Goal: Task Accomplishment & Management: Complete application form

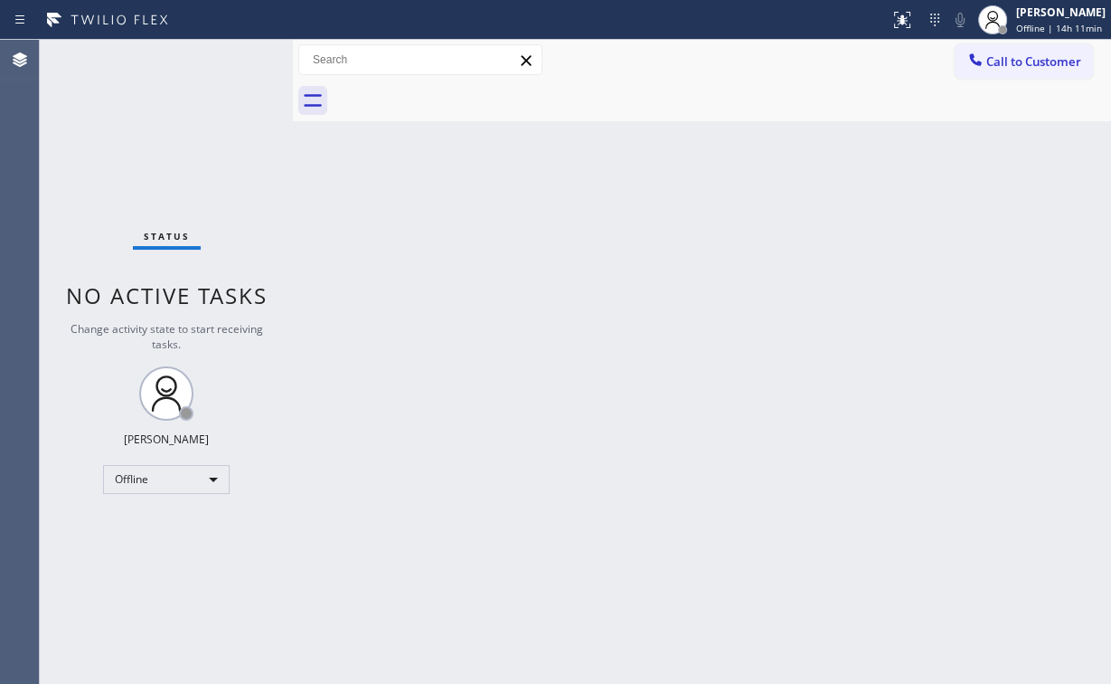
click at [161, 495] on div "Status No active tasks Change activity state to start receiving tasks. [PERSON_…" at bounding box center [166, 362] width 253 height 644
click at [148, 472] on div "Offline" at bounding box center [166, 479] width 127 height 29
click at [158, 548] on li "Unavailable" at bounding box center [165, 548] width 123 height 22
click at [528, 493] on div "Back to Dashboard Change Sender ID Customers Technicians Select a contact Outbo…" at bounding box center [702, 362] width 818 height 644
click at [165, 98] on div "Status No active tasks Change activity state to start receiving tasks. [PERSON_…" at bounding box center [166, 362] width 253 height 644
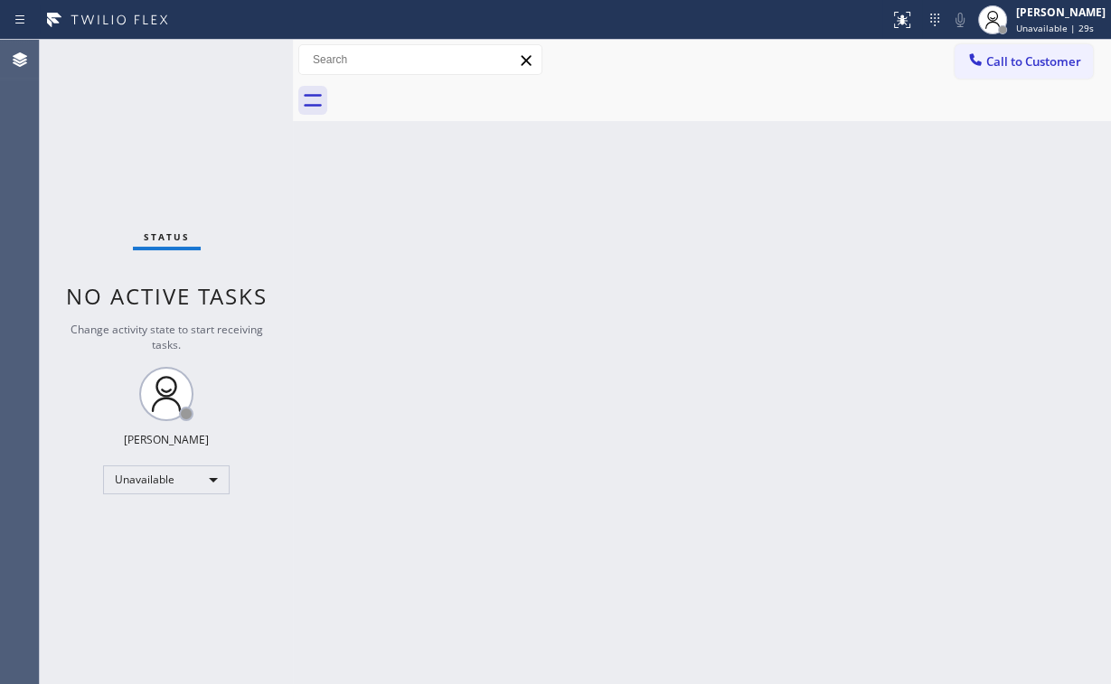
click at [376, 275] on div "Back to Dashboard Change Sender ID Customers Technicians Select a contact Outbo…" at bounding box center [702, 362] width 818 height 645
click at [575, 130] on div "Back to Dashboard Change Sender ID Customers Technicians Select a contact Outbo…" at bounding box center [702, 362] width 818 height 645
click at [131, 123] on div "Status No active tasks Change activity state to start receiving tasks. [PERSON_…" at bounding box center [166, 362] width 253 height 645
click at [998, 62] on span "Call to Customer" at bounding box center [1033, 61] width 95 height 16
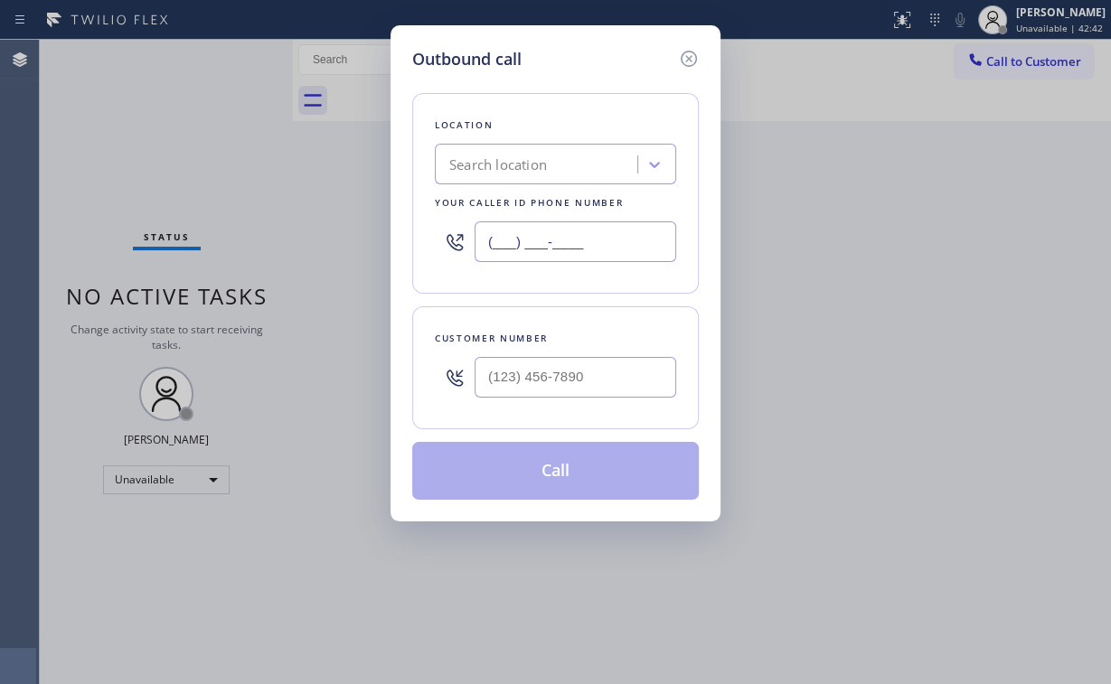
drag, startPoint x: 622, startPoint y: 242, endPoint x: 131, endPoint y: 239, distance: 490.9
click at [307, 242] on div "Outbound call Location Search location Your caller id phone number (___) ___-__…" at bounding box center [555, 342] width 1111 height 684
paste input "415) 527-3986"
type input "[PHONE_NUMBER]"
click at [618, 362] on input "(___) ___-____" at bounding box center [576, 377] width 202 height 41
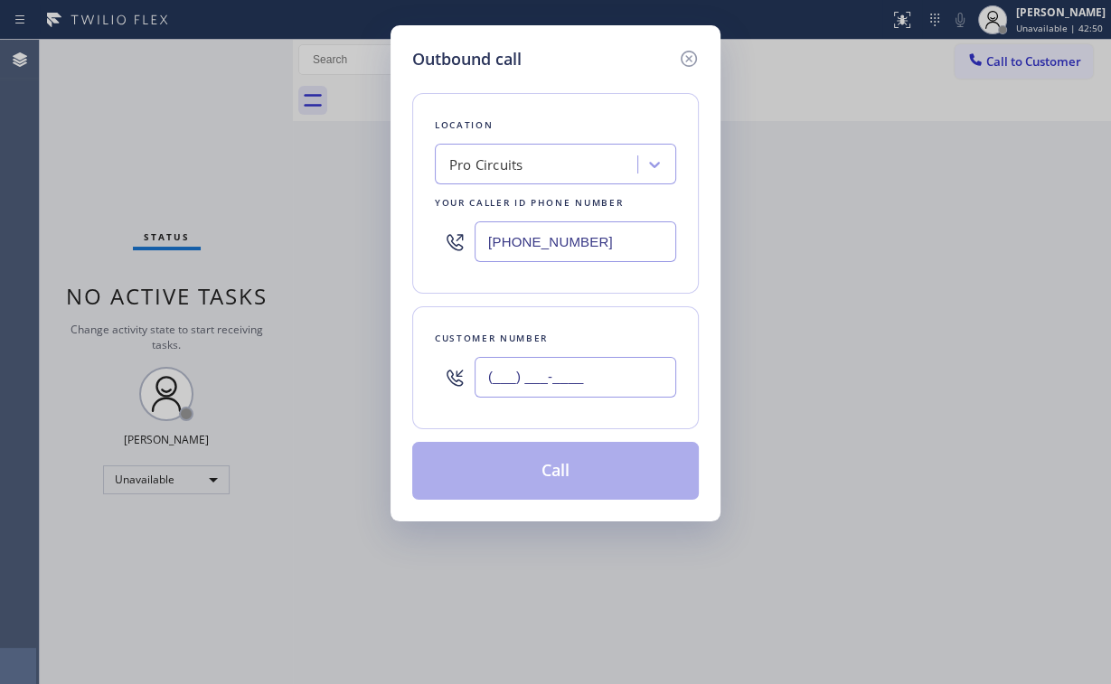
paste input "918) 346-1334"
type input "[PHONE_NUMBER]"
click at [553, 423] on div "Customer number [PHONE_NUMBER]" at bounding box center [555, 367] width 287 height 123
click at [615, 376] on input "[PHONE_NUMBER]" at bounding box center [576, 377] width 202 height 41
click at [610, 344] on div "Customer number" at bounding box center [555, 338] width 241 height 19
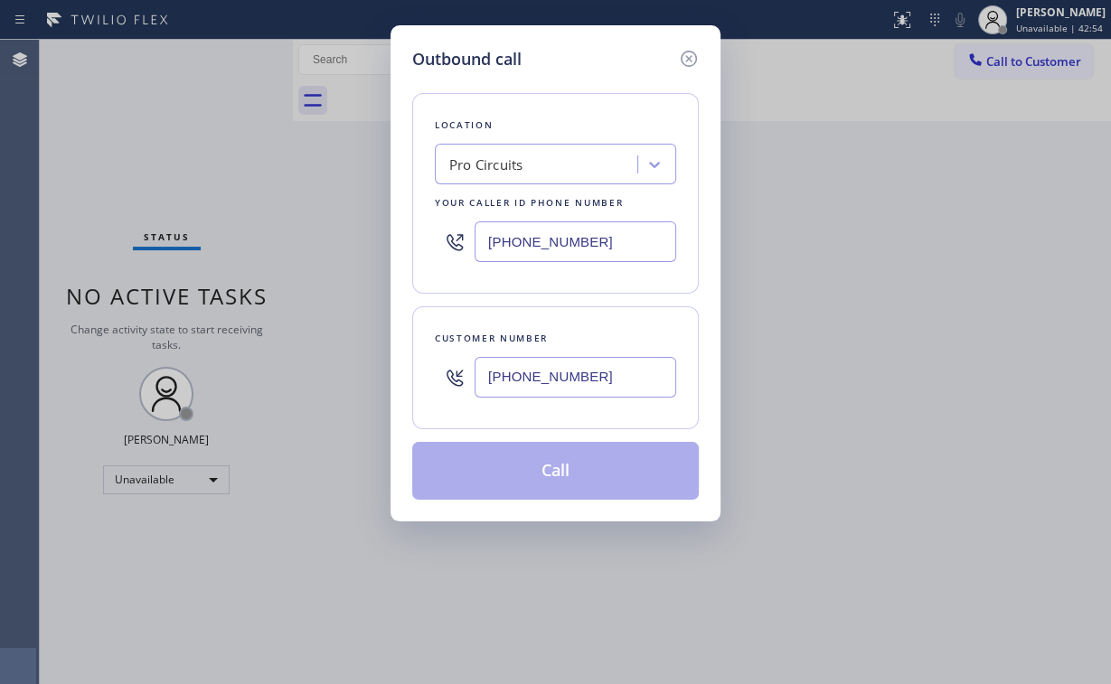
click at [622, 400] on div "[PHONE_NUMBER]" at bounding box center [576, 377] width 202 height 59
drag, startPoint x: 611, startPoint y: 423, endPoint x: 610, endPoint y: 393, distance: 29.8
click at [611, 420] on div "Customer number [PHONE_NUMBER]" at bounding box center [555, 367] width 287 height 123
click at [610, 382] on input "[PHONE_NUMBER]" at bounding box center [576, 377] width 202 height 41
click at [575, 250] on input "[PHONE_NUMBER]" at bounding box center [576, 242] width 202 height 41
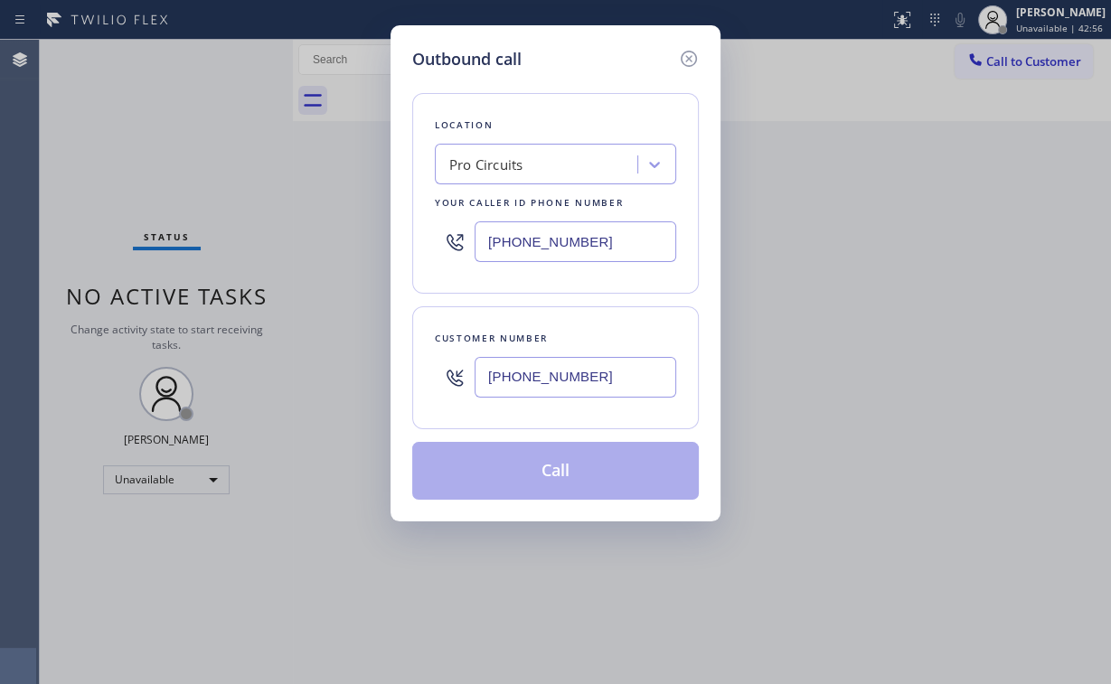
drag, startPoint x: 601, startPoint y: 239, endPoint x: 609, endPoint y: 263, distance: 25.7
click at [604, 242] on input "[PHONE_NUMBER]" at bounding box center [576, 242] width 202 height 41
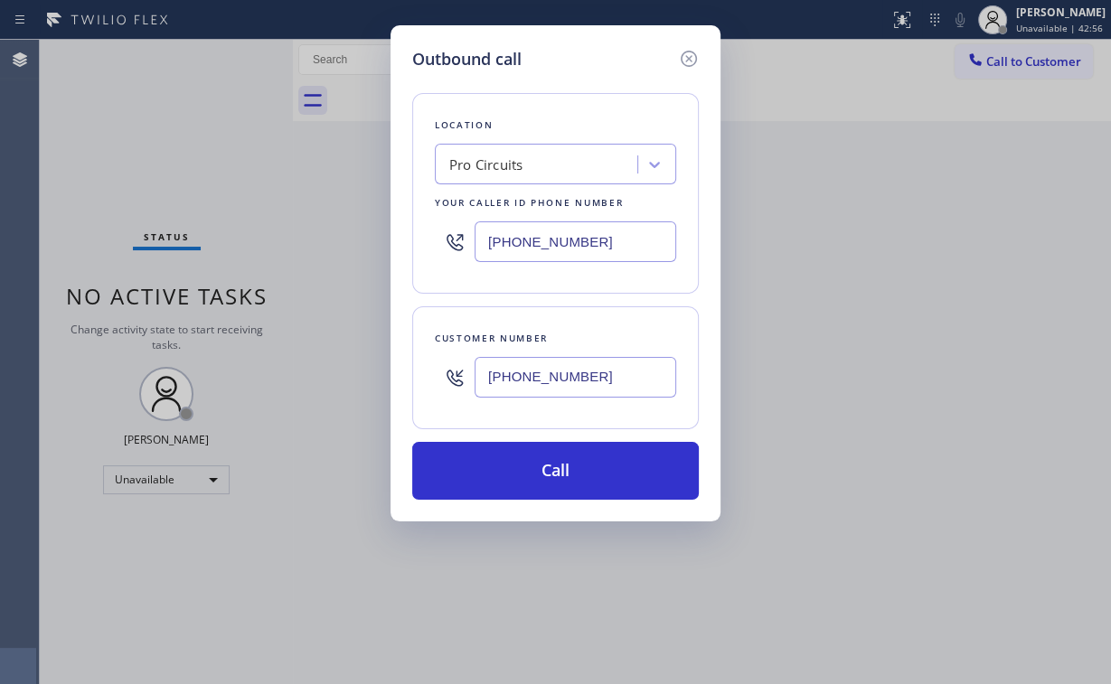
click at [615, 348] on div "[PHONE_NUMBER]" at bounding box center [576, 377] width 202 height 59
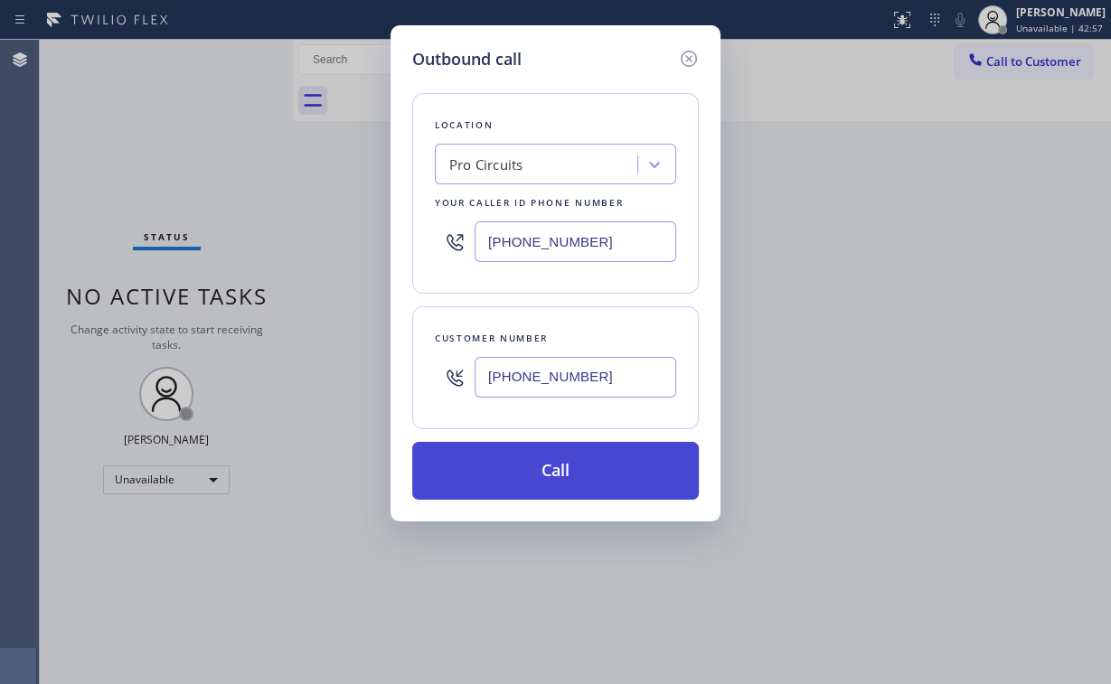
click at [558, 486] on button "Call" at bounding box center [555, 471] width 287 height 58
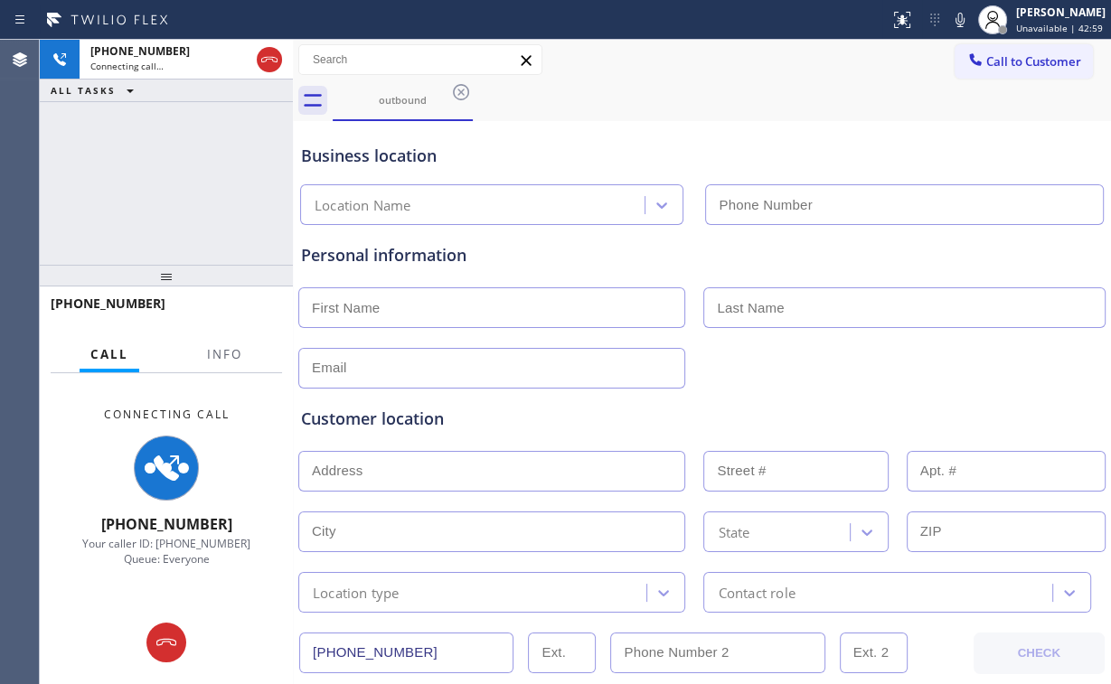
type input "[PHONE_NUMBER]"
click at [227, 156] on div "[PHONE_NUMBER] Connecting call… ALL TASKS ALL TASKS ACTIVE TASKS TASKS IN WRAP …" at bounding box center [166, 152] width 253 height 225
click at [232, 360] on span "Info" at bounding box center [224, 354] width 35 height 16
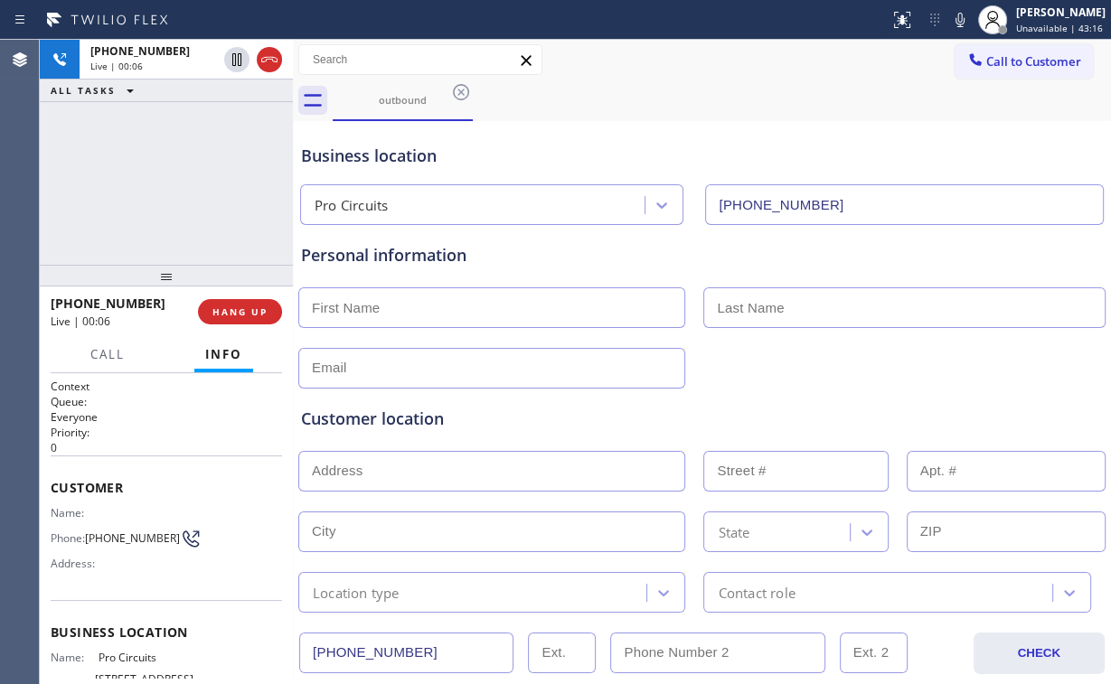
click at [176, 180] on div "[PHONE_NUMBER] Live | 00:06 ALL TASKS ALL TASKS ACTIVE TASKS TASKS IN WRAP UP" at bounding box center [166, 152] width 253 height 225
click at [570, 153] on div "Business location" at bounding box center [702, 156] width 802 height 24
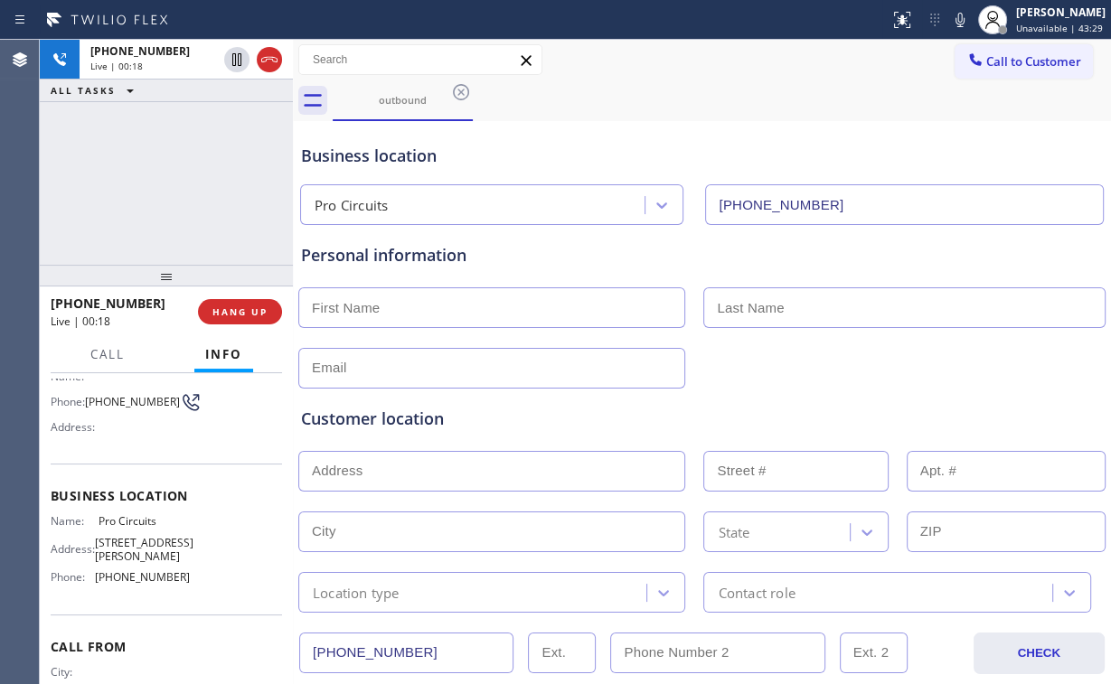
scroll to position [145, 0]
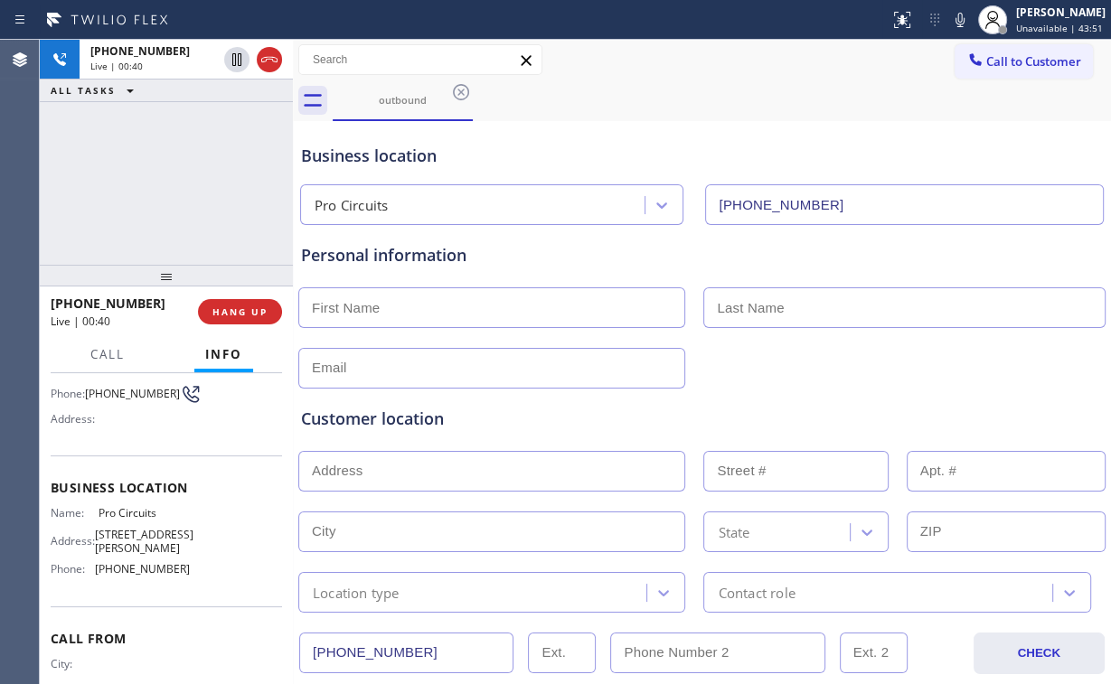
click at [189, 175] on div "[PHONE_NUMBER] Live | 00:40 ALL TASKS ALL TASKS ACTIVE TASKS TASKS IN WRAP UP" at bounding box center [166, 152] width 253 height 225
click at [247, 308] on span "HANG UP" at bounding box center [239, 312] width 55 height 13
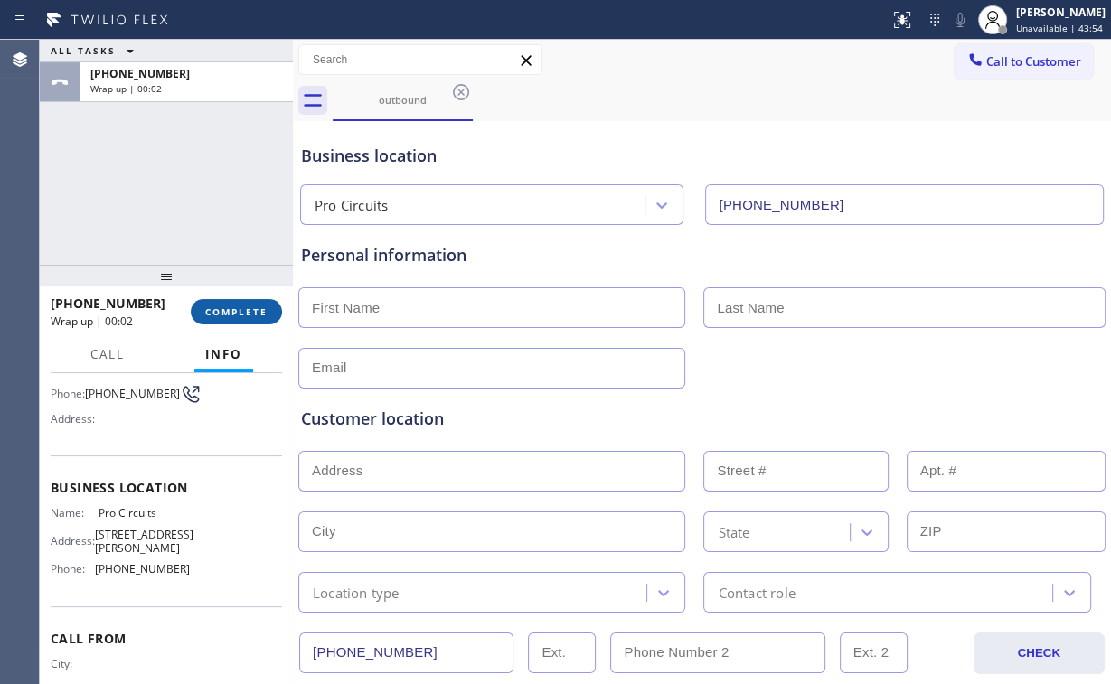
click at [247, 308] on span "COMPLETE" at bounding box center [236, 312] width 62 height 13
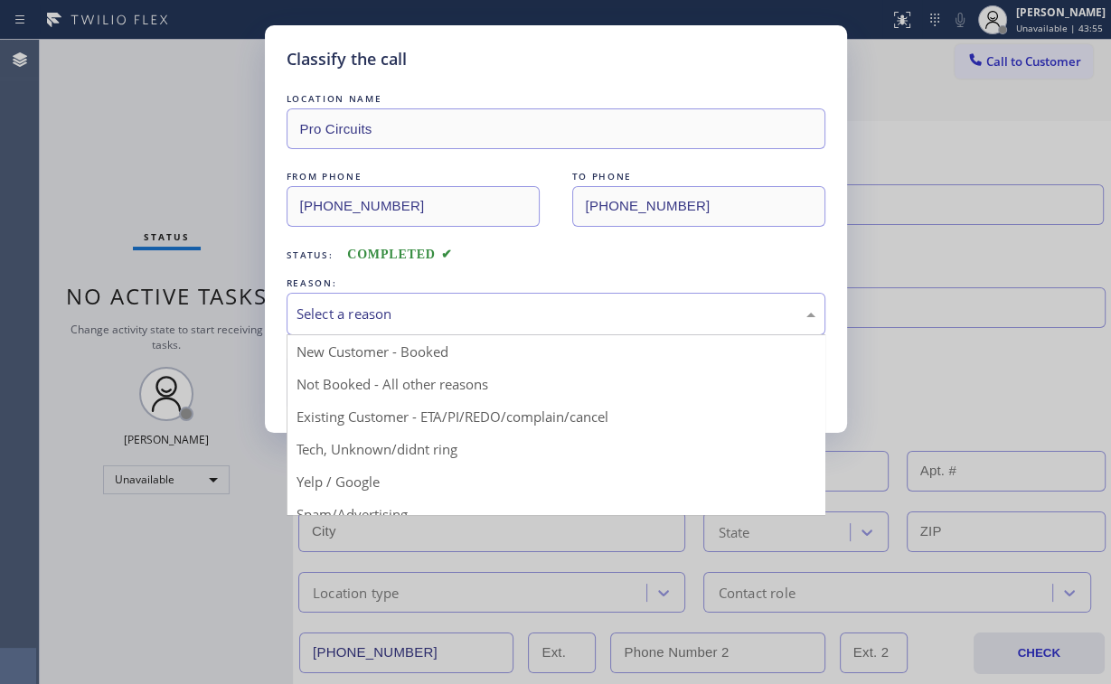
click at [362, 313] on div "Select a reason" at bounding box center [556, 314] width 519 height 21
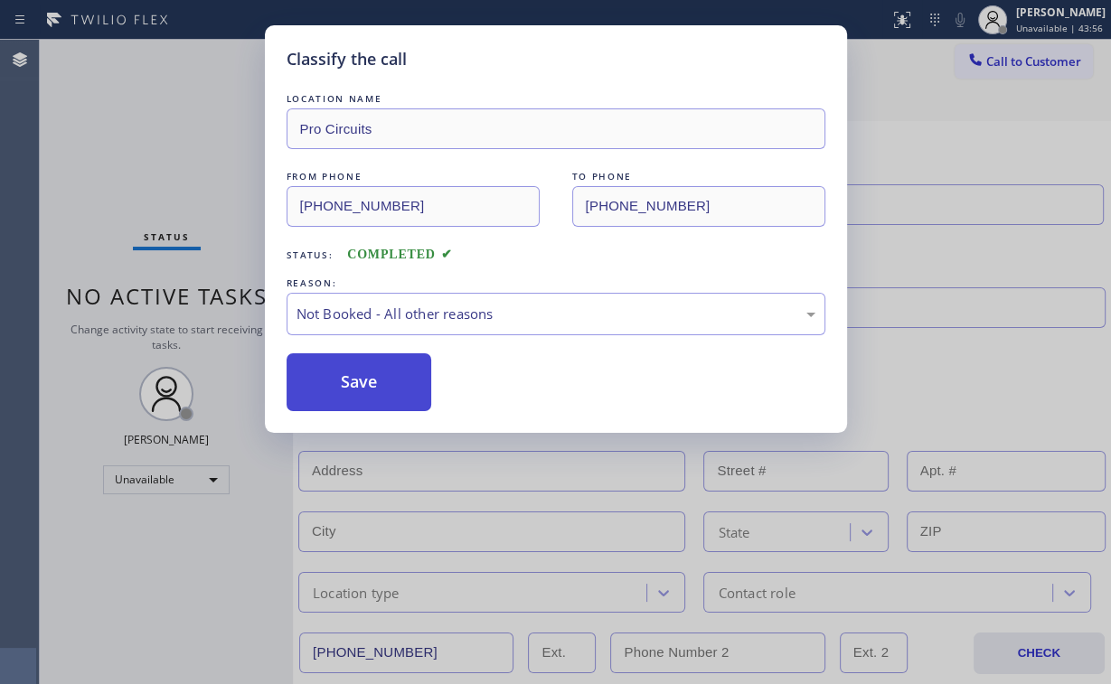
click at [358, 391] on button "Save" at bounding box center [360, 383] width 146 height 58
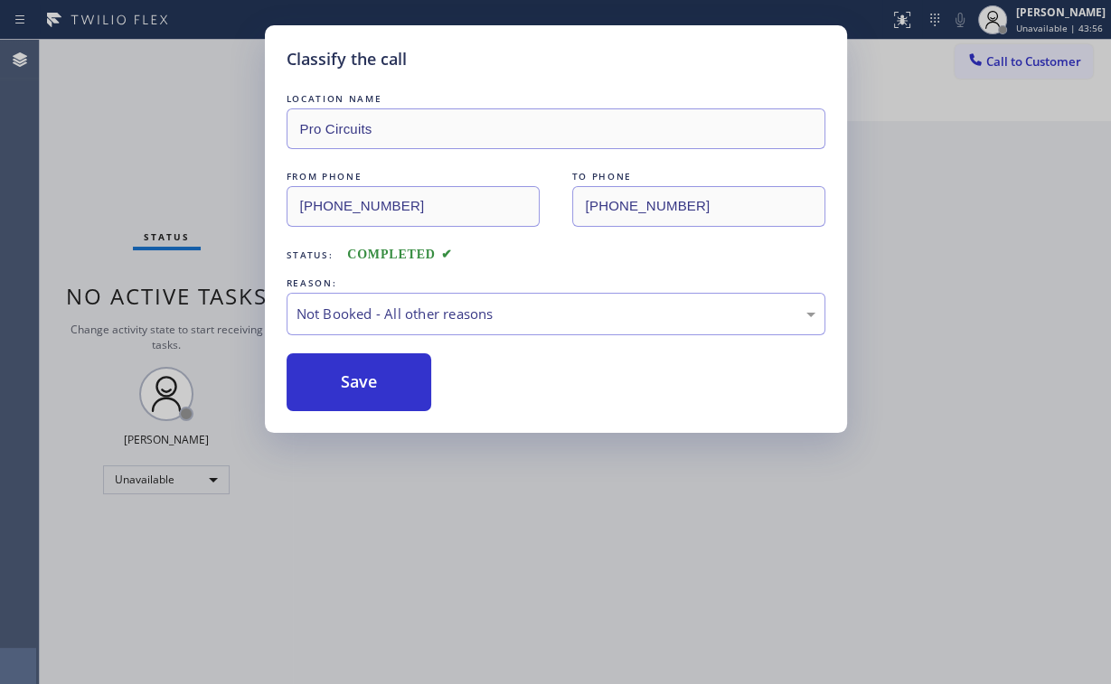
click at [203, 153] on div "Classify the call LOCATION NAME Pro Circuits FROM PHONE [PHONE_NUMBER] TO PHONE…" at bounding box center [555, 342] width 1111 height 684
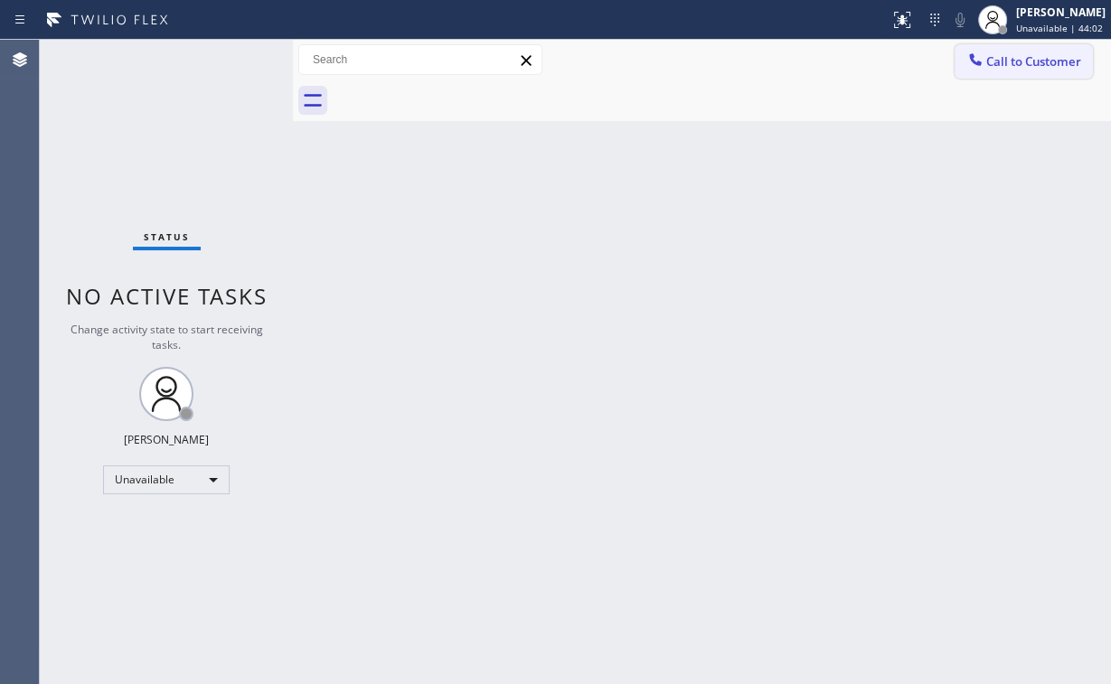
drag, startPoint x: 992, startPoint y: 58, endPoint x: 694, endPoint y: 172, distance: 318.5
click at [992, 59] on span "Call to Customer" at bounding box center [1033, 61] width 95 height 16
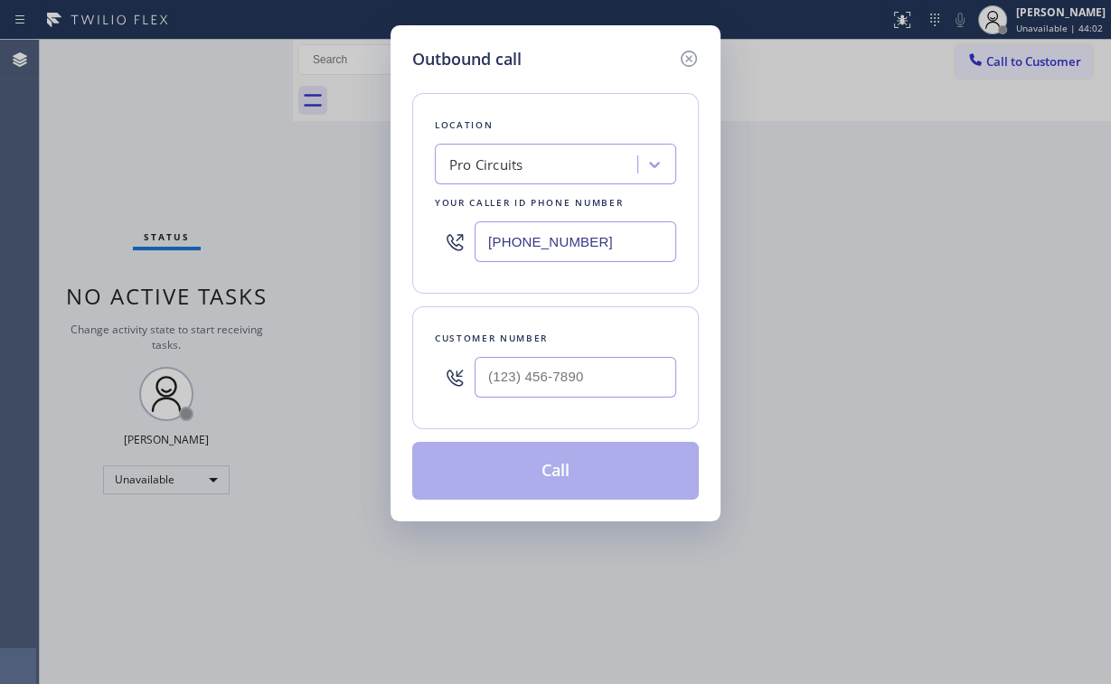
drag, startPoint x: 612, startPoint y: 233, endPoint x: 163, endPoint y: 250, distance: 449.6
click at [456, 234] on div "[PHONE_NUMBER]" at bounding box center [555, 241] width 241 height 59
paste input "818) 960-0780"
type input "[PHONE_NUMBER]"
click at [580, 392] on input "(___) ___-____" at bounding box center [576, 377] width 202 height 41
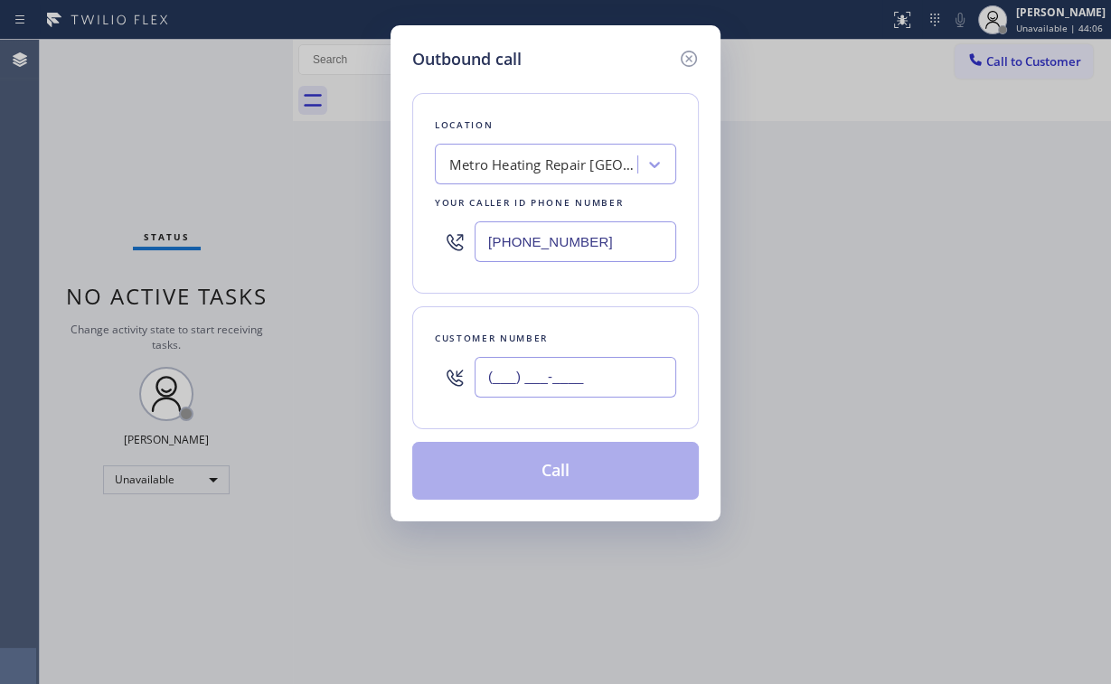
paste input "806) 218-9179"
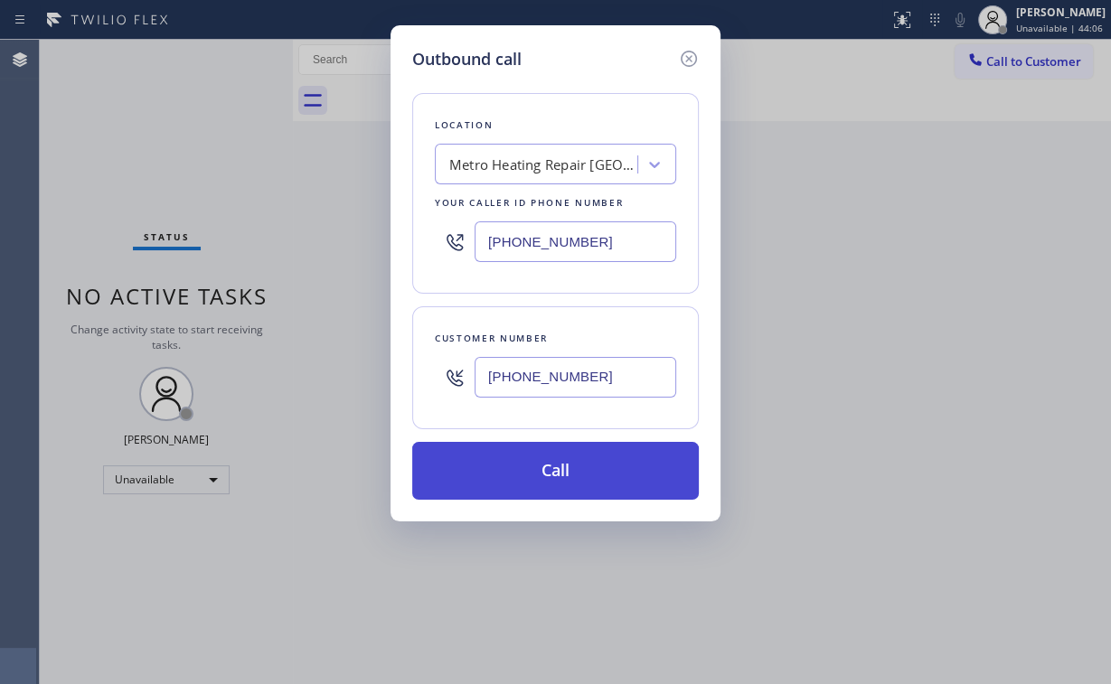
type input "[PHONE_NUMBER]"
click at [560, 469] on button "Call" at bounding box center [555, 471] width 287 height 58
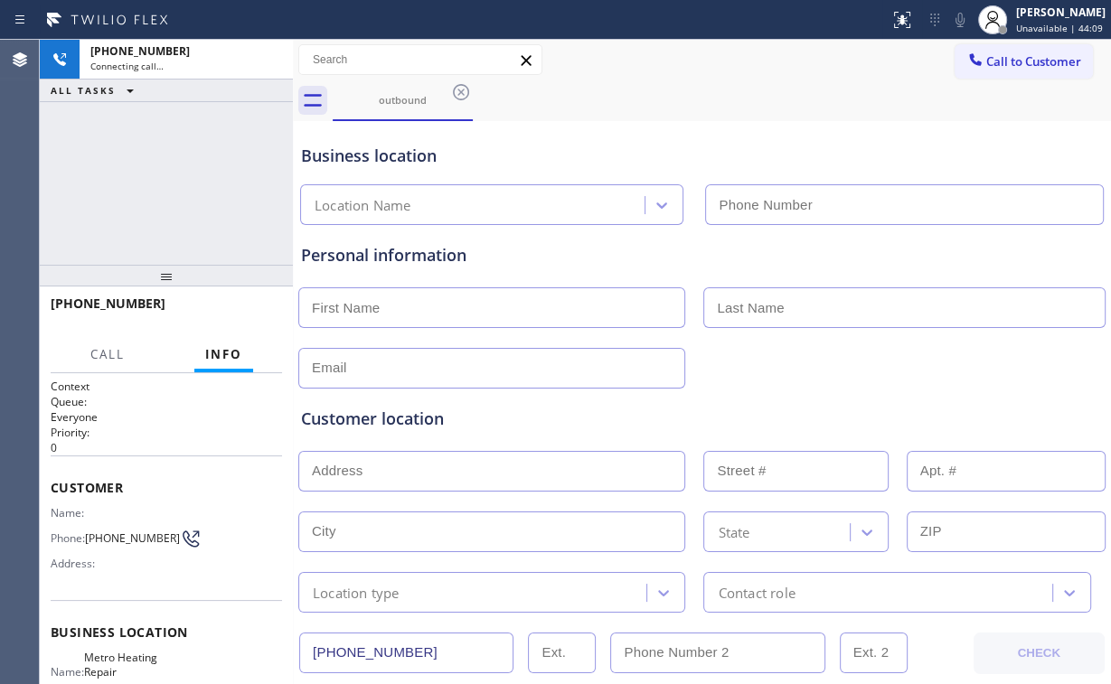
type input "[PHONE_NUMBER]"
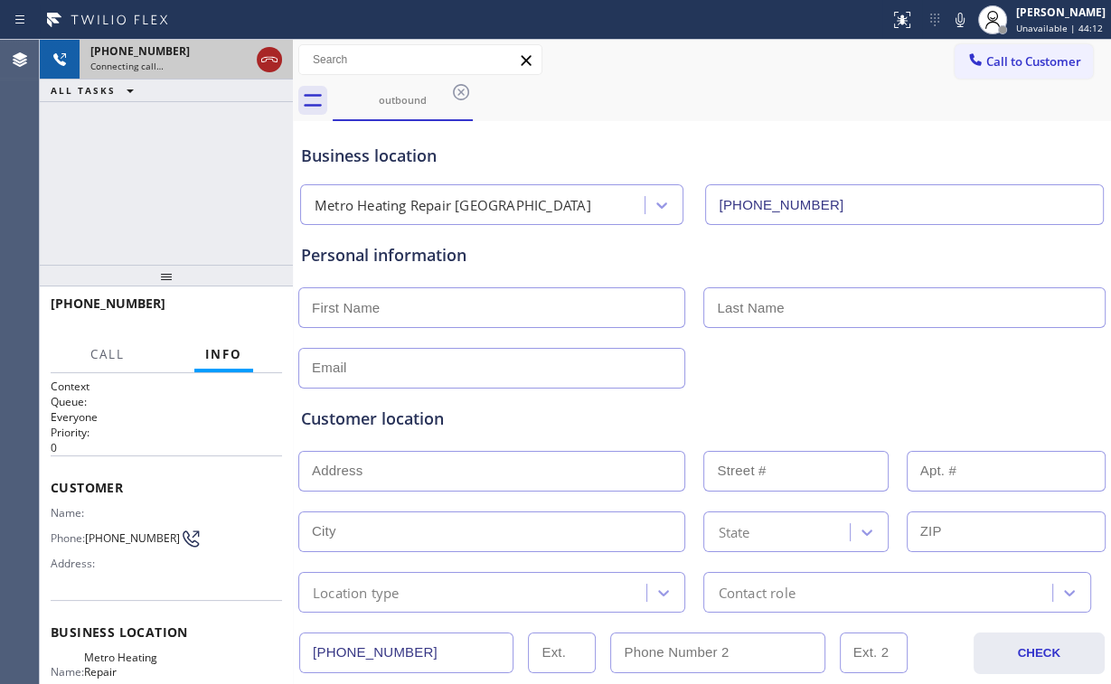
click at [278, 60] on icon at bounding box center [270, 60] width 22 height 22
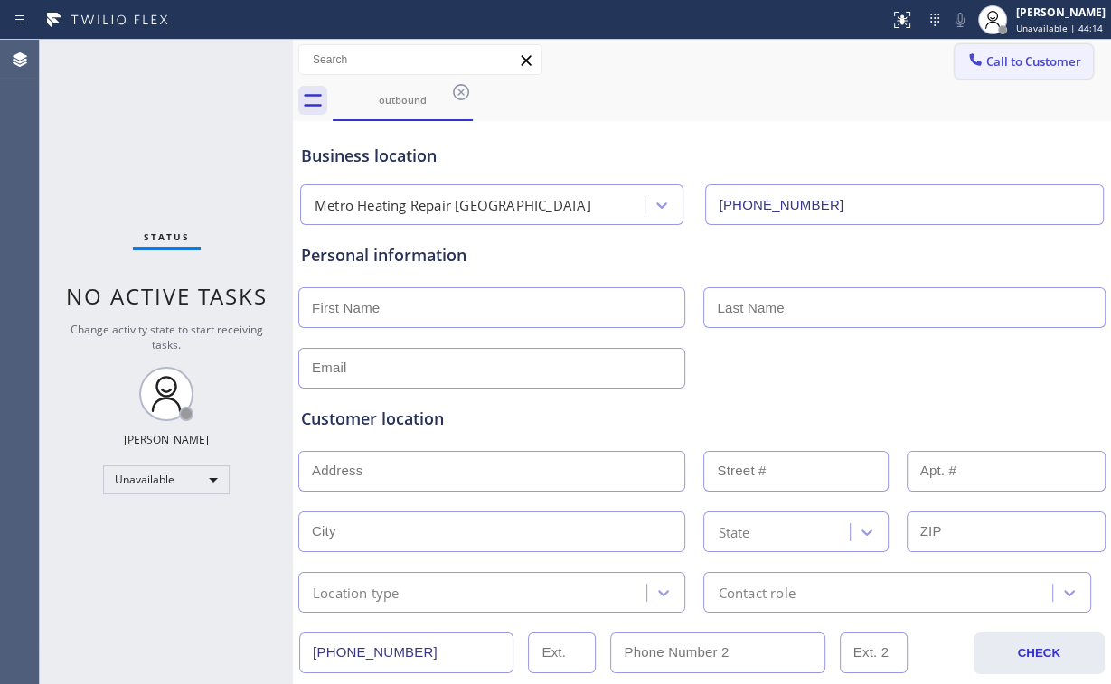
click at [1000, 56] on span "Call to Customer" at bounding box center [1033, 61] width 95 height 16
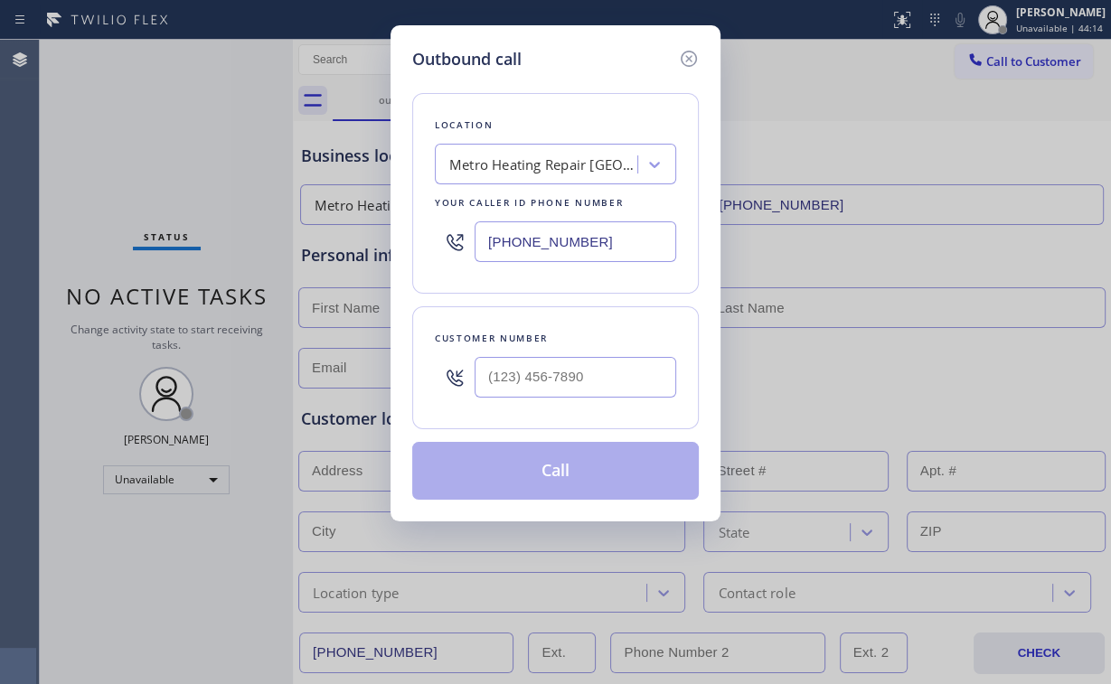
drag, startPoint x: 615, startPoint y: 238, endPoint x: 208, endPoint y: 219, distance: 407.3
click at [316, 228] on div "Outbound call Location Metro Heating Repair [GEOGRAPHIC_DATA] Your caller id ph…" at bounding box center [555, 342] width 1111 height 684
paste input "55) 662-5332"
type input "[PHONE_NUMBER]"
click at [557, 369] on input "(___) ___-____" at bounding box center [576, 377] width 202 height 41
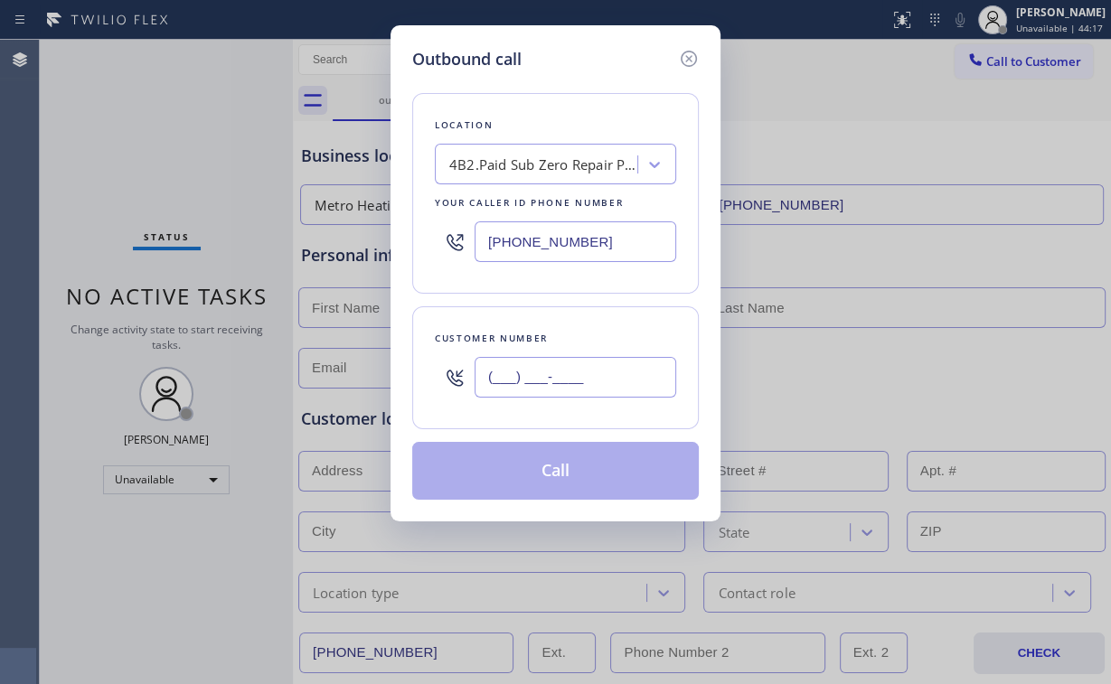
paste input "310) 666-4373"
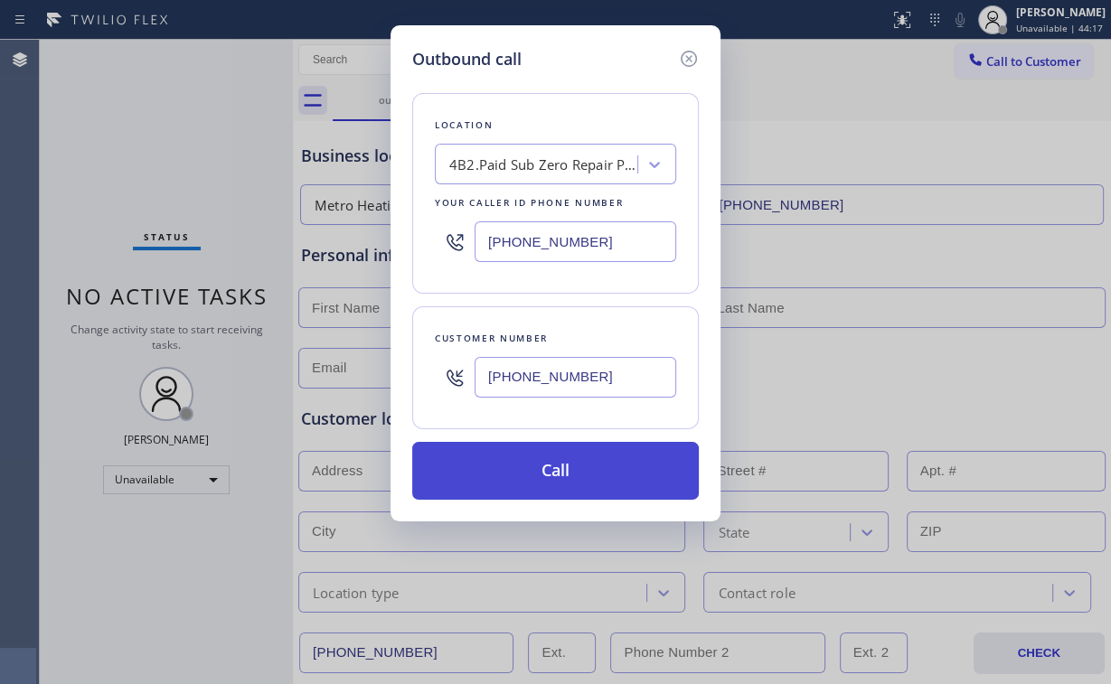
type input "[PHONE_NUMBER]"
click at [544, 469] on button "Call" at bounding box center [555, 471] width 287 height 58
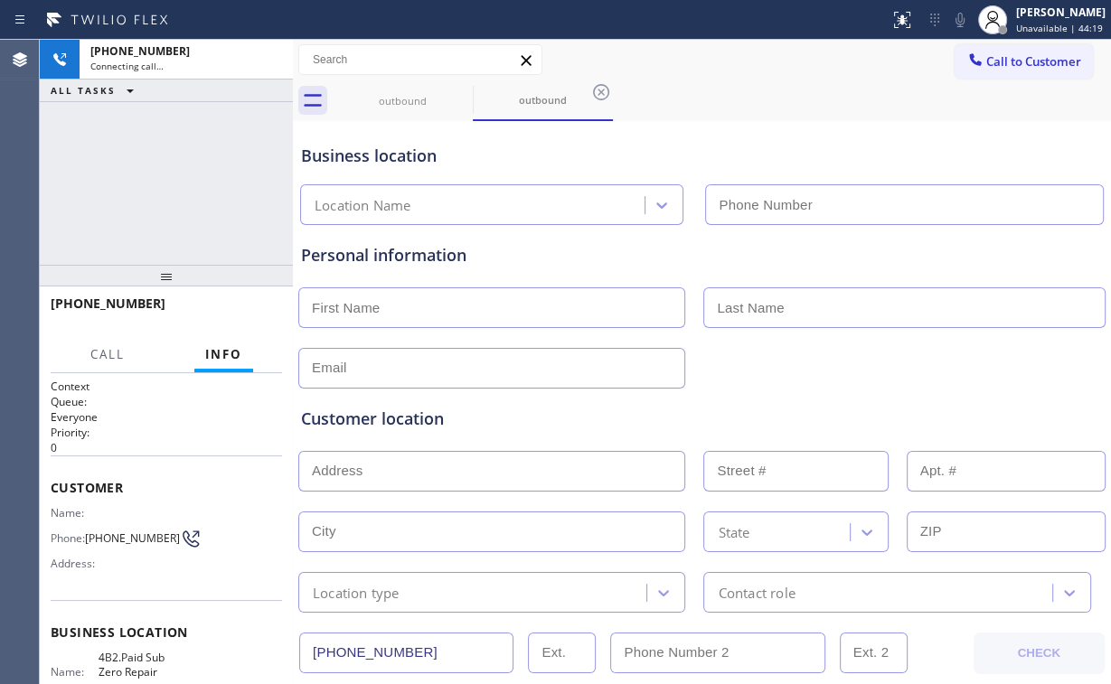
type input "[PHONE_NUMBER]"
drag, startPoint x: 117, startPoint y: 165, endPoint x: 312, endPoint y: 171, distance: 195.4
click at [120, 164] on div "[PHONE_NUMBER] Connecting call… ALL TASKS ALL TASKS ACTIVE TASKS TASKS IN WRAP …" at bounding box center [166, 152] width 253 height 225
click at [179, 184] on div "[PHONE_NUMBER] Connecting call… ALL TASKS ALL TASKS ACTIVE TASKS TASKS IN WRAP …" at bounding box center [166, 152] width 253 height 225
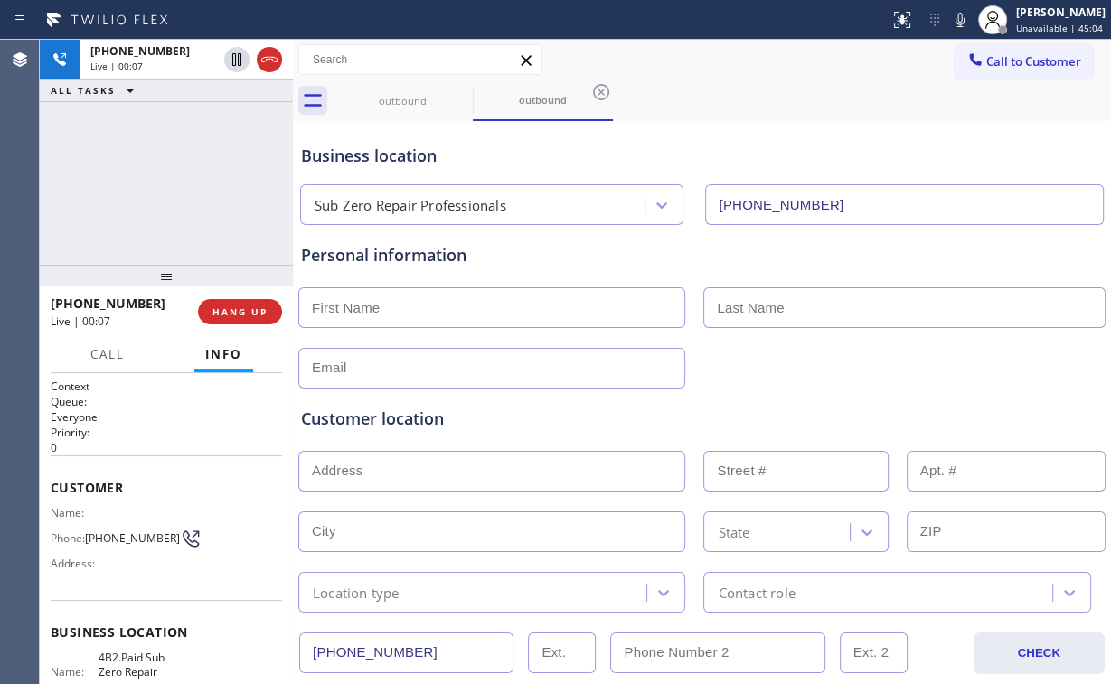
click at [587, 156] on div "Business location" at bounding box center [702, 156] width 802 height 24
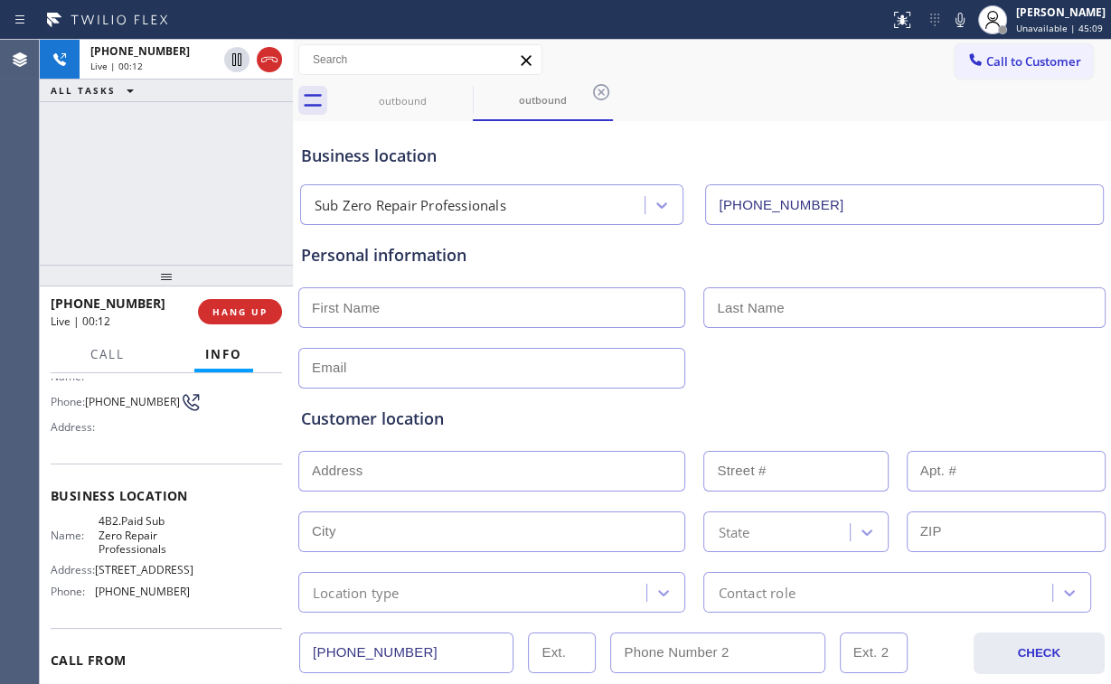
scroll to position [145, 0]
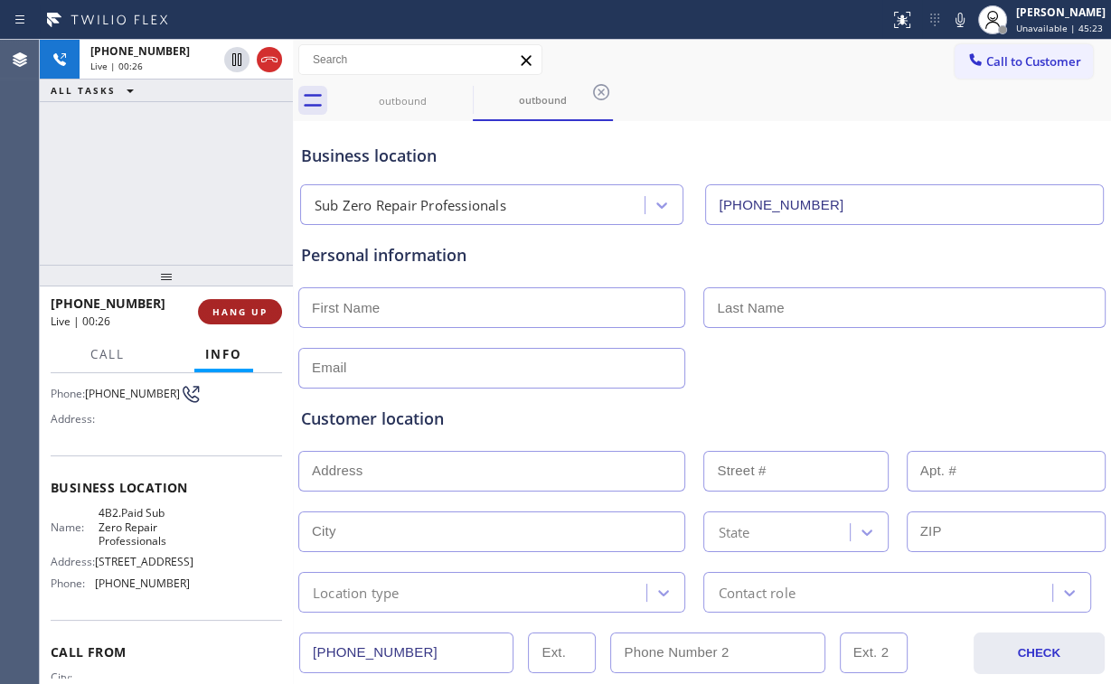
click at [243, 314] on span "HANG UP" at bounding box center [239, 312] width 55 height 13
click at [243, 314] on span "COMPLETE" at bounding box center [236, 312] width 62 height 13
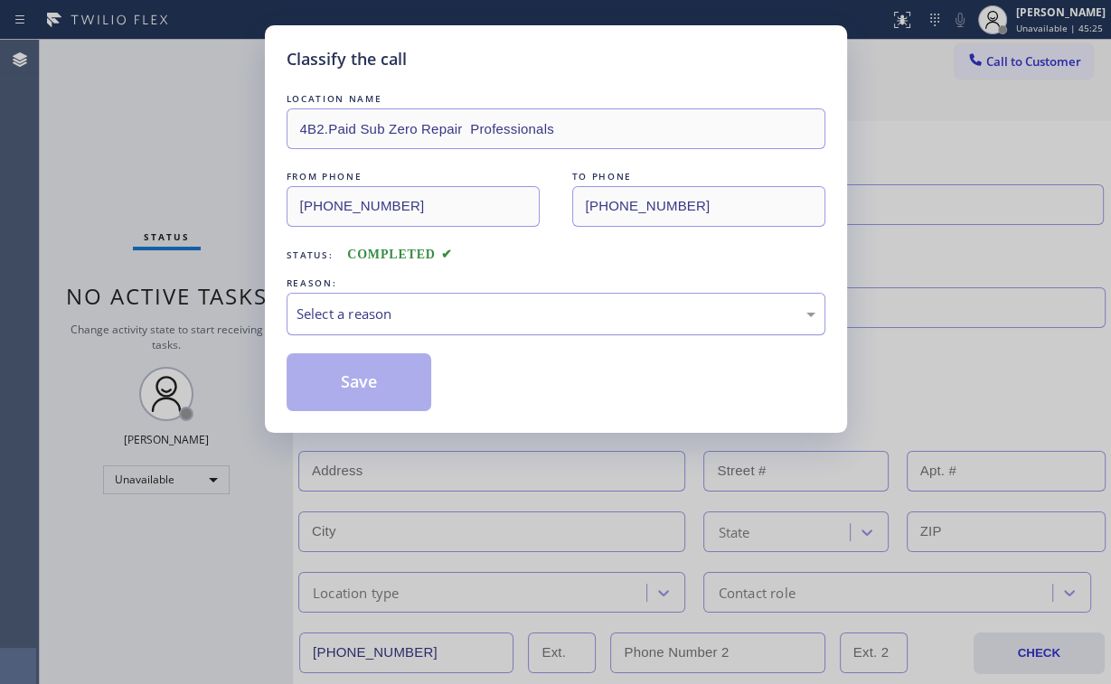
click at [342, 318] on div "Select a reason" at bounding box center [556, 314] width 519 height 21
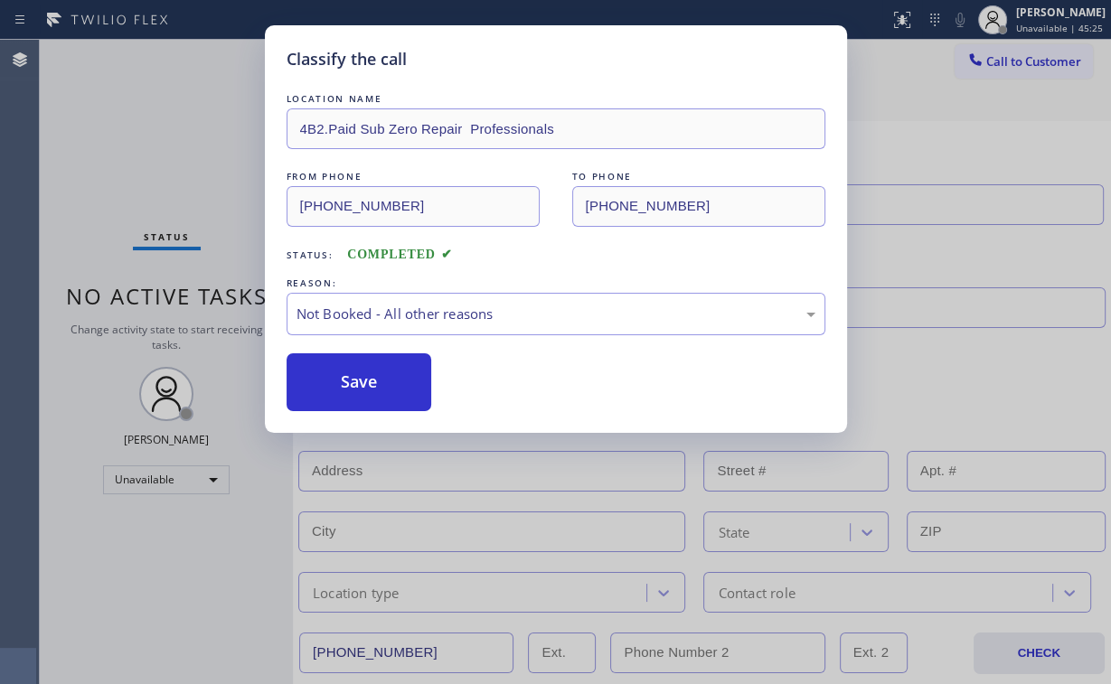
click at [346, 379] on button "Save" at bounding box center [360, 383] width 146 height 58
click at [148, 134] on div "Classify the call LOCATION NAME 4B2.Paid Sub Zero Repair Professionals FROM PHO…" at bounding box center [555, 342] width 1111 height 684
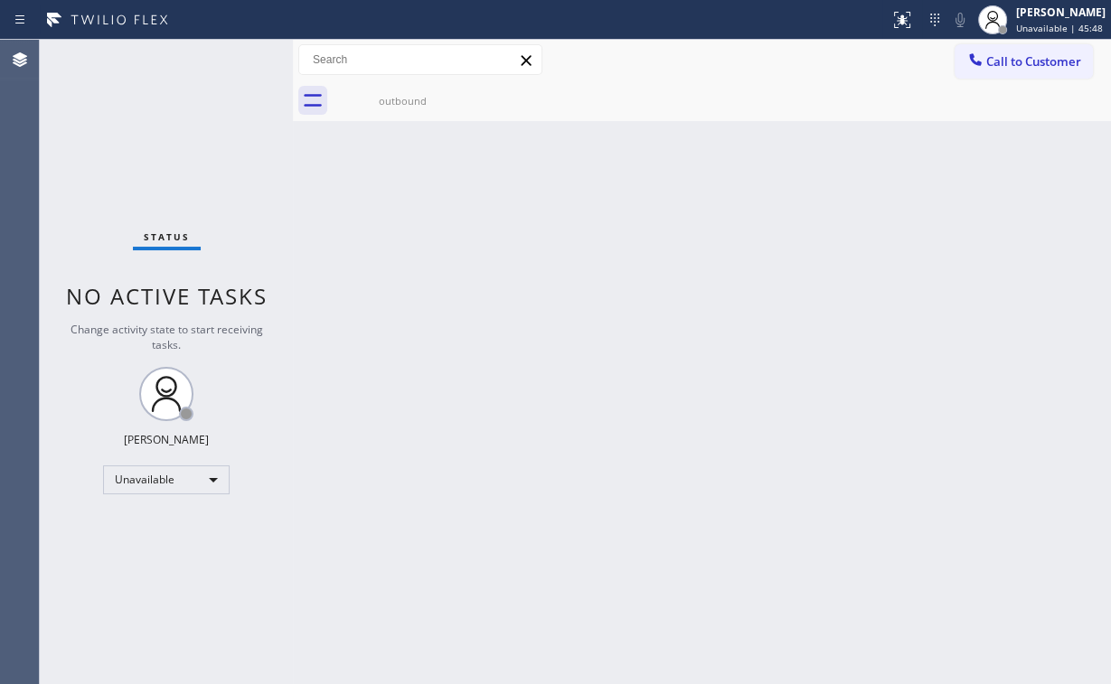
click at [105, 187] on div "Status No active tasks Change activity state to start receiving tasks. [PERSON_…" at bounding box center [166, 362] width 253 height 645
click at [1009, 61] on span "Call to Customer" at bounding box center [1033, 61] width 95 height 16
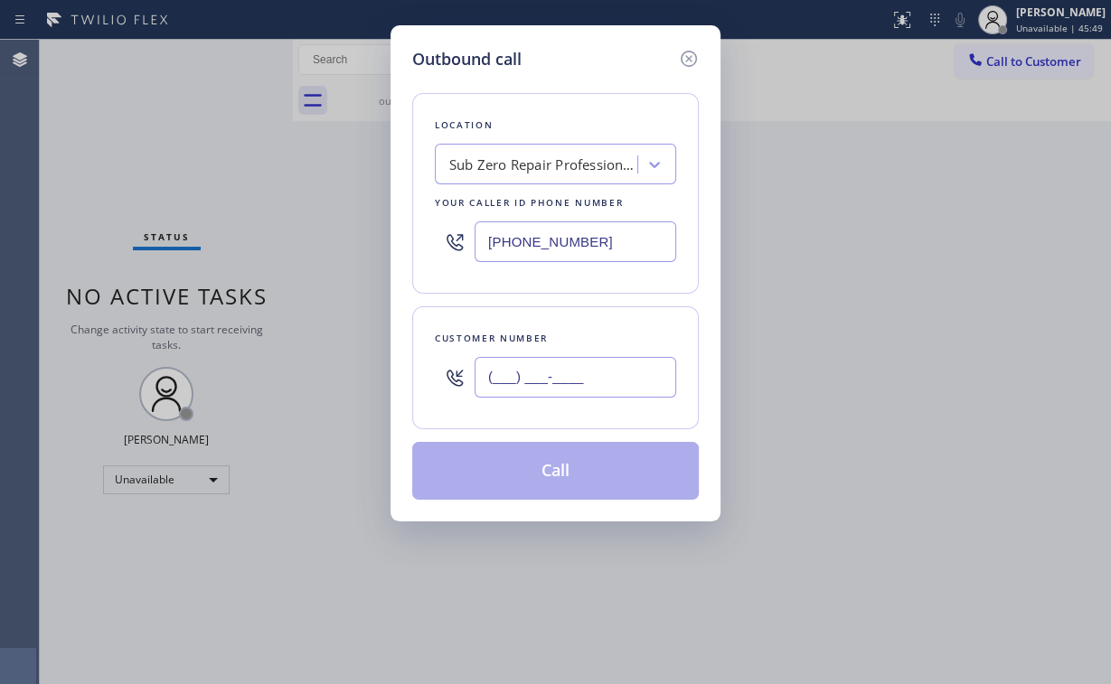
click at [564, 357] on input "(___) ___-____" at bounding box center [576, 377] width 202 height 41
paste input "310) 666-4373"
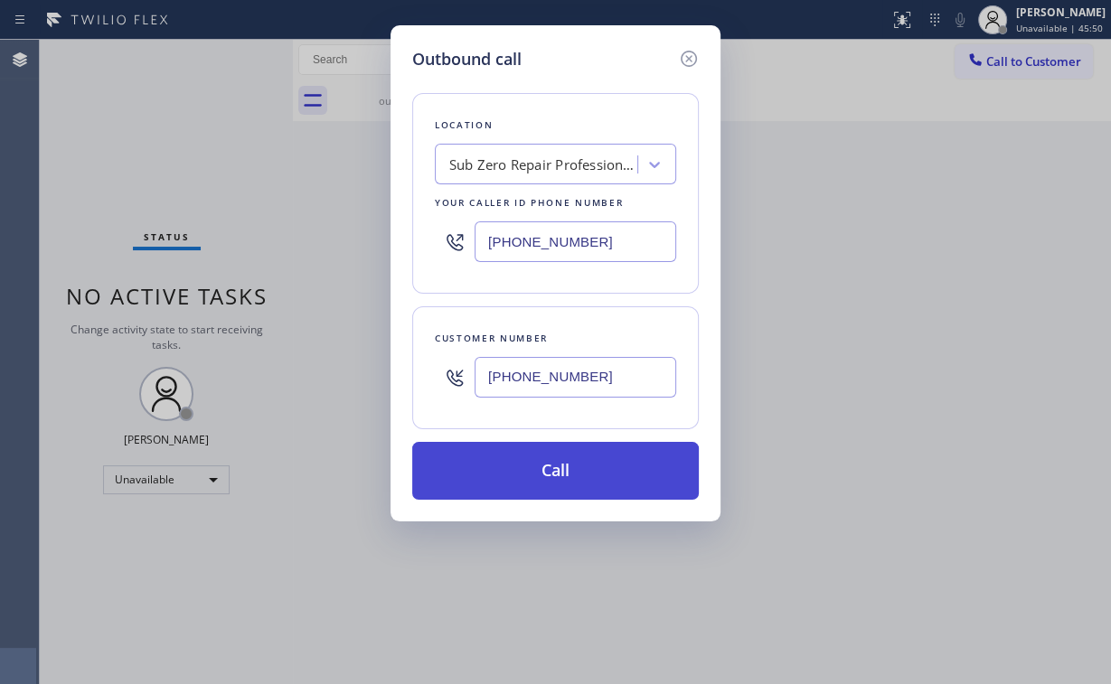
type input "[PHONE_NUMBER]"
click at [541, 487] on button "Call" at bounding box center [555, 471] width 287 height 58
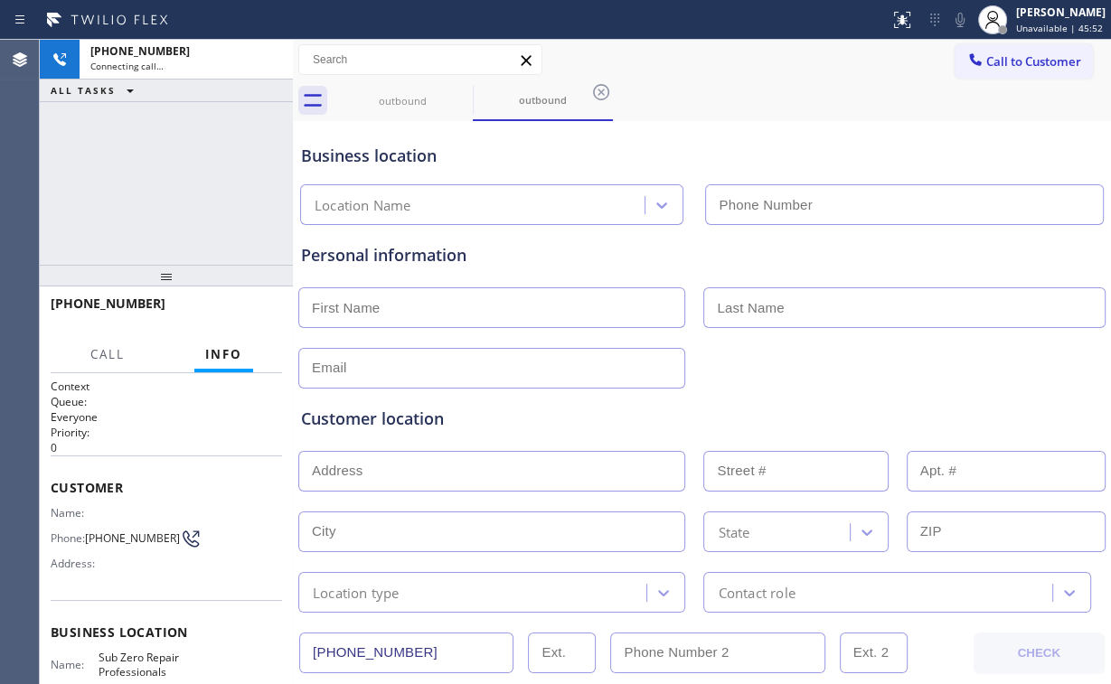
type input "[PHONE_NUMBER]"
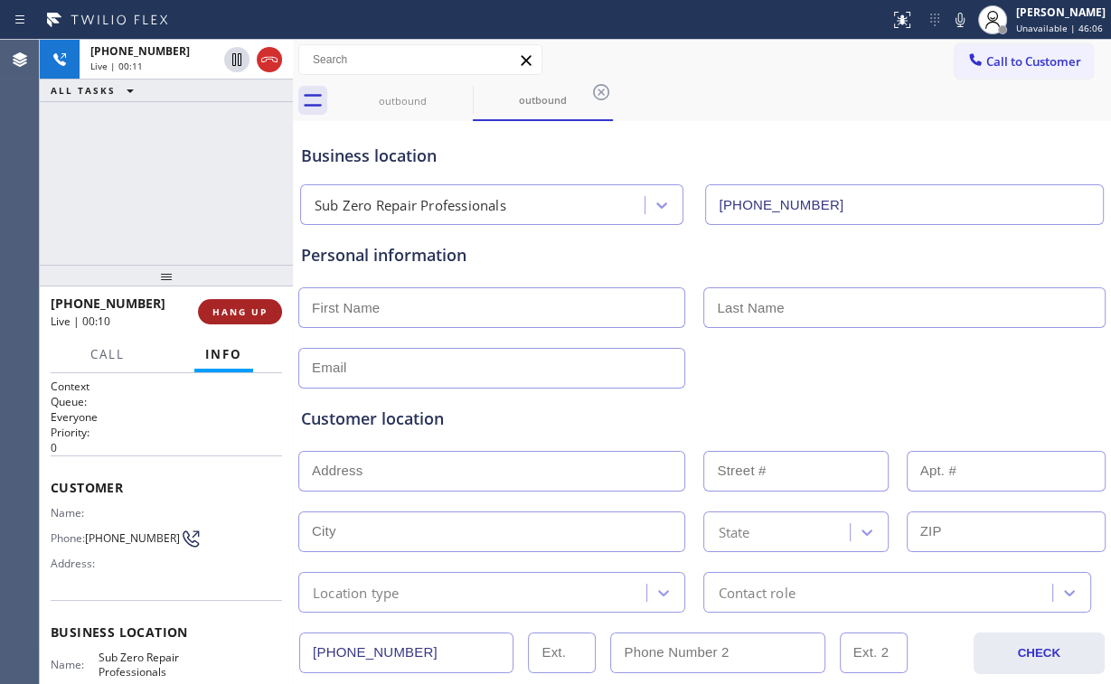
click at [245, 317] on span "HANG UP" at bounding box center [239, 312] width 55 height 13
click at [176, 222] on div "[PHONE_NUMBER] Live | 00:11 ALL TASKS ALL TASKS ACTIVE TASKS TASKS IN WRAP UP" at bounding box center [166, 152] width 253 height 225
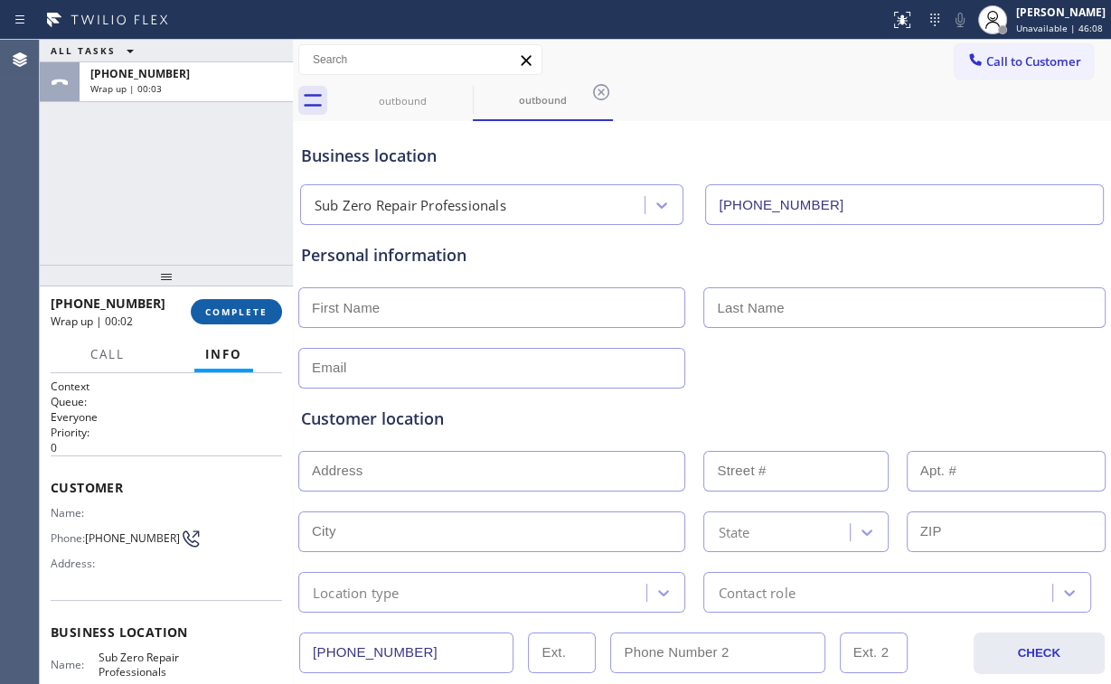
click at [246, 312] on span "COMPLETE" at bounding box center [236, 312] width 62 height 13
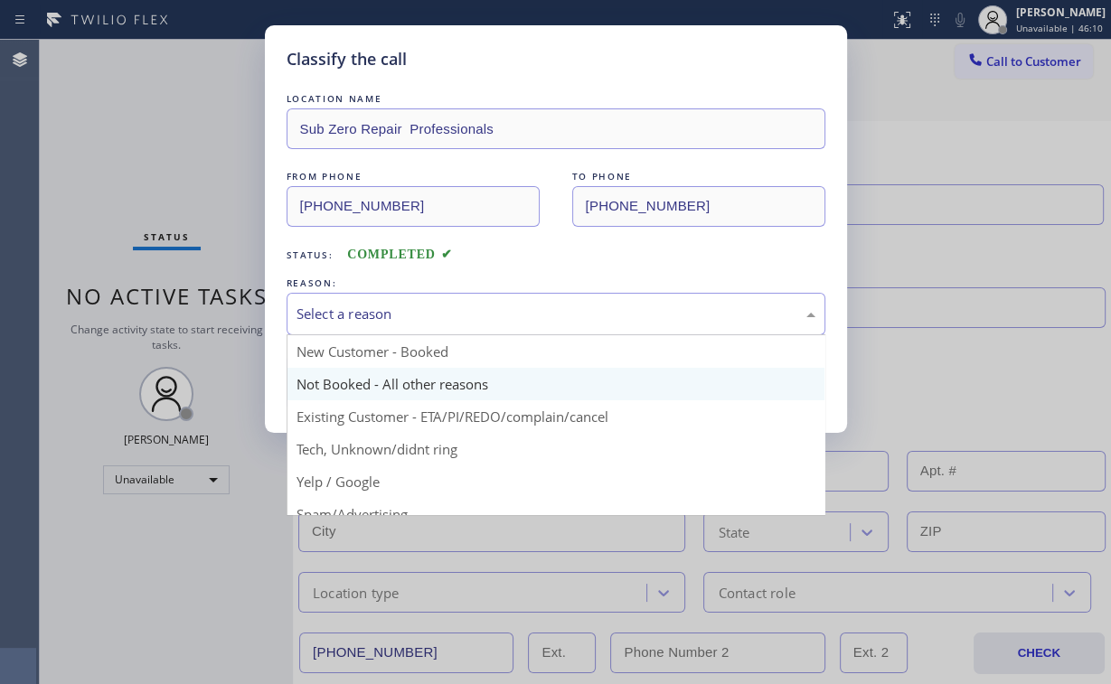
drag, startPoint x: 380, startPoint y: 305, endPoint x: 358, endPoint y: 374, distance: 72.9
click at [380, 306] on div "Select a reason" at bounding box center [556, 314] width 519 height 21
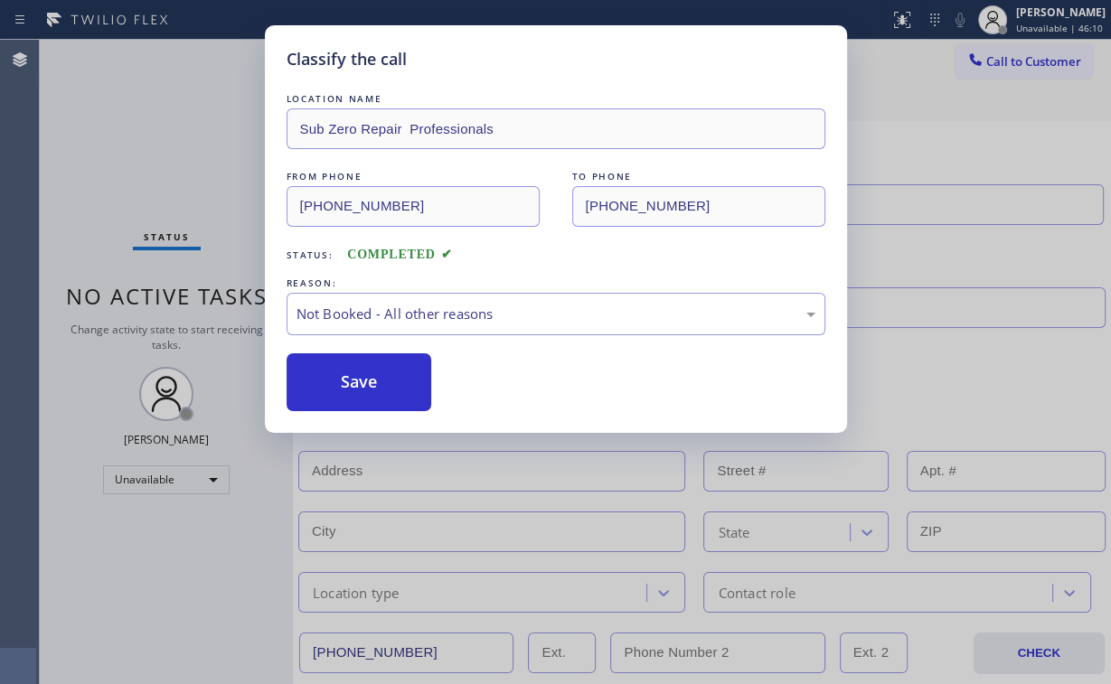
click at [356, 377] on button "Save" at bounding box center [360, 383] width 146 height 58
click at [121, 143] on div "Classify the call LOCATION NAME Sub Zero Repair Professionals FROM PHONE [PHONE…" at bounding box center [555, 342] width 1111 height 684
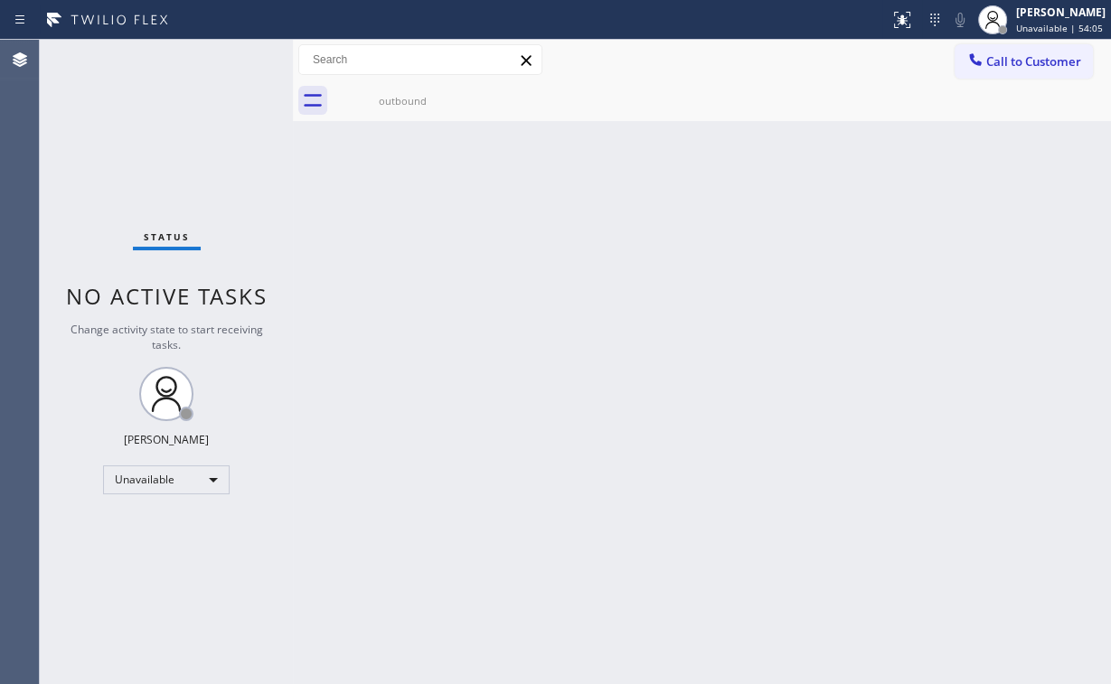
drag, startPoint x: 1038, startPoint y: 69, endPoint x: 1019, endPoint y: 69, distance: 19.0
click at [1036, 67] on button "Call to Customer" at bounding box center [1024, 61] width 138 height 34
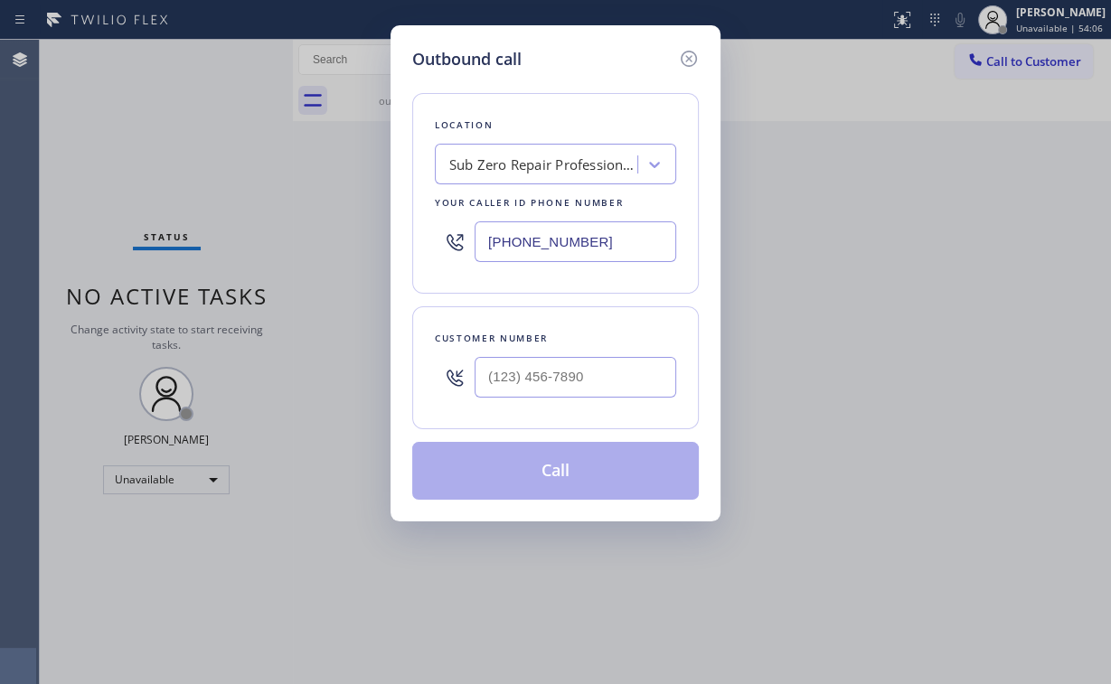
drag, startPoint x: 420, startPoint y: 235, endPoint x: 455, endPoint y: 261, distance: 43.2
click at [391, 238] on div "Outbound call Location Sub Zero Repair Professionals Your caller id phone numbe…" at bounding box center [556, 273] width 330 height 496
paste input "917) 935-435"
type input "[PHONE_NUMBER]"
click at [561, 372] on input "(___) ___-____" at bounding box center [576, 377] width 202 height 41
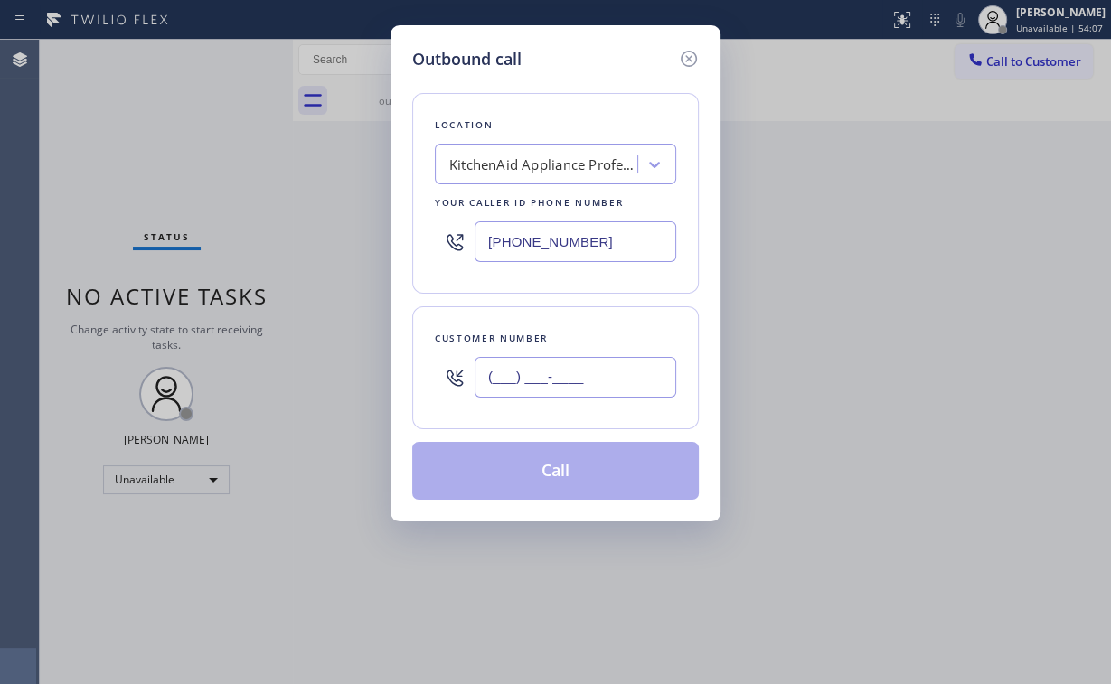
paste input "336) 908-4196"
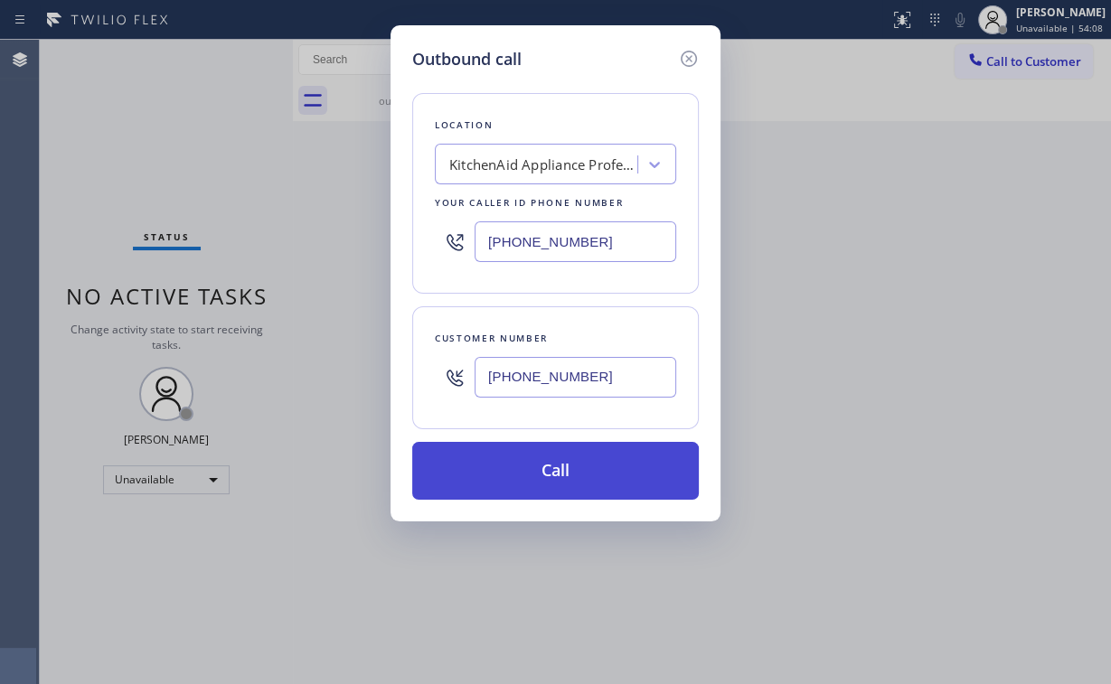
type input "[PHONE_NUMBER]"
click at [528, 462] on button "Call" at bounding box center [555, 471] width 287 height 58
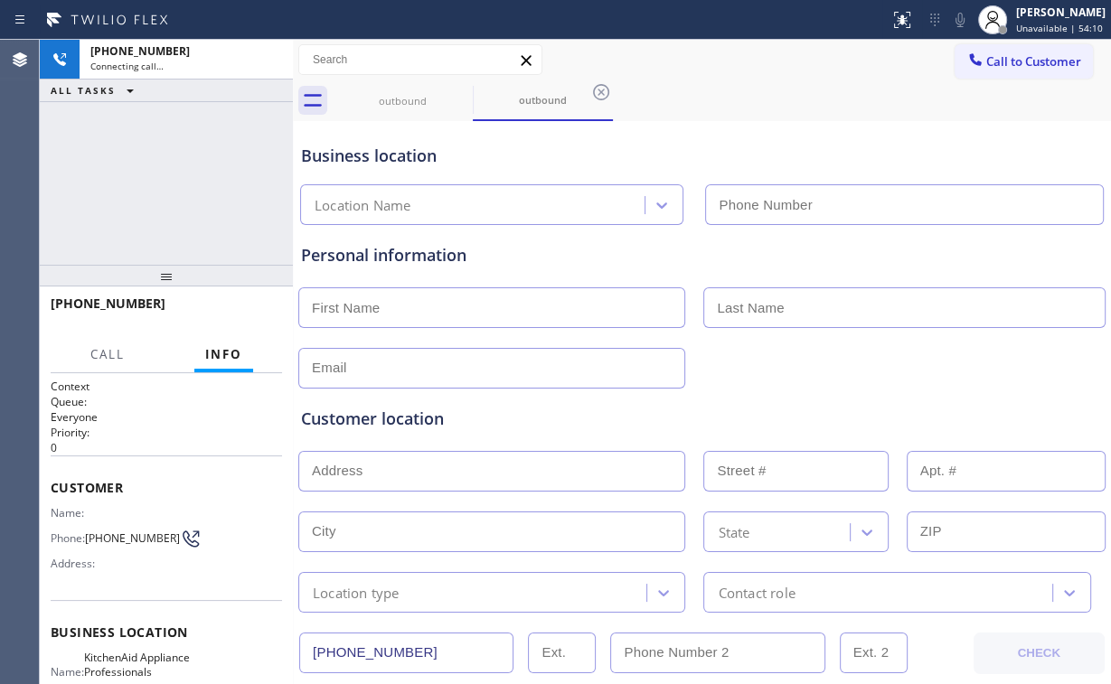
type input "[PHONE_NUMBER]"
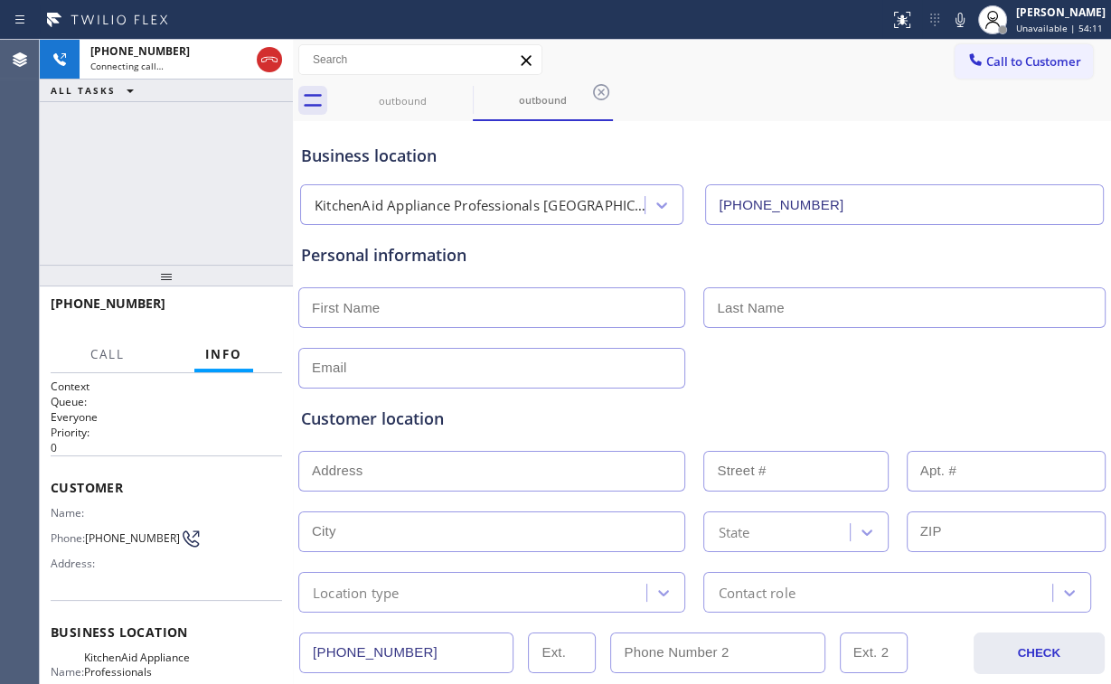
click at [159, 203] on div "[PHONE_NUMBER] Connecting call… ALL TASKS ALL TASKS ACTIVE TASKS TASKS IN WRAP …" at bounding box center [166, 152] width 253 height 225
click at [108, 187] on div "[PHONE_NUMBER] Connecting call… ALL TASKS ALL TASKS ACTIVE TASKS TASKS IN WRAP …" at bounding box center [166, 152] width 253 height 225
click at [391, 99] on div "outbound" at bounding box center [403, 101] width 137 height 14
click at [457, 92] on icon at bounding box center [461, 92] width 22 height 22
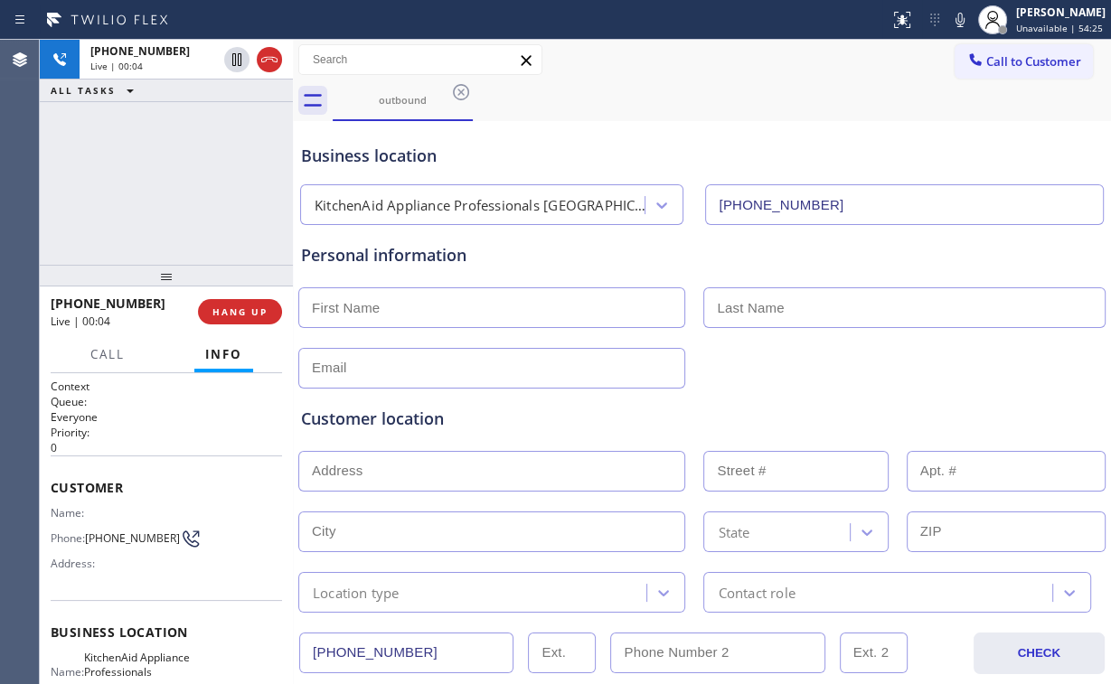
click at [177, 188] on div "[PHONE_NUMBER] Live | 00:04 ALL TASKS ALL TASKS ACTIVE TASKS TASKS IN WRAP UP" at bounding box center [166, 152] width 253 height 225
click at [178, 182] on div "[PHONE_NUMBER] Live | 00:05 ALL TASKS ALL TASKS ACTIVE TASKS TASKS IN WRAP UP" at bounding box center [166, 152] width 253 height 225
click at [423, 200] on div "KitchenAid Appliance Professionals [GEOGRAPHIC_DATA]" at bounding box center [481, 205] width 332 height 21
click at [188, 184] on div "[PHONE_NUMBER] Live | 00:19 ALL TASKS ALL TASKS ACTIVE TASKS TASKS IN WRAP UP" at bounding box center [166, 152] width 253 height 225
click at [178, 184] on div "[PHONE_NUMBER] Live | 00:20 ALL TASKS ALL TASKS ACTIVE TASKS TASKS IN WRAP UP" at bounding box center [166, 152] width 253 height 225
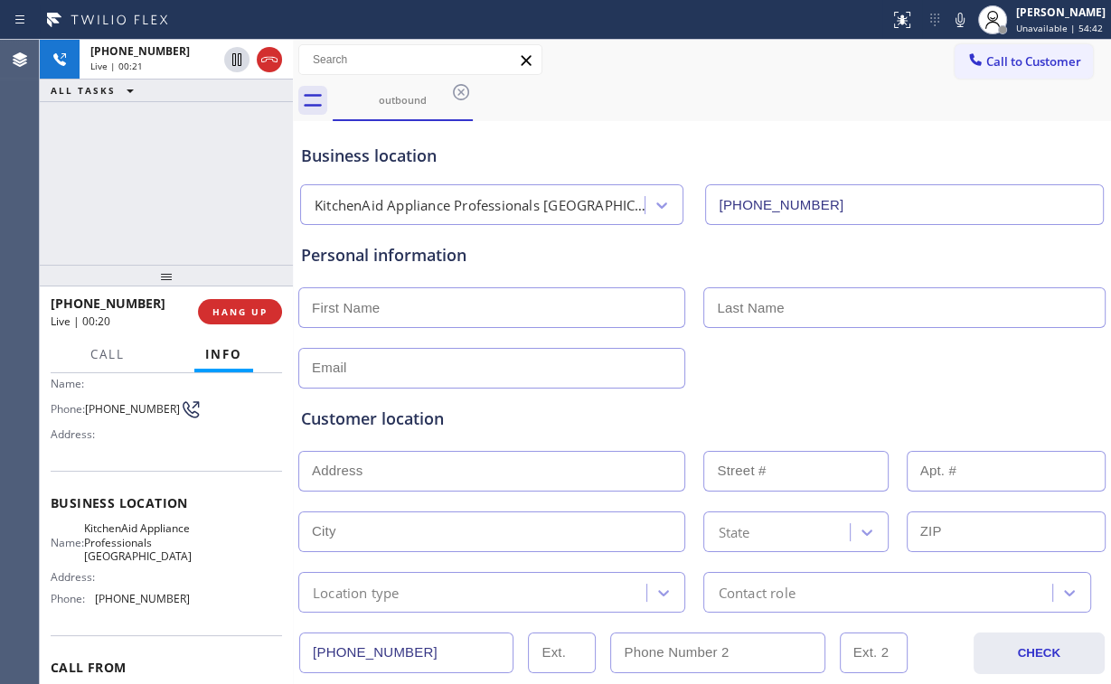
scroll to position [145, 0]
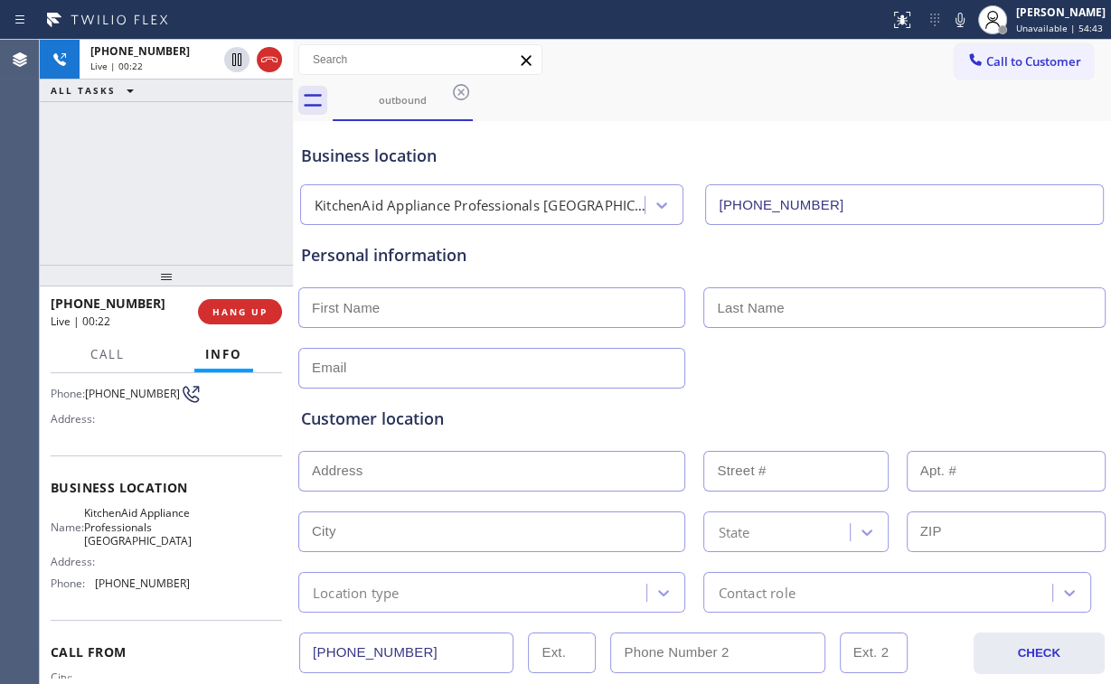
click at [177, 184] on div "[PHONE_NUMBER] Live | 00:22 ALL TASKS ALL TASKS ACTIVE TASKS TASKS IN WRAP UP" at bounding box center [166, 152] width 253 height 225
click at [271, 302] on button "HANG UP" at bounding box center [240, 311] width 84 height 25
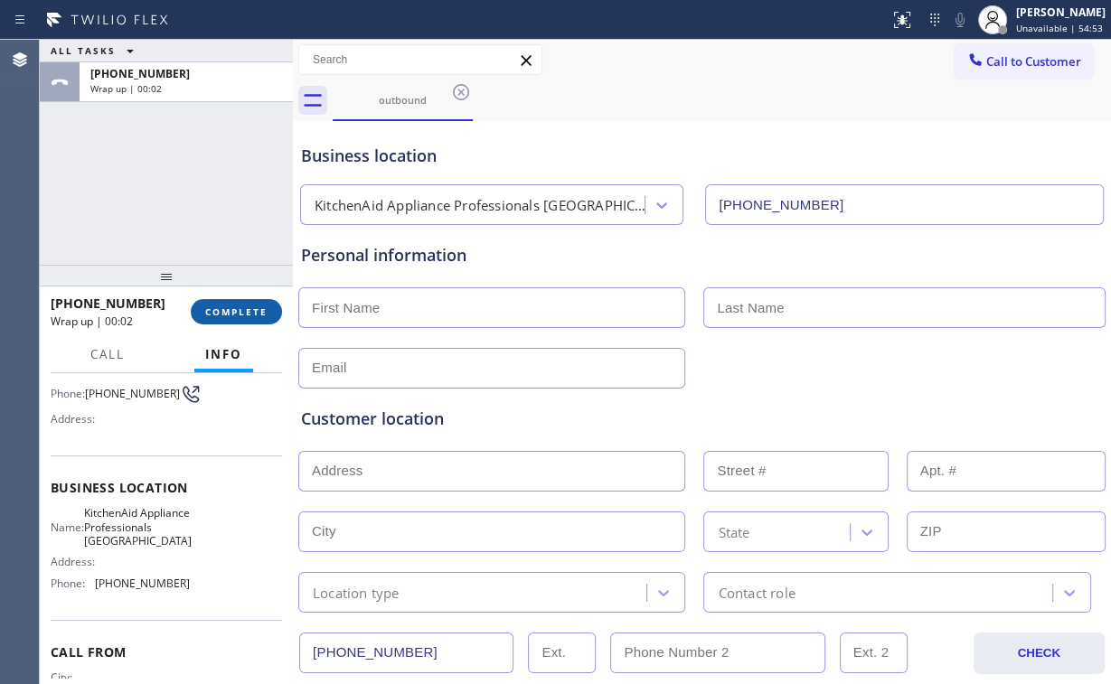
click at [264, 307] on span "COMPLETE" at bounding box center [236, 312] width 62 height 13
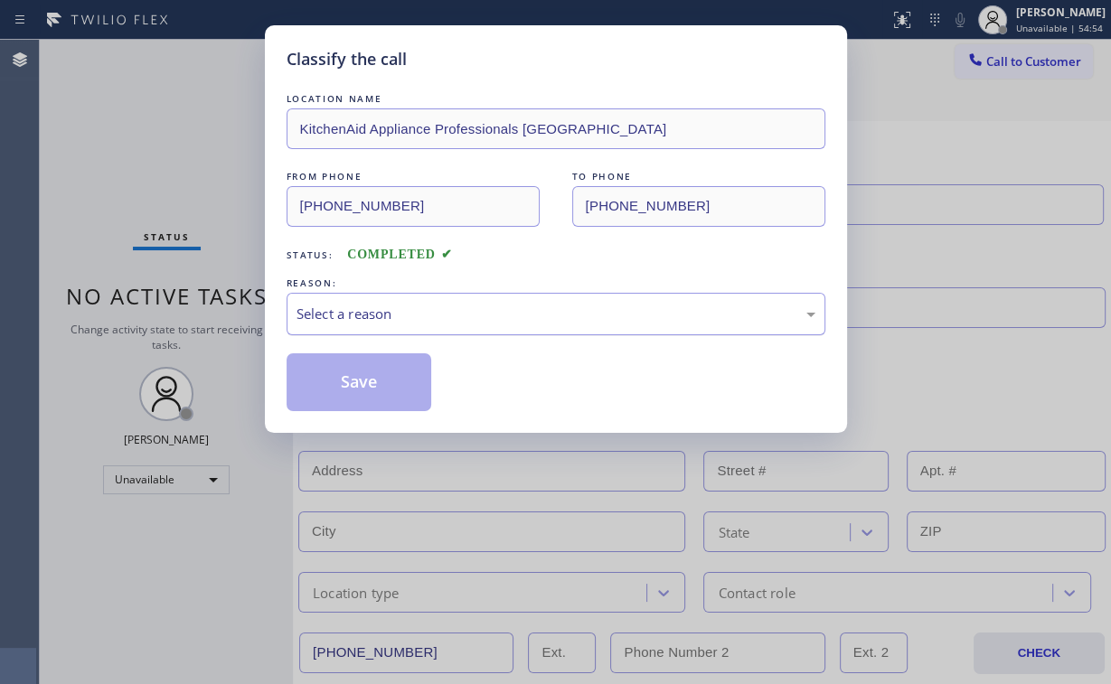
click at [445, 306] on div "Select a reason" at bounding box center [556, 314] width 519 height 21
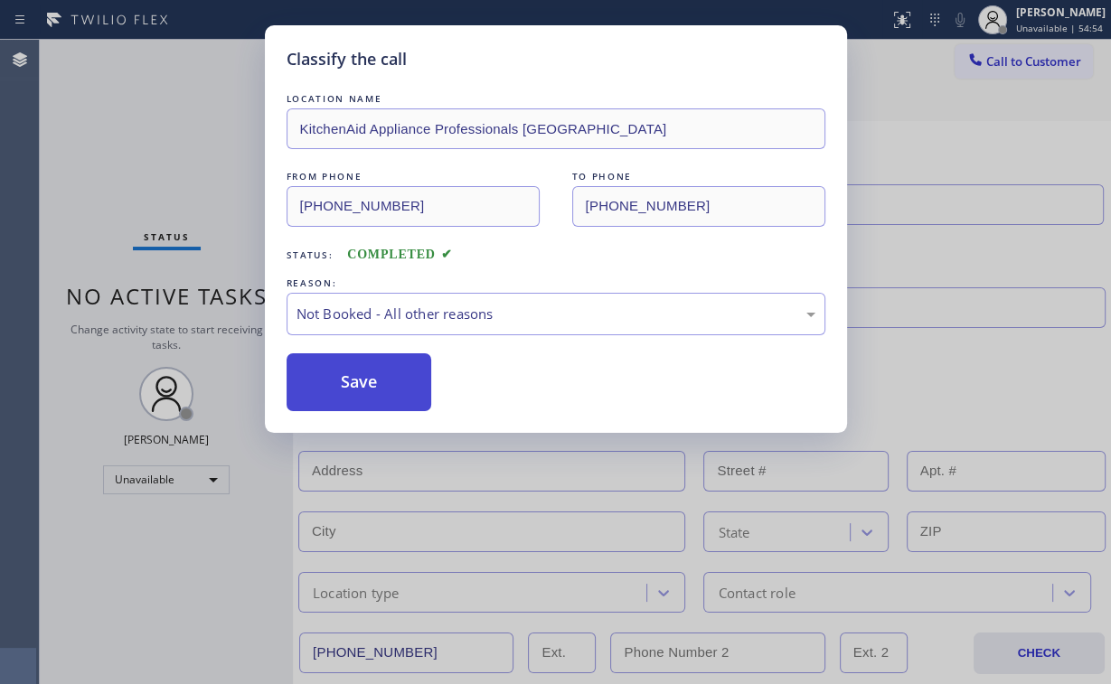
click at [405, 372] on button "Save" at bounding box center [360, 383] width 146 height 58
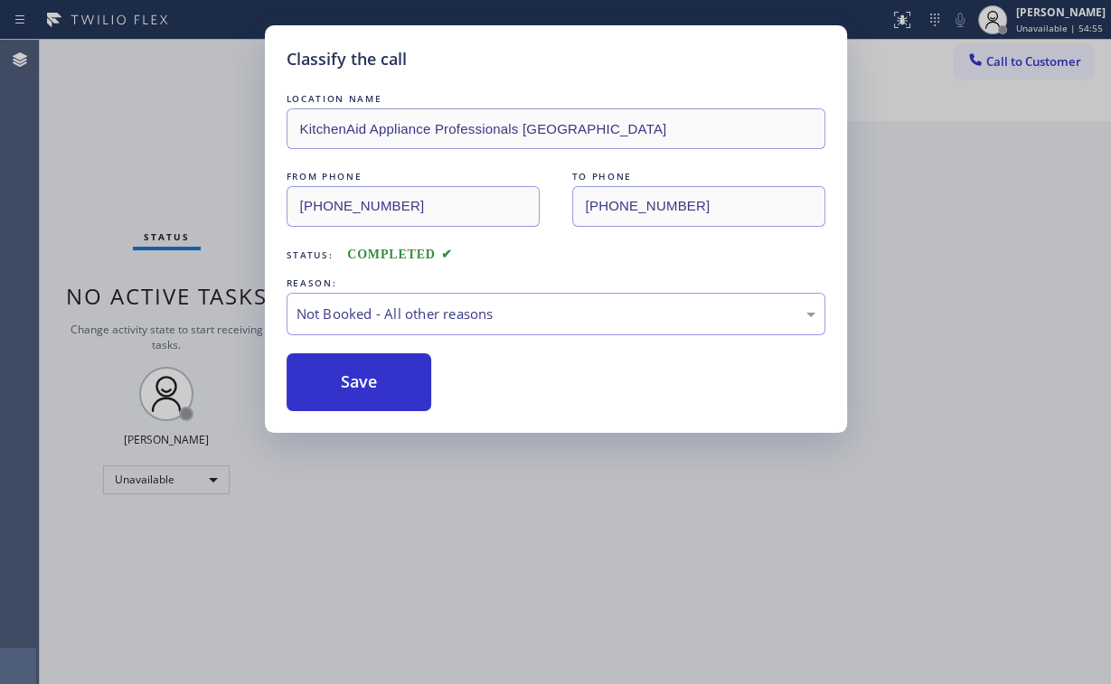
drag, startPoint x: 192, startPoint y: 138, endPoint x: 1098, endPoint y: 231, distance: 911.6
click at [199, 141] on div "Classify the call LOCATION NAME KitchenAid Appliance Professionals [GEOGRAPHIC_…" at bounding box center [555, 342] width 1111 height 684
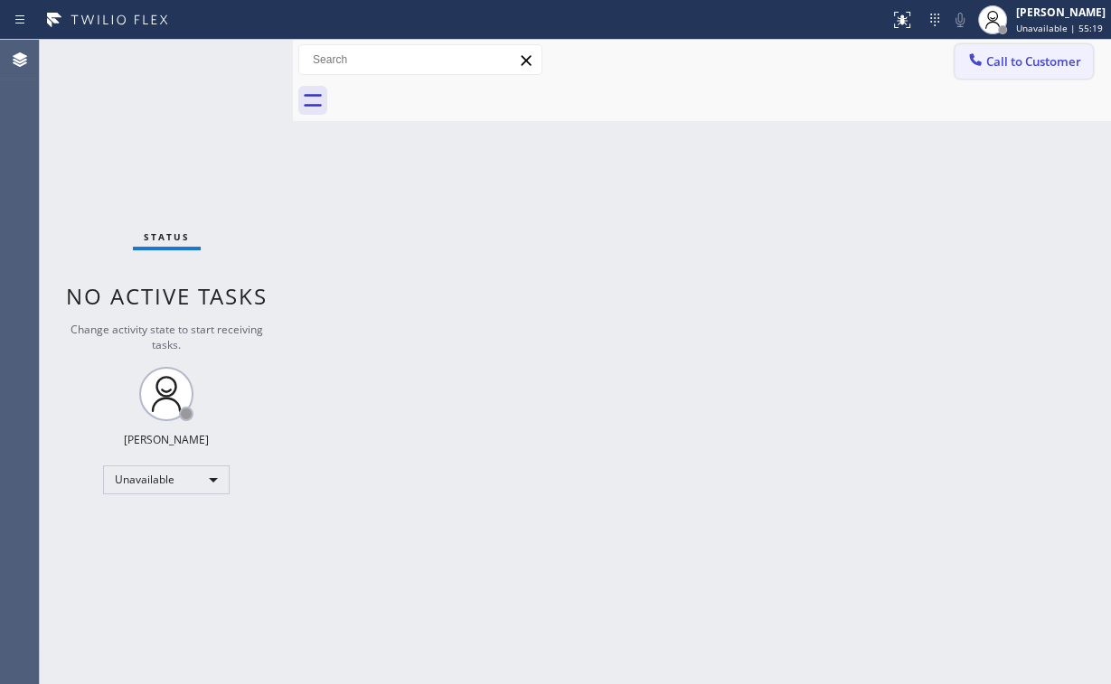
drag, startPoint x: 983, startPoint y: 61, endPoint x: 892, endPoint y: 185, distance: 154.1
click at [983, 61] on icon at bounding box center [975, 60] width 18 height 18
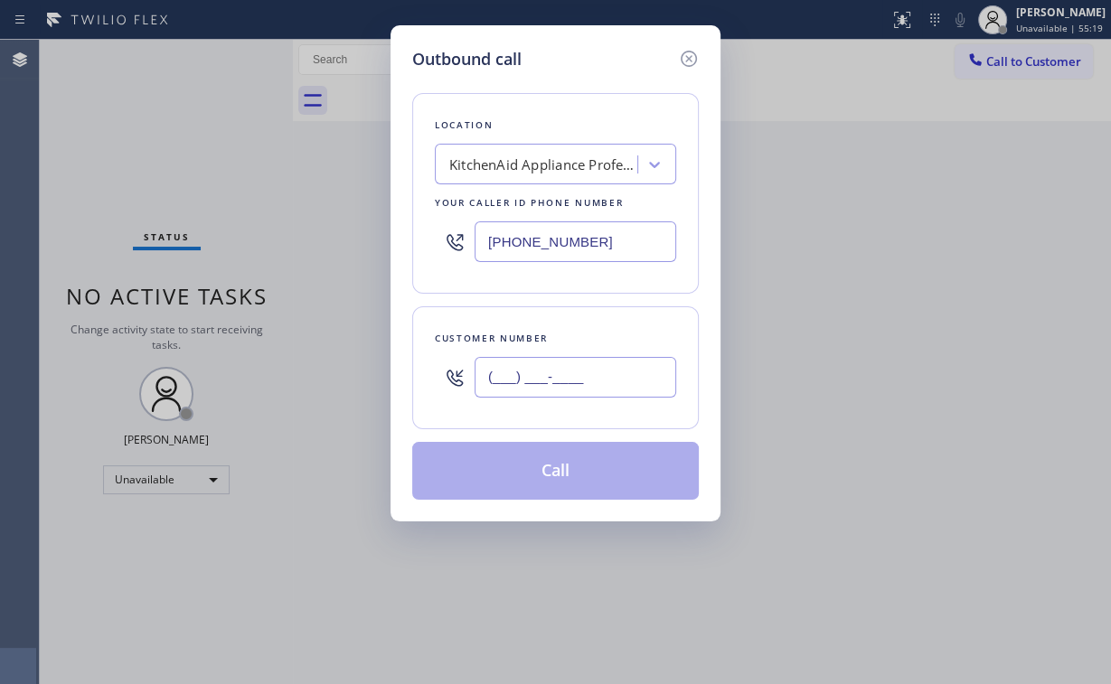
click at [612, 380] on input "(___) ___-____" at bounding box center [576, 377] width 202 height 41
paste input "336) 908-4196"
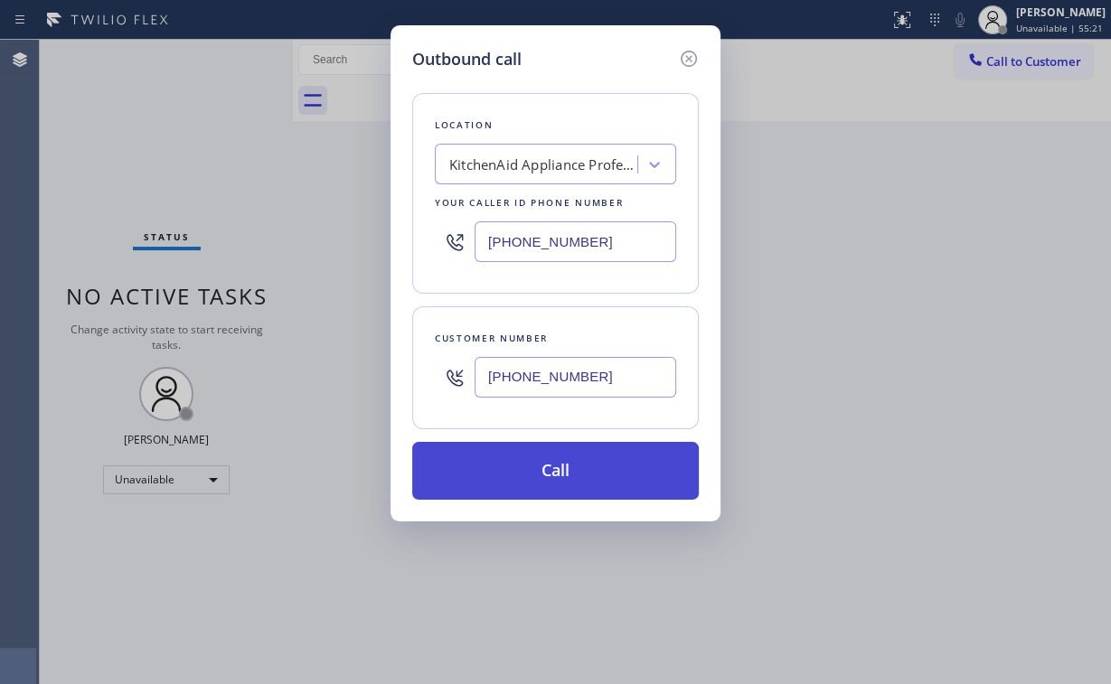
type input "[PHONE_NUMBER]"
click at [545, 475] on button "Call" at bounding box center [555, 471] width 287 height 58
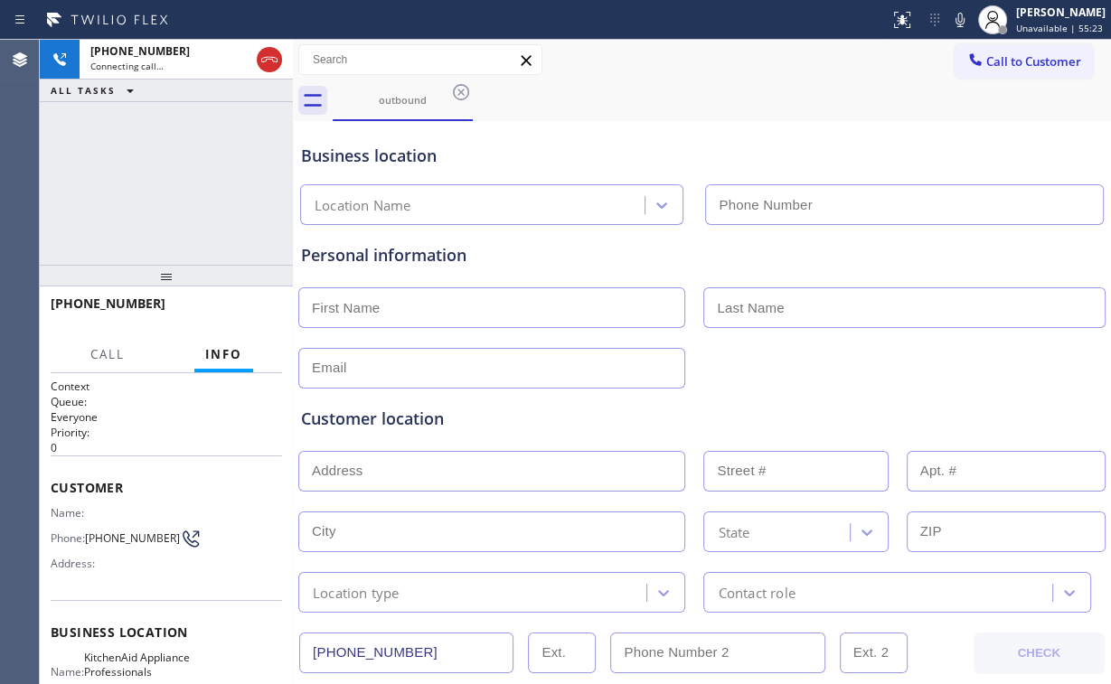
type input "[PHONE_NUMBER]"
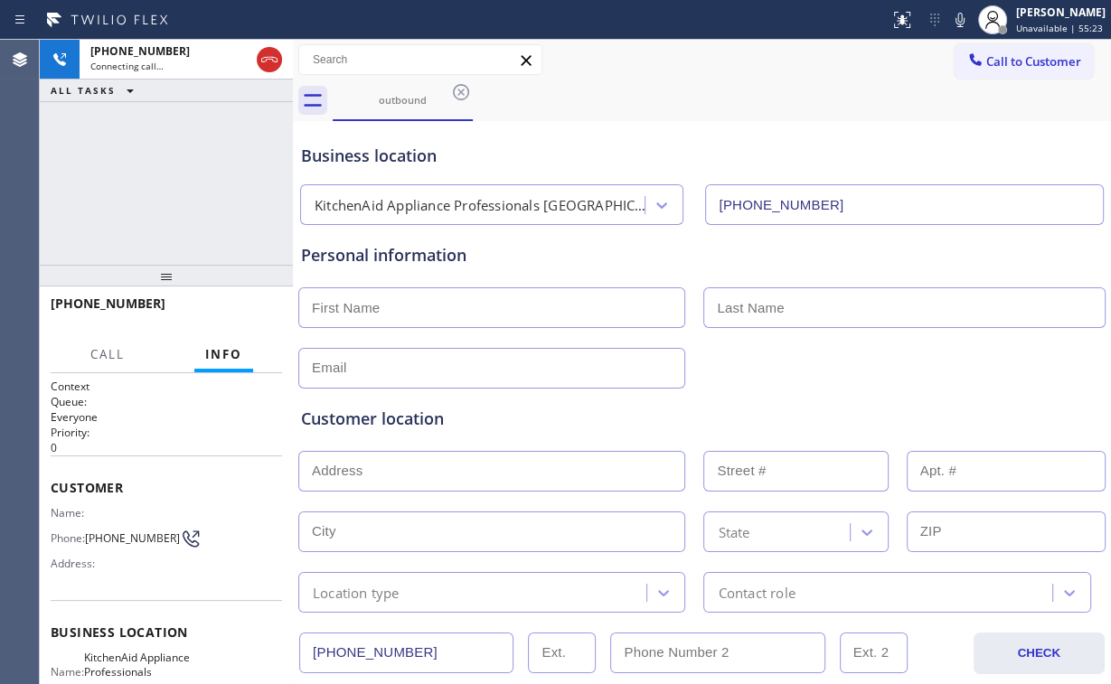
click at [131, 188] on div "[PHONE_NUMBER] Connecting call… ALL TASKS ALL TASKS ACTIVE TASKS TASKS IN WRAP …" at bounding box center [166, 152] width 253 height 225
click at [132, 177] on div "[PHONE_NUMBER] Live | 00:02 ALL TASKS ALL TASKS ACTIVE TASKS TASKS IN WRAP UP" at bounding box center [166, 152] width 253 height 225
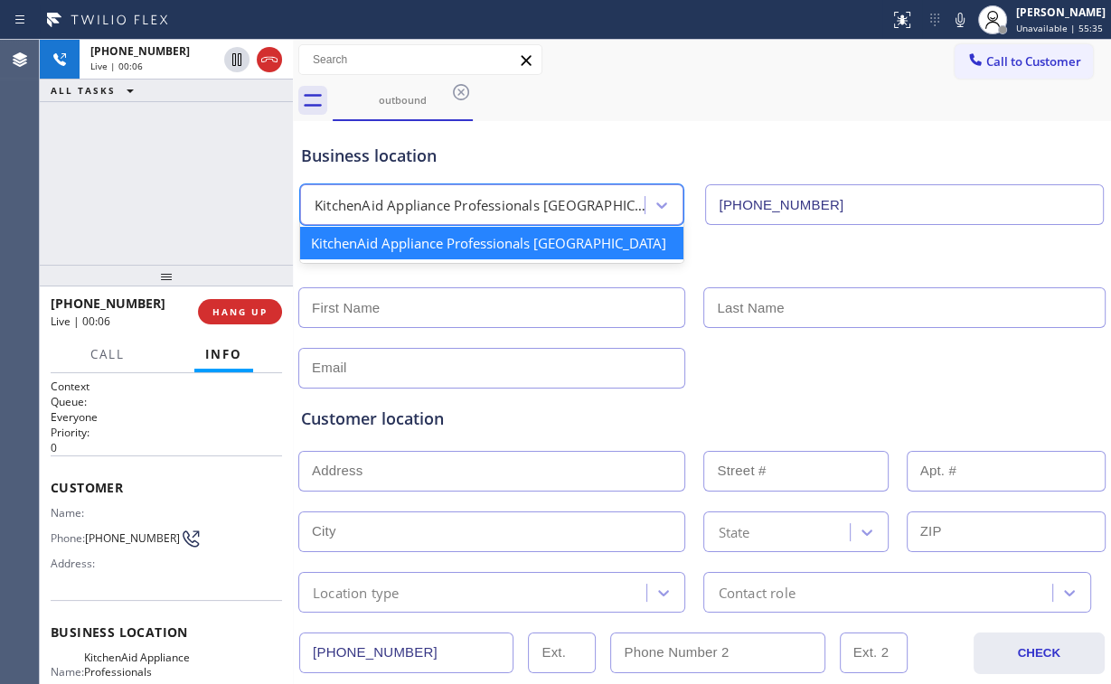
click at [429, 203] on div "KitchenAid Appliance Professionals [GEOGRAPHIC_DATA]" at bounding box center [481, 205] width 332 height 21
drag, startPoint x: 177, startPoint y: 183, endPoint x: 191, endPoint y: 183, distance: 13.6
click at [179, 184] on div "[PHONE_NUMBER] Live | 00:07 ALL TASKS ALL TASKS ACTIVE TASKS TASKS IN WRAP UP" at bounding box center [166, 152] width 253 height 225
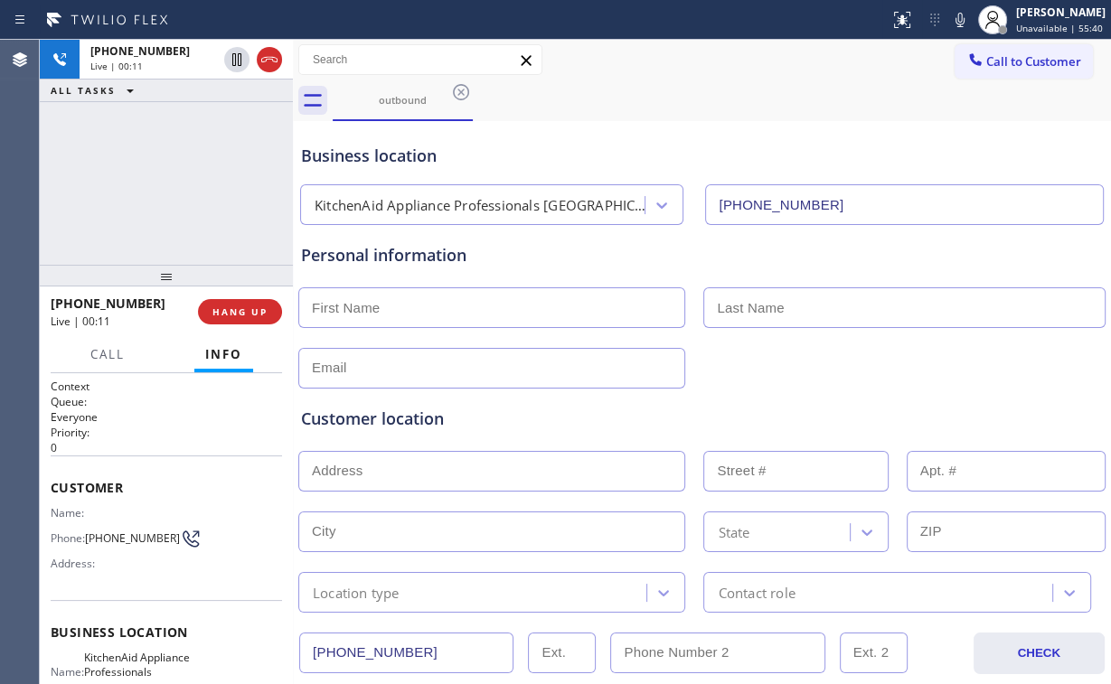
click at [175, 188] on div "[PHONE_NUMBER] Live | 00:11 ALL TASKS ALL TASKS ACTIVE TASKS TASKS IN WRAP UP" at bounding box center [166, 152] width 253 height 225
click at [174, 186] on div "[PHONE_NUMBER] Live | 00:12 ALL TASKS ALL TASKS ACTIVE TASKS TASKS IN WRAP UP" at bounding box center [166, 152] width 253 height 225
click at [174, 186] on div "[PHONE_NUMBER] Live | 00:13 ALL TASKS ALL TASKS ACTIVE TASKS TASKS IN WRAP UP" at bounding box center [166, 152] width 253 height 225
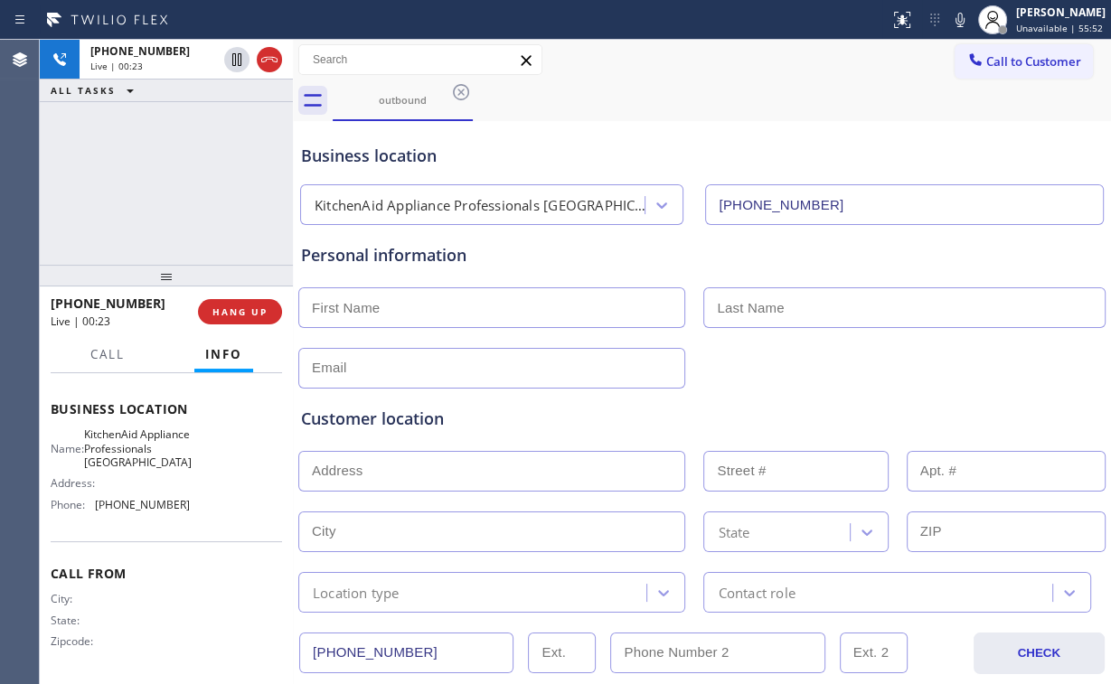
scroll to position [239, 0]
drag, startPoint x: 187, startPoint y: 203, endPoint x: 275, endPoint y: 253, distance: 100.8
click at [193, 209] on div "[PHONE_NUMBER] Live | 01:40 ALL TASKS ALL TASKS ACTIVE TASKS TASKS IN WRAP UP" at bounding box center [166, 152] width 253 height 225
click at [439, 302] on input "text" at bounding box center [491, 308] width 387 height 41
type input "[PERSON_NAME]"
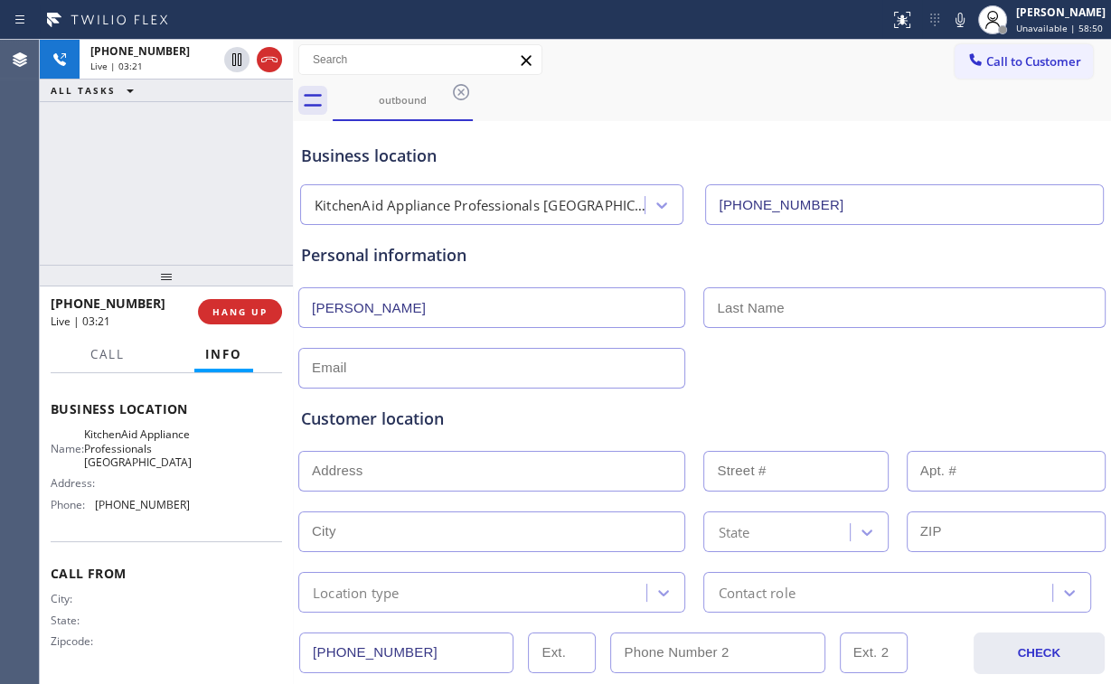
click at [175, 181] on div "[PHONE_NUMBER] Live | 03:21 ALL TASKS ALL TASKS ACTIVE TASKS TASKS IN WRAP UP" at bounding box center [166, 152] width 253 height 225
click at [175, 181] on div "[PHONE_NUMBER] Live | 03:22 ALL TASKS ALL TASKS ACTIVE TASKS TASKS IN WRAP UP" at bounding box center [166, 152] width 253 height 225
click at [175, 181] on div "[PHONE_NUMBER] Live | 03:23 ALL TASKS ALL TASKS ACTIVE TASKS TASKS IN WRAP UP" at bounding box center [166, 152] width 253 height 225
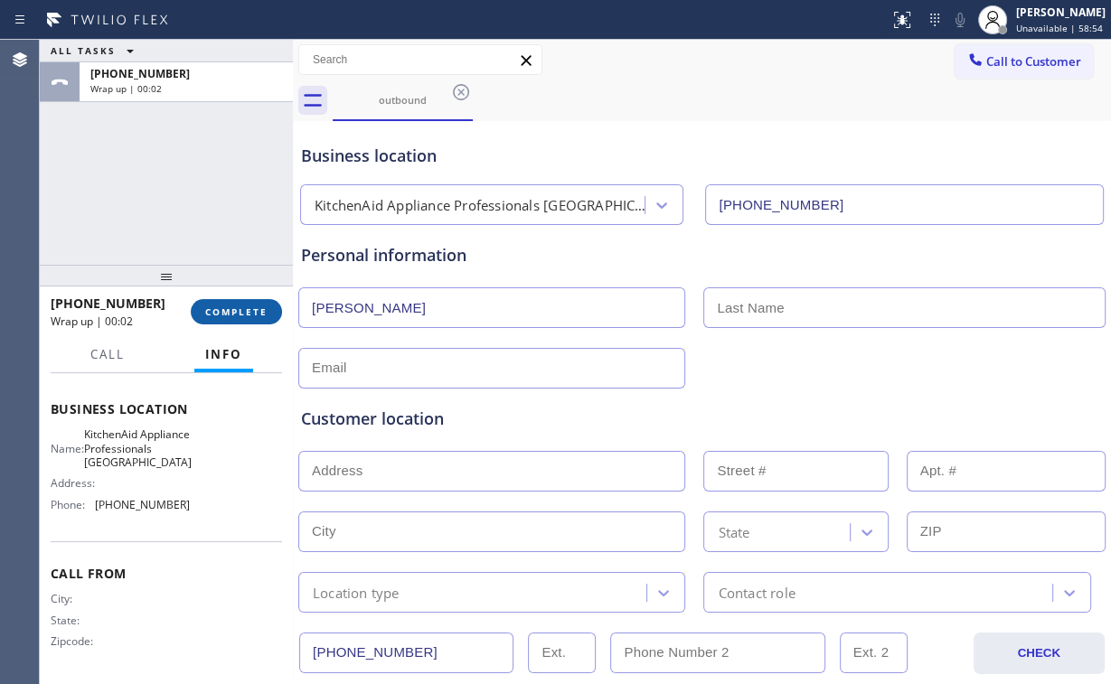
click at [247, 315] on span "COMPLETE" at bounding box center [236, 312] width 62 height 13
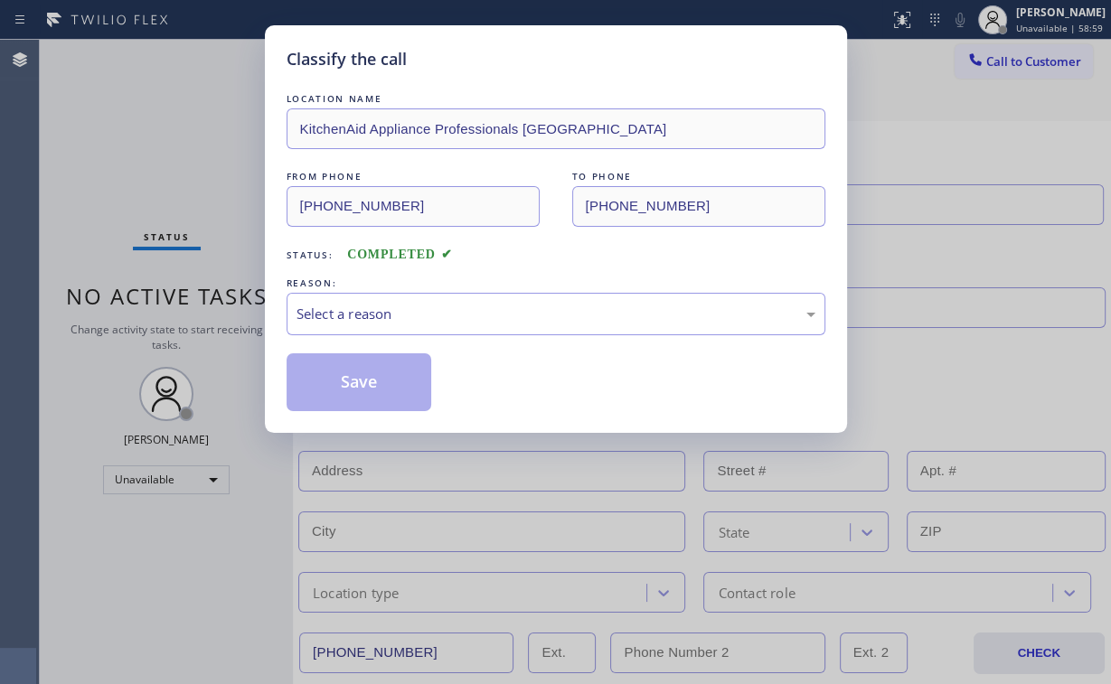
click at [289, 200] on div "FROM PHONE [PHONE_NUMBER] TO PHONE [PHONE_NUMBER]" at bounding box center [556, 197] width 539 height 60
click at [547, 205] on div "FROM PHONE [PHONE_NUMBER] TO PHONE [PHONE_NUMBER]" at bounding box center [556, 197] width 539 height 60
click at [328, 333] on div "Select a reason" at bounding box center [556, 314] width 539 height 42
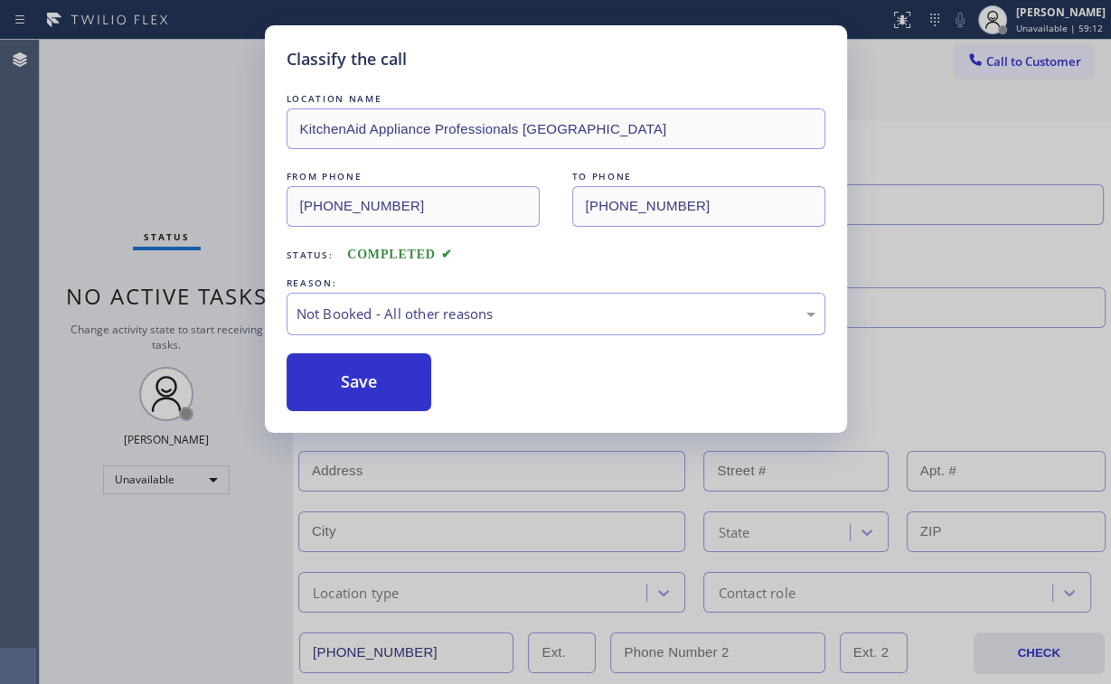
drag, startPoint x: 357, startPoint y: 385, endPoint x: 144, endPoint y: 108, distance: 349.4
click at [358, 385] on button "Save" at bounding box center [360, 383] width 146 height 58
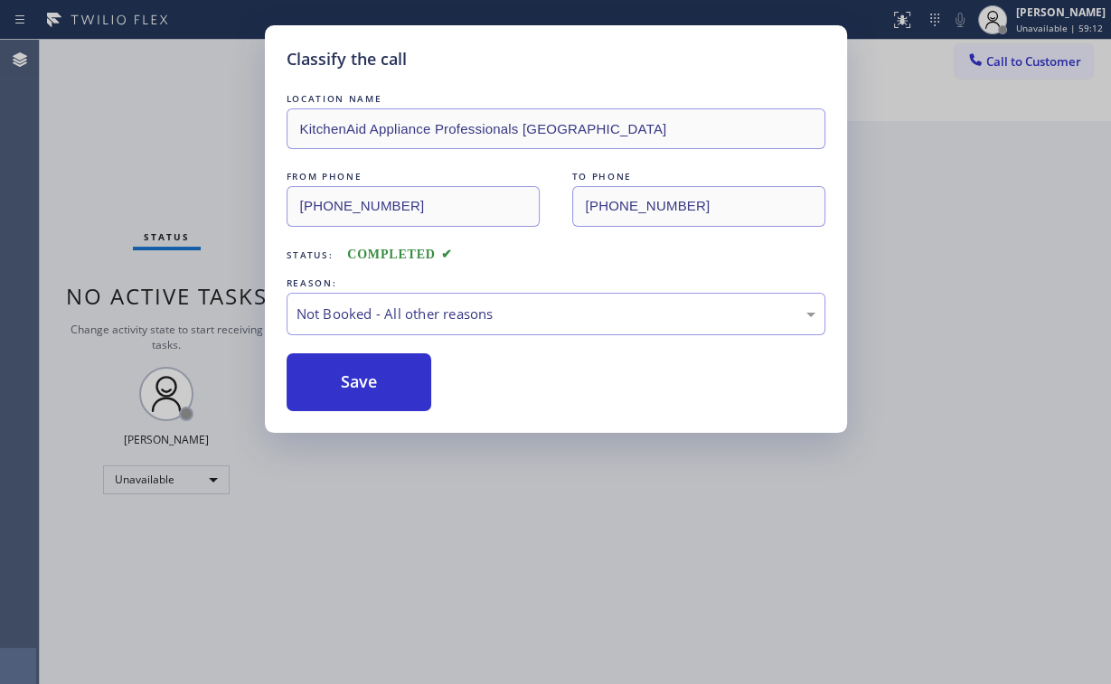
drag, startPoint x: 137, startPoint y: 101, endPoint x: 176, endPoint y: 106, distance: 39.1
click at [137, 102] on div "Classify the call LOCATION NAME KitchenAid Appliance Professionals [GEOGRAPHIC_…" at bounding box center [555, 342] width 1111 height 684
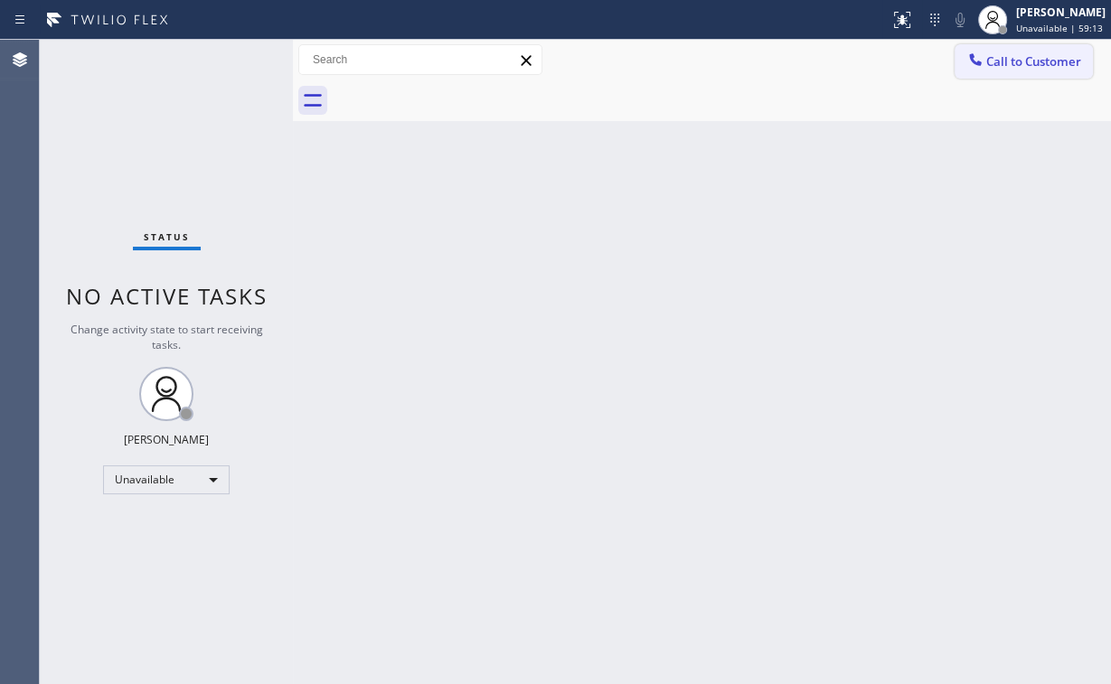
drag, startPoint x: 1006, startPoint y: 69, endPoint x: 553, endPoint y: 334, distance: 524.7
click at [1005, 69] on button "Call to Customer" at bounding box center [1024, 61] width 138 height 34
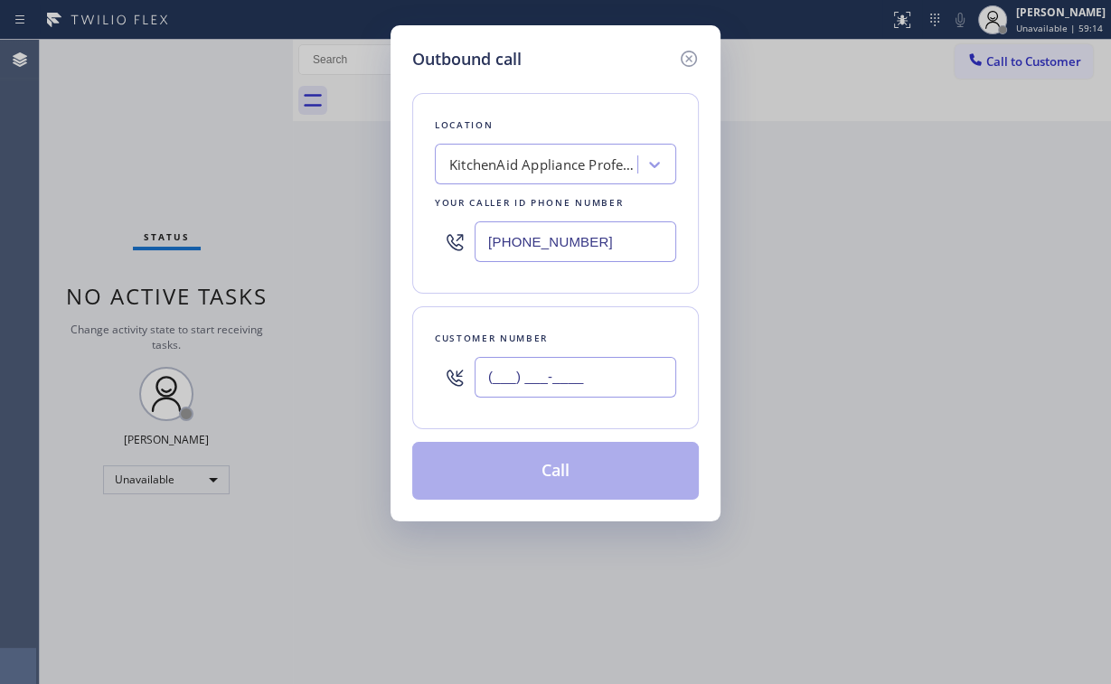
click at [582, 382] on input "(___) ___-____" at bounding box center [576, 377] width 202 height 41
paste input "336) 908-4196"
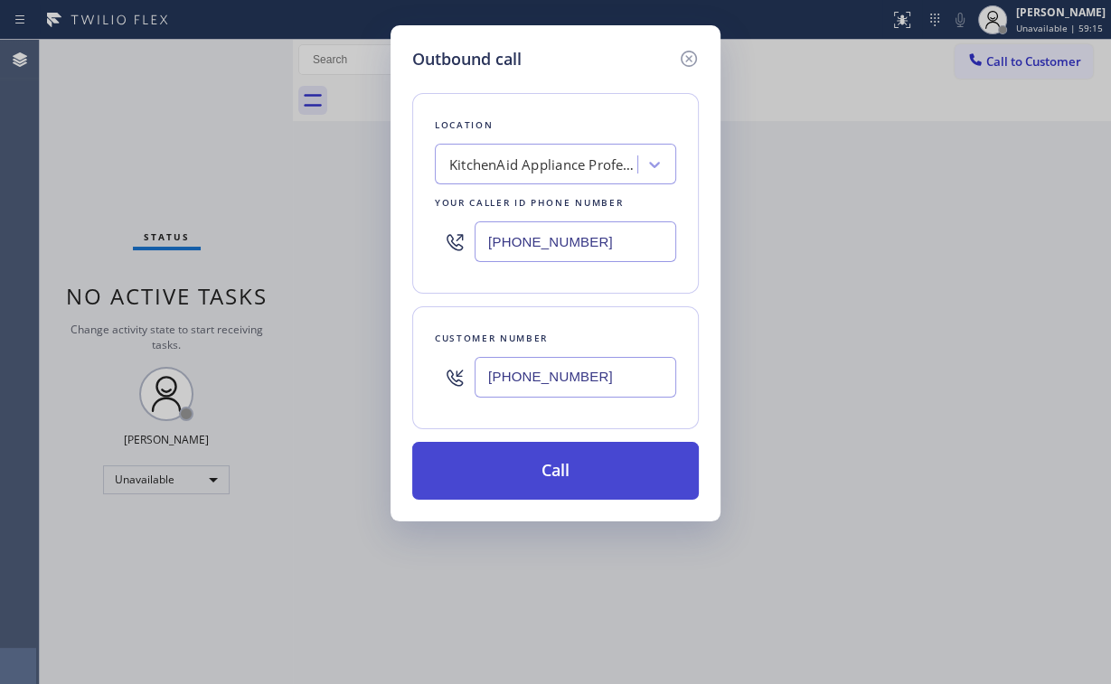
type input "[PHONE_NUMBER]"
click at [523, 477] on button "Call" at bounding box center [555, 471] width 287 height 58
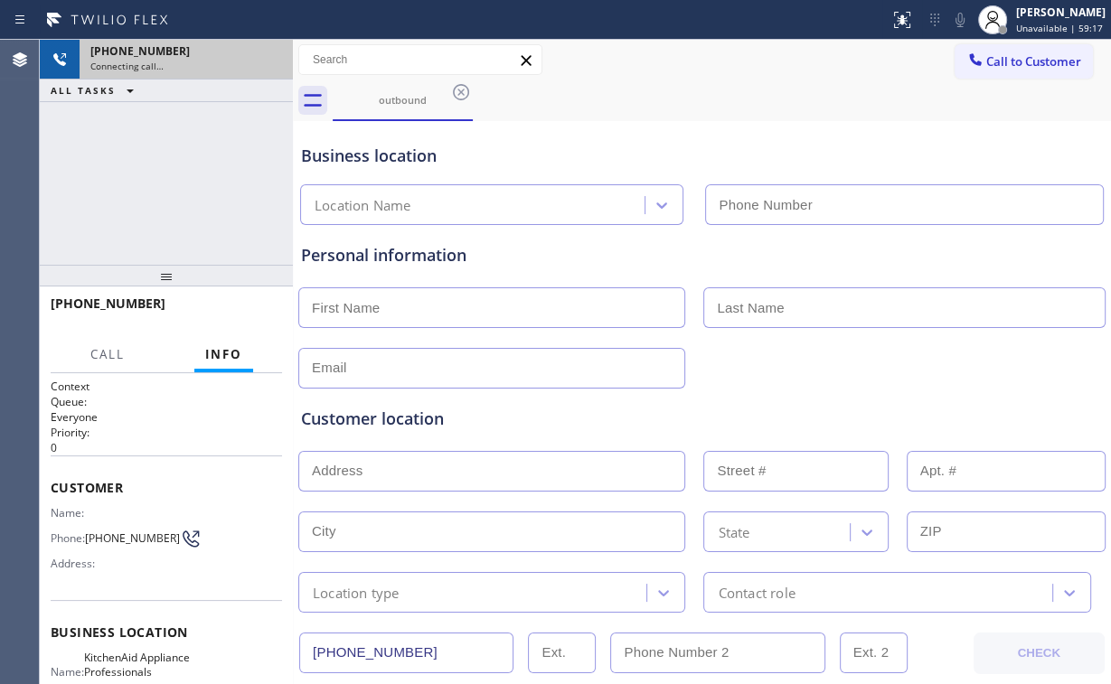
type input "[PHONE_NUMBER]"
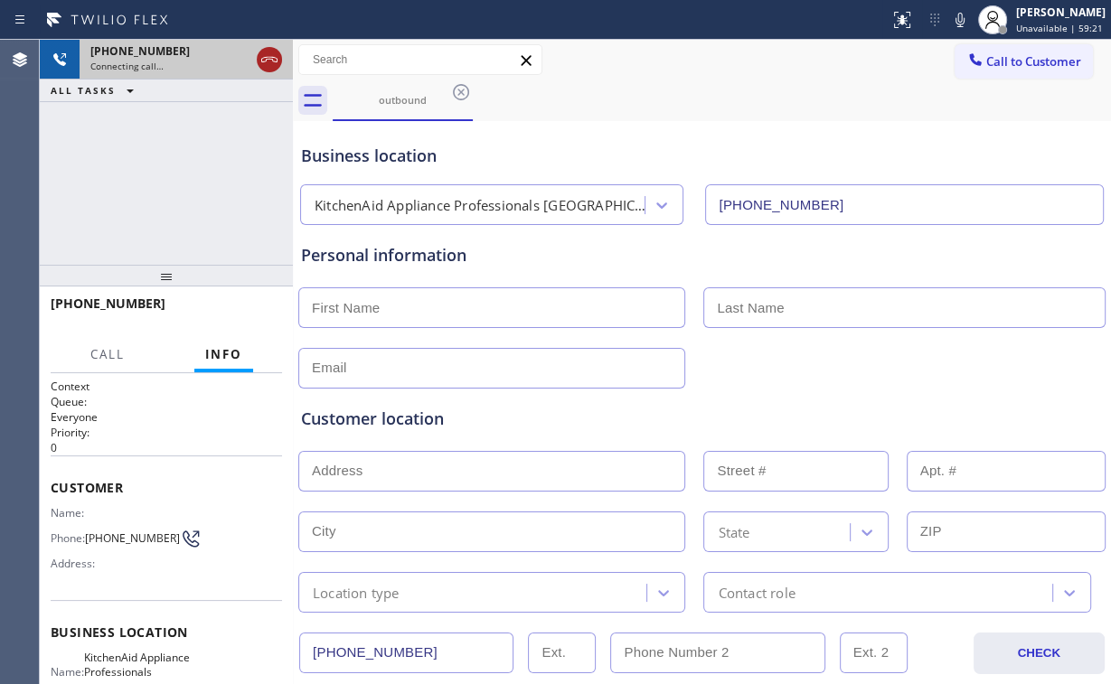
click at [267, 56] on icon at bounding box center [270, 60] width 22 height 22
click at [427, 328] on div "Personal information" at bounding box center [702, 316] width 802 height 146
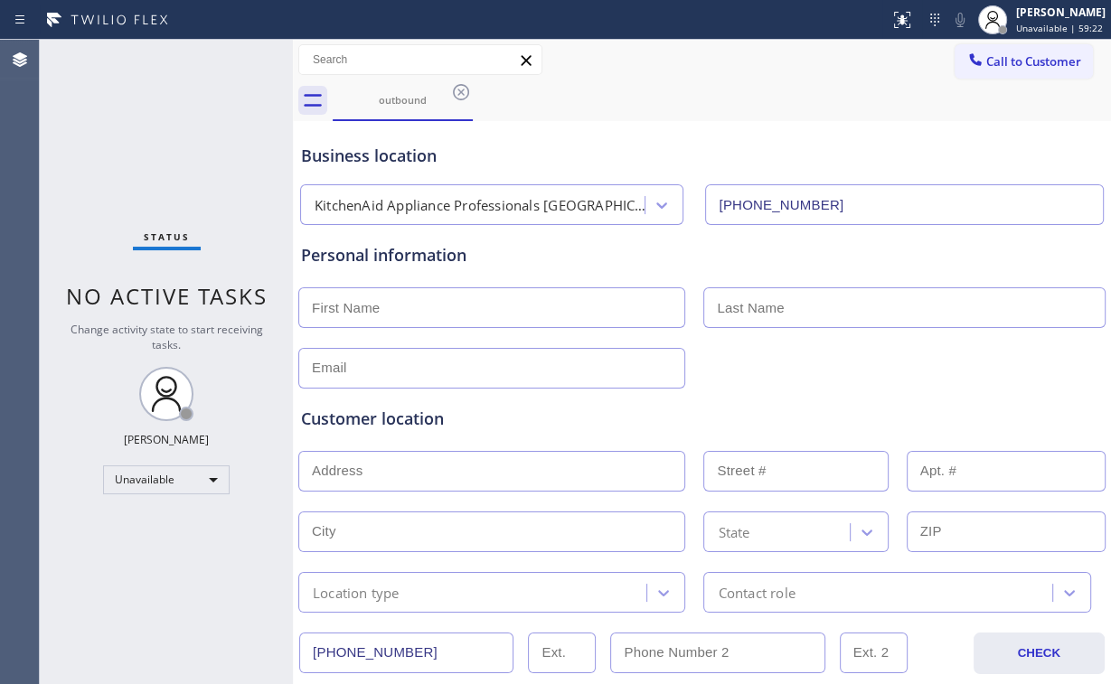
click at [434, 314] on input "text" at bounding box center [491, 308] width 387 height 41
type input "[PERSON_NAME]"
type input "Ms"
type input "N"
type input "[EMAIL_ADDRESS][DOMAIN_NAME]"
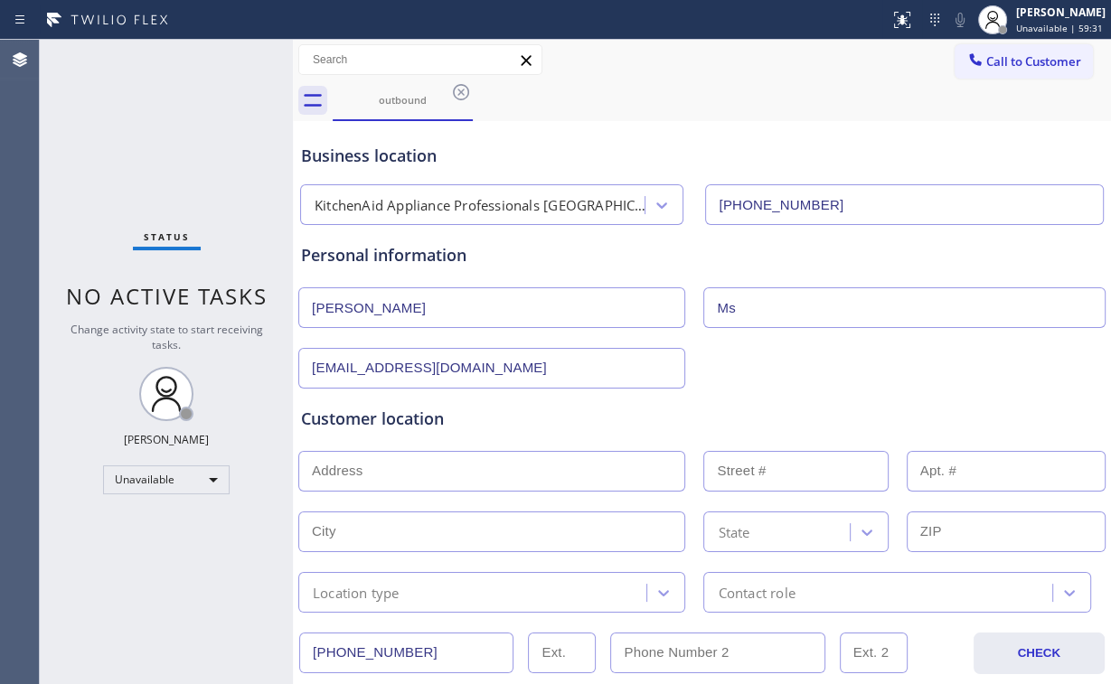
click at [351, 474] on input "text" at bounding box center [491, 471] width 387 height 41
paste input "27408"
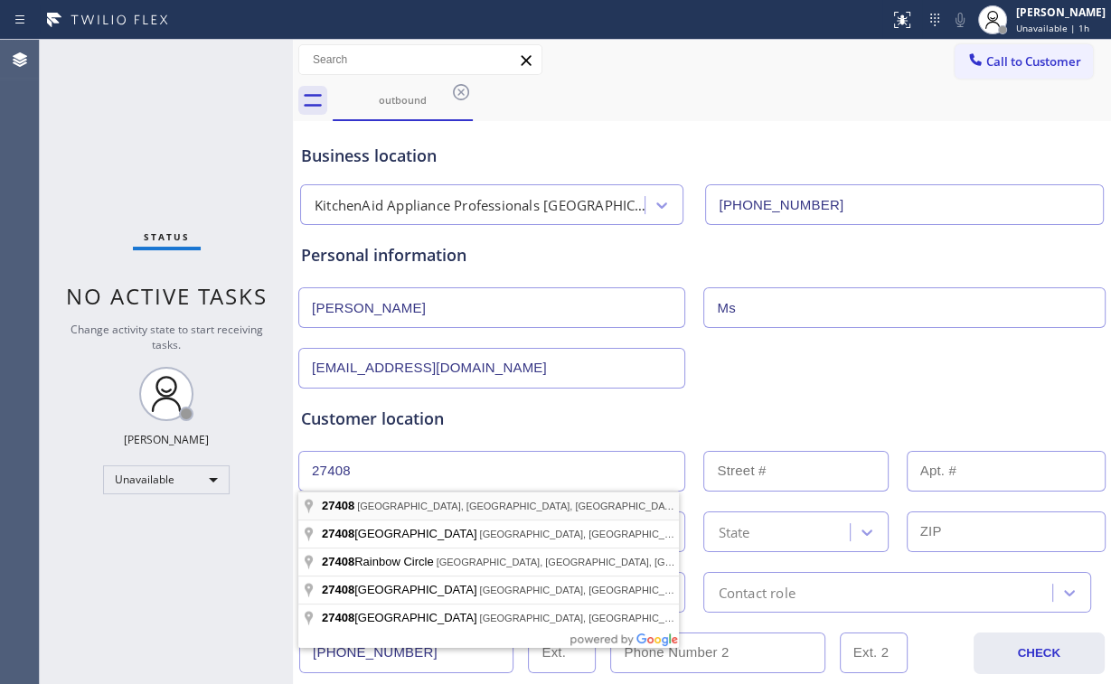
type input "[GEOGRAPHIC_DATA], [GEOGRAPHIC_DATA]"
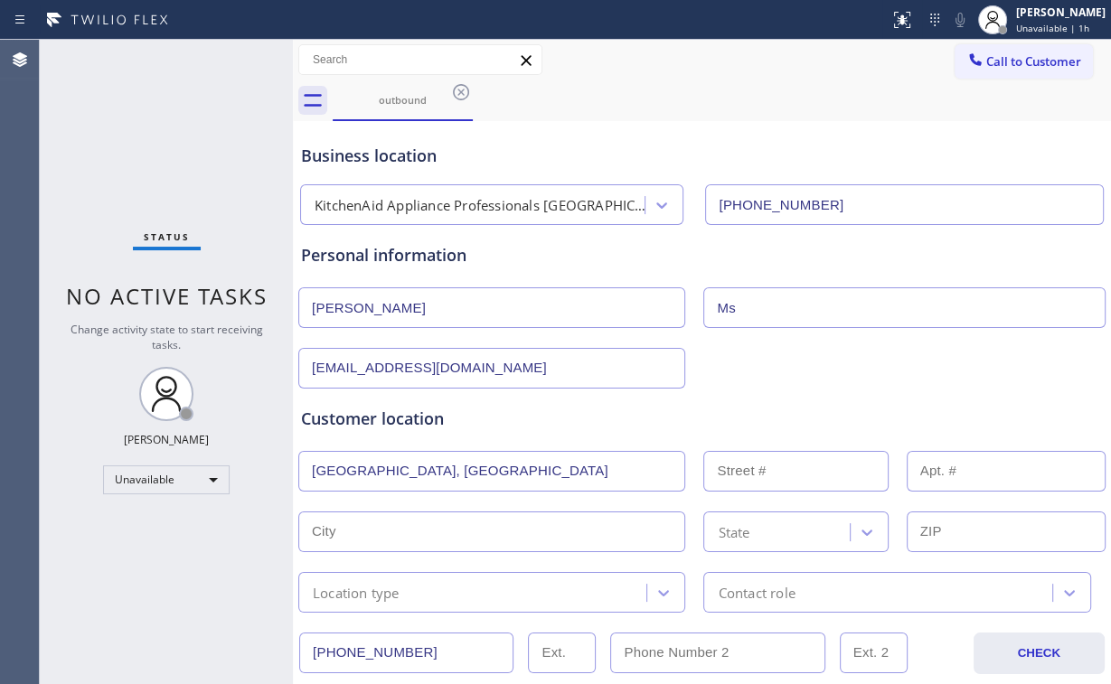
type input "[GEOGRAPHIC_DATA]"
type input "27408"
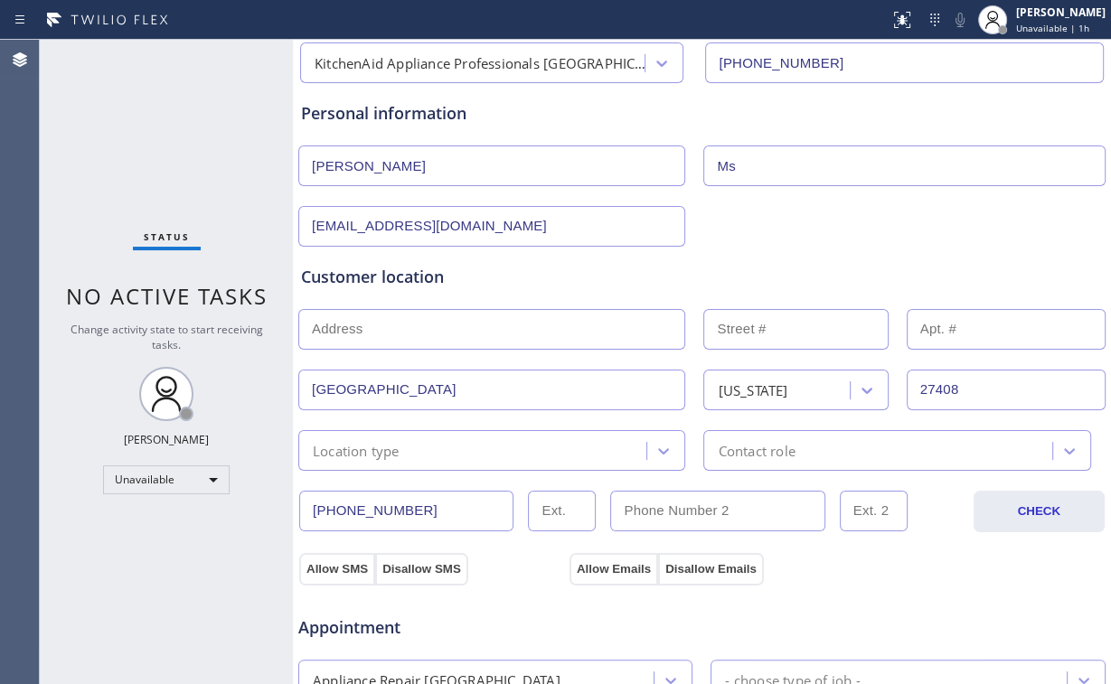
scroll to position [145, 0]
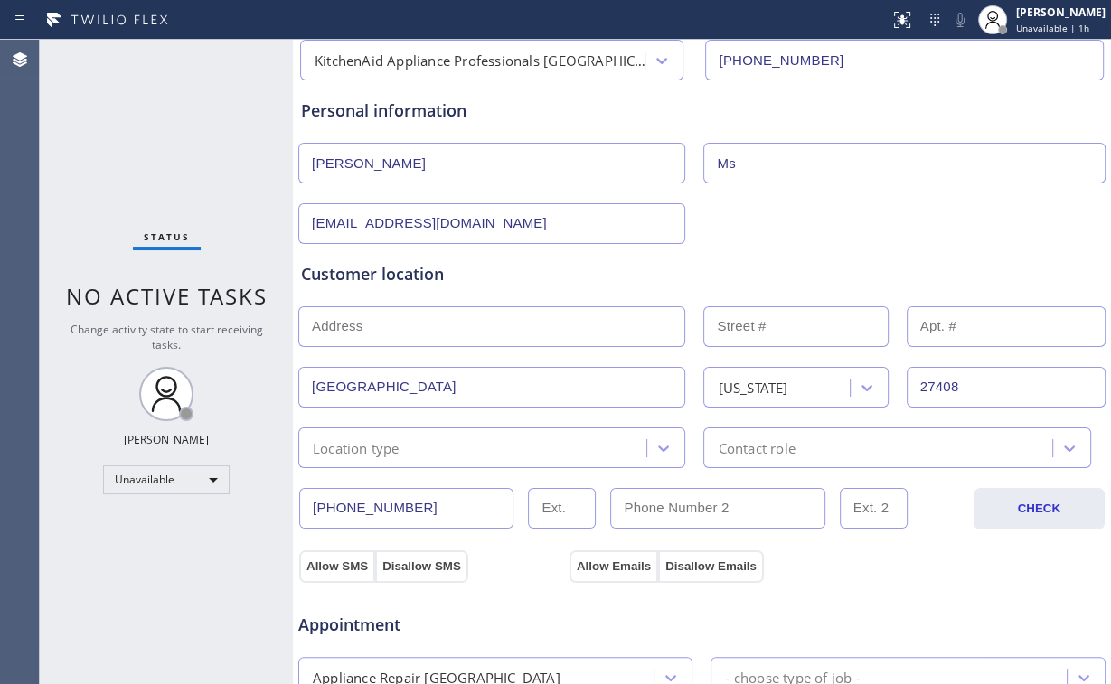
click at [469, 325] on input "text" at bounding box center [491, 326] width 387 height 41
click at [658, 269] on div "Customer location" at bounding box center [702, 274] width 802 height 24
click at [375, 329] on input "text" at bounding box center [491, 326] width 387 height 41
click at [477, 633] on span "Appointment" at bounding box center [431, 625] width 267 height 24
drag, startPoint x: 341, startPoint y: 306, endPoint x: 349, endPoint y: 324, distance: 19.0
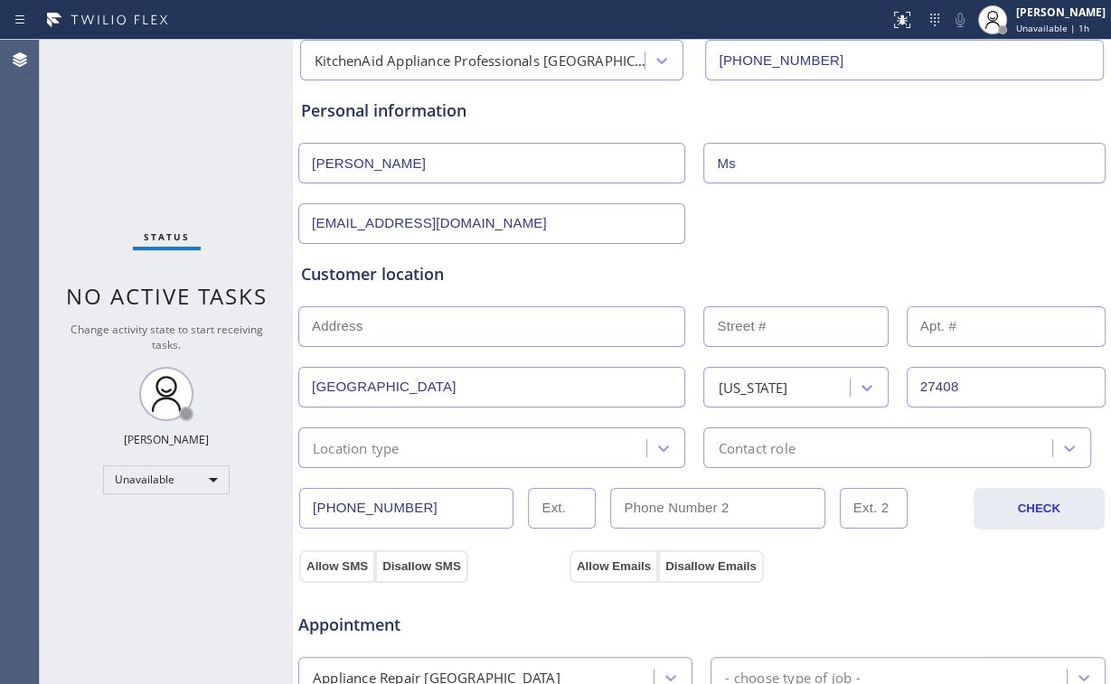
click at [341, 306] on input "text" at bounding box center [491, 326] width 387 height 41
paste input "27408"
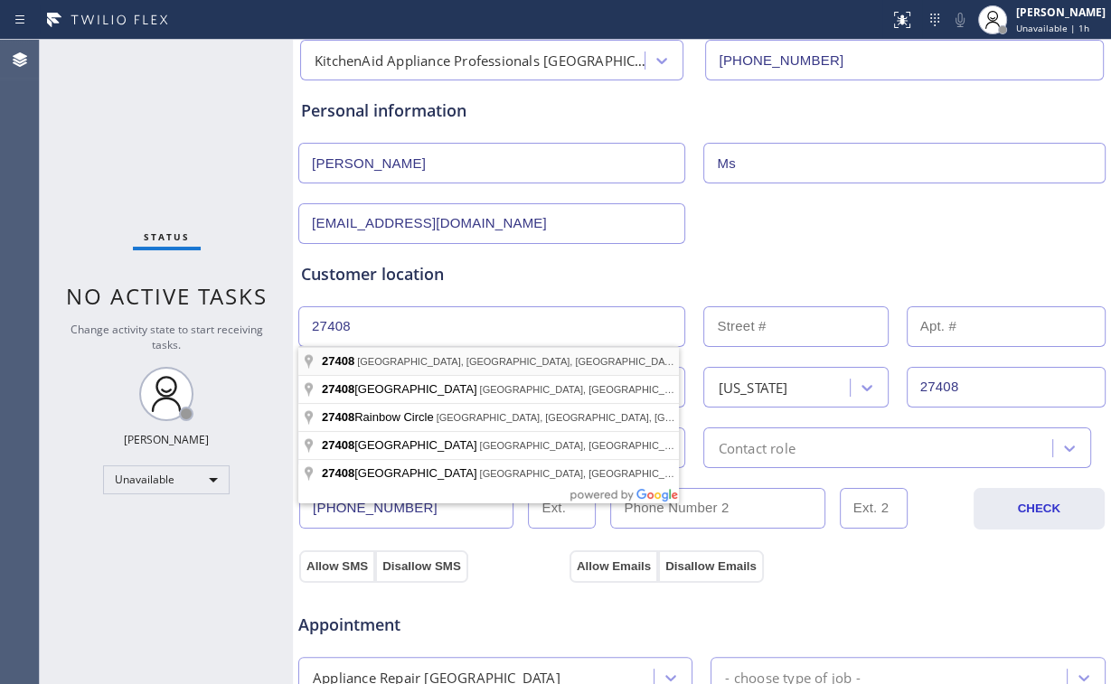
type input "[GEOGRAPHIC_DATA], [GEOGRAPHIC_DATA]"
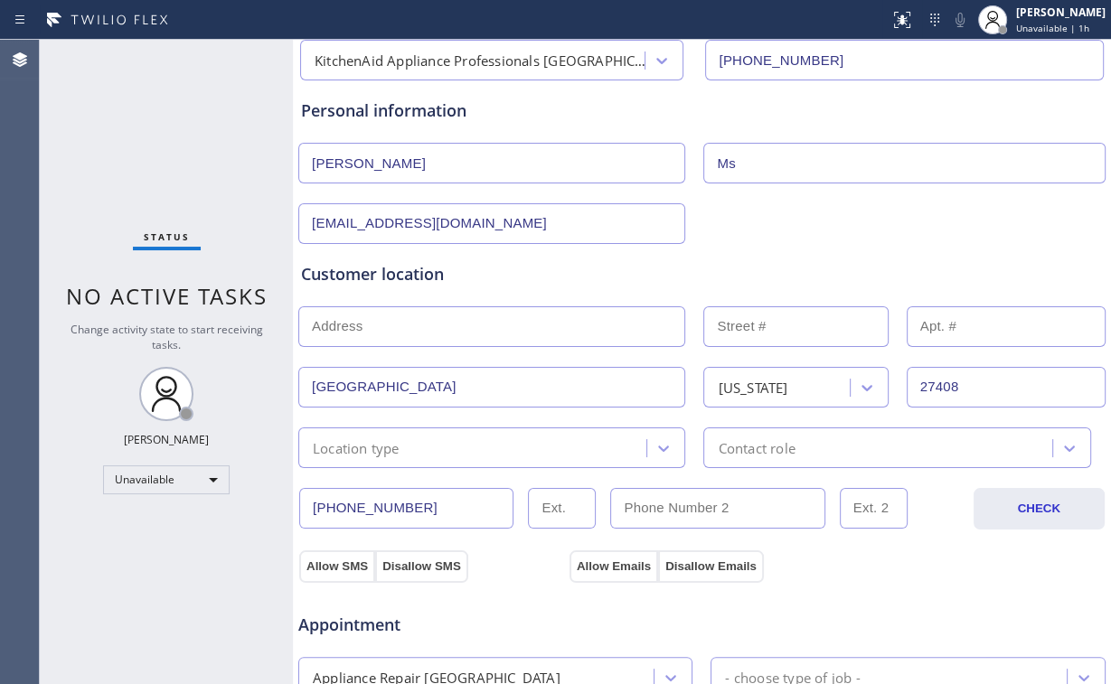
drag, startPoint x: 325, startPoint y: 560, endPoint x: 482, endPoint y: 569, distance: 156.7
click at [325, 560] on button "Allow SMS" at bounding box center [337, 567] width 76 height 33
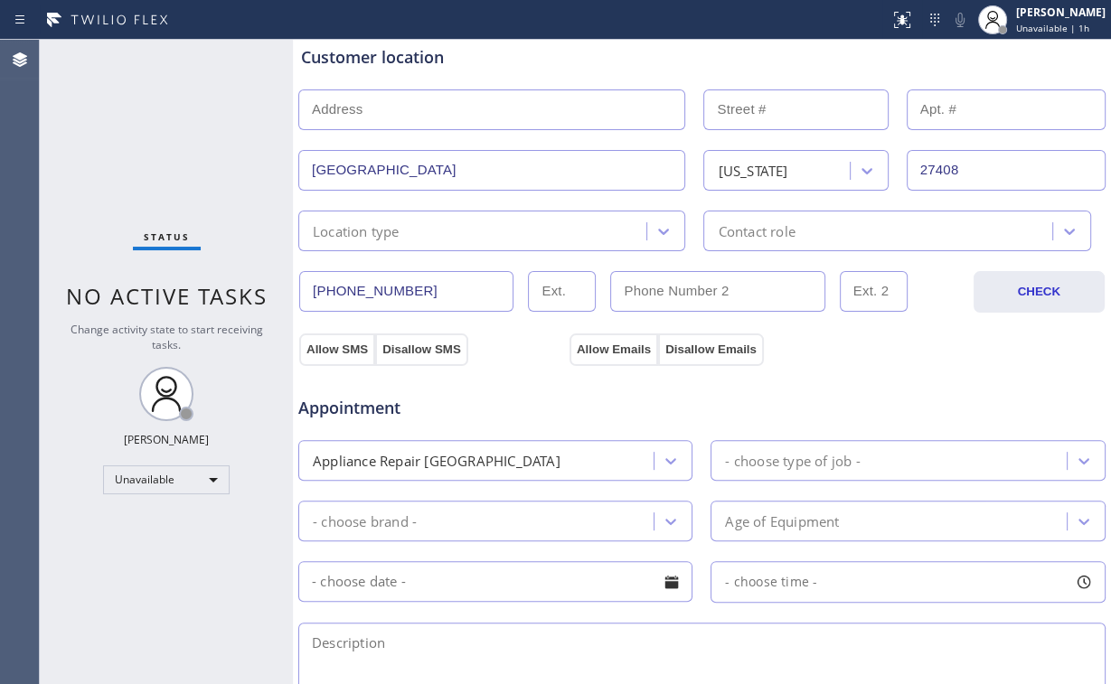
click at [464, 463] on div "Appliance Repair [GEOGRAPHIC_DATA]" at bounding box center [437, 460] width 248 height 21
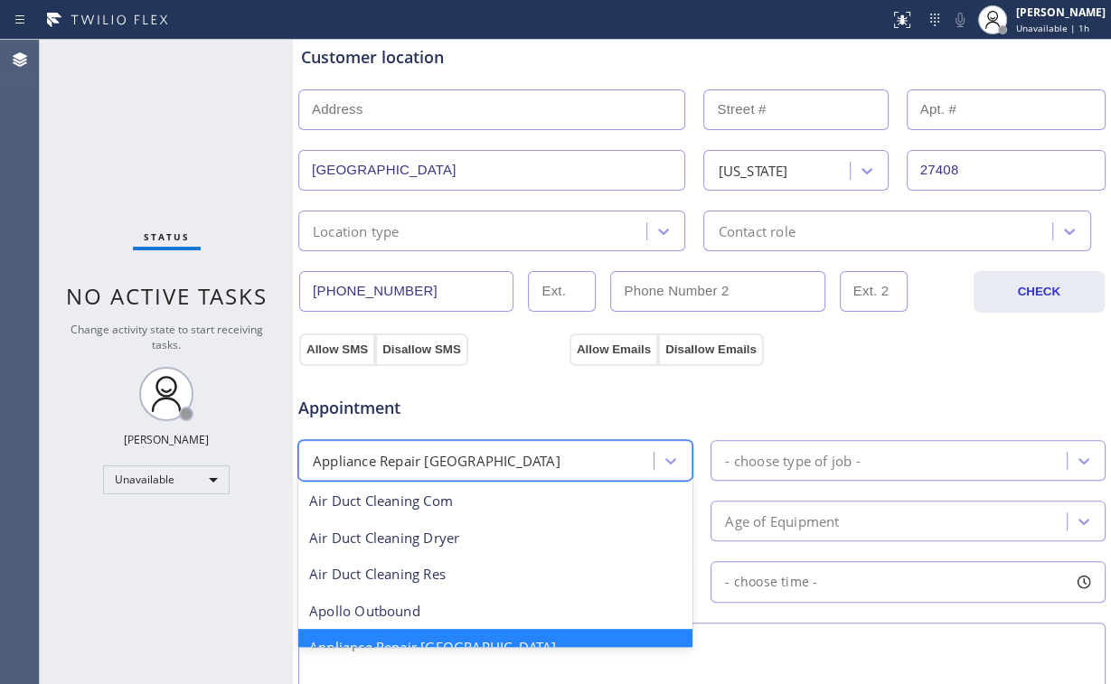
scroll to position [146, 0]
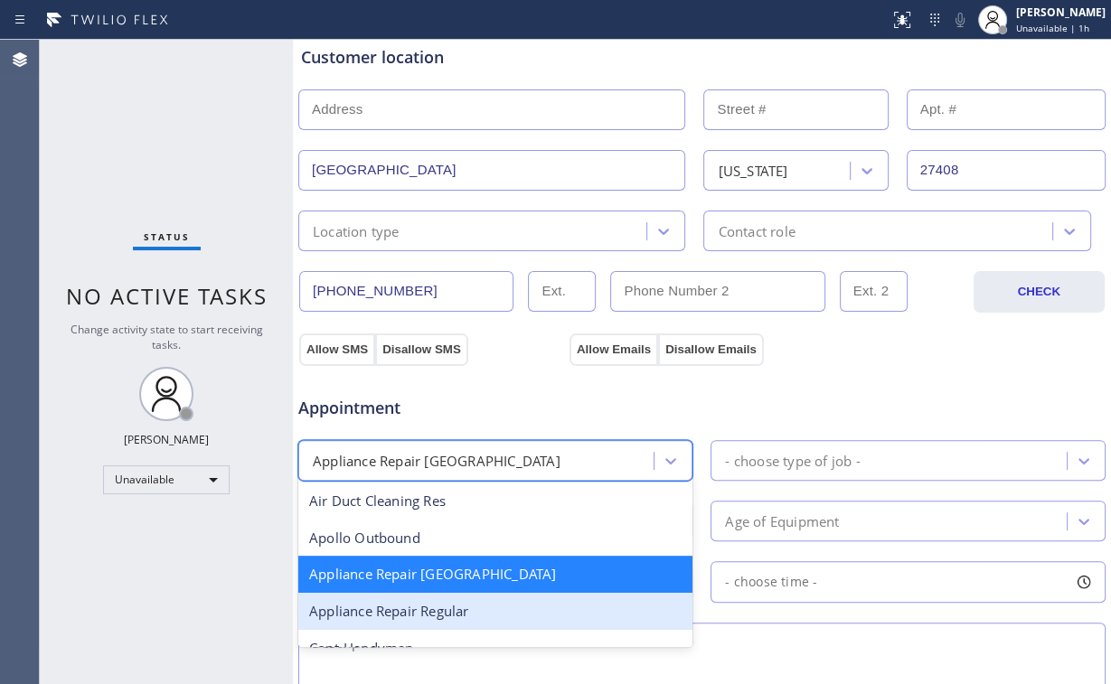
click at [456, 607] on div "Appliance Repair Regular" at bounding box center [495, 611] width 394 height 37
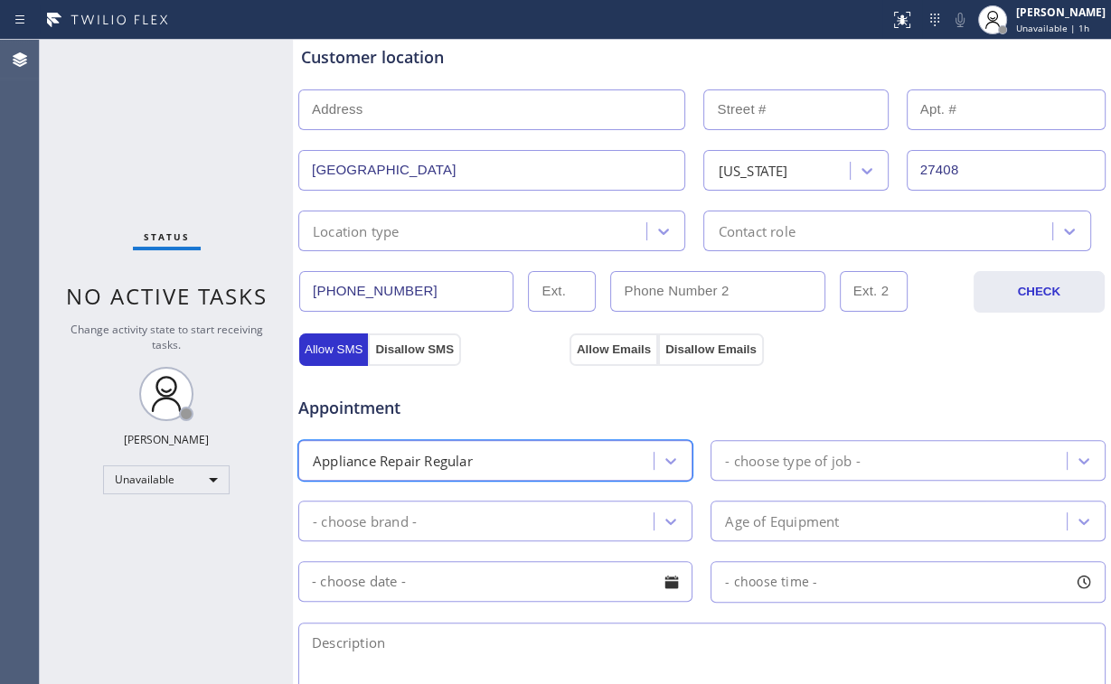
click at [421, 505] on div "- choose brand -" at bounding box center [479, 521] width 350 height 32
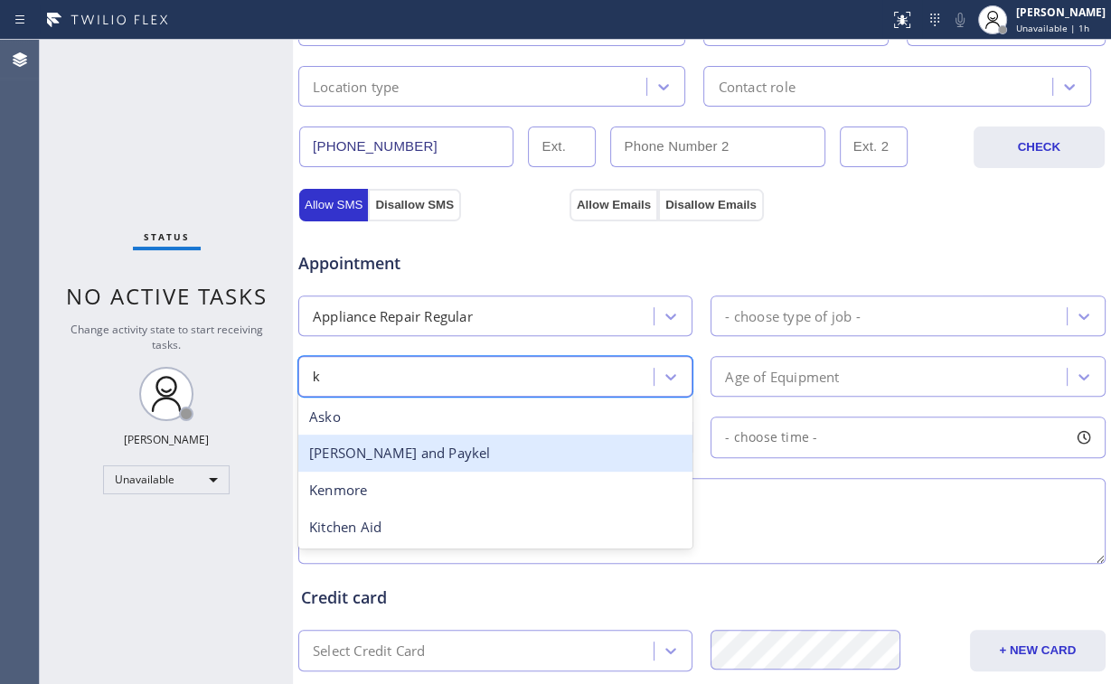
scroll to position [0, 0]
type input "ki"
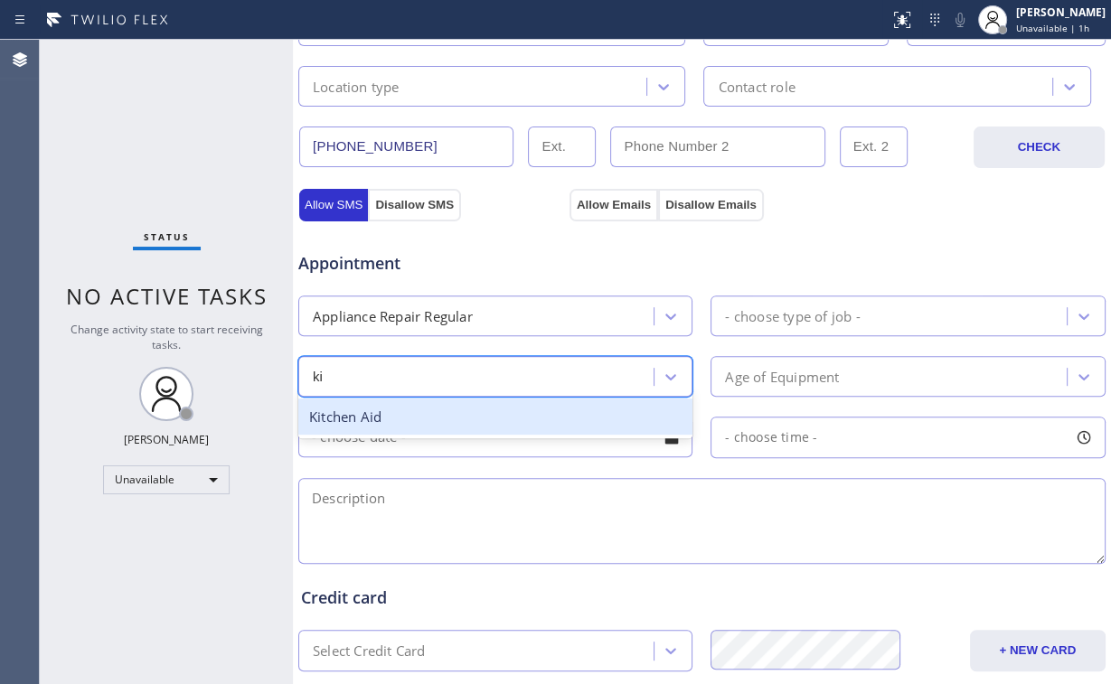
click at [405, 406] on div "Kitchen Aid" at bounding box center [495, 417] width 394 height 37
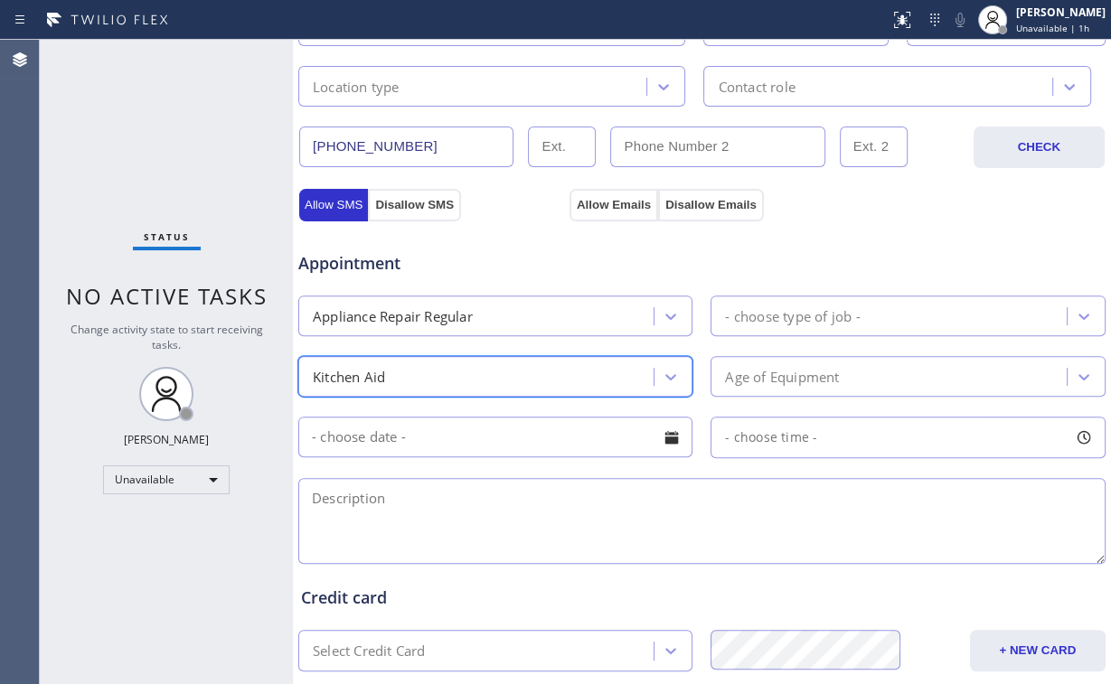
click at [825, 306] on div "- choose type of job -" at bounding box center [792, 316] width 135 height 21
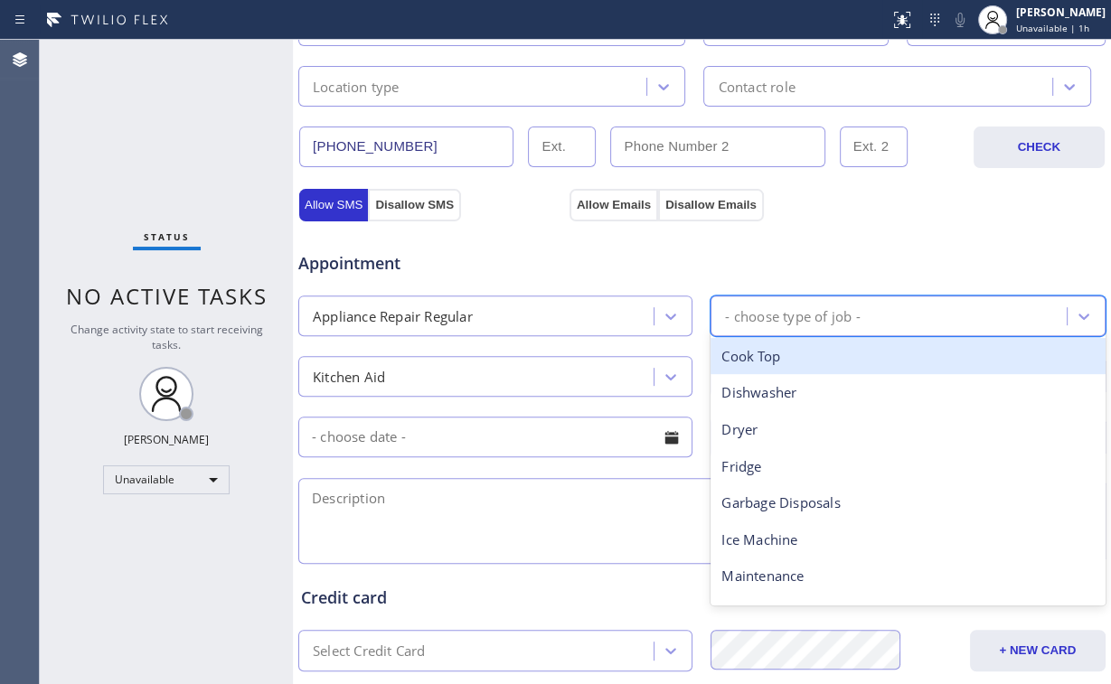
type input "m"
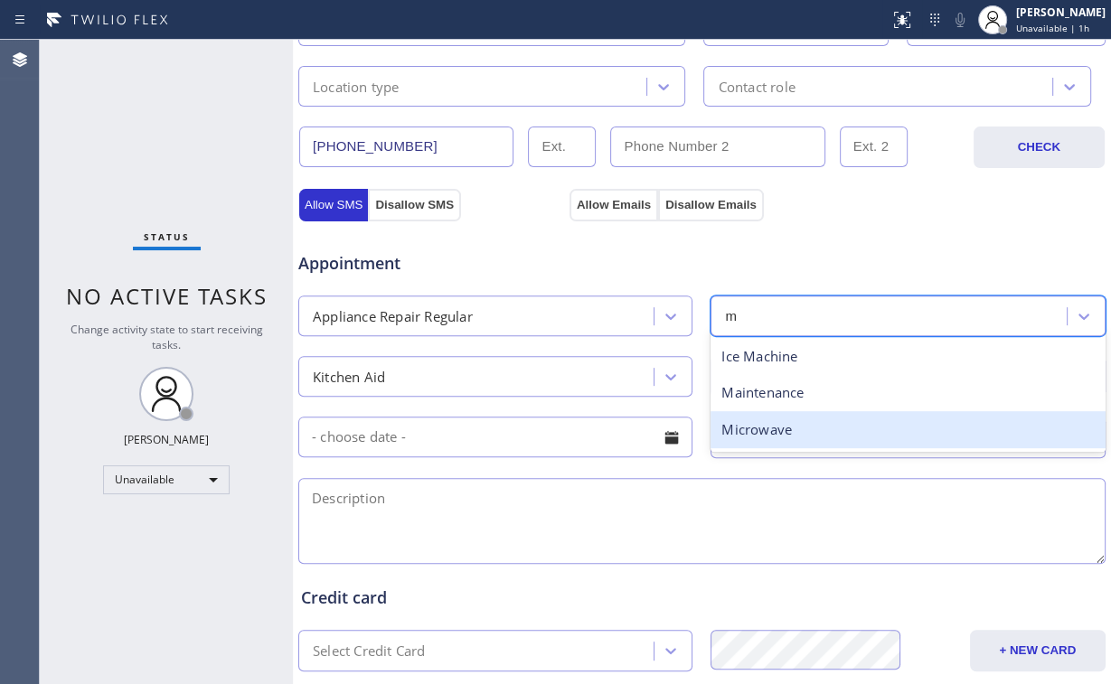
click at [760, 428] on div "Microwave" at bounding box center [908, 429] width 394 height 37
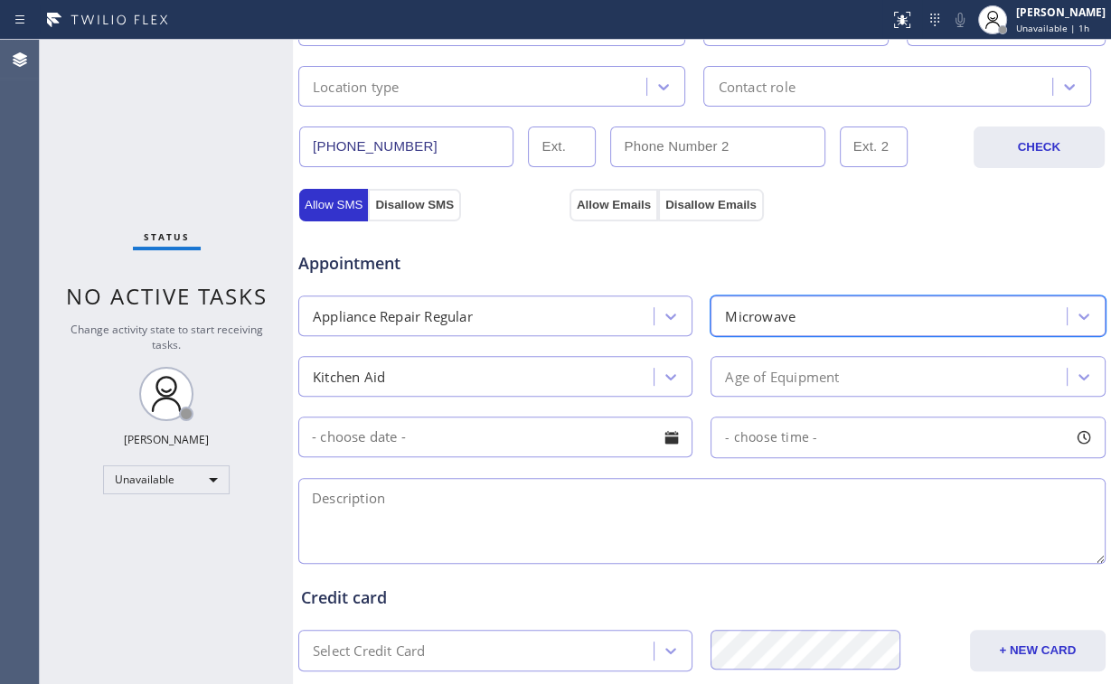
click at [767, 372] on div "Age of Equipment" at bounding box center [782, 376] width 114 height 21
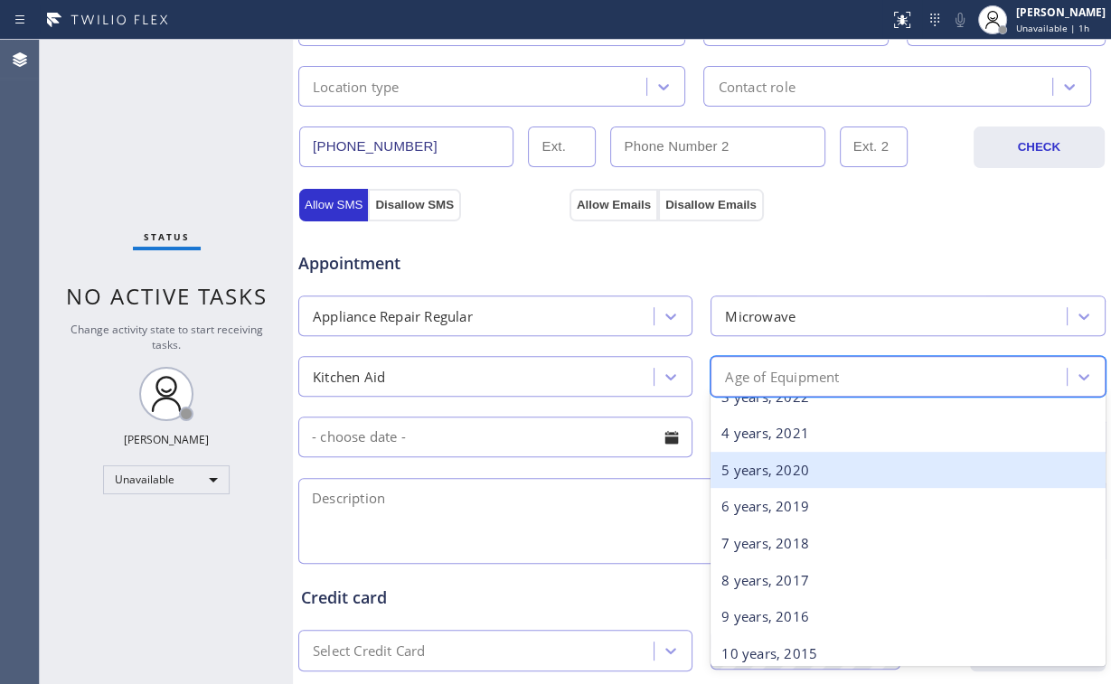
scroll to position [289, 0]
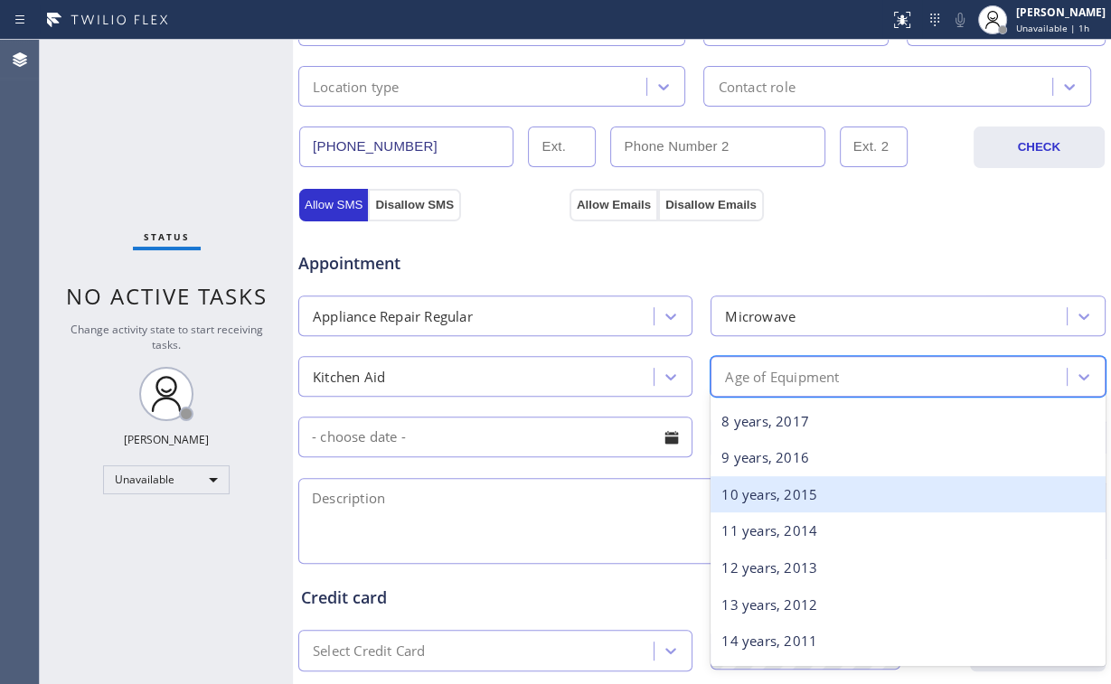
click at [763, 492] on div "10 years, 2015" at bounding box center [908, 494] width 394 height 37
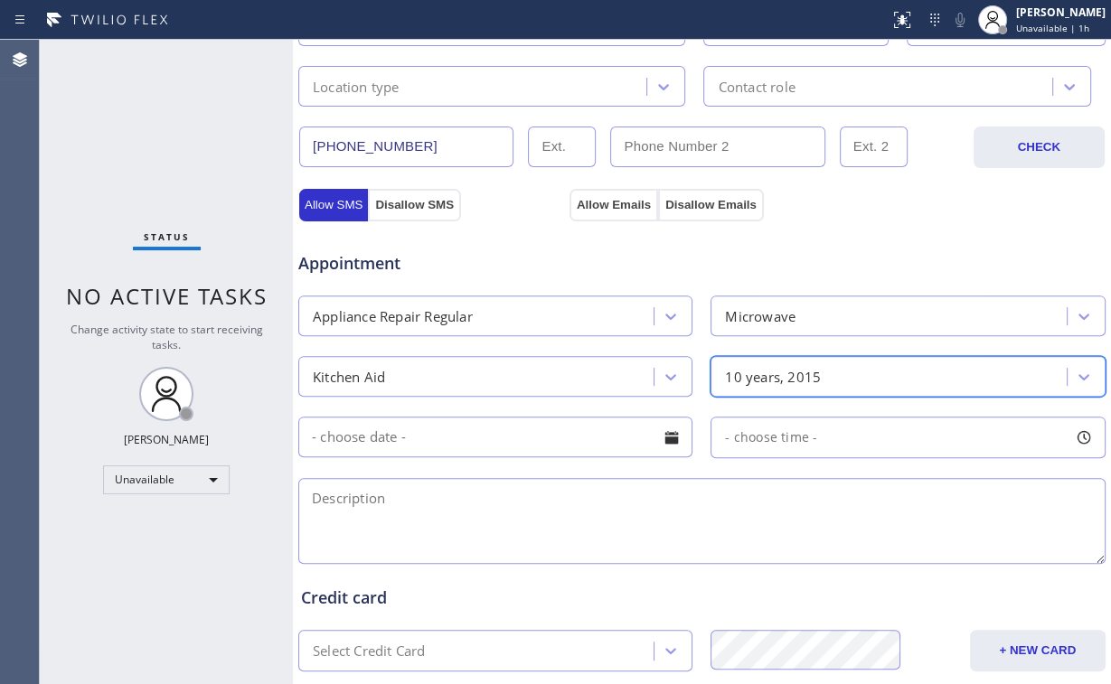
drag, startPoint x: 493, startPoint y: 510, endPoint x: 430, endPoint y: 658, distance: 160.9
click at [492, 510] on textarea at bounding box center [701, 521] width 807 height 86
click at [401, 259] on span "Appointment" at bounding box center [431, 263] width 267 height 24
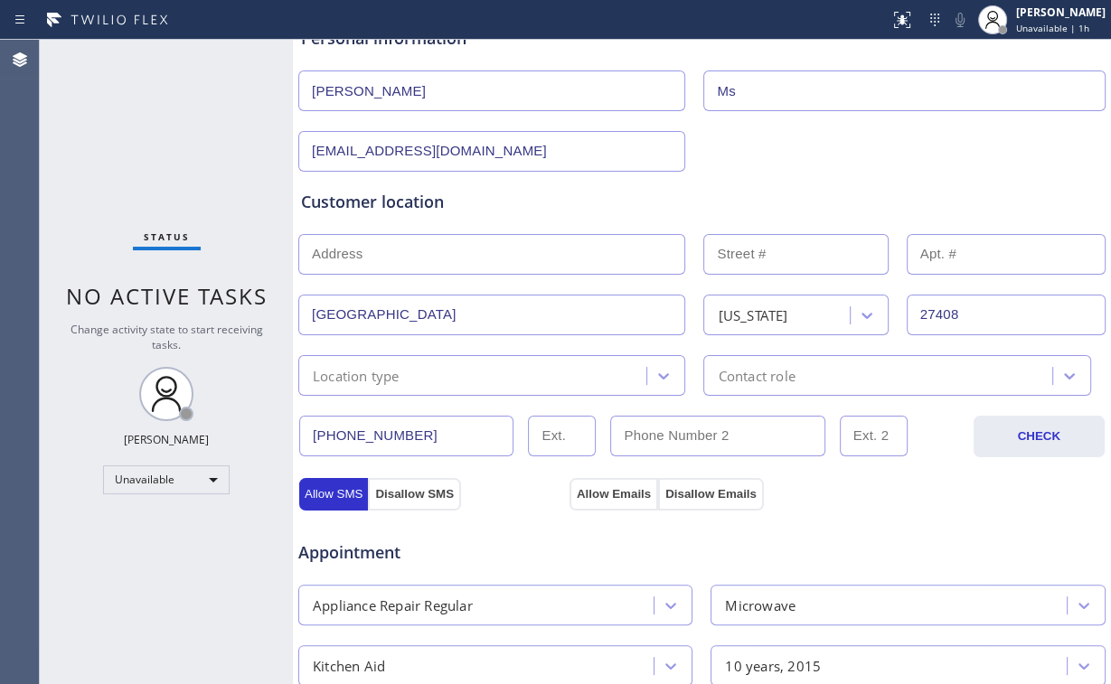
click at [378, 258] on input "text" at bounding box center [491, 254] width 387 height 41
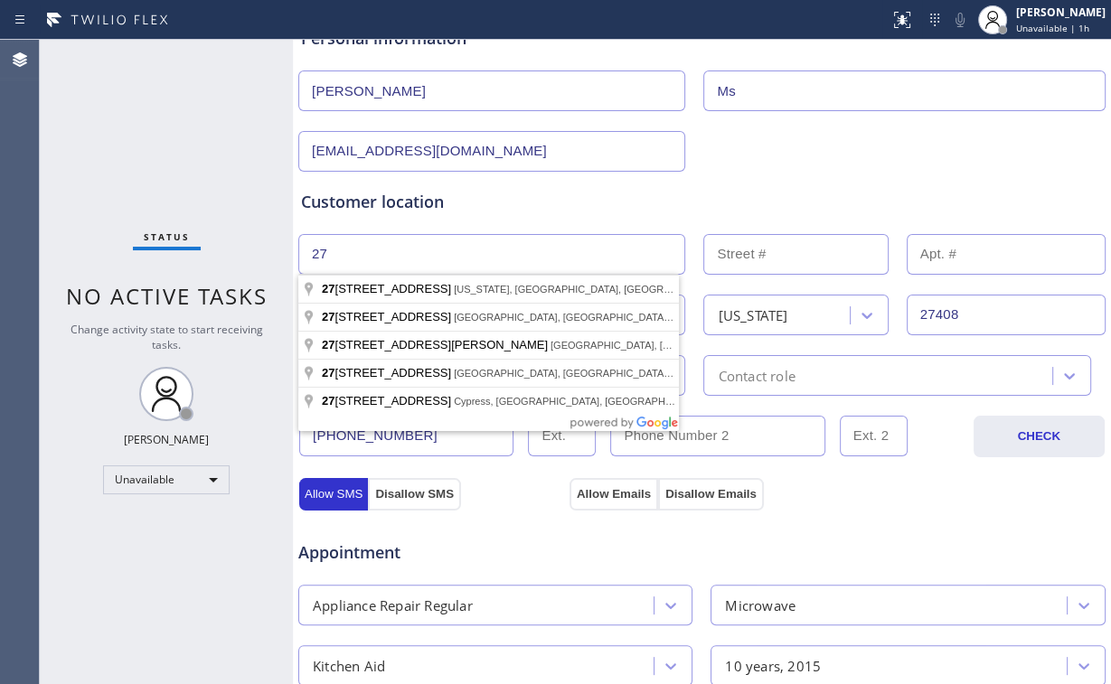
type input "2"
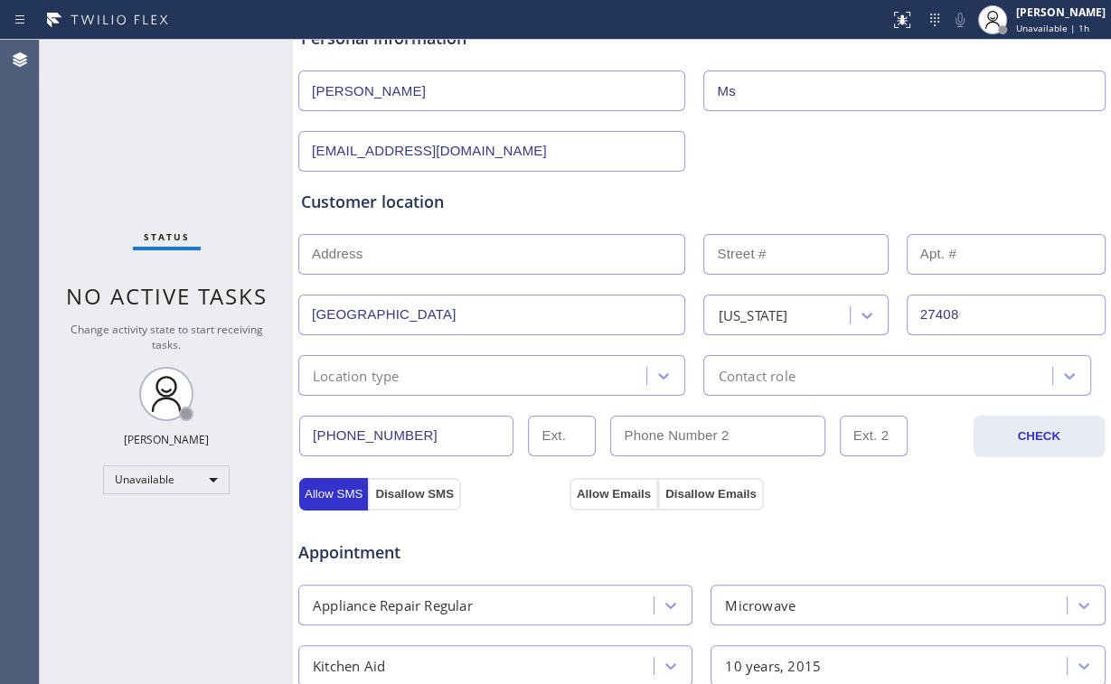
click at [977, 313] on input "27408" at bounding box center [1006, 315] width 199 height 41
click at [429, 250] on input "text" at bounding box center [491, 254] width 387 height 41
type input "[STREET_ADDRESS][US_STATE]"
type input "27408"
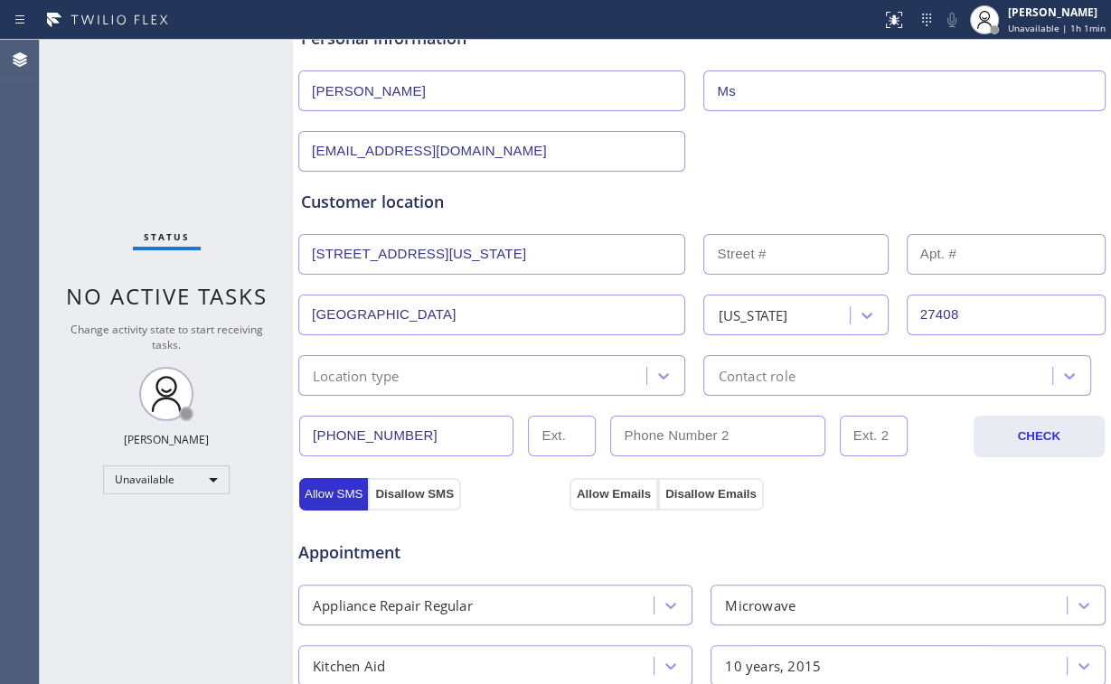
type input "Rodanthe"
type input "27968"
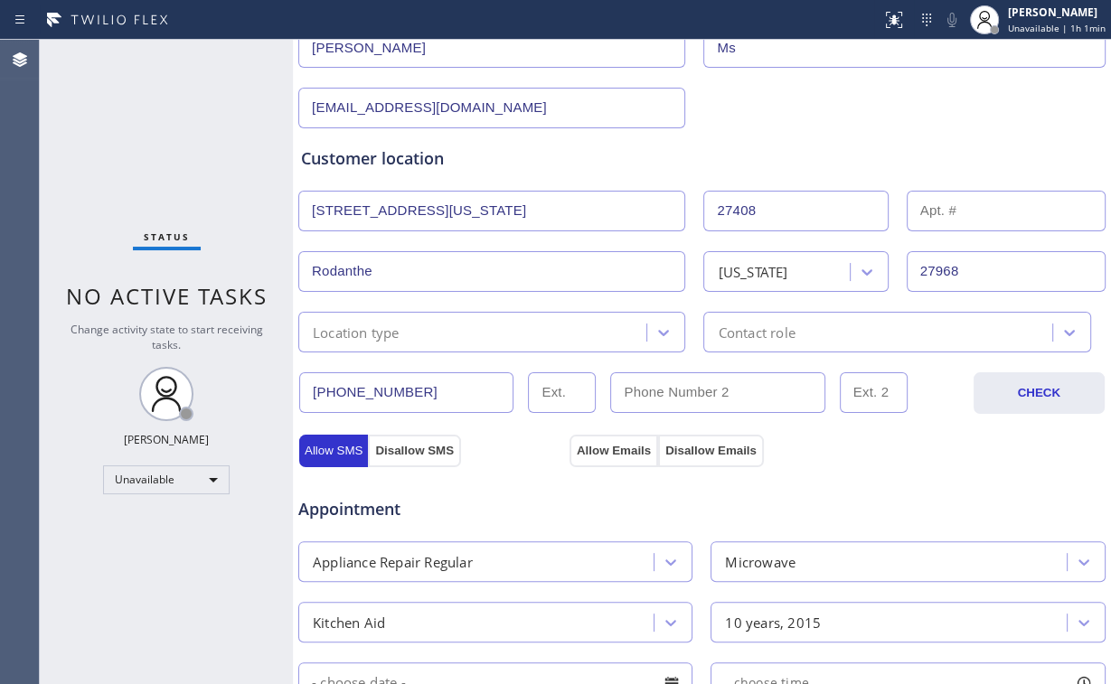
scroll to position [289, 0]
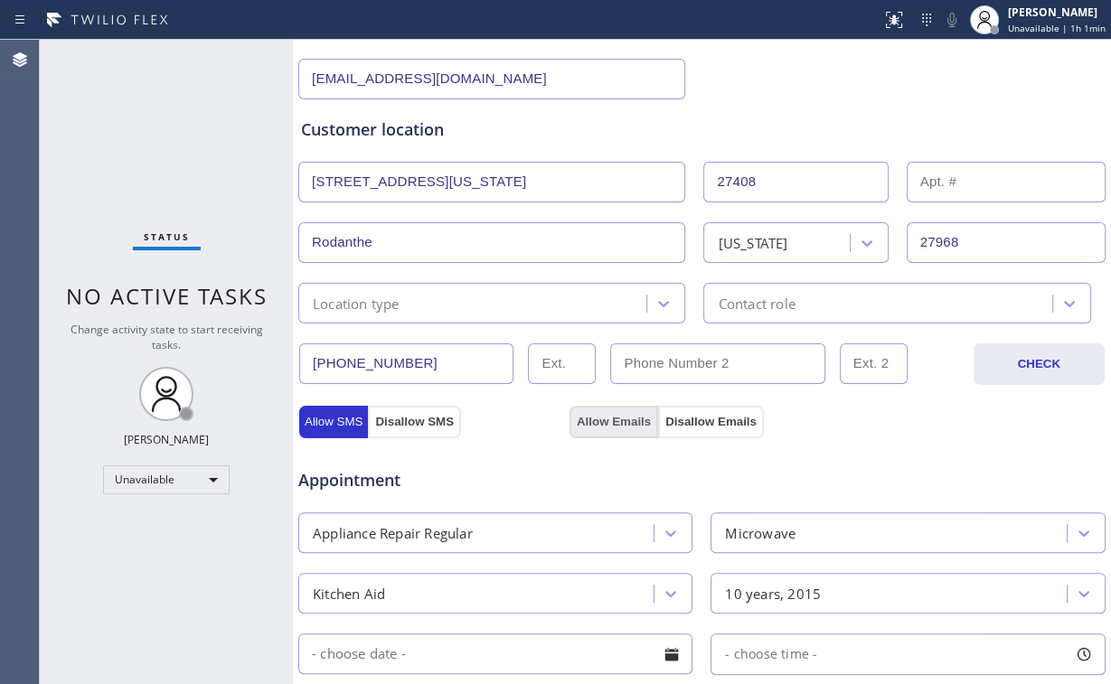
click at [600, 420] on button "Allow Emails" at bounding box center [614, 422] width 89 height 33
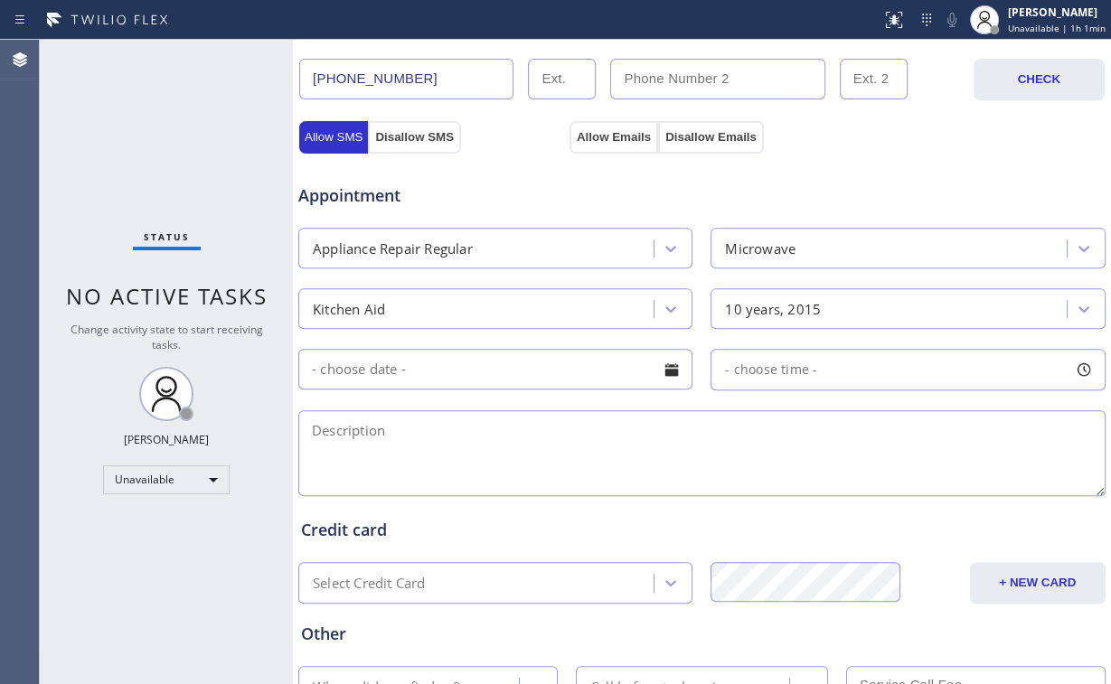
scroll to position [712, 0]
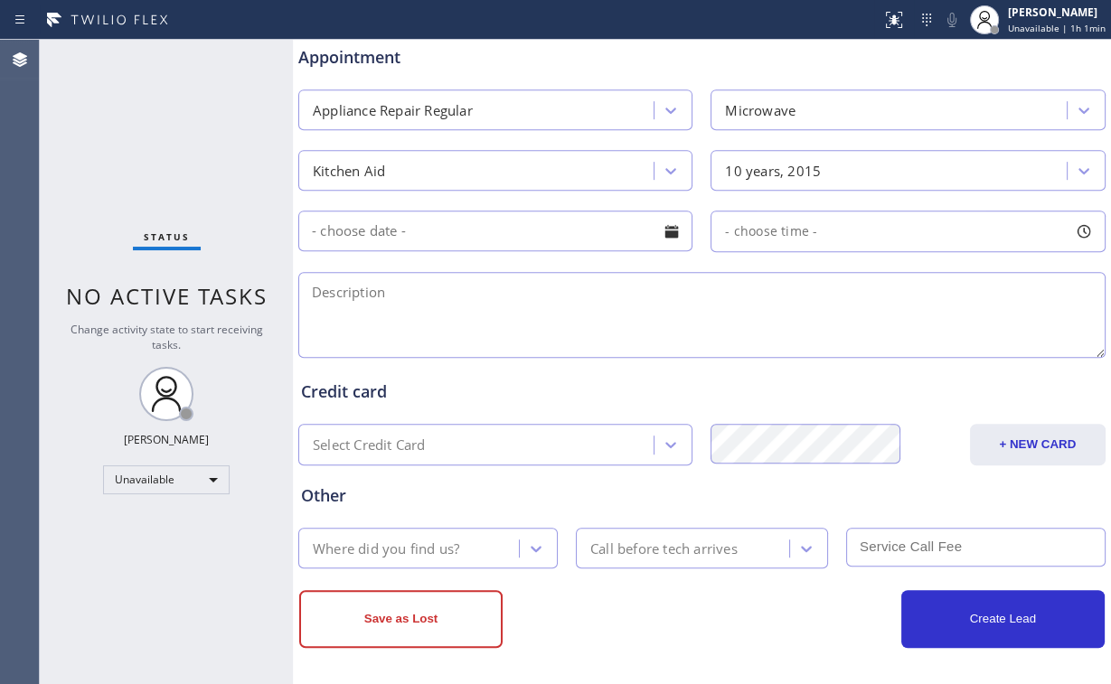
click at [590, 320] on textarea at bounding box center [701, 315] width 807 height 86
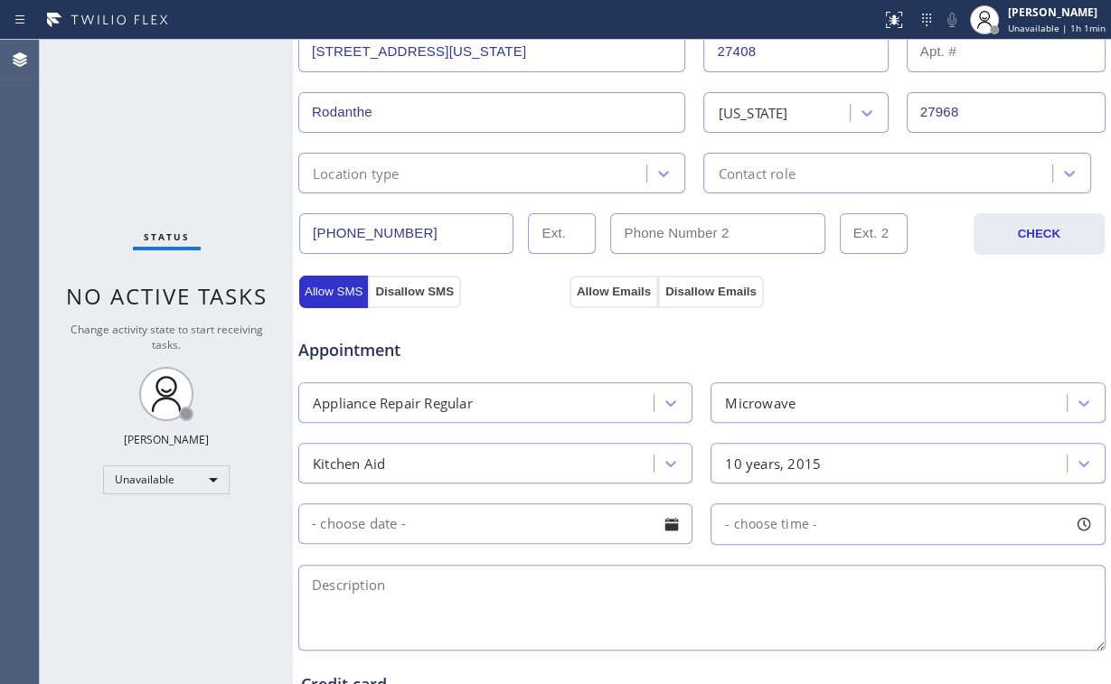
scroll to position [351, 0]
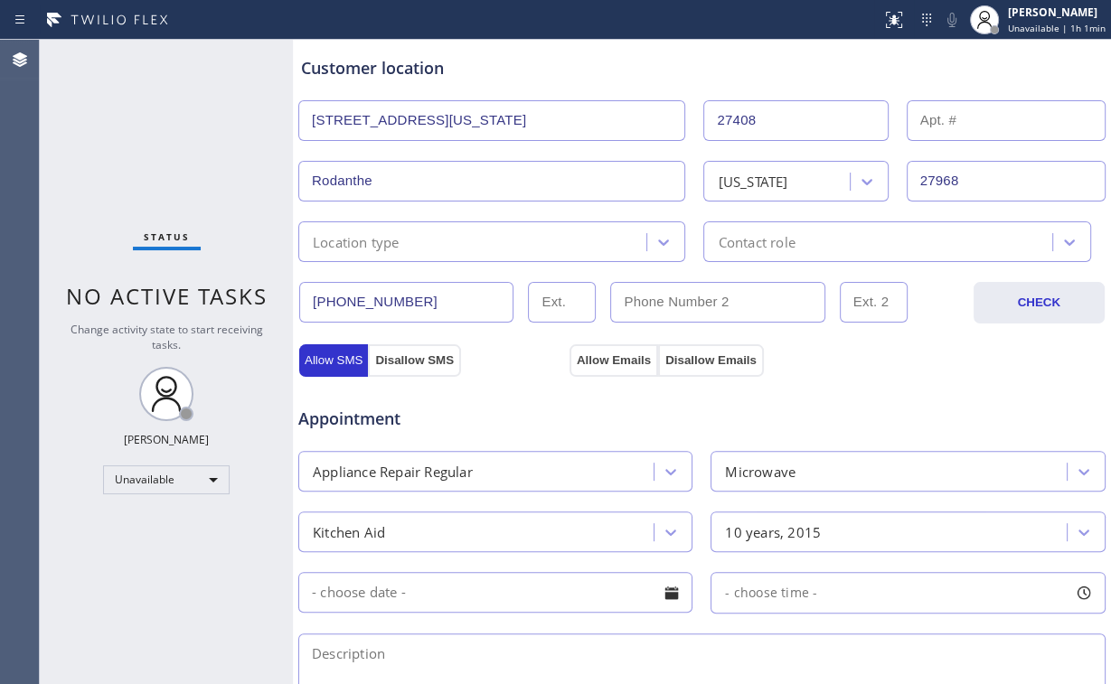
click at [344, 119] on input "[STREET_ADDRESS][US_STATE]" at bounding box center [491, 120] width 387 height 41
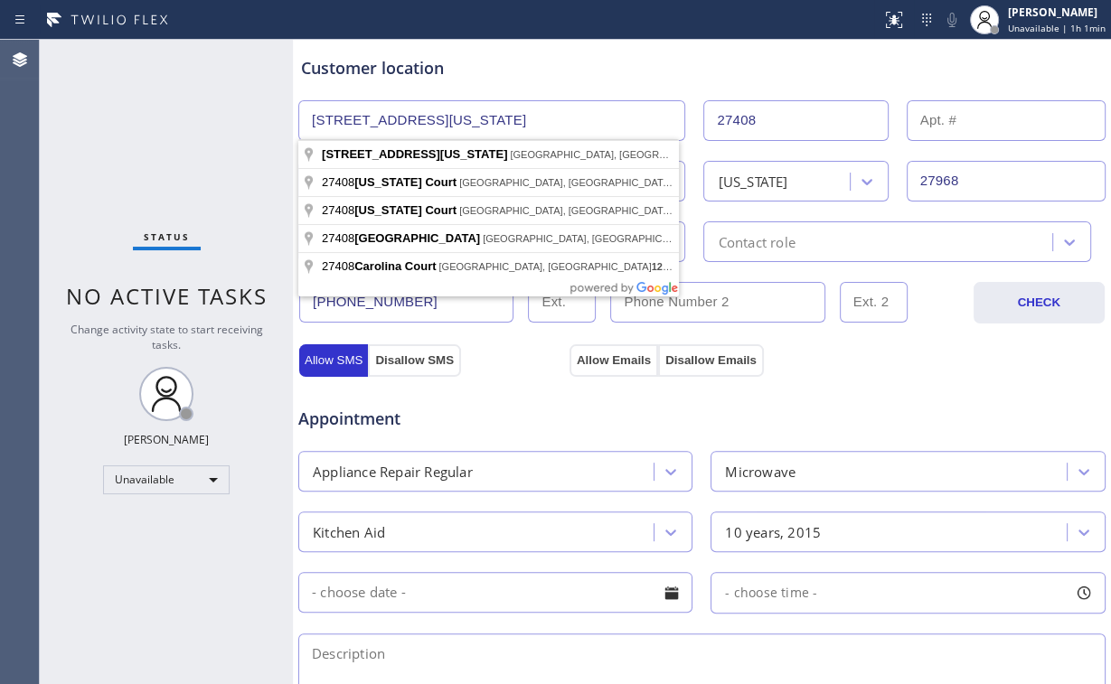
drag, startPoint x: 521, startPoint y: 115, endPoint x: 123, endPoint y: 119, distance: 397.8
click at [152, 117] on div "Status No active tasks Change activity state to start receiving tasks. [PERSON_…" at bounding box center [575, 362] width 1071 height 645
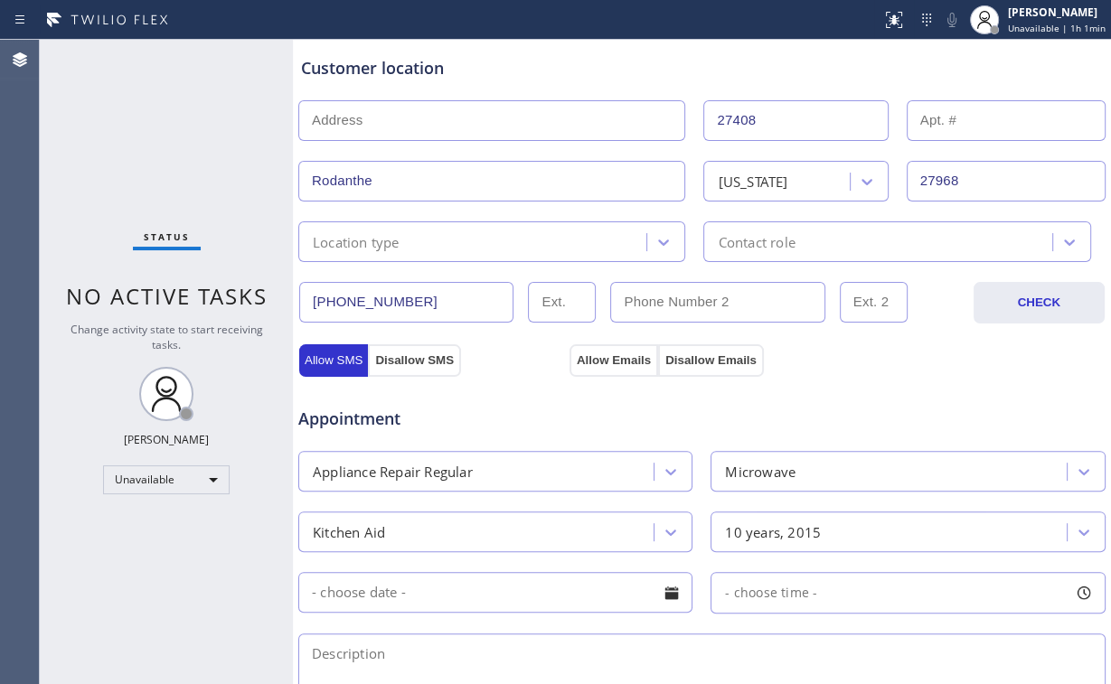
drag, startPoint x: 966, startPoint y: 176, endPoint x: 726, endPoint y: 183, distance: 239.7
click at [733, 183] on div "Rodanthe [US_STATE] 27968" at bounding box center [702, 179] width 811 height 44
type input "27408"
click at [568, 31] on div at bounding box center [440, 19] width 867 height 29
click at [808, 107] on input "27408" at bounding box center [795, 120] width 184 height 41
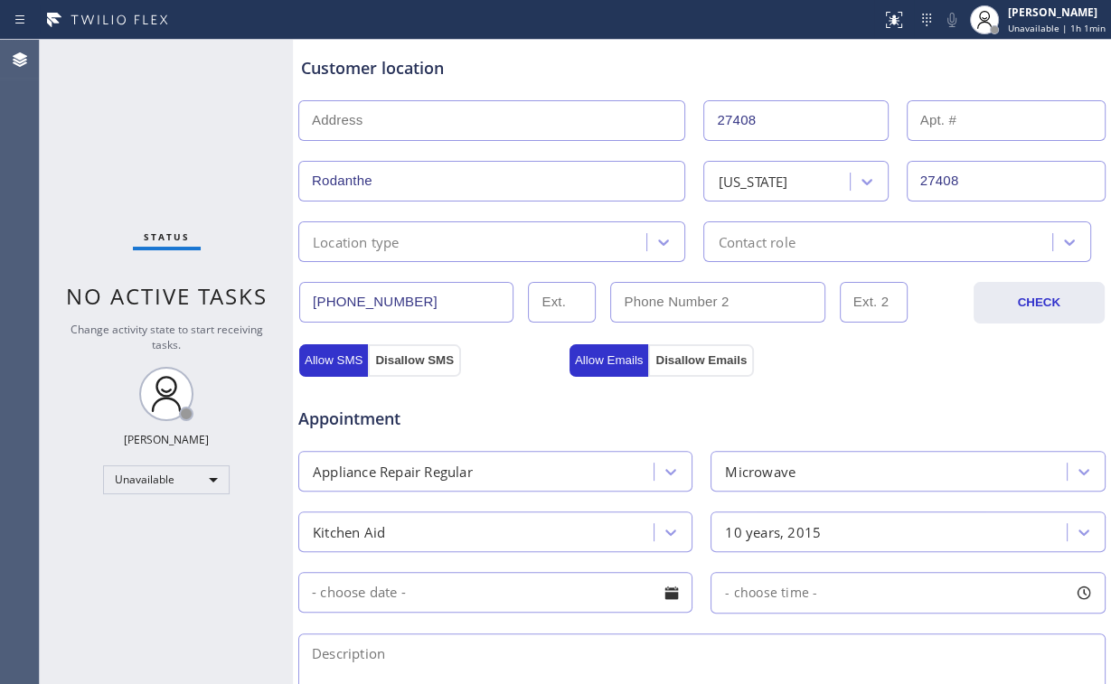
drag, startPoint x: 772, startPoint y: 108, endPoint x: 494, endPoint y: 127, distance: 279.1
click at [526, 126] on div "27408" at bounding box center [702, 119] width 811 height 44
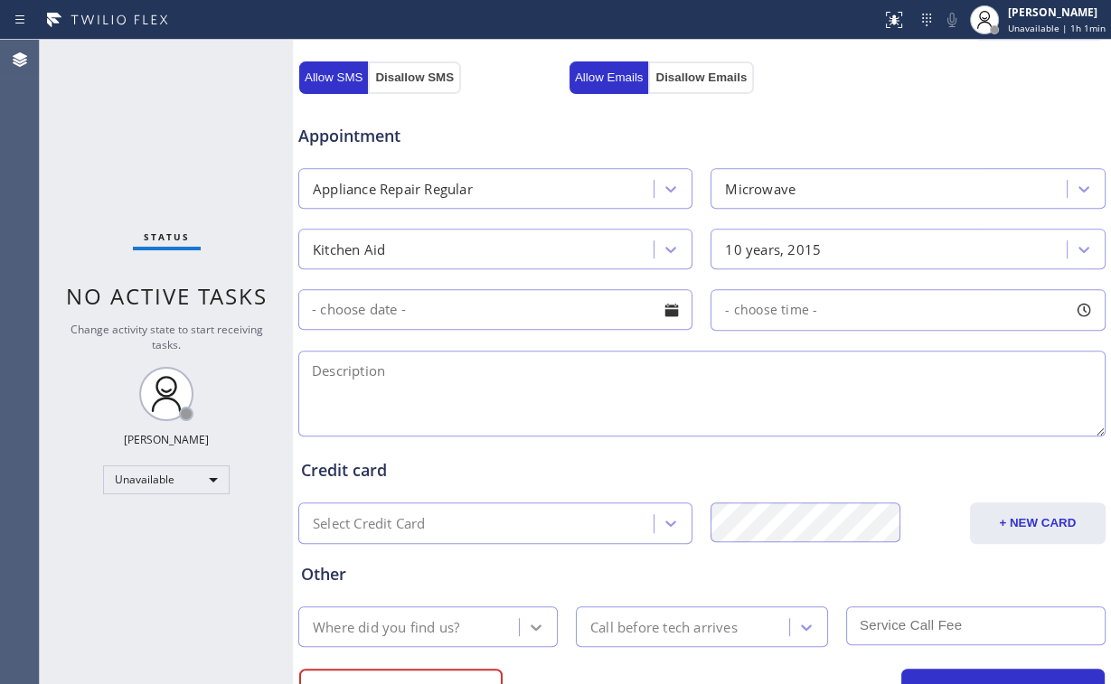
scroll to position [640, 0]
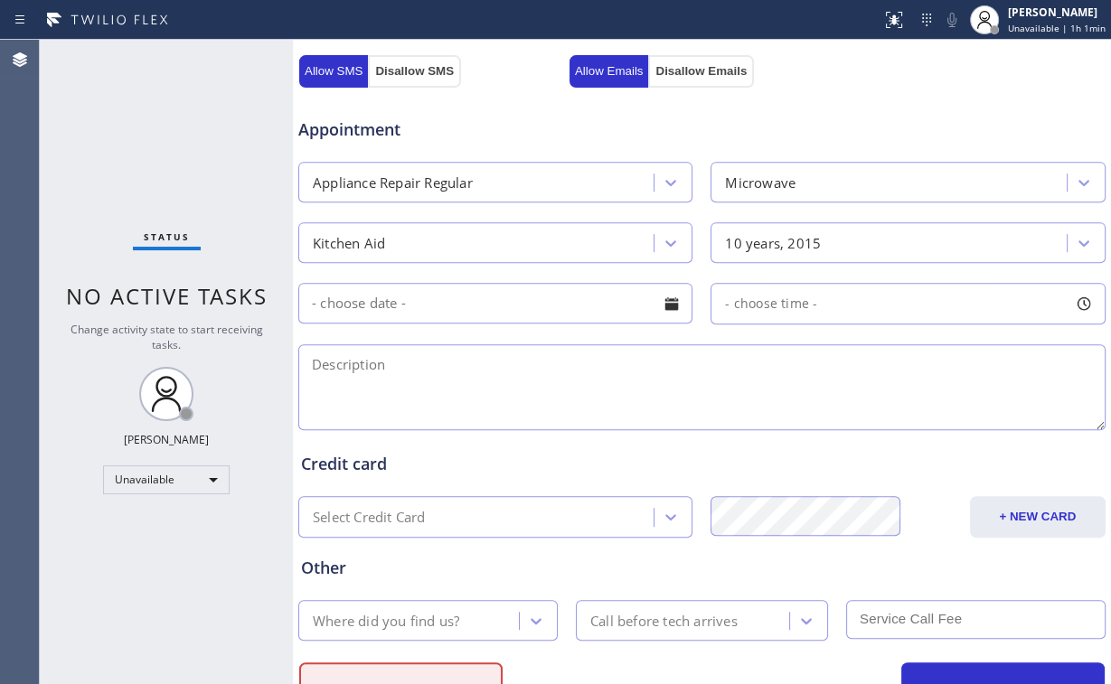
drag, startPoint x: 459, startPoint y: 365, endPoint x: 474, endPoint y: 674, distance: 308.6
click at [459, 374] on textarea at bounding box center [701, 387] width 807 height 86
click at [354, 354] on textarea at bounding box center [701, 387] width 807 height 86
paste textarea "kitchenaid | microwave combo built-in | [DEMOGRAPHIC_DATA] | beeping noise | 27…"
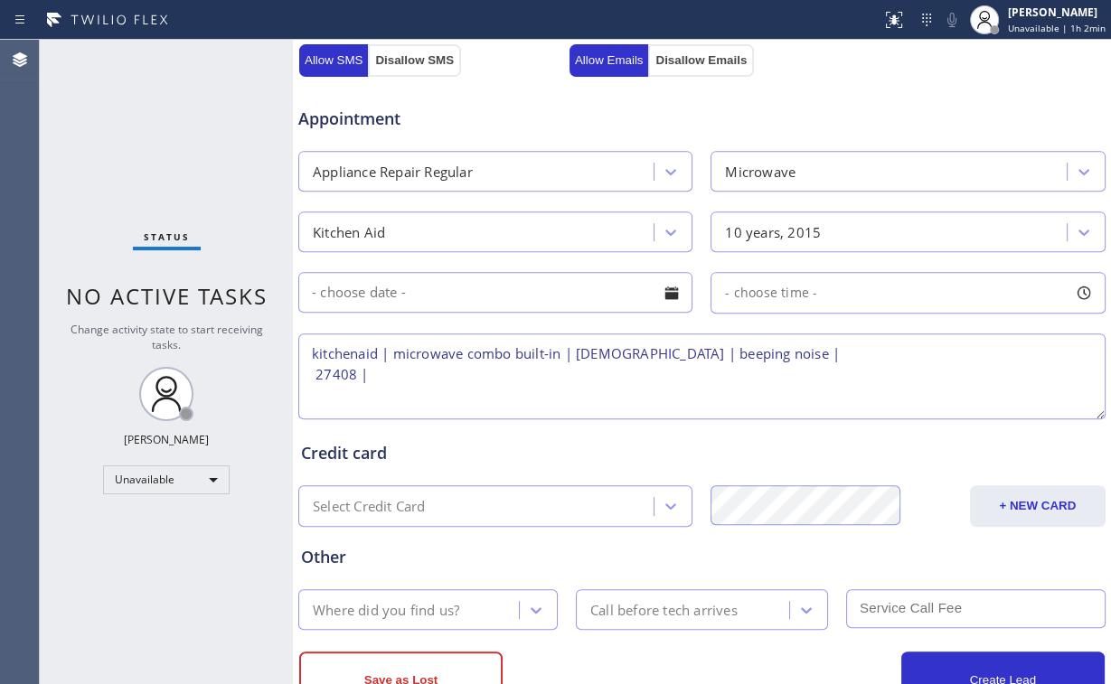
scroll to position [712, 0]
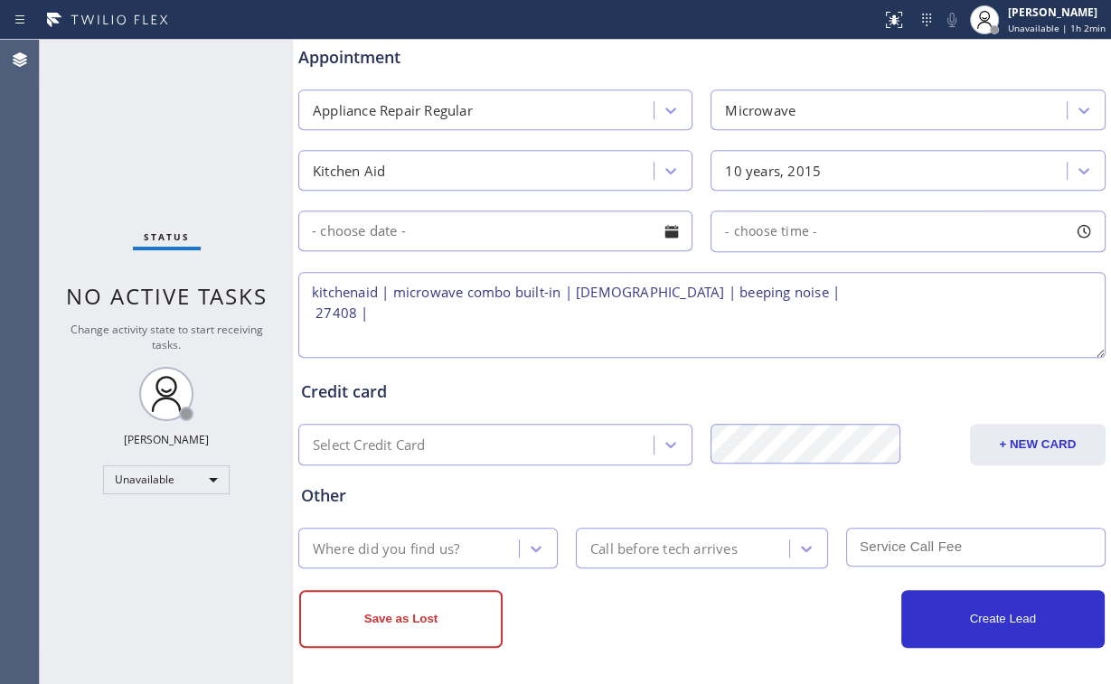
click at [405, 313] on textarea "kitchenaid | microwave combo built-in | [DEMOGRAPHIC_DATA] | beeping noise | 27…" at bounding box center [701, 315] width 807 height 86
paste textarea "KitchenAid Appliance Professionals [GEOGRAPHIC_DATA]"
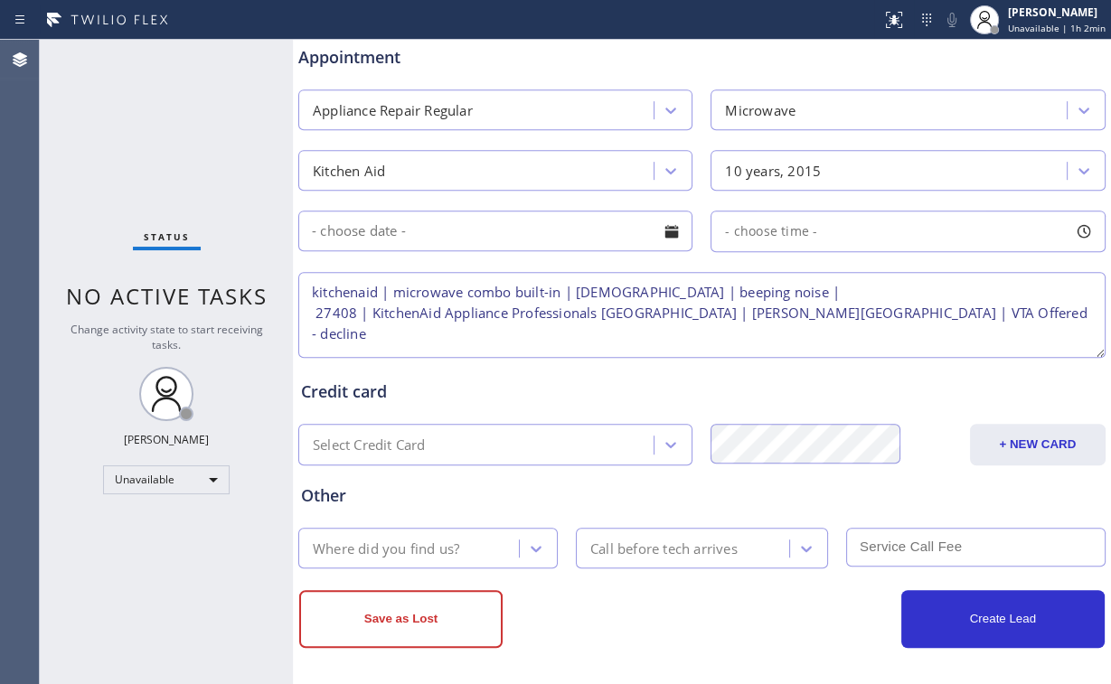
type textarea "kitchenaid | microwave combo built-in | [DEMOGRAPHIC_DATA] | beeping noise | 27…"
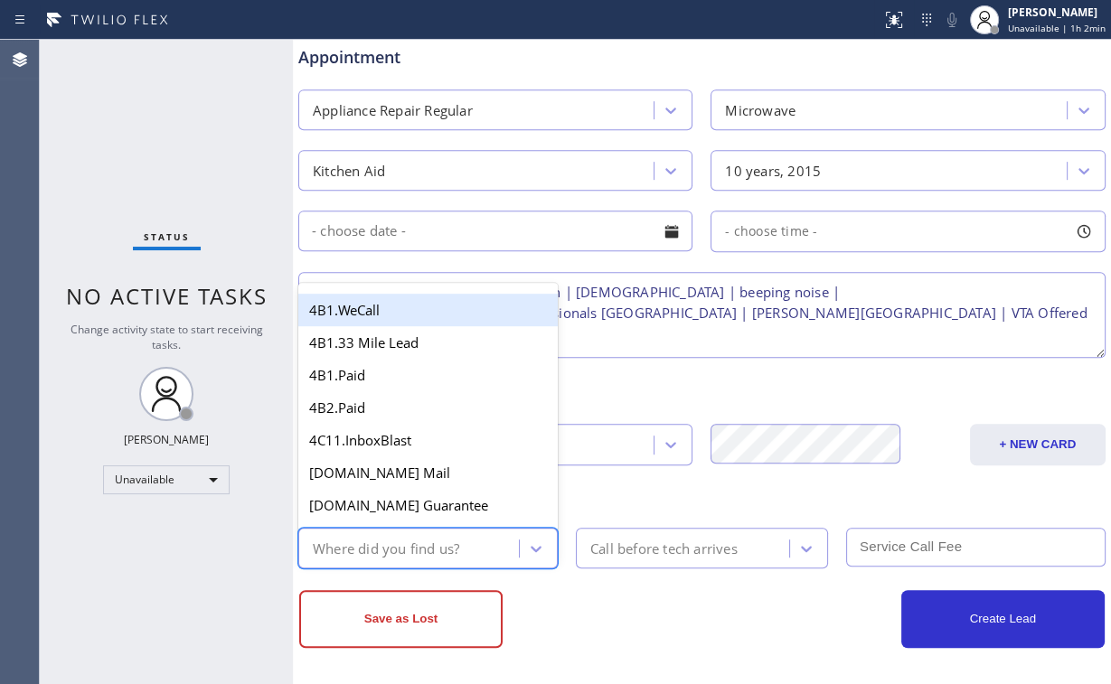
click at [477, 528] on div "Where did you find us?" at bounding box center [427, 548] width 259 height 41
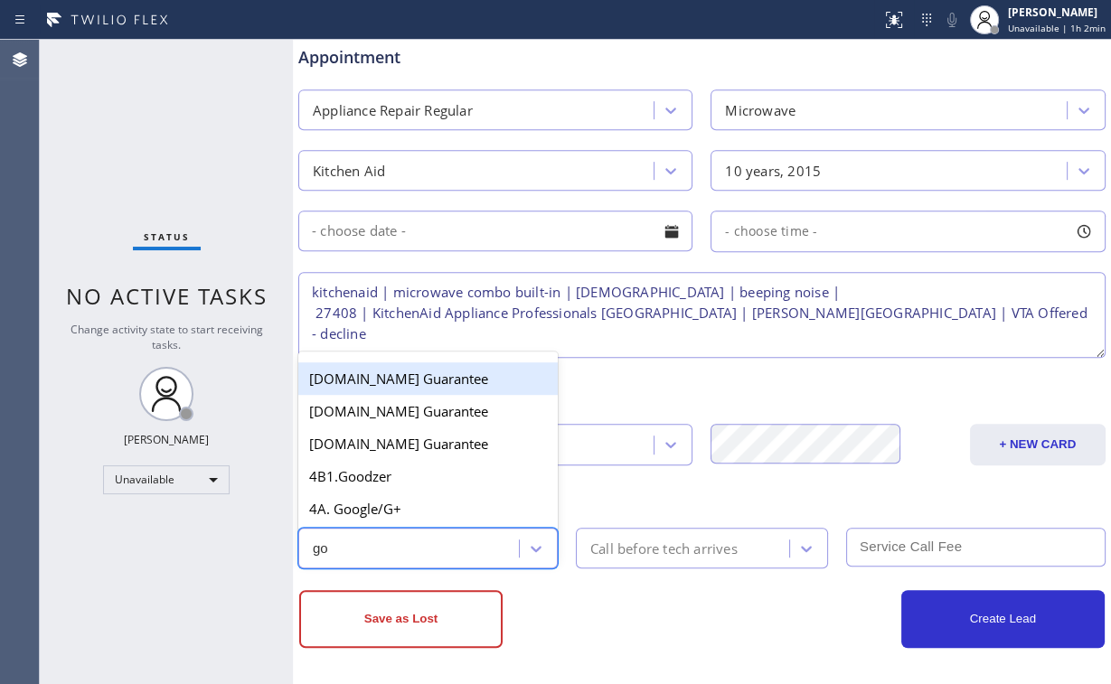
type input "goo"
drag, startPoint x: 383, startPoint y: 514, endPoint x: 384, endPoint y: 503, distance: 10.9
click at [383, 513] on div "4A. Google/G+" at bounding box center [427, 509] width 259 height 33
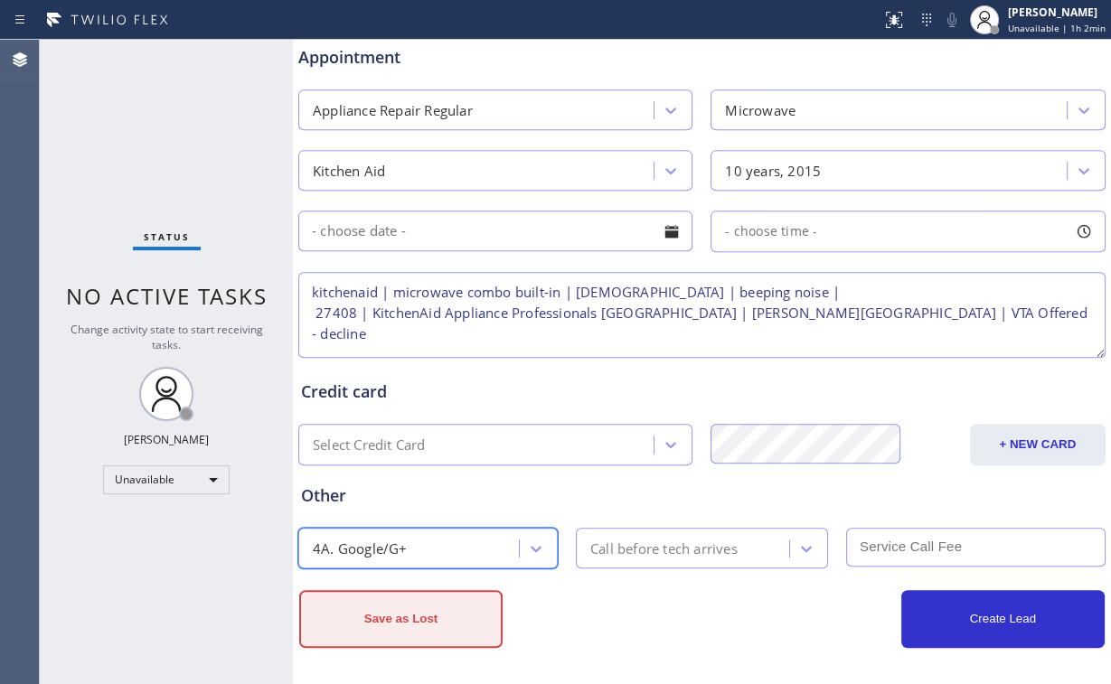
click at [413, 608] on button "Save as Lost" at bounding box center [400, 619] width 203 height 58
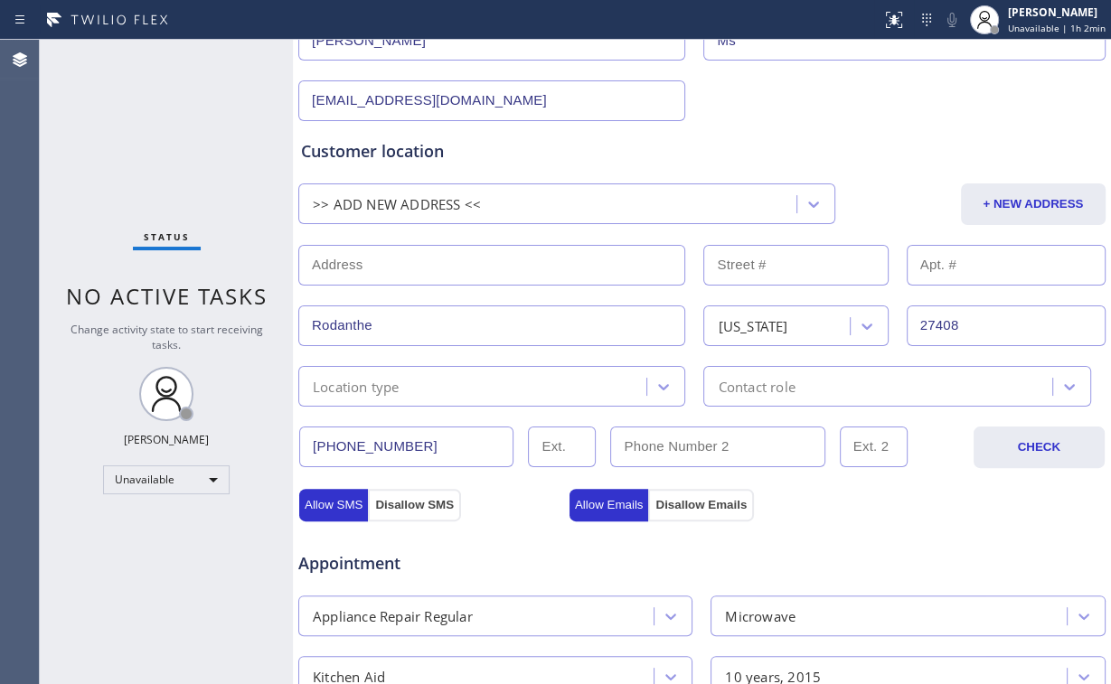
type input "[STREET_ADDRESS][US_STATE]"
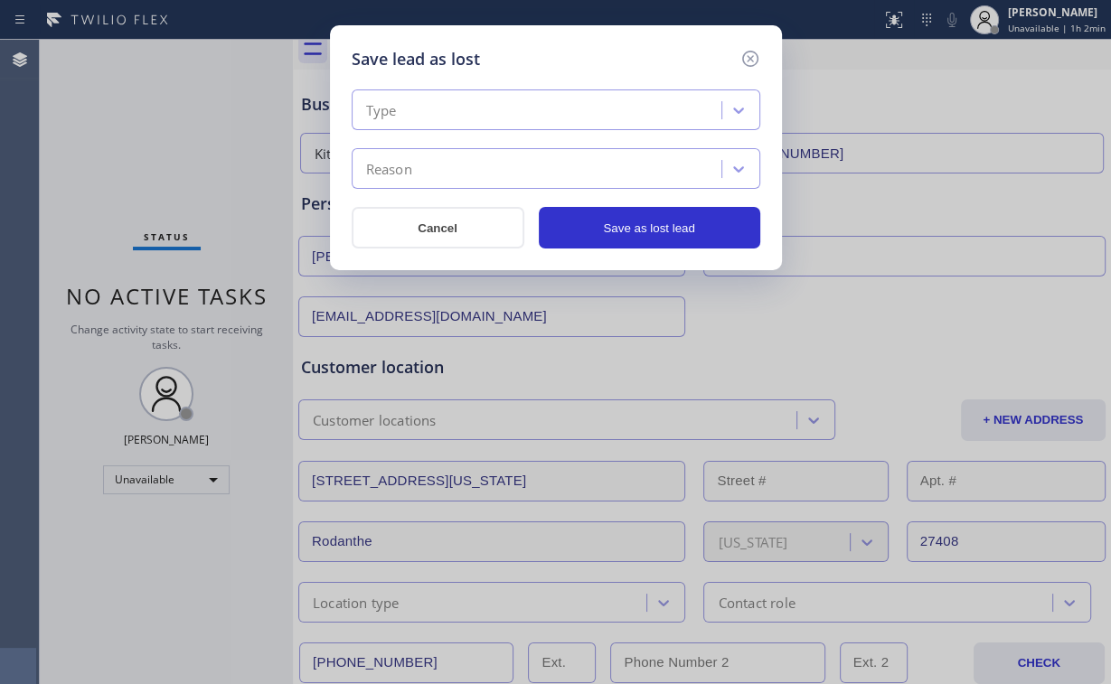
scroll to position [51, 0]
click at [463, 102] on div "Type" at bounding box center [539, 111] width 364 height 32
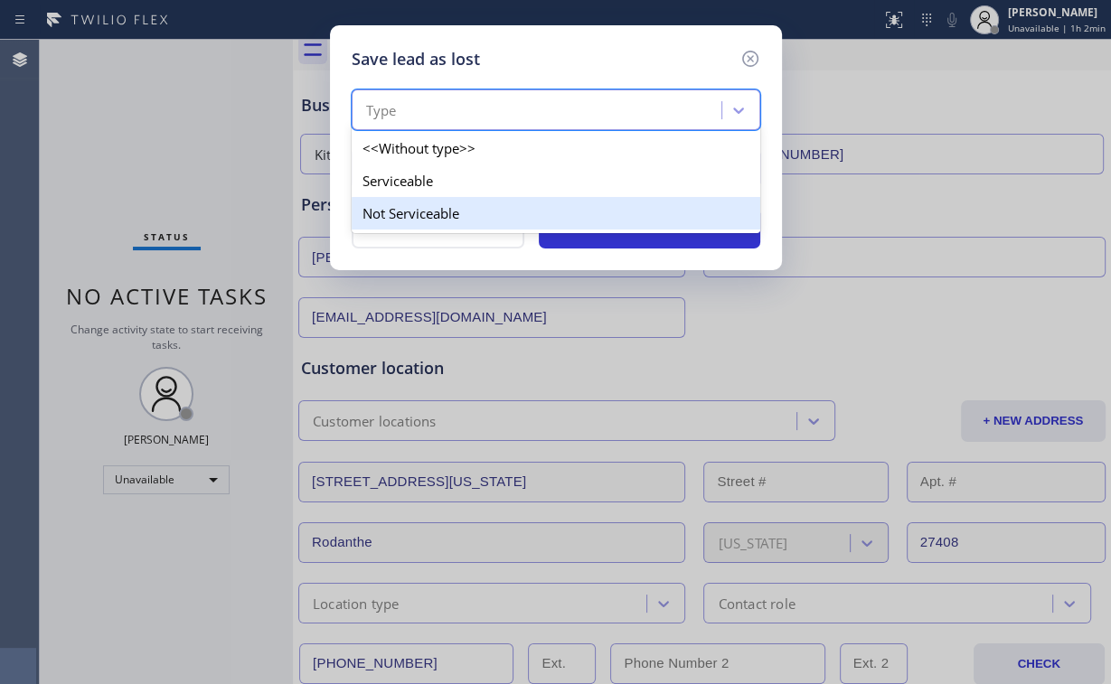
click at [426, 204] on div "Not Serviceable" at bounding box center [556, 213] width 409 height 33
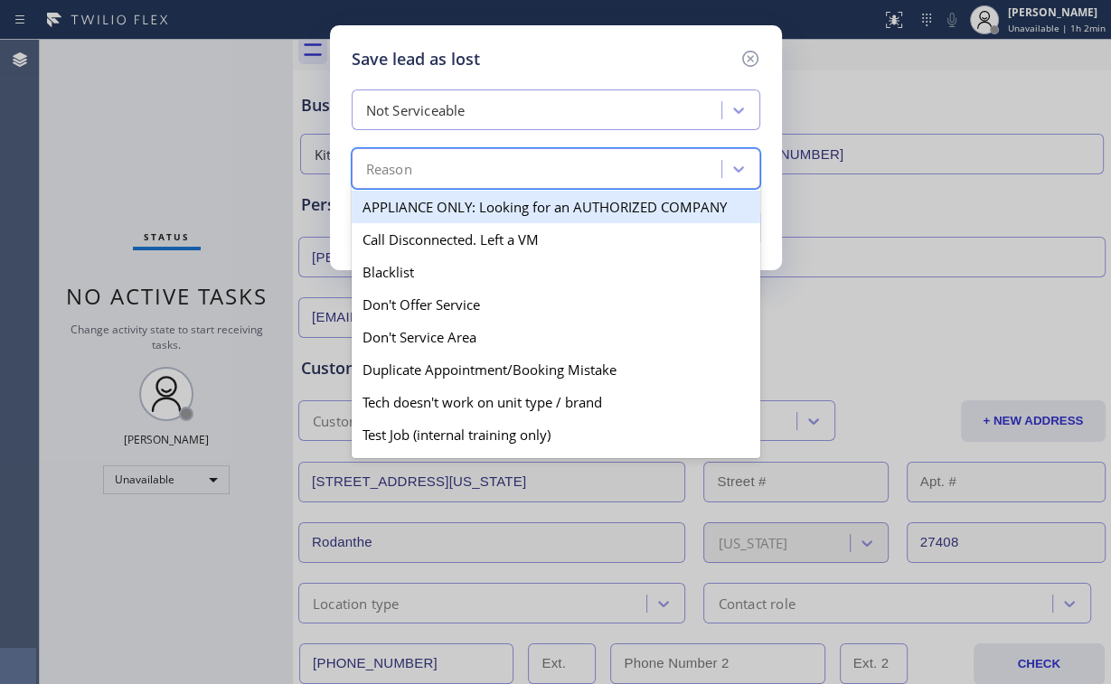
click at [435, 170] on div "Reason" at bounding box center [539, 170] width 364 height 32
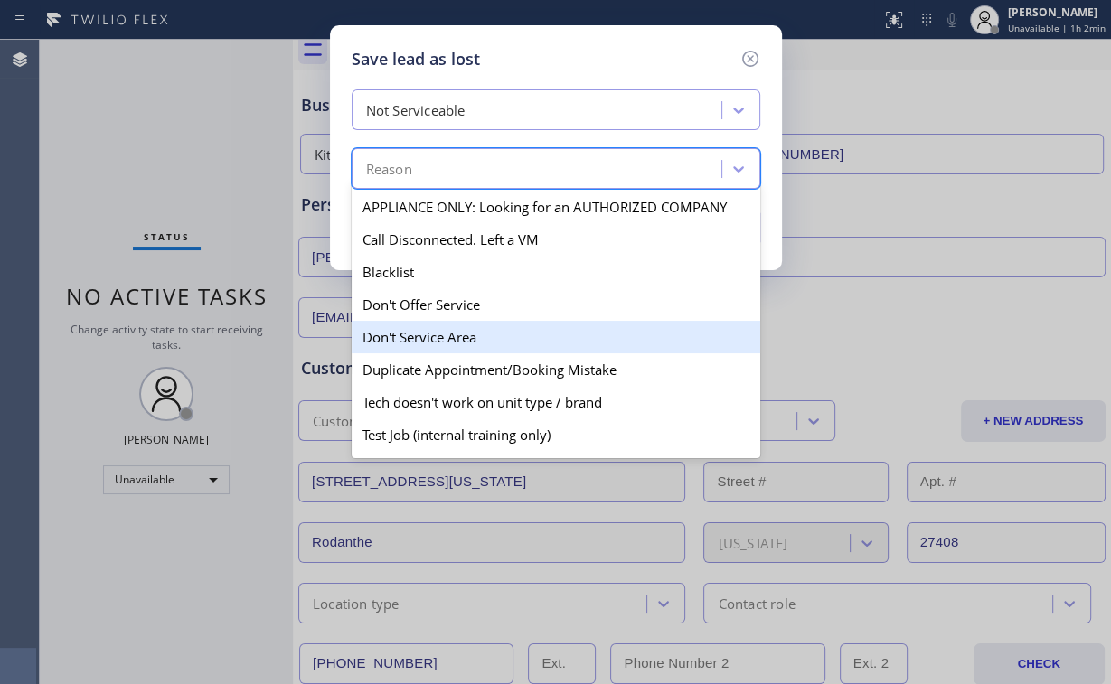
click at [434, 339] on div "Don't Service Area" at bounding box center [556, 337] width 409 height 33
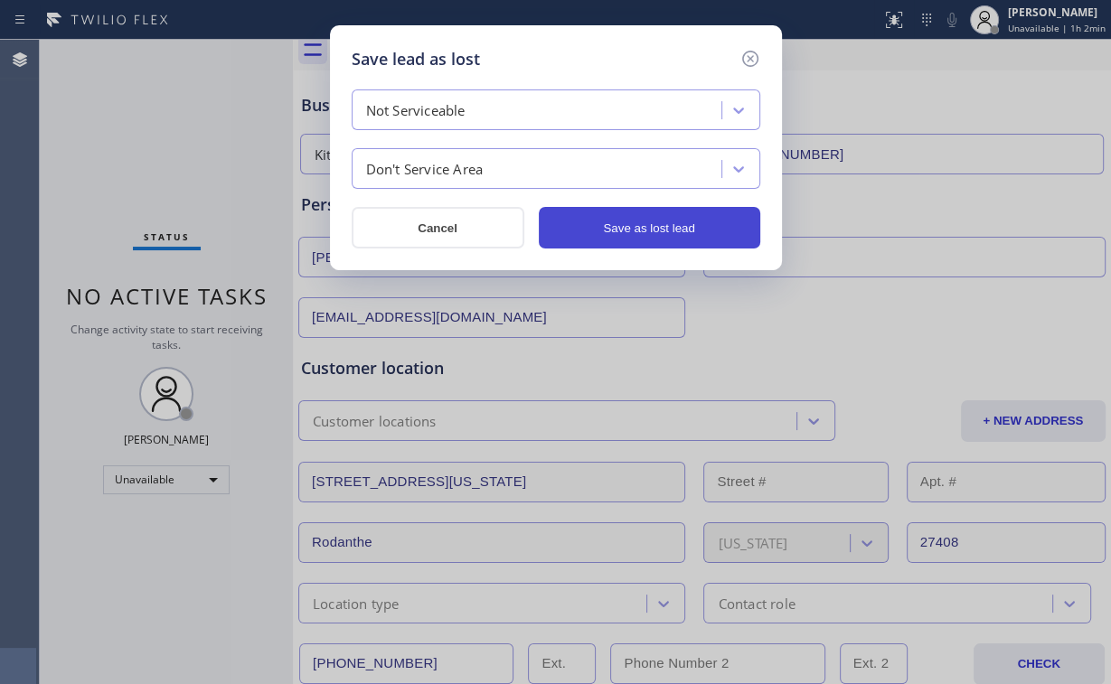
click at [667, 229] on button "Save as lost lead" at bounding box center [650, 228] width 222 height 42
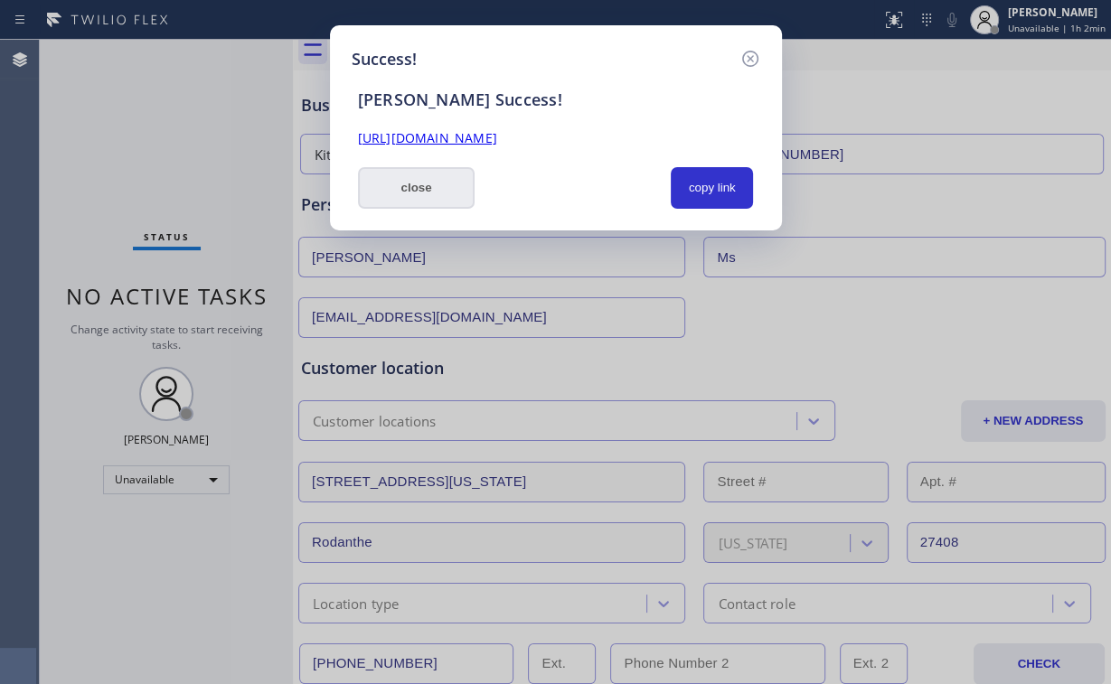
click at [427, 194] on button "close" at bounding box center [417, 188] width 118 height 42
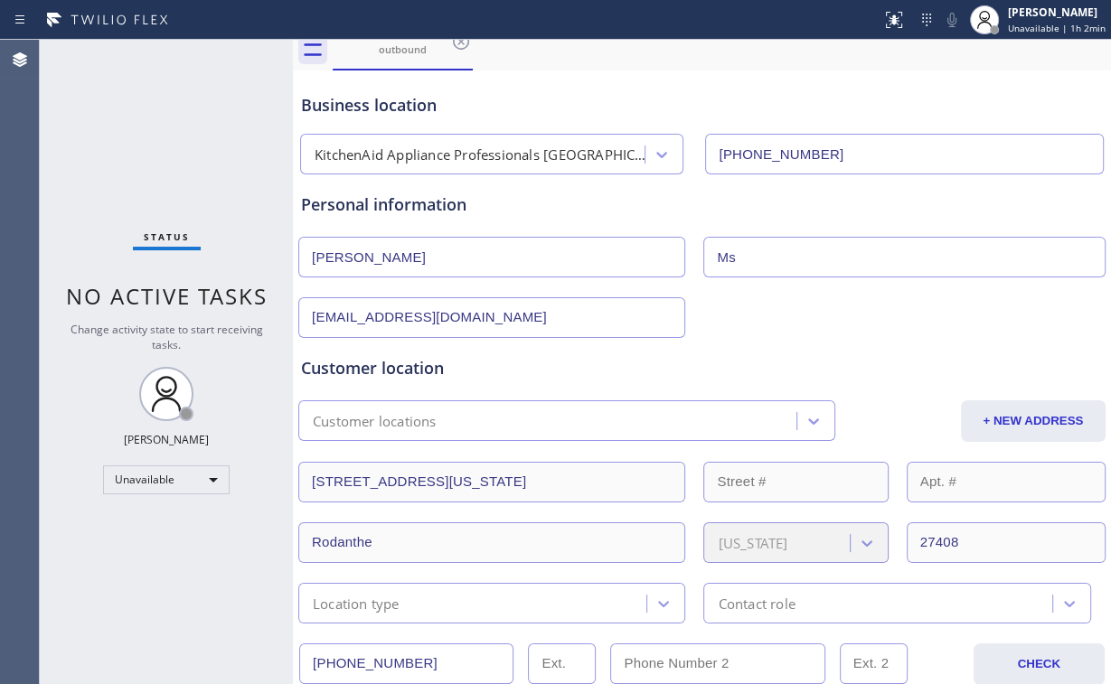
click at [208, 134] on div "Status No active tasks Change activity state to start receiving tasks. [PERSON_…" at bounding box center [166, 362] width 253 height 645
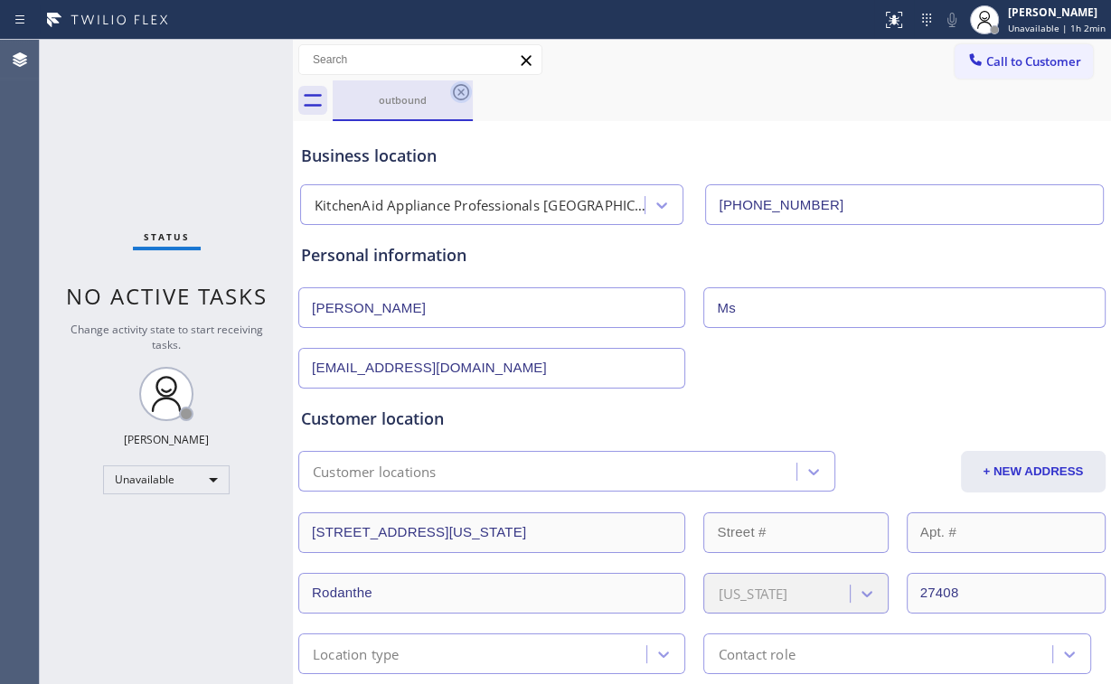
click at [454, 93] on icon at bounding box center [461, 92] width 16 height 16
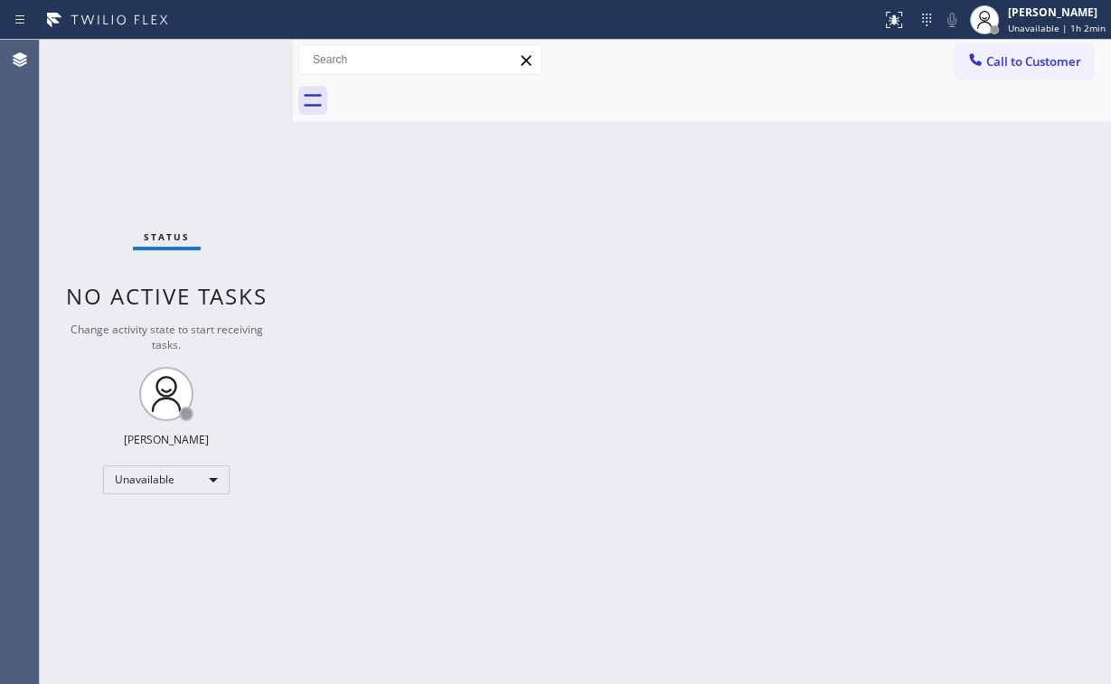
click at [1045, 63] on span "Call to Customer" at bounding box center [1033, 61] width 95 height 16
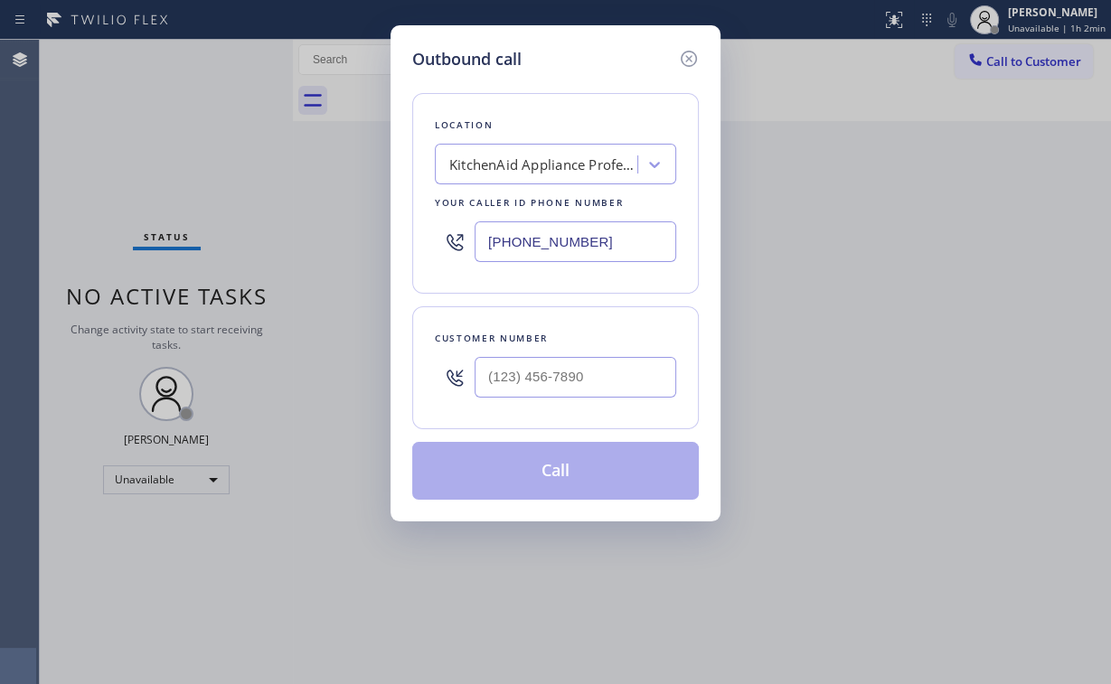
click at [369, 261] on div "Outbound call Location KitchenAid Appliance Professionals [GEOGRAPHIC_DATA] You…" at bounding box center [555, 342] width 1111 height 684
paste input "4) 685-6315"
type input "[PHONE_NUMBER]"
click at [572, 376] on input "(___) ___-____" at bounding box center [576, 377] width 202 height 41
paste input "516) 207-2789"
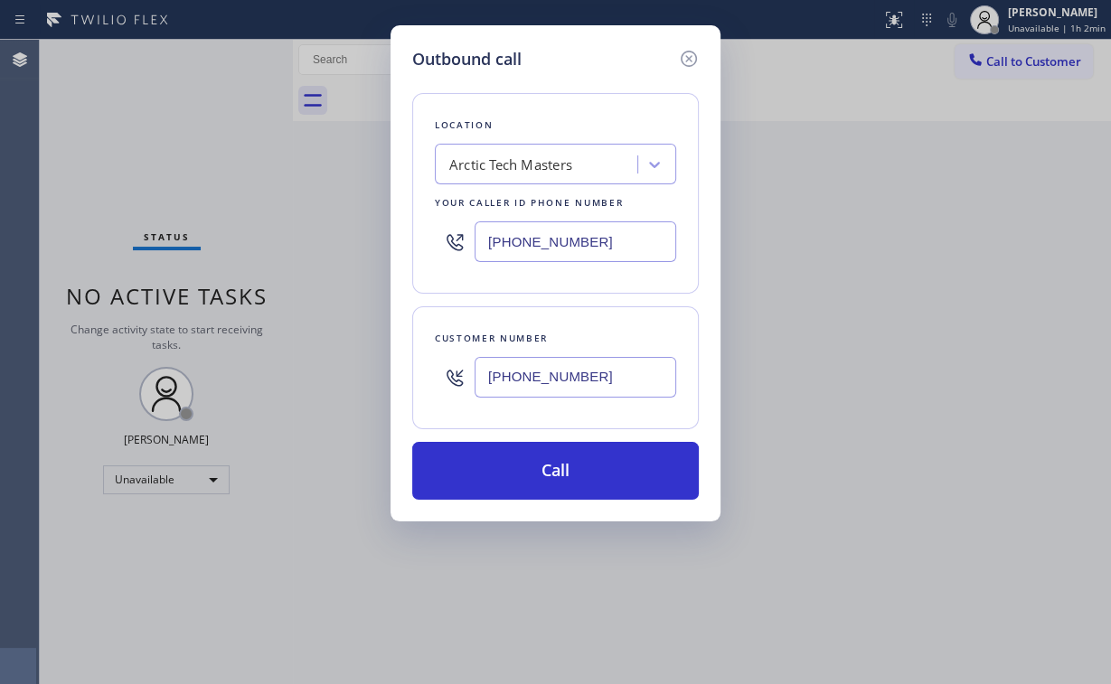
type input "[PHONE_NUMBER]"
click at [536, 462] on button "Call" at bounding box center [555, 471] width 287 height 58
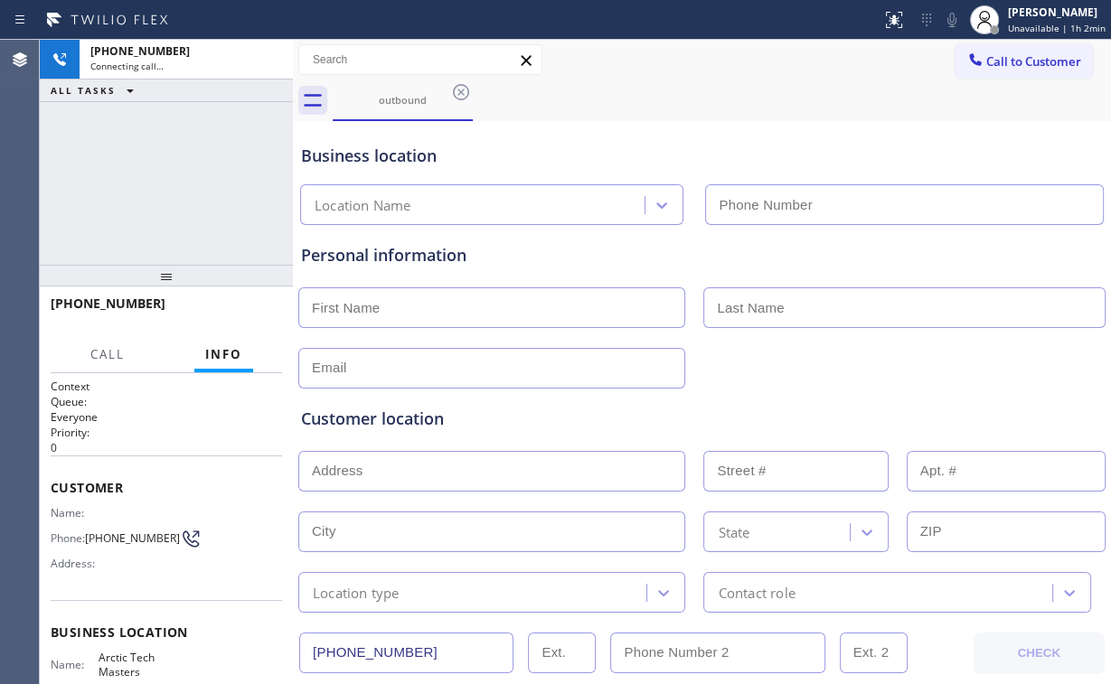
type input "[PHONE_NUMBER]"
drag, startPoint x: 169, startPoint y: 141, endPoint x: 181, endPoint y: 161, distance: 23.1
click at [170, 141] on div "[PHONE_NUMBER] Connecting call… ALL TASKS ALL TASKS ACTIVE TASKS TASKS IN WRAP …" at bounding box center [166, 152] width 253 height 225
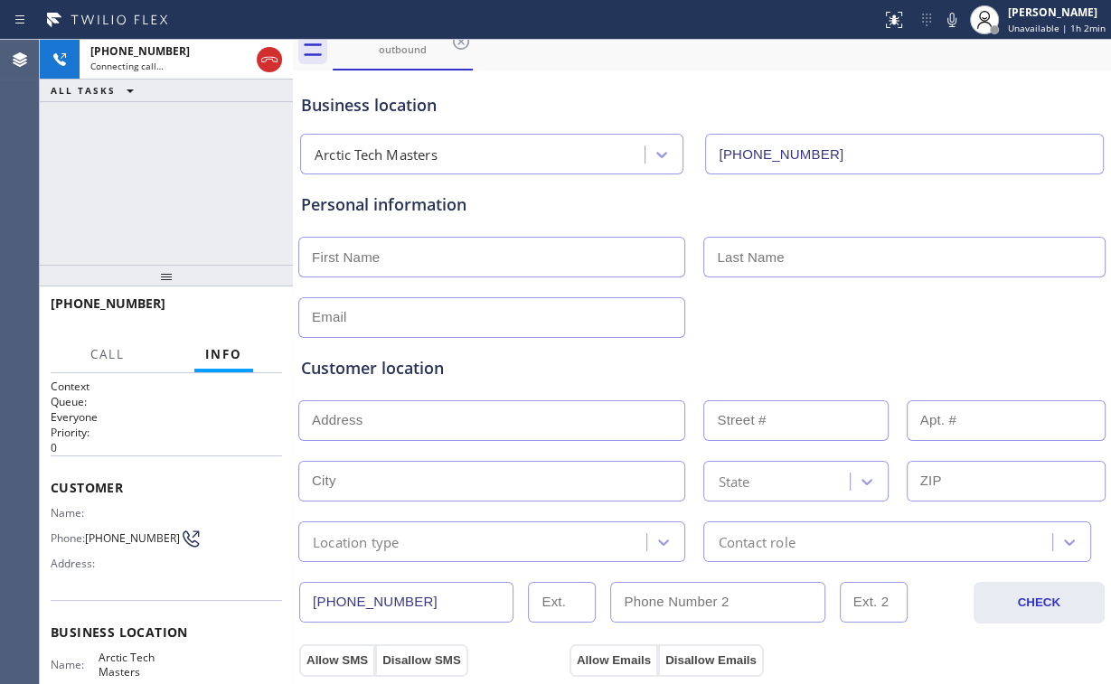
scroll to position [145, 0]
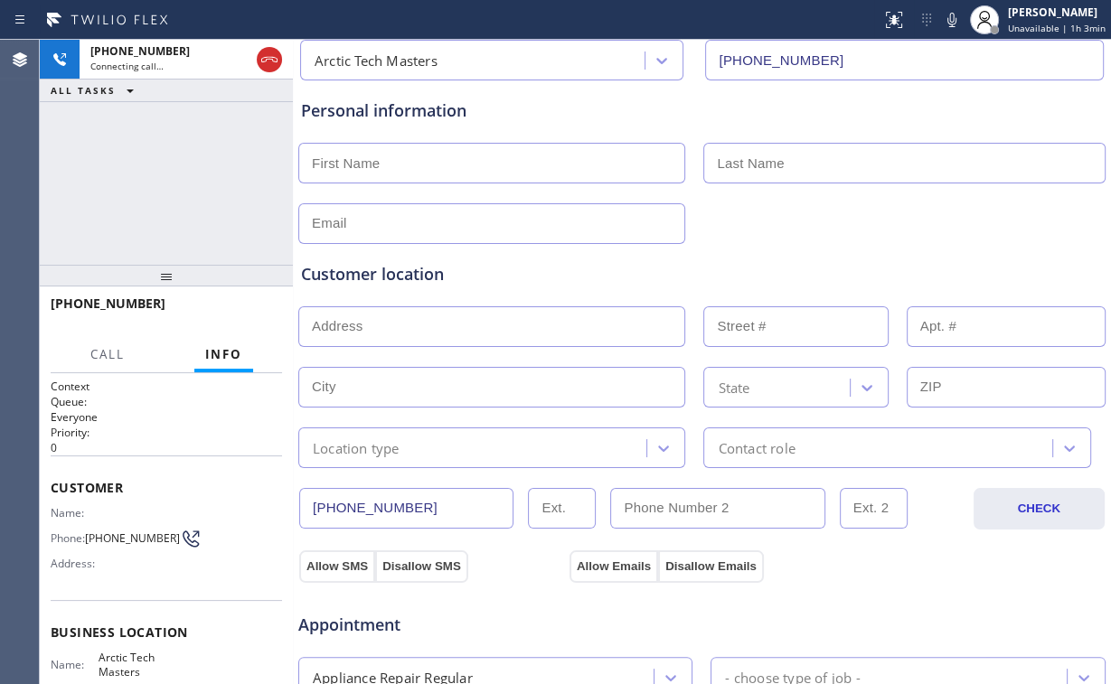
click at [123, 151] on div "[PHONE_NUMBER] Connecting call… ALL TASKS ALL TASKS ACTIVE TASKS TASKS IN WRAP …" at bounding box center [166, 152] width 253 height 225
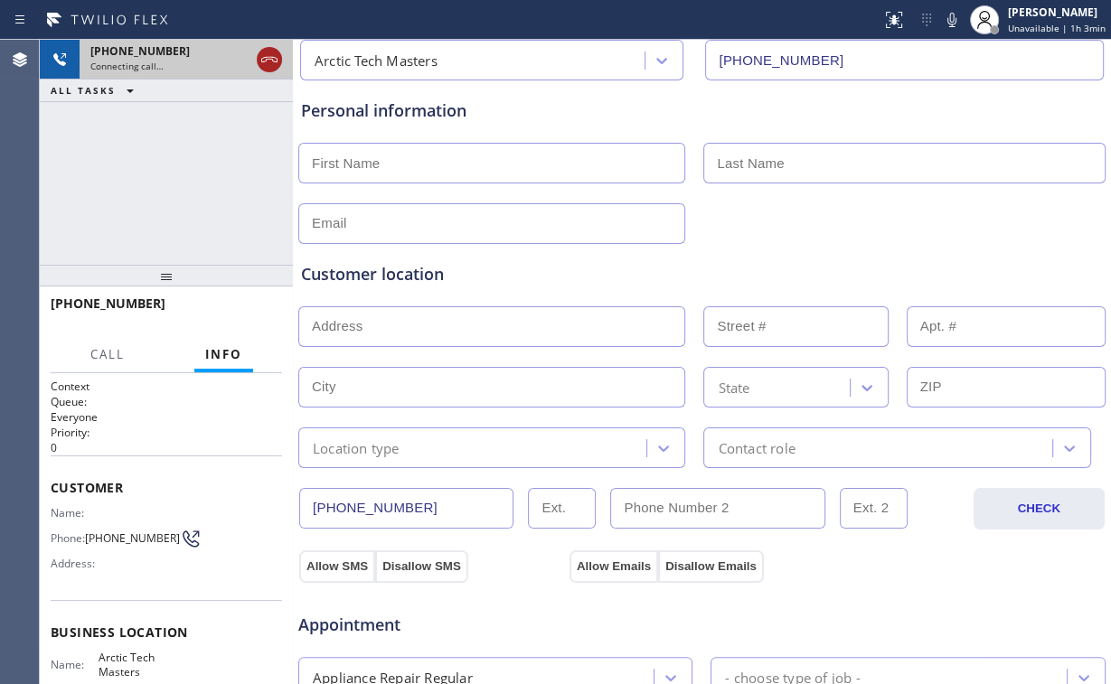
click at [257, 66] on div at bounding box center [269, 60] width 25 height 22
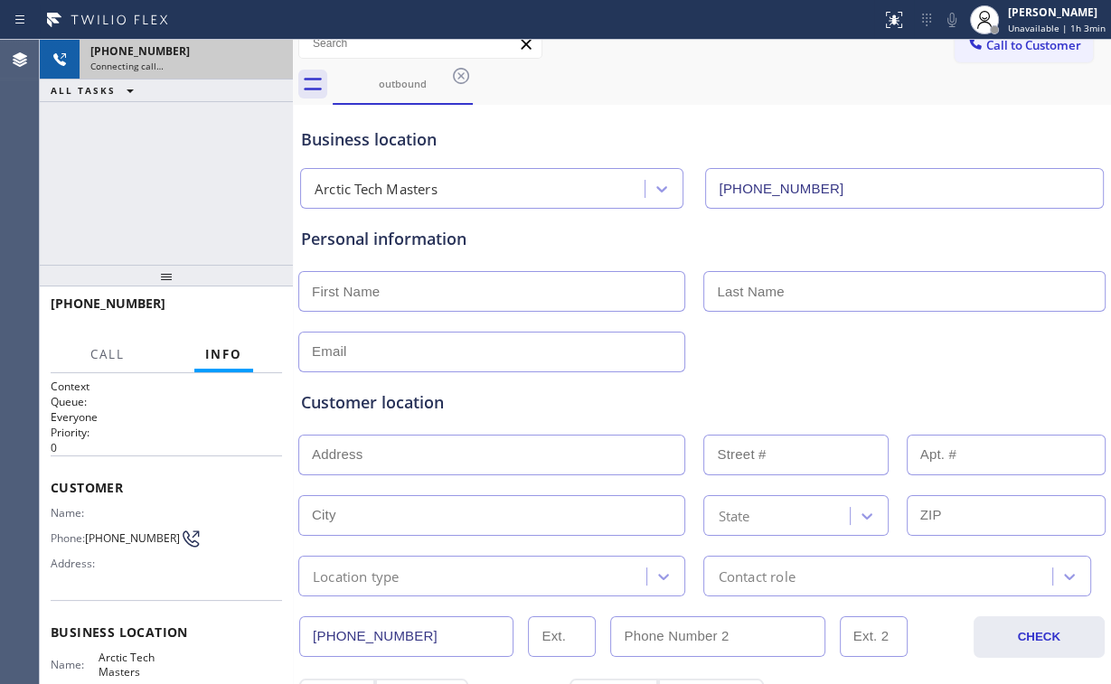
scroll to position [0, 0]
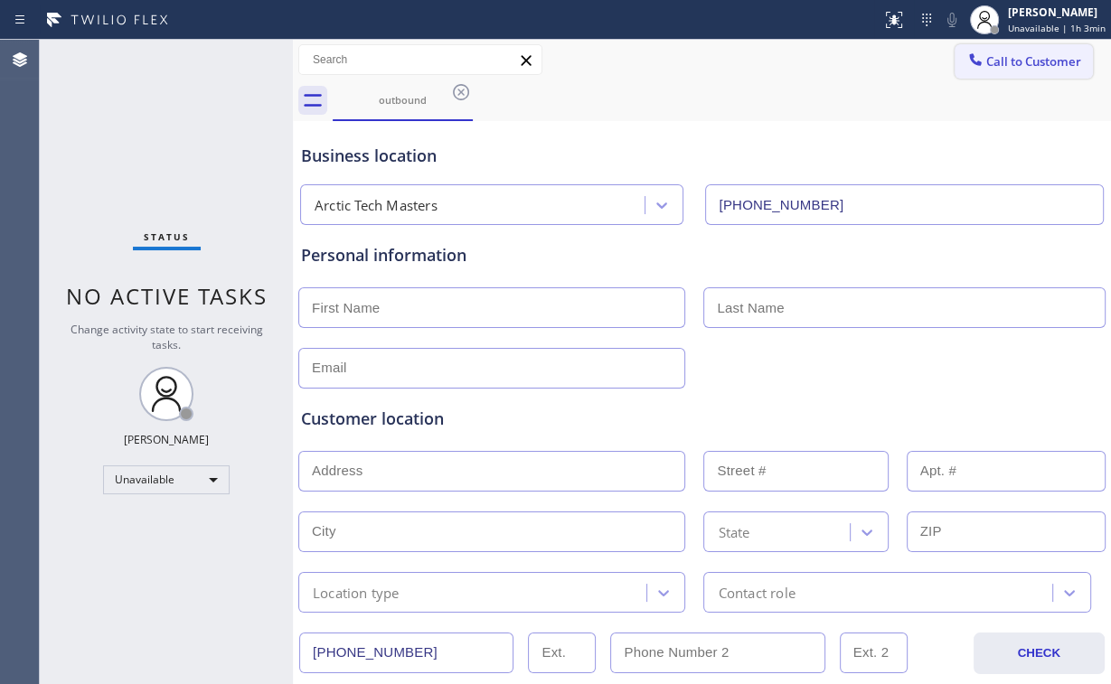
click at [979, 51] on button "Call to Customer" at bounding box center [1024, 61] width 138 height 34
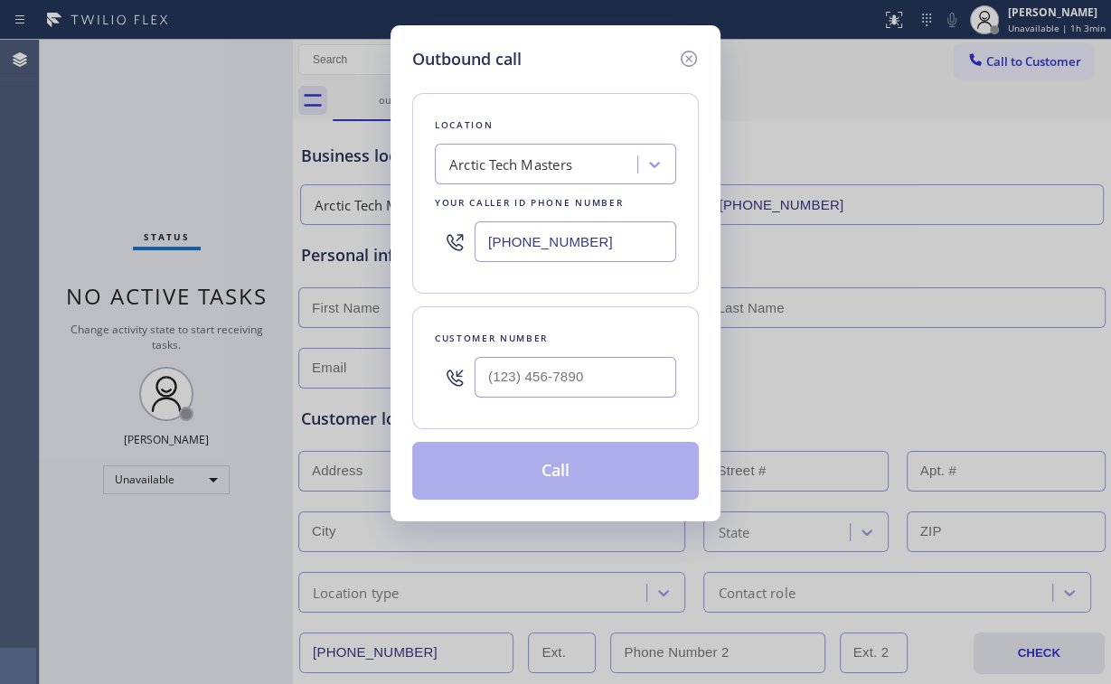
drag, startPoint x: 590, startPoint y: 242, endPoint x: 258, endPoint y: 246, distance: 332.7
click at [335, 242] on div "Outbound call Location Arctic Tech Masters Your caller id phone number [PHONE_N…" at bounding box center [555, 342] width 1111 height 684
paste input "818) 962-4323"
type input "[PHONE_NUMBER]"
click at [562, 387] on input "(___) ___-____" at bounding box center [576, 377] width 202 height 41
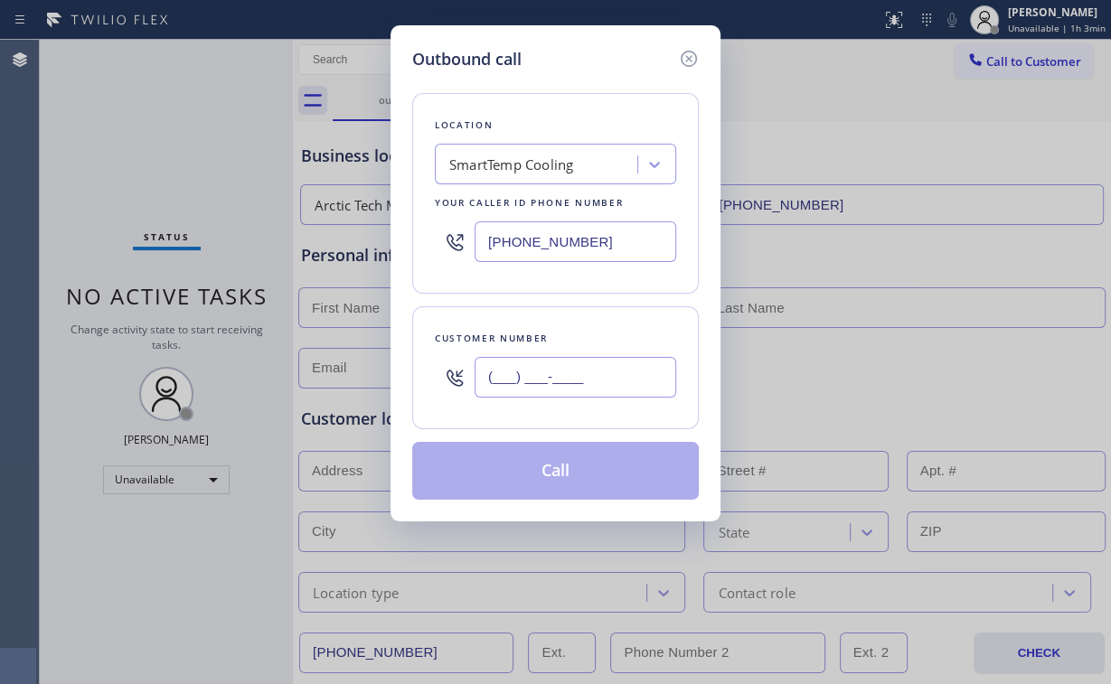
paste input "818) 205-2542"
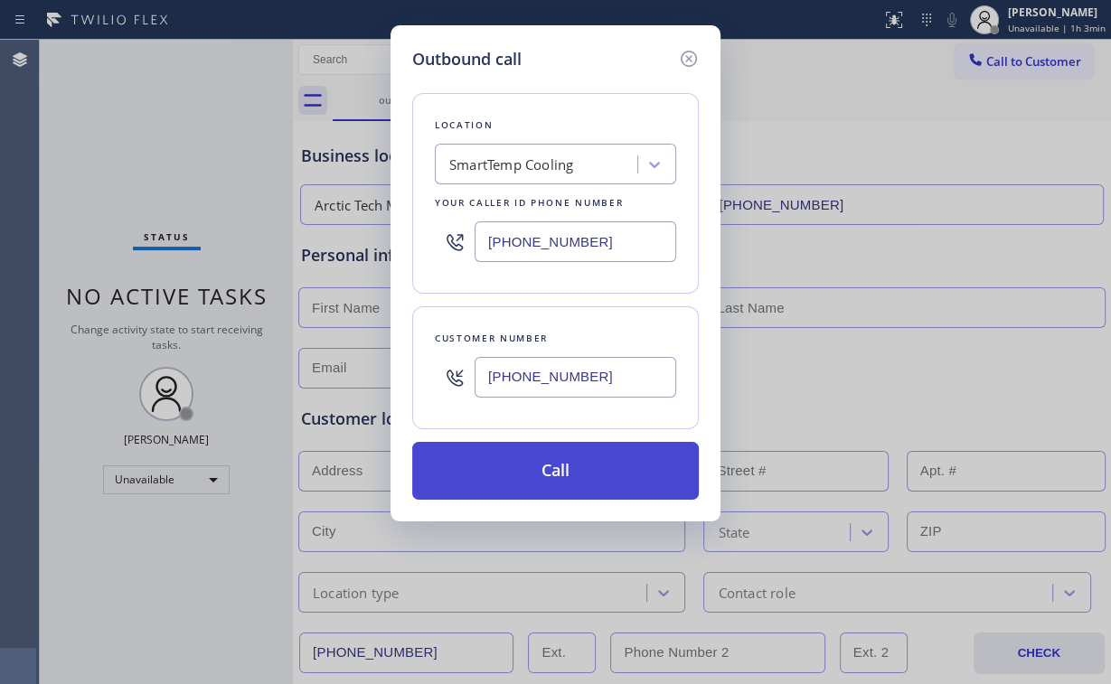
type input "[PHONE_NUMBER]"
click at [533, 470] on button "Call" at bounding box center [555, 471] width 287 height 58
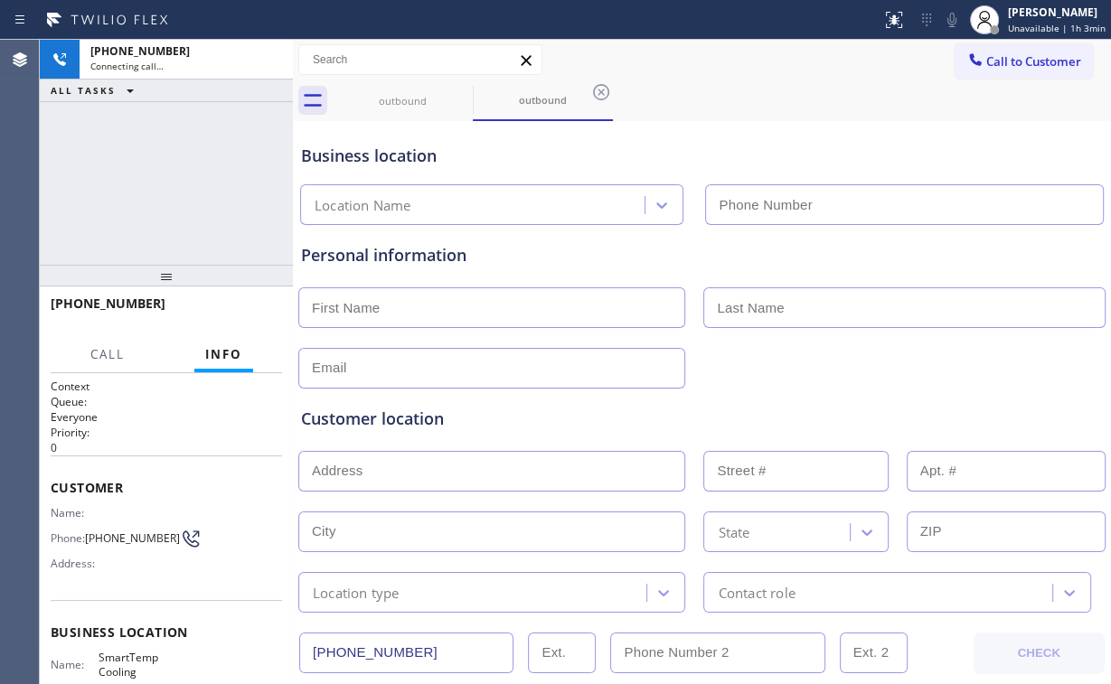
type input "[PHONE_NUMBER]"
click at [174, 156] on div "[PHONE_NUMBER] Connecting call… ALL TASKS ALL TASKS ACTIVE TASKS TASKS IN WRAP …" at bounding box center [166, 152] width 253 height 225
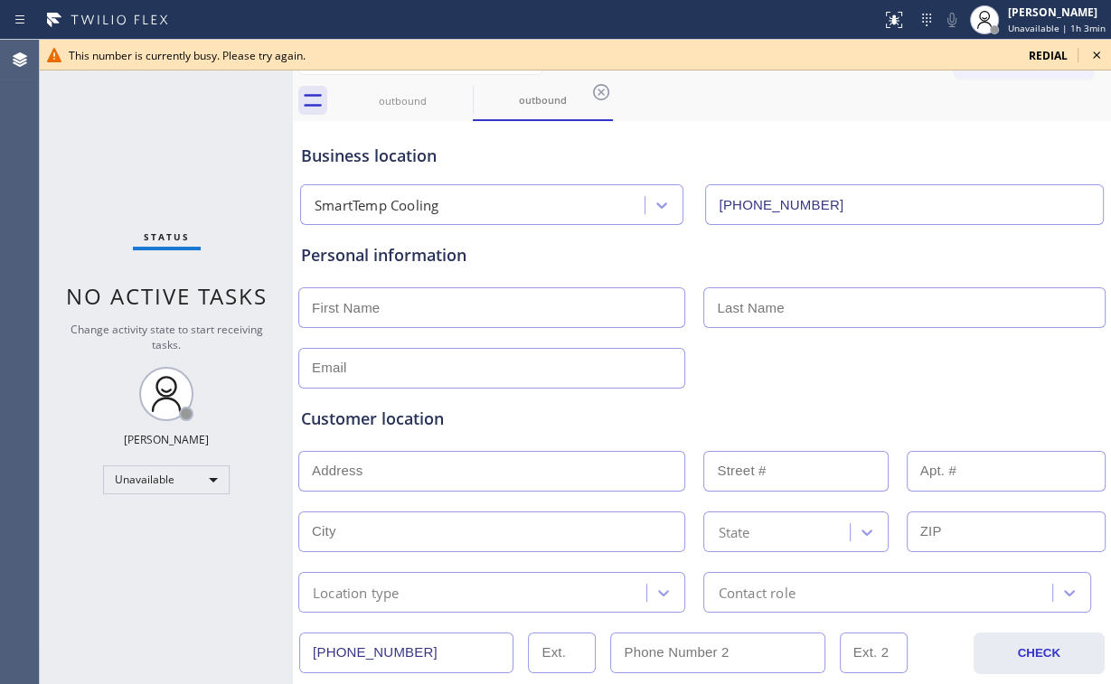
click at [1092, 51] on icon at bounding box center [1097, 55] width 22 height 22
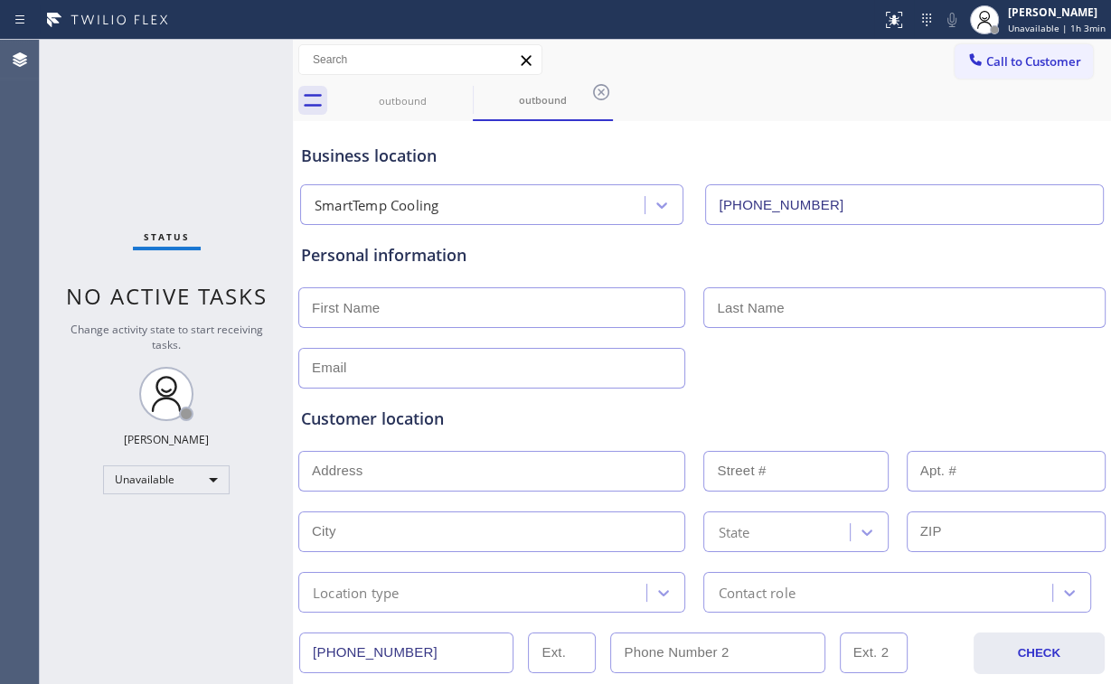
click at [1008, 61] on span "Call to Customer" at bounding box center [1033, 61] width 95 height 16
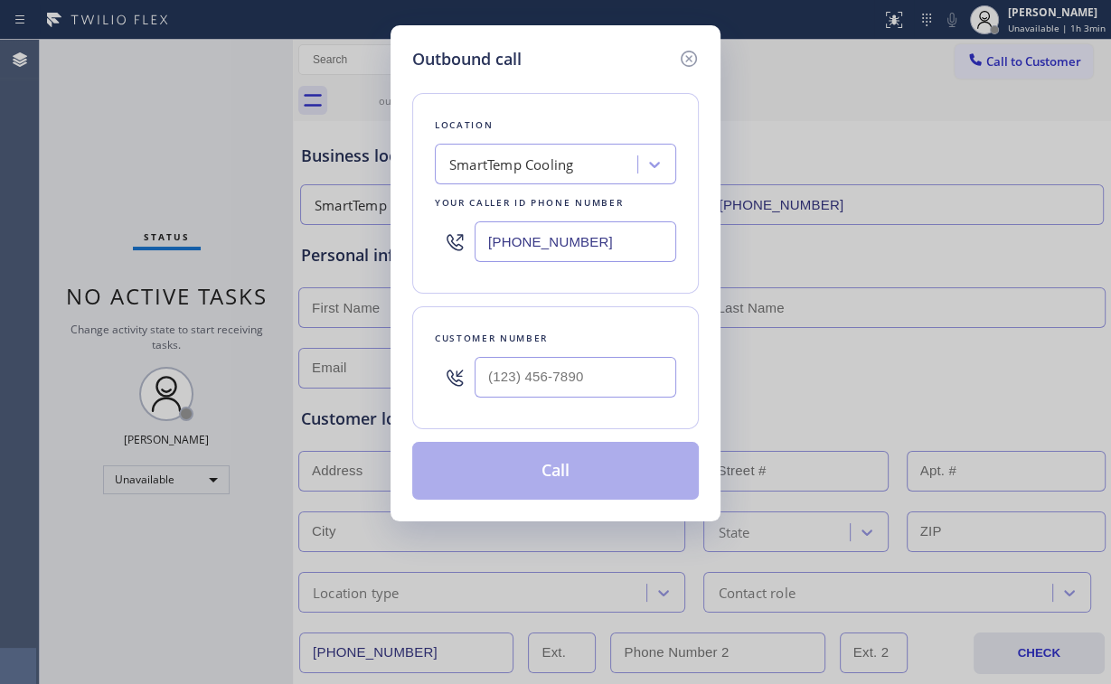
drag, startPoint x: 604, startPoint y: 234, endPoint x: 267, endPoint y: 242, distance: 337.3
click at [387, 241] on div "Outbound call Location SmartTemp Cooling Your caller id phone number [PHONE_NUM…" at bounding box center [555, 342] width 1111 height 684
paste input "718) 260-667"
type input "[PHONE_NUMBER]"
click at [554, 391] on input "(___) ___-____" at bounding box center [576, 377] width 202 height 41
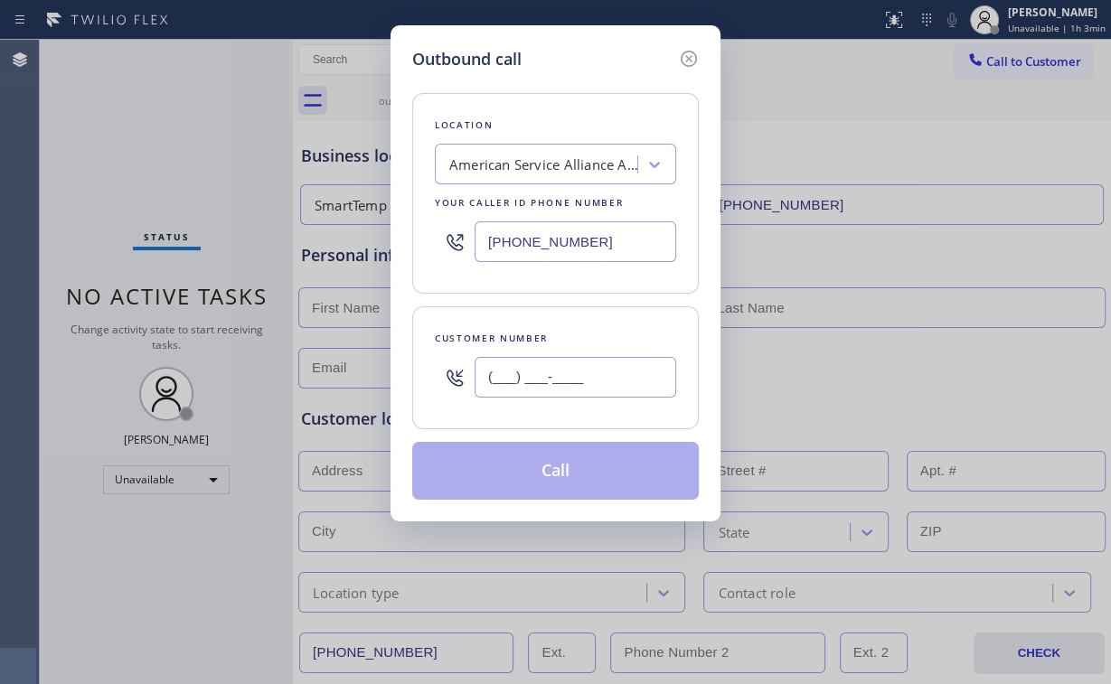
paste input "718) 744-1293"
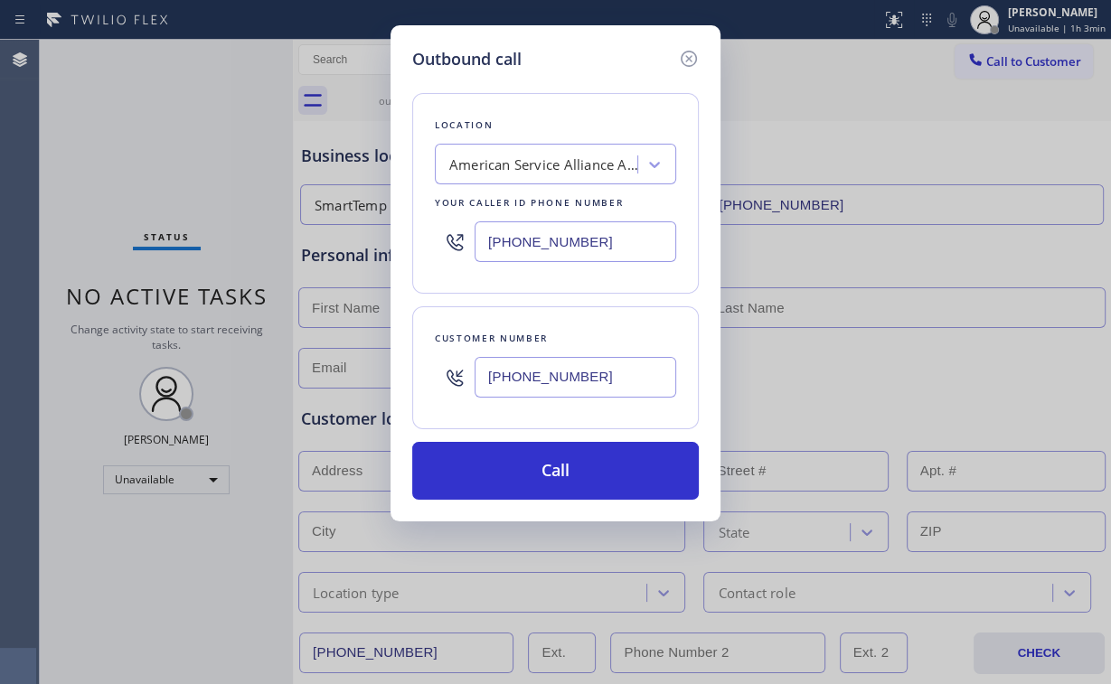
type input "[PHONE_NUMBER]"
click at [545, 475] on button "Call" at bounding box center [555, 471] width 287 height 58
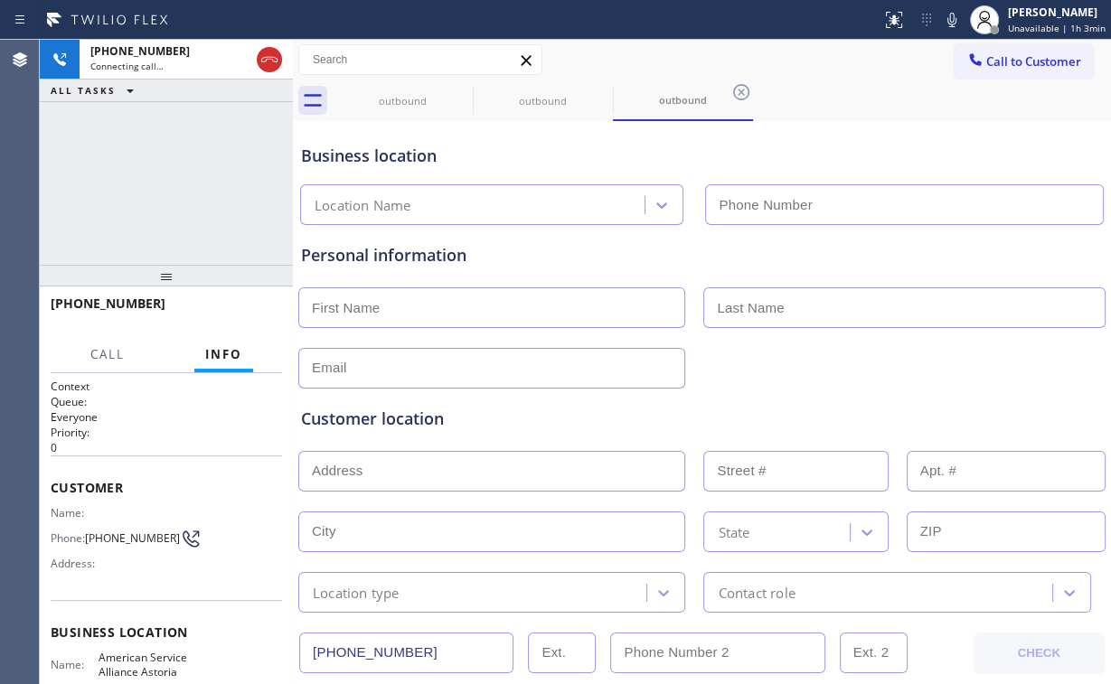
type input "[PHONE_NUMBER]"
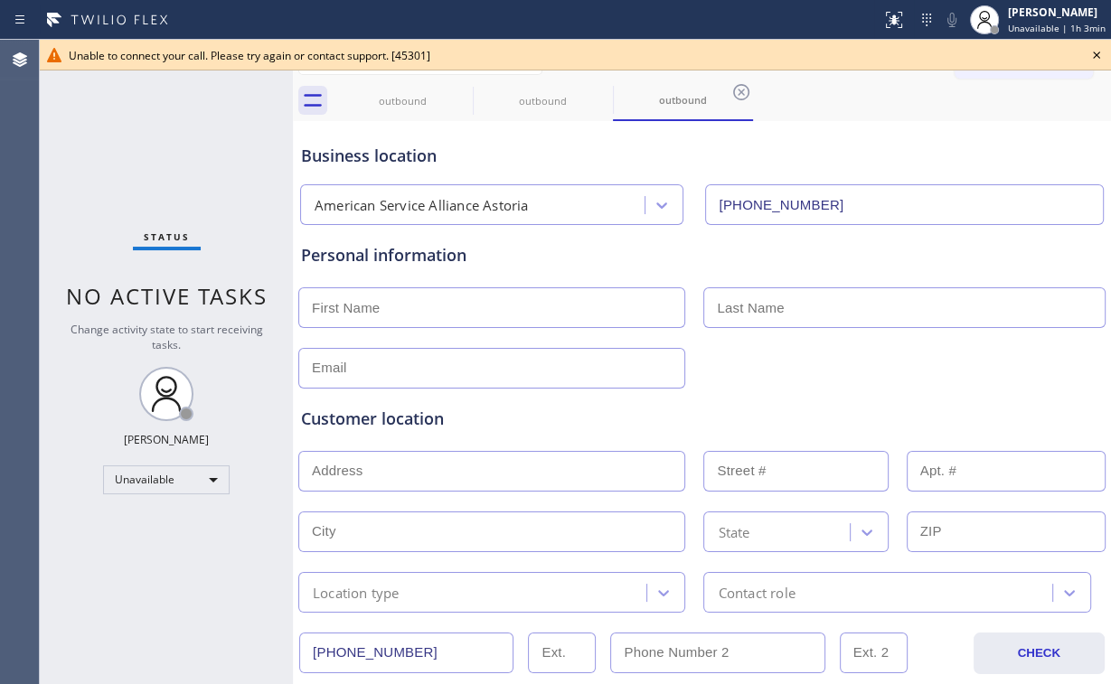
click at [166, 135] on div "Status No active tasks Change activity state to start receiving tasks. [PERSON_…" at bounding box center [166, 362] width 253 height 645
click at [1097, 51] on icon at bounding box center [1097, 55] width 22 height 22
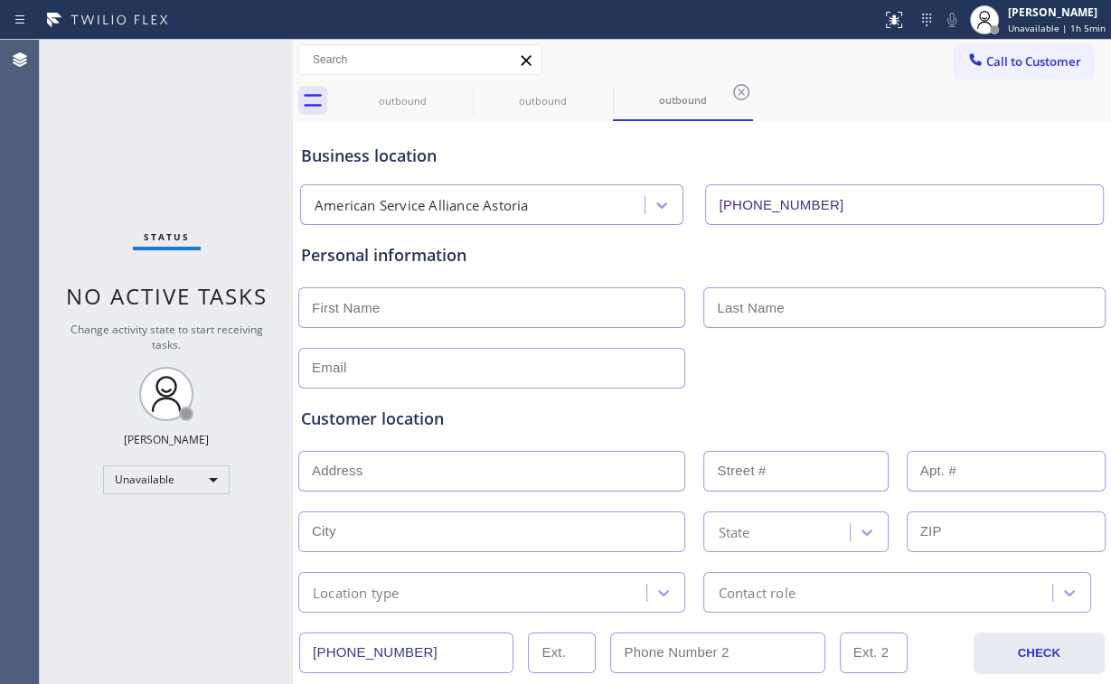
click at [1002, 64] on span "Call to Customer" at bounding box center [1033, 61] width 95 height 16
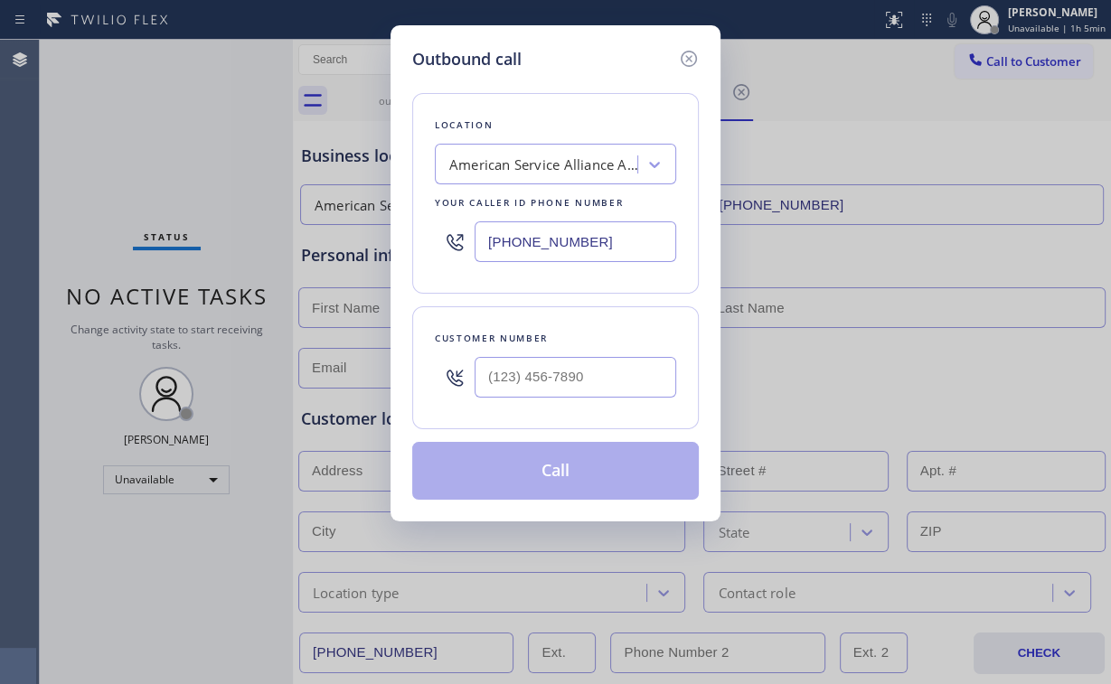
drag, startPoint x: 624, startPoint y: 231, endPoint x: 297, endPoint y: 239, distance: 327.4
click at [396, 239] on div "Outbound call Location American Service Alliance Astoria Your caller id phone n…" at bounding box center [556, 273] width 330 height 496
paste input "669) 341-6665"
type input "[PHONE_NUMBER]"
click at [544, 373] on input "(___) ___-____" at bounding box center [576, 377] width 202 height 41
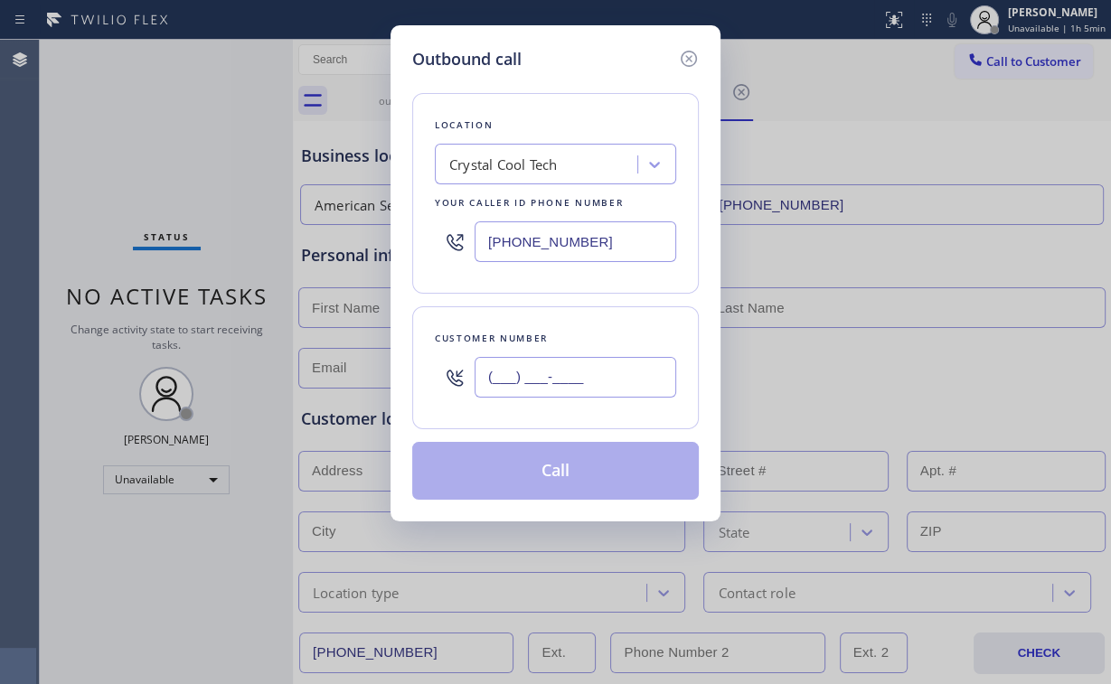
paste input "510) 253-2409"
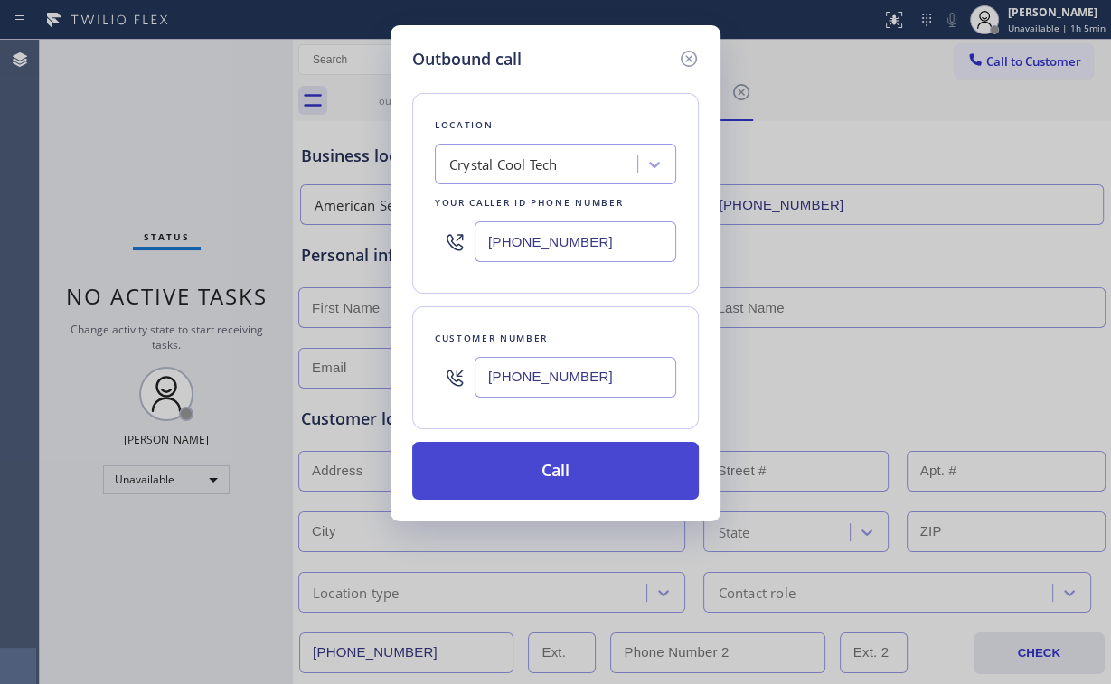
type input "[PHONE_NUMBER]"
click at [548, 471] on button "Call" at bounding box center [555, 471] width 287 height 58
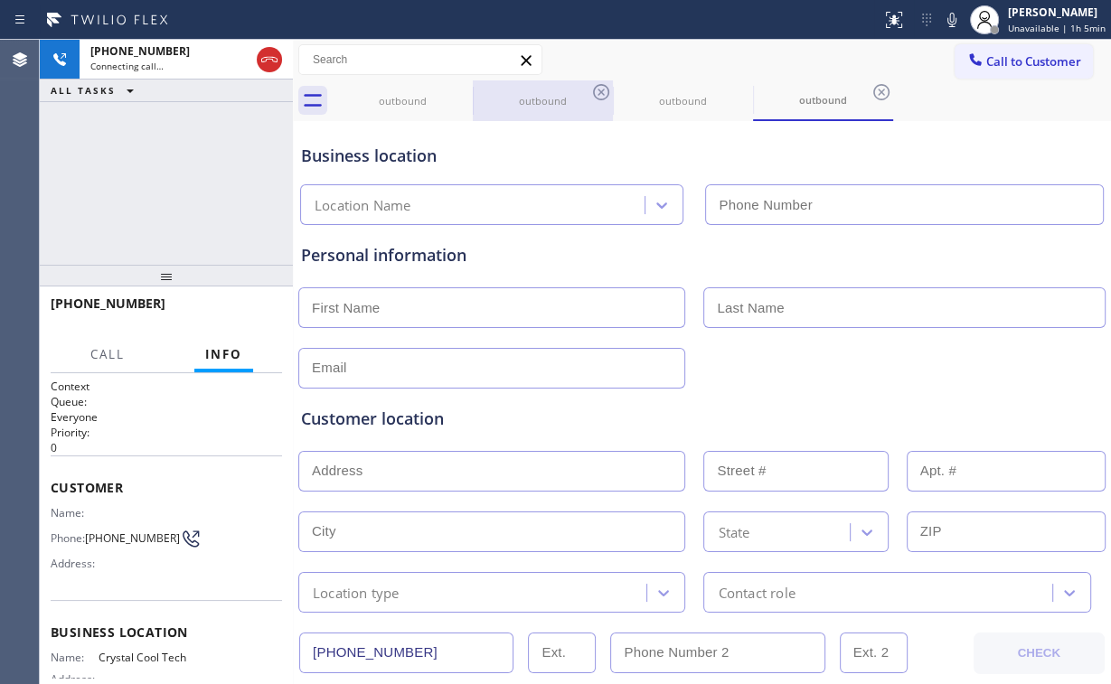
click at [388, 94] on div "outbound" at bounding box center [403, 101] width 137 height 14
type input "[PHONE_NUMBER]"
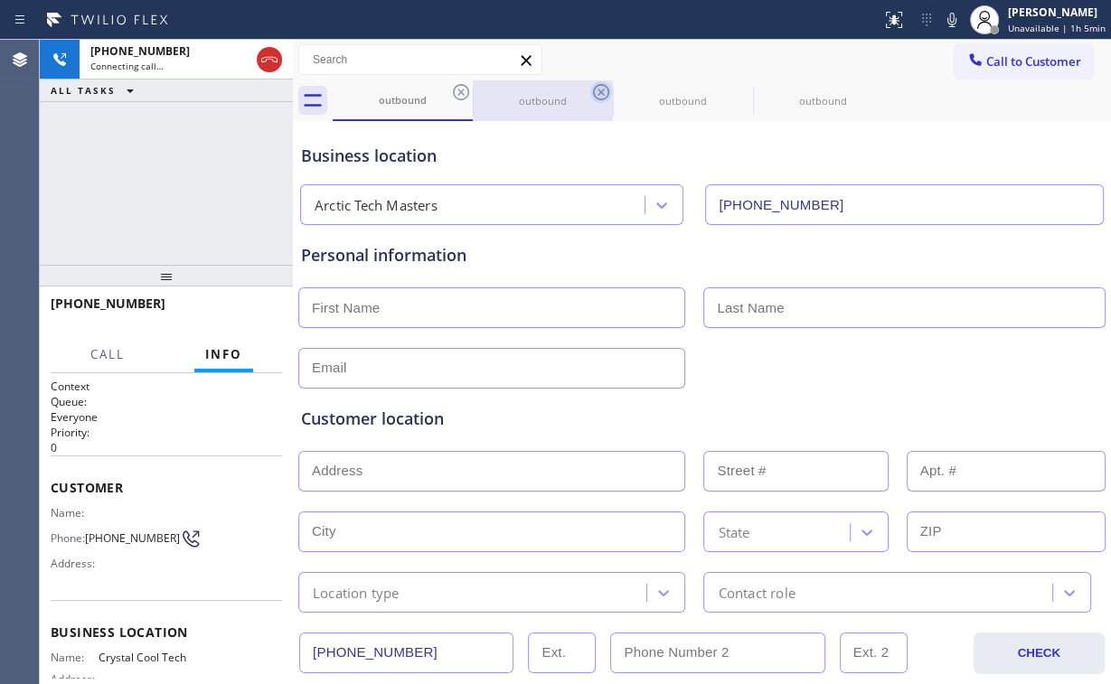
click at [459, 95] on icon at bounding box center [461, 92] width 22 height 22
click at [461, 94] on icon at bounding box center [461, 92] width 22 height 22
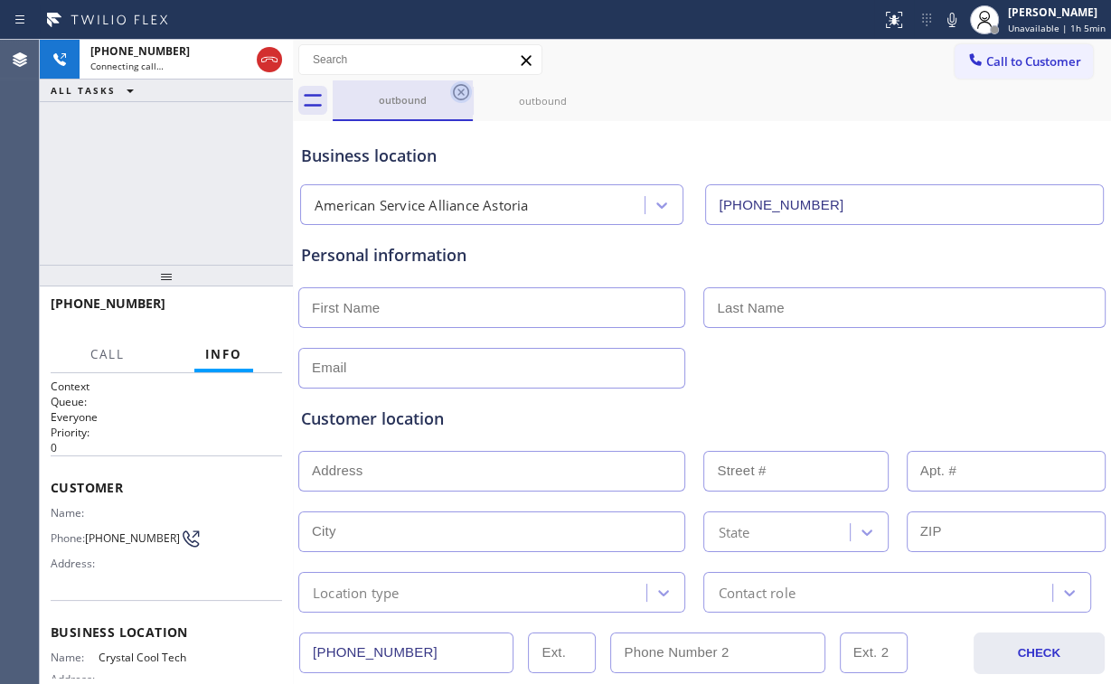
click at [461, 94] on icon at bounding box center [461, 92] width 22 height 22
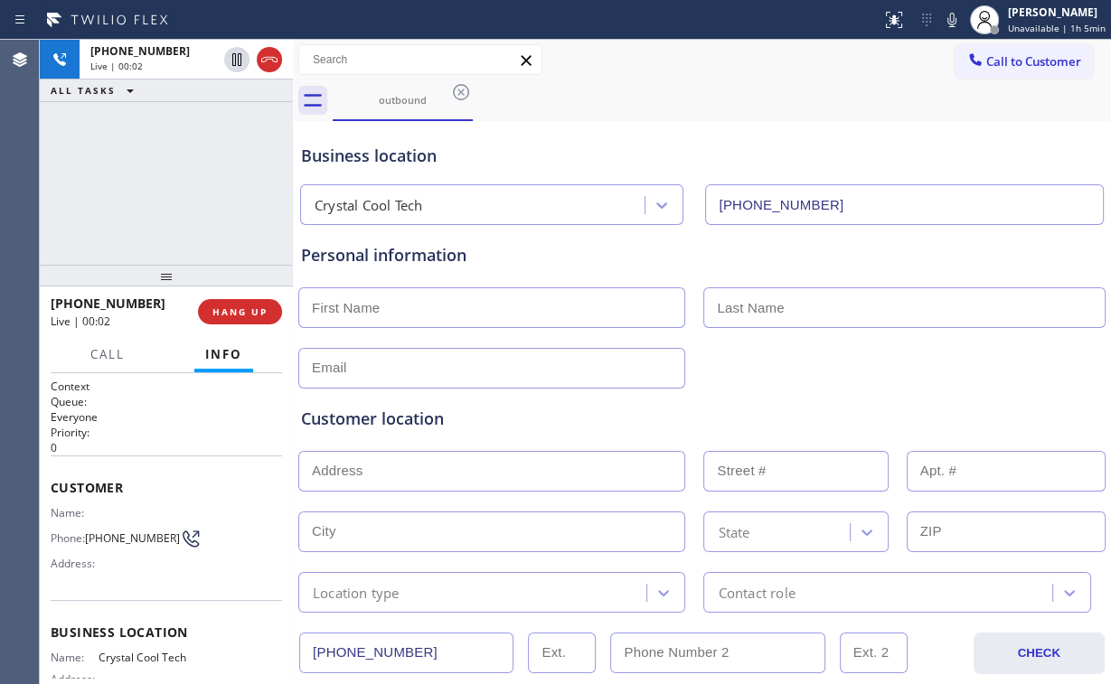
click at [187, 156] on div "[PHONE_NUMBER] Live | 00:02 ALL TASKS ALL TASKS ACTIVE TASKS TASKS IN WRAP UP" at bounding box center [166, 152] width 253 height 225
click at [247, 297] on div "[PHONE_NUMBER] Live | 00:05 HANG UP" at bounding box center [166, 311] width 231 height 47
click at [245, 293] on div "[PHONE_NUMBER] Live | 00:06 ALL TASKS ALL TASKS ACTIVE TASKS TASKS IN WRAP UP […" at bounding box center [166, 362] width 253 height 645
drag, startPoint x: 249, startPoint y: 306, endPoint x: 354, endPoint y: 503, distance: 222.9
click at [250, 307] on button "HANG UP" at bounding box center [240, 313] width 84 height 25
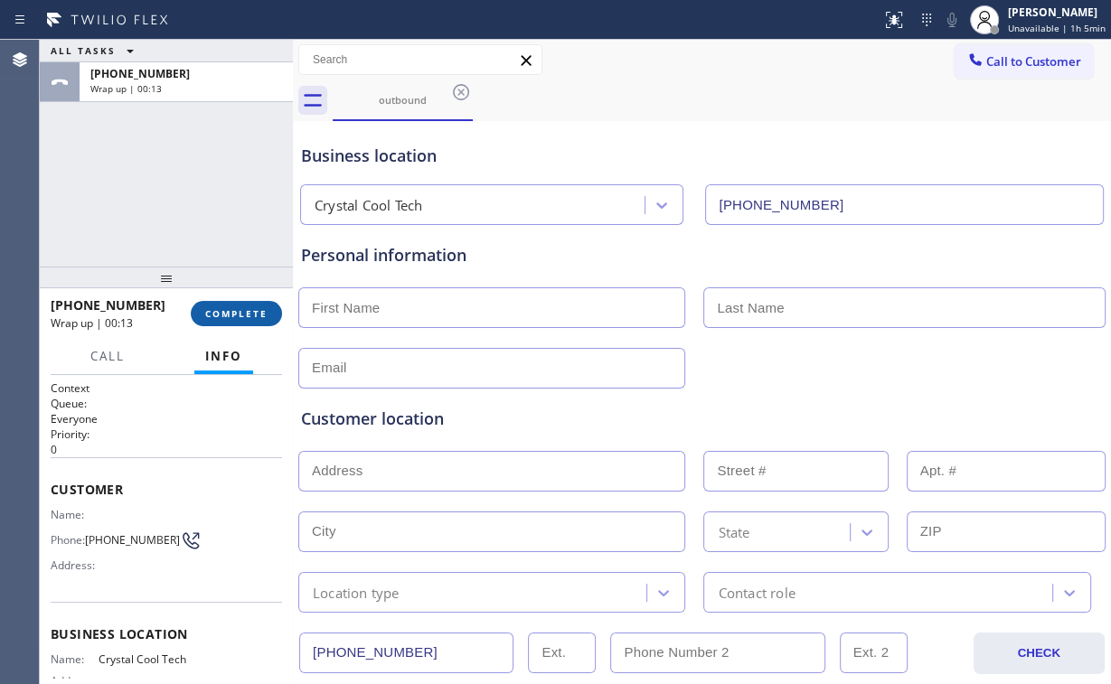
drag, startPoint x: 135, startPoint y: 221, endPoint x: 242, endPoint y: 317, distance: 144.7
click at [136, 221] on div "ALL TASKS ALL TASKS ACTIVE TASKS TASKS IN WRAP UP [PHONE_NUMBER] Wrap up | 00:13" at bounding box center [166, 153] width 253 height 227
click at [257, 318] on span "COMPLETE" at bounding box center [236, 313] width 62 height 13
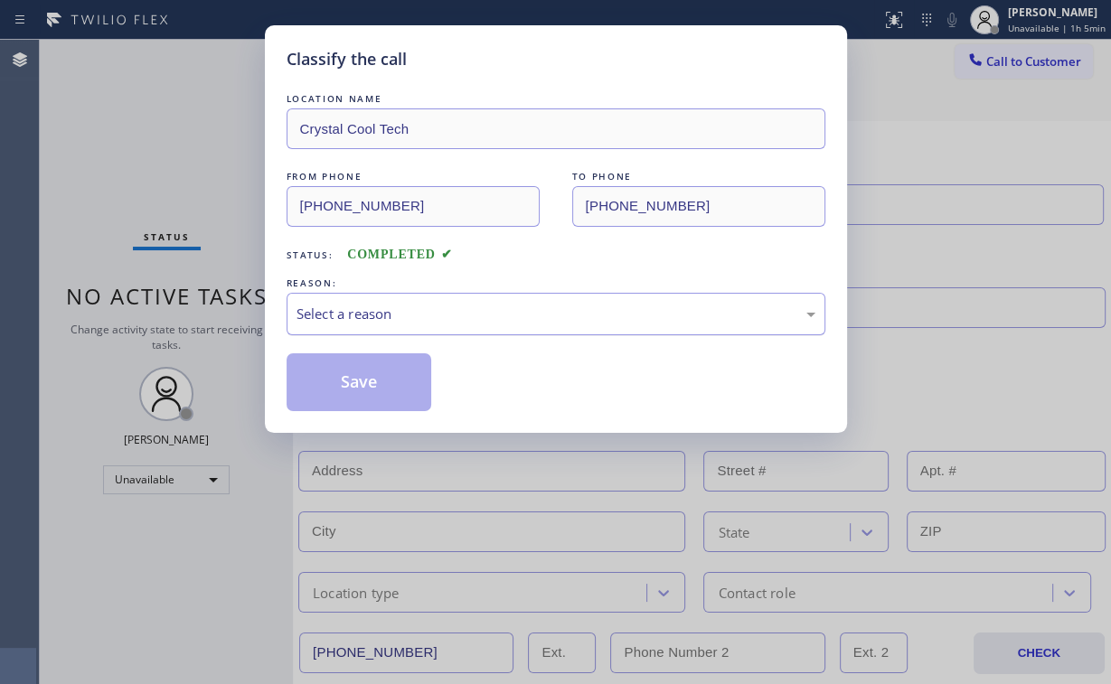
click at [336, 310] on div "Select a reason" at bounding box center [556, 314] width 519 height 21
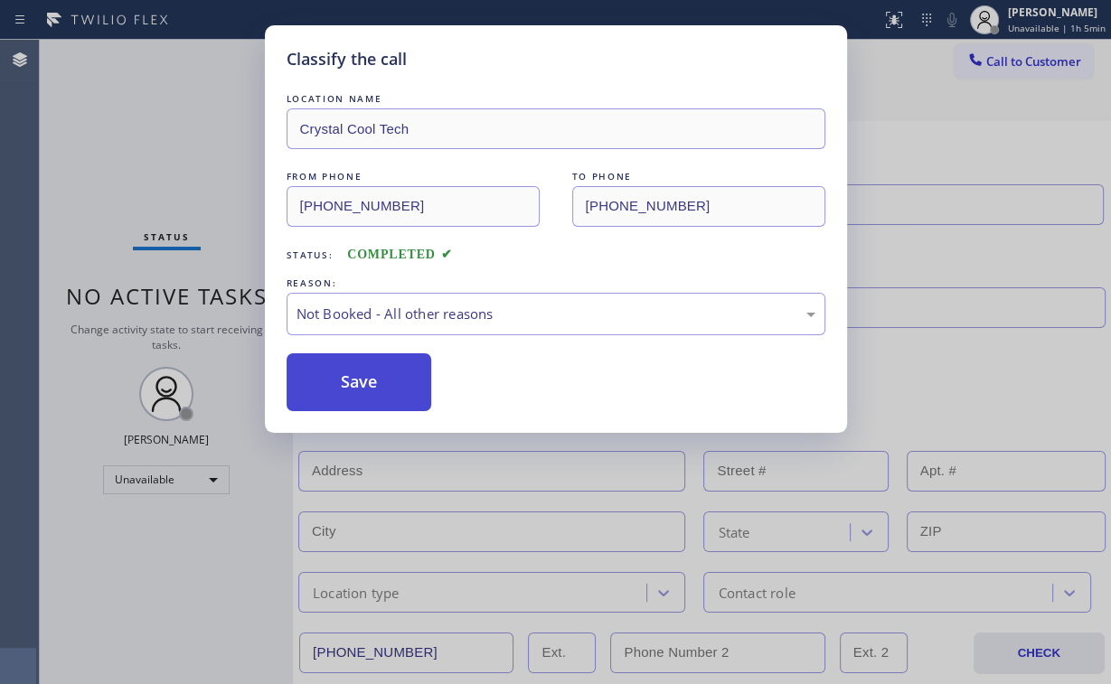
click at [345, 376] on button "Save" at bounding box center [360, 383] width 146 height 58
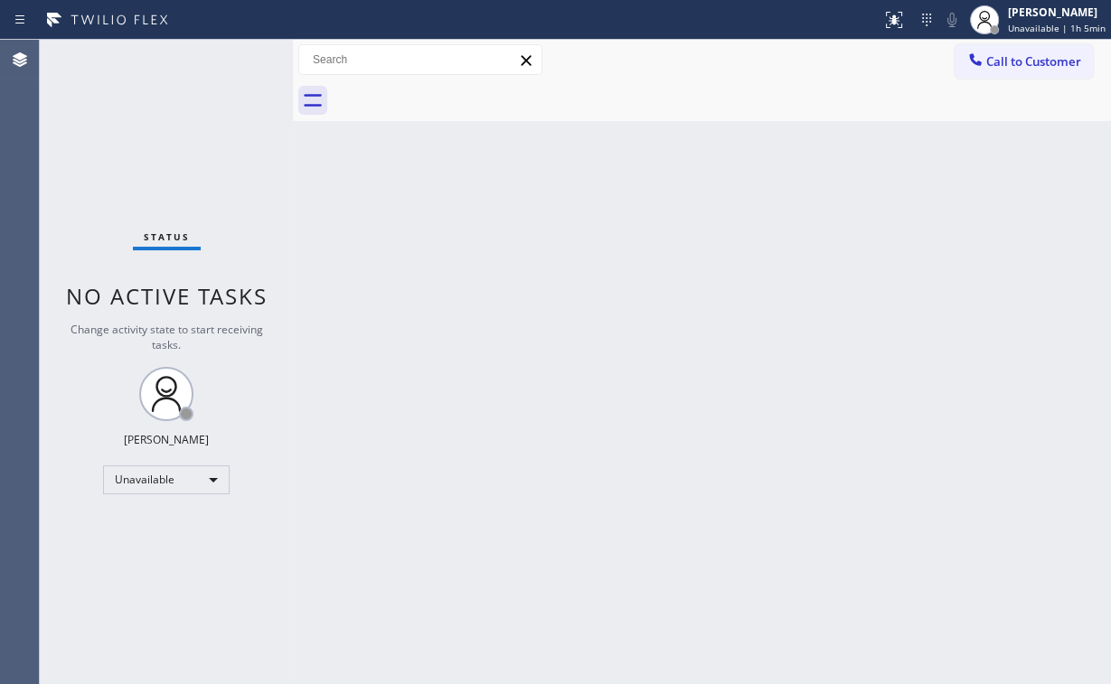
drag, startPoint x: 456, startPoint y: 199, endPoint x: 213, endPoint y: 52, distance: 283.1
click at [456, 199] on div "Back to Dashboard Change Sender ID Customers Technicians Select a contact Outbo…" at bounding box center [702, 362] width 818 height 645
drag, startPoint x: 1035, startPoint y: 61, endPoint x: 569, endPoint y: 251, distance: 503.7
click at [1033, 62] on span "Call to Customer" at bounding box center [1033, 61] width 95 height 16
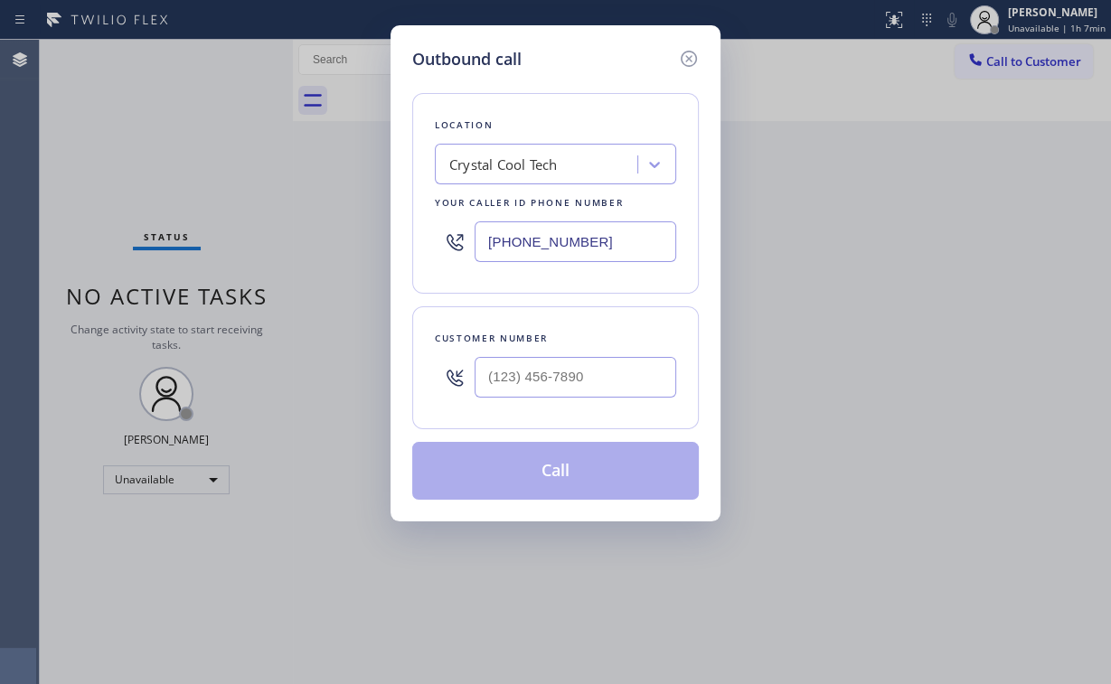
drag, startPoint x: 594, startPoint y: 242, endPoint x: 209, endPoint y: 241, distance: 385.2
click at [344, 236] on div "Outbound call Location Crystal Cool Tech Your caller id phone number [PHONE_NUM…" at bounding box center [555, 342] width 1111 height 684
paste input "855) 666-975"
type input "[PHONE_NUMBER]"
click at [582, 364] on input "(___) ___-____" at bounding box center [576, 377] width 202 height 41
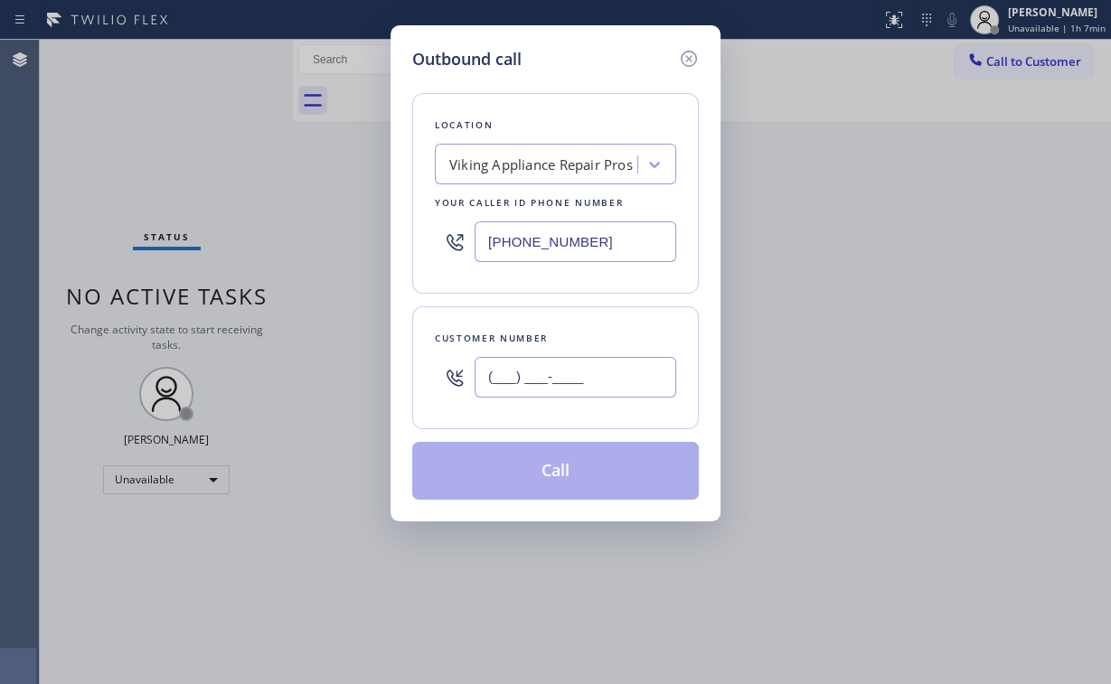
paste input "855) 739-1676"
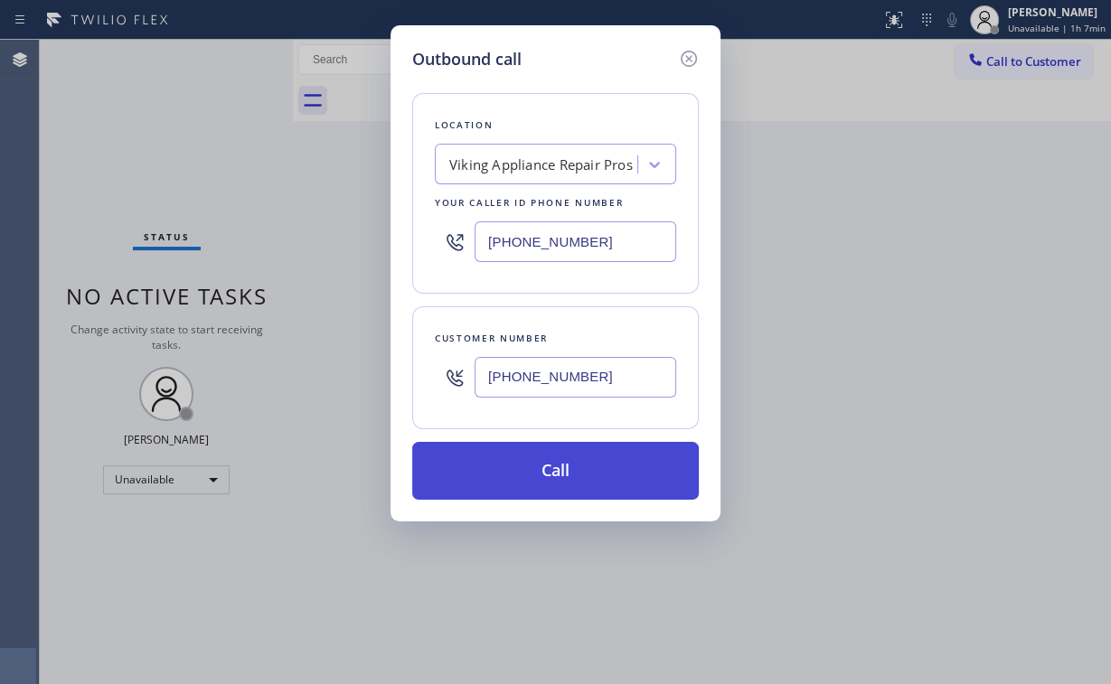
type input "[PHONE_NUMBER]"
click at [522, 470] on button "Call" at bounding box center [555, 471] width 287 height 58
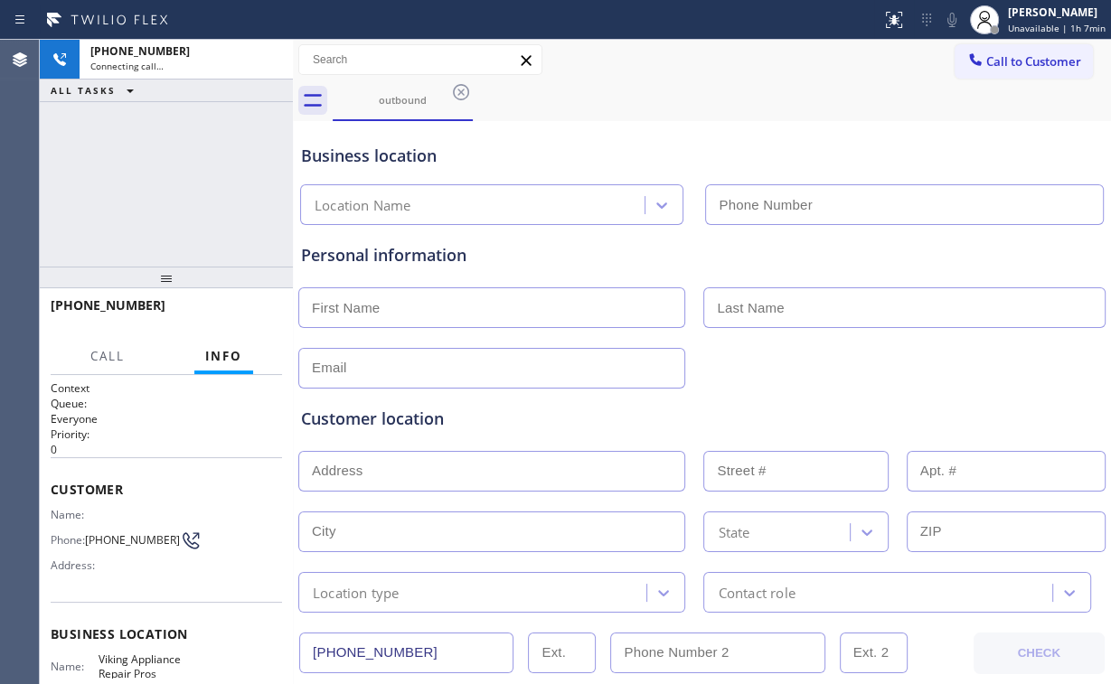
type input "[PHONE_NUMBER]"
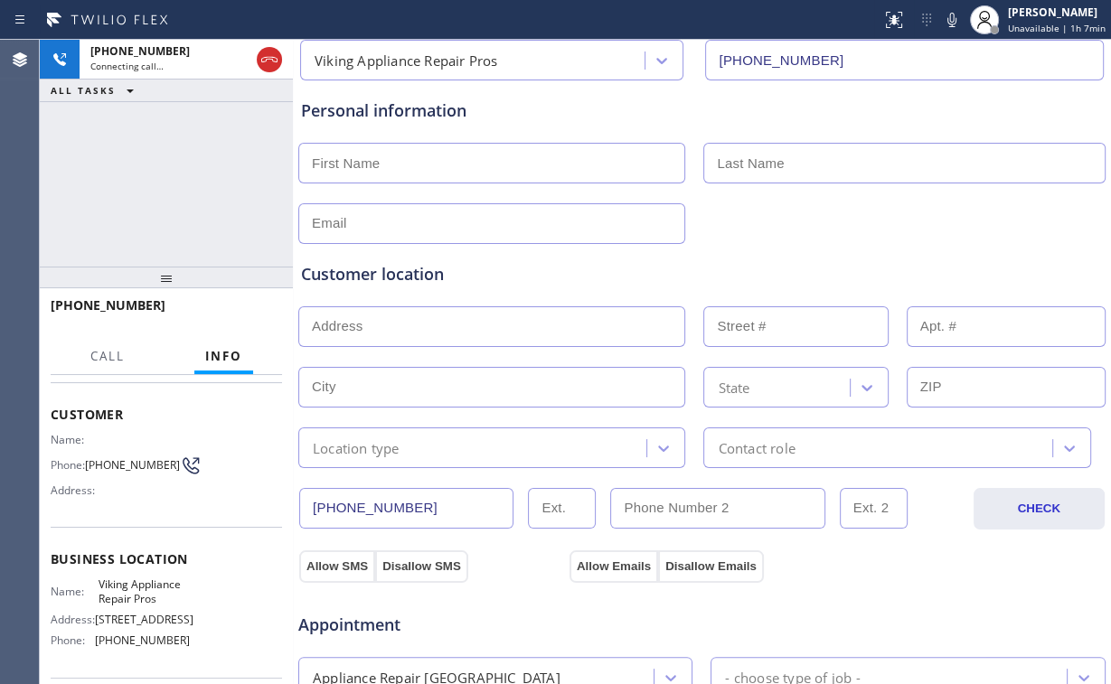
scroll to position [145, 0]
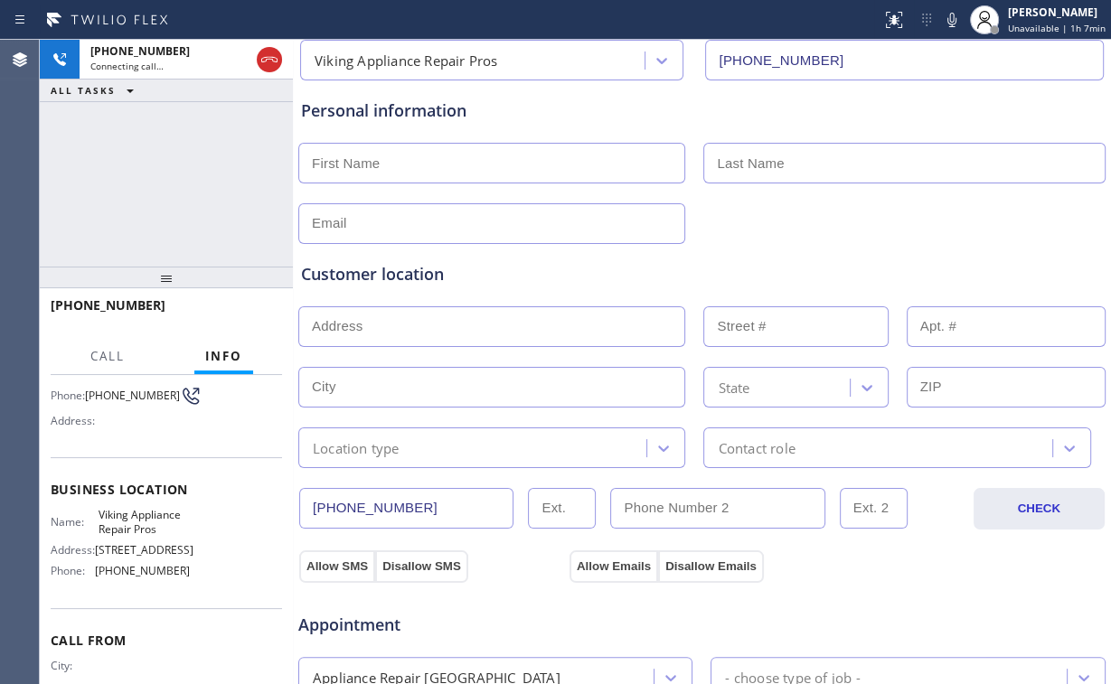
drag, startPoint x: 98, startPoint y: 550, endPoint x: 122, endPoint y: 564, distance: 28.4
click at [122, 557] on span "[STREET_ADDRESS]" at bounding box center [144, 550] width 99 height 14
copy span "[STREET_ADDRESS]"
click at [145, 194] on div "[PHONE_NUMBER] Connecting call… ALL TASKS ALL TASKS ACTIVE TASKS TASKS IN WRAP …" at bounding box center [166, 153] width 253 height 227
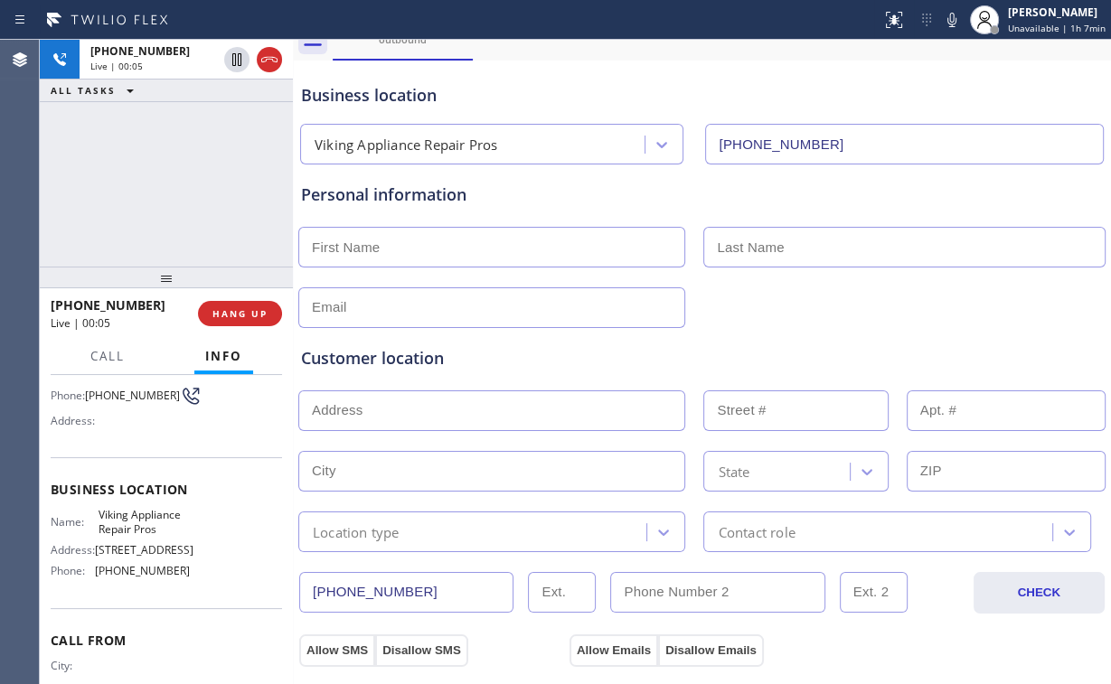
scroll to position [0, 0]
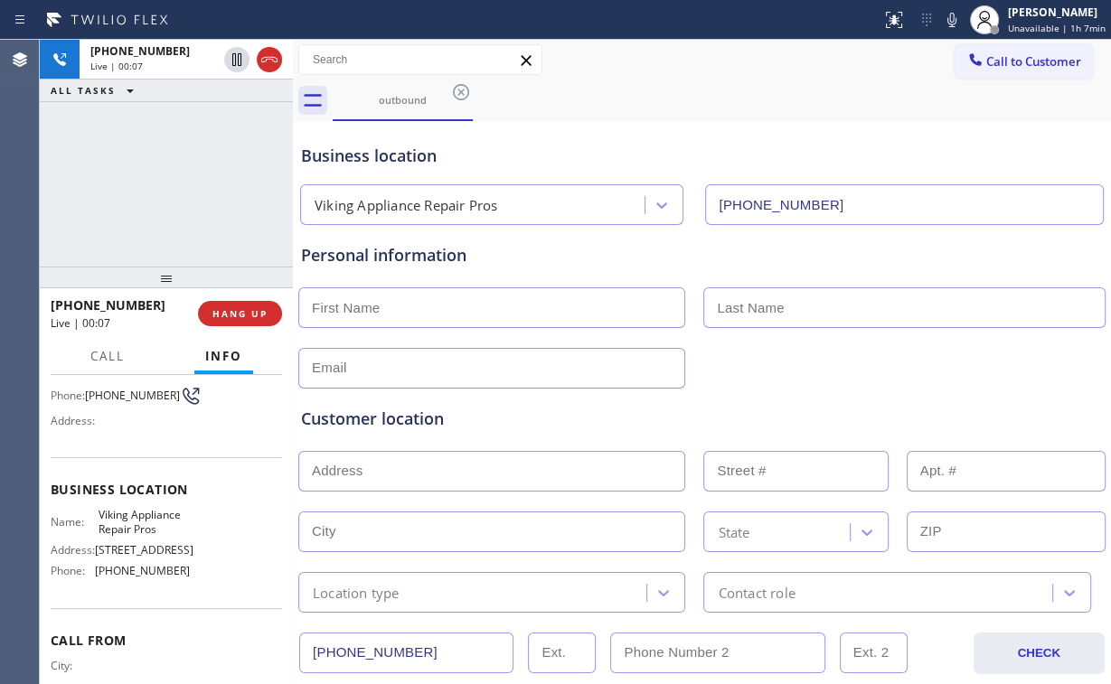
click at [184, 185] on div "[PHONE_NUMBER] Live | 00:07 ALL TASKS ALL TASKS ACTIVE TASKS TASKS IN WRAP UP" at bounding box center [166, 153] width 253 height 227
click at [170, 185] on div "[PHONE_NUMBER] Live | 00:10 ALL TASKS ALL TASKS ACTIVE TASKS TASKS IN WRAP UP" at bounding box center [166, 153] width 253 height 227
click at [170, 185] on div "[PHONE_NUMBER] Live | 00:11 ALL TASKS ALL TASKS ACTIVE TASKS TASKS IN WRAP UP" at bounding box center [166, 153] width 253 height 227
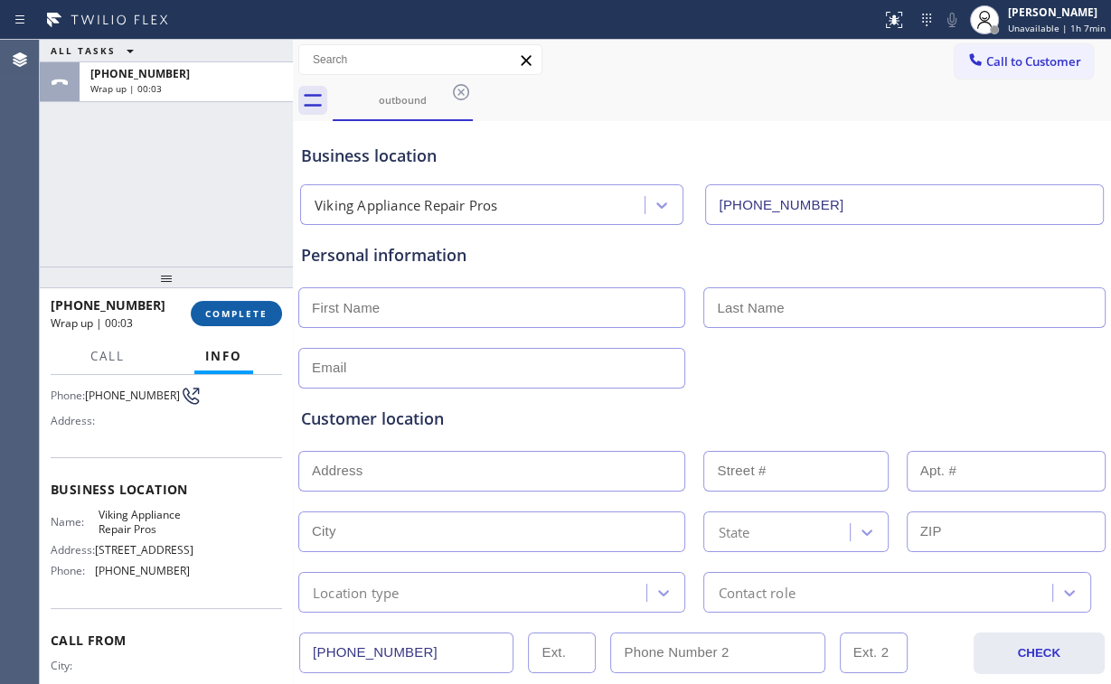
click at [235, 306] on button "COMPLETE" at bounding box center [236, 313] width 91 height 25
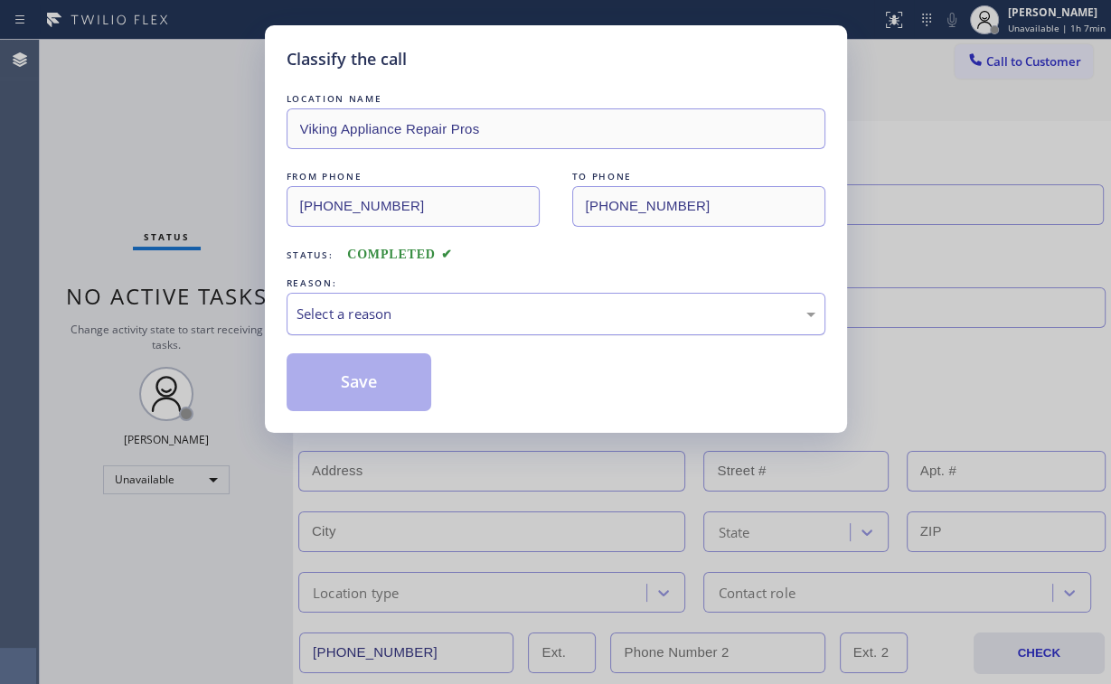
click at [337, 315] on div "Select a reason" at bounding box center [556, 314] width 519 height 21
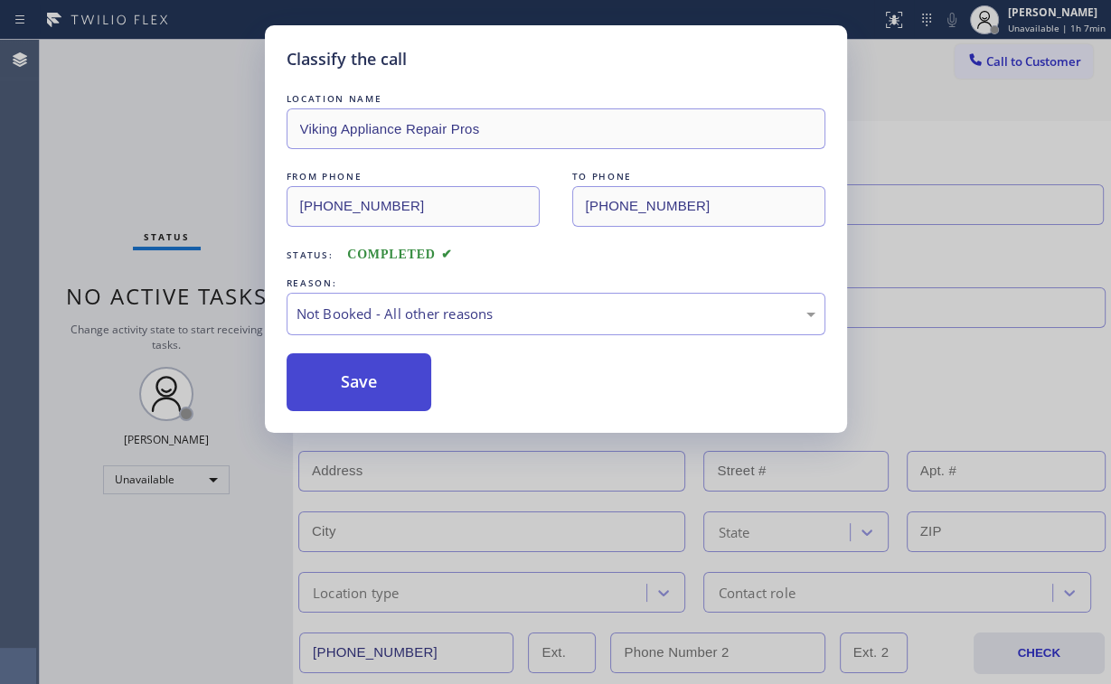
drag, startPoint x: 360, startPoint y: 386, endPoint x: 375, endPoint y: 393, distance: 17.0
click at [376, 393] on button "Save" at bounding box center [360, 383] width 146 height 58
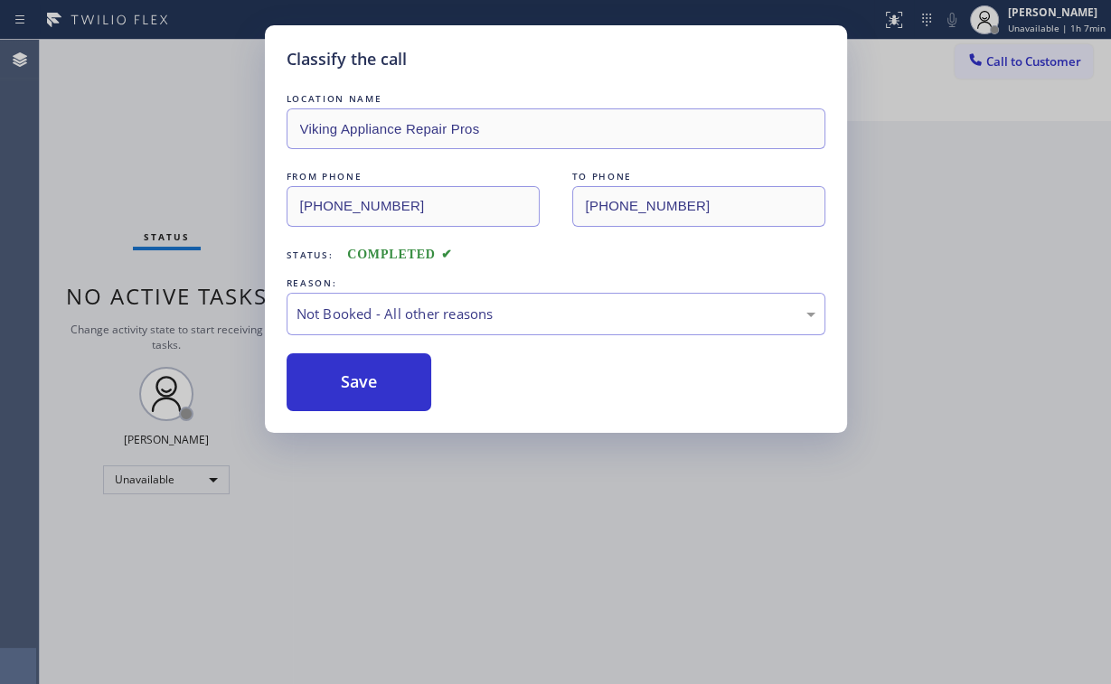
click at [140, 118] on div "Classify the call LOCATION NAME Viking Appliance Repair Pros FROM PHONE [PHONE_…" at bounding box center [555, 342] width 1111 height 684
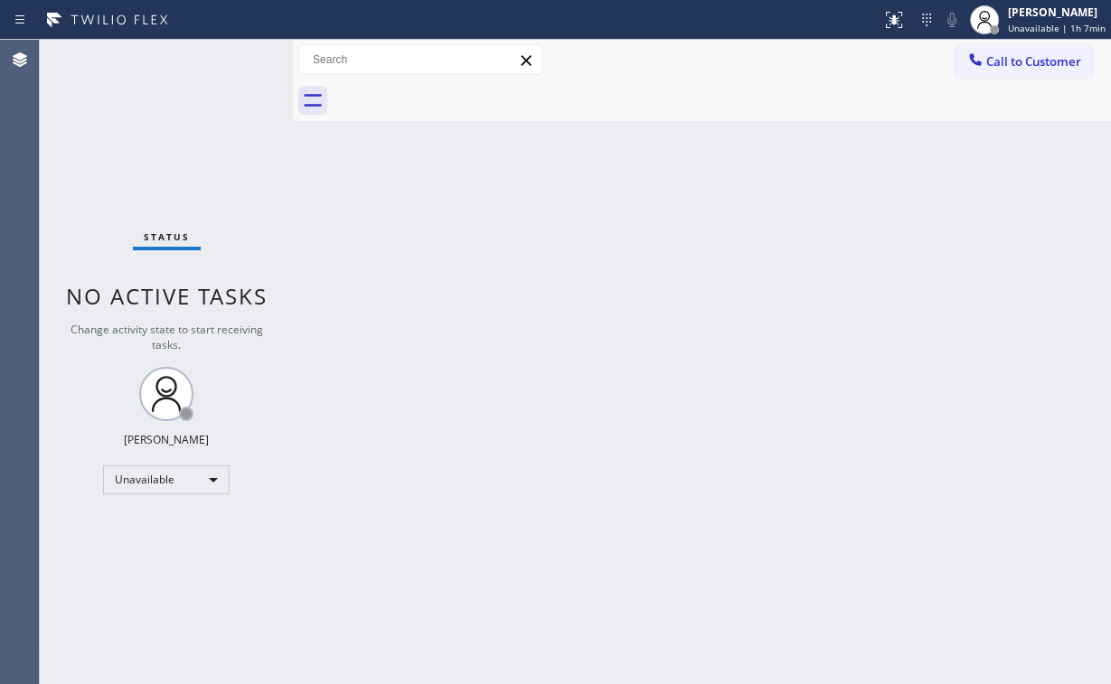
drag, startPoint x: 792, startPoint y: 308, endPoint x: 950, endPoint y: 359, distance: 166.1
click at [792, 309] on div "Back to Dashboard Change Sender ID Customers Technicians Select a contact Outbo…" at bounding box center [702, 362] width 818 height 645
click at [130, 149] on div "Status No active tasks Change activity state to start receiving tasks. [PERSON_…" at bounding box center [166, 362] width 253 height 645
drag, startPoint x: 129, startPoint y: 140, endPoint x: 132, endPoint y: 131, distance: 9.4
click at [129, 139] on div "Status No active tasks Change activity state to start receiving tasks. [PERSON_…" at bounding box center [166, 362] width 253 height 645
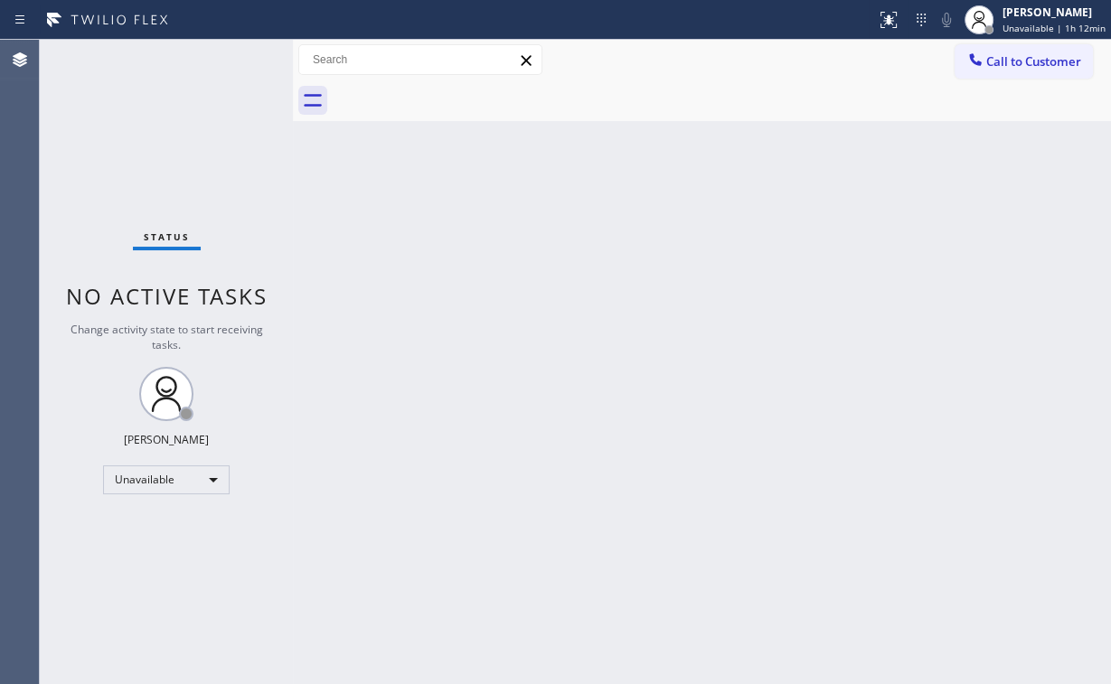
click at [1010, 59] on span "Call to Customer" at bounding box center [1033, 61] width 95 height 16
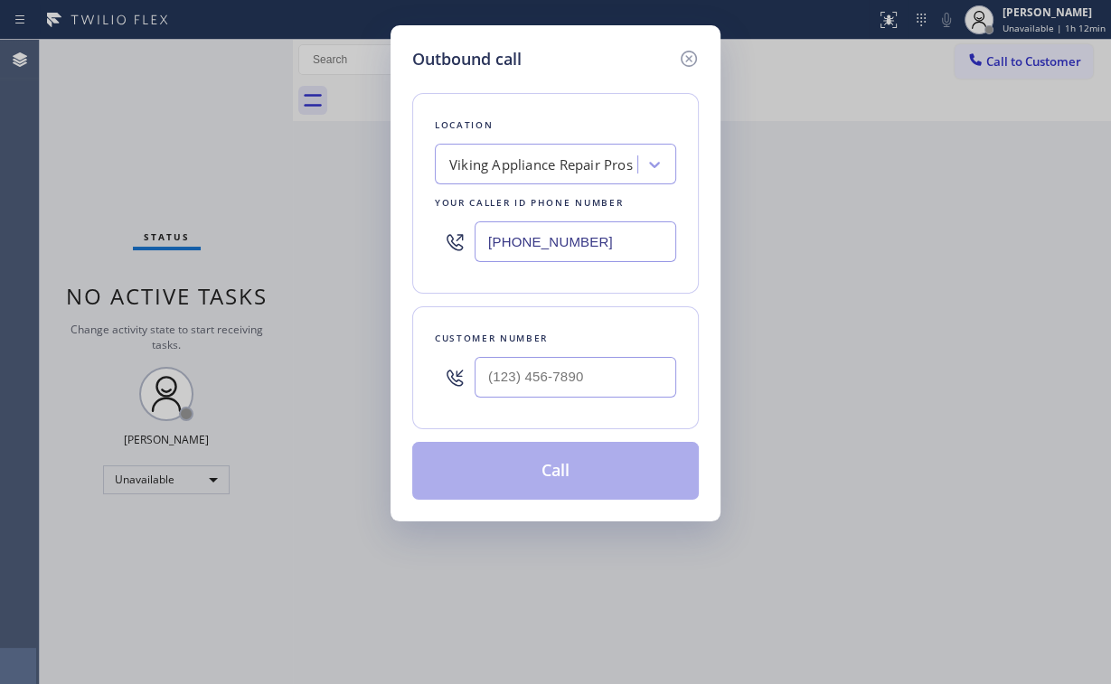
drag, startPoint x: 616, startPoint y: 236, endPoint x: 224, endPoint y: 237, distance: 391.5
click at [259, 237] on div "Outbound call Location Viking Appliance Repair Pros Your caller id phone number…" at bounding box center [555, 342] width 1111 height 684
paste input "731-4952"
type input "[PHONE_NUMBER]"
click at [562, 370] on input "(___) ___-____" at bounding box center [576, 377] width 202 height 41
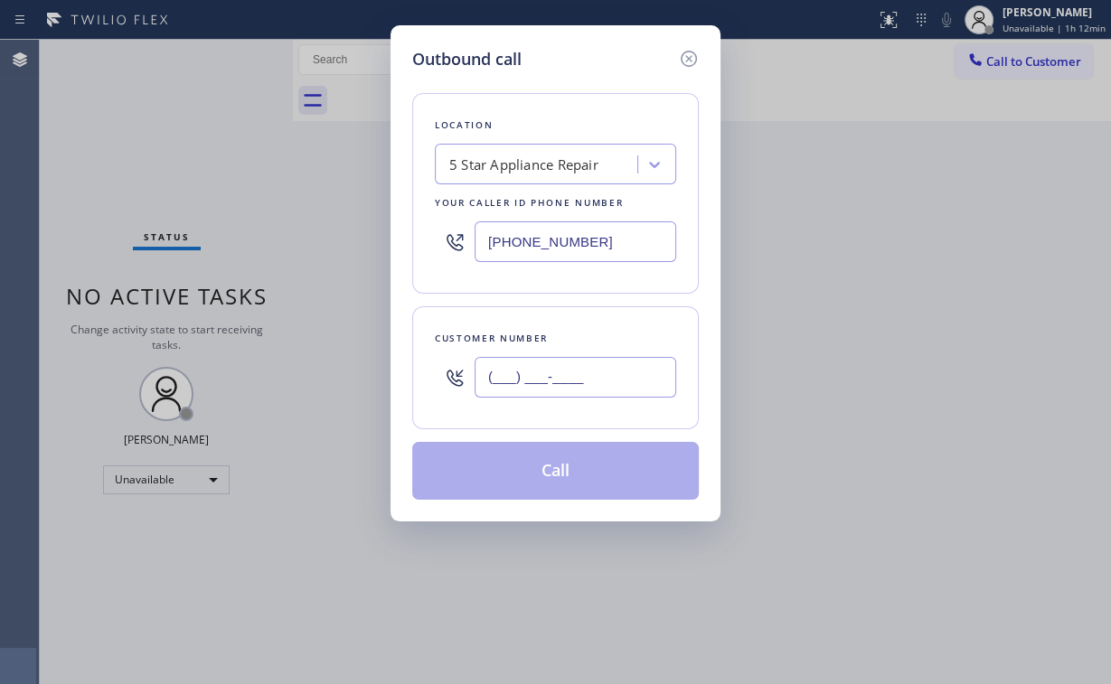
paste input "714) 281-3370"
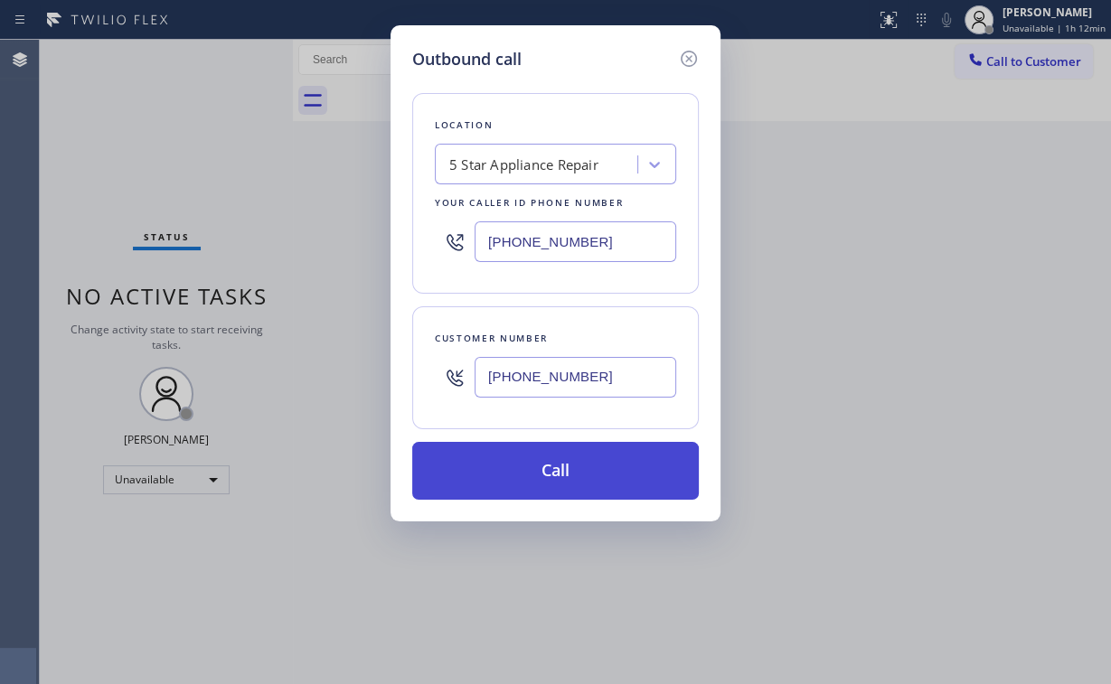
type input "[PHONE_NUMBER]"
click at [525, 482] on button "Call" at bounding box center [555, 471] width 287 height 58
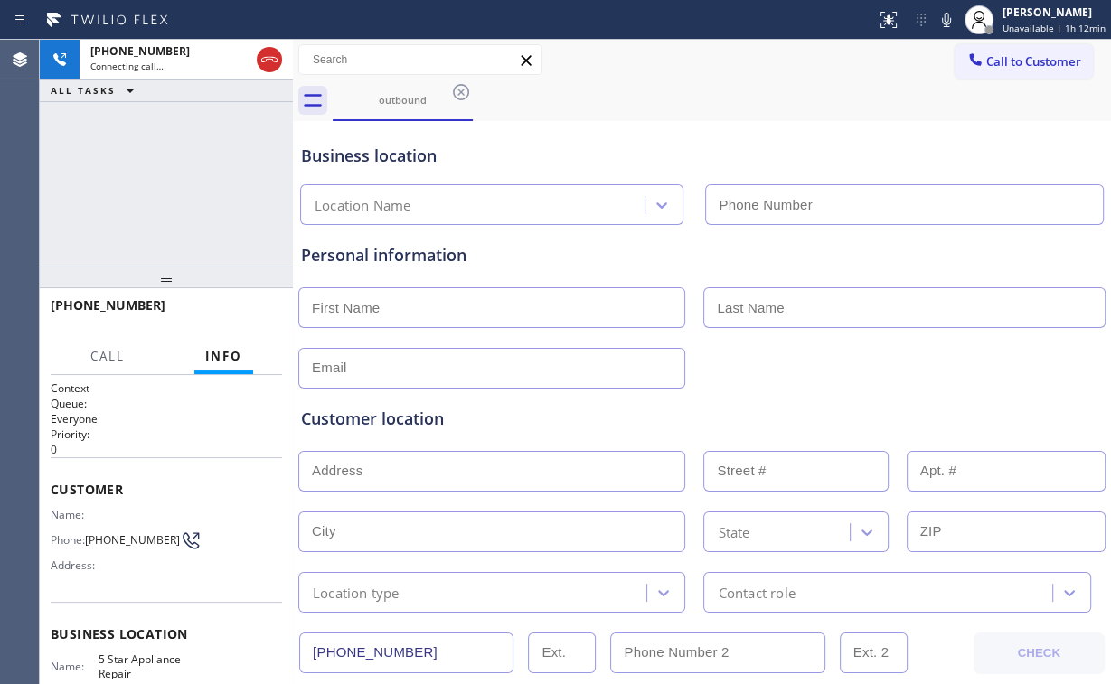
type input "[PHONE_NUMBER]"
click at [198, 191] on div "[PHONE_NUMBER] Connecting call… ALL TASKS ALL TASKS ACTIVE TASKS TASKS IN WRAP …" at bounding box center [166, 153] width 253 height 227
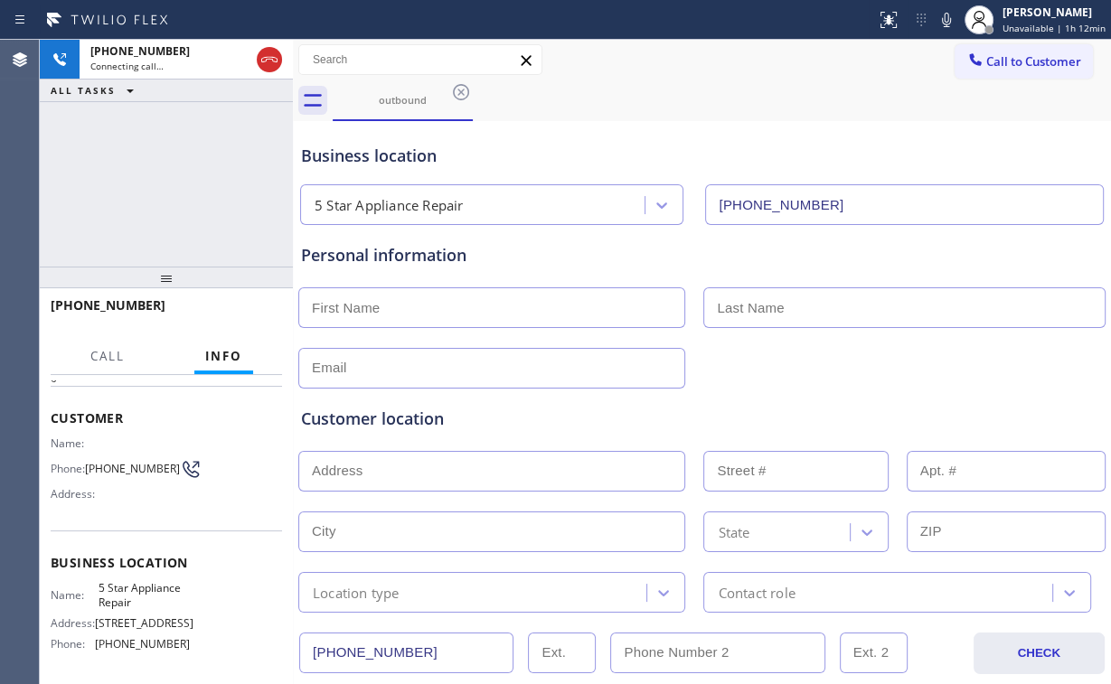
scroll to position [72, 0]
click at [209, 177] on div "[PHONE_NUMBER] Live | 00:03 ALL TASKS ALL TASKS ACTIVE TASKS TASKS IN WRAP UP" at bounding box center [166, 153] width 253 height 227
click at [165, 210] on div "[PHONE_NUMBER] Live | 05:15 ALL TASKS ALL TASKS ACTIVE TASKS TASKS IN WRAP UP" at bounding box center [166, 153] width 253 height 227
click at [159, 192] on div "[PHONE_NUMBER] Live | 05:21 ALL TASKS ALL TASKS ACTIVE TASKS TASKS IN WRAP UP" at bounding box center [166, 153] width 253 height 227
click at [163, 176] on div "[PHONE_NUMBER] Live | 06:20 ALL TASKS ALL TASKS ACTIVE TASKS TASKS IN WRAP UP" at bounding box center [166, 153] width 253 height 227
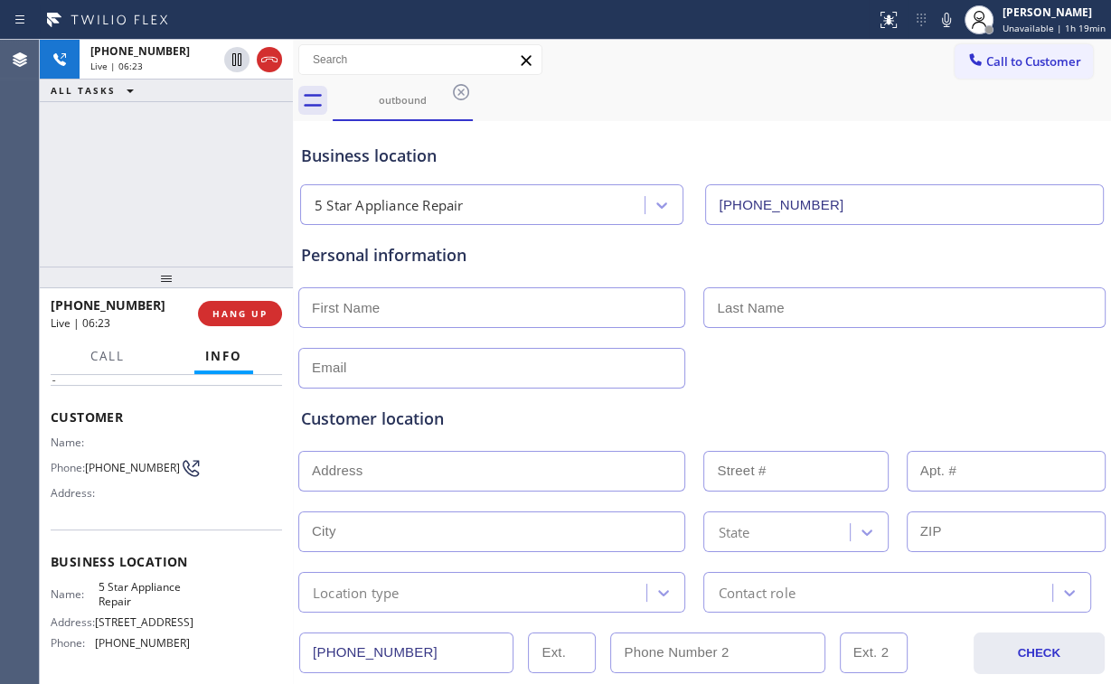
click at [174, 181] on div "[PHONE_NUMBER] Live | 06:23 ALL TASKS ALL TASKS ACTIVE TASKS TASKS IN WRAP UP" at bounding box center [166, 153] width 253 height 227
click at [174, 181] on div "[PHONE_NUMBER] Live | 06:24 ALL TASKS ALL TASKS ACTIVE TASKS TASKS IN WRAP UP" at bounding box center [166, 153] width 253 height 227
click at [180, 184] on div "[PHONE_NUMBER] Live | 06:29 ALL TASKS ALL TASKS ACTIVE TASKS TASKS IN WRAP UP" at bounding box center [166, 153] width 253 height 227
click at [180, 184] on div "[PHONE_NUMBER] Live | 06:30 ALL TASKS ALL TASKS ACTIVE TASKS TASKS IN WRAP UP" at bounding box center [166, 153] width 253 height 227
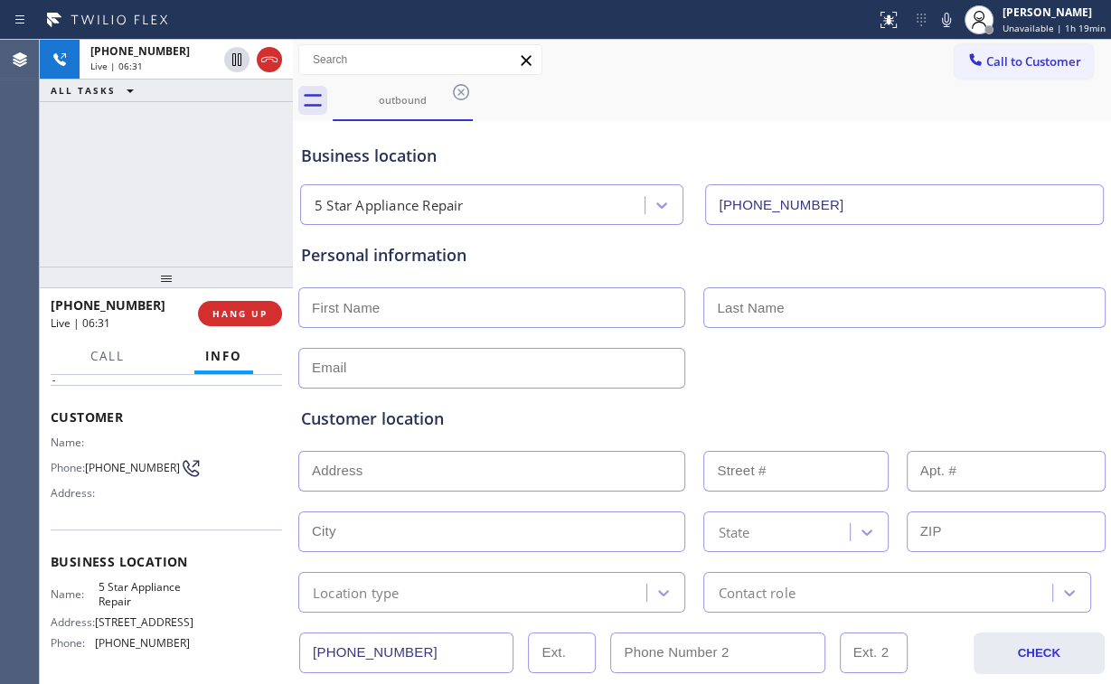
click at [180, 184] on div "[PHONE_NUMBER] Live | 06:31 ALL TASKS ALL TASKS ACTIVE TASKS TASKS IN WRAP UP" at bounding box center [166, 153] width 253 height 227
click at [180, 184] on div "[PHONE_NUMBER] Live | 06:32 ALL TASKS ALL TASKS ACTIVE TASKS TASKS IN WRAP UP" at bounding box center [166, 153] width 253 height 227
click at [180, 184] on div "[PHONE_NUMBER] Live | 06:33 ALL TASKS ALL TASKS ACTIVE TASKS TASKS IN WRAP UP" at bounding box center [166, 153] width 253 height 227
click at [180, 184] on div "[PHONE_NUMBER] Live | 06:34 ALL TASKS ALL TASKS ACTIVE TASKS TASKS IN WRAP UP" at bounding box center [166, 153] width 253 height 227
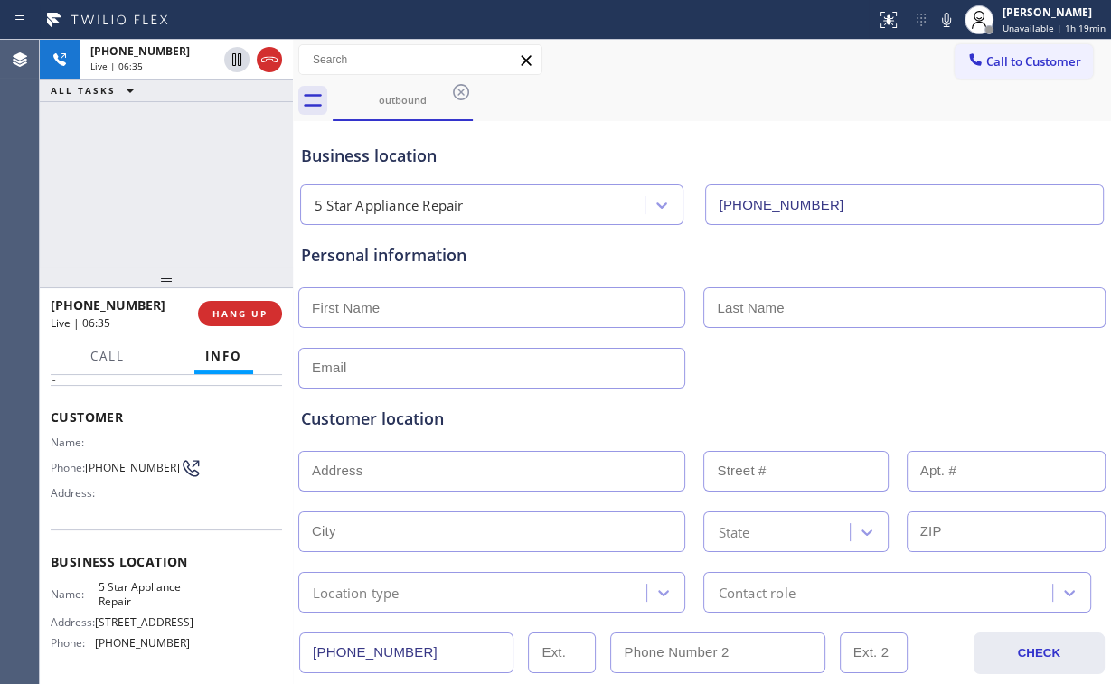
click at [180, 184] on div "[PHONE_NUMBER] Live | 06:35 ALL TASKS ALL TASKS ACTIVE TASKS TASKS IN WRAP UP" at bounding box center [166, 153] width 253 height 227
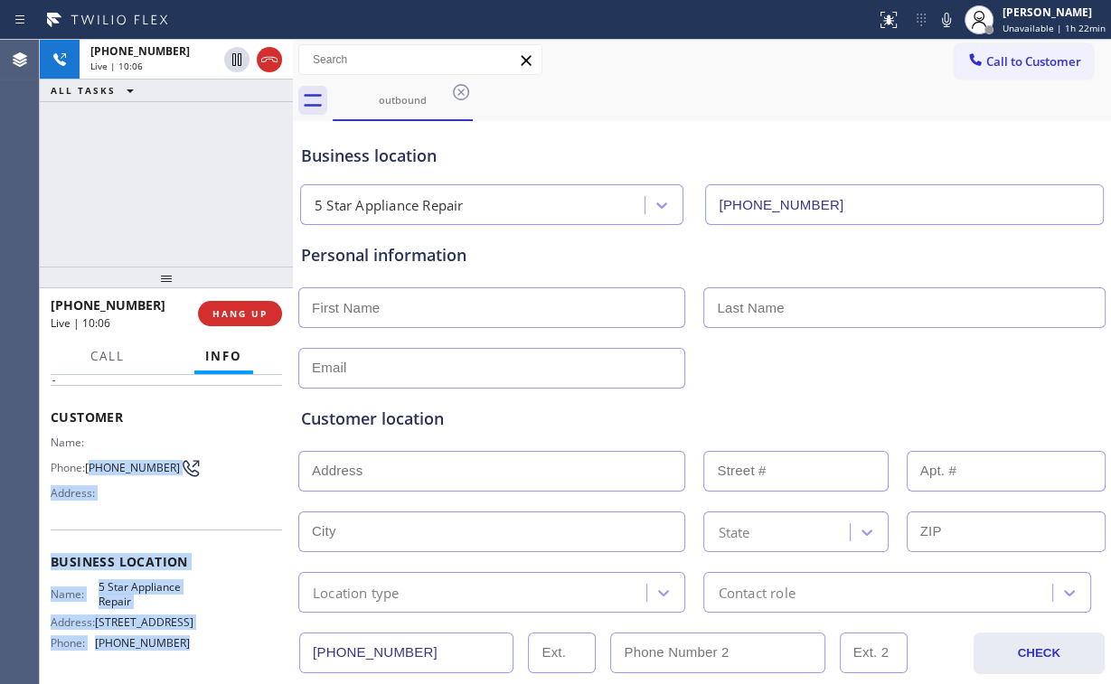
drag, startPoint x: 90, startPoint y: 451, endPoint x: 183, endPoint y: 637, distance: 207.8
click at [183, 637] on div "Context Queue: Everyone Priority: 0 Customer Name: Phone: [PHONE_NUMBER] Addres…" at bounding box center [166, 562] width 231 height 509
copy div "714) 281-3370 Address: Business location Name: 5 Star Appliance Repair Address:…"
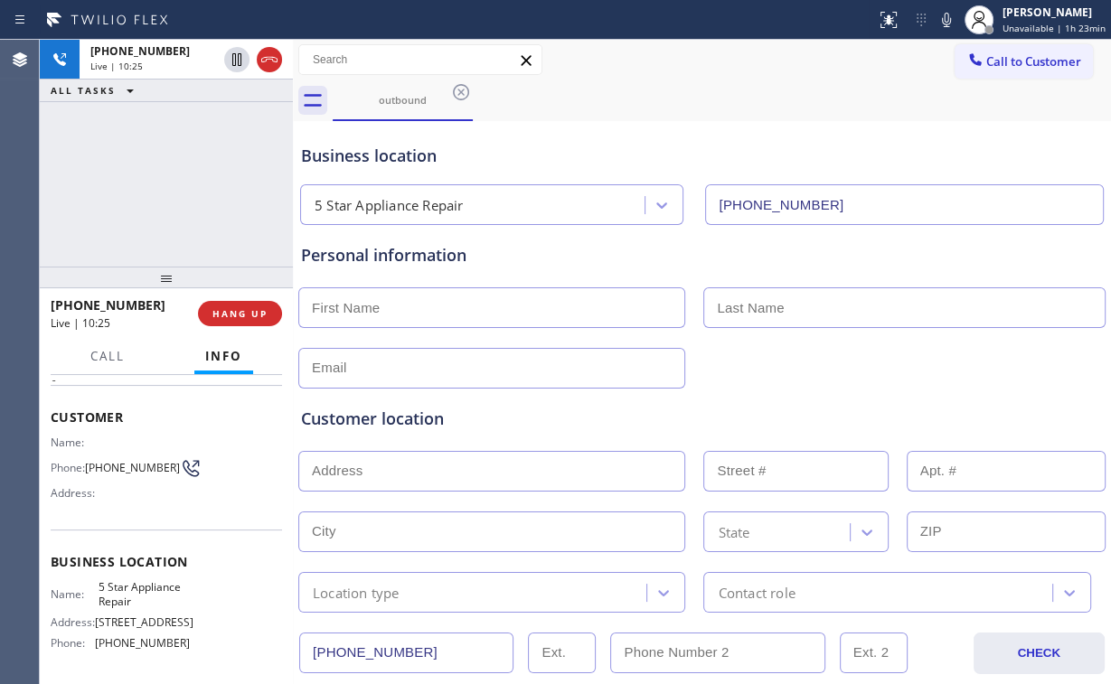
click at [173, 148] on div "[PHONE_NUMBER] Live | 10:25 ALL TASKS ALL TASKS ACTIVE TASKS TASKS IN WRAP UP" at bounding box center [166, 153] width 253 height 227
click at [152, 169] on div "[PHONE_NUMBER] Live | 10:42 ALL TASKS ALL TASKS ACTIVE TASKS TASKS IN WRAP UP" at bounding box center [166, 153] width 253 height 227
click at [246, 311] on span "HANG UP" at bounding box center [239, 313] width 55 height 13
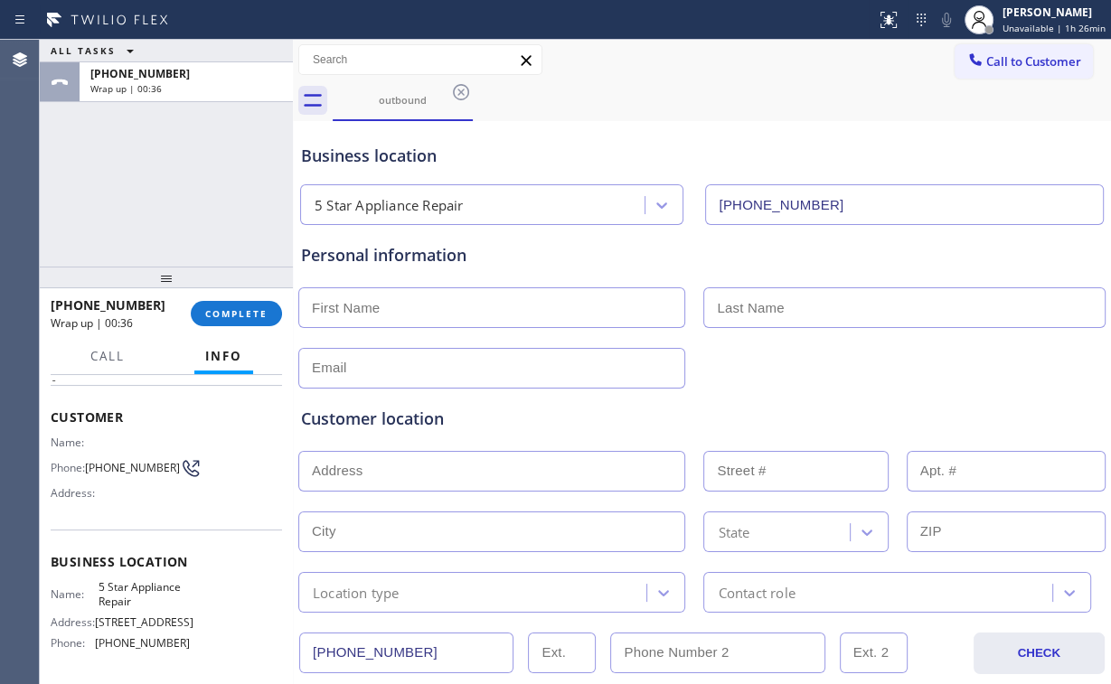
click at [172, 206] on div "ALL TASKS ALL TASKS ACTIVE TASKS TASKS IN WRAP UP [PHONE_NUMBER] Wrap up | 00:36" at bounding box center [166, 153] width 253 height 227
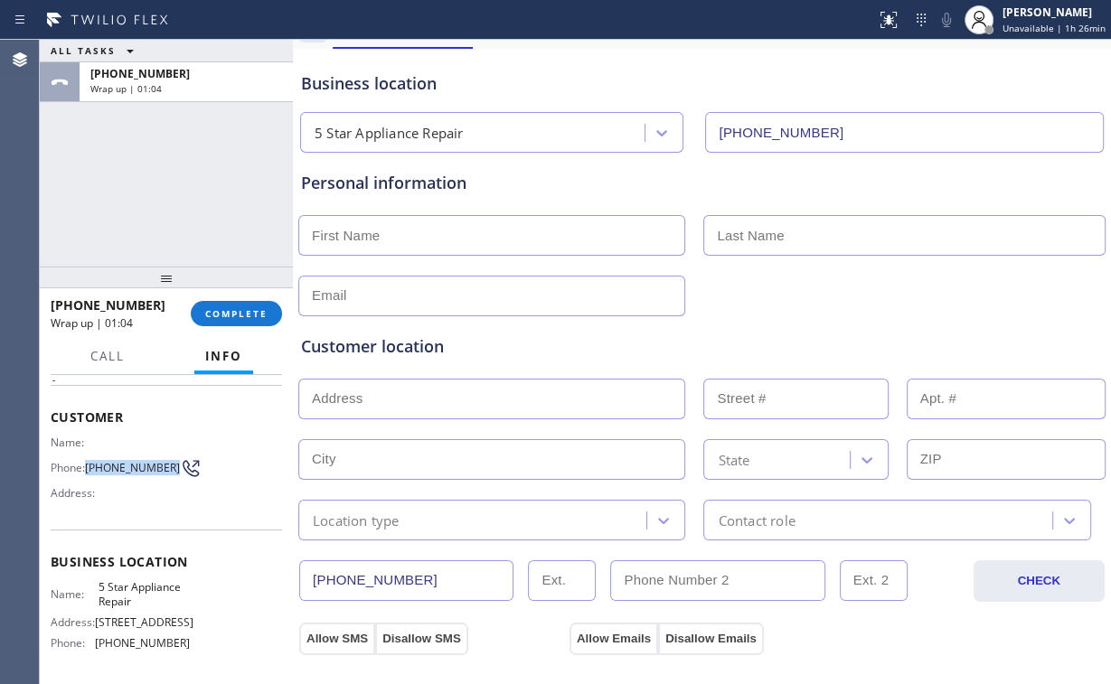
drag, startPoint x: 90, startPoint y: 459, endPoint x: 119, endPoint y: 477, distance: 34.9
click at [119, 475] on span "[PHONE_NUMBER]" at bounding box center [132, 468] width 95 height 14
copy span "[PHONE_NUMBER]"
click at [80, 159] on div "ALL TASKS ALL TASKS ACTIVE TASKS TASKS IN WRAP UP [PHONE_NUMBER] Wrap up | 01:17" at bounding box center [166, 153] width 253 height 227
click at [259, 288] on div at bounding box center [166, 278] width 253 height 22
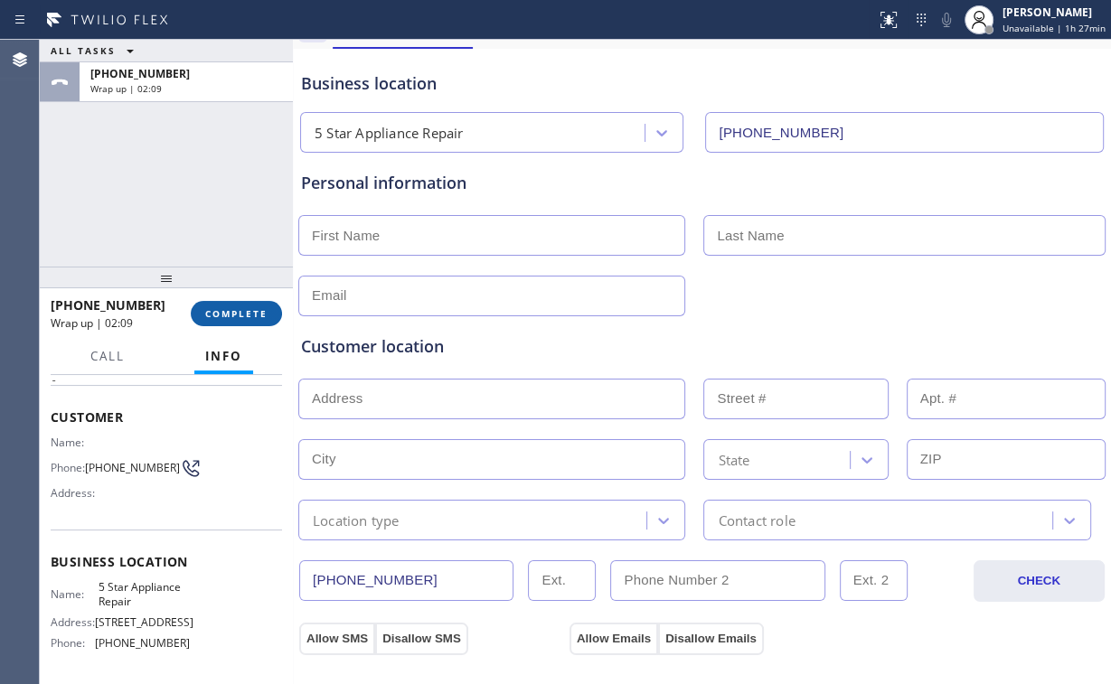
click at [248, 319] on span "COMPLETE" at bounding box center [236, 313] width 62 height 13
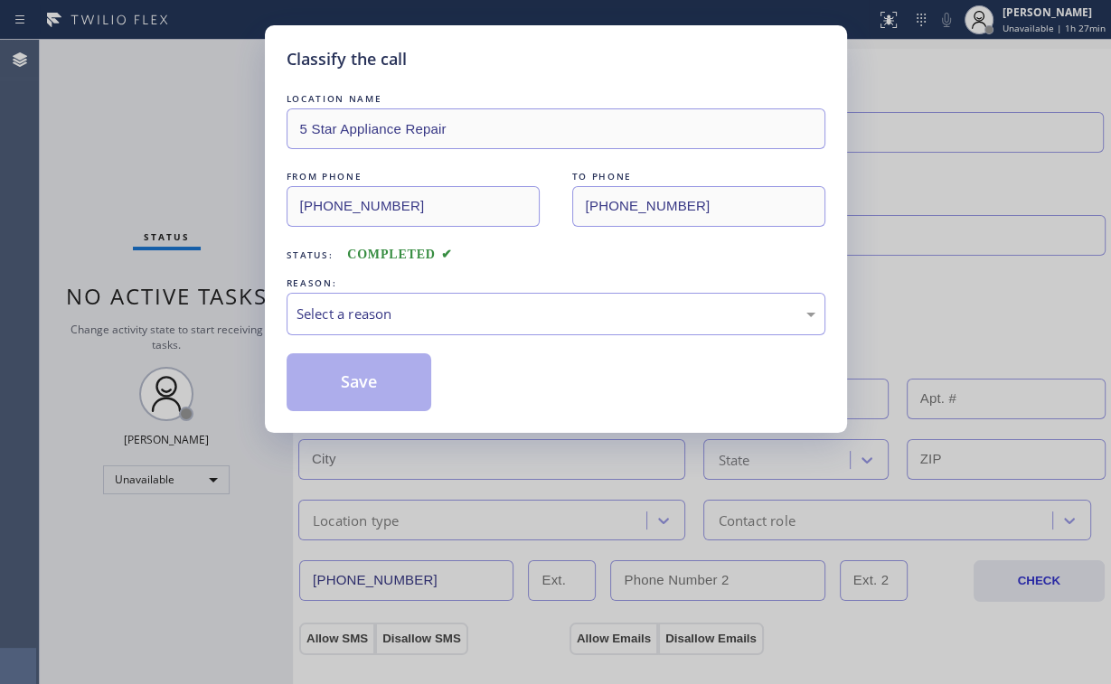
click at [546, 211] on div "FROM PHONE [PHONE_NUMBER] TO PHONE [PHONE_NUMBER]" at bounding box center [556, 197] width 539 height 60
click at [372, 311] on div "Select a reason" at bounding box center [556, 314] width 519 height 21
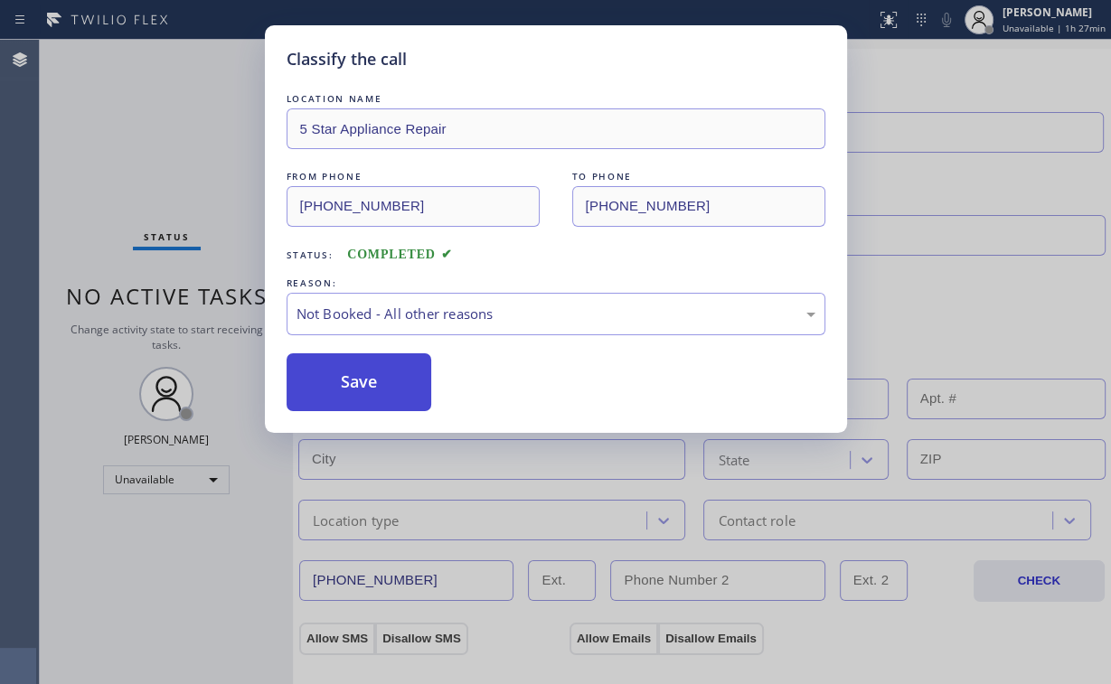
click at [384, 373] on button "Save" at bounding box center [360, 383] width 146 height 58
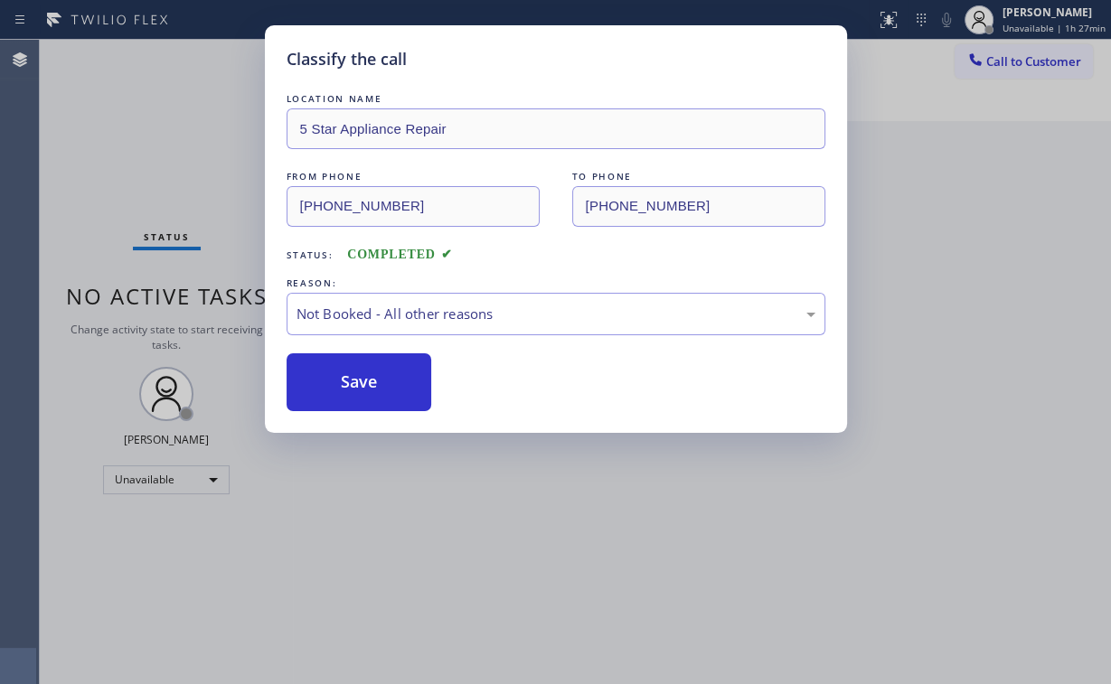
click at [194, 178] on div "Classify the call LOCATION NAME 5 Star Appliance Repair FROM PHONE [PHONE_NUMBE…" at bounding box center [555, 342] width 1111 height 684
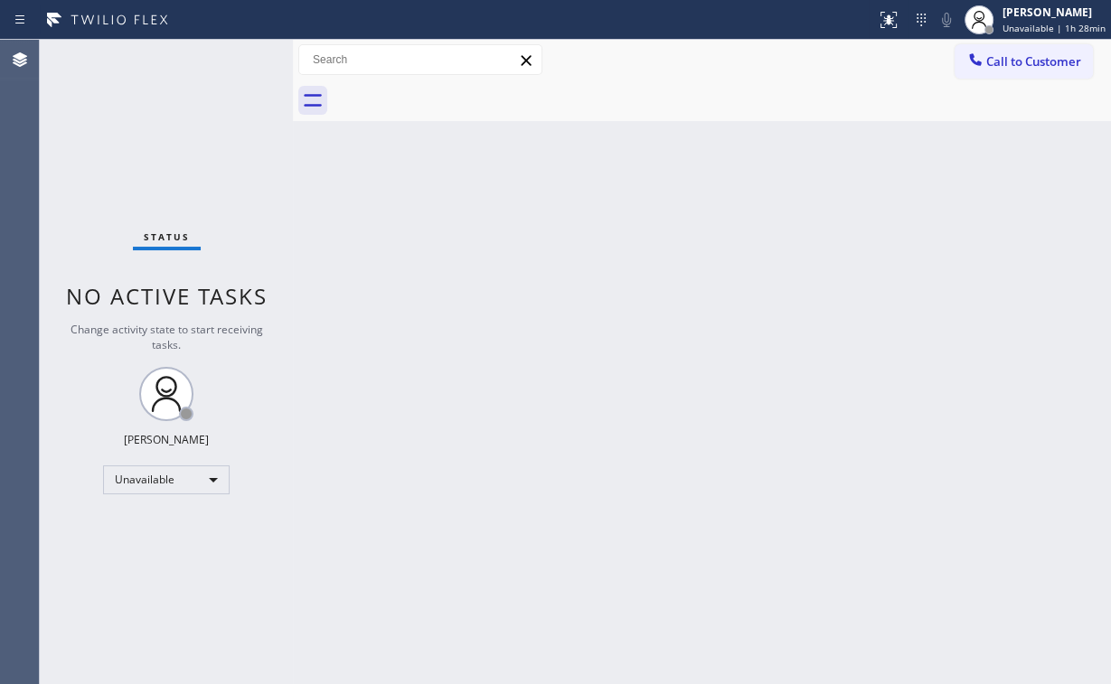
drag, startPoint x: 779, startPoint y: 119, endPoint x: 769, endPoint y: 172, distance: 53.4
click at [779, 120] on div at bounding box center [722, 100] width 778 height 41
click at [1015, 58] on span "Call to Customer" at bounding box center [1033, 61] width 95 height 16
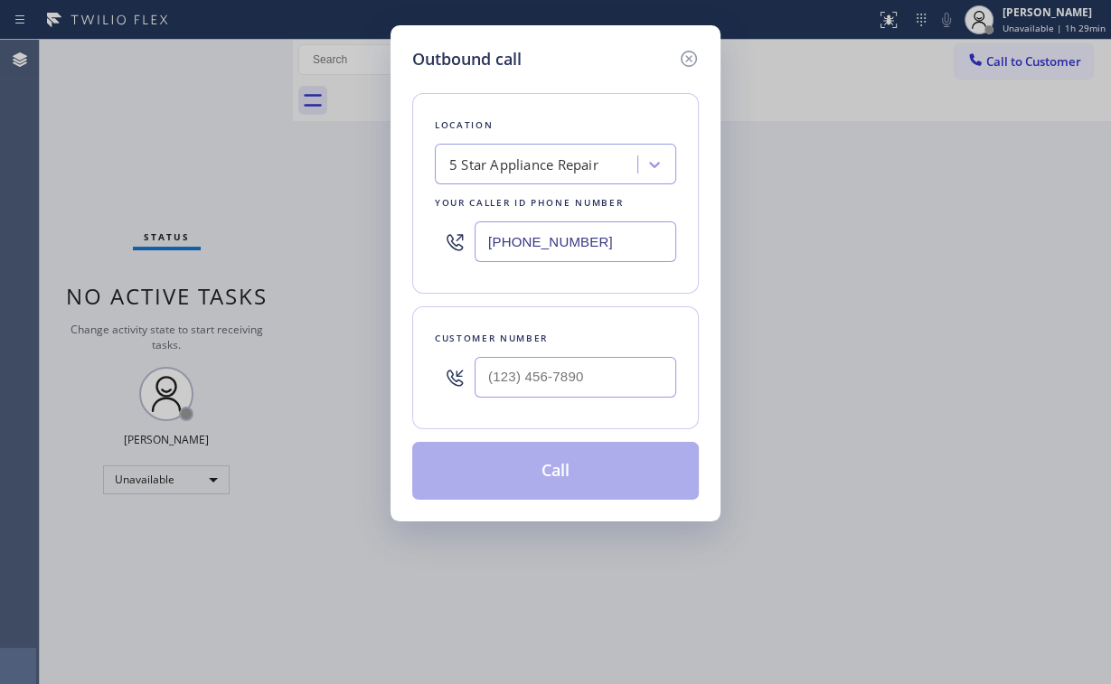
drag, startPoint x: 608, startPoint y: 251, endPoint x: 234, endPoint y: 267, distance: 373.7
click at [278, 256] on div "Outbound call Location 5 Star Appliance Repair Your caller id phone number [PHO…" at bounding box center [555, 342] width 1111 height 684
paste input "562) 362-5277"
type input "[PHONE_NUMBER]"
click at [572, 369] on input "(___) ___-____" at bounding box center [576, 377] width 202 height 41
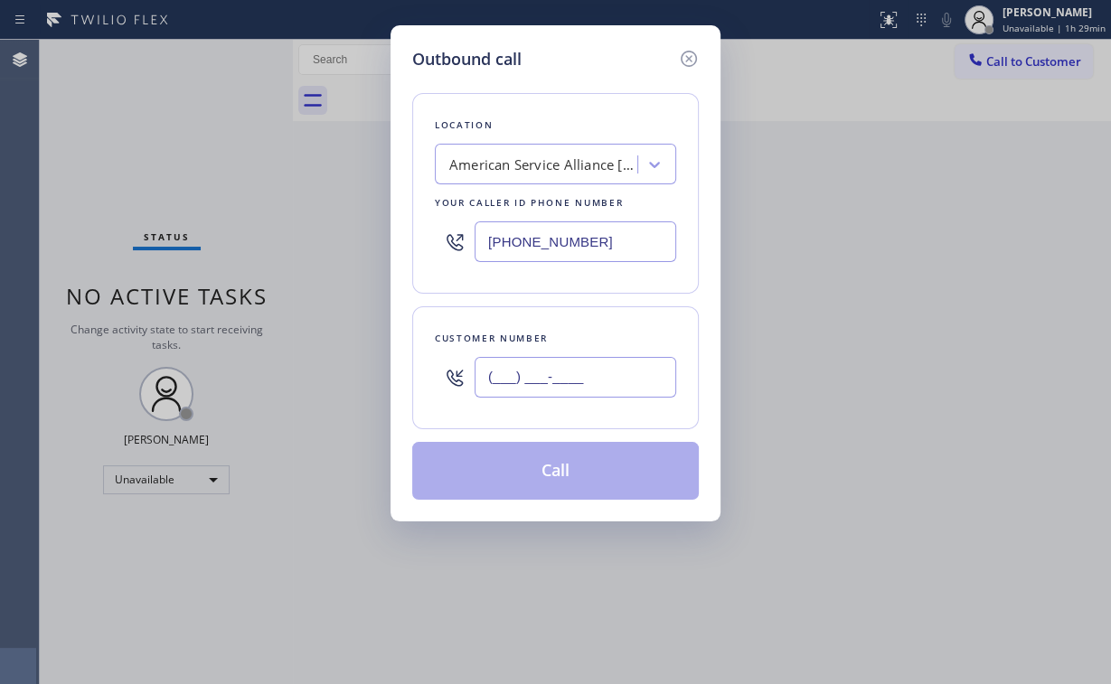
paste input "562) 553-4595"
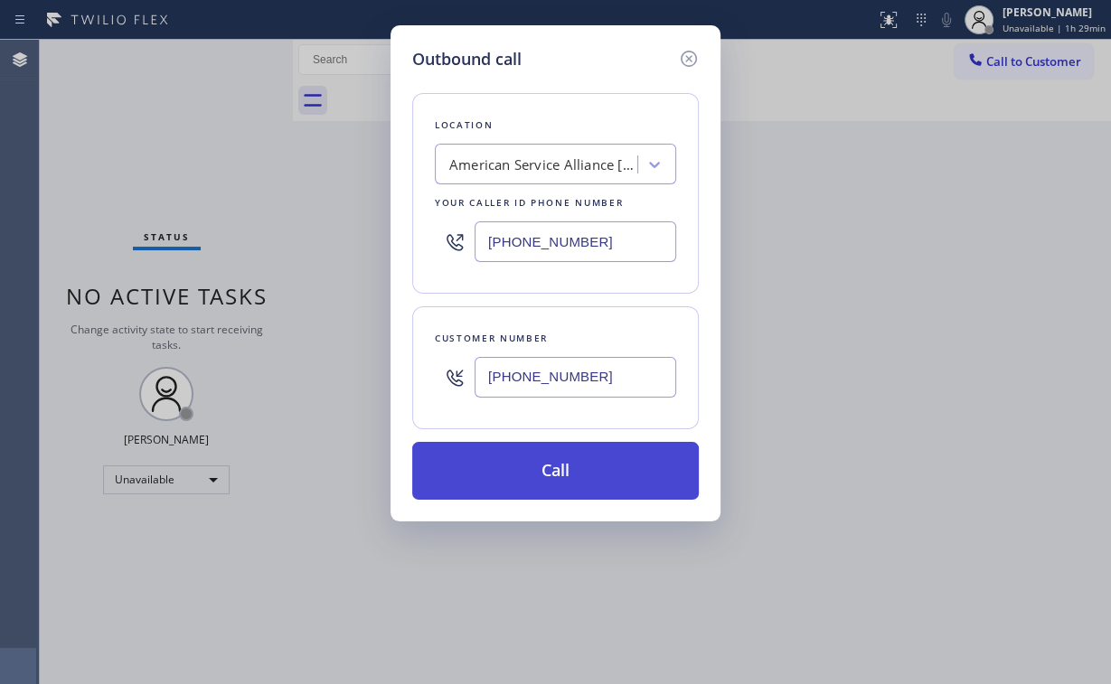
type input "[PHONE_NUMBER]"
click at [540, 469] on button "Call" at bounding box center [555, 471] width 287 height 58
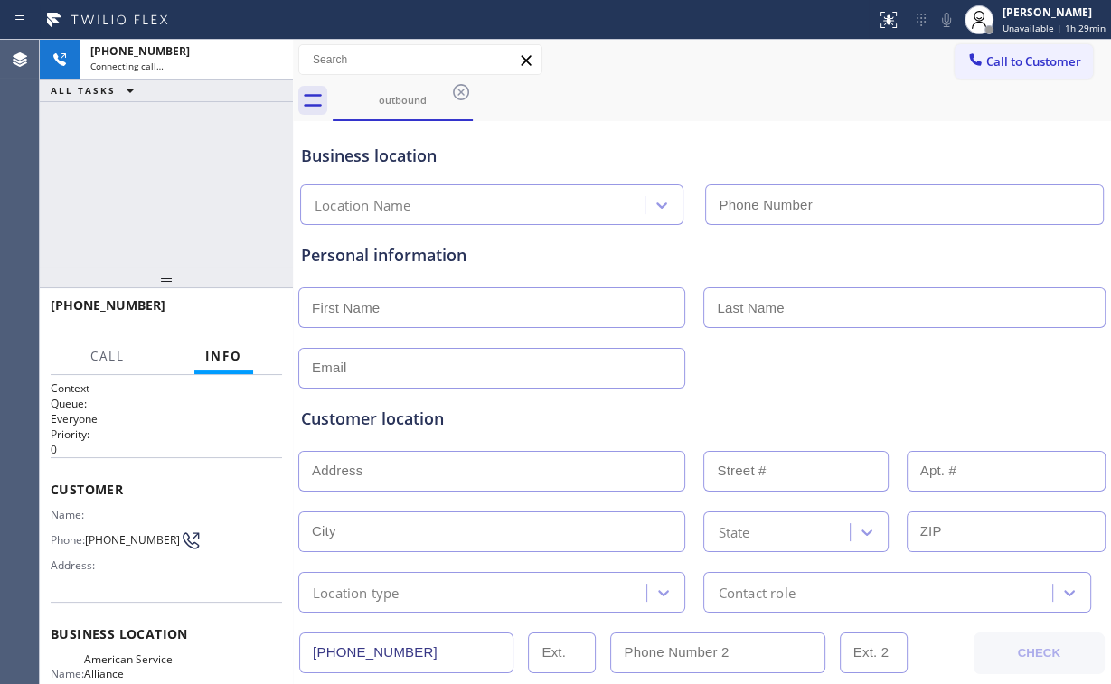
type input "[PHONE_NUMBER]"
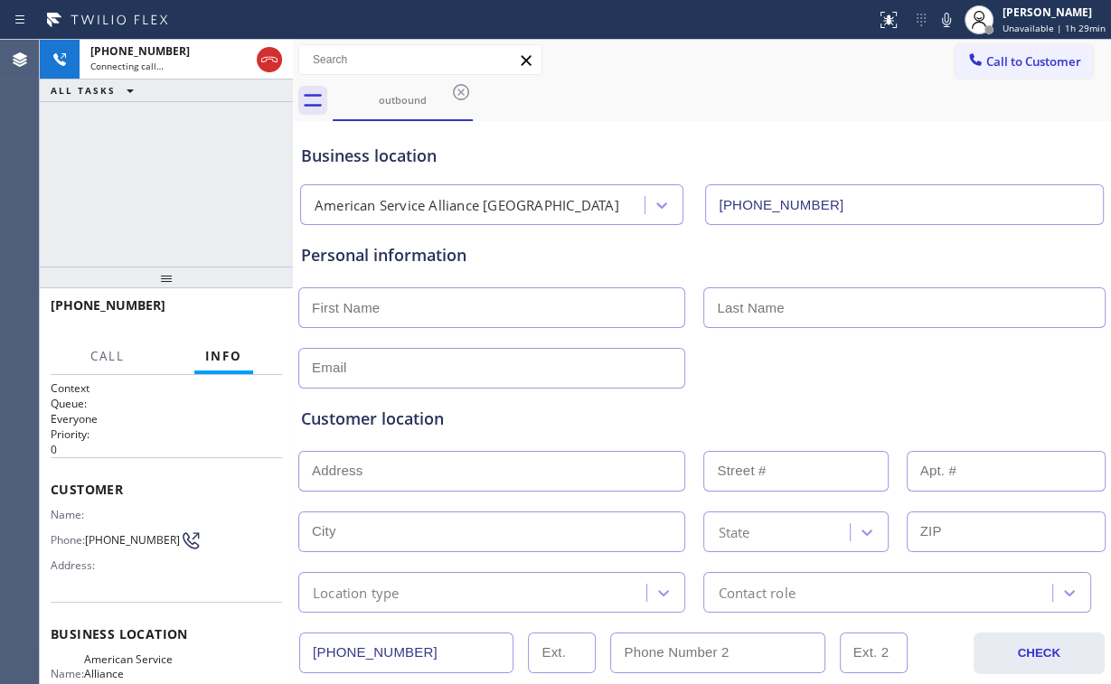
drag, startPoint x: 208, startPoint y: 184, endPoint x: 224, endPoint y: 188, distance: 16.9
click at [210, 183] on div "[PHONE_NUMBER] Connecting call… ALL TASKS ALL TASKS ACTIVE TASKS TASKS IN WRAP …" at bounding box center [166, 153] width 253 height 227
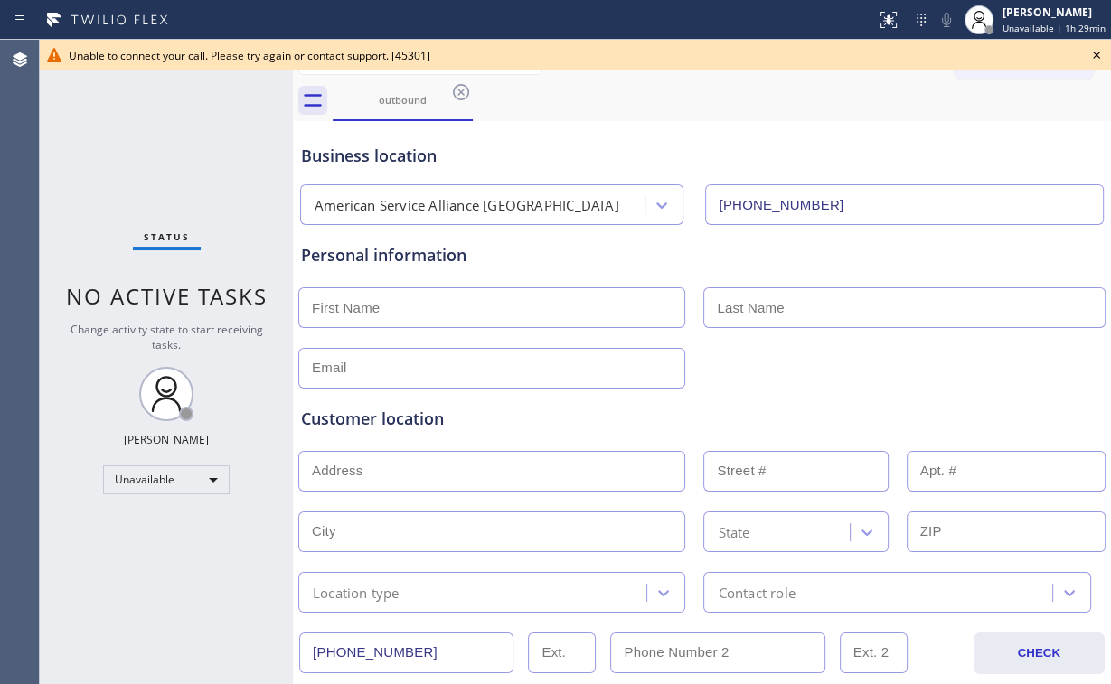
drag, startPoint x: 1093, startPoint y: 47, endPoint x: 1097, endPoint y: 56, distance: 9.7
click at [1093, 47] on icon at bounding box center [1097, 55] width 22 height 22
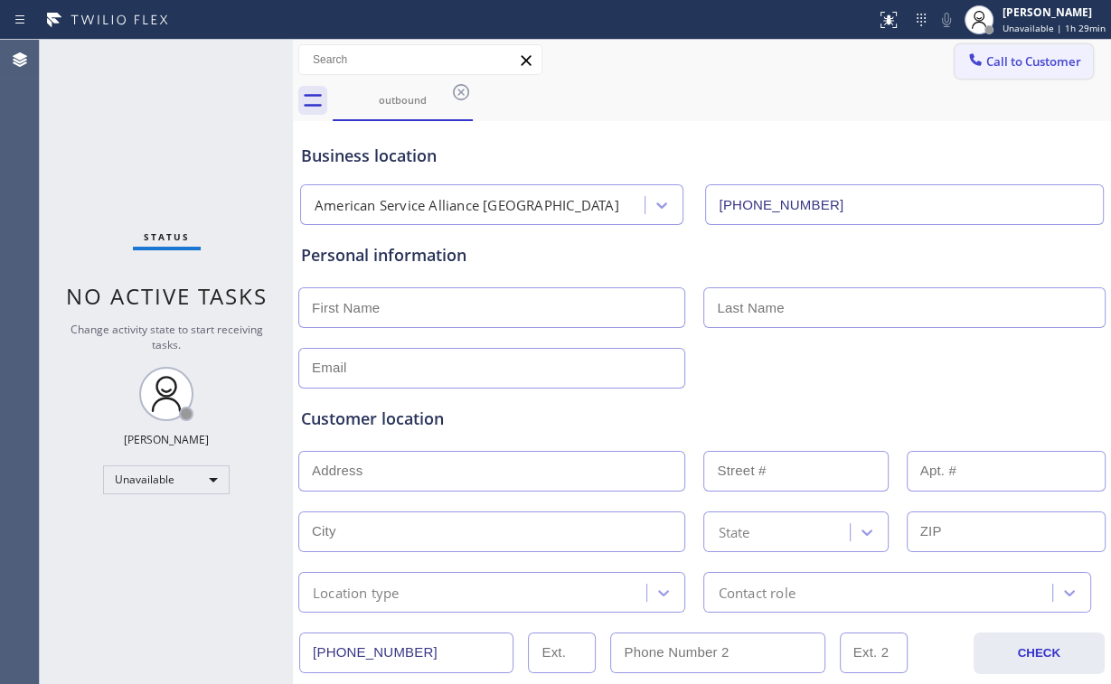
click at [1027, 60] on span "Call to Customer" at bounding box center [1033, 61] width 95 height 16
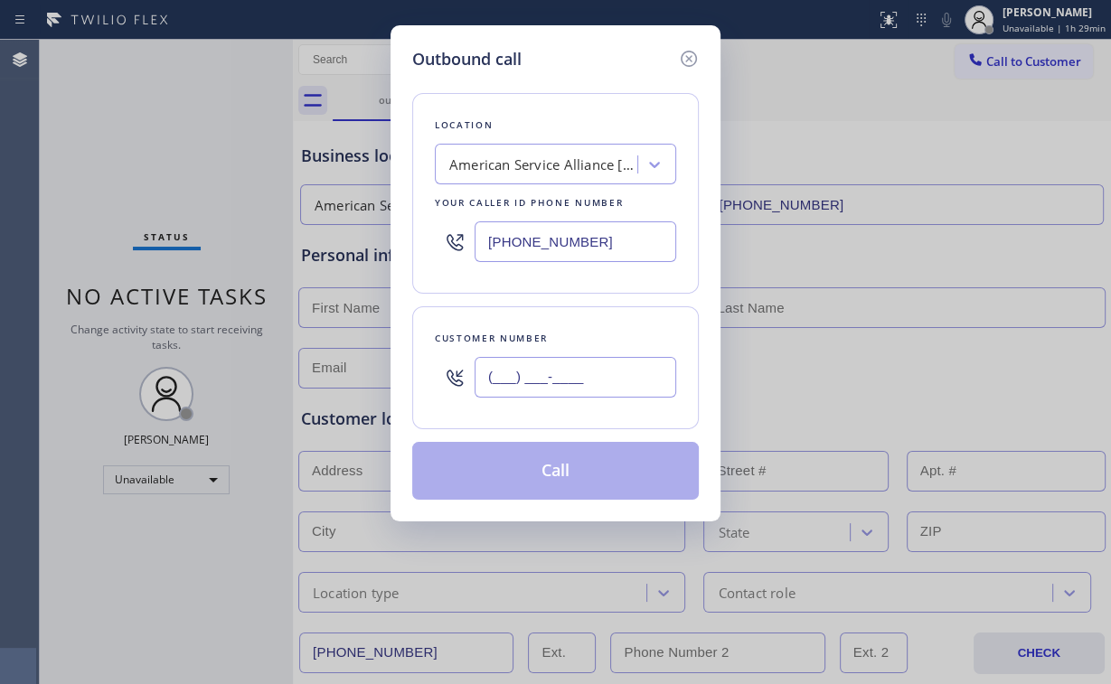
click at [612, 374] on input "(___) ___-____" at bounding box center [576, 377] width 202 height 41
paste input "562) 553-4595"
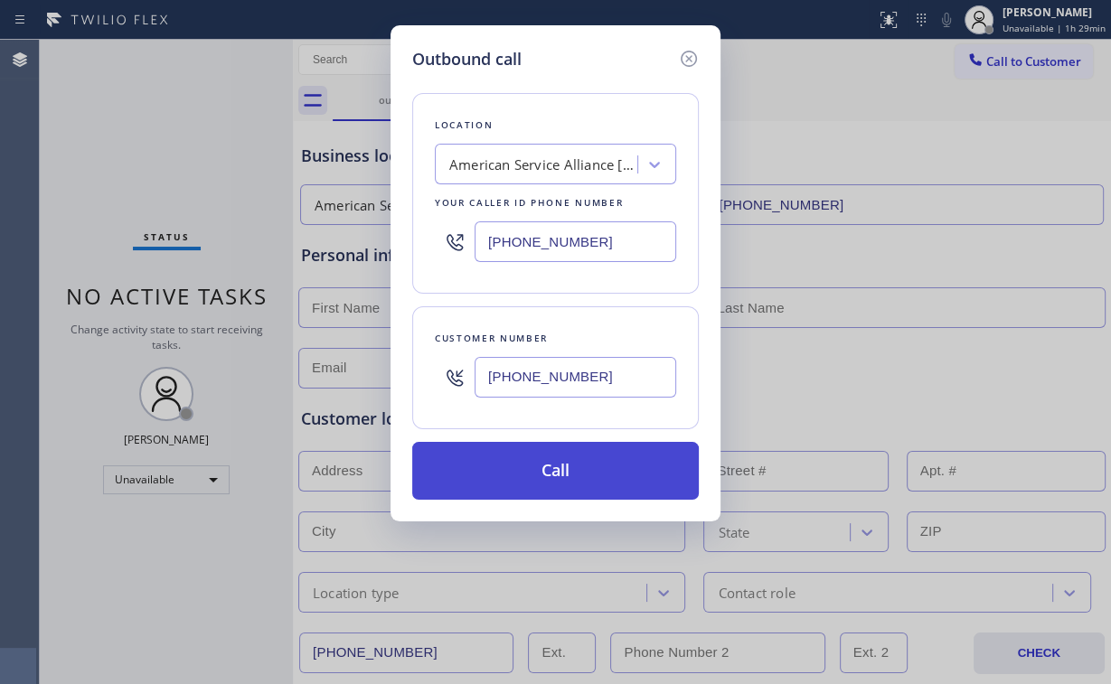
type input "[PHONE_NUMBER]"
click at [608, 470] on button "Call" at bounding box center [555, 471] width 287 height 58
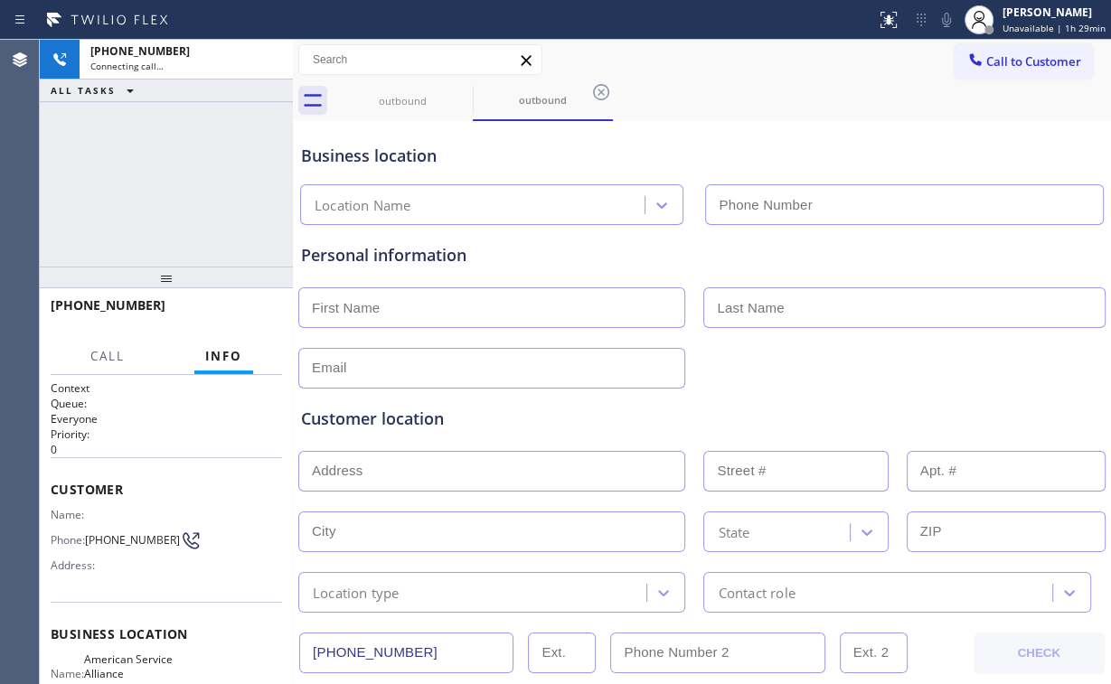
type input "[PHONE_NUMBER]"
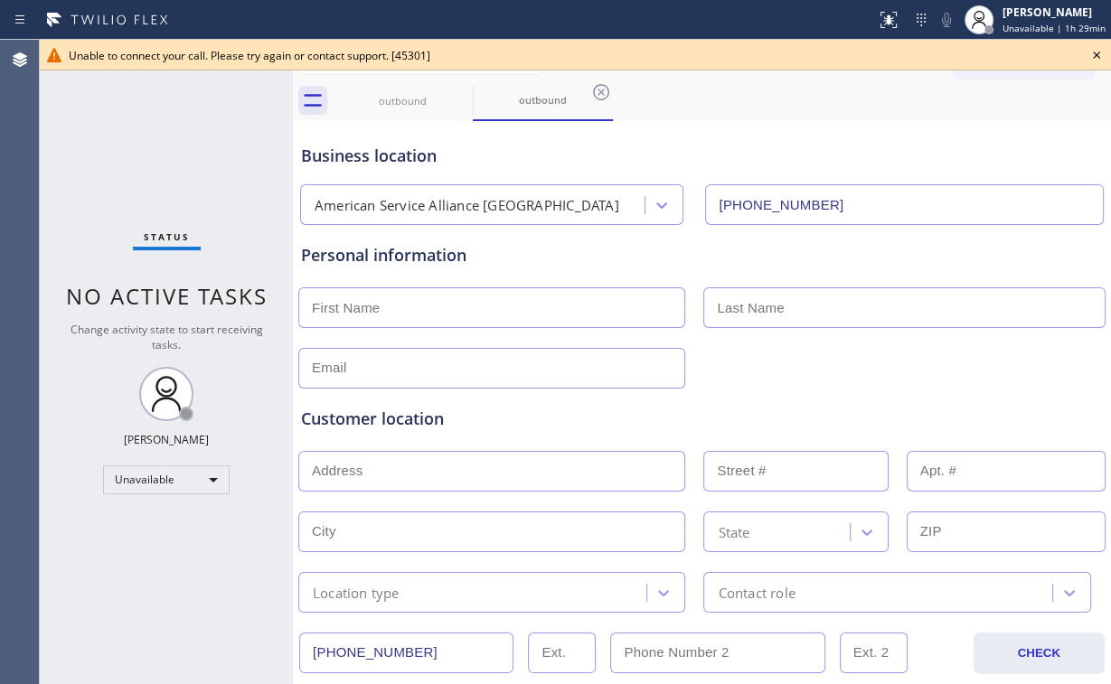
click at [1096, 52] on icon at bounding box center [1097, 55] width 22 height 22
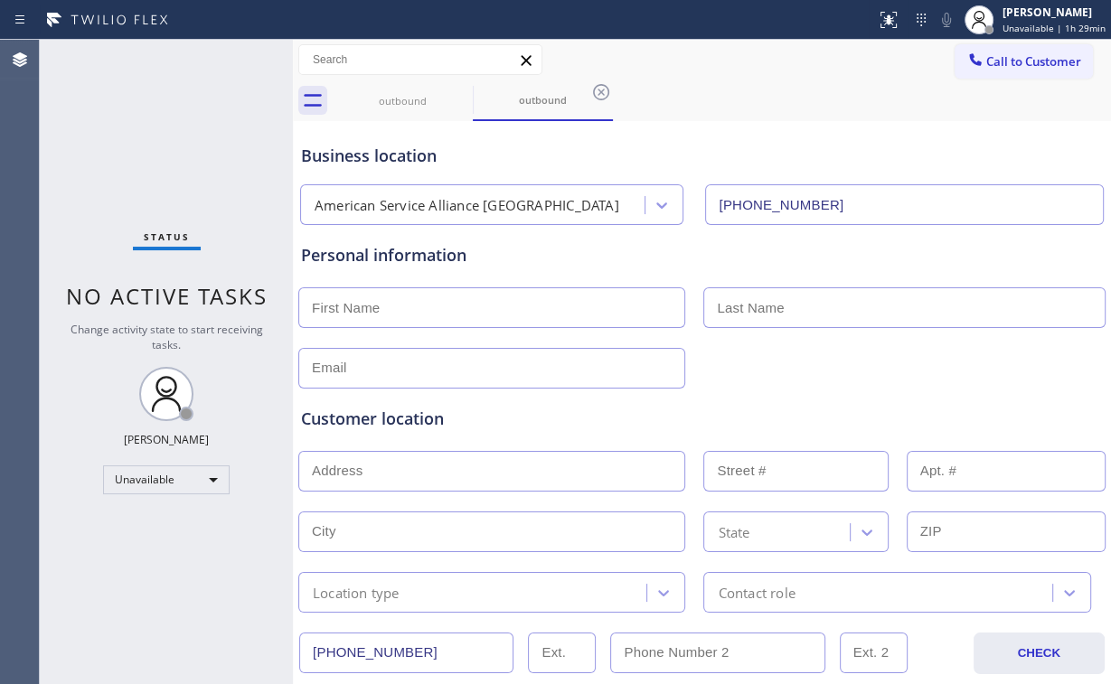
drag, startPoint x: 995, startPoint y: 61, endPoint x: 985, endPoint y: 69, distance: 12.3
click at [995, 61] on span "Call to Customer" at bounding box center [1033, 61] width 95 height 16
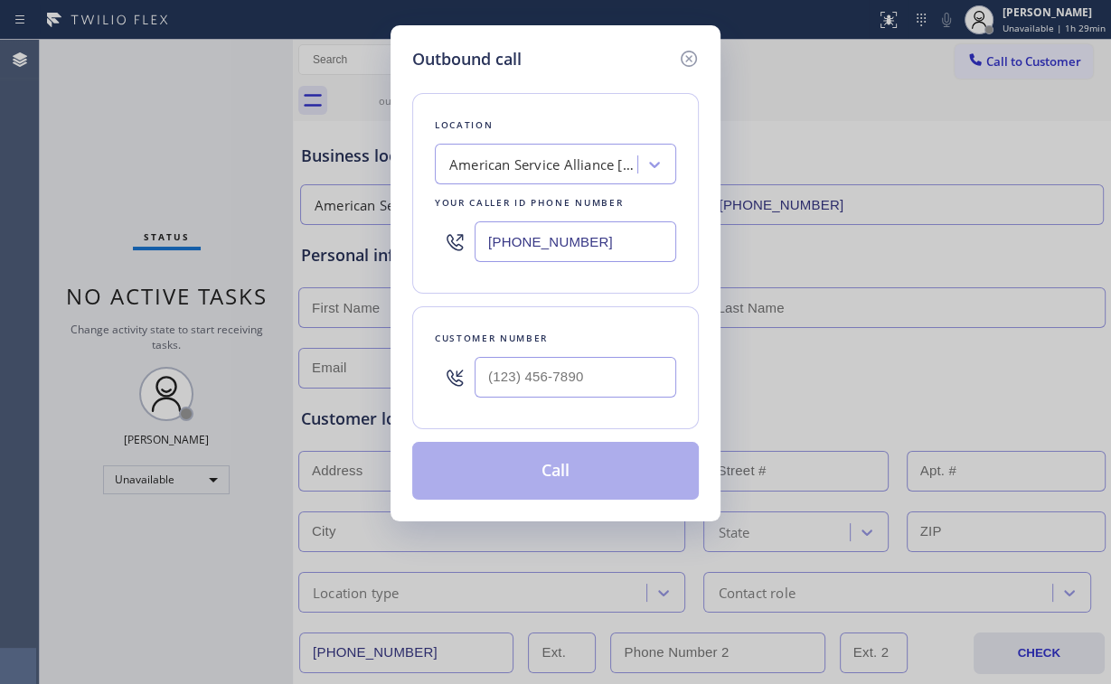
drag, startPoint x: 455, startPoint y: 246, endPoint x: 335, endPoint y: 250, distance: 120.3
click at [427, 249] on div "Location American Service Alliance [GEOGRAPHIC_DATA] Your caller id phone numbe…" at bounding box center [555, 193] width 287 height 201
paste input "805) 608-4645"
type input "[PHONE_NUMBER]"
click at [564, 372] on input "(___) ___-____" at bounding box center [576, 377] width 202 height 41
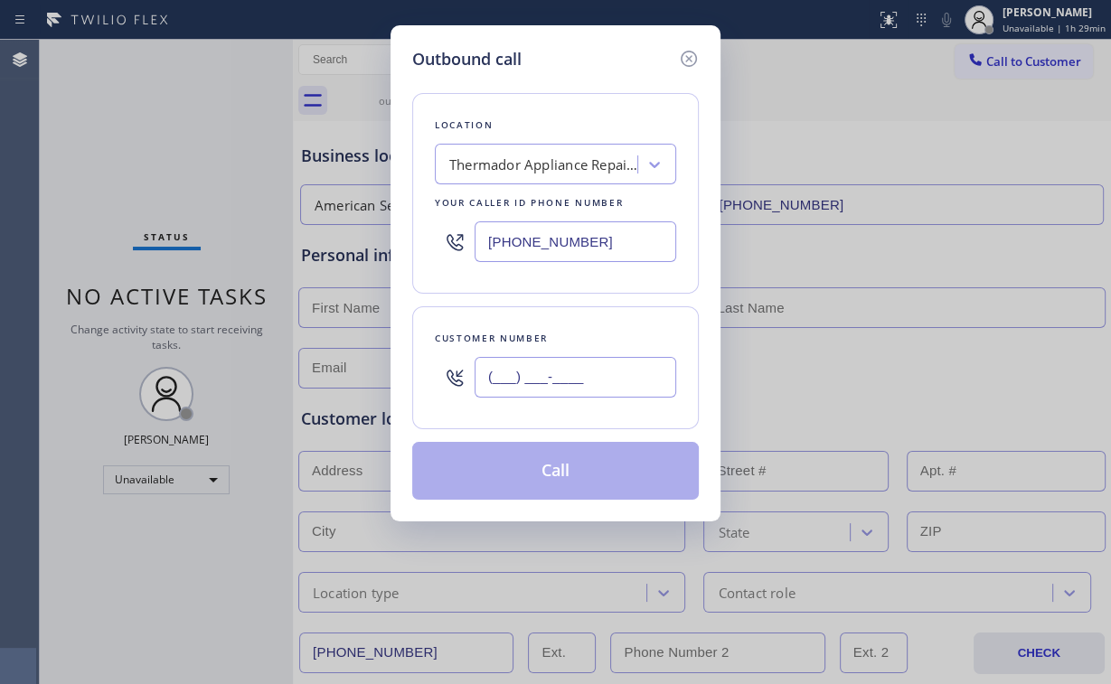
paste input "209) 512-0111"
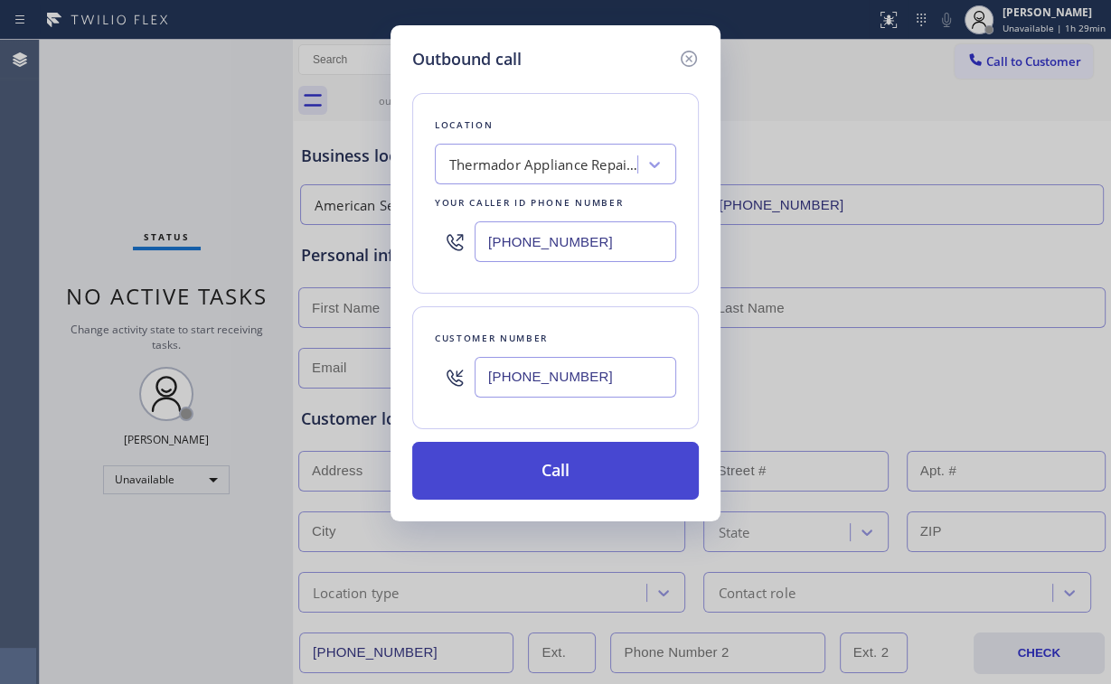
type input "[PHONE_NUMBER]"
click at [520, 469] on button "Call" at bounding box center [555, 471] width 287 height 58
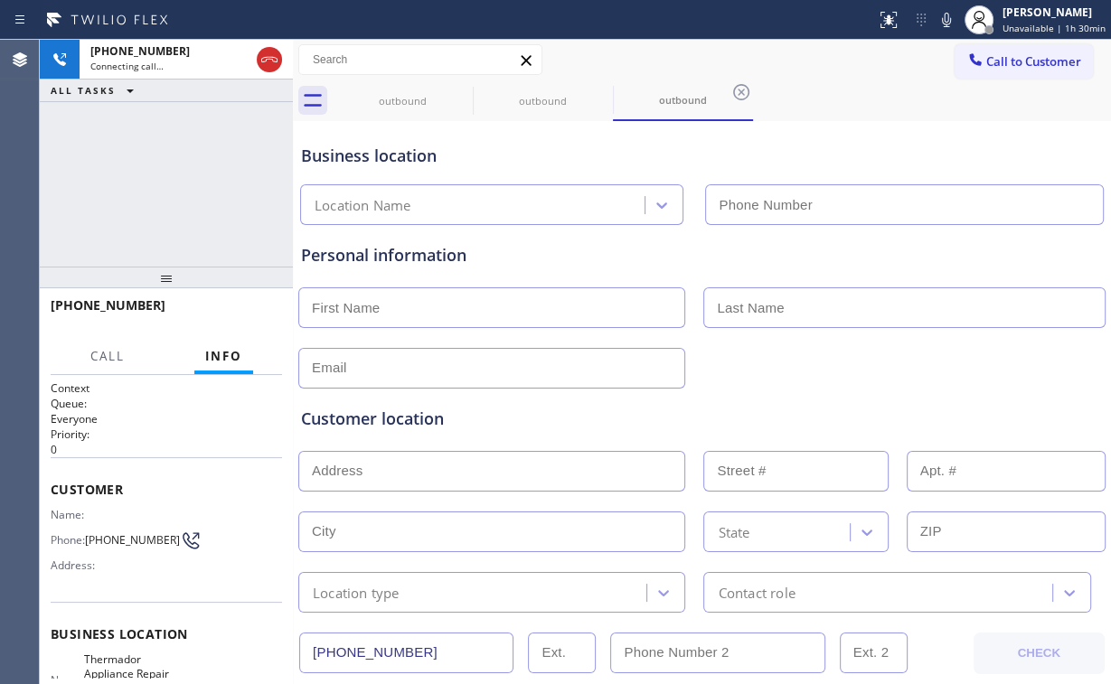
type input "[PHONE_NUMBER]"
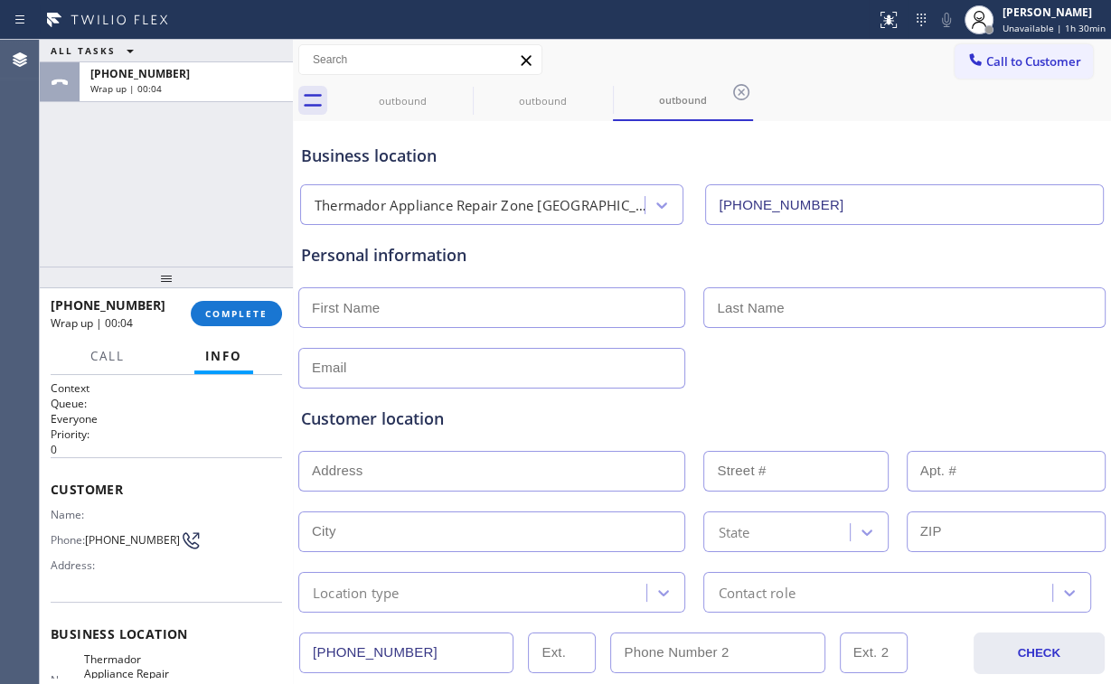
drag, startPoint x: 104, startPoint y: 170, endPoint x: 218, endPoint y: 300, distance: 173.0
click at [107, 173] on div "ALL TASKS ALL TASKS ACTIVE TASKS TASKS IN WRAP UP [PHONE_NUMBER] Wrap up | 00:04" at bounding box center [166, 153] width 253 height 227
click at [223, 302] on button "COMPLETE" at bounding box center [236, 313] width 91 height 25
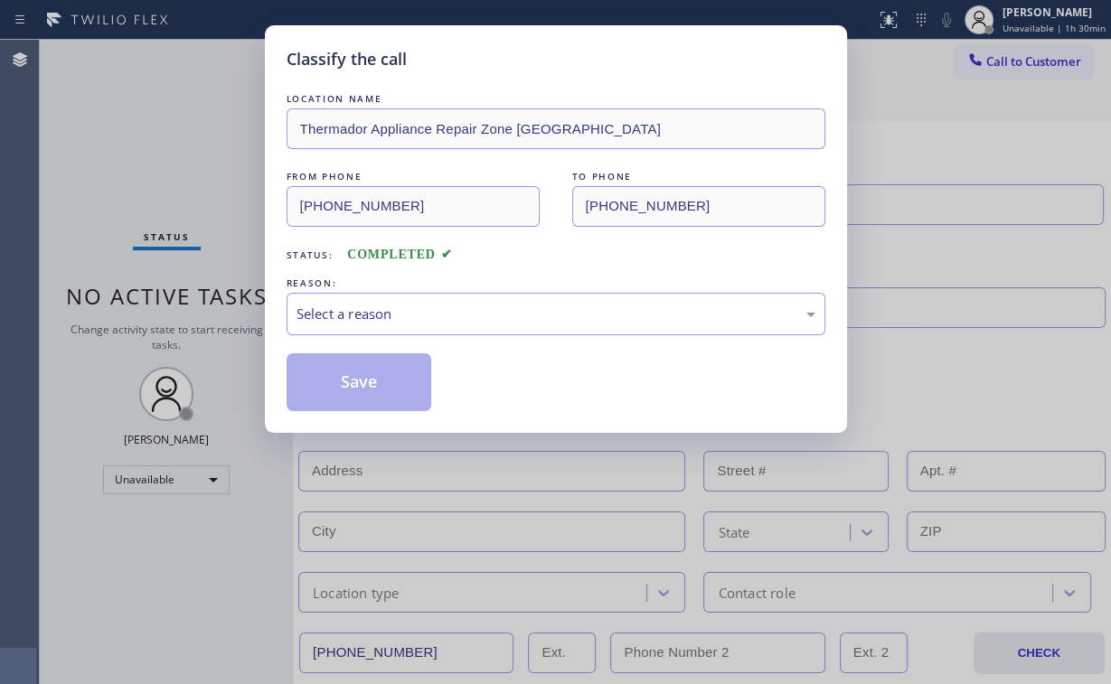
click at [250, 318] on div "Classify the call LOCATION NAME Thermador Appliance Repair Zone [GEOGRAPHIC_DAT…" at bounding box center [555, 342] width 1111 height 684
click at [326, 318] on div "Select a reason" at bounding box center [556, 314] width 519 height 21
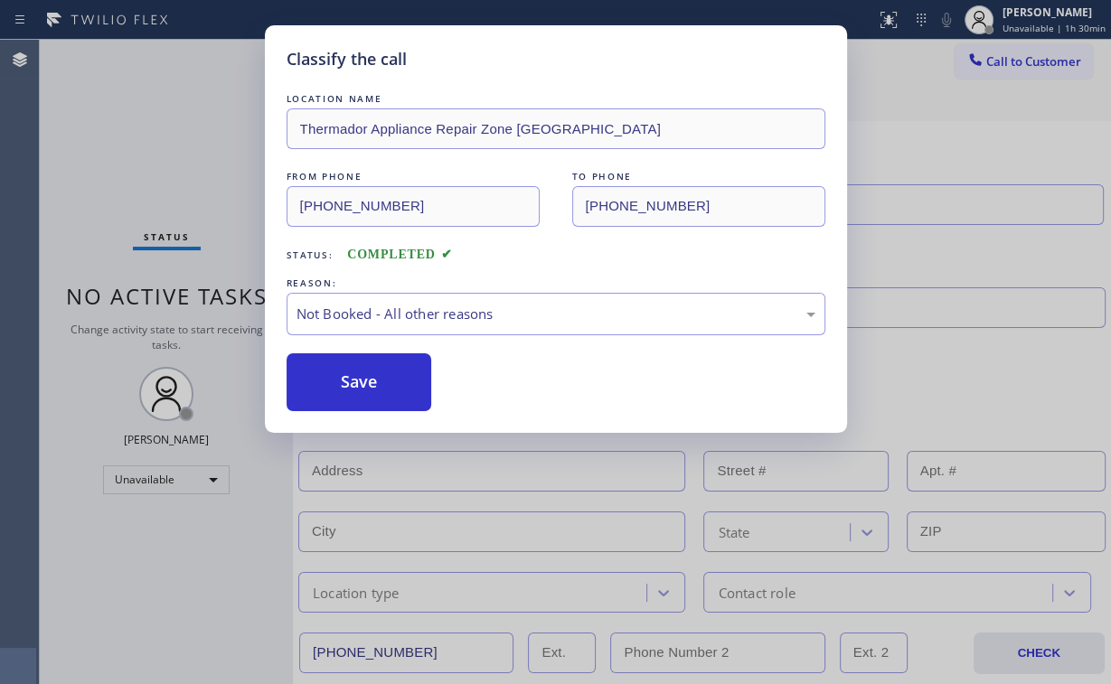
drag, startPoint x: 342, startPoint y: 381, endPoint x: 267, endPoint y: 235, distance: 163.8
click at [344, 381] on button "Save" at bounding box center [360, 383] width 146 height 58
click at [168, 137] on div "Classify the call LOCATION NAME Thermador Appliance Repair Zone [GEOGRAPHIC_DAT…" at bounding box center [555, 342] width 1111 height 684
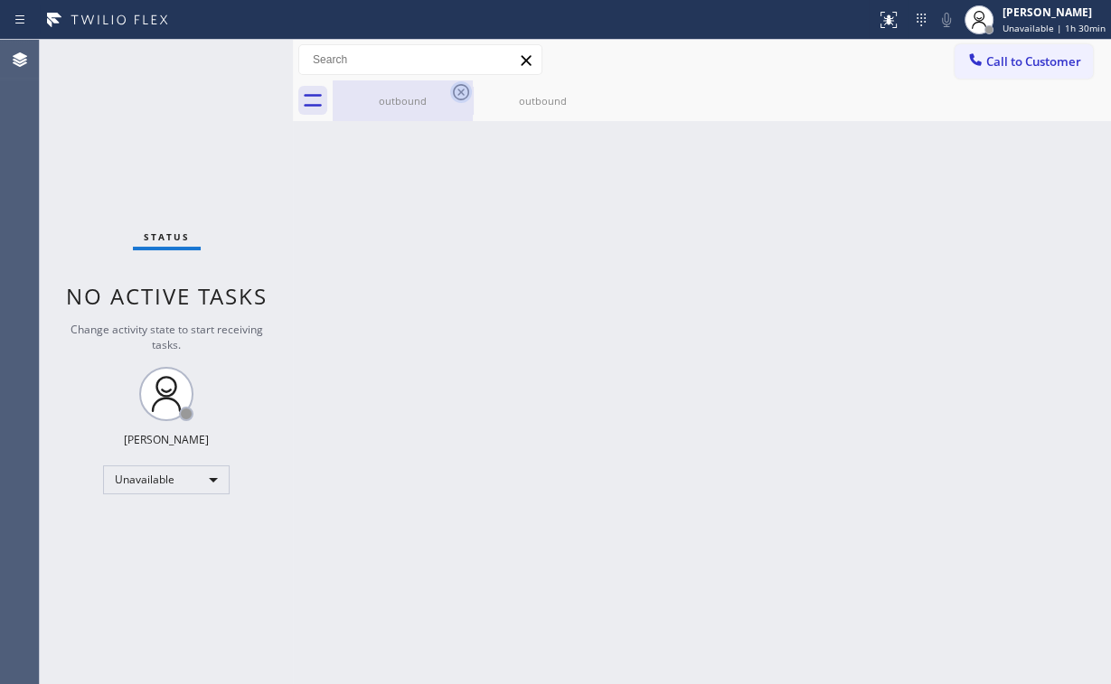
drag, startPoint x: 376, startPoint y: 91, endPoint x: 458, endPoint y: 101, distance: 82.9
click at [380, 93] on div "outbound" at bounding box center [403, 100] width 137 height 41
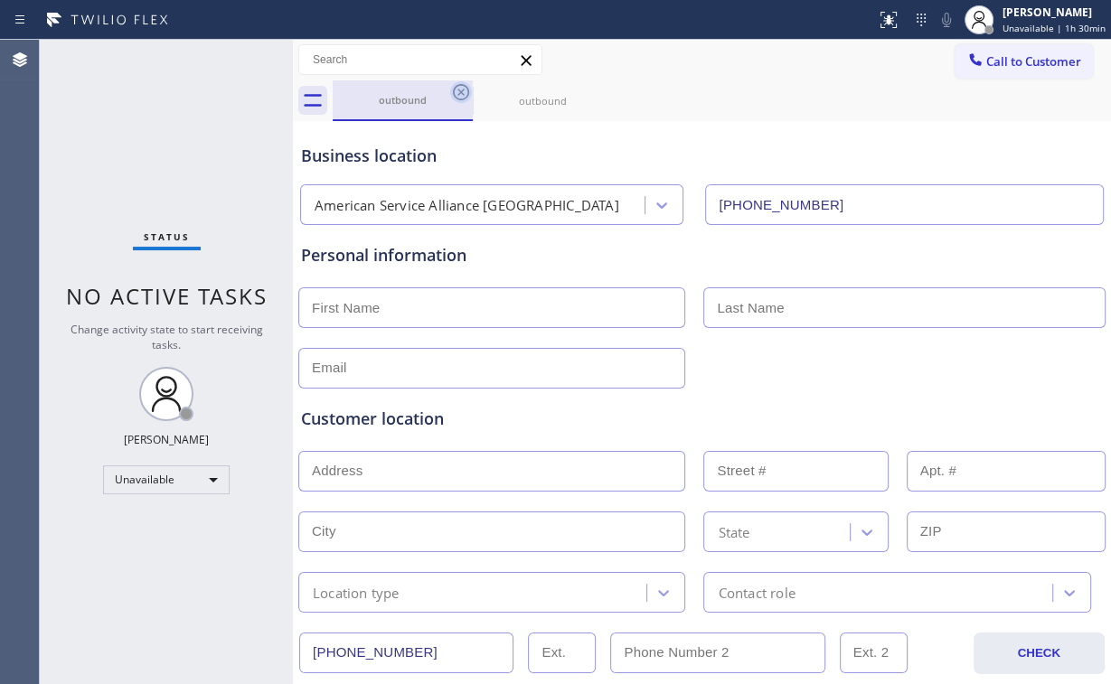
click at [469, 87] on icon at bounding box center [461, 92] width 22 height 22
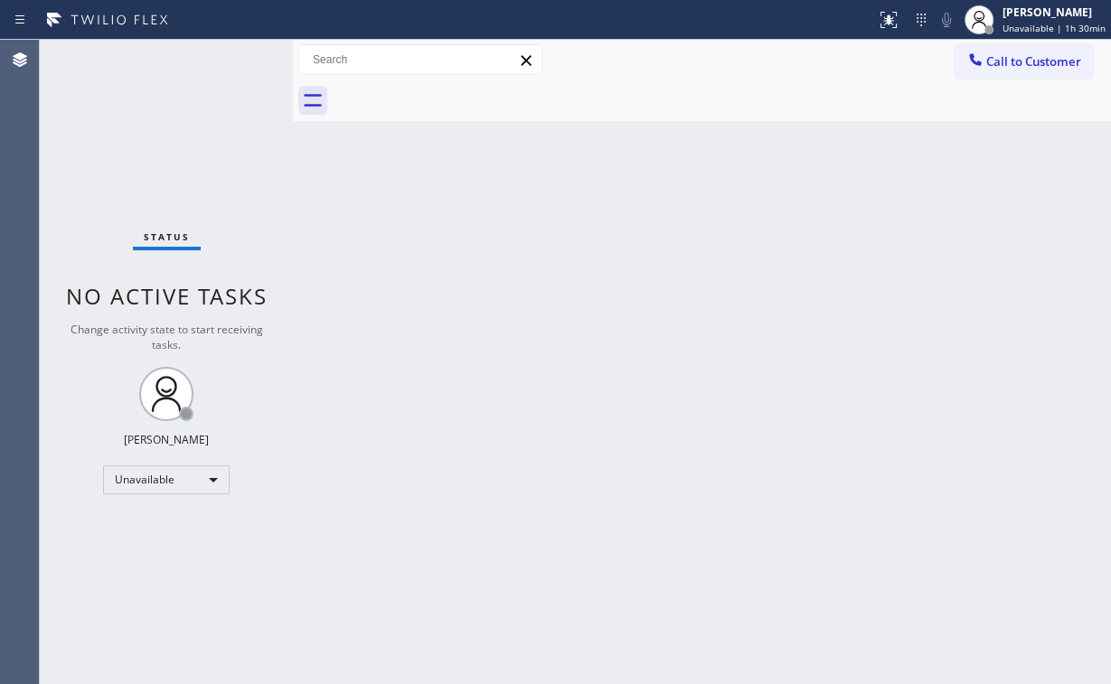
drag, startPoint x: 785, startPoint y: 196, endPoint x: 1070, endPoint y: 200, distance: 285.7
click at [799, 200] on div "Back to Dashboard Change Sender ID Customers Technicians Select a contact Outbo…" at bounding box center [702, 362] width 818 height 645
drag, startPoint x: 1004, startPoint y: 56, endPoint x: 533, endPoint y: 224, distance: 499.3
click at [1002, 58] on span "Call to Customer" at bounding box center [1033, 61] width 95 height 16
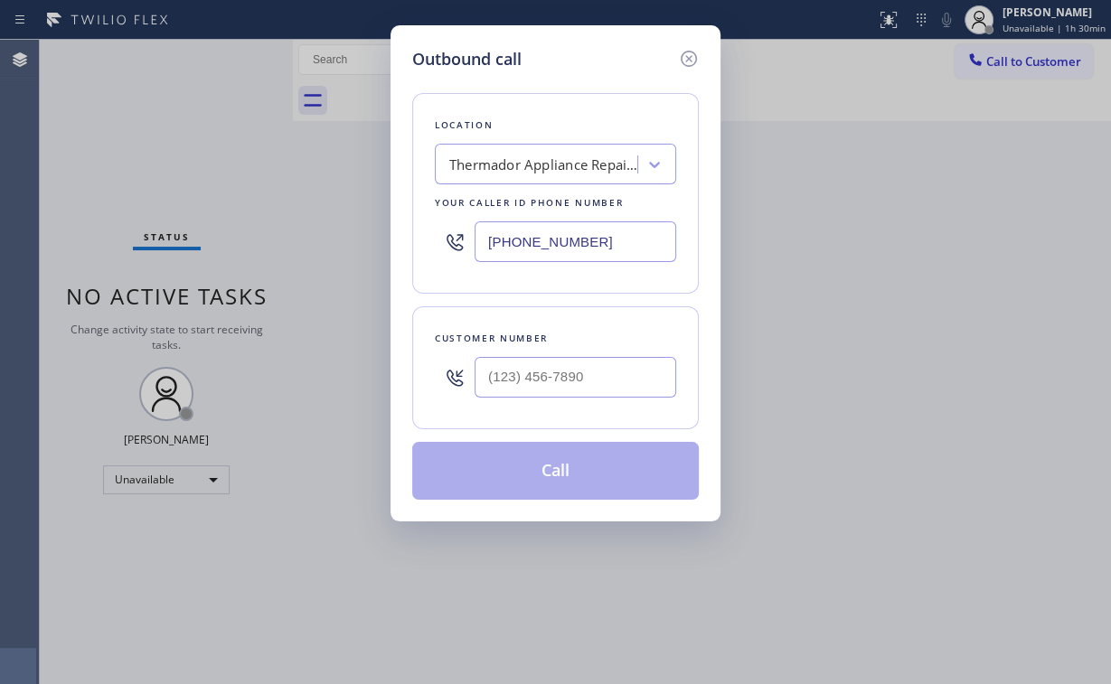
drag, startPoint x: 617, startPoint y: 239, endPoint x: 445, endPoint y: 286, distance: 178.1
click at [285, 259] on div "Outbound call Location Thermador Appliance Repair Zone [GEOGRAPHIC_DATA] Your c…" at bounding box center [555, 342] width 1111 height 684
paste input "908) 408-2732"
type input "[PHONE_NUMBER]"
click at [545, 376] on input "(___) ___-____" at bounding box center [576, 377] width 202 height 41
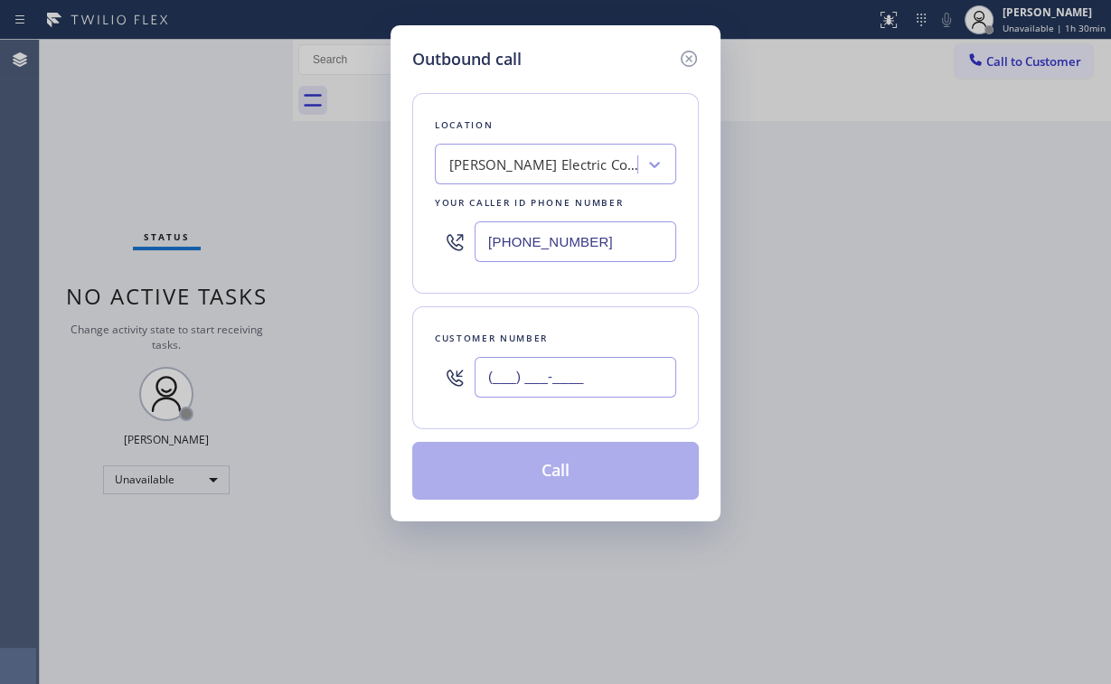
paste input "571) 576-3790"
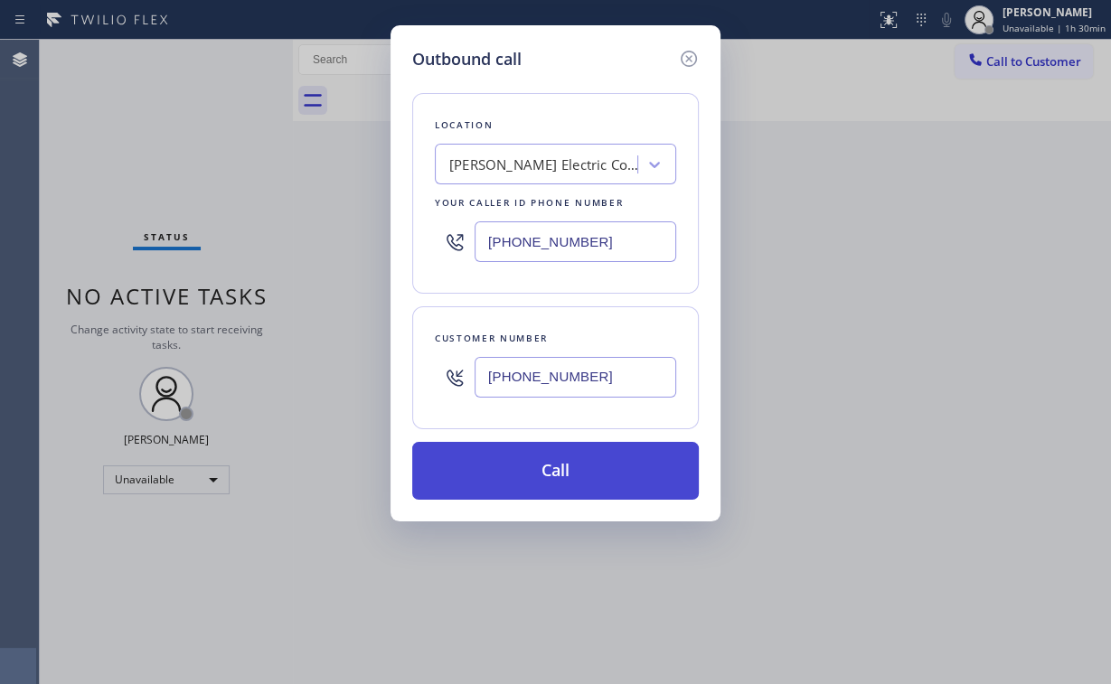
type input "[PHONE_NUMBER]"
click at [542, 474] on button "Call" at bounding box center [555, 471] width 287 height 58
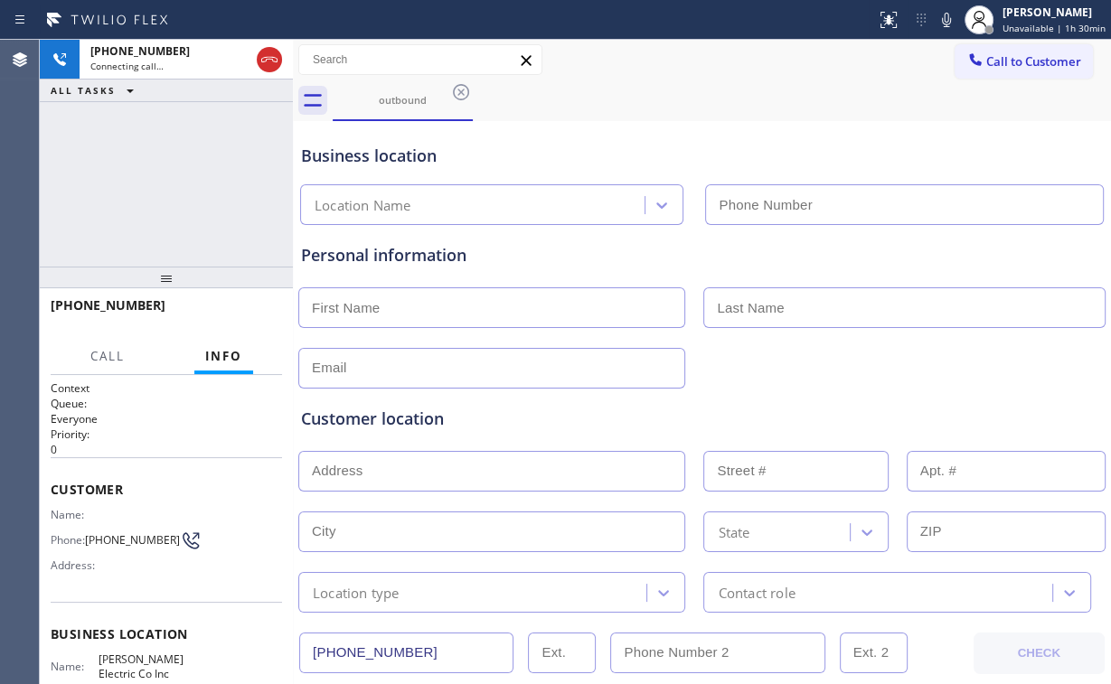
type input "[PHONE_NUMBER]"
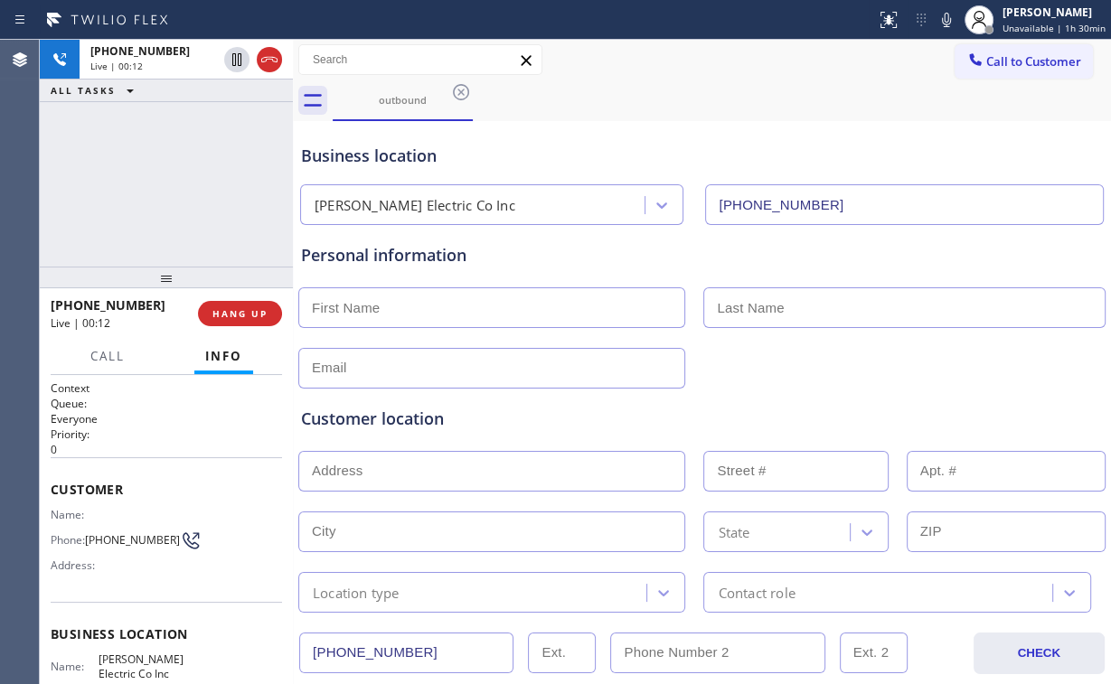
click at [137, 165] on div "[PHONE_NUMBER] Live | 00:12 ALL TASKS ALL TASKS ACTIVE TASKS TASKS IN WRAP UP" at bounding box center [166, 153] width 253 height 227
click at [254, 309] on span "HANG UP" at bounding box center [239, 313] width 55 height 13
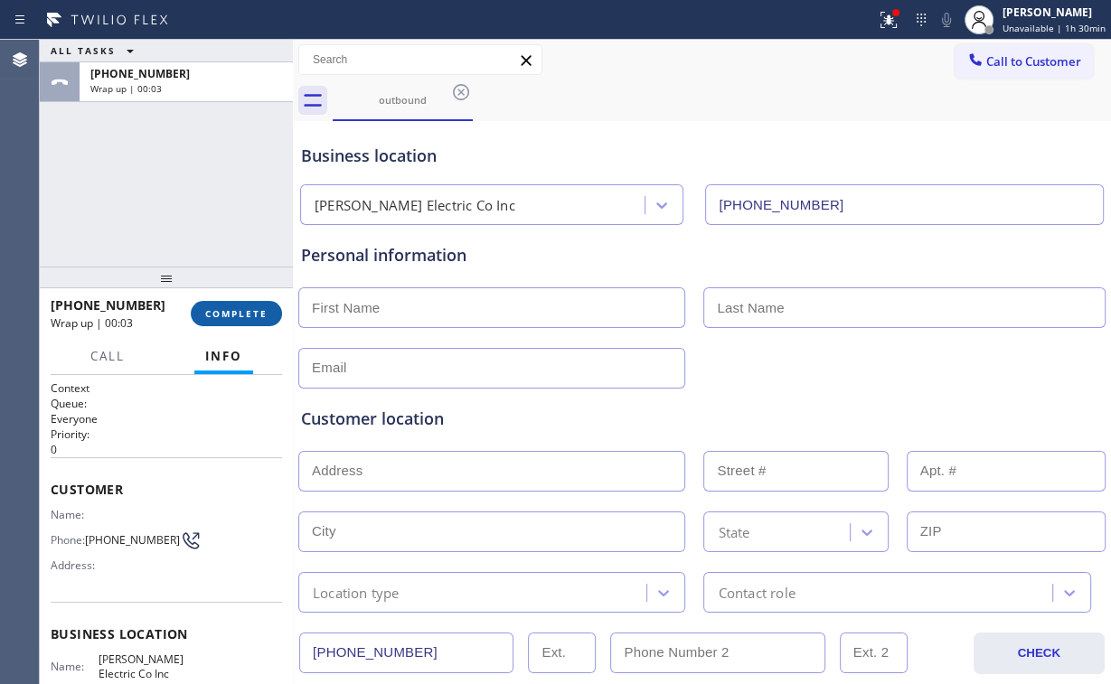
click at [254, 309] on span "COMPLETE" at bounding box center [236, 313] width 62 height 13
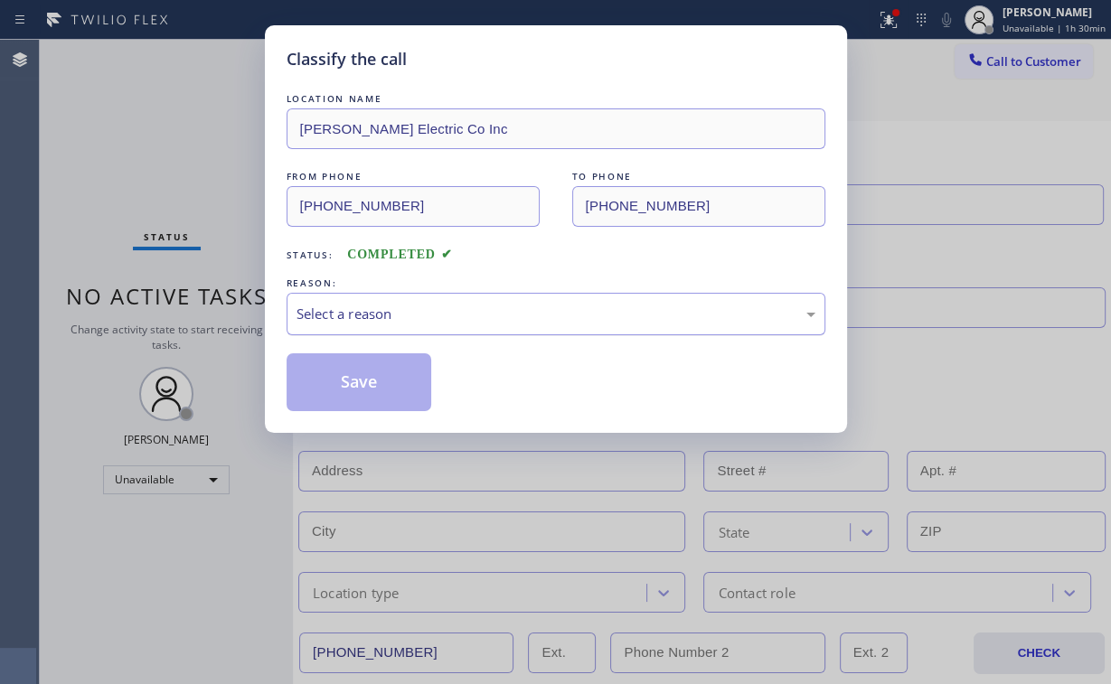
click at [376, 313] on div "Select a reason" at bounding box center [556, 314] width 519 height 21
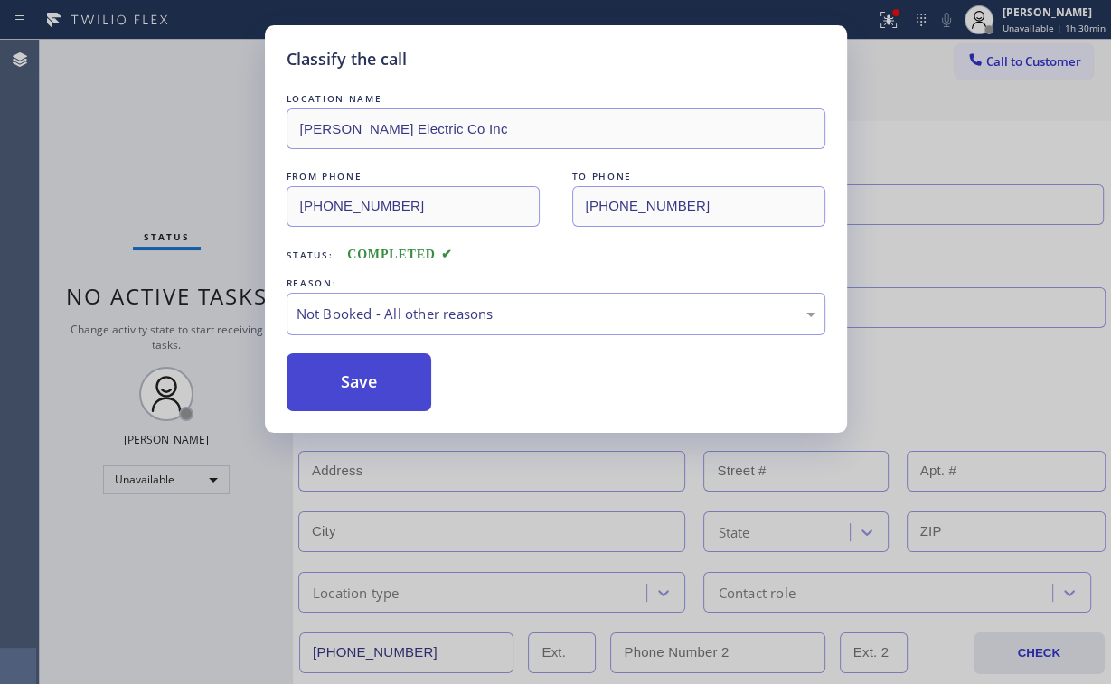
click at [376, 379] on button "Save" at bounding box center [360, 383] width 146 height 58
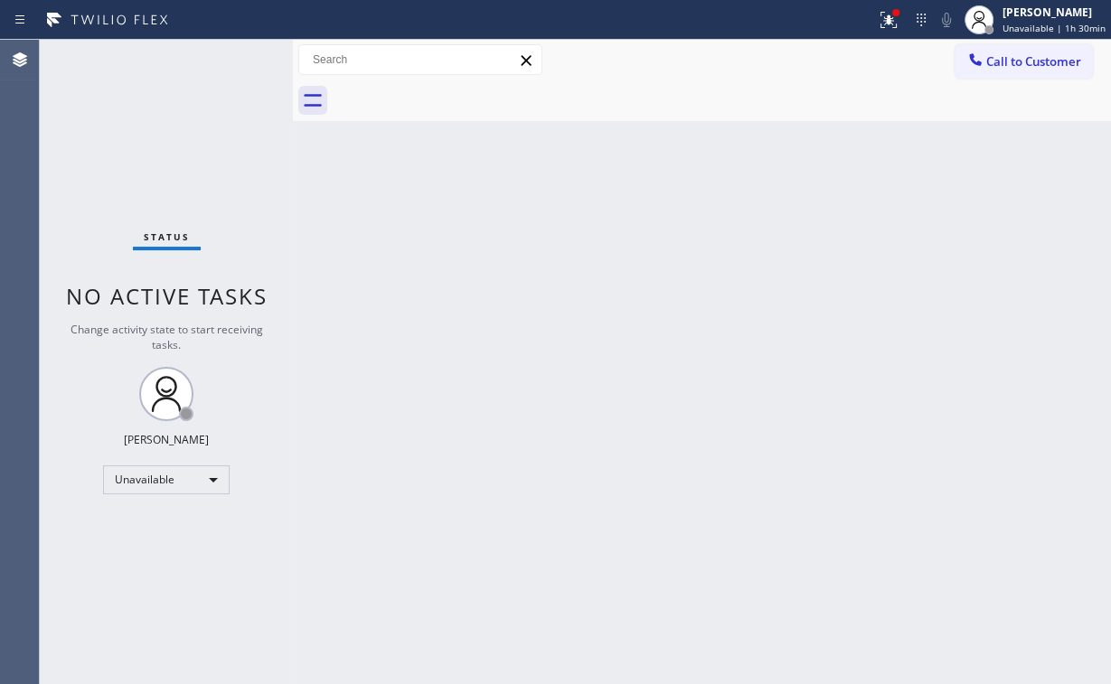
click at [286, 181] on div "Status No active tasks Change activity state to start receiving tasks. [PERSON_…" at bounding box center [166, 362] width 253 height 645
click at [890, 24] on icon at bounding box center [889, 20] width 16 height 16
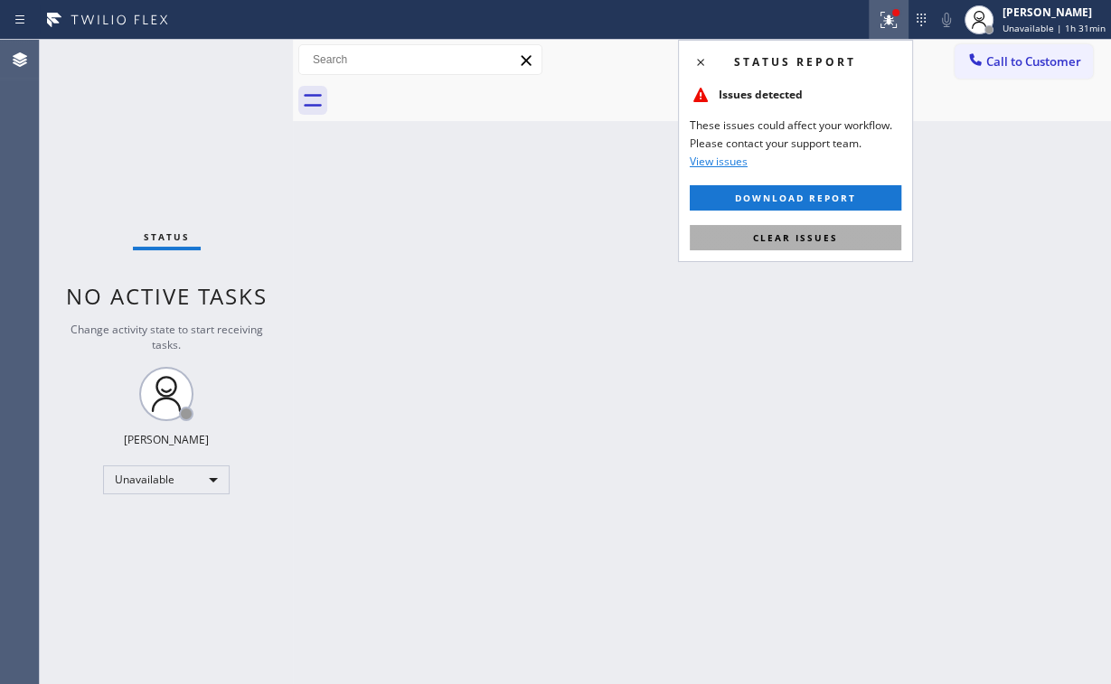
click at [853, 228] on button "Clear issues" at bounding box center [796, 237] width 212 height 25
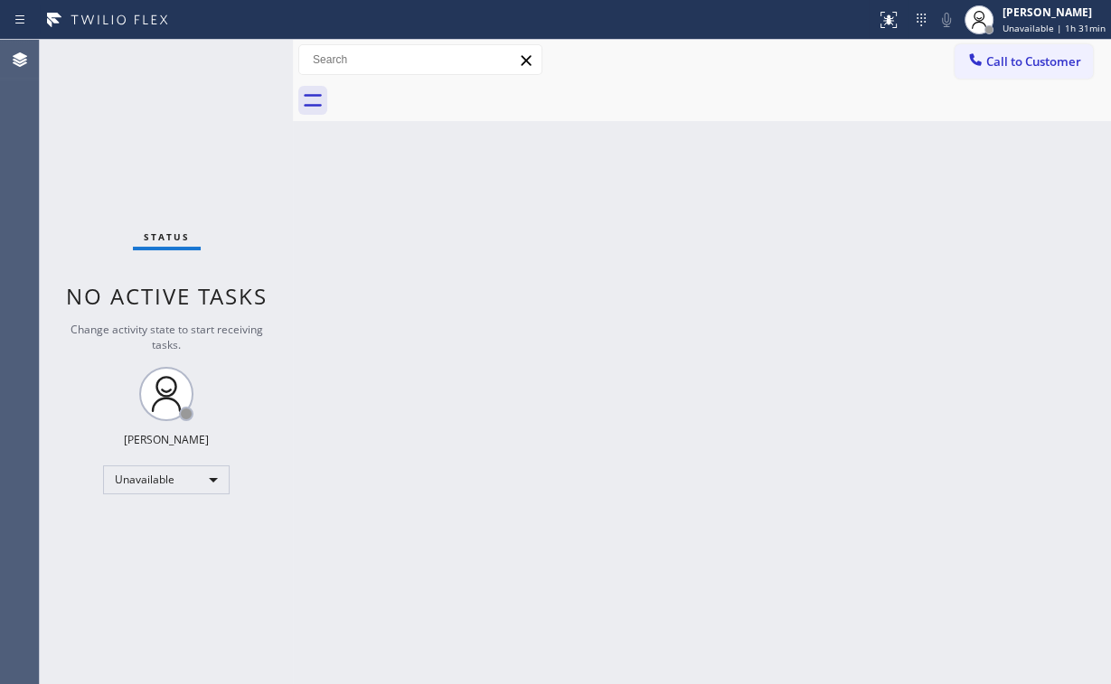
drag, startPoint x: 908, startPoint y: 241, endPoint x: 956, endPoint y: 174, distance: 82.3
click at [909, 240] on div "Back to Dashboard Change Sender ID Customers Technicians Select a contact Outbo…" at bounding box center [702, 362] width 818 height 645
click at [998, 56] on span "Call to Customer" at bounding box center [1033, 61] width 95 height 16
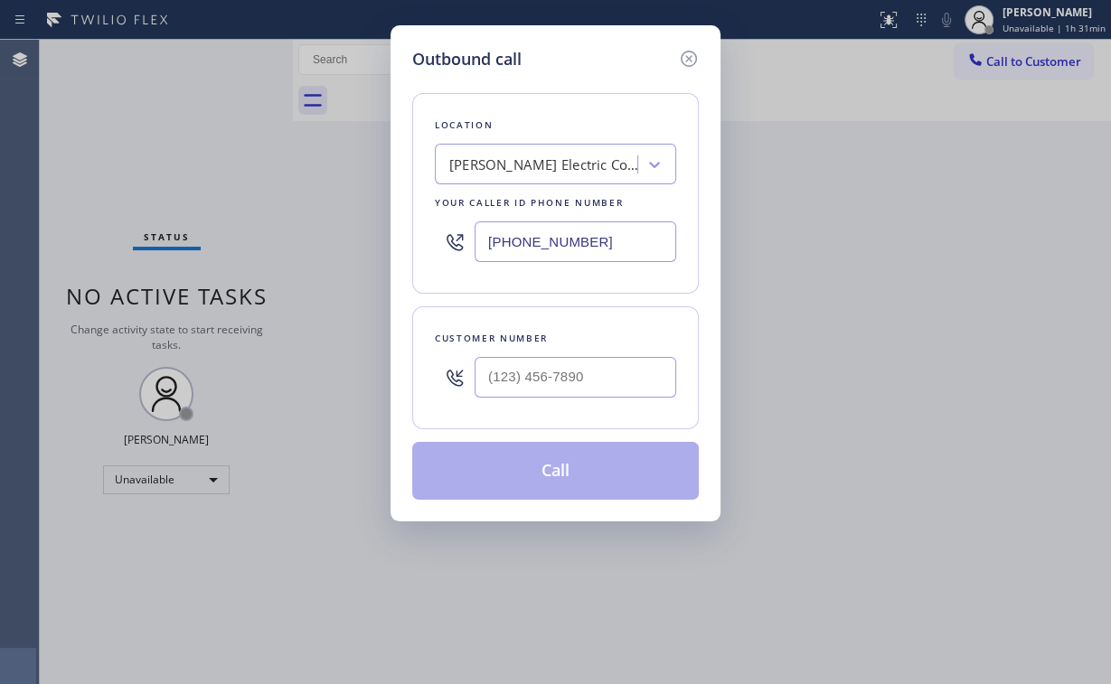
drag, startPoint x: 574, startPoint y: 252, endPoint x: 203, endPoint y: 264, distance: 371.8
click at [384, 247] on div "Outbound call Location [PERSON_NAME] Electric Co Inc Your caller id phone numbe…" at bounding box center [555, 342] width 1111 height 684
paste input "855) 731-495"
type input "[PHONE_NUMBER]"
click at [621, 369] on input "(___) ___-____" at bounding box center [576, 377] width 202 height 41
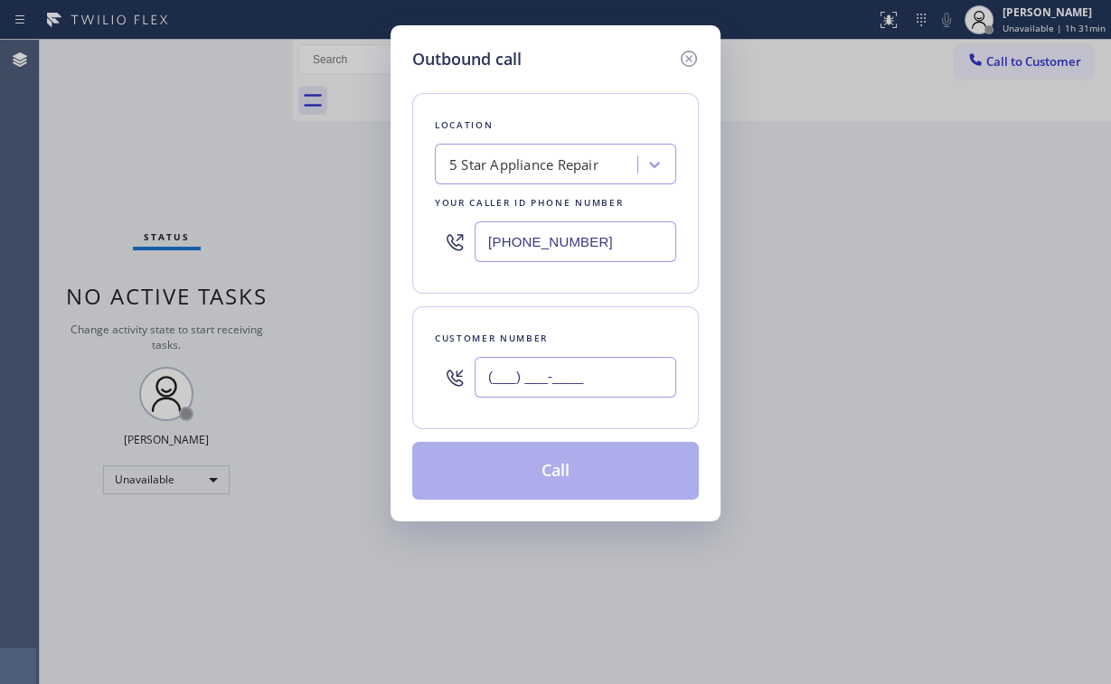
paste input "310) 420-9538"
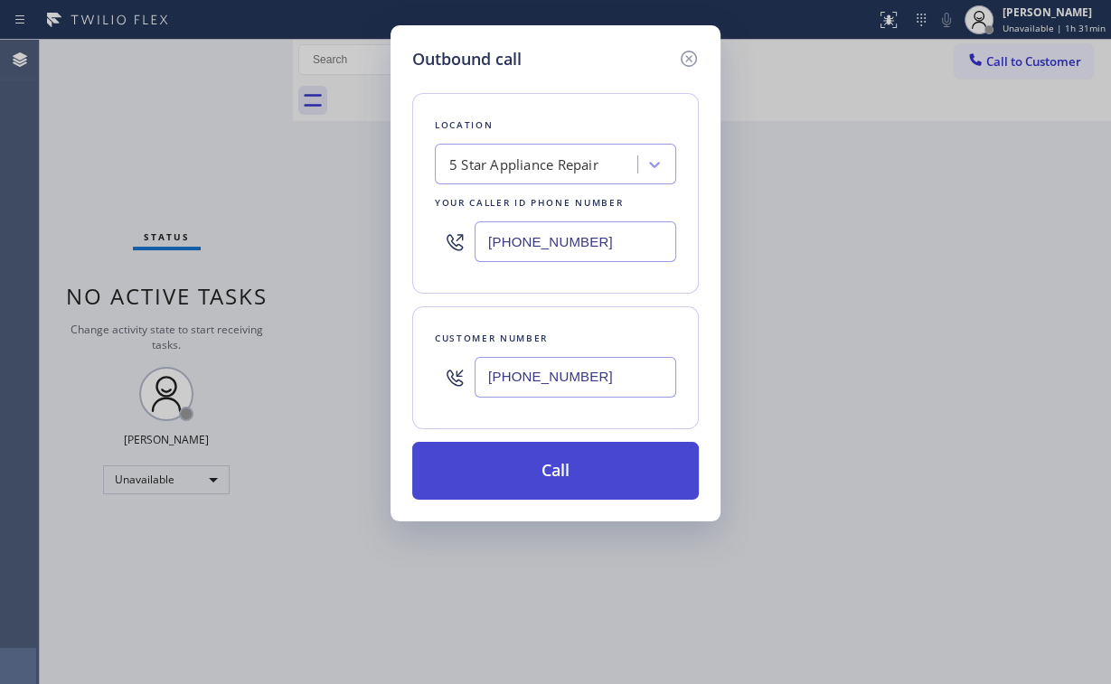
type input "[PHONE_NUMBER]"
click at [589, 472] on button "Call" at bounding box center [555, 471] width 287 height 58
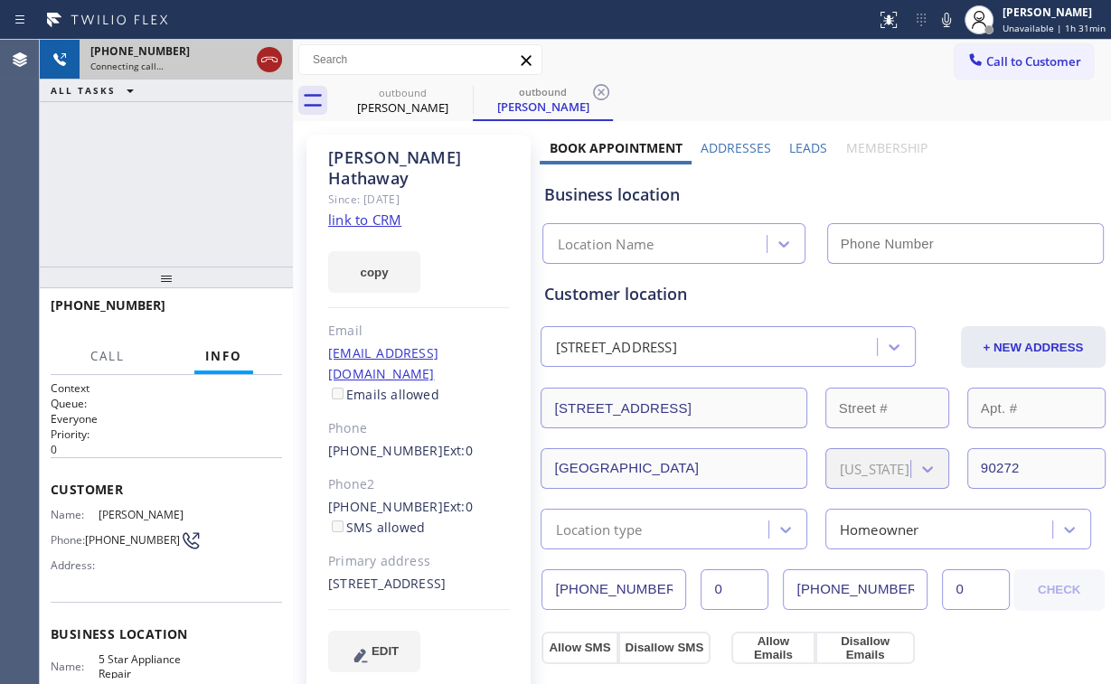
click at [268, 57] on icon at bounding box center [270, 60] width 22 height 22
click at [379, 211] on link "link to CRM" at bounding box center [364, 220] width 73 height 18
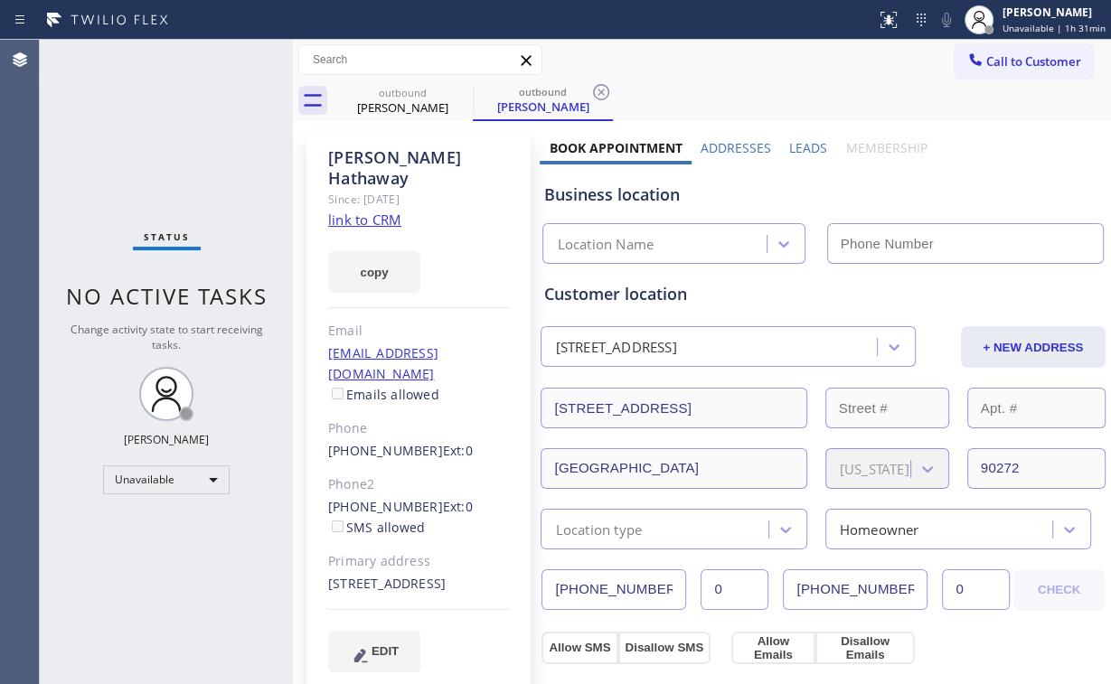
type input "[PHONE_NUMBER]"
click at [965, 65] on div at bounding box center [976, 62] width 22 height 22
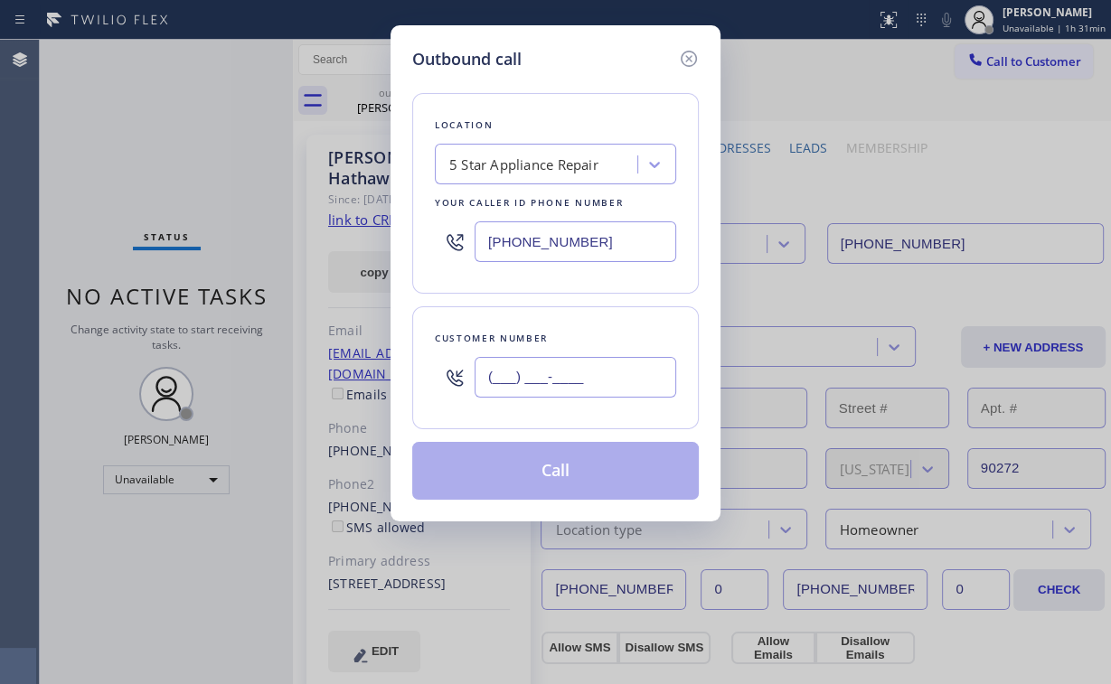
click at [609, 383] on input "(___) ___-____" at bounding box center [576, 377] width 202 height 41
paste input "310) 420-9538"
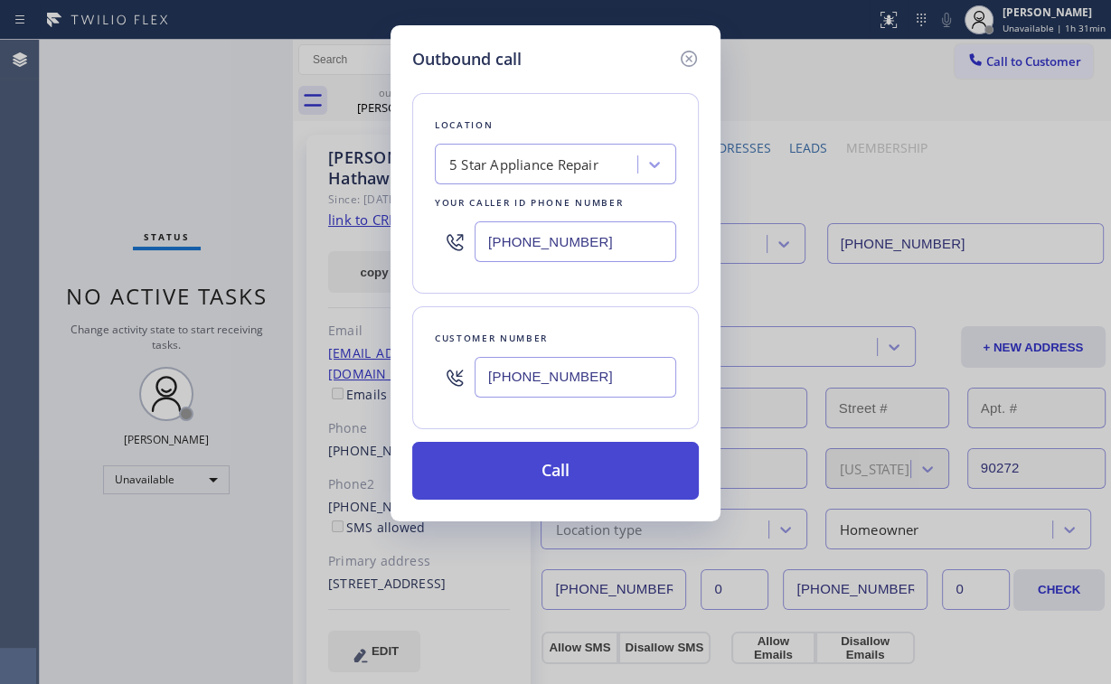
type input "[PHONE_NUMBER]"
click at [596, 459] on button "Call" at bounding box center [555, 471] width 287 height 58
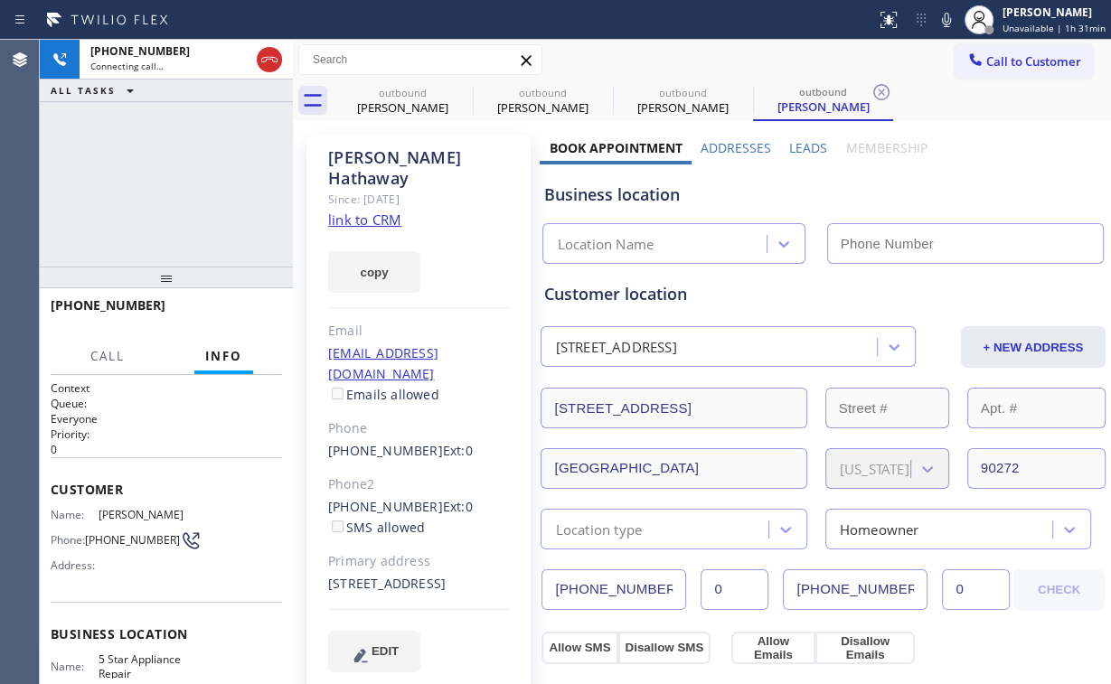
type input "[PHONE_NUMBER]"
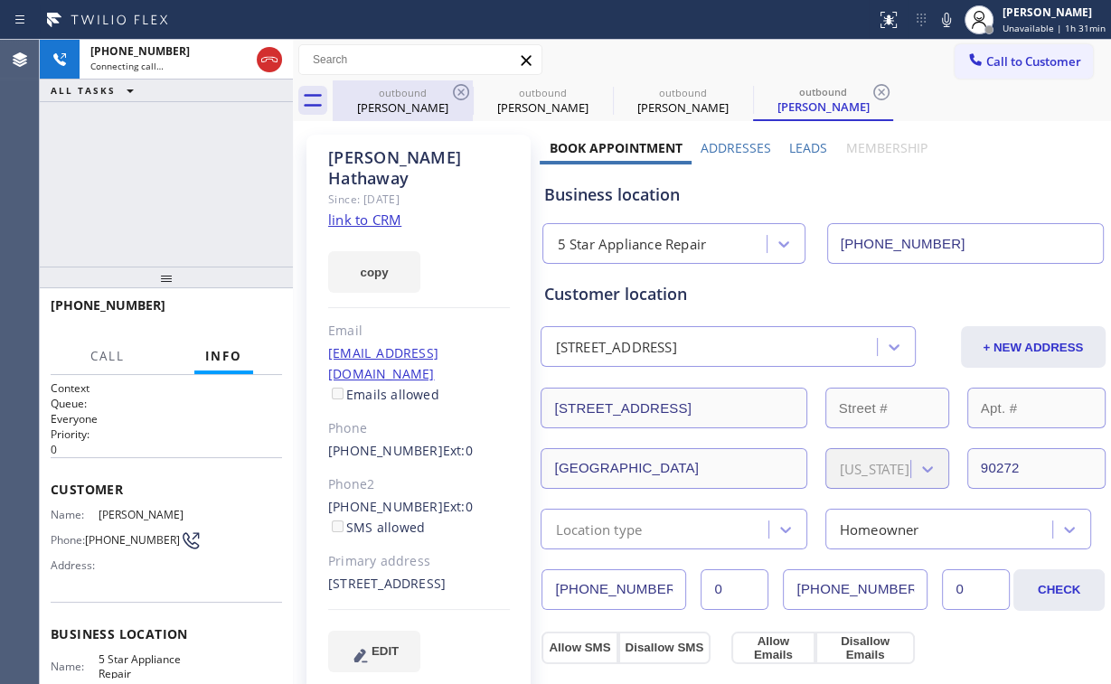
click at [347, 106] on div "[PERSON_NAME]" at bounding box center [403, 107] width 137 height 16
click at [459, 90] on icon at bounding box center [461, 92] width 16 height 16
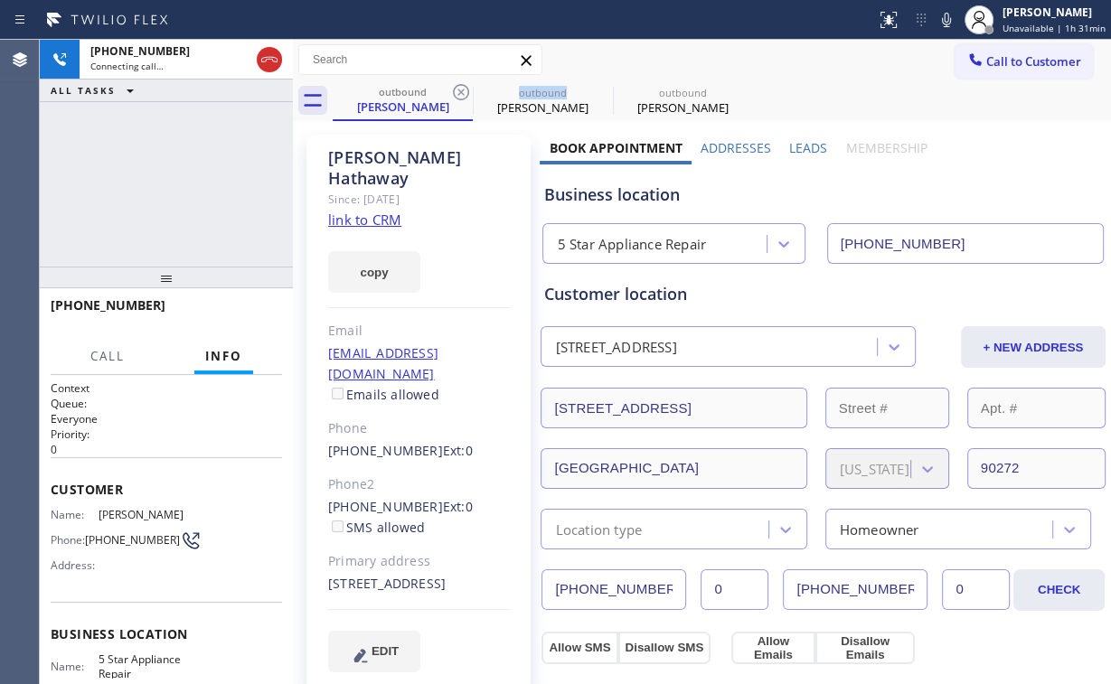
click at [459, 90] on icon at bounding box center [461, 92] width 16 height 16
click at [218, 145] on div "[PHONE_NUMBER] Connecting call… ALL TASKS ALL TASKS ACTIVE TASKS TASKS IN WRAP …" at bounding box center [166, 153] width 253 height 227
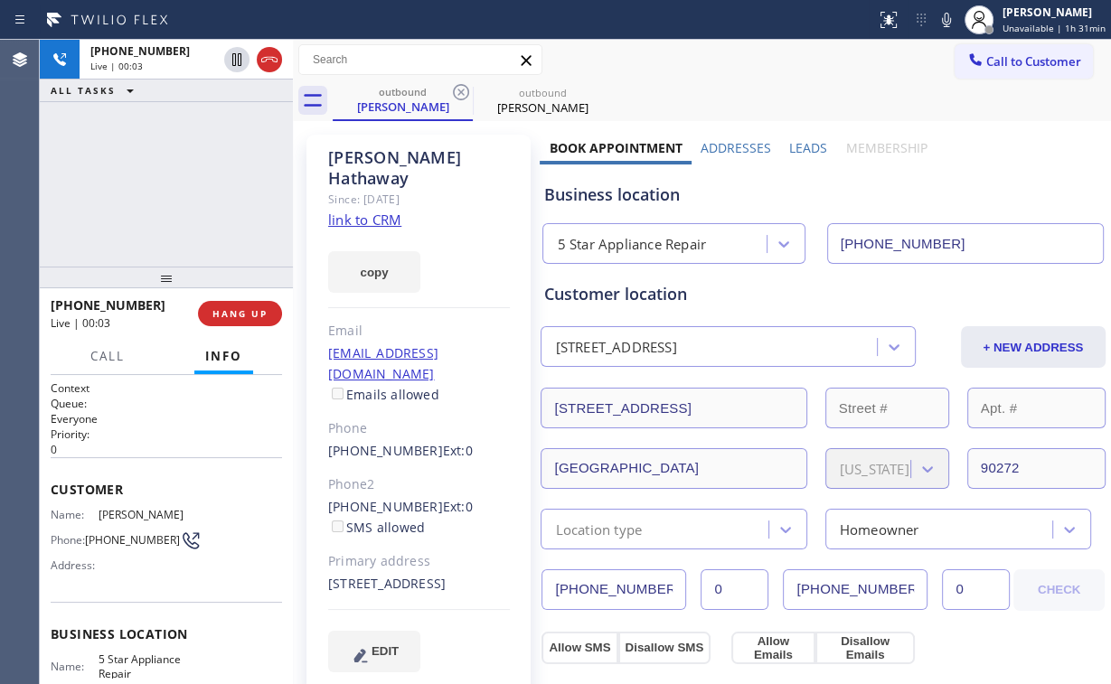
drag, startPoint x: 165, startPoint y: 203, endPoint x: 190, endPoint y: 185, distance: 30.6
click at [165, 203] on div "[PHONE_NUMBER] Live | 00:03 ALL TASKS ALL TASKS ACTIVE TASKS TASKS IN WRAP UP" at bounding box center [166, 153] width 253 height 227
click at [181, 188] on div "[PHONE_NUMBER] Live | 00:07 ALL TASKS ALL TASKS ACTIVE TASKS TASKS IN WRAP UP" at bounding box center [166, 153] width 253 height 227
drag, startPoint x: 329, startPoint y: 541, endPoint x: 445, endPoint y: 568, distance: 118.9
click at [444, 574] on div "[STREET_ADDRESS]" at bounding box center [419, 584] width 182 height 21
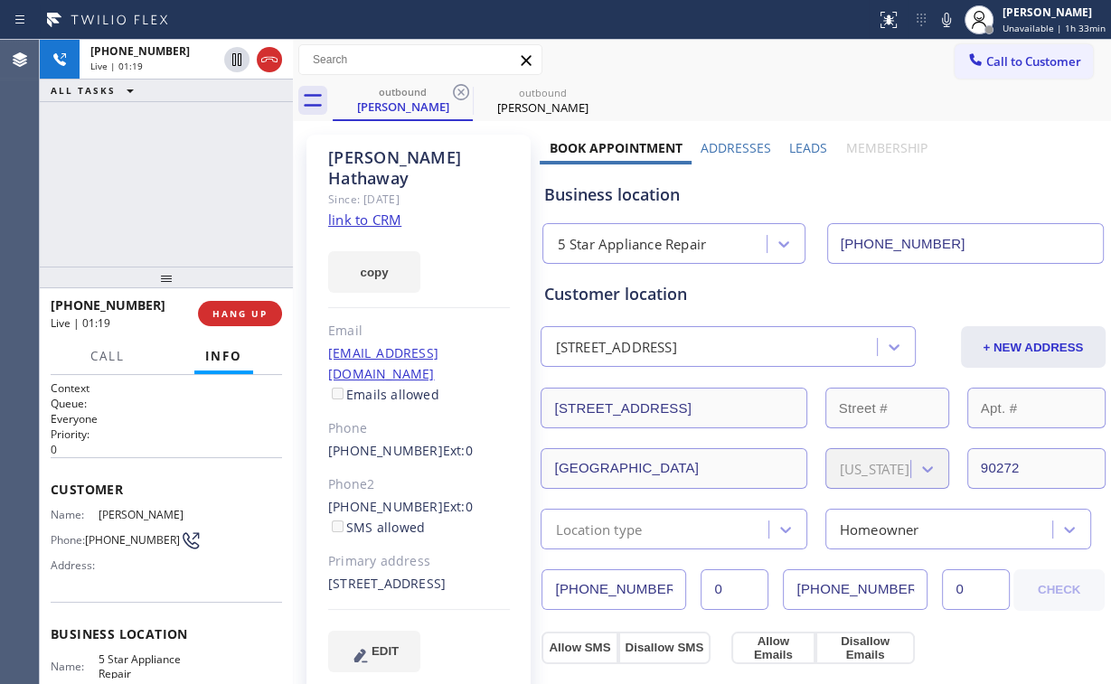
copy div "[STREET_ADDRESS]"
click at [206, 235] on div "[PHONE_NUMBER] Live | 04:29 ALL TASKS ALL TASKS ACTIVE TASKS TASKS IN WRAP UP" at bounding box center [166, 153] width 253 height 227
drag, startPoint x: 228, startPoint y: 297, endPoint x: 235, endPoint y: 309, distance: 13.8
click at [231, 305] on div "[PHONE_NUMBER] Live | 04:29 HANG UP" at bounding box center [166, 313] width 231 height 47
click at [243, 318] on span "HANG UP" at bounding box center [239, 313] width 55 height 13
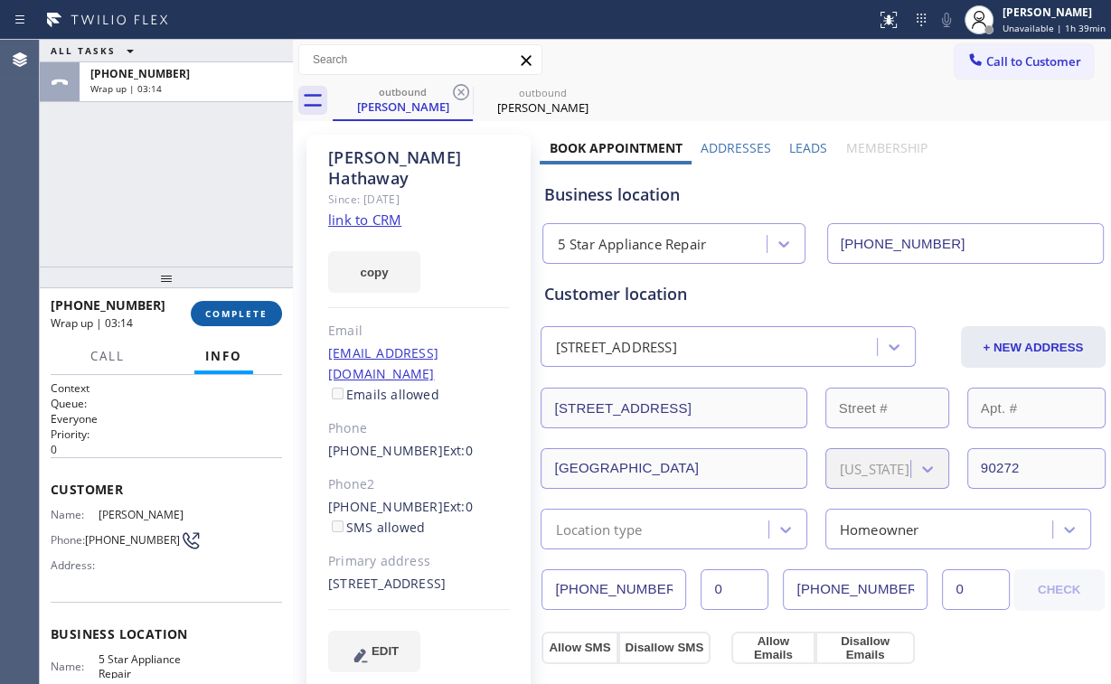
click at [240, 306] on button "COMPLETE" at bounding box center [236, 313] width 91 height 25
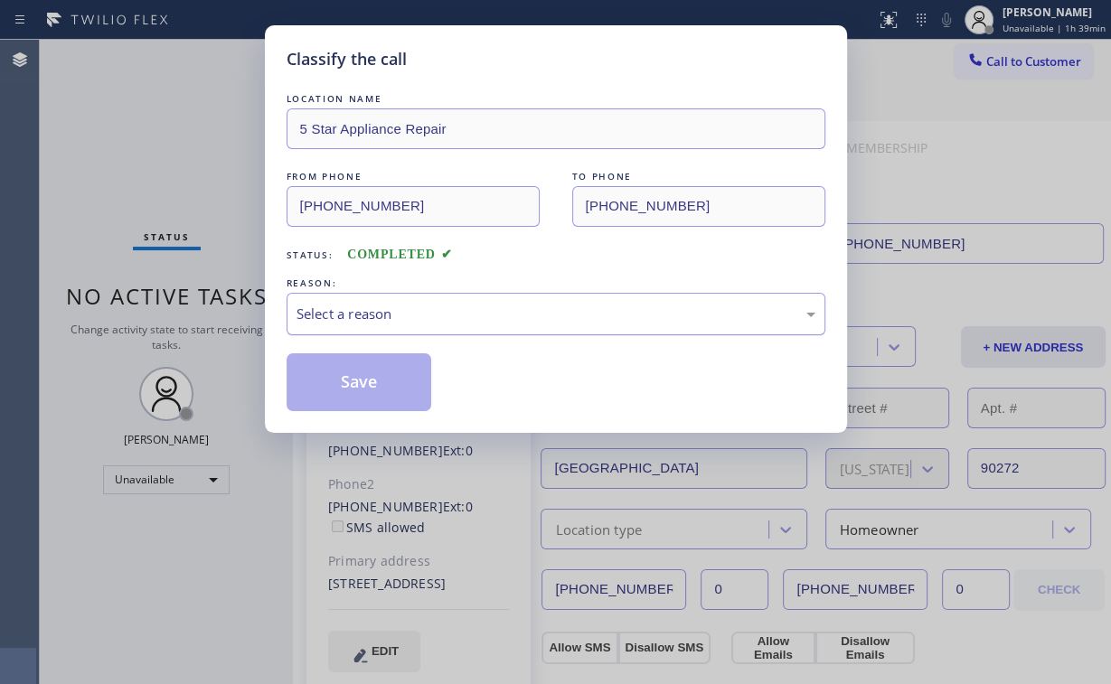
click at [360, 300] on div "Select a reason" at bounding box center [556, 314] width 539 height 42
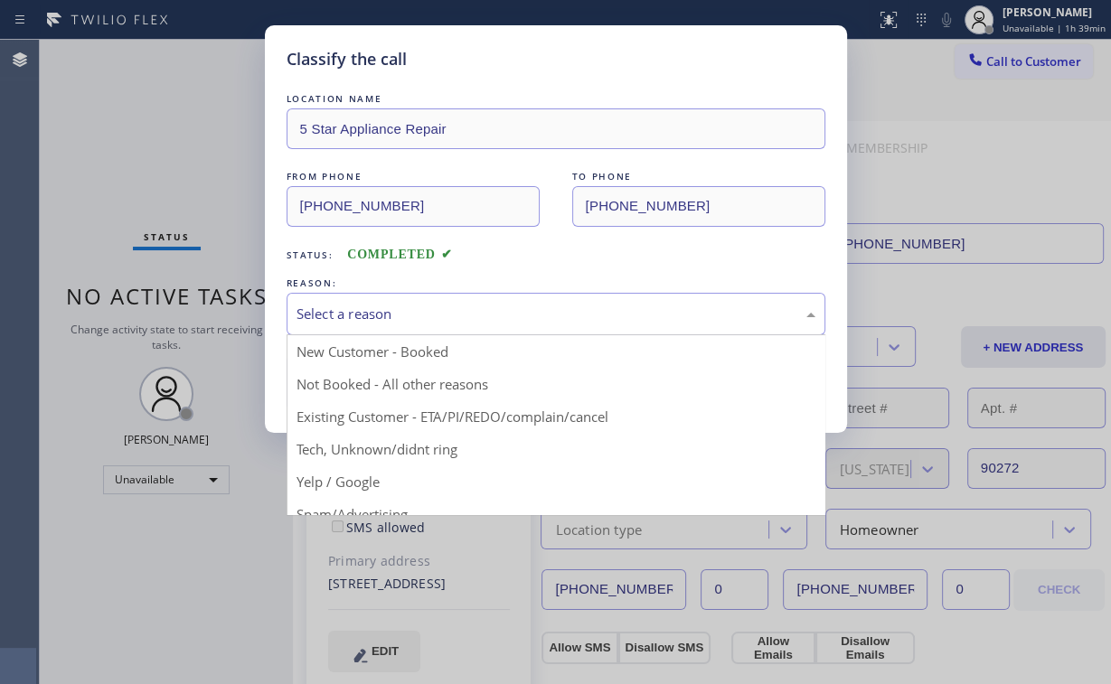
drag, startPoint x: 346, startPoint y: 346, endPoint x: 354, endPoint y: 358, distance: 14.3
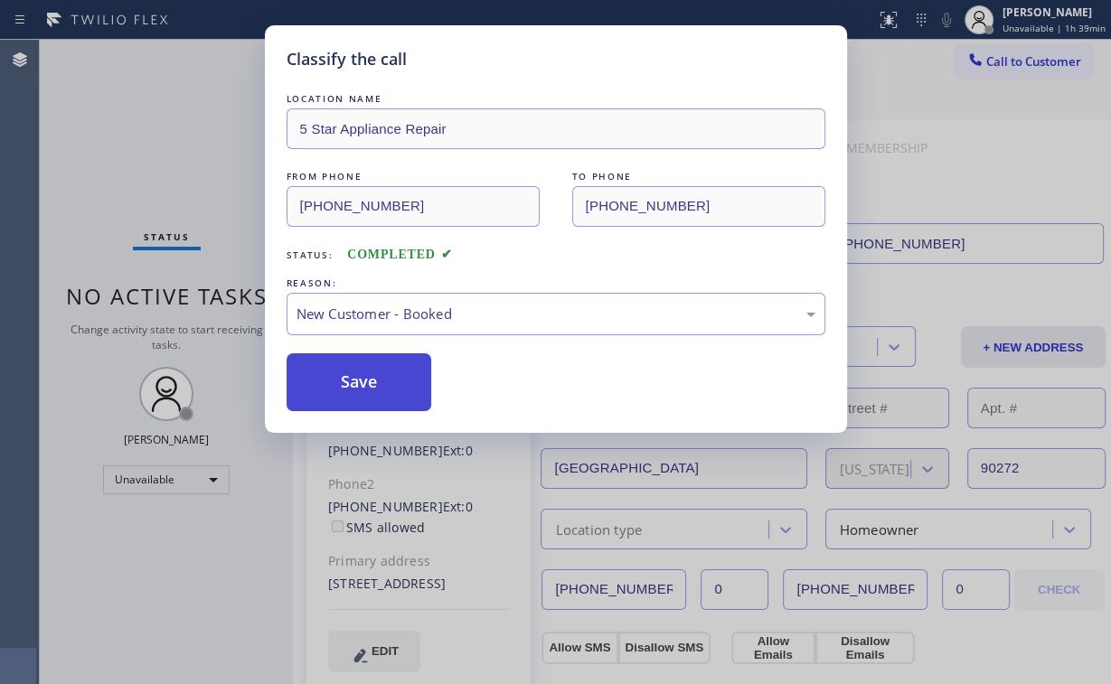
click at [365, 393] on button "Save" at bounding box center [360, 383] width 146 height 58
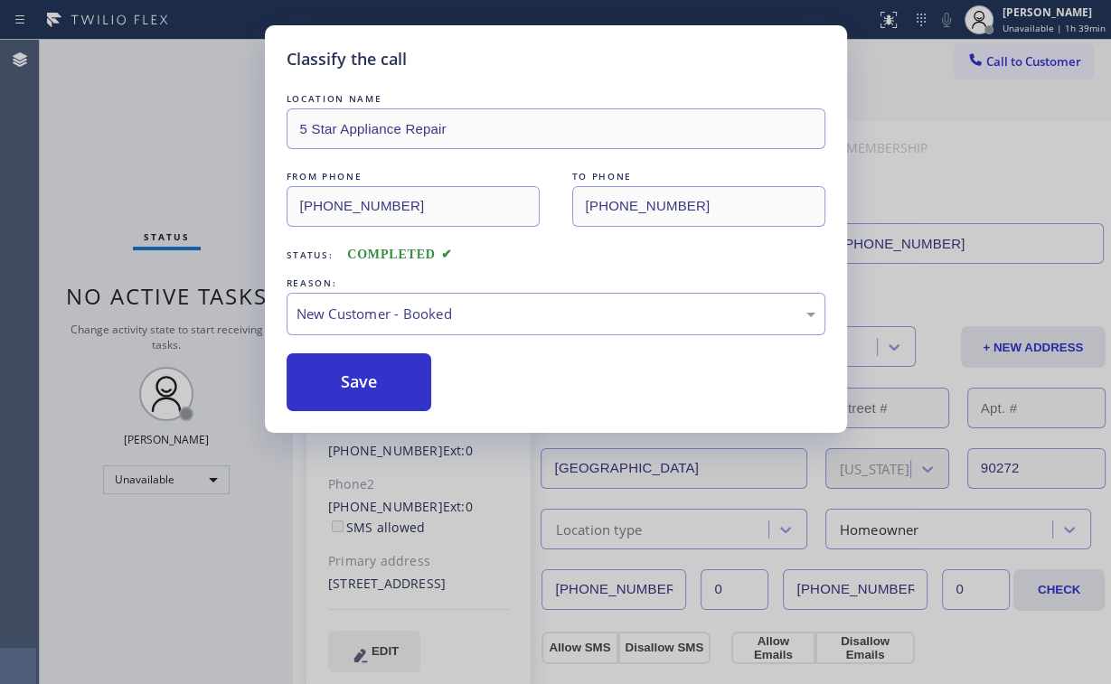
click at [184, 192] on div "Classify the call LOCATION NAME 5 Star Appliance Repair FROM PHONE [PHONE_NUMBE…" at bounding box center [555, 342] width 1111 height 684
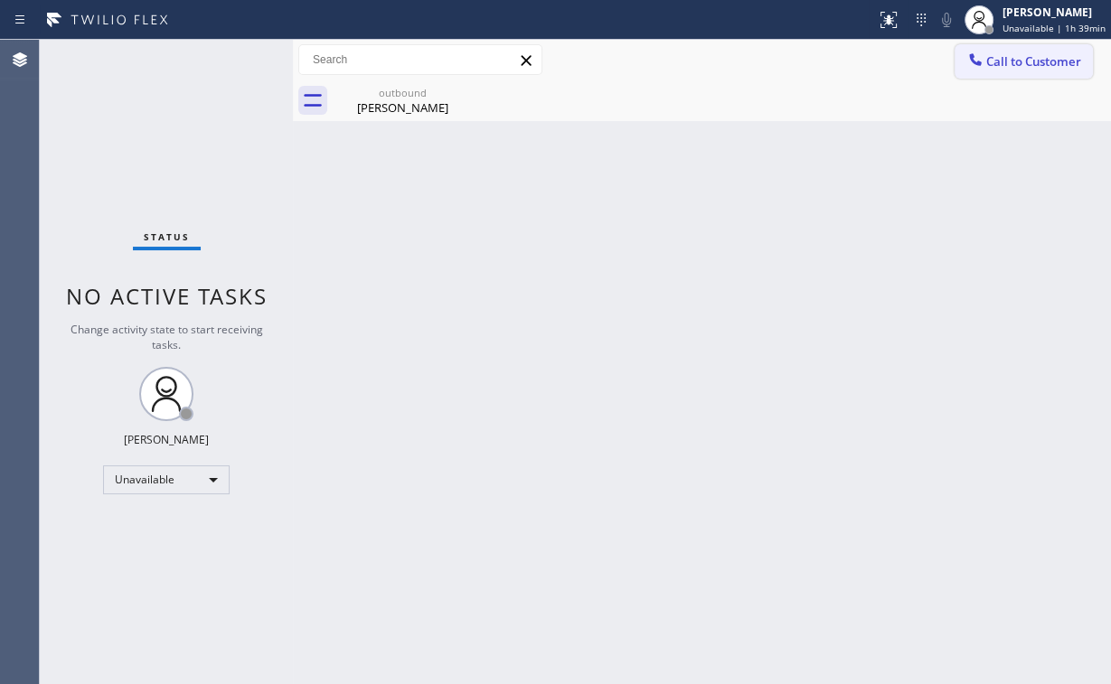
click at [1002, 62] on span "Call to Customer" at bounding box center [1033, 61] width 95 height 16
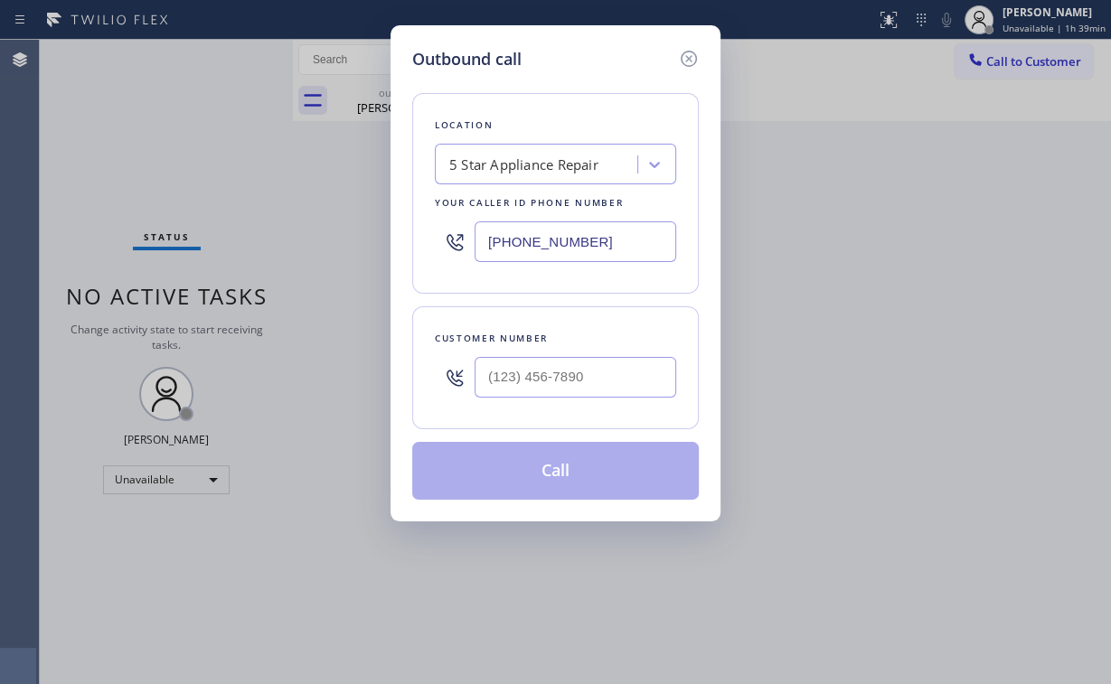
drag, startPoint x: 634, startPoint y: 236, endPoint x: 382, endPoint y: 249, distance: 252.6
click at [253, 246] on div "Outbound call Location 5 Star Appliance Repair Your caller id phone number [PHO…" at bounding box center [555, 342] width 1111 height 684
paste input "562) 358-5959"
type input "[PHONE_NUMBER]"
click at [618, 371] on input "(___) ___-____" at bounding box center [576, 377] width 202 height 41
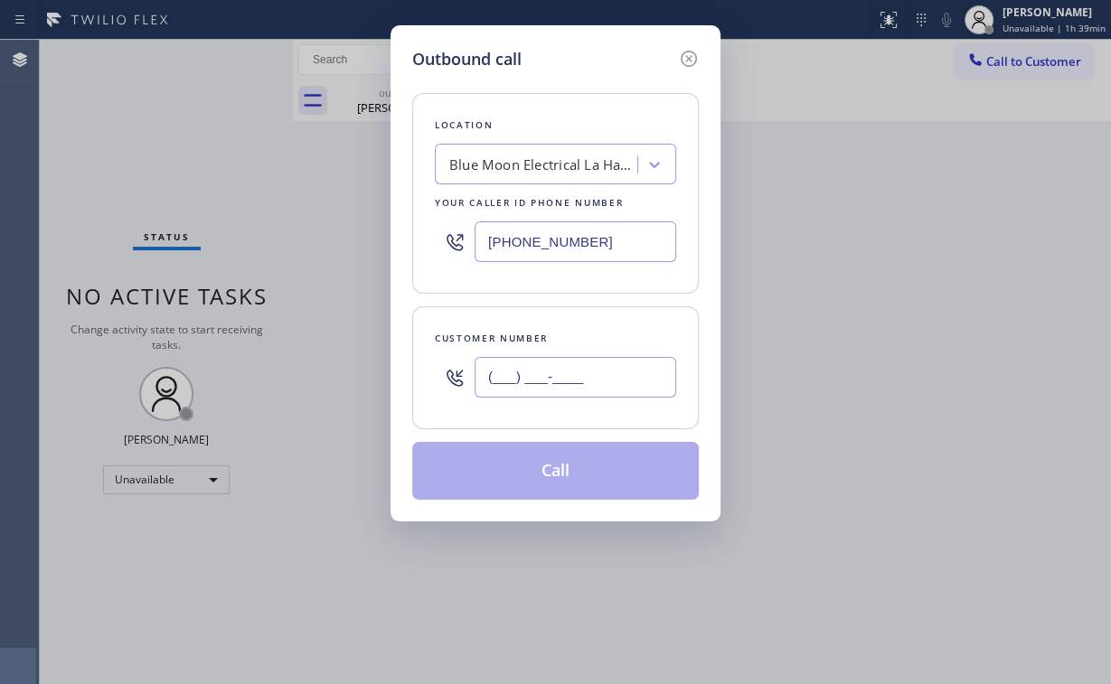
paste input "714) 585-1850"
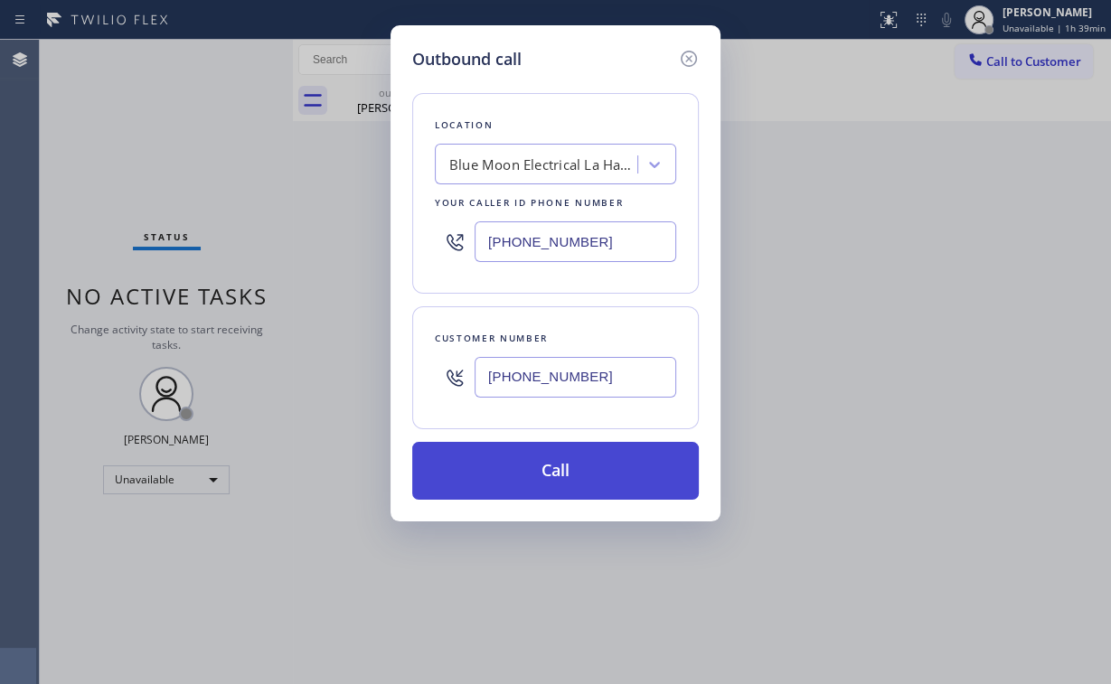
type input "[PHONE_NUMBER]"
click at [525, 477] on button "Call" at bounding box center [555, 471] width 287 height 58
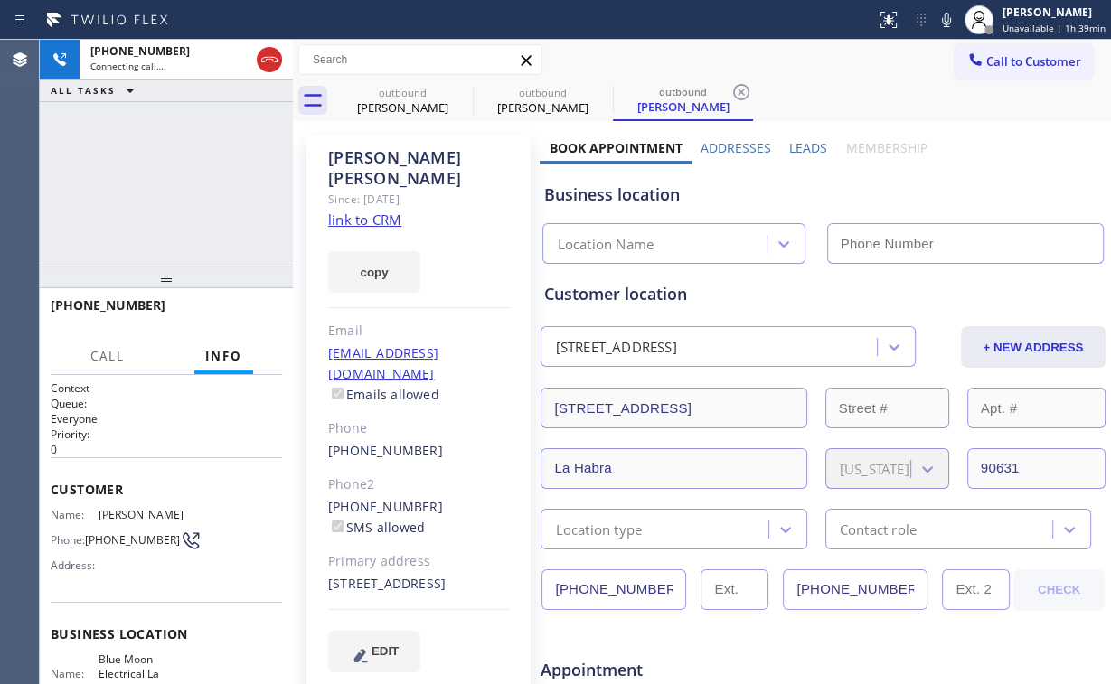
type input "[PHONE_NUMBER]"
click at [177, 180] on div "[PHONE_NUMBER] Connecting call… ALL TASKS ALL TASKS ACTIVE TASKS TASKS IN WRAP …" at bounding box center [166, 153] width 253 height 227
type input "[PHONE_NUMBER]"
drag, startPoint x: 421, startPoint y: 98, endPoint x: 463, endPoint y: 96, distance: 41.6
click at [426, 98] on div "outbound" at bounding box center [403, 93] width 137 height 14
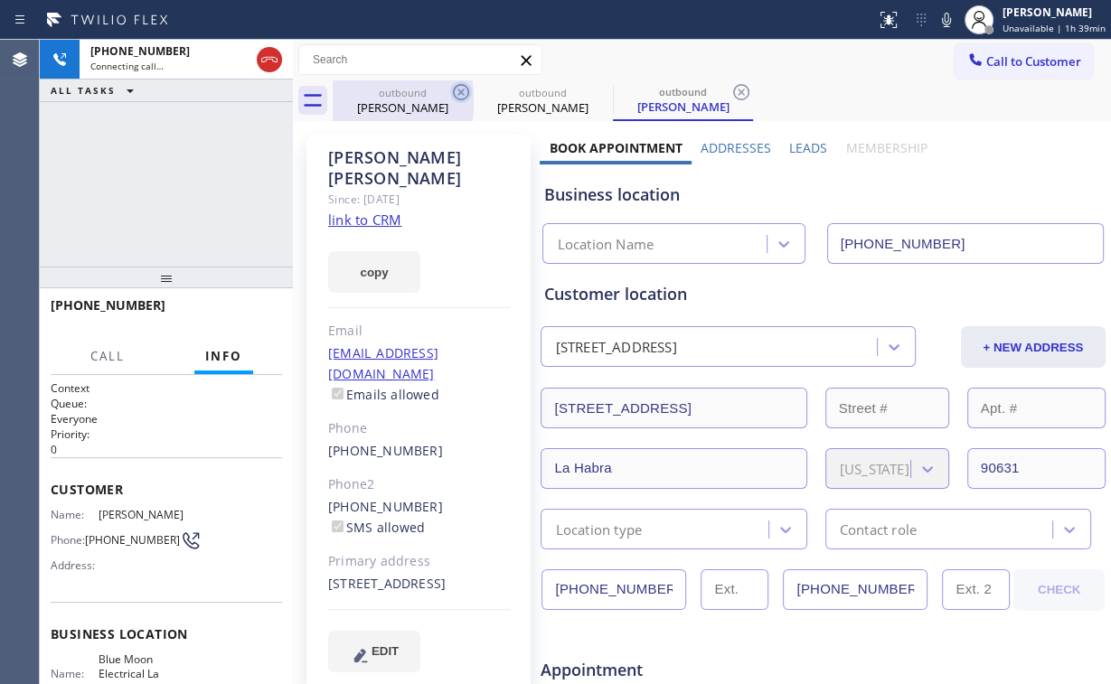
type input "[PHONE_NUMBER]"
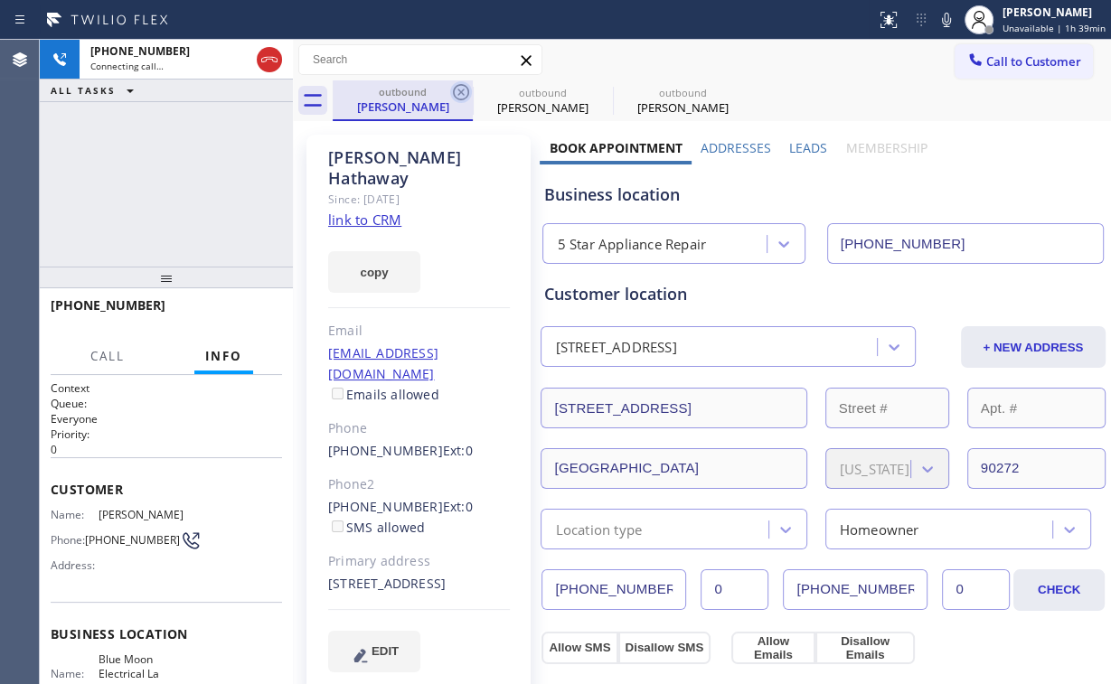
click at [463, 90] on icon at bounding box center [461, 92] width 16 height 16
type input "[PHONE_NUMBER]"
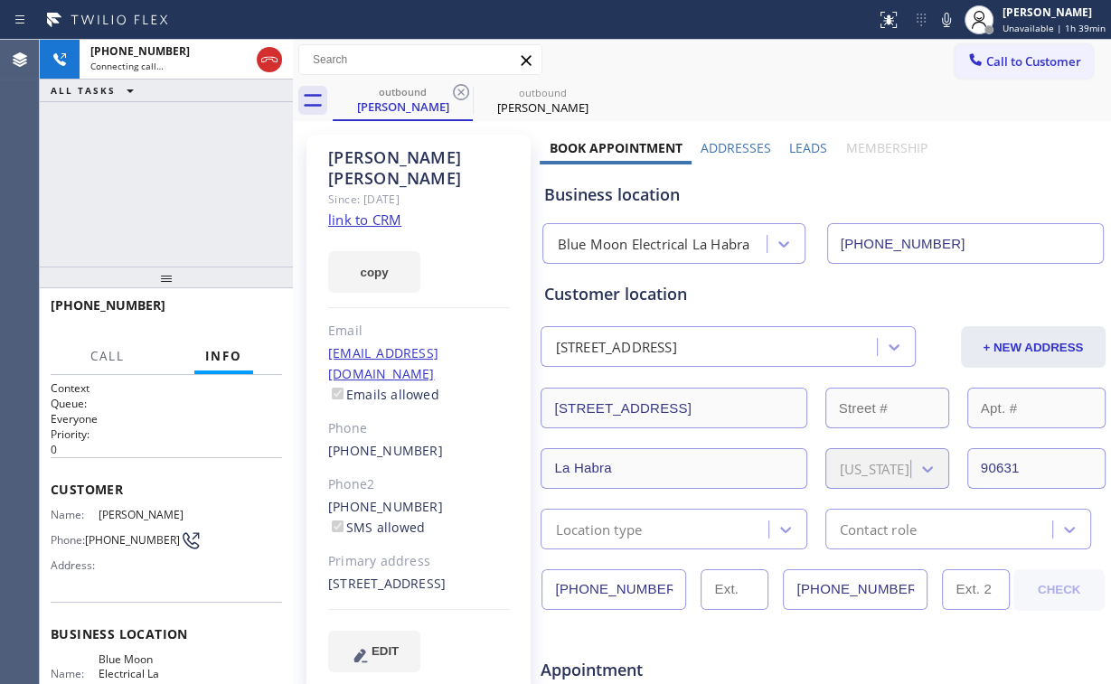
drag, startPoint x: 265, startPoint y: 55, endPoint x: 403, endPoint y: 180, distance: 186.3
click at [265, 56] on icon at bounding box center [270, 60] width 22 height 22
click at [391, 211] on link "link to CRM" at bounding box center [364, 220] width 73 height 18
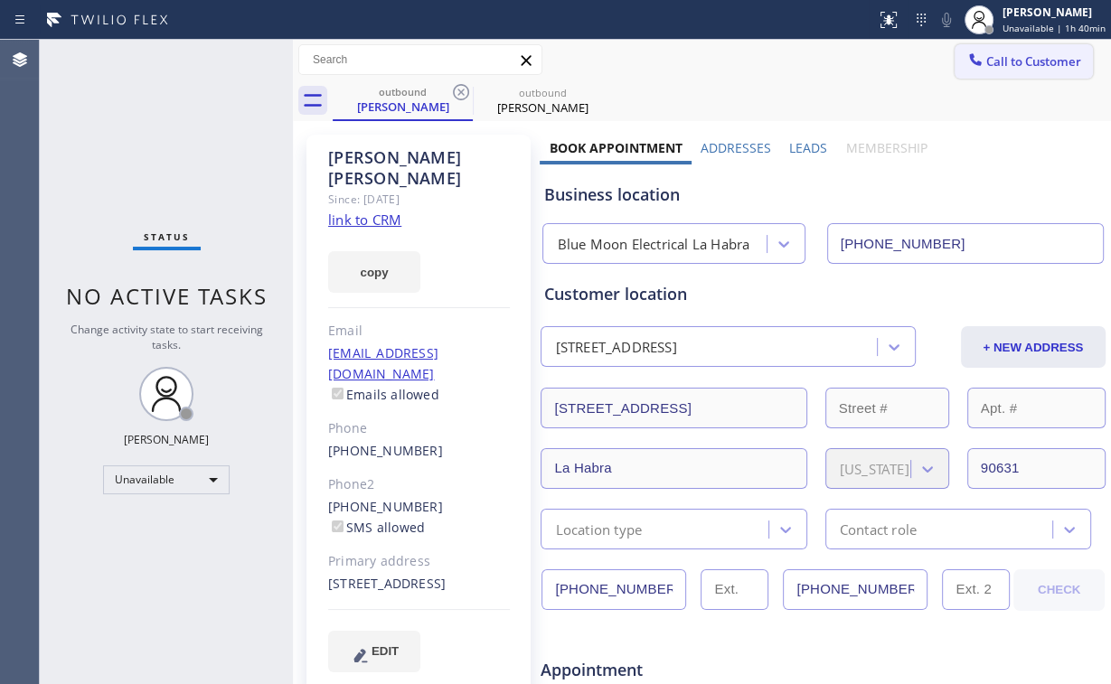
click at [1002, 63] on span "Call to Customer" at bounding box center [1033, 61] width 95 height 16
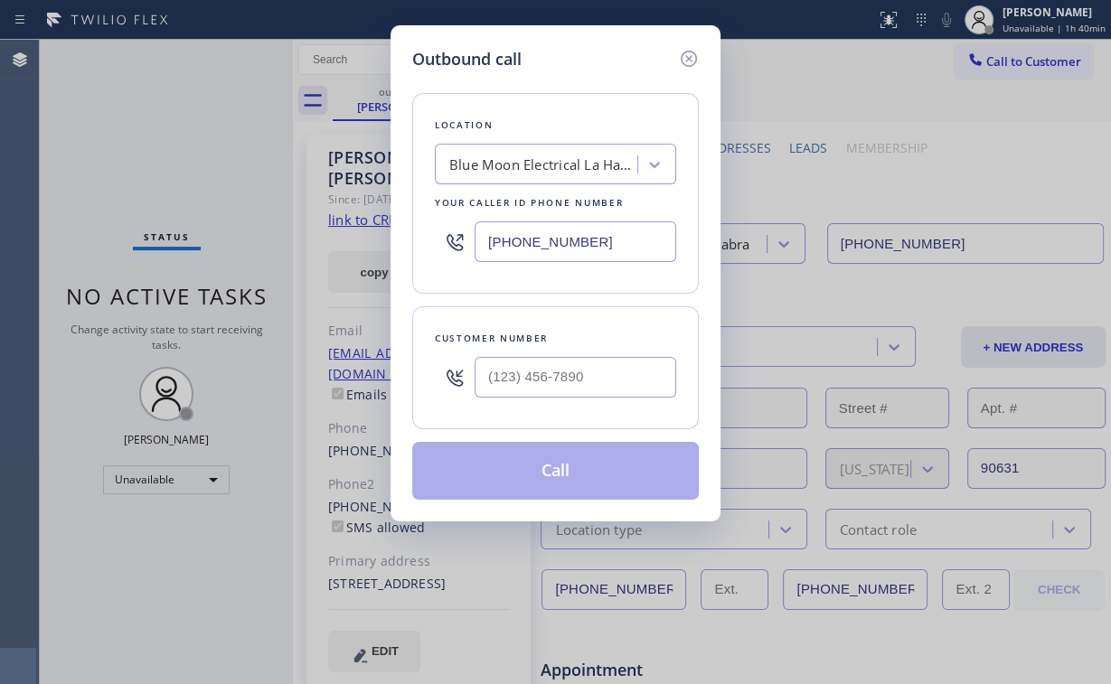
drag, startPoint x: 625, startPoint y: 238, endPoint x: 312, endPoint y: 258, distance: 313.5
click at [312, 258] on div "Outbound call Location Blue Moon Electrical La Habra Your caller id phone numbe…" at bounding box center [555, 342] width 1111 height 684
paste input "text"
type input "[PHONE_NUMBER]"
click at [579, 378] on input "(___) ___-____" at bounding box center [576, 377] width 202 height 41
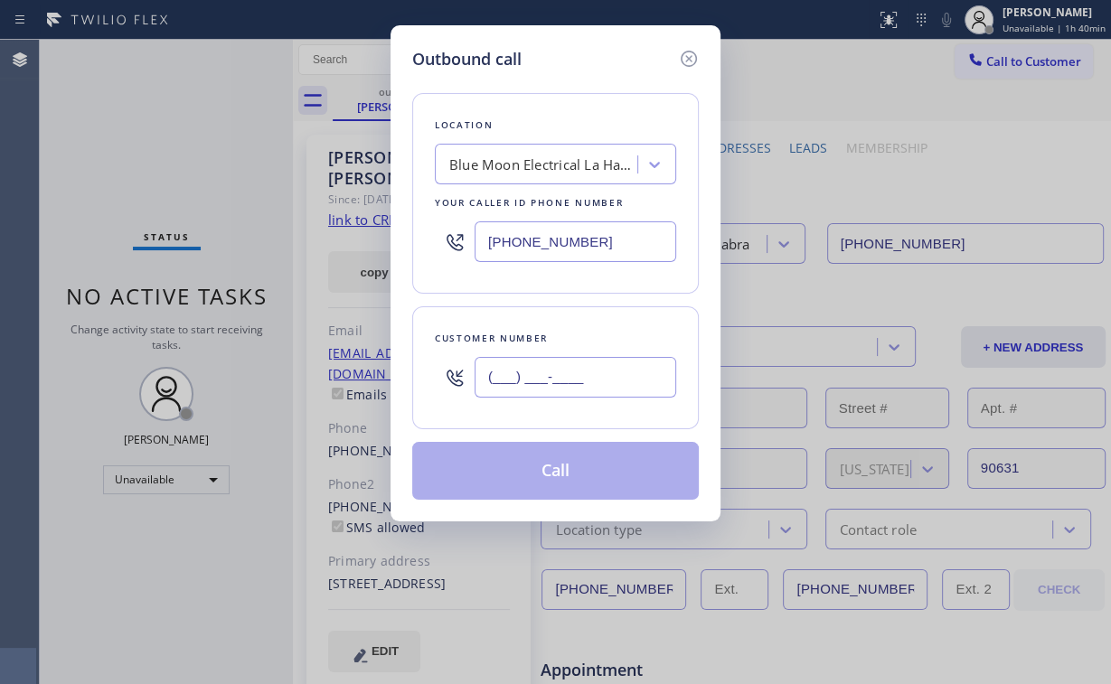
paste input "714) 585-1850"
type input "[PHONE_NUMBER]"
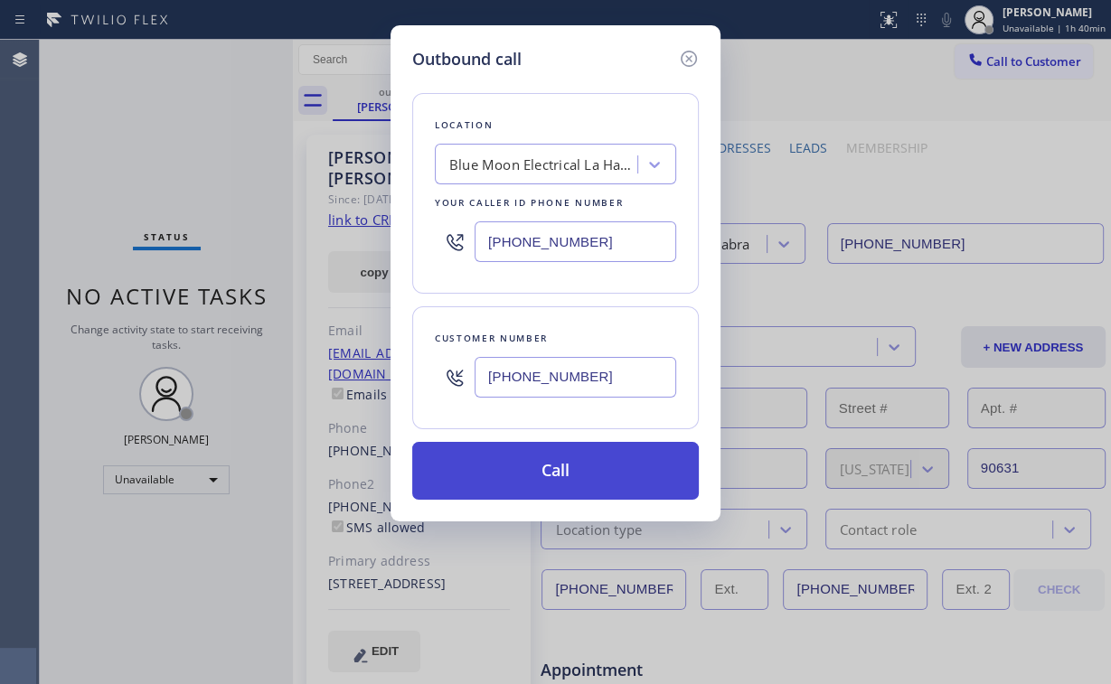
click at [510, 472] on button "Call" at bounding box center [555, 471] width 287 height 58
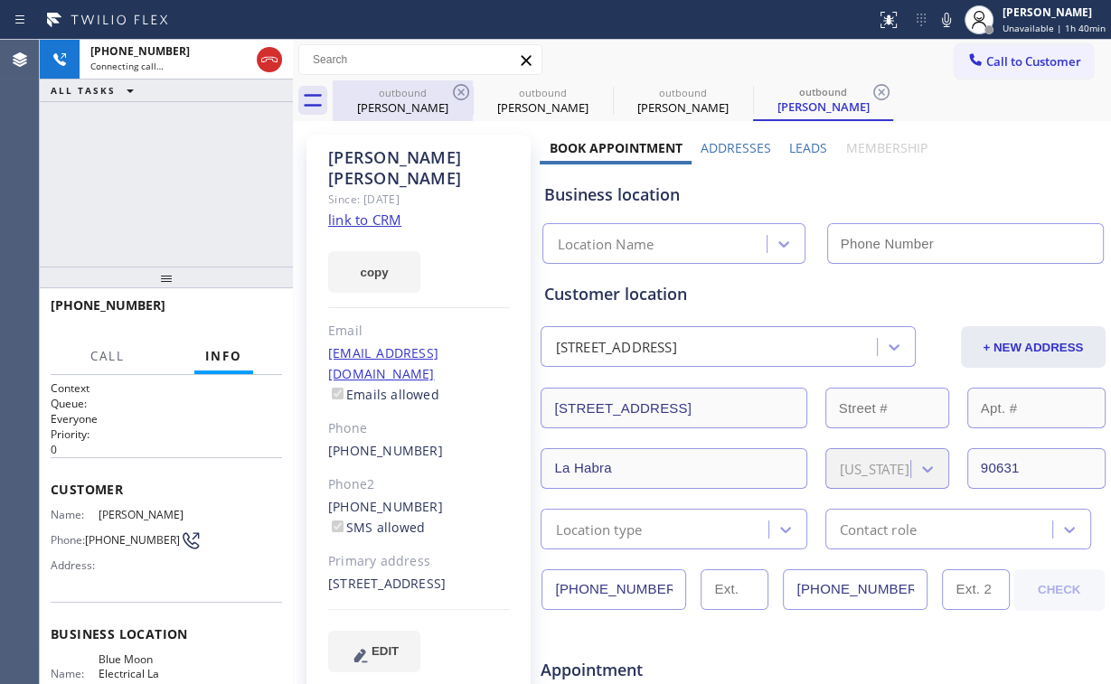
type input "[PHONE_NUMBER]"
drag, startPoint x: 407, startPoint y: 93, endPoint x: 460, endPoint y: 98, distance: 53.5
click at [413, 96] on div "outbound" at bounding box center [403, 93] width 137 height 14
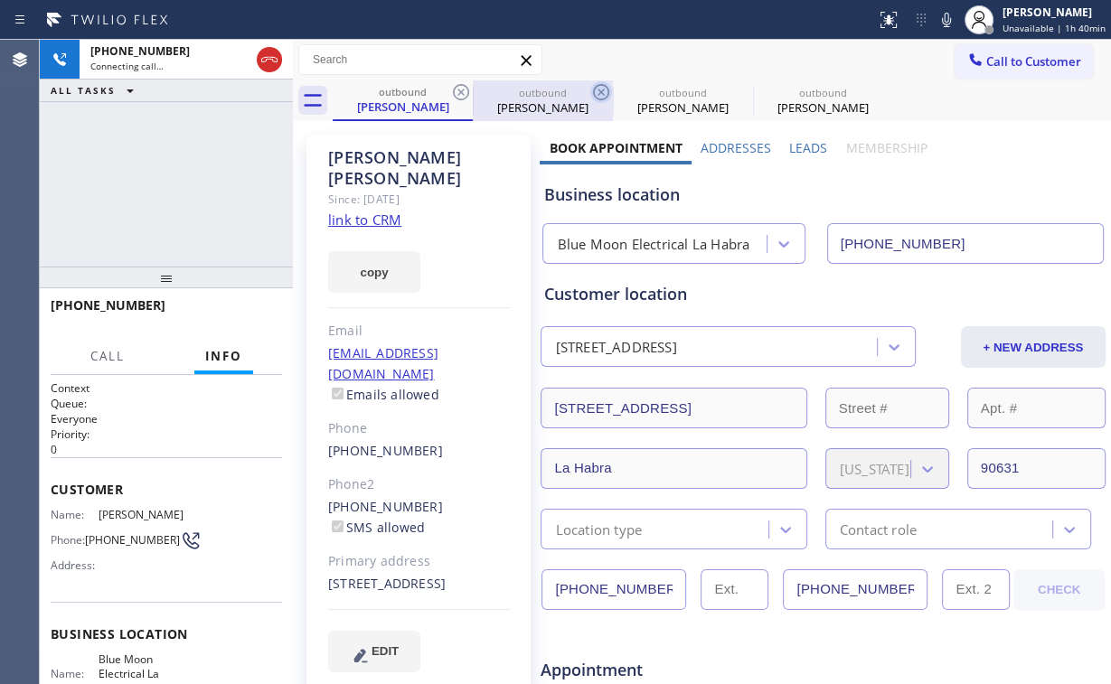
click at [457, 89] on icon at bounding box center [461, 92] width 22 height 22
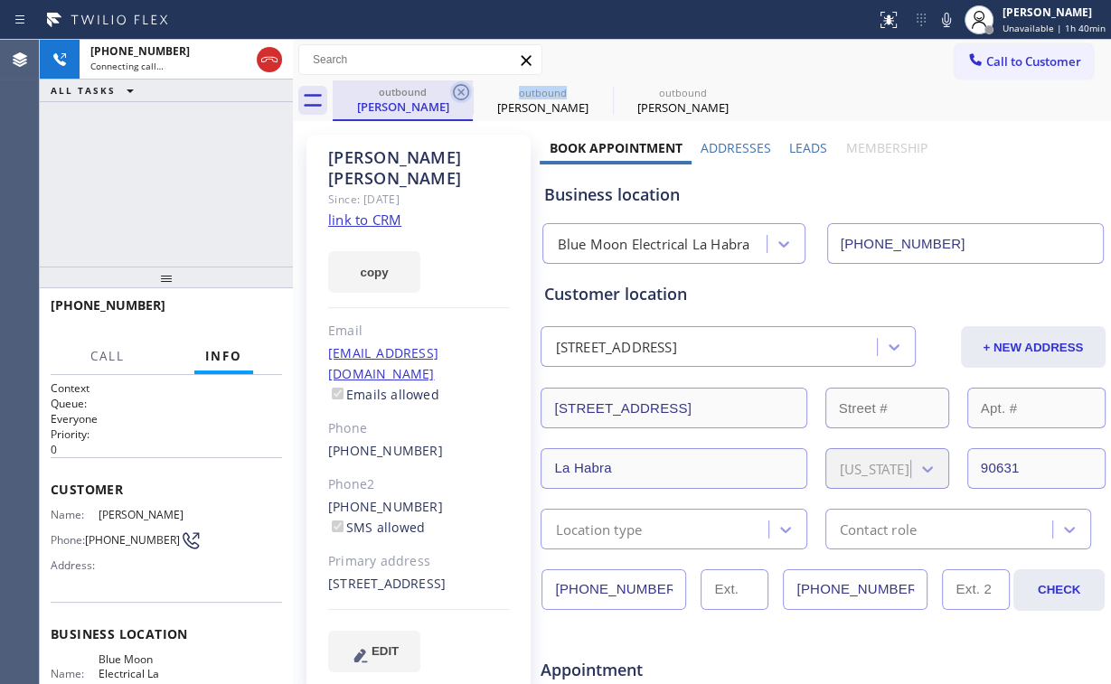
click at [458, 88] on icon at bounding box center [461, 92] width 22 height 22
click at [188, 192] on div "[PHONE_NUMBER] Connecting call… ALL TASKS ALL TASKS ACTIVE TASKS TASKS IN WRAP …" at bounding box center [166, 153] width 253 height 227
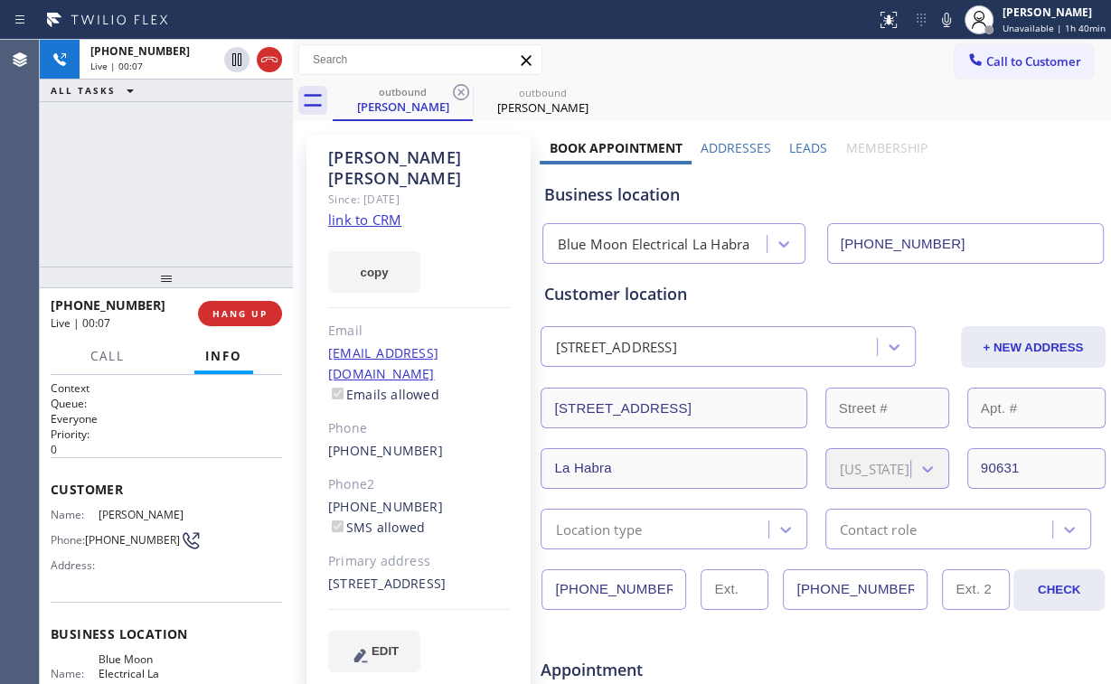
click at [646, 201] on div "Business location" at bounding box center [822, 195] width 559 height 24
click at [250, 311] on span "HANG UP" at bounding box center [239, 313] width 55 height 13
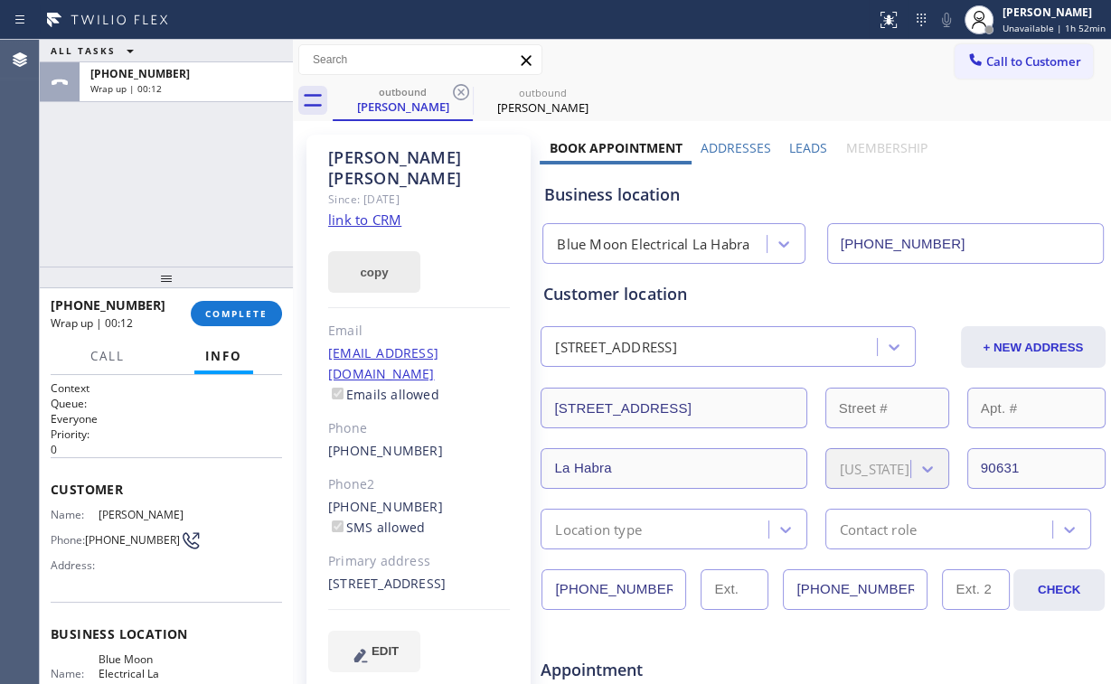
drag, startPoint x: 170, startPoint y: 170, endPoint x: 336, endPoint y: 270, distance: 194.3
click at [170, 170] on div "ALL TASKS ALL TASKS ACTIVE TASKS TASKS IN WRAP UP [PHONE_NUMBER] Wrap up | 00:12" at bounding box center [166, 153] width 253 height 227
click at [243, 309] on span "COMPLETE" at bounding box center [236, 313] width 62 height 13
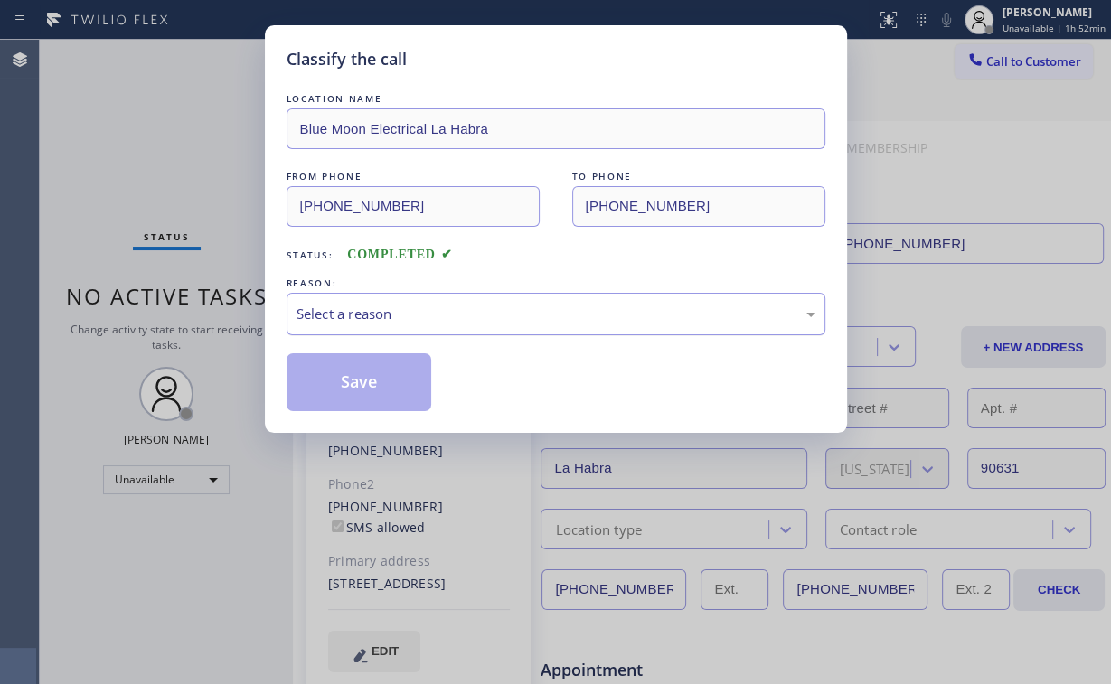
click at [378, 306] on div "Select a reason" at bounding box center [556, 314] width 519 height 21
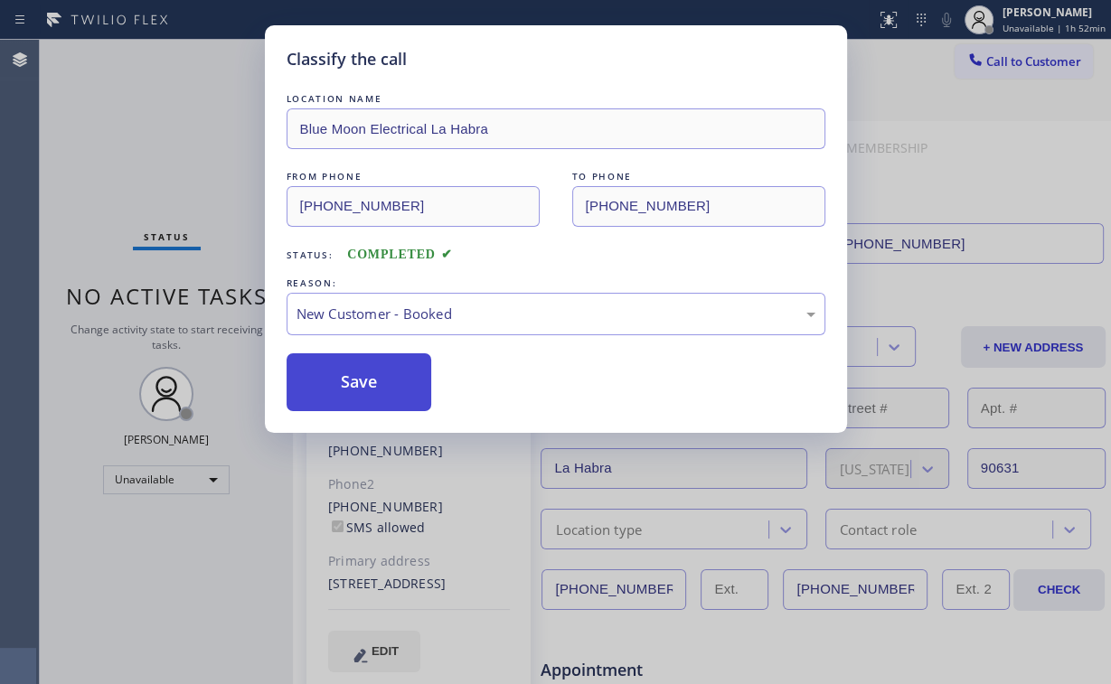
click at [352, 386] on button "Save" at bounding box center [360, 383] width 146 height 58
drag, startPoint x: 192, startPoint y: 154, endPoint x: 181, endPoint y: 1, distance: 153.2
click at [191, 149] on div "Classify the call LOCATION NAME Blue Moon Electrical La Habra FROM PHONE [PHONE…" at bounding box center [555, 342] width 1111 height 684
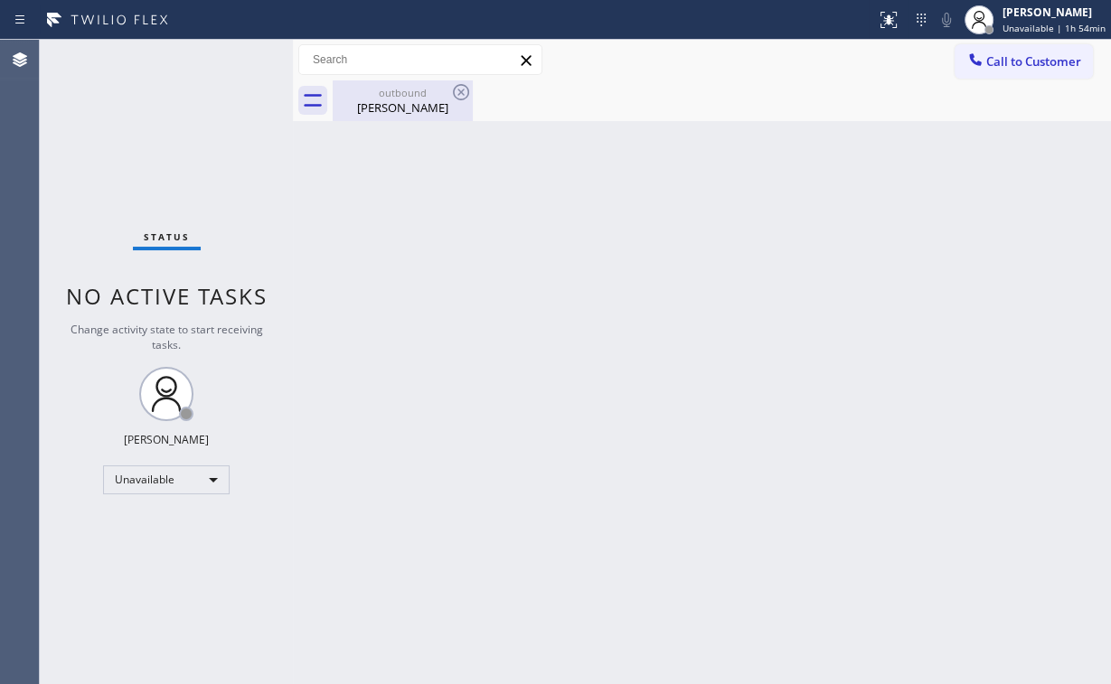
click at [402, 108] on div "[PERSON_NAME]" at bounding box center [403, 107] width 137 height 16
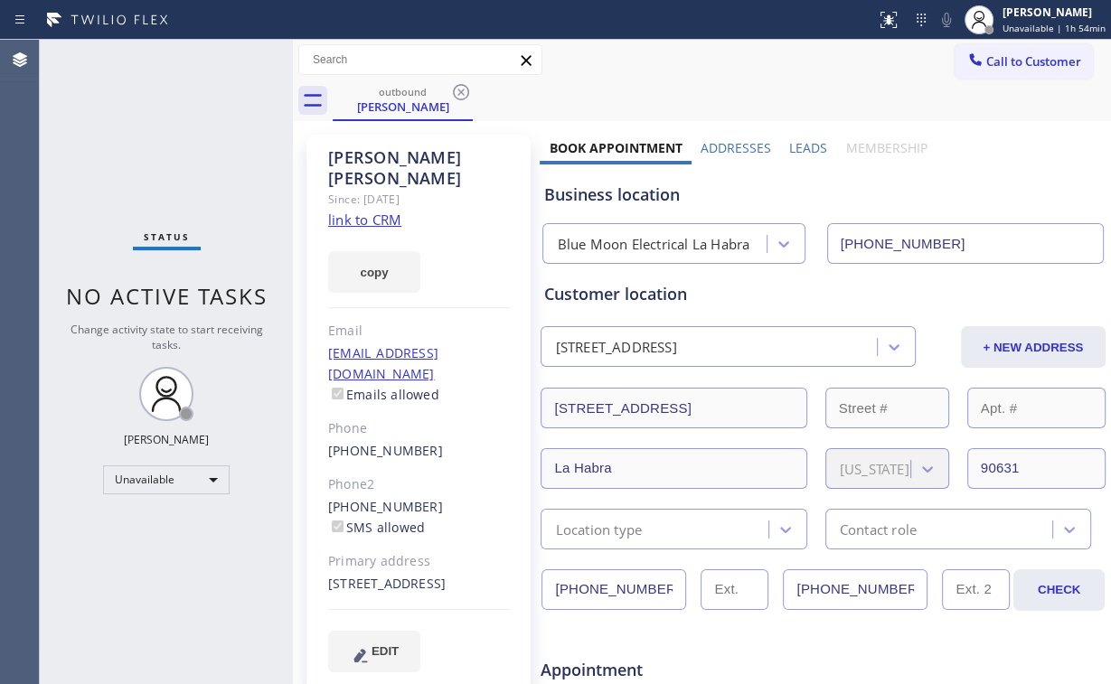
click at [458, 90] on icon at bounding box center [461, 92] width 16 height 16
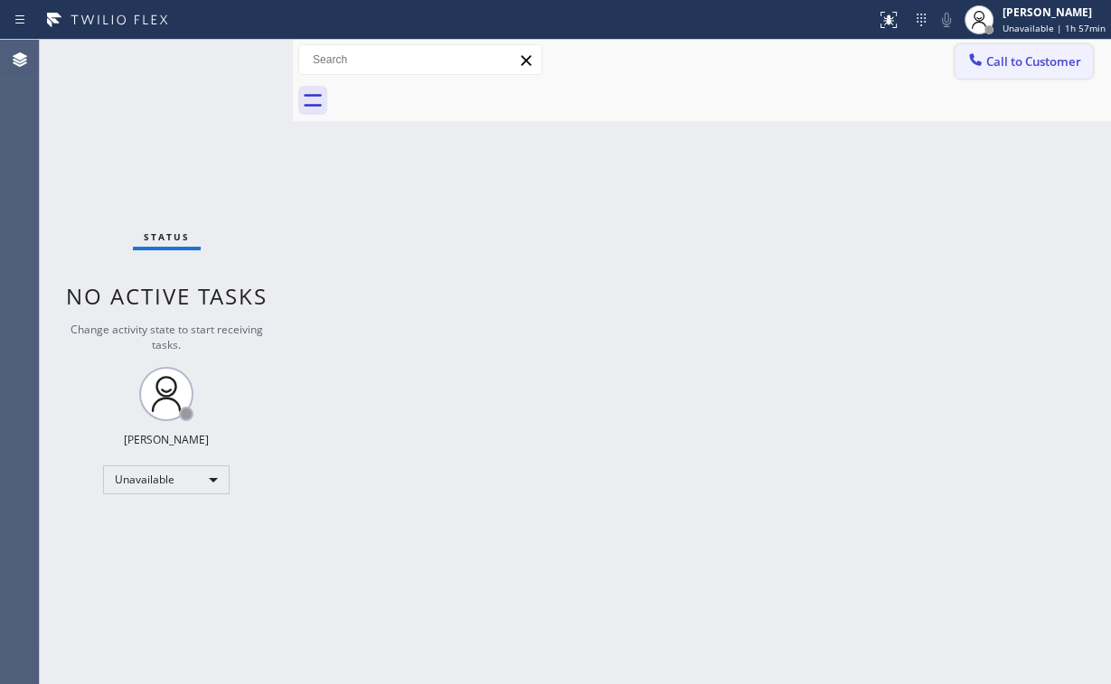
drag, startPoint x: 1014, startPoint y: 76, endPoint x: 841, endPoint y: 134, distance: 183.0
click at [1014, 76] on button "Call to Customer" at bounding box center [1024, 61] width 138 height 34
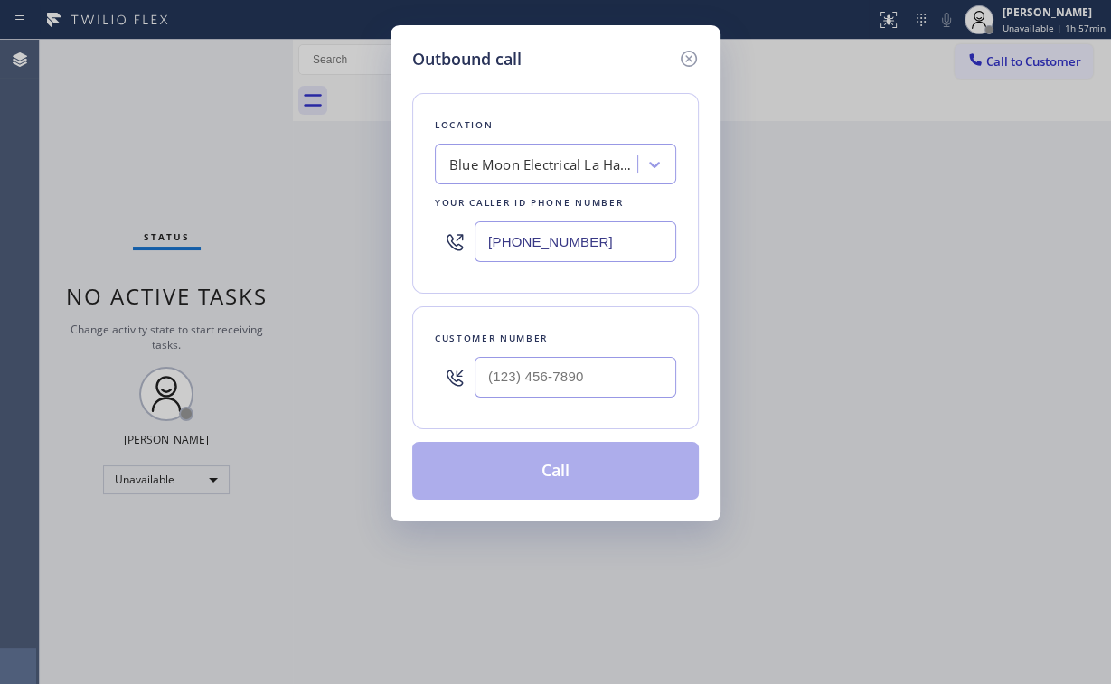
drag, startPoint x: 641, startPoint y: 247, endPoint x: 325, endPoint y: 266, distance: 316.1
click at [325, 266] on div "Outbound call Location Blue Moon Electrical La Habra Your caller id phone numbe…" at bounding box center [555, 342] width 1111 height 684
paste input "16) 217-4432"
type input "[PHONE_NUMBER]"
click at [573, 373] on input "(___) ___-____" at bounding box center [576, 377] width 202 height 41
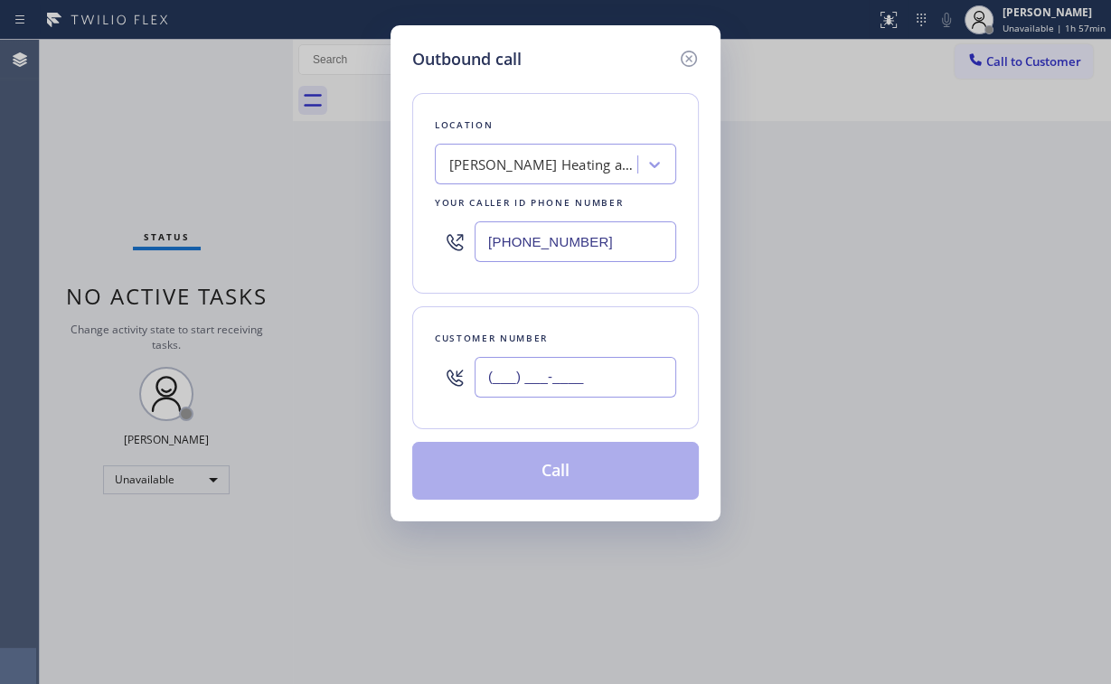
paste input "516) 469-3545"
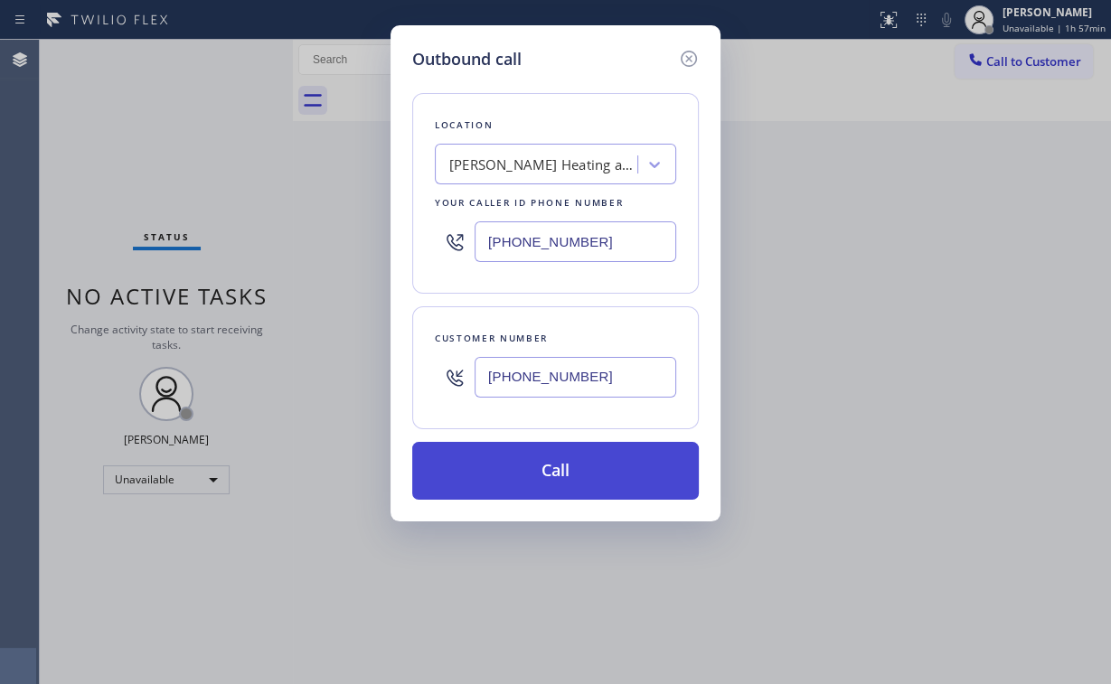
type input "[PHONE_NUMBER]"
click at [527, 453] on button "Call" at bounding box center [555, 471] width 287 height 58
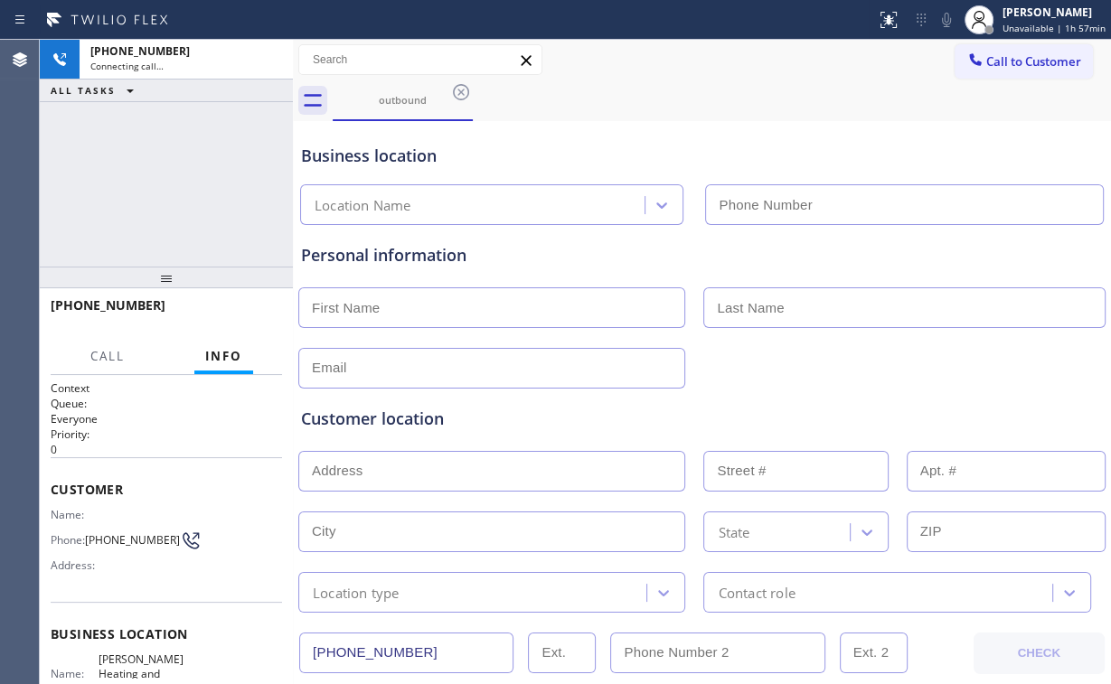
type input "[PHONE_NUMBER]"
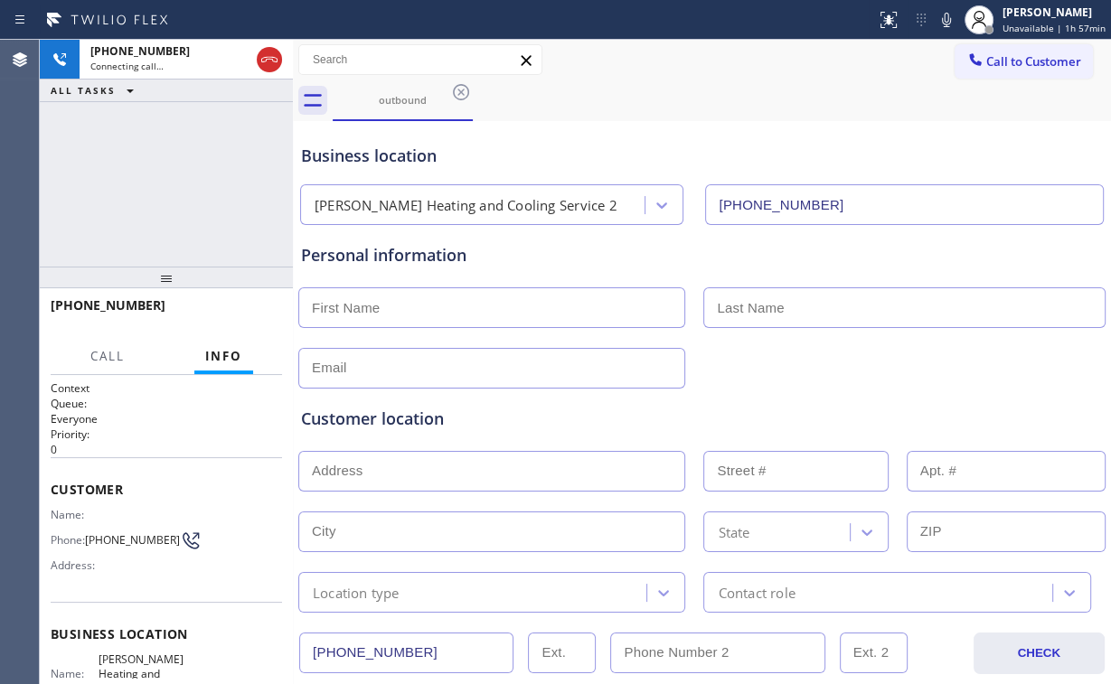
drag, startPoint x: 231, startPoint y: 175, endPoint x: 254, endPoint y: 184, distance: 25.2
click at [231, 176] on div "[PHONE_NUMBER] Connecting call… ALL TASKS ALL TASKS ACTIVE TASKS TASKS IN WRAP …" at bounding box center [166, 153] width 253 height 227
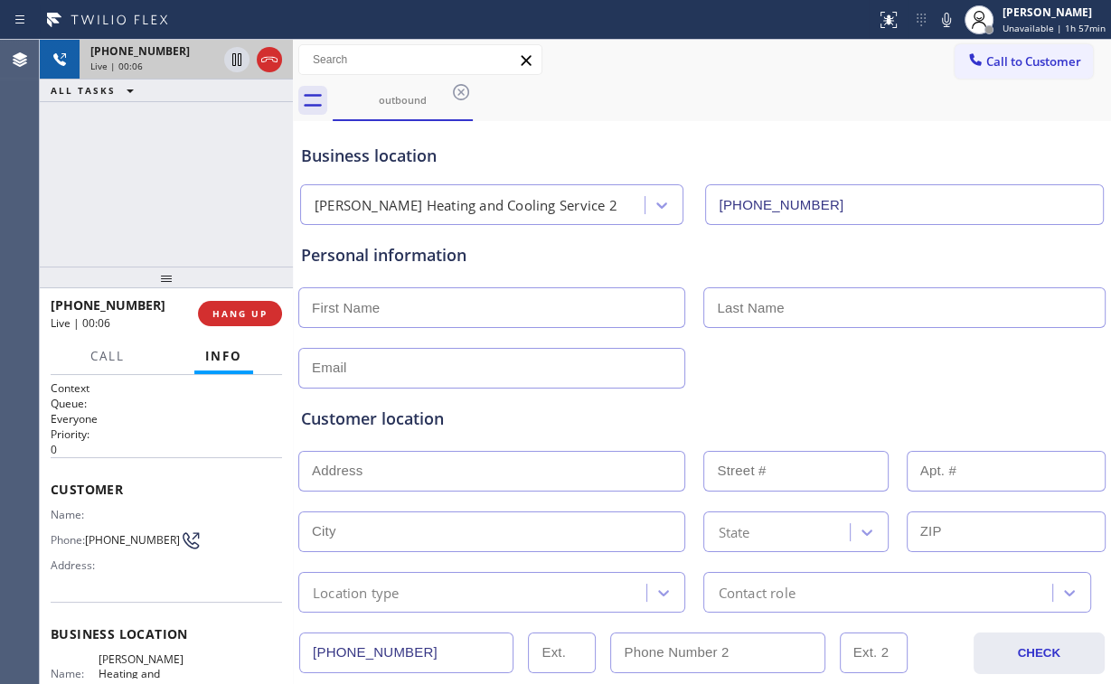
click at [271, 62] on icon at bounding box center [270, 60] width 22 height 22
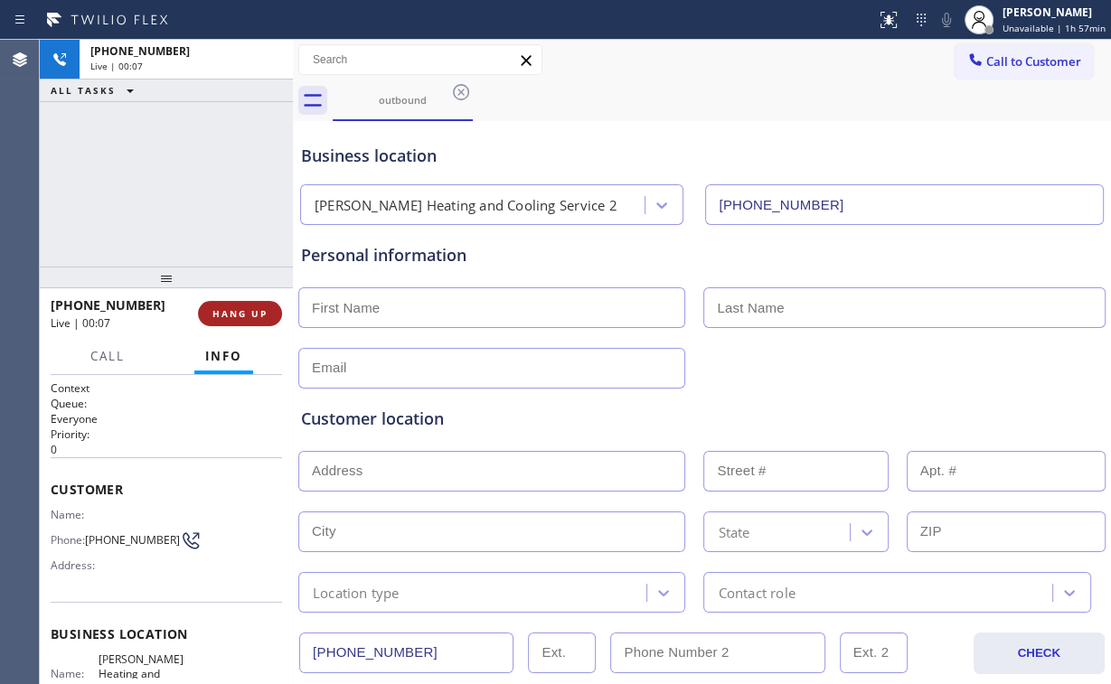
click at [252, 306] on button "HANG UP" at bounding box center [240, 313] width 84 height 25
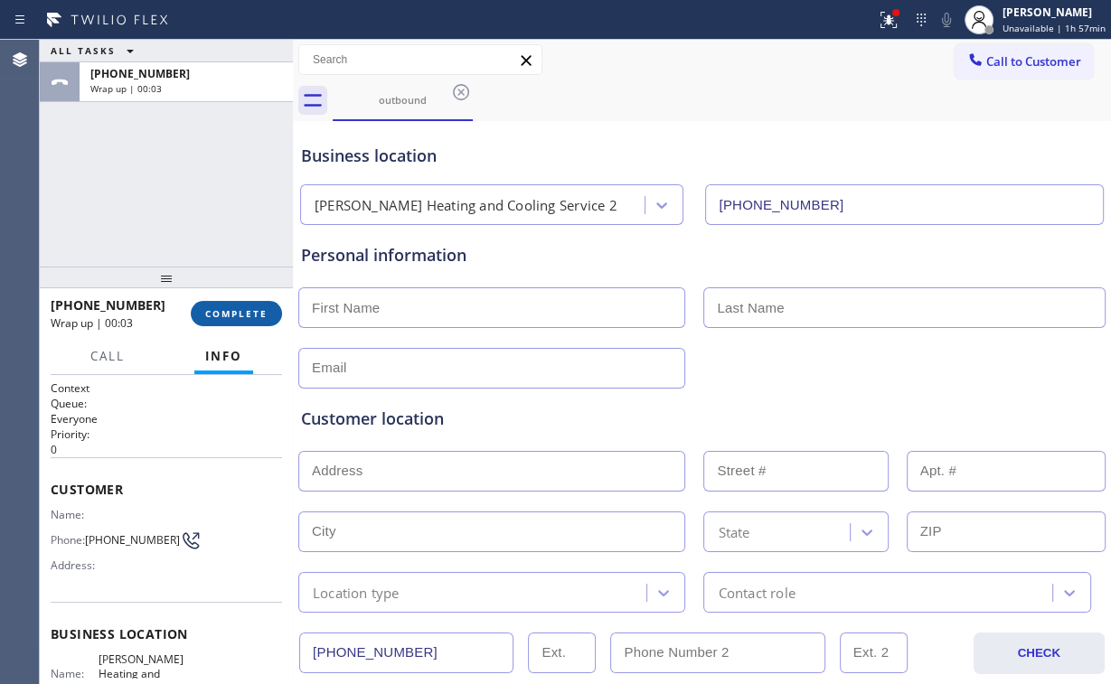
click at [250, 325] on button "COMPLETE" at bounding box center [236, 313] width 91 height 25
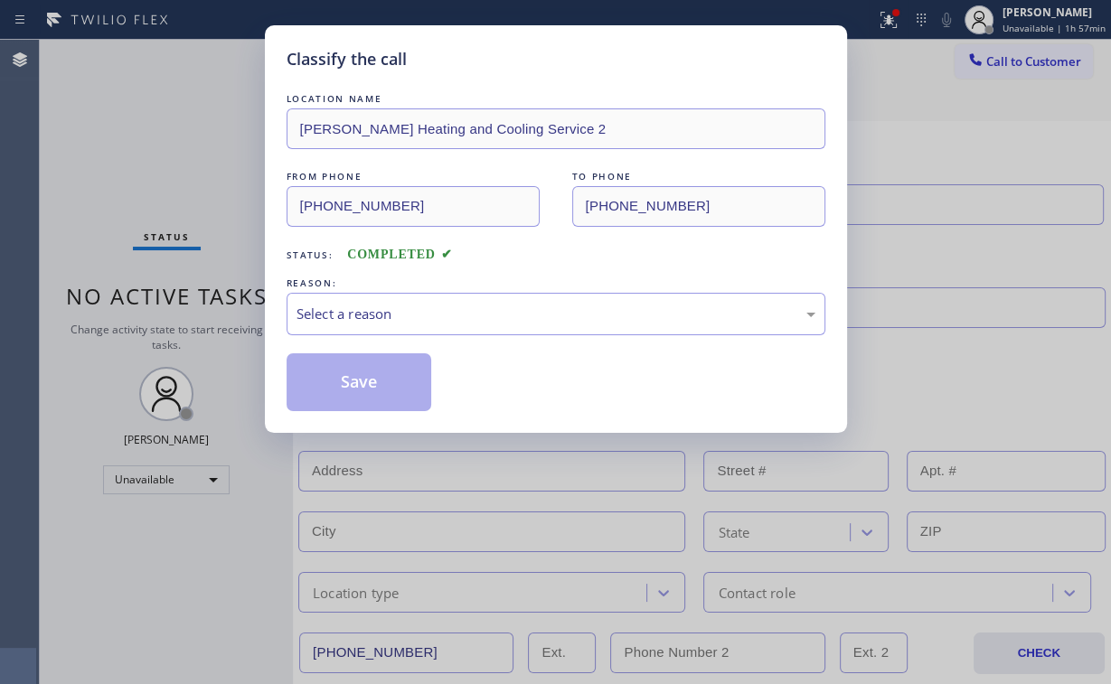
click at [420, 285] on div "REASON:" at bounding box center [556, 283] width 539 height 19
drag, startPoint x: 406, startPoint y: 306, endPoint x: 401, endPoint y: 322, distance: 16.3
click at [406, 307] on div "Select a reason" at bounding box center [556, 314] width 519 height 21
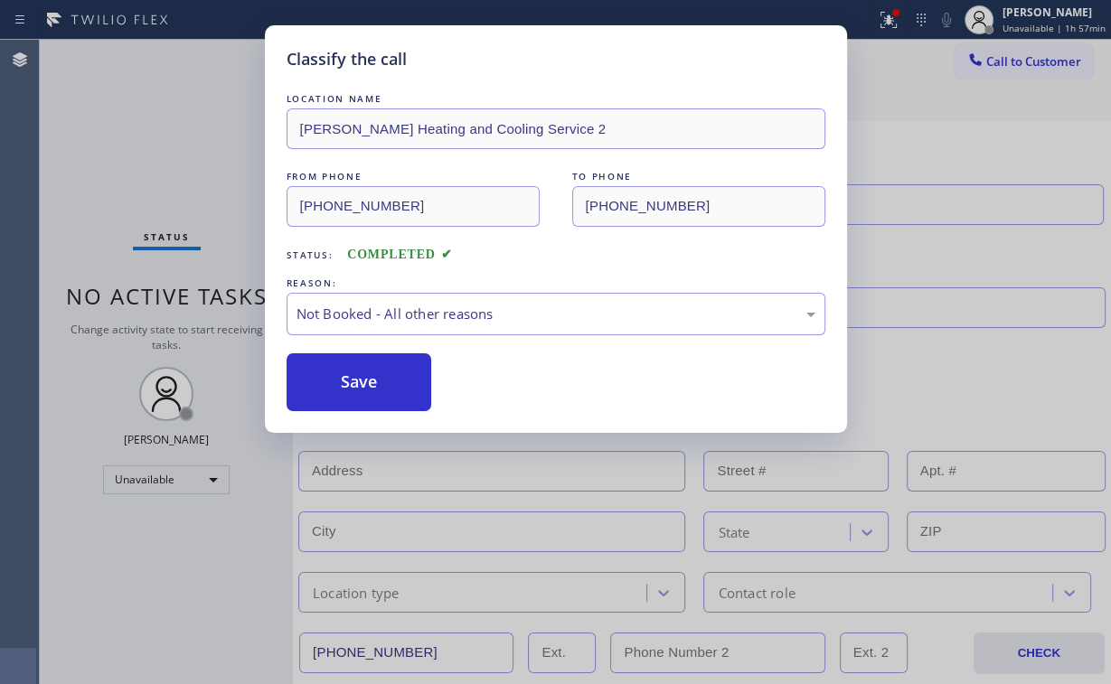
drag, startPoint x: 363, startPoint y: 389, endPoint x: 132, endPoint y: 174, distance: 316.0
click at [364, 383] on button "Save" at bounding box center [360, 383] width 146 height 58
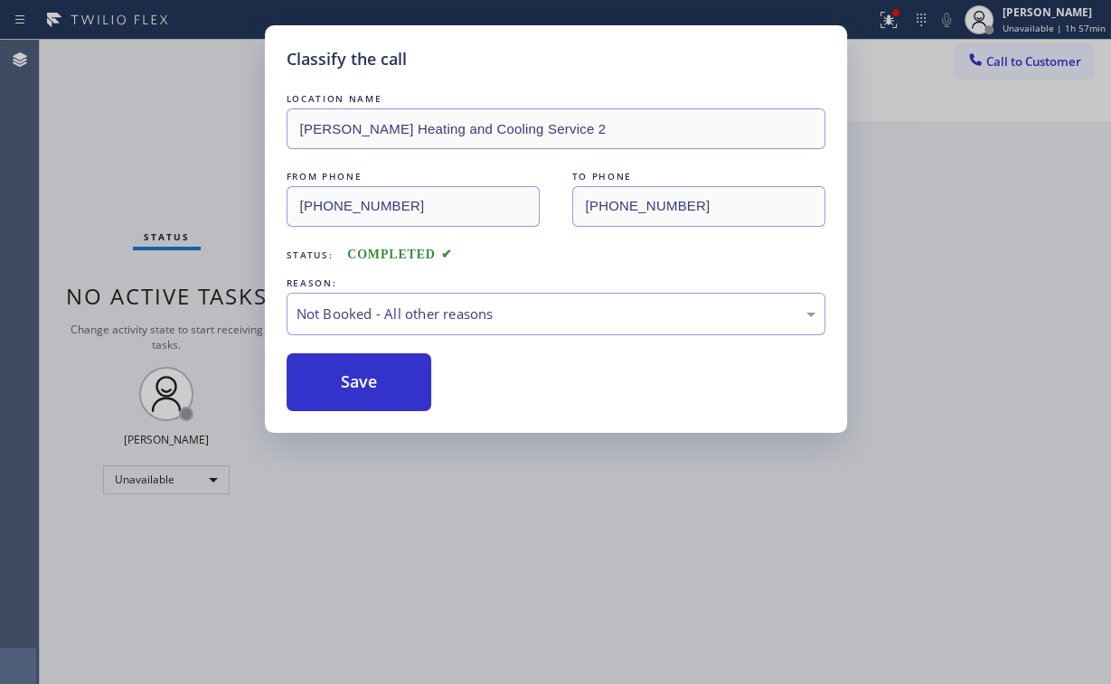
click at [103, 138] on div "Classify the call LOCATION NAME [PERSON_NAME] Heating and Cooling Service 2 FRO…" at bounding box center [555, 342] width 1111 height 684
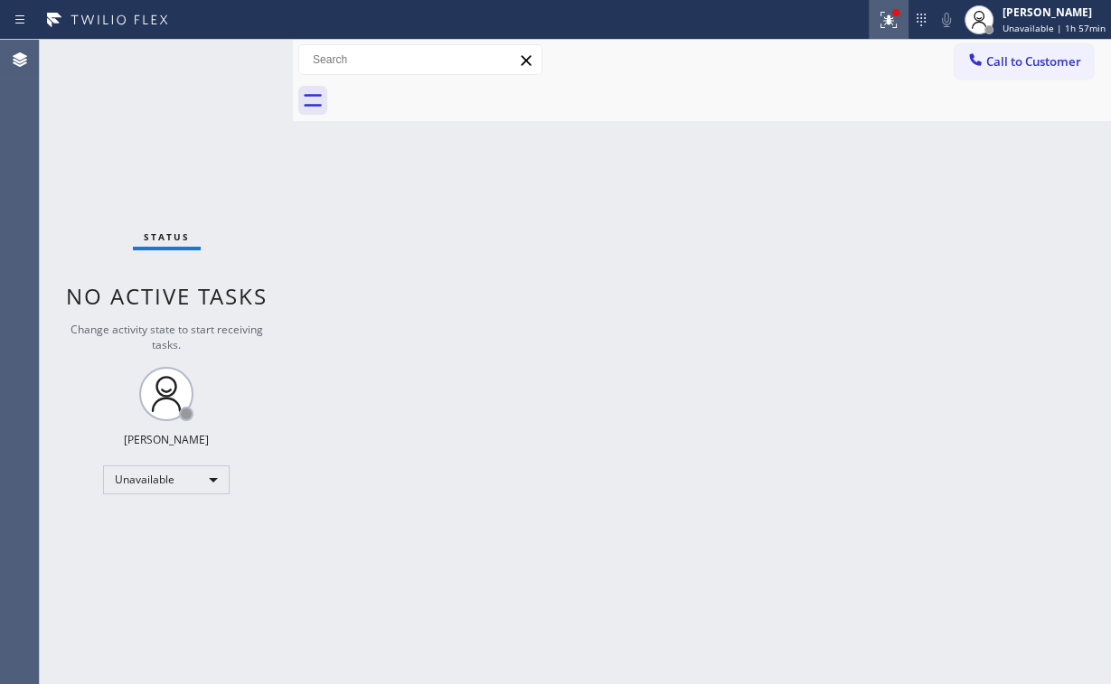
click at [889, 22] on icon at bounding box center [889, 20] width 22 height 22
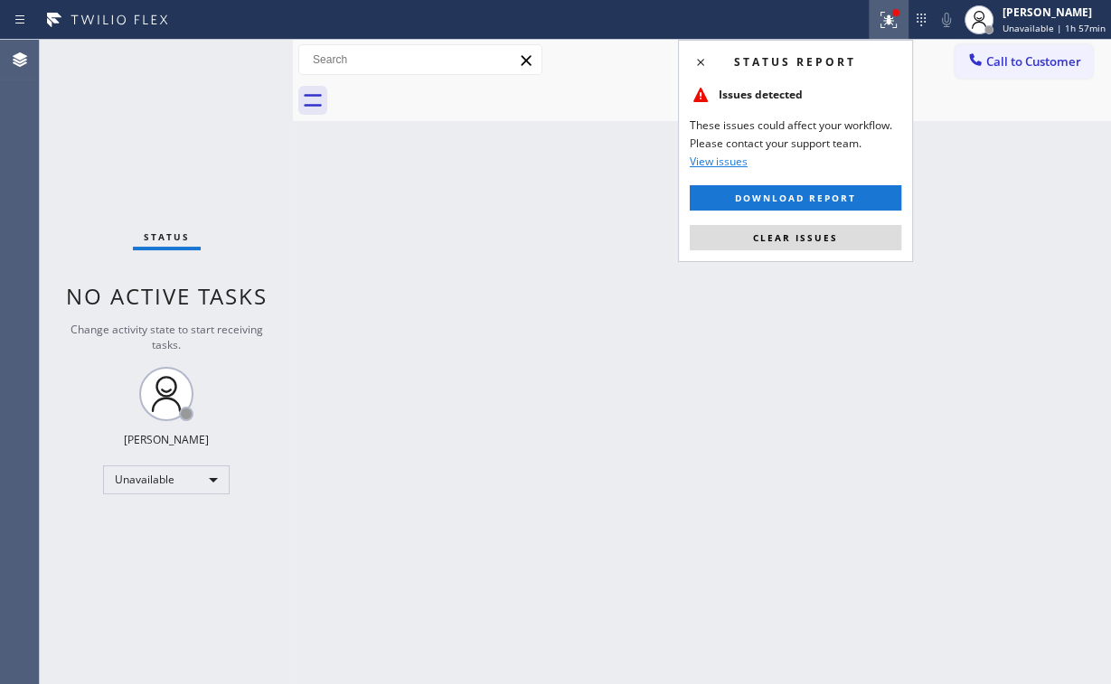
drag, startPoint x: 858, startPoint y: 228, endPoint x: 1015, endPoint y: 144, distance: 178.4
click at [862, 231] on button "Clear issues" at bounding box center [796, 237] width 212 height 25
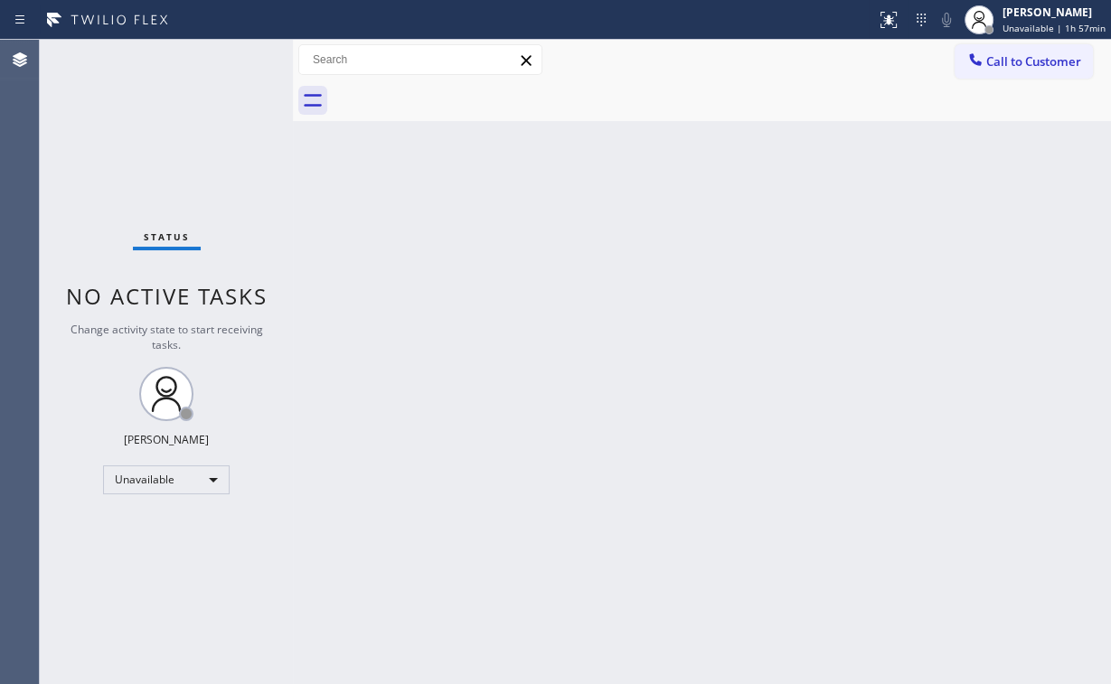
drag, startPoint x: 1020, startPoint y: 52, endPoint x: 827, endPoint y: 152, distance: 217.2
click at [1021, 52] on button "Call to Customer" at bounding box center [1024, 61] width 138 height 34
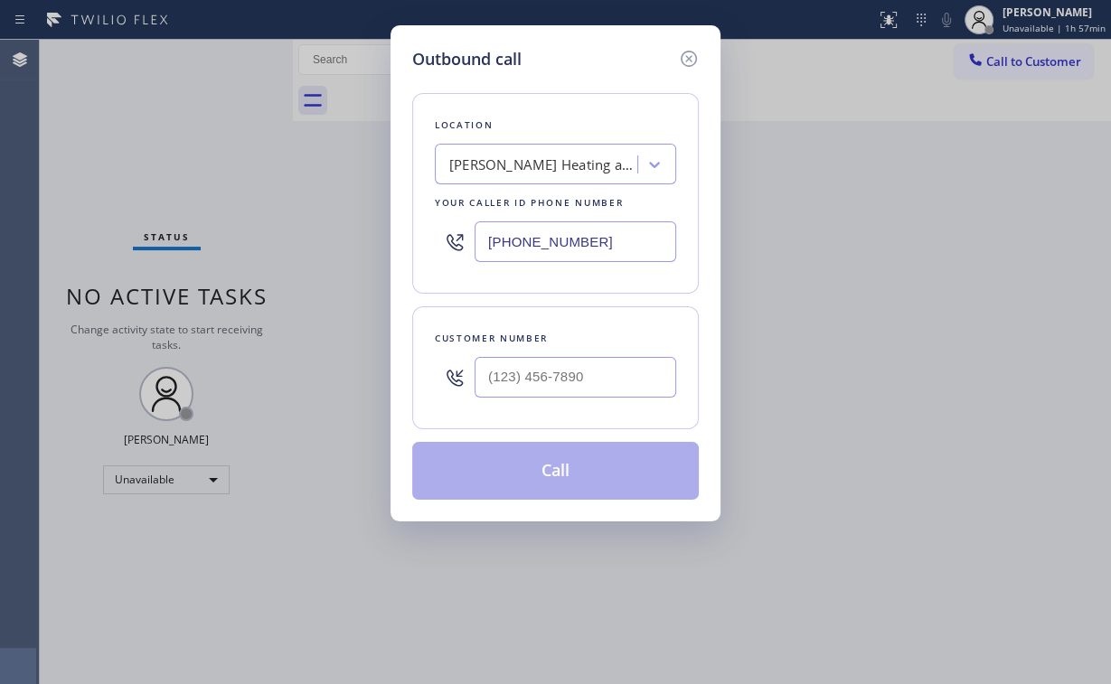
drag, startPoint x: 558, startPoint y: 240, endPoint x: 318, endPoint y: 250, distance: 239.8
click at [381, 238] on div "Outbound call Location [PERSON_NAME] Heating and Cooling Service 2 Your caller …" at bounding box center [555, 342] width 1111 height 684
paste input "323) 894-1837"
type input "[PHONE_NUMBER]"
click at [603, 368] on input "(___) ___-____" at bounding box center [576, 377] width 202 height 41
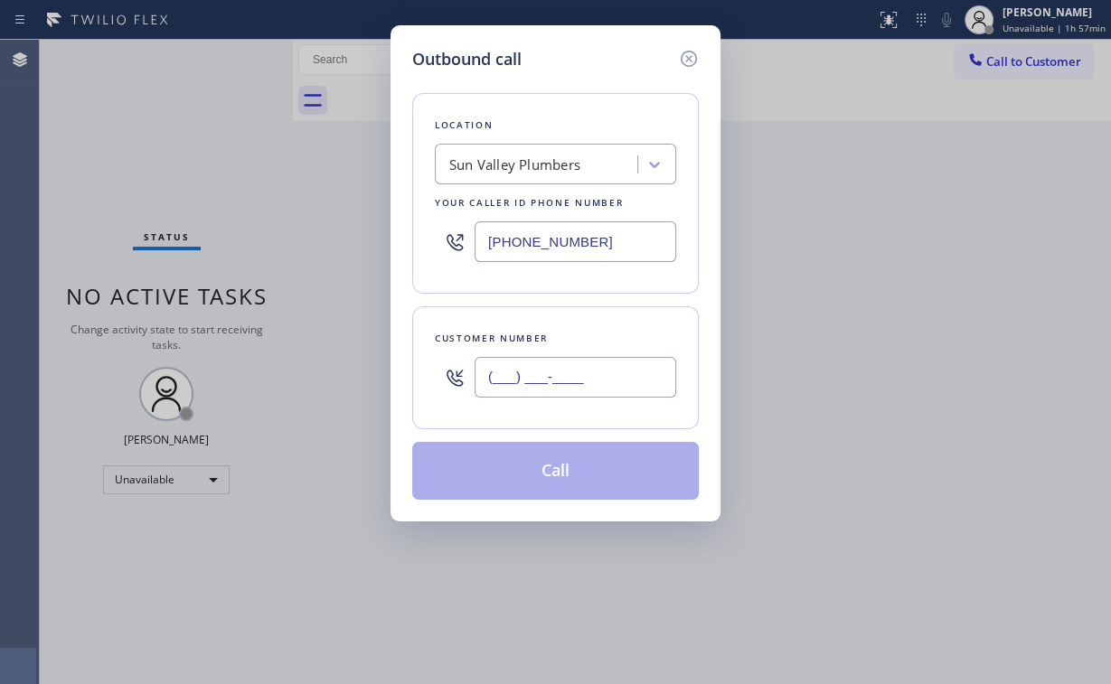
paste input "323) 807-2583"
type input "[PHONE_NUMBER]"
click at [571, 428] on div "Location [GEOGRAPHIC_DATA] Plumbers Your caller id phone number [PHONE_NUMBER] …" at bounding box center [555, 285] width 287 height 429
drag, startPoint x: 592, startPoint y: 362, endPoint x: 595, endPoint y: 335, distance: 26.4
click at [592, 362] on input "[PHONE_NUMBER]" at bounding box center [576, 377] width 202 height 41
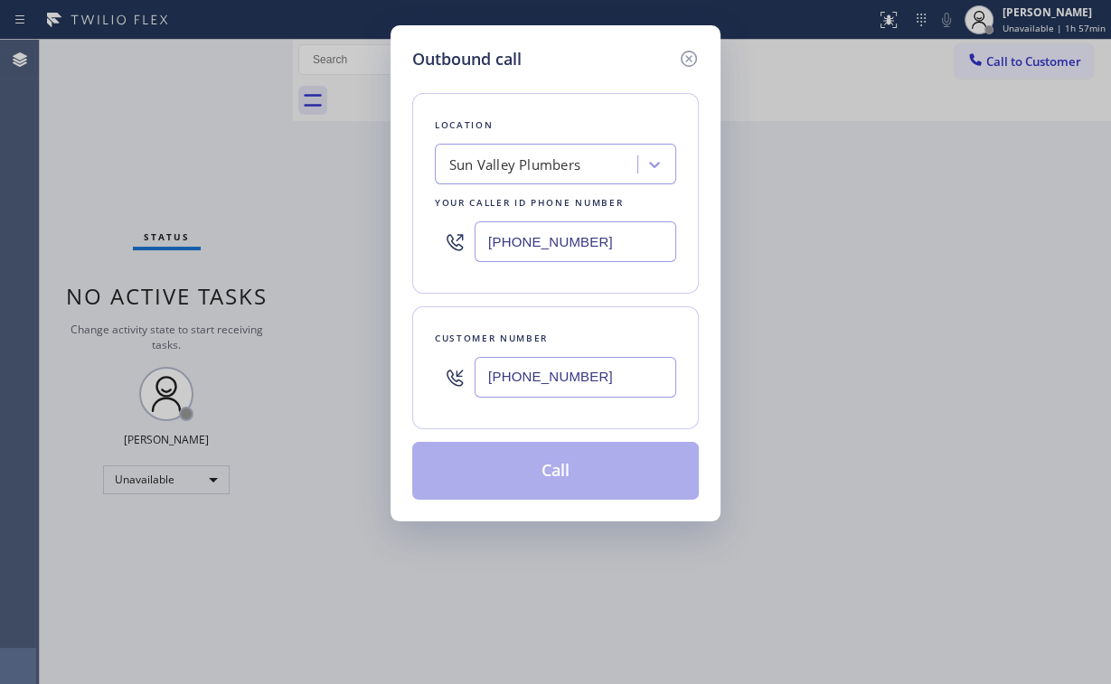
click at [595, 228] on input "[PHONE_NUMBER]" at bounding box center [576, 242] width 202 height 41
click at [593, 388] on input "[PHONE_NUMBER]" at bounding box center [576, 377] width 202 height 41
click at [573, 433] on div "Location [GEOGRAPHIC_DATA] Plumbers Your caller id phone number [PHONE_NUMBER] …" at bounding box center [555, 285] width 287 height 429
click at [593, 366] on input "[PHONE_NUMBER]" at bounding box center [576, 377] width 202 height 41
click at [615, 325] on div "Customer number [PHONE_NUMBER]" at bounding box center [555, 367] width 287 height 123
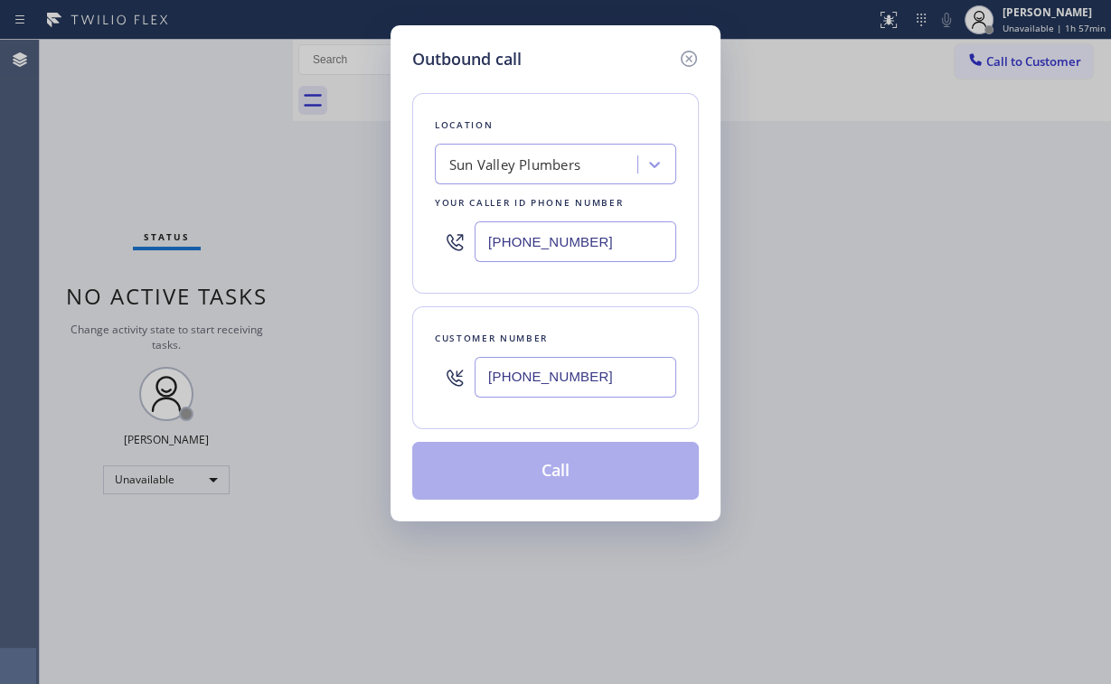
click at [608, 368] on input "[PHONE_NUMBER]" at bounding box center [576, 377] width 202 height 41
click at [620, 333] on div "Customer number" at bounding box center [555, 338] width 241 height 19
click at [624, 374] on input "[PHONE_NUMBER]" at bounding box center [576, 377] width 202 height 41
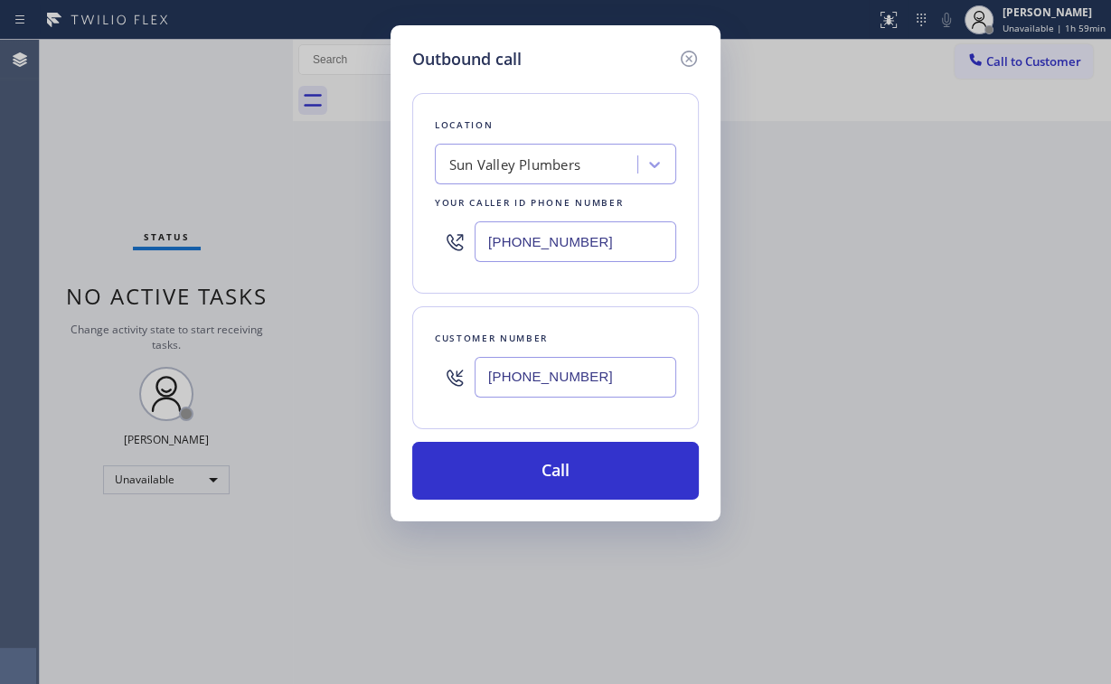
click at [99, 162] on div "Outbound call Location [GEOGRAPHIC_DATA] Plumbers Your caller id phone number […" at bounding box center [555, 342] width 1111 height 684
click at [607, 368] on input "[PHONE_NUMBER]" at bounding box center [576, 377] width 202 height 41
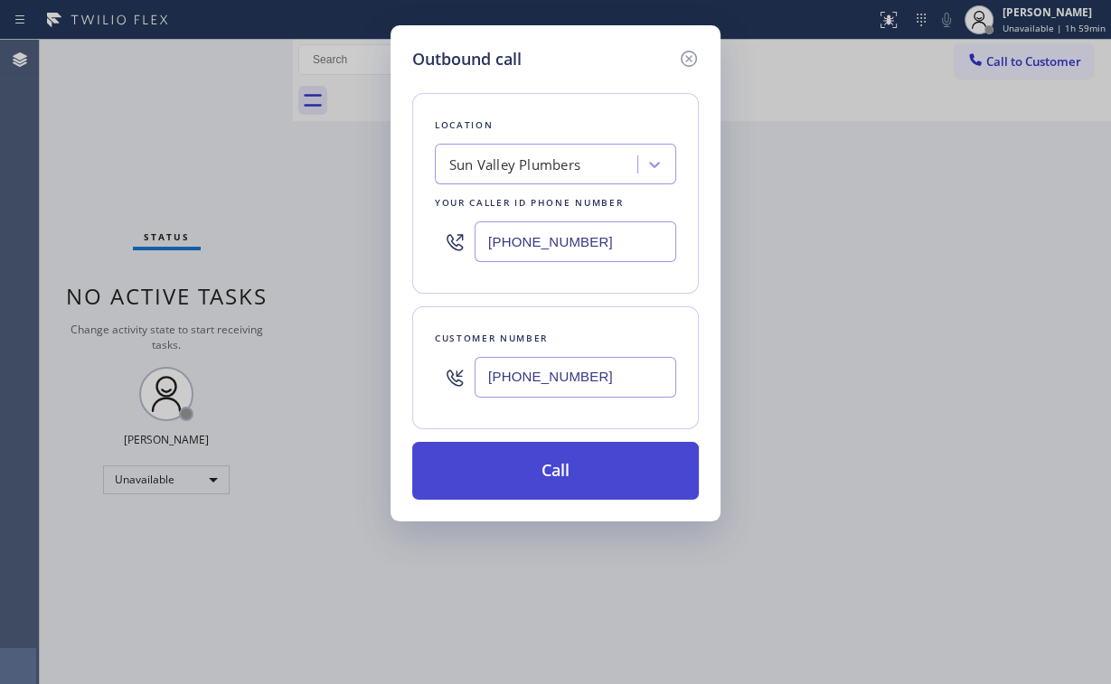
click at [575, 486] on button "Call" at bounding box center [555, 471] width 287 height 58
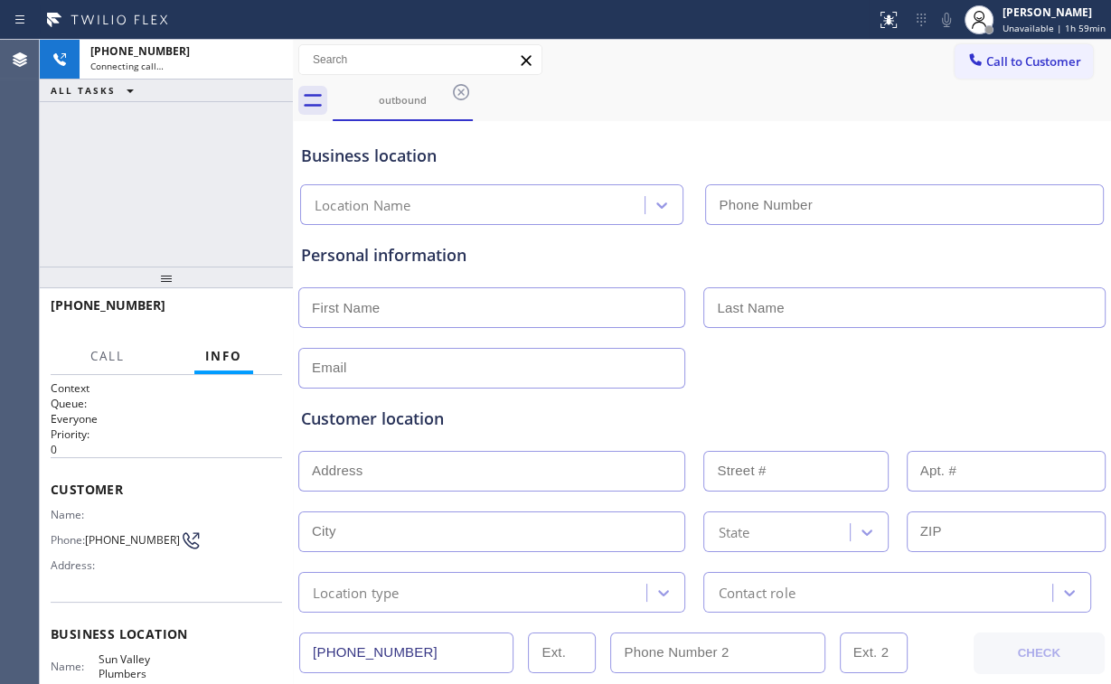
type input "[PHONE_NUMBER]"
click at [123, 174] on div "[PHONE_NUMBER] Connecting call… ALL TASKS ALL TASKS ACTIVE TASKS TASKS IN WRAP …" at bounding box center [166, 153] width 253 height 227
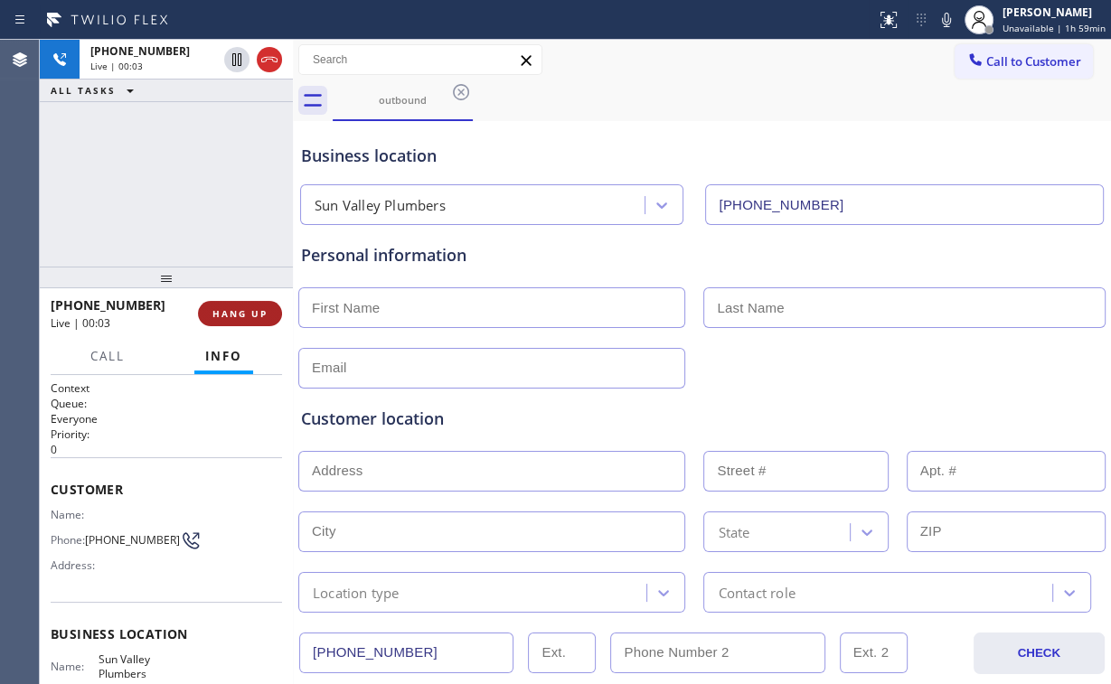
click at [217, 304] on button "HANG UP" at bounding box center [240, 313] width 84 height 25
click at [226, 307] on span "HANG UP" at bounding box center [239, 313] width 55 height 13
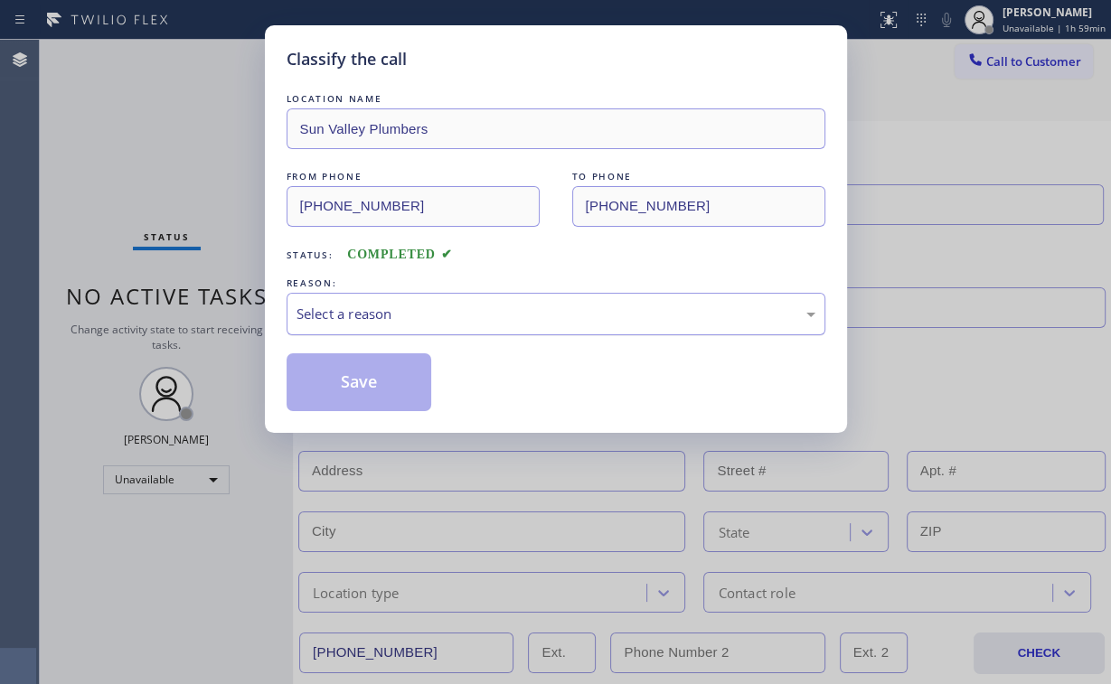
click at [321, 312] on div "Select a reason" at bounding box center [556, 314] width 519 height 21
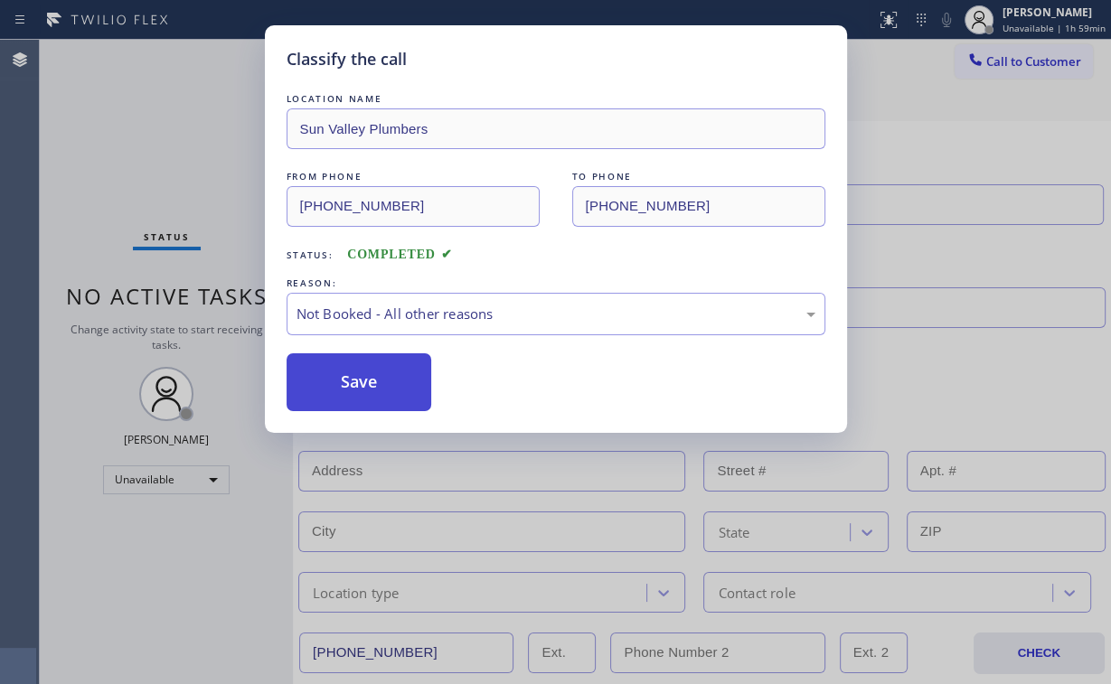
click at [333, 372] on button "Save" at bounding box center [360, 383] width 146 height 58
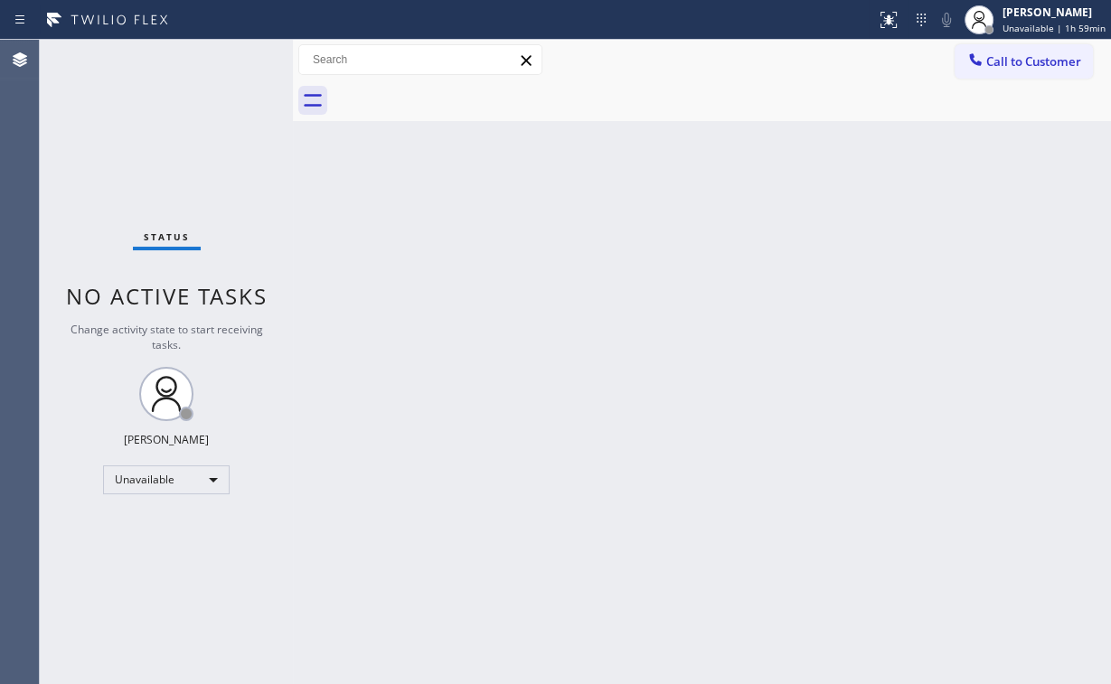
click at [293, 234] on div at bounding box center [293, 362] width 0 height 645
drag, startPoint x: 1003, startPoint y: 53, endPoint x: 789, endPoint y: 185, distance: 250.9
click at [1004, 53] on span "Call to Customer" at bounding box center [1033, 61] width 95 height 16
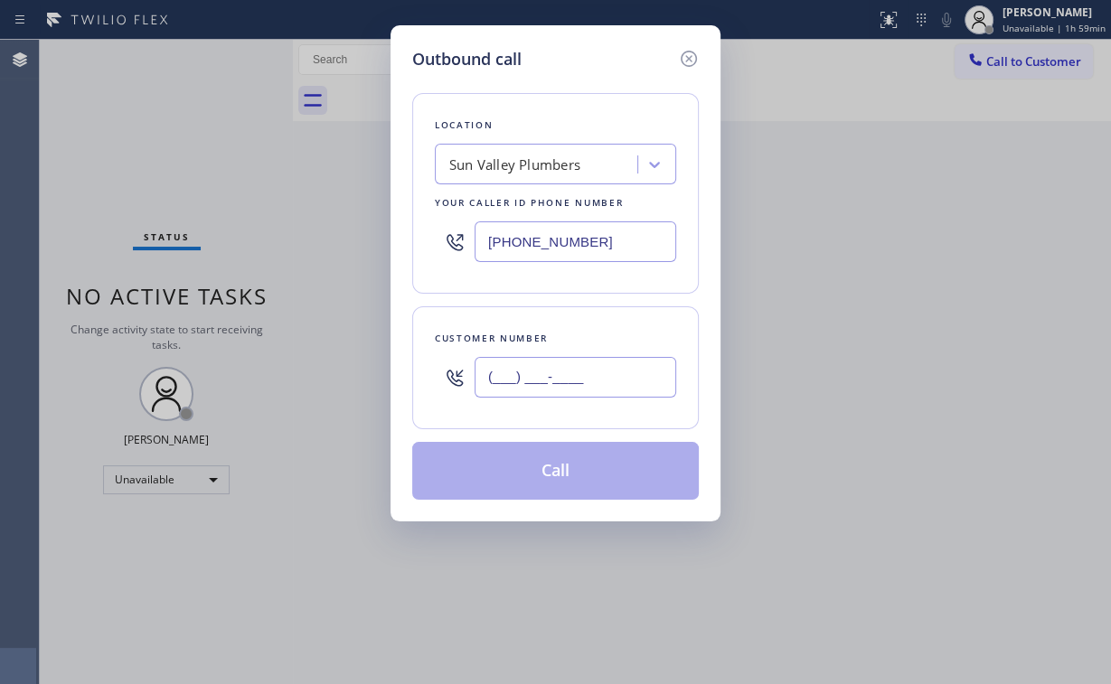
click at [601, 373] on input "(___) ___-____" at bounding box center [576, 377] width 202 height 41
paste input "323) 807-2583"
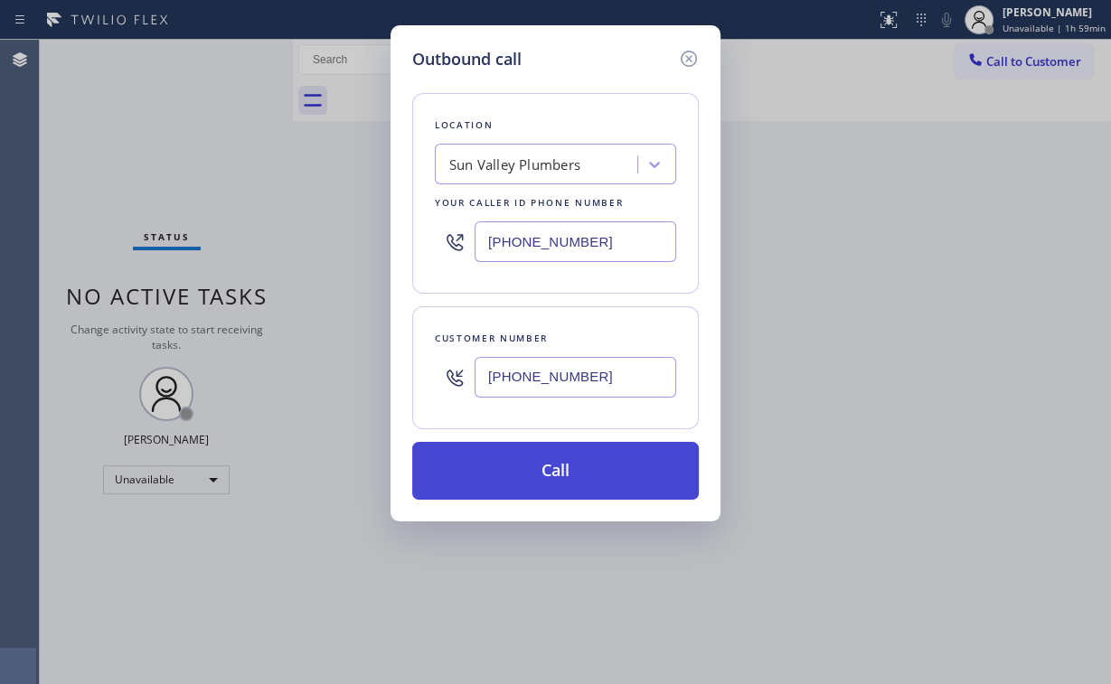
type input "[PHONE_NUMBER]"
click at [622, 456] on button "Call" at bounding box center [555, 471] width 287 height 58
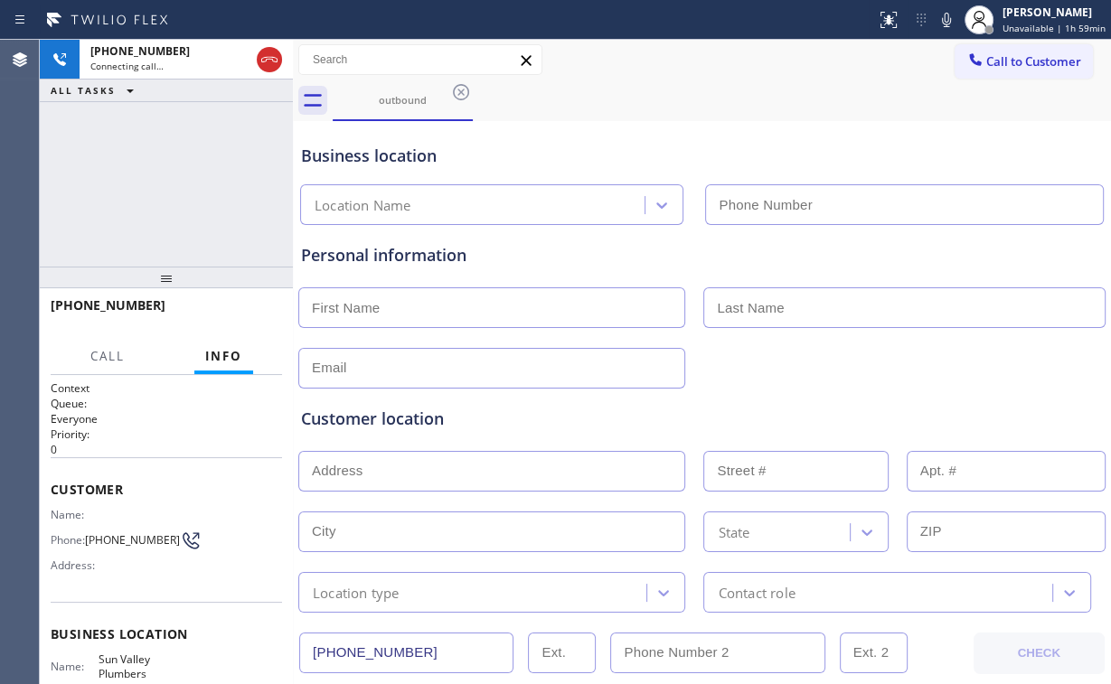
type input "[PHONE_NUMBER]"
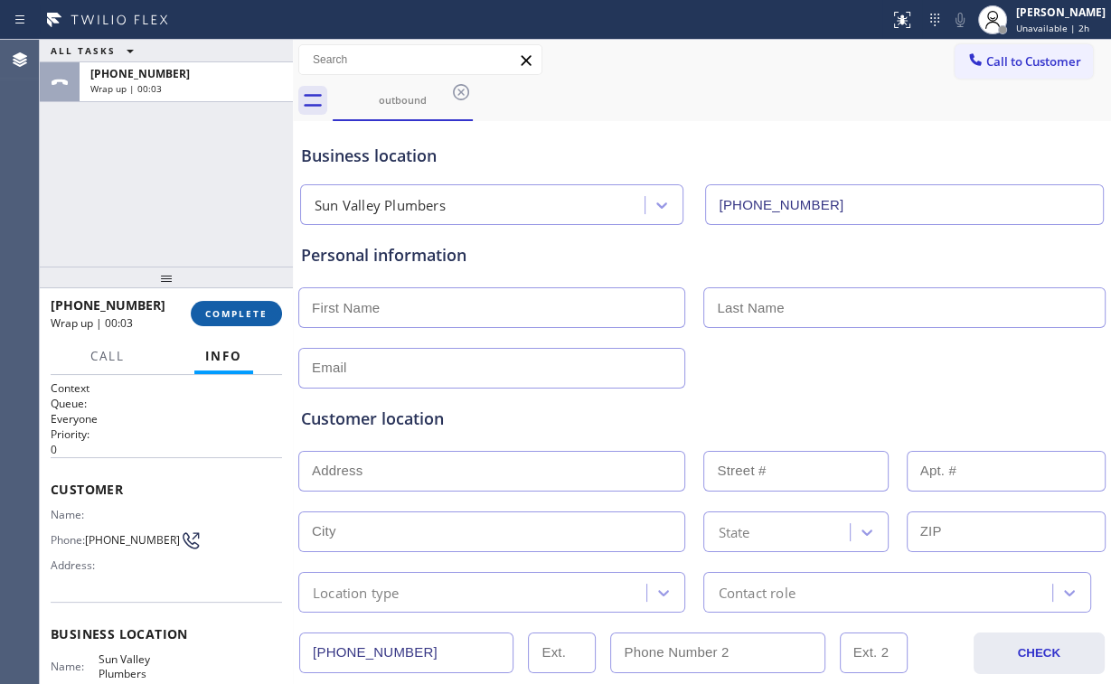
click at [235, 315] on span "COMPLETE" at bounding box center [236, 313] width 62 height 13
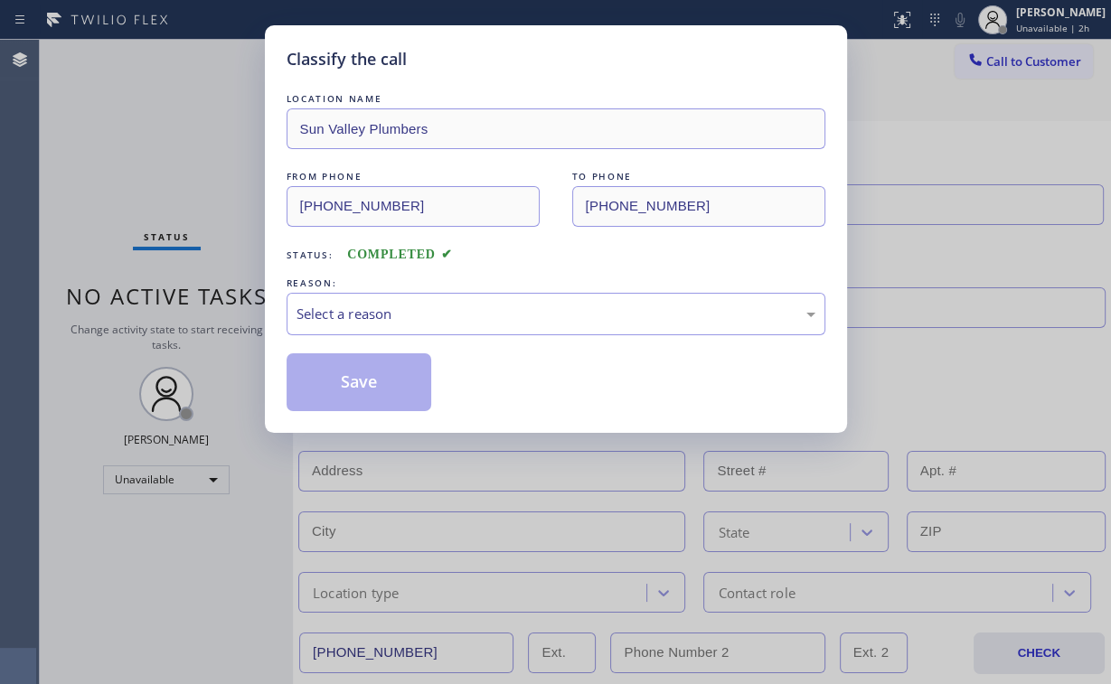
click at [235, 315] on div "Classify the call LOCATION NAME Sun Valley Plumbers FROM PHONE [PHONE_NUMBER] T…" at bounding box center [555, 342] width 1111 height 684
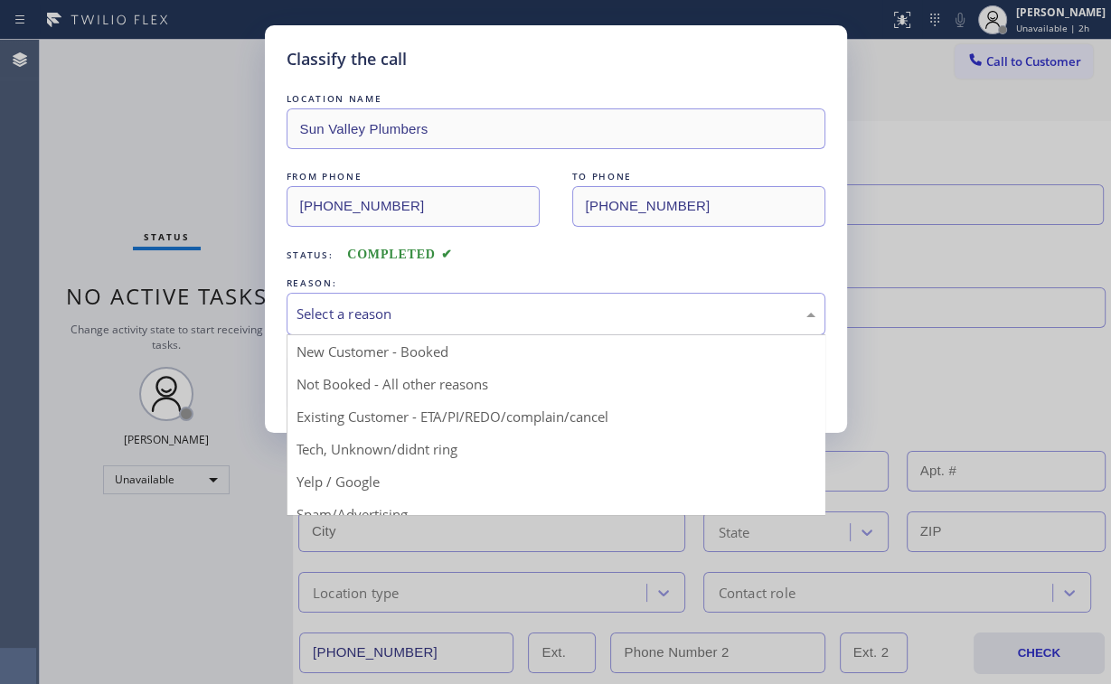
click at [371, 328] on div "Select a reason" at bounding box center [556, 314] width 539 height 42
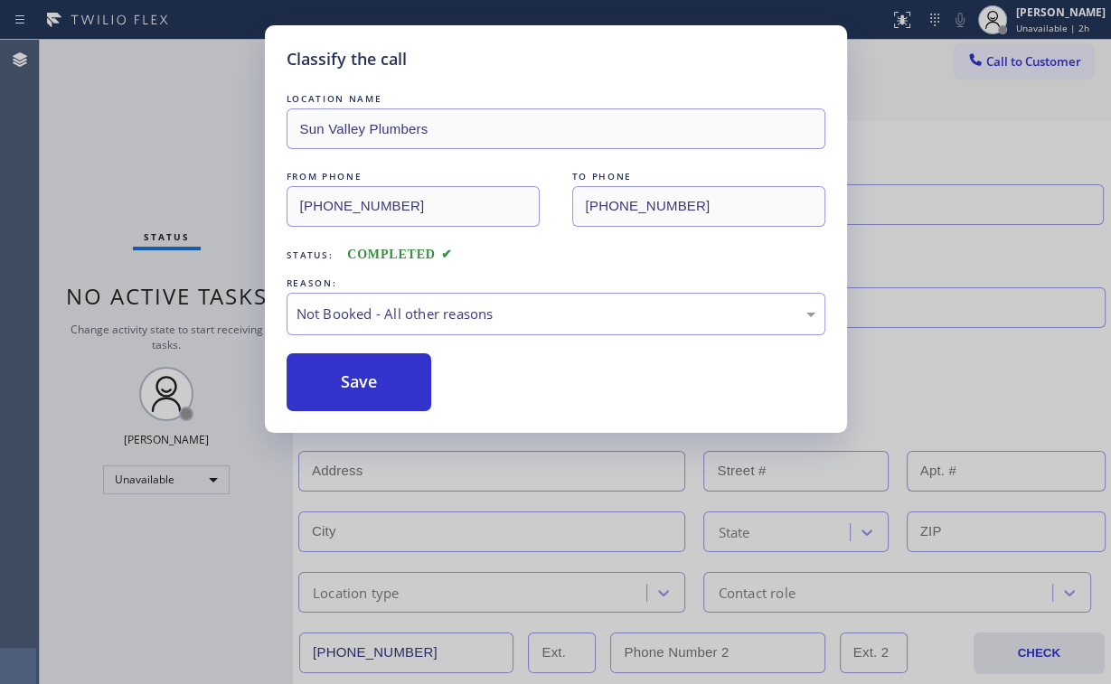
click at [369, 382] on button "Save" at bounding box center [360, 383] width 146 height 58
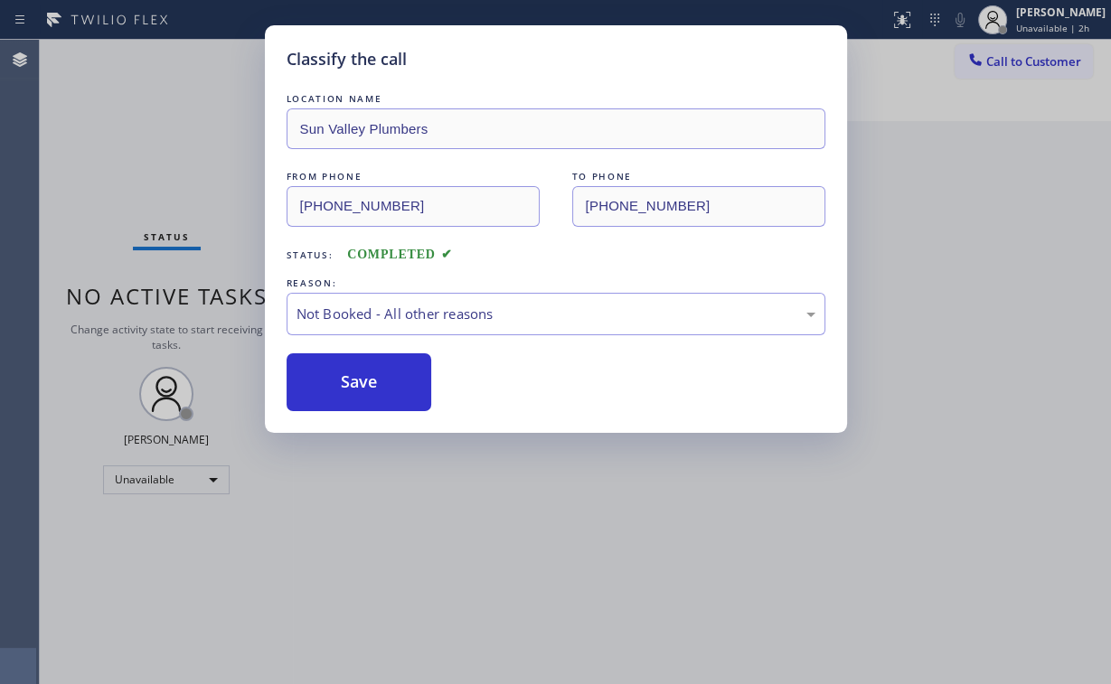
drag, startPoint x: 140, startPoint y: 162, endPoint x: 202, endPoint y: 96, distance: 90.2
click at [140, 161] on div "Classify the call LOCATION NAME Sun Valley Plumbers FROM PHONE [PHONE_NUMBER] T…" at bounding box center [555, 342] width 1111 height 684
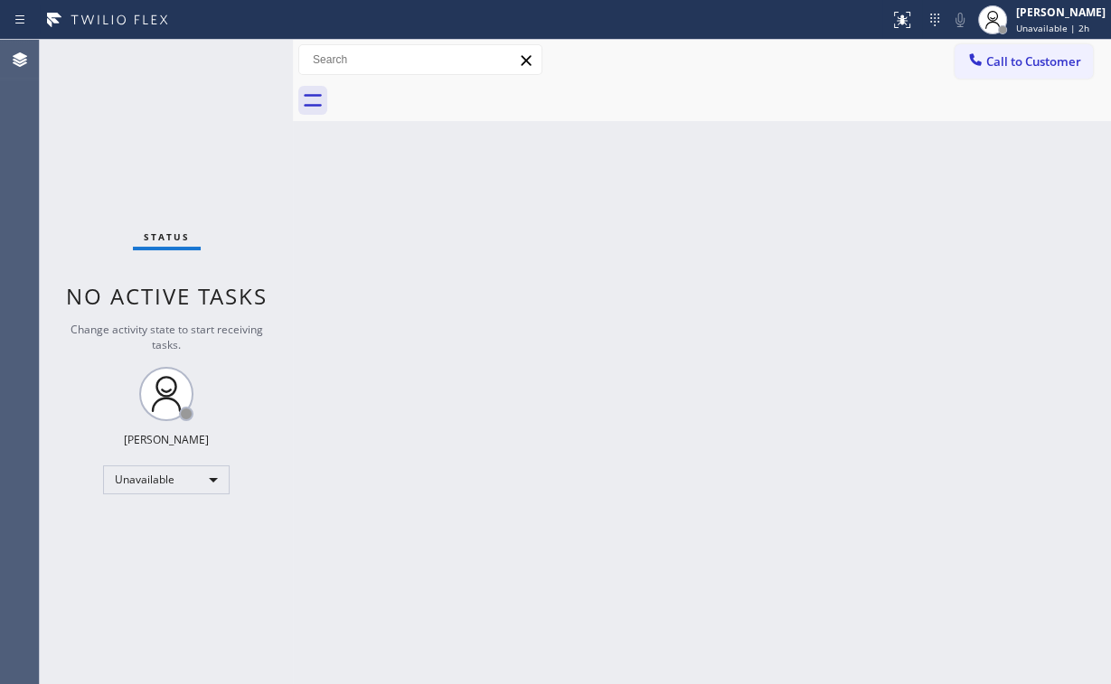
click at [1030, 51] on button "Call to Customer" at bounding box center [1024, 61] width 138 height 34
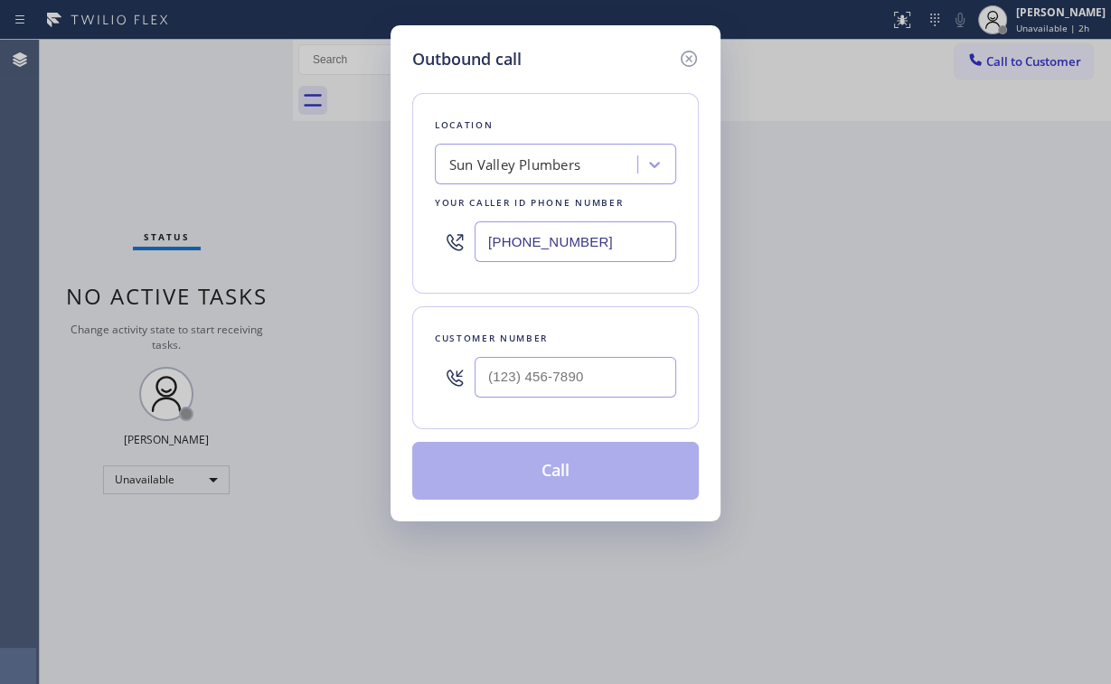
drag, startPoint x: 461, startPoint y: 229, endPoint x: 338, endPoint y: 229, distance: 123.0
click at [364, 229] on div "Outbound call Location [GEOGRAPHIC_DATA] Plumbers Your caller id phone number […" at bounding box center [555, 342] width 1111 height 684
paste input "760) 274-8861"
type input "[PHONE_NUMBER]"
click at [595, 377] on input "(___) ___-____" at bounding box center [576, 377] width 202 height 41
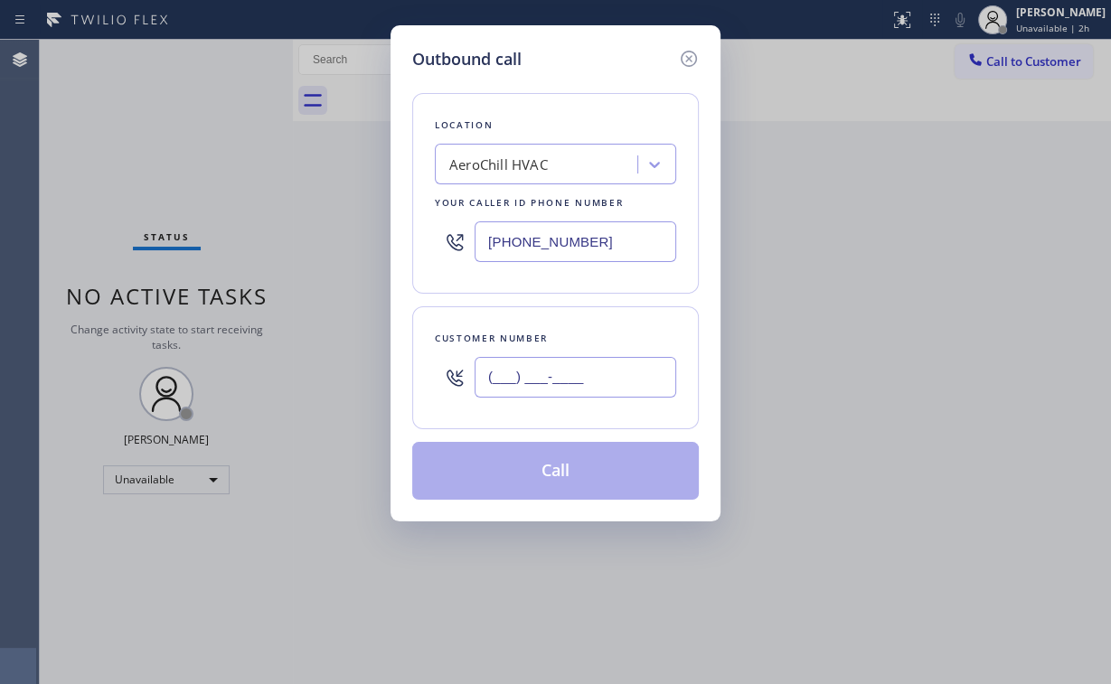
paste input "760) 879-0754"
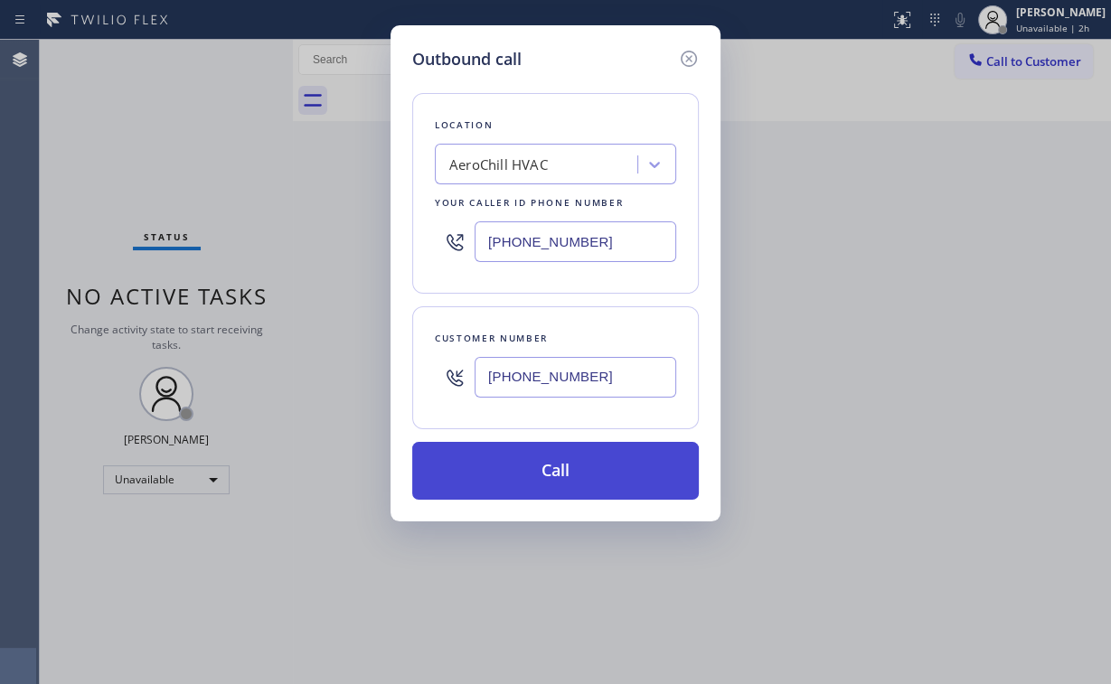
type input "[PHONE_NUMBER]"
click at [535, 466] on button "Call" at bounding box center [555, 471] width 287 height 58
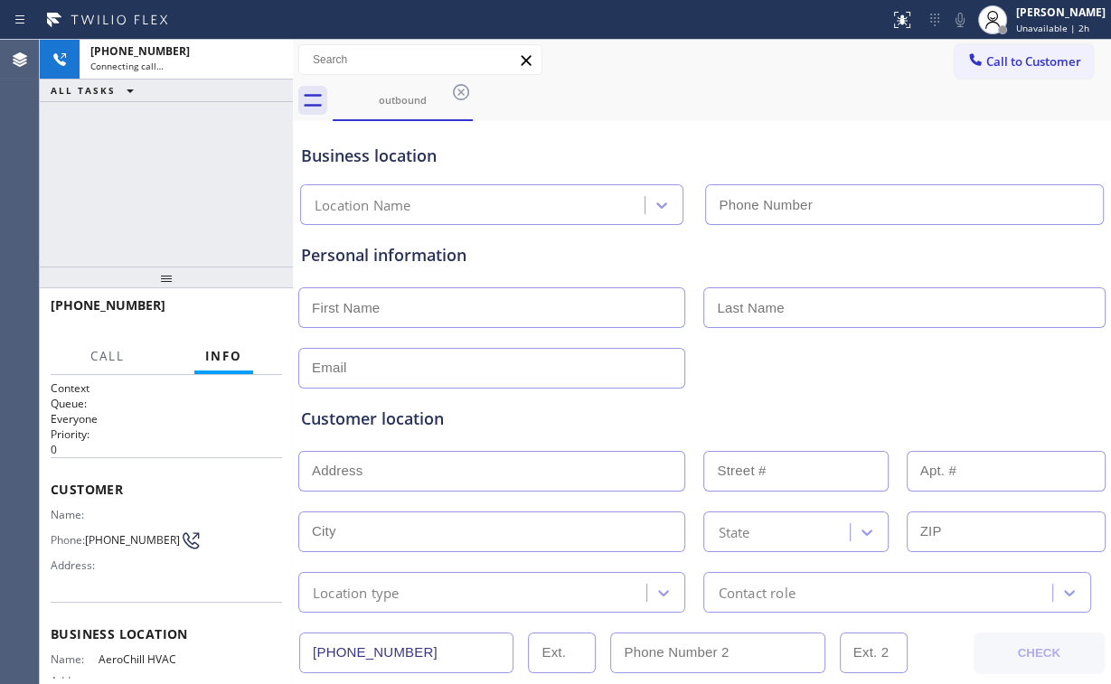
type input "[PHONE_NUMBER]"
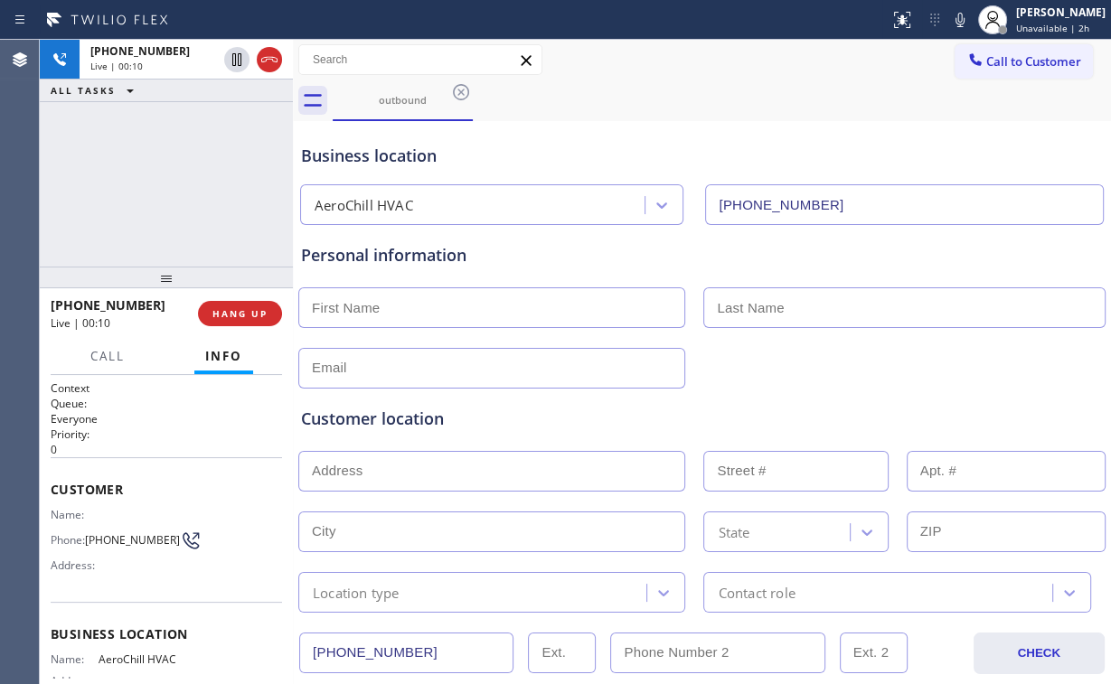
drag, startPoint x: 147, startPoint y: 218, endPoint x: 163, endPoint y: 235, distance: 23.1
click at [150, 222] on div "[PHONE_NUMBER] Live | 00:10 ALL TASKS ALL TASKS ACTIVE TASKS TASKS IN WRAP UP" at bounding box center [166, 153] width 253 height 227
click at [238, 296] on div "[PHONE_NUMBER] Live | 00:10 HANG UP" at bounding box center [166, 313] width 231 height 47
click at [240, 302] on button "HANG UP" at bounding box center [240, 313] width 84 height 25
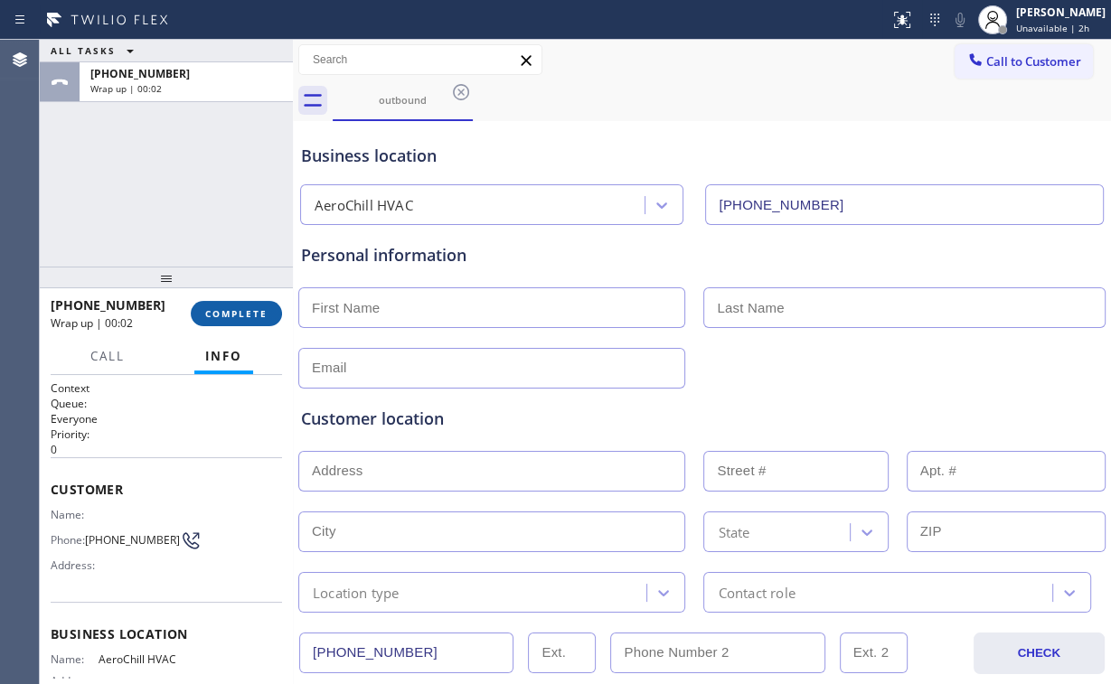
click at [242, 309] on span "COMPLETE" at bounding box center [236, 313] width 62 height 13
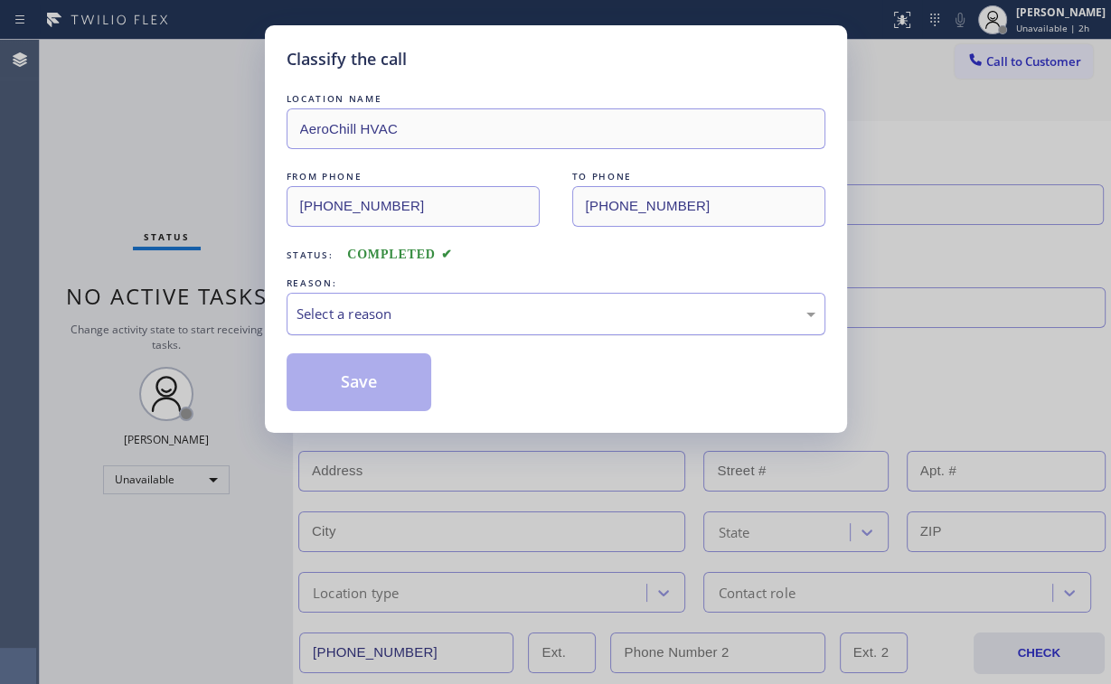
click at [357, 304] on div "Select a reason" at bounding box center [556, 314] width 519 height 21
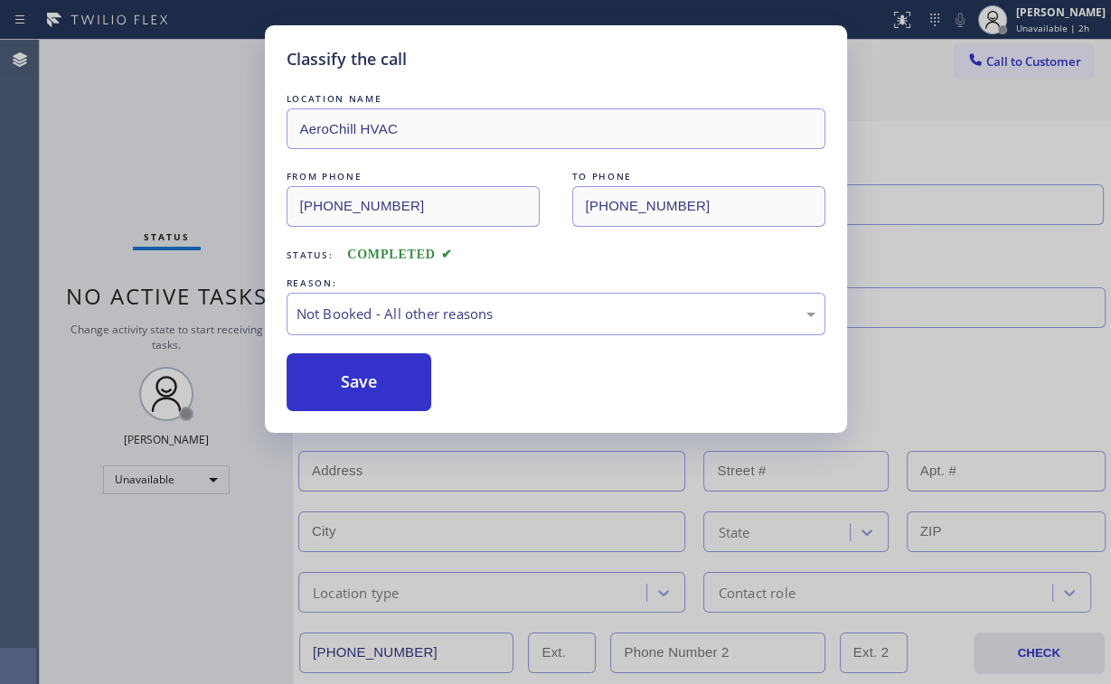
click at [349, 390] on button "Save" at bounding box center [360, 383] width 146 height 58
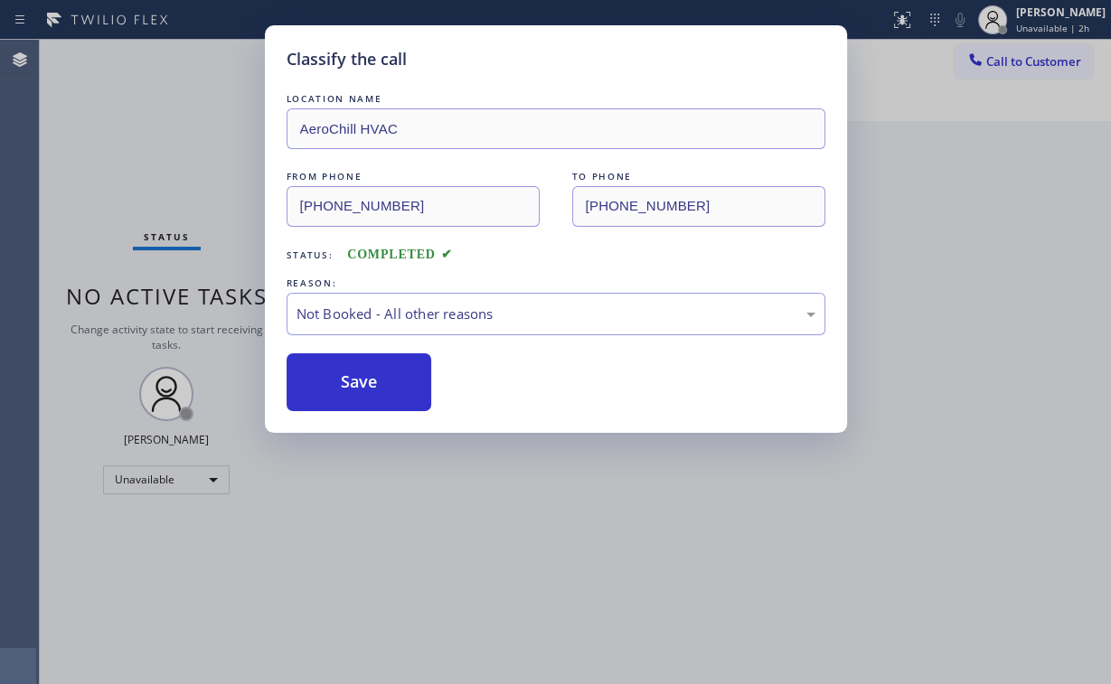
drag, startPoint x: 123, startPoint y: 137, endPoint x: 306, endPoint y: 227, distance: 203.4
click at [124, 139] on div "Classify the call LOCATION NAME AeroChill HVAC FROM PHONE [PHONE_NUMBER] TO PHO…" at bounding box center [555, 342] width 1111 height 684
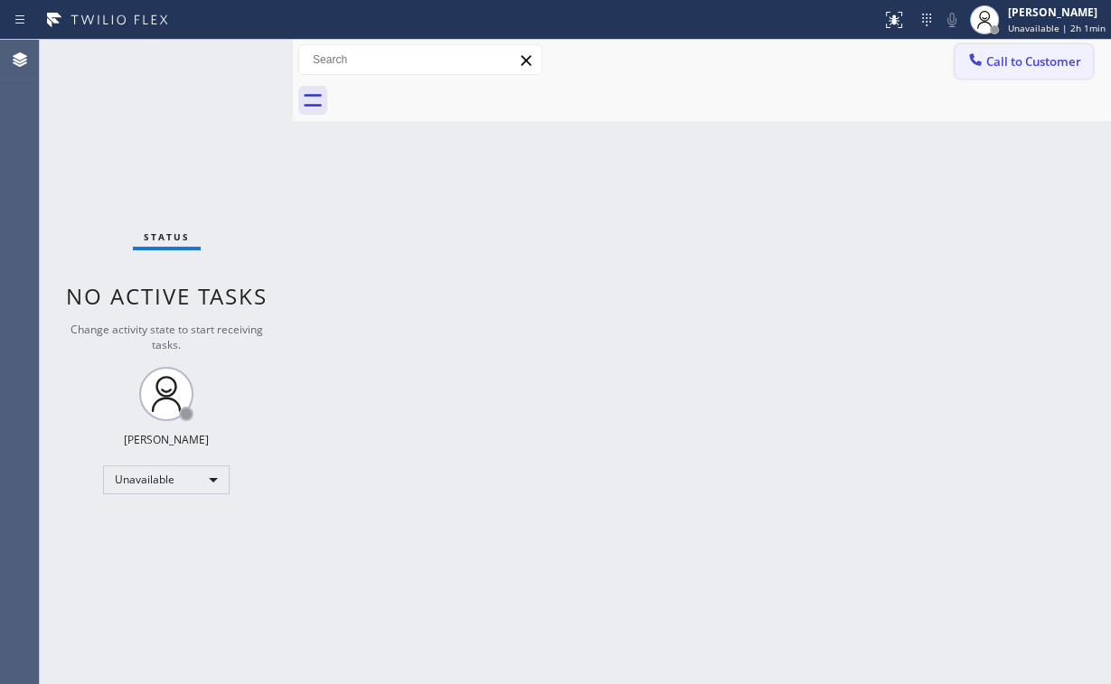
click at [1023, 54] on span "Call to Customer" at bounding box center [1033, 61] width 95 height 16
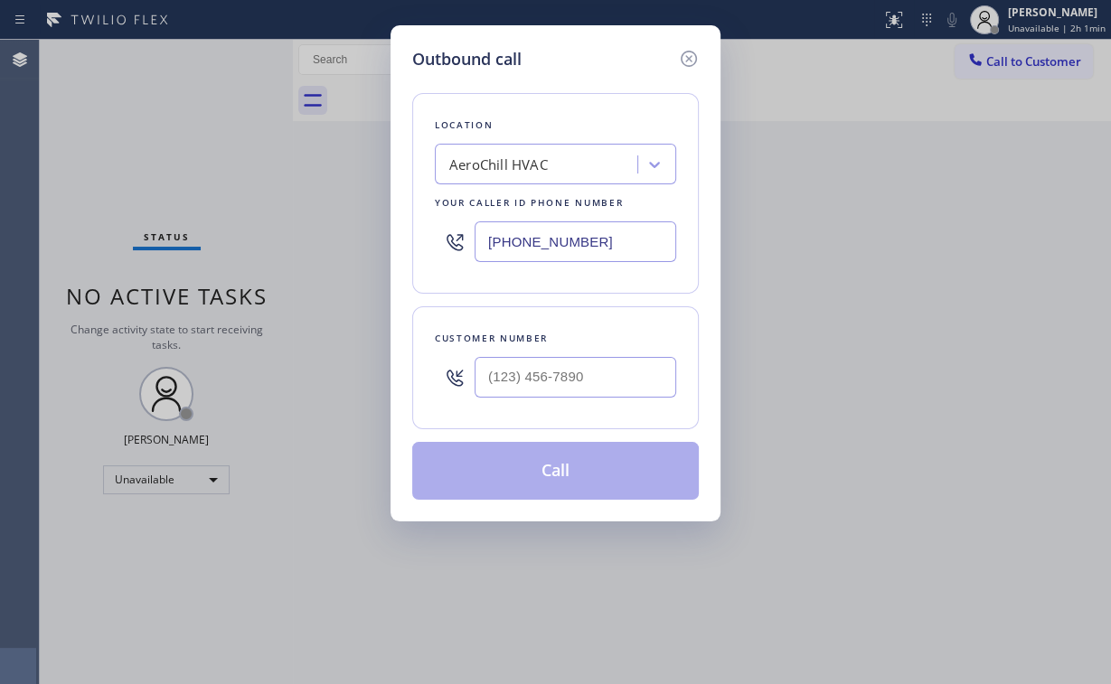
drag, startPoint x: 621, startPoint y: 236, endPoint x: 170, endPoint y: 231, distance: 451.2
click at [275, 238] on div "Outbound call Location AeroChill HVAC Your caller id phone number [PHONE_NUMBER…" at bounding box center [555, 342] width 1111 height 684
paste input "888) 530-5723"
type input "[PHONE_NUMBER]"
click at [571, 364] on input "(___) ___-____" at bounding box center [576, 377] width 202 height 41
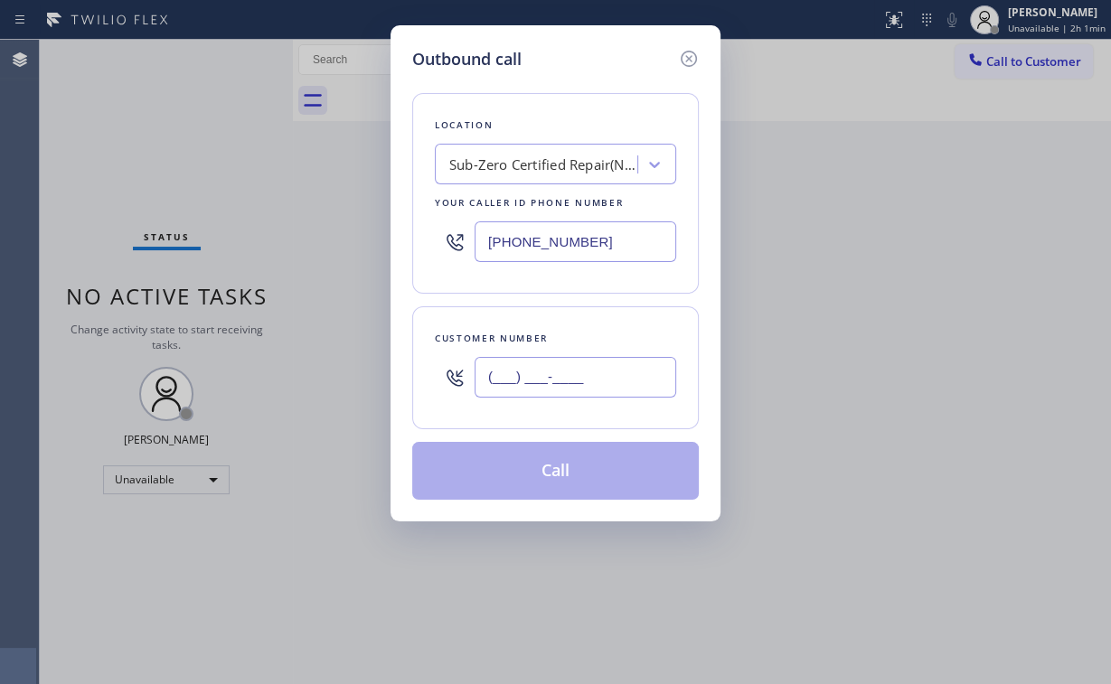
paste input "623) 352-0502"
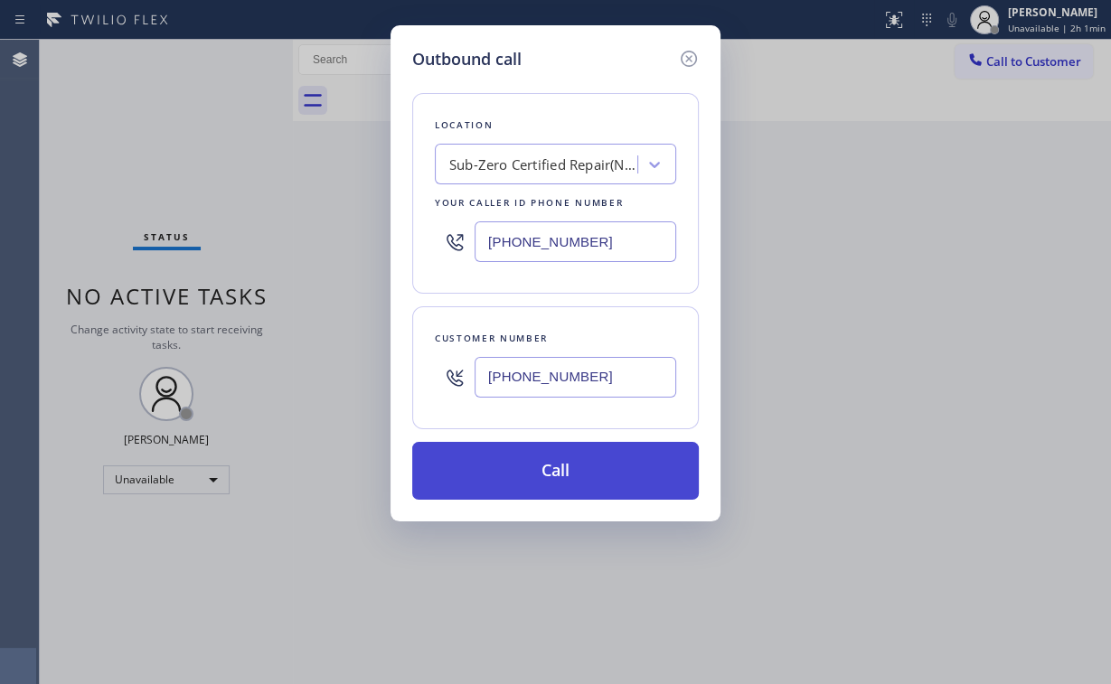
type input "[PHONE_NUMBER]"
click at [535, 464] on button "Call" at bounding box center [555, 471] width 287 height 58
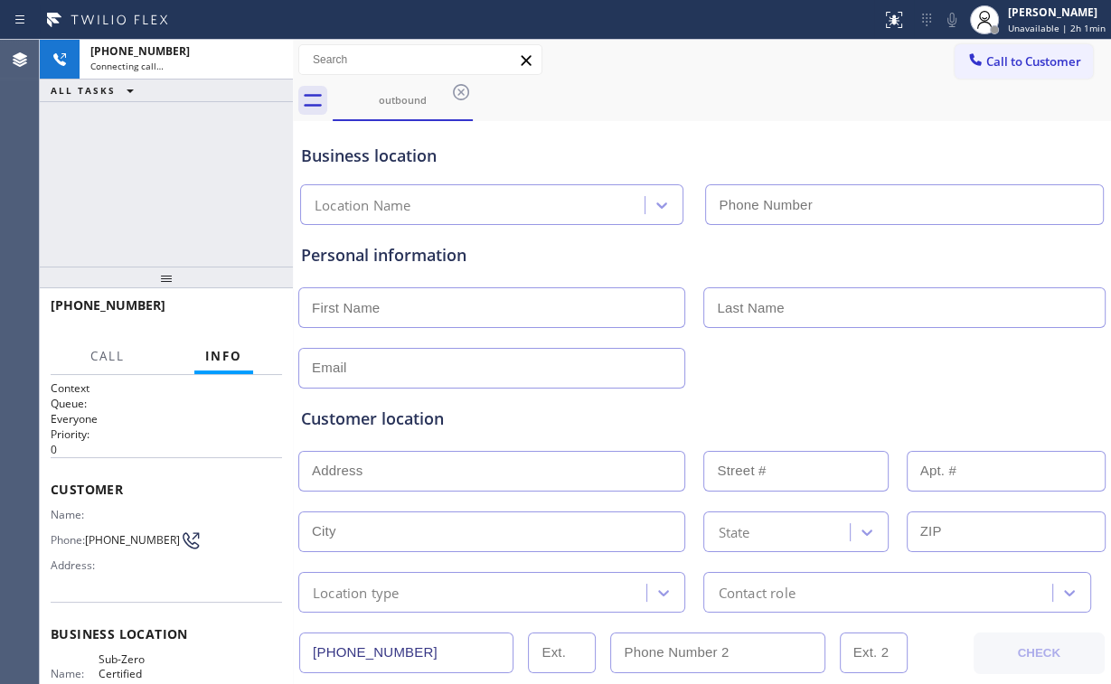
type input "[PHONE_NUMBER]"
drag, startPoint x: 224, startPoint y: 211, endPoint x: 294, endPoint y: 304, distance: 116.3
click at [224, 210] on div "[PHONE_NUMBER] Connecting call… ALL TASKS ALL TASKS ACTIVE TASKS TASKS IN WRAP …" at bounding box center [166, 153] width 253 height 227
drag, startPoint x: 190, startPoint y: 177, endPoint x: 389, endPoint y: 589, distance: 457.7
click at [192, 184] on div "[PHONE_NUMBER] Connecting call… ALL TASKS ALL TASKS ACTIVE TASKS TASKS IN WRAP …" at bounding box center [166, 153] width 253 height 227
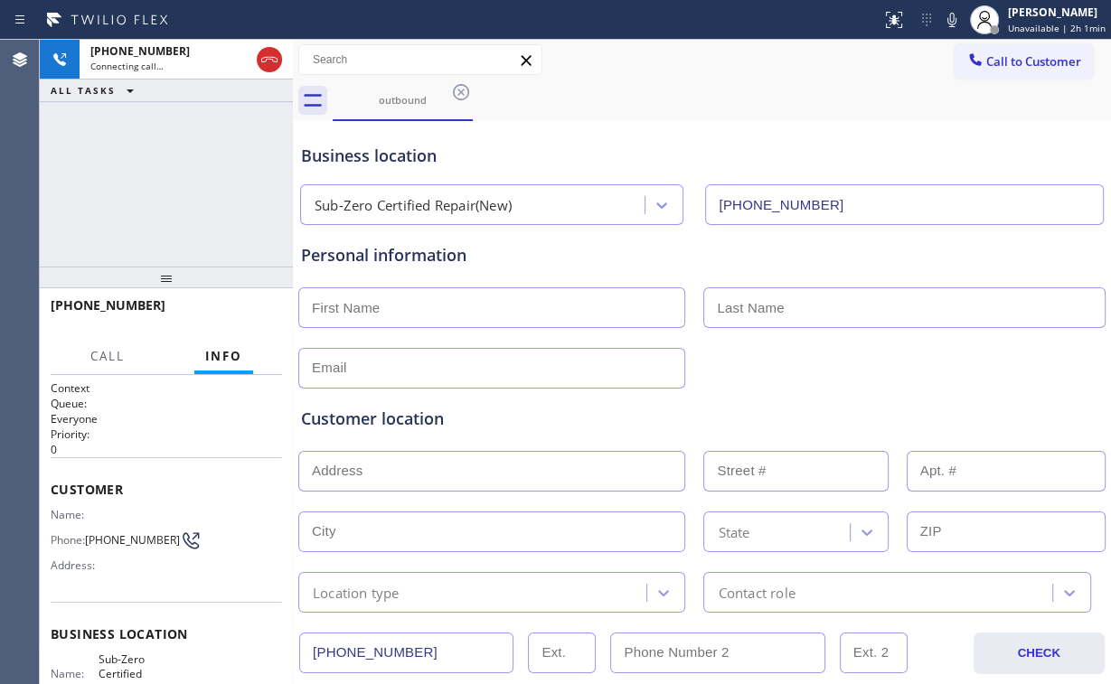
click at [174, 182] on div "[PHONE_NUMBER] Connecting call… ALL TASKS ALL TASKS ACTIVE TASKS TASKS IN WRAP …" at bounding box center [166, 153] width 253 height 227
click at [174, 202] on div "[PHONE_NUMBER] Live | 00:05 ALL TASKS ALL TASKS ACTIVE TASKS TASKS IN WRAP UP" at bounding box center [166, 153] width 253 height 227
click at [264, 309] on span "HANG UP" at bounding box center [239, 313] width 55 height 13
click at [264, 316] on span "HANG UP" at bounding box center [239, 313] width 55 height 13
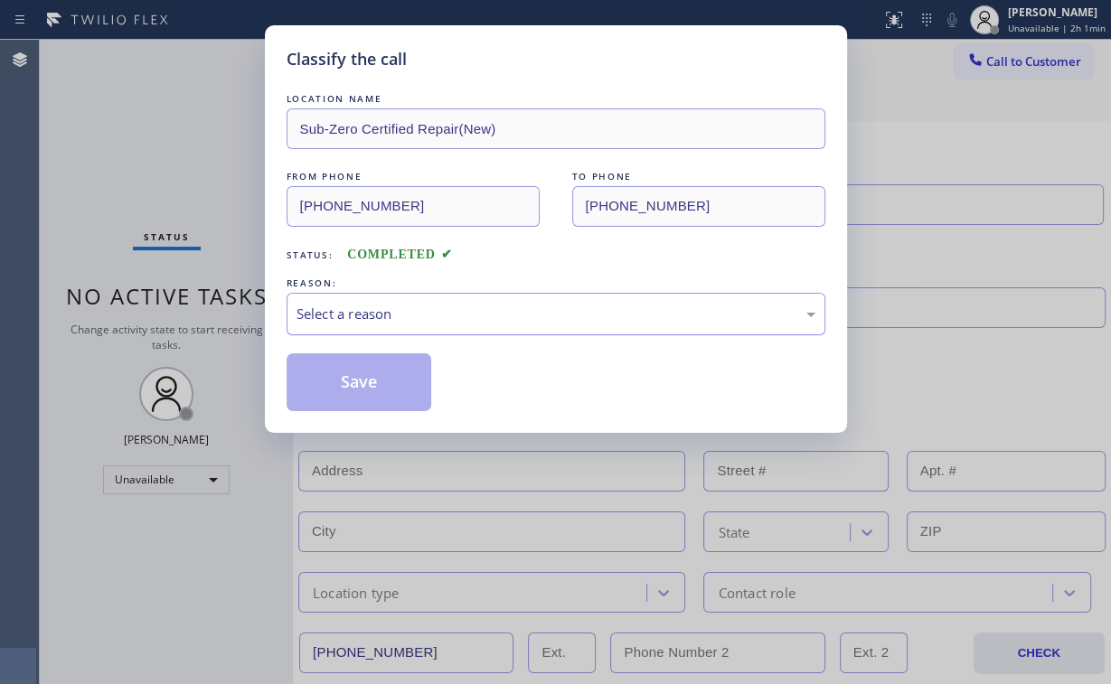
click at [342, 305] on div "Select a reason" at bounding box center [556, 314] width 519 height 21
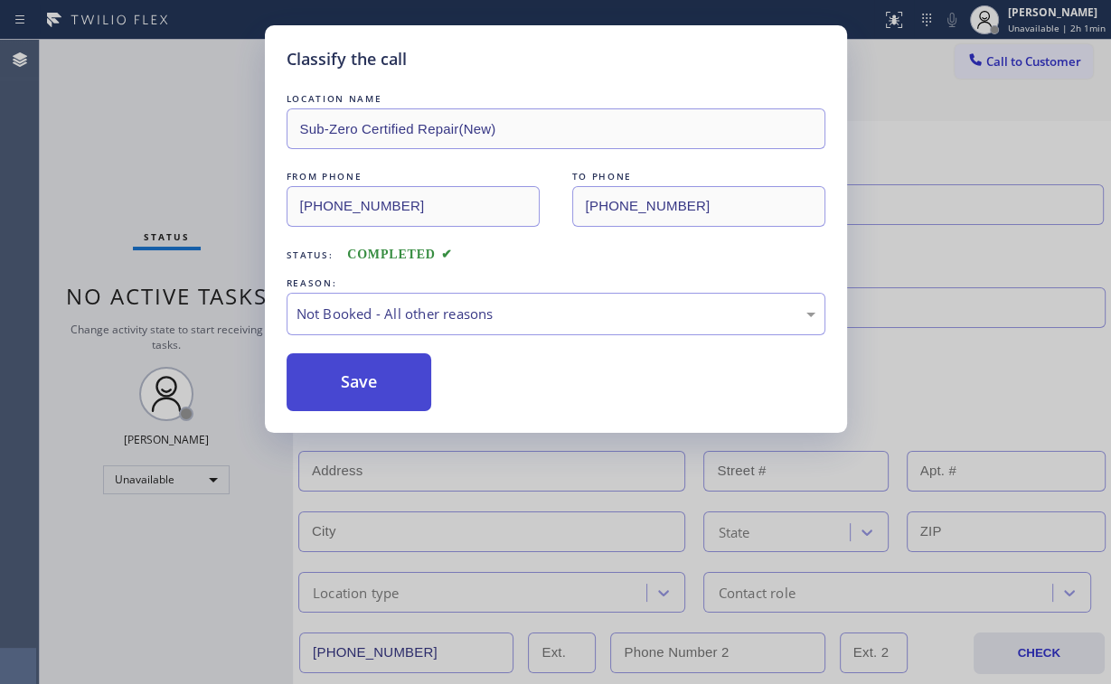
click at [347, 380] on button "Save" at bounding box center [360, 383] width 146 height 58
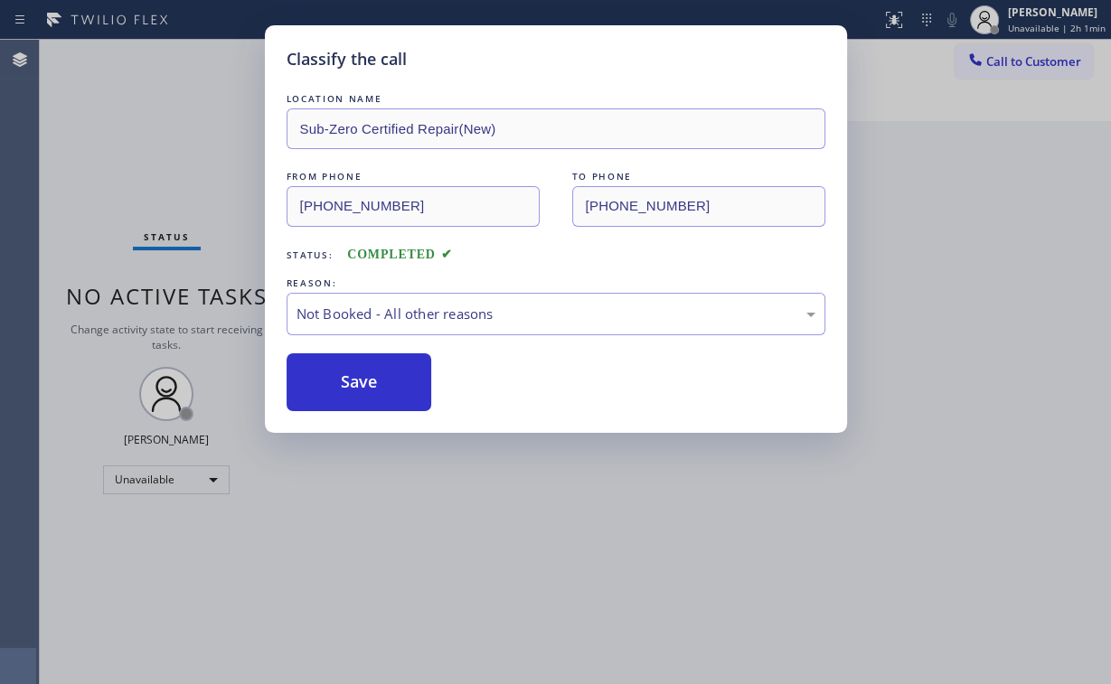
click at [144, 157] on div "Classify the call LOCATION NAME Sub-Zero Certified Repair(New) FROM PHONE [PHON…" at bounding box center [555, 342] width 1111 height 684
drag, startPoint x: 985, startPoint y: 207, endPoint x: 1103, endPoint y: 236, distance: 121.9
click at [985, 207] on div "Back to Dashboard Change Sender ID Customers Technicians Select a contact Outbo…" at bounding box center [702, 362] width 818 height 645
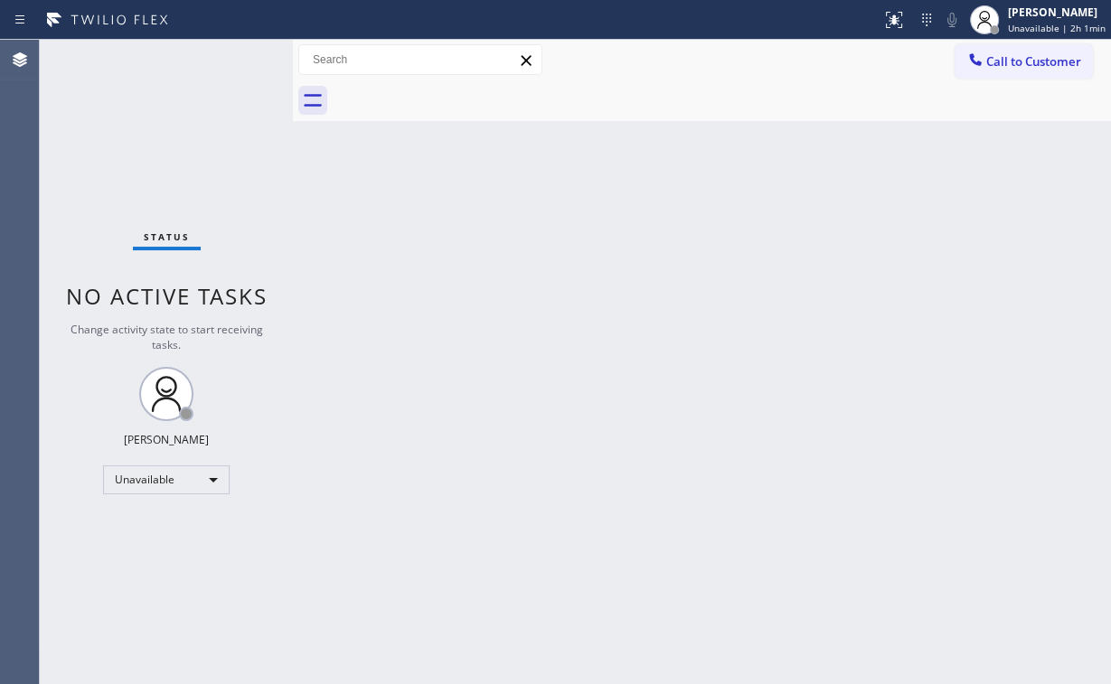
drag, startPoint x: 1040, startPoint y: 51, endPoint x: 1038, endPoint y: 60, distance: 9.2
click at [1040, 52] on button "Call to Customer" at bounding box center [1024, 61] width 138 height 34
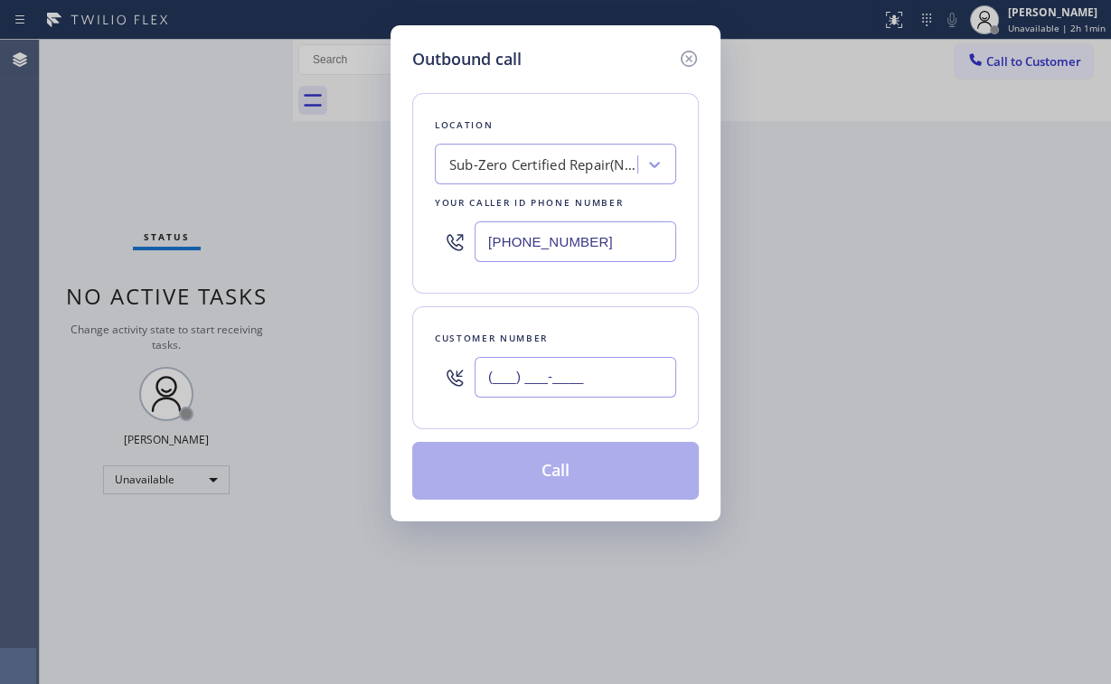
click at [591, 385] on input "(___) ___-____" at bounding box center [576, 377] width 202 height 41
paste input "623) 352-0502"
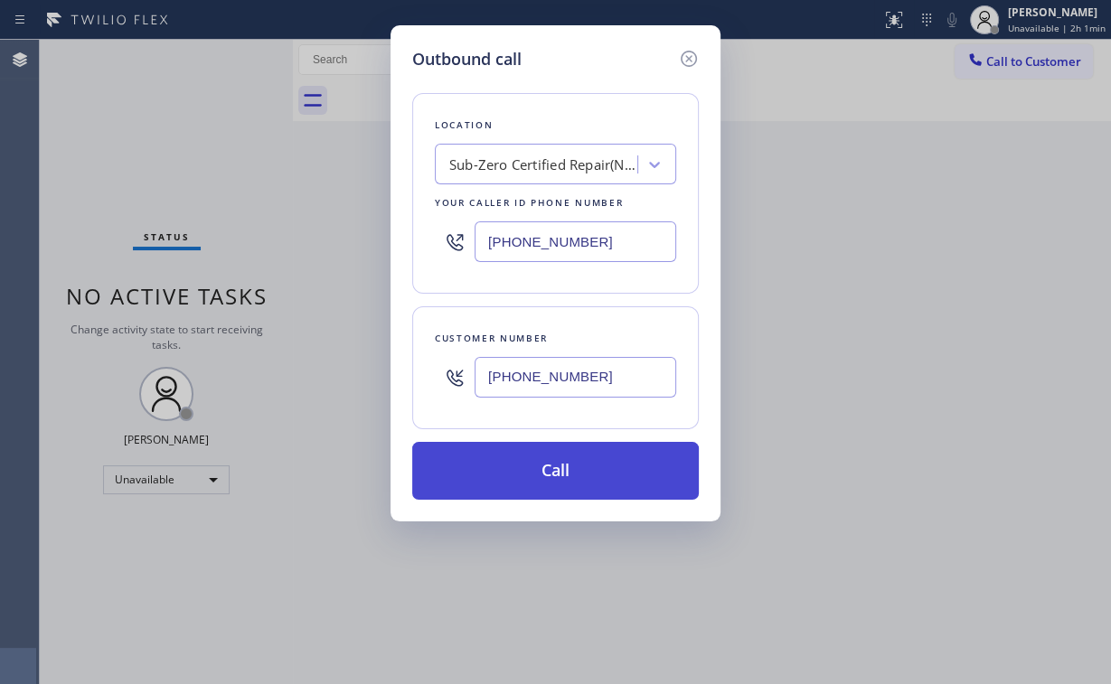
type input "[PHONE_NUMBER]"
click at [542, 459] on button "Call" at bounding box center [555, 471] width 287 height 58
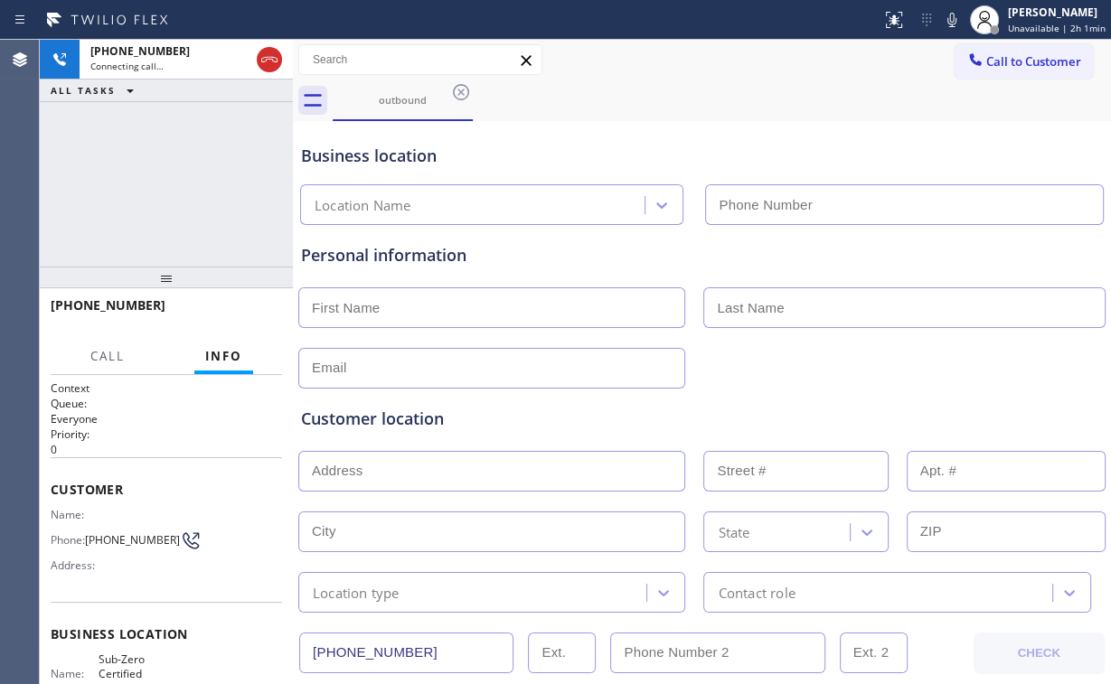
type input "[PHONE_NUMBER]"
click at [127, 185] on div "[PHONE_NUMBER] Connecting call… ALL TASKS ALL TASKS ACTIVE TASKS TASKS IN WRAP …" at bounding box center [166, 153] width 253 height 227
click at [176, 213] on div "[PHONE_NUMBER] Connecting call… ALL TASKS ALL TASKS ACTIVE TASKS TASKS IN WRAP …" at bounding box center [166, 153] width 253 height 227
click at [153, 203] on div "[PHONE_NUMBER] Connecting call… ALL TASKS ALL TASKS ACTIVE TASKS TASKS IN WRAP …" at bounding box center [166, 153] width 253 height 227
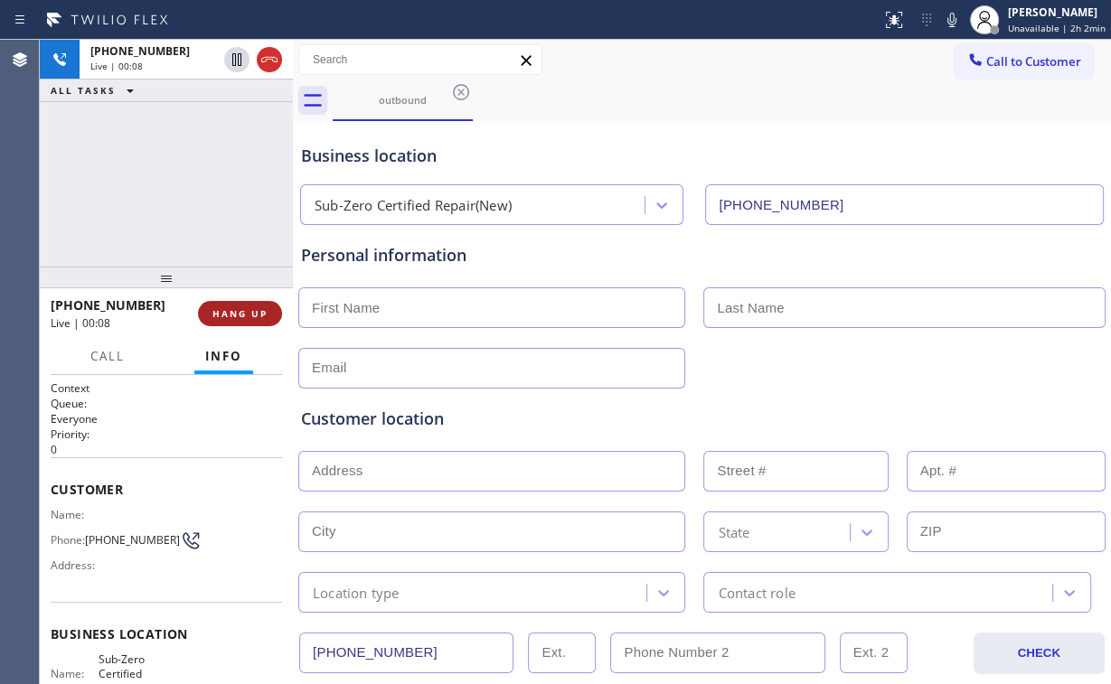
click at [240, 314] on span "HANG UP" at bounding box center [239, 313] width 55 height 13
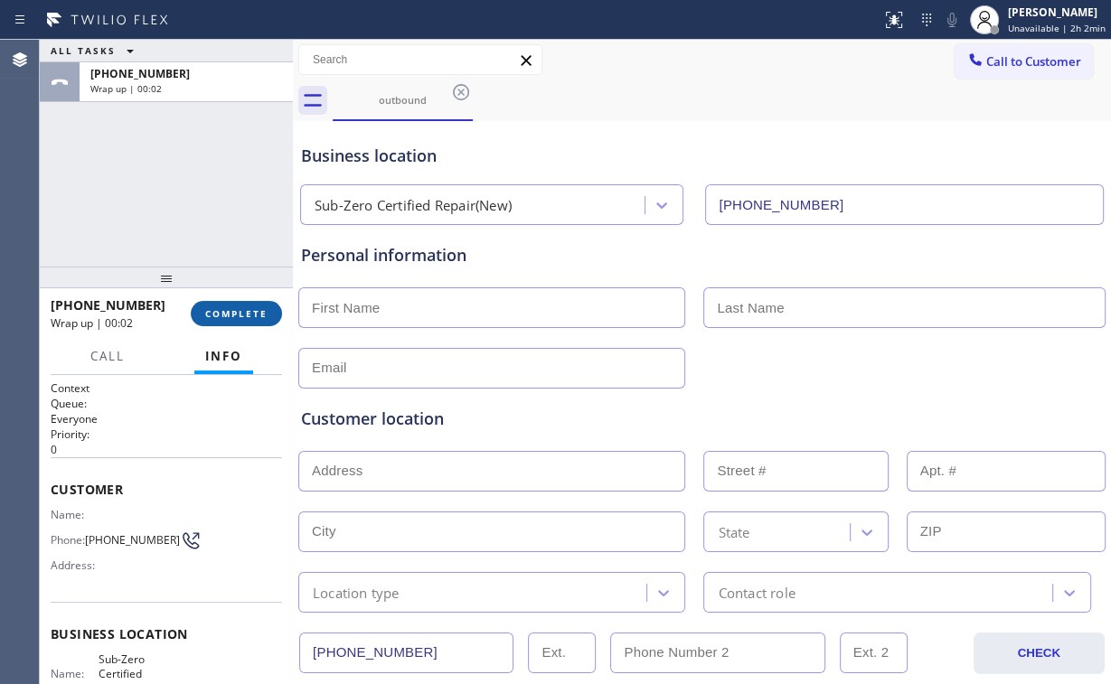
click at [240, 314] on span "COMPLETE" at bounding box center [236, 313] width 62 height 13
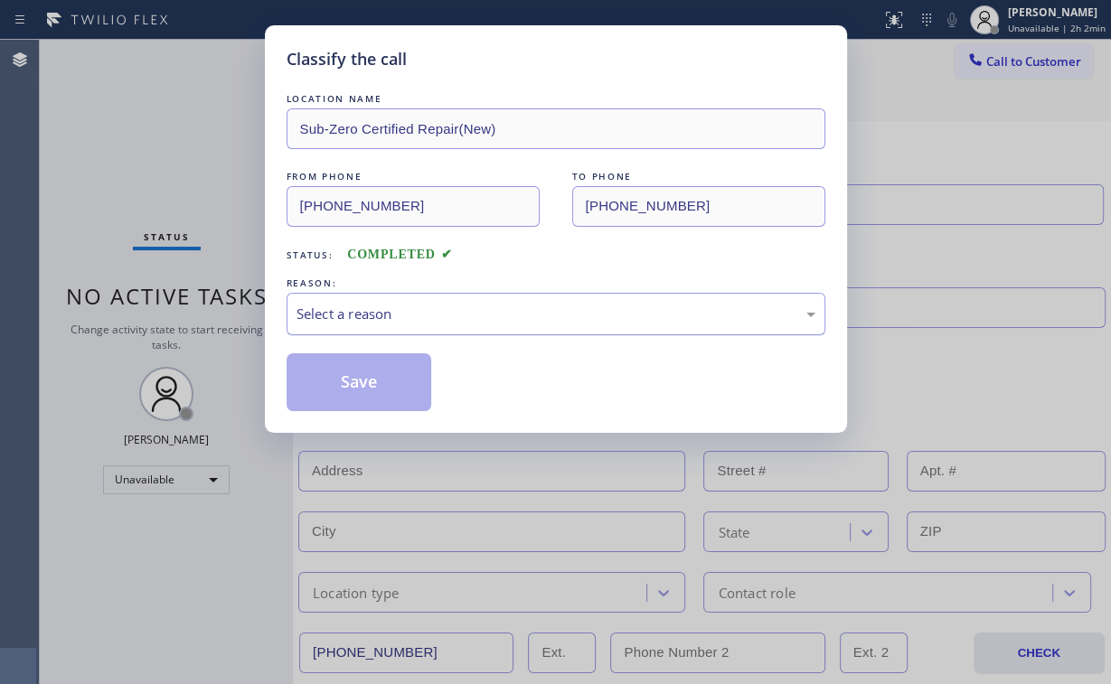
drag, startPoint x: 358, startPoint y: 301, endPoint x: 363, endPoint y: 331, distance: 30.2
click at [358, 303] on div "Select a reason" at bounding box center [556, 314] width 539 height 42
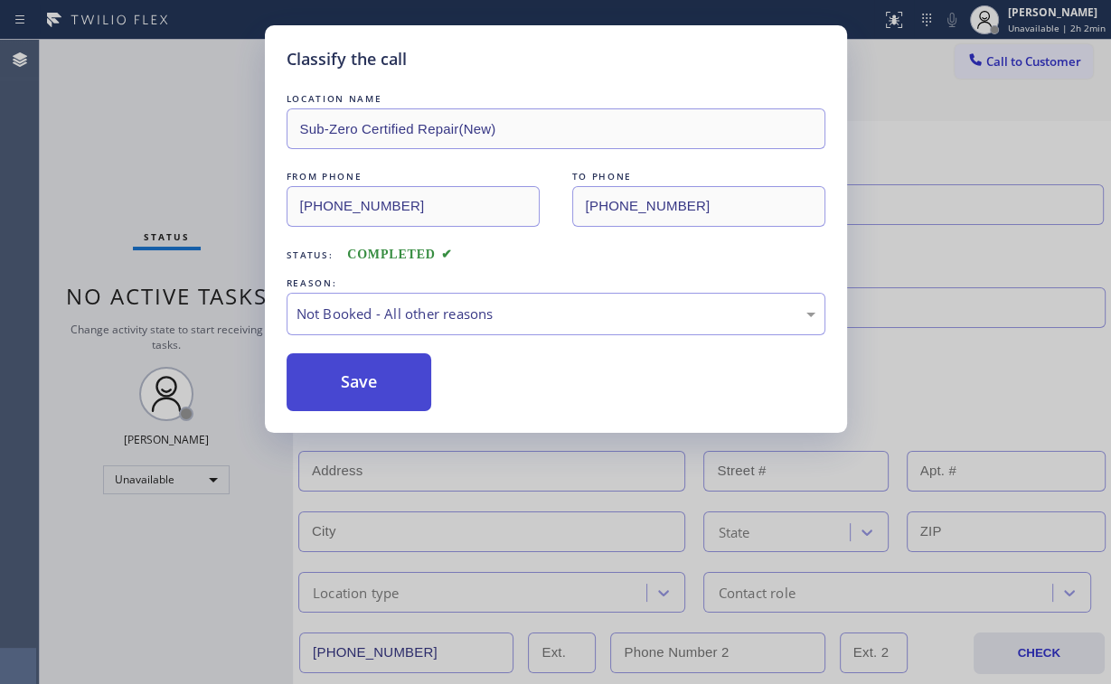
click at [361, 373] on button "Save" at bounding box center [360, 383] width 146 height 58
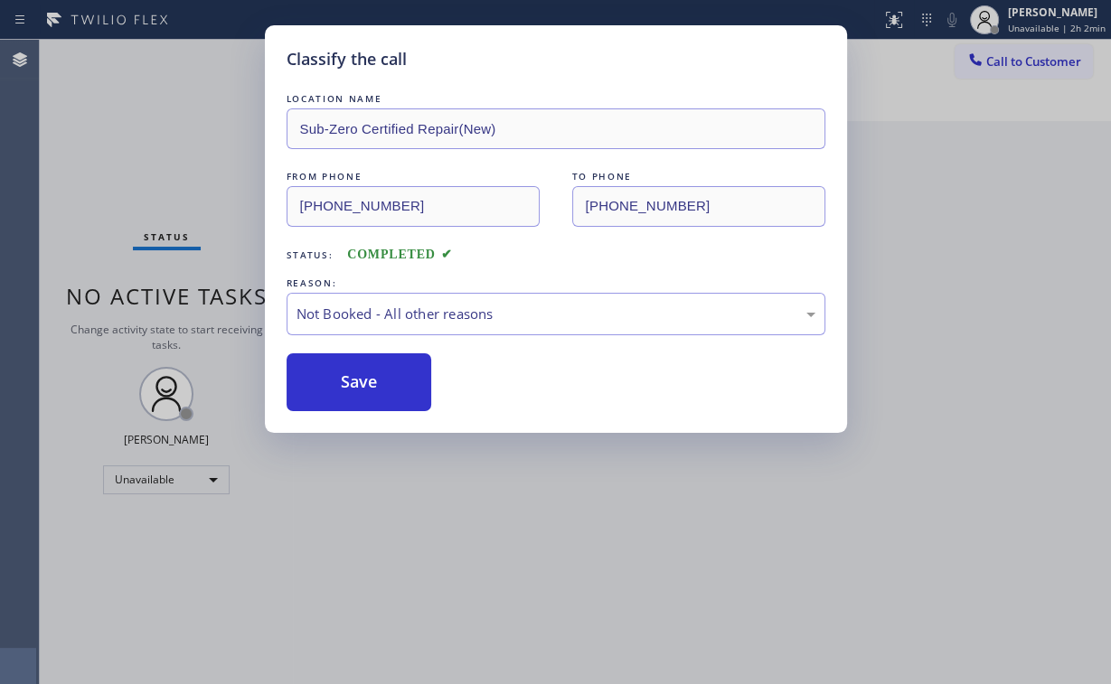
drag, startPoint x: 24, startPoint y: 118, endPoint x: 281, endPoint y: 188, distance: 267.1
click at [51, 131] on div "Classify the call LOCATION NAME Sub-Zero Certified Repair(New) FROM PHONE [PHON…" at bounding box center [555, 342] width 1111 height 684
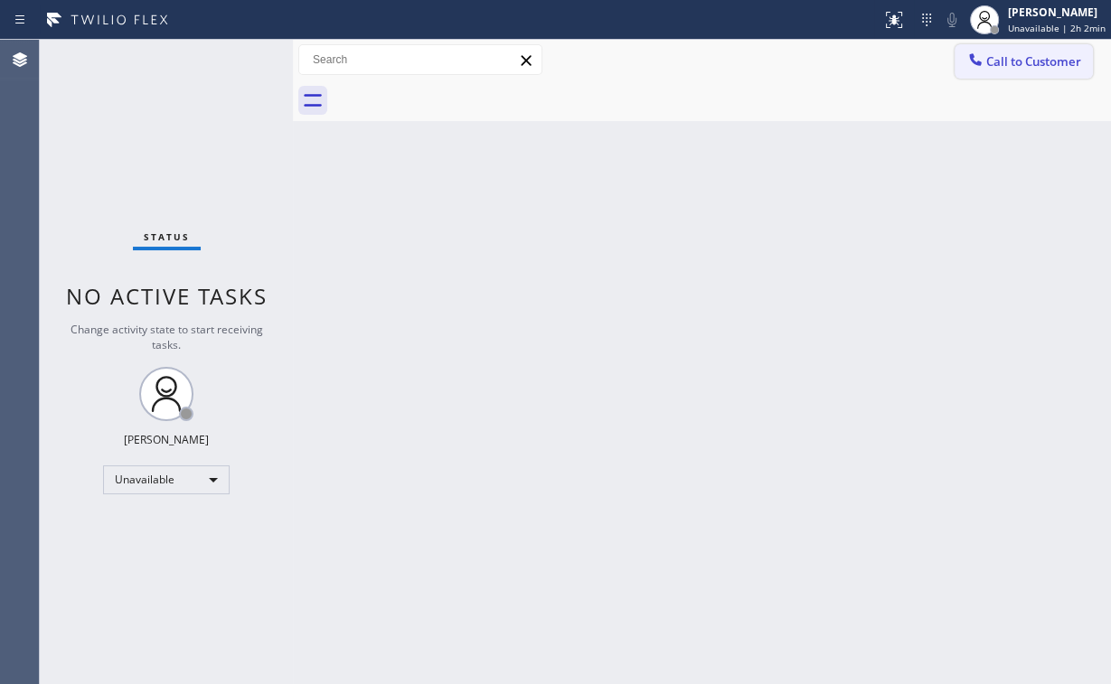
click at [1005, 61] on span "Call to Customer" at bounding box center [1033, 61] width 95 height 16
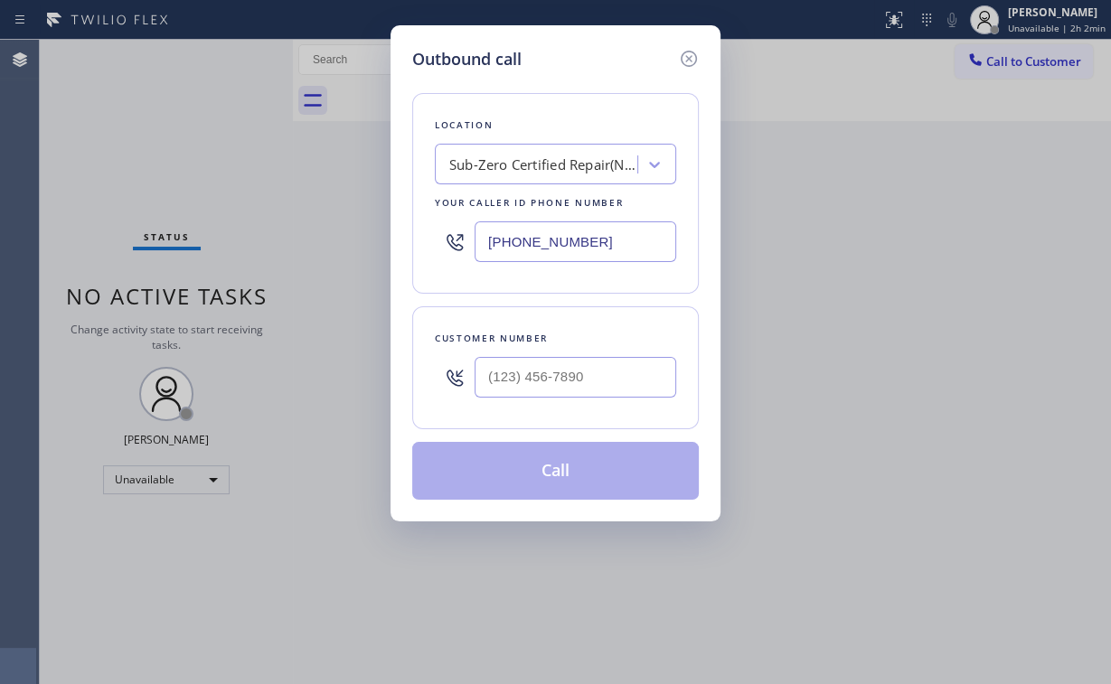
click at [375, 239] on div "Outbound call Location Sub-Zero Certified Repair(New) Your caller id phone numb…" at bounding box center [555, 342] width 1111 height 684
paste input "04) 409-9390"
type input "[PHONE_NUMBER]"
click at [535, 389] on input "(___) ___-____" at bounding box center [576, 377] width 202 height 41
paste input "719) 792-3561"
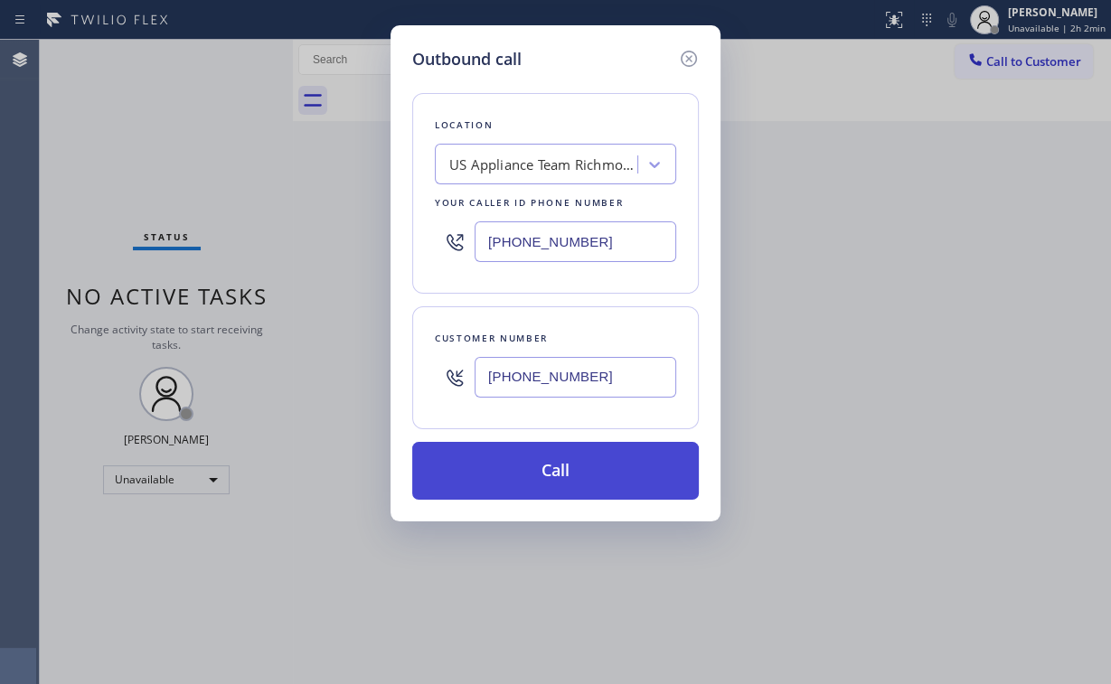
type input "[PHONE_NUMBER]"
click at [541, 467] on button "Call" at bounding box center [555, 471] width 287 height 58
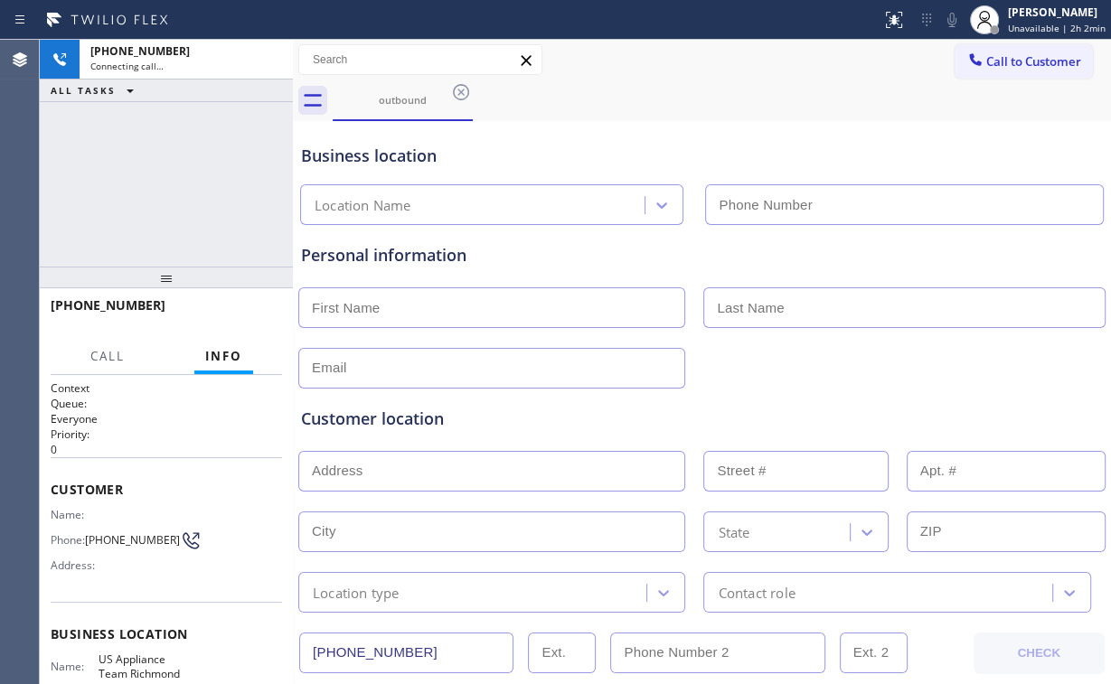
type input "[PHONE_NUMBER]"
click at [157, 181] on div "[PHONE_NUMBER] Connecting call… ALL TASKS ALL TASKS ACTIVE TASKS TASKS IN WRAP …" at bounding box center [166, 153] width 253 height 227
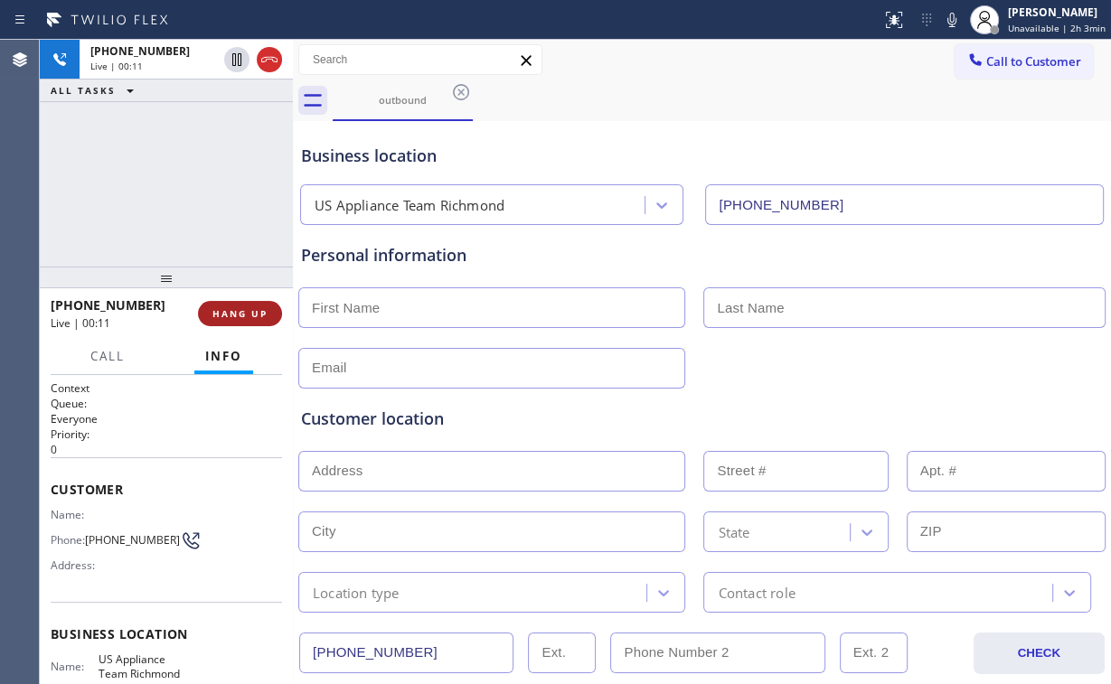
click at [253, 307] on span "HANG UP" at bounding box center [239, 313] width 55 height 13
click at [253, 309] on span "HANG UP" at bounding box center [239, 313] width 55 height 13
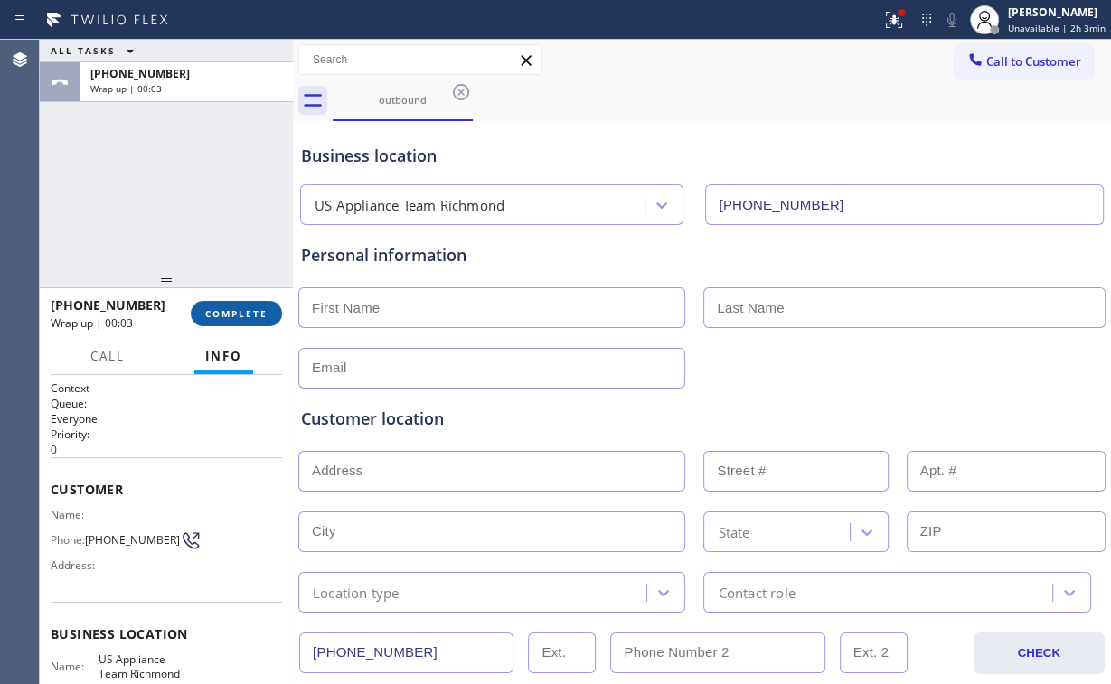
click at [257, 315] on span "COMPLETE" at bounding box center [236, 313] width 62 height 13
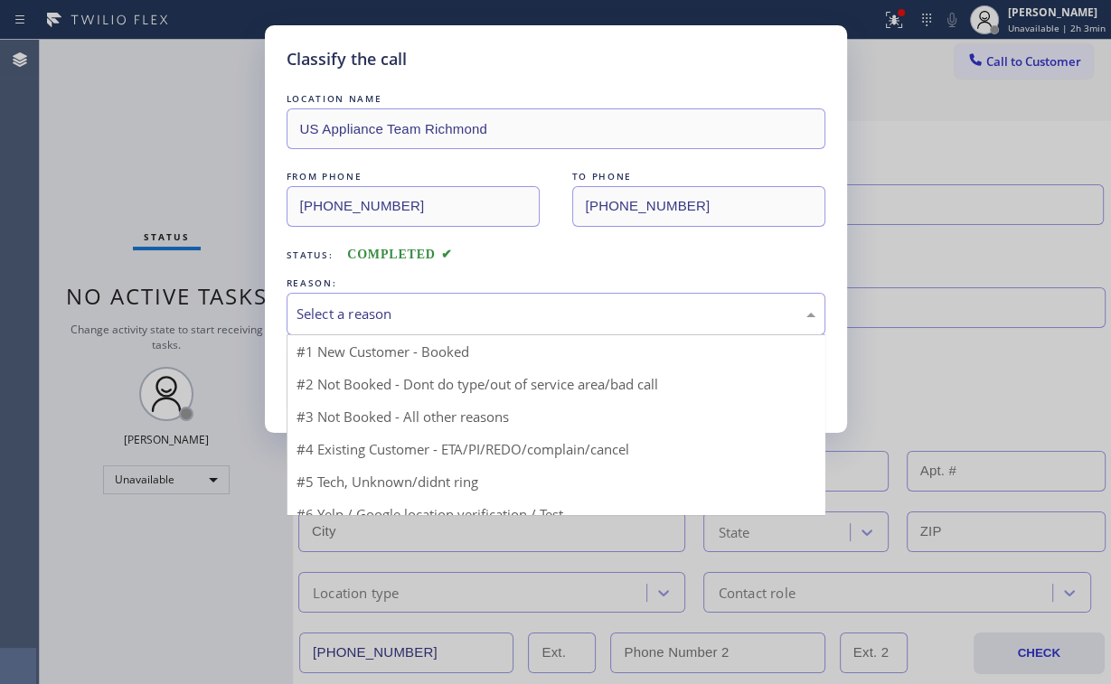
click at [393, 323] on div "Select a reason" at bounding box center [556, 314] width 519 height 21
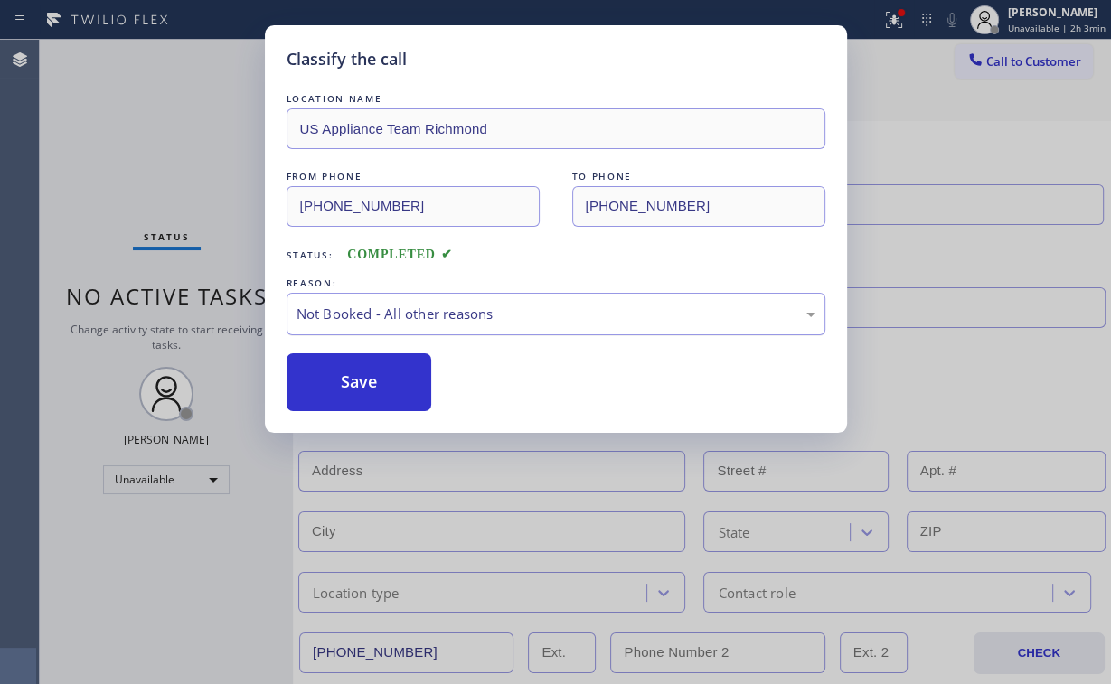
drag, startPoint x: 381, startPoint y: 372, endPoint x: 307, endPoint y: 315, distance: 93.3
click at [381, 373] on button "Save" at bounding box center [360, 383] width 146 height 58
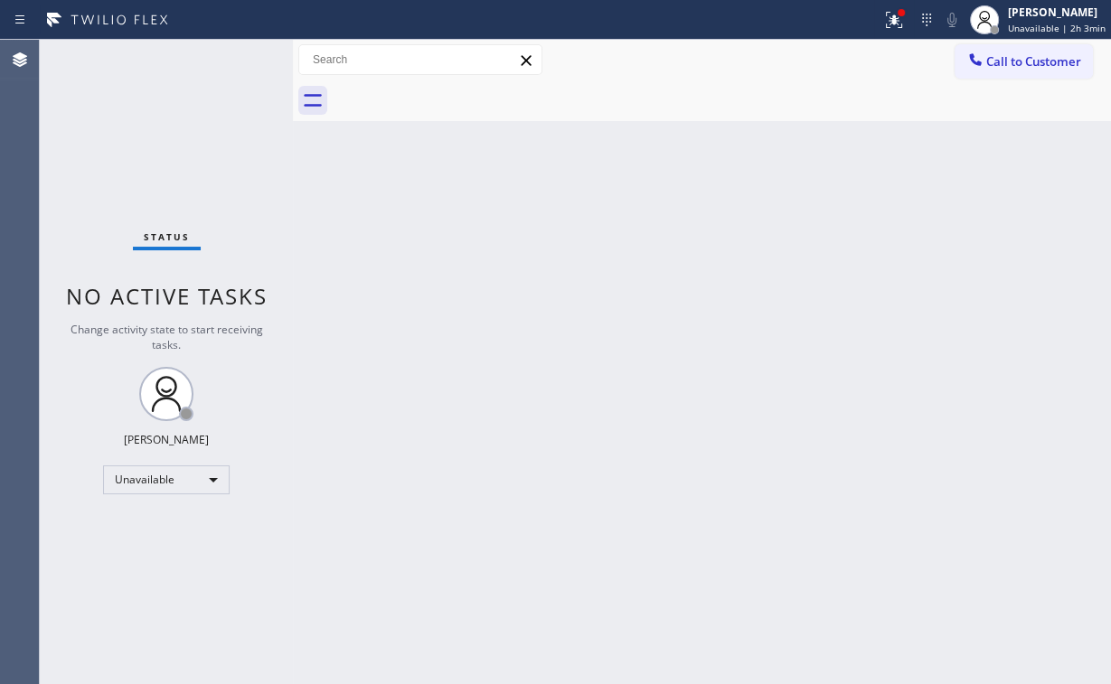
click at [259, 213] on div "Status No active tasks Change activity state to start receiving tasks. [PERSON_…" at bounding box center [166, 362] width 253 height 645
drag, startPoint x: 891, startPoint y: 18, endPoint x: 885, endPoint y: 71, distance: 52.8
click at [892, 18] on icon at bounding box center [894, 20] width 22 height 22
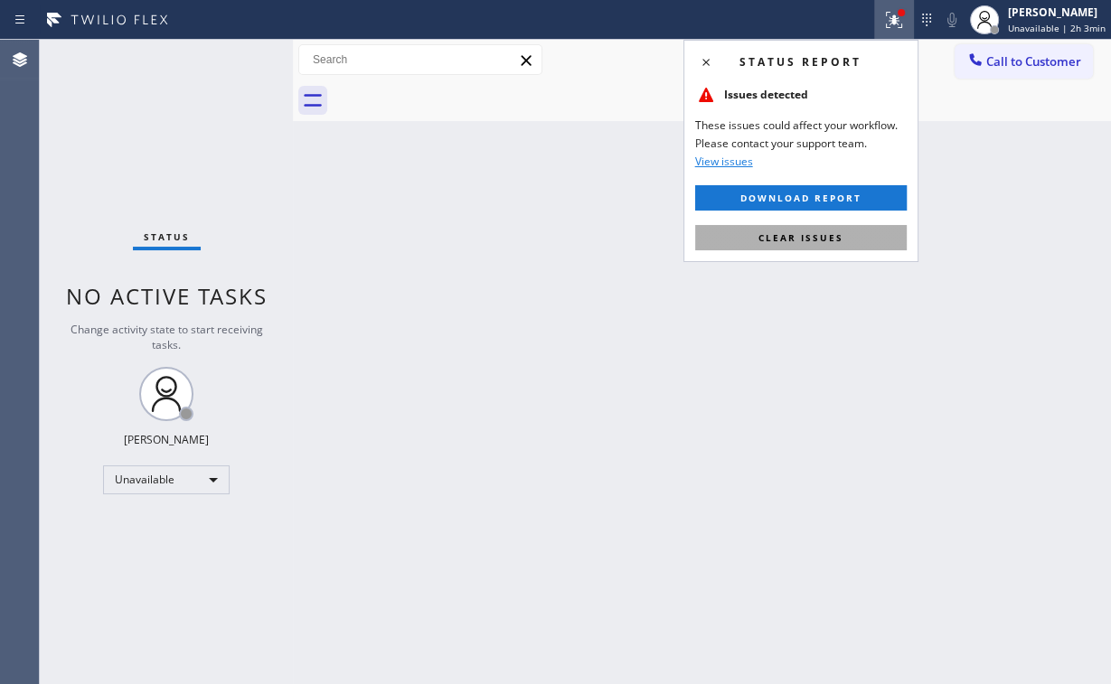
click at [860, 235] on button "Clear issues" at bounding box center [801, 237] width 212 height 25
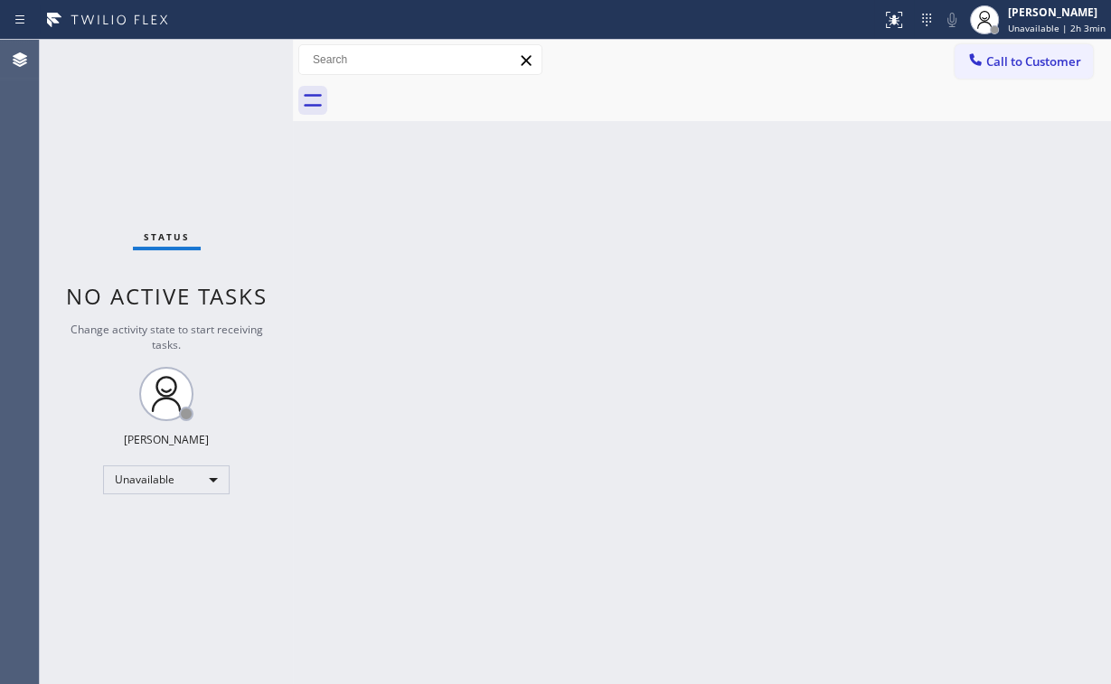
click at [940, 296] on div "Back to Dashboard Change Sender ID Customers Technicians Select a contact Outbo…" at bounding box center [702, 362] width 818 height 645
click at [843, 386] on div "Back to Dashboard Change Sender ID Customers Technicians Select a contact Outbo…" at bounding box center [702, 362] width 818 height 645
drag, startPoint x: 150, startPoint y: 105, endPoint x: 127, endPoint y: 4, distance: 103.8
click at [151, 105] on div "Status No active tasks Change activity state to start receiving tasks. [PERSON_…" at bounding box center [166, 362] width 253 height 645
drag, startPoint x: 1030, startPoint y: 55, endPoint x: 775, endPoint y: 151, distance: 272.4
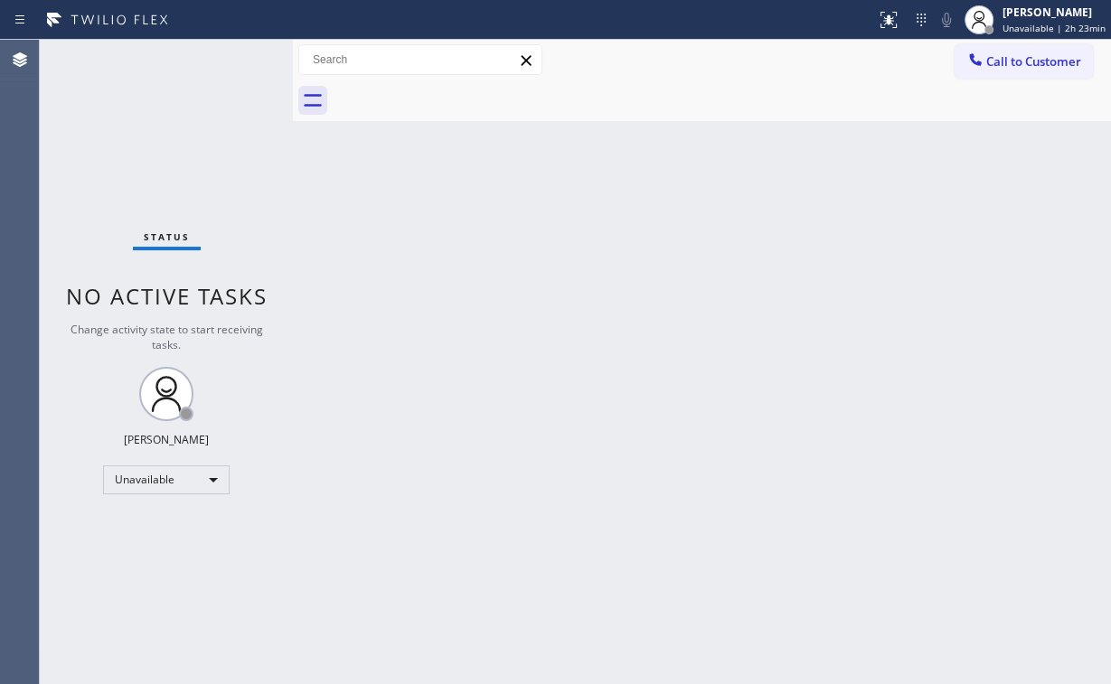
click at [1020, 64] on span "Call to Customer" at bounding box center [1033, 61] width 95 height 16
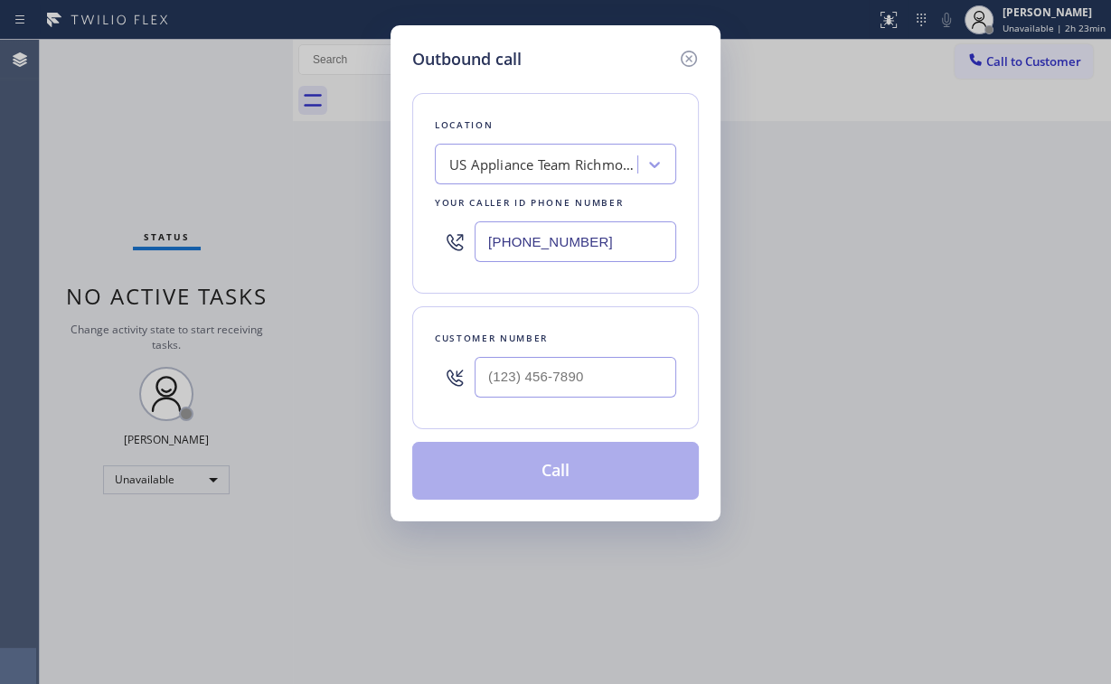
drag, startPoint x: 623, startPoint y: 247, endPoint x: 163, endPoint y: 273, distance: 460.9
click at [323, 269] on div "Outbound call Location US Appliance Team Richmond Your caller id phone number […" at bounding box center [555, 342] width 1111 height 684
paste input "908) 430-7326"
type input "[PHONE_NUMBER]"
click at [541, 391] on input "(___) ___-____" at bounding box center [576, 377] width 202 height 41
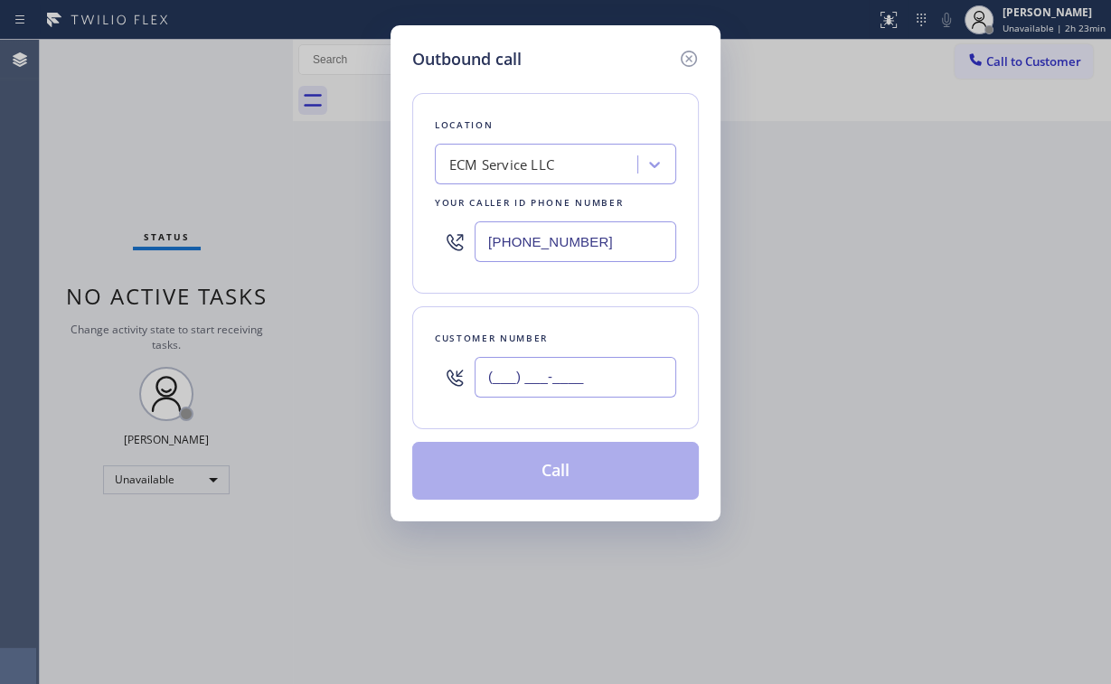
paste input "973) 817-0503"
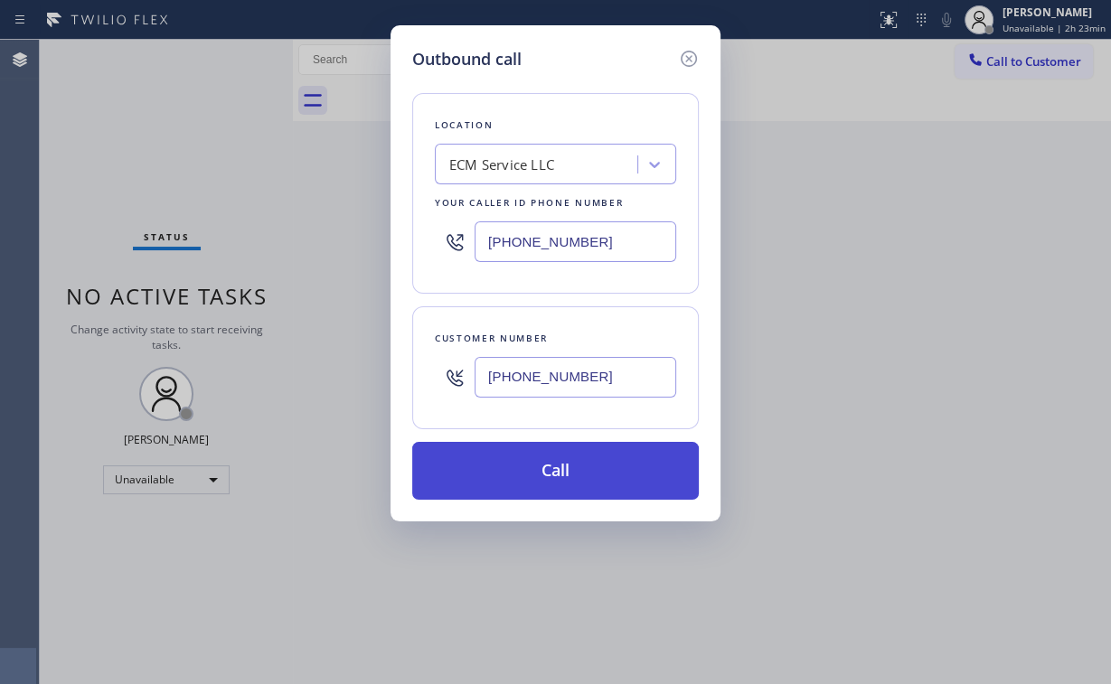
type input "[PHONE_NUMBER]"
click at [519, 477] on button "Call" at bounding box center [555, 471] width 287 height 58
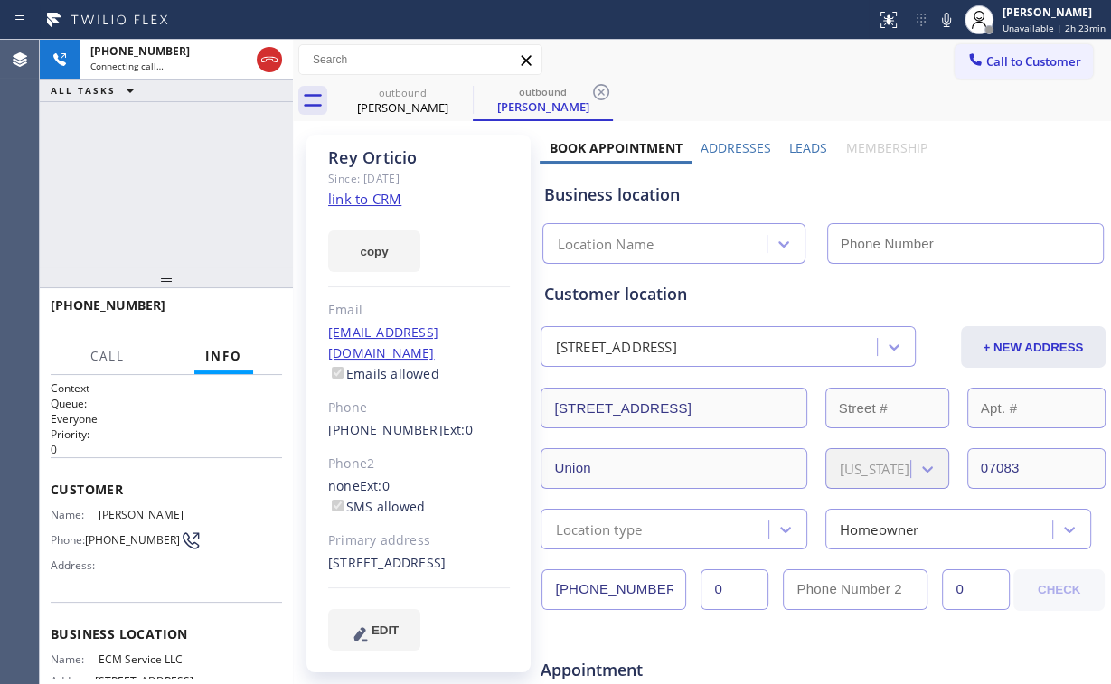
type input "[PHONE_NUMBER]"
drag, startPoint x: 170, startPoint y: 160, endPoint x: 232, endPoint y: 92, distance: 92.1
click at [170, 159] on div "[PHONE_NUMBER] Connecting call… ALL TASKS ALL TASKS ACTIVE TASKS TASKS IN WRAP …" at bounding box center [166, 153] width 253 height 227
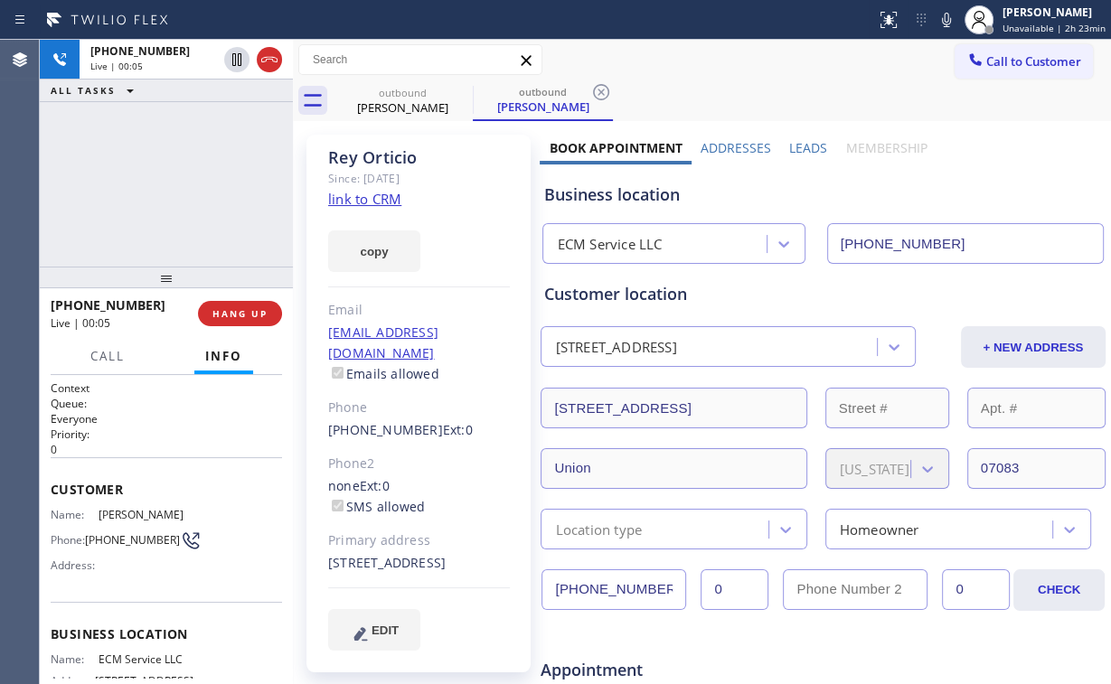
click at [351, 202] on link "link to CRM" at bounding box center [364, 199] width 73 height 18
click at [175, 185] on div "[PHONE_NUMBER] Live | 00:41 ALL TASKS ALL TASKS ACTIVE TASKS TASKS IN WRAP UP" at bounding box center [166, 153] width 253 height 227
drag, startPoint x: 179, startPoint y: 184, endPoint x: 176, endPoint y: 148, distance: 36.3
click at [180, 184] on div "[PHONE_NUMBER] Live | 00:41 ALL TASKS ALL TASKS ACTIVE TASKS TASKS IN WRAP UP" at bounding box center [166, 153] width 253 height 227
click at [173, 190] on div "[PHONE_NUMBER] Live | 00:45 ALL TASKS ALL TASKS ACTIVE TASKS TASKS IN WRAP UP" at bounding box center [166, 153] width 253 height 227
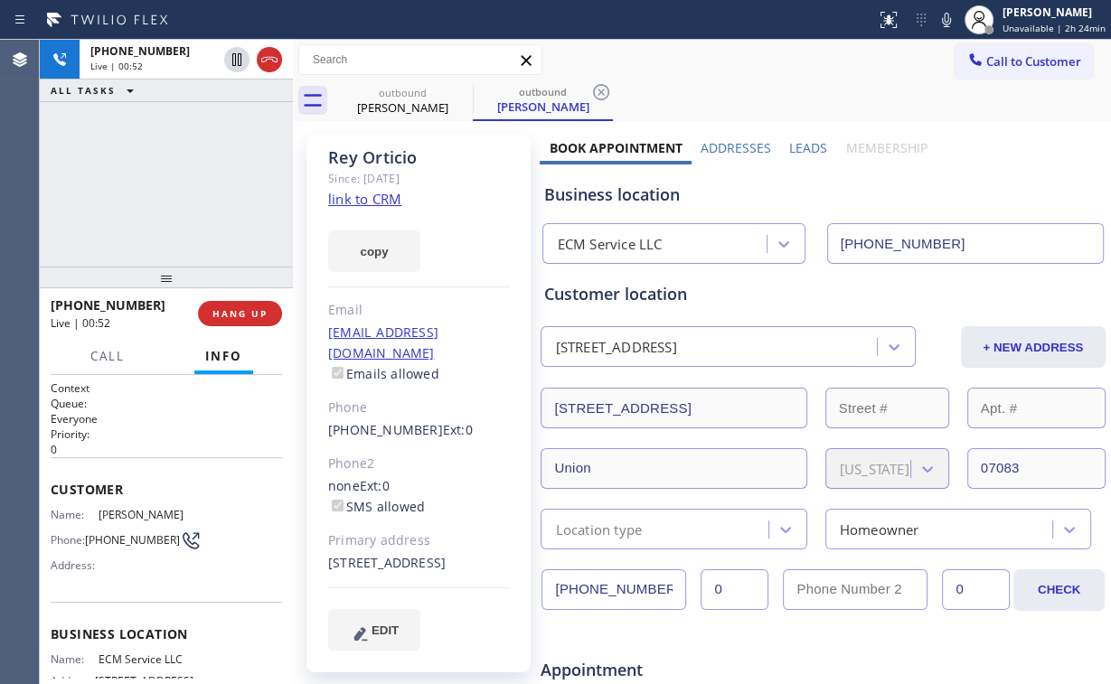
click at [173, 185] on div "[PHONE_NUMBER] Live | 00:52 ALL TASKS ALL TASKS ACTIVE TASKS TASKS IN WRAP UP" at bounding box center [166, 153] width 253 height 227
click at [176, 185] on div "[PHONE_NUMBER] Live | 00:53 ALL TASKS ALL TASKS ACTIVE TASKS TASKS IN WRAP UP" at bounding box center [166, 153] width 253 height 227
click at [176, 185] on div "[PHONE_NUMBER] Live | 00:54 ALL TASKS ALL TASKS ACTIVE TASKS TASKS IN WRAP UP" at bounding box center [166, 153] width 253 height 227
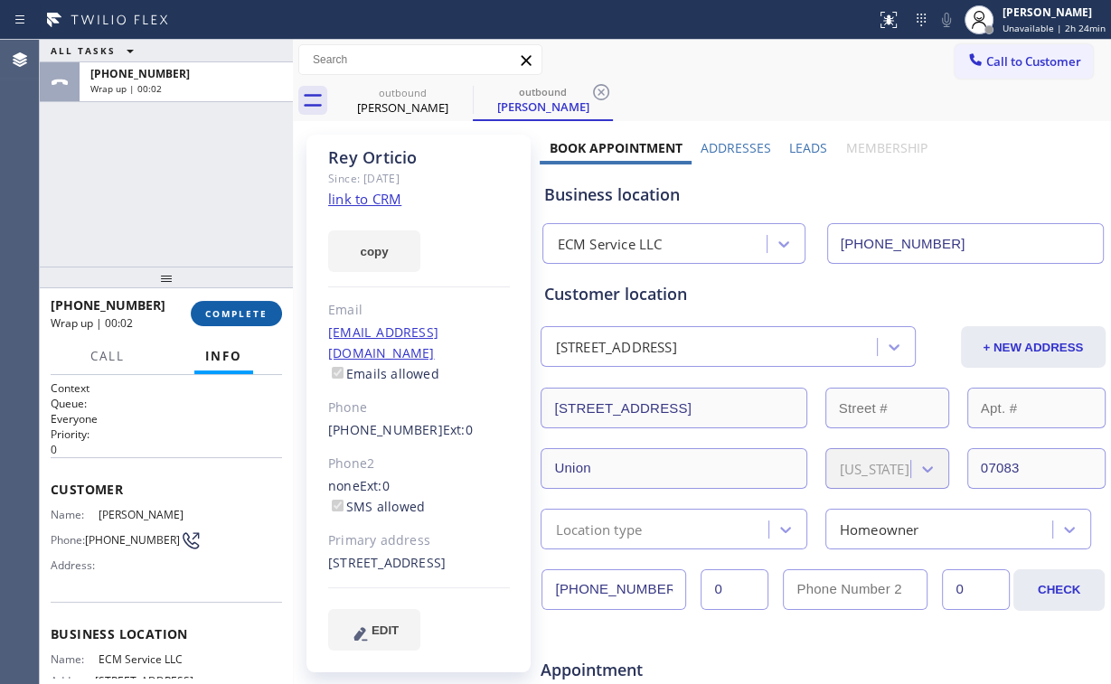
drag, startPoint x: 245, startPoint y: 318, endPoint x: 269, endPoint y: 312, distance: 24.3
click at [245, 318] on span "COMPLETE" at bounding box center [236, 313] width 62 height 13
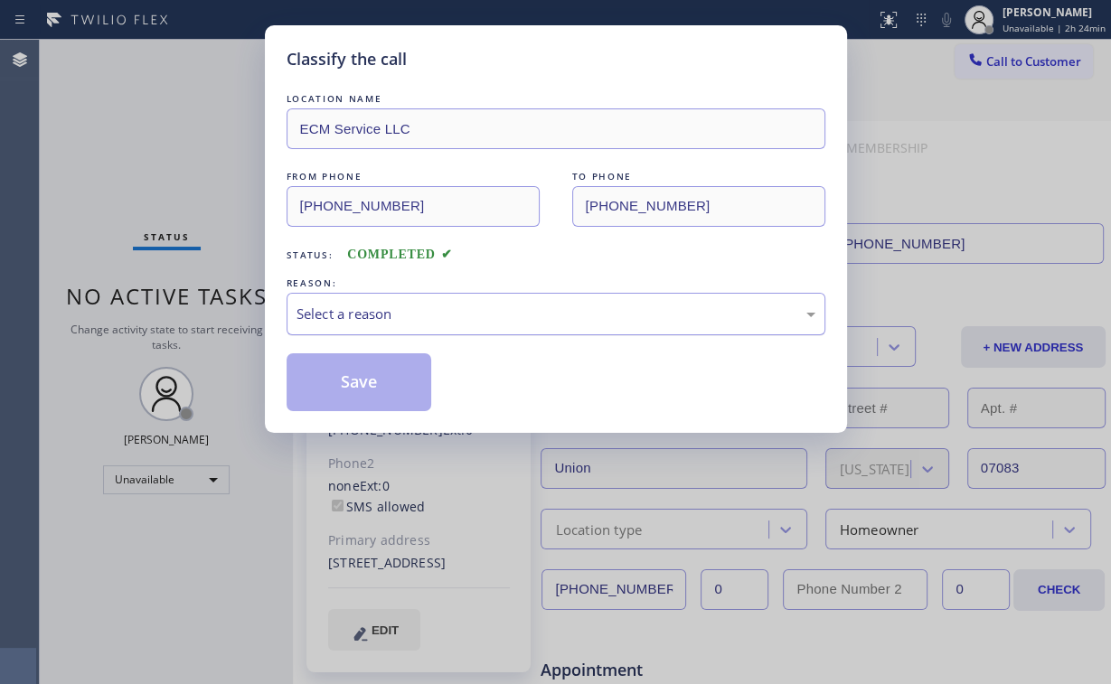
drag, startPoint x: 347, startPoint y: 322, endPoint x: 358, endPoint y: 333, distance: 15.3
click at [351, 325] on div "Select a reason" at bounding box center [556, 314] width 539 height 42
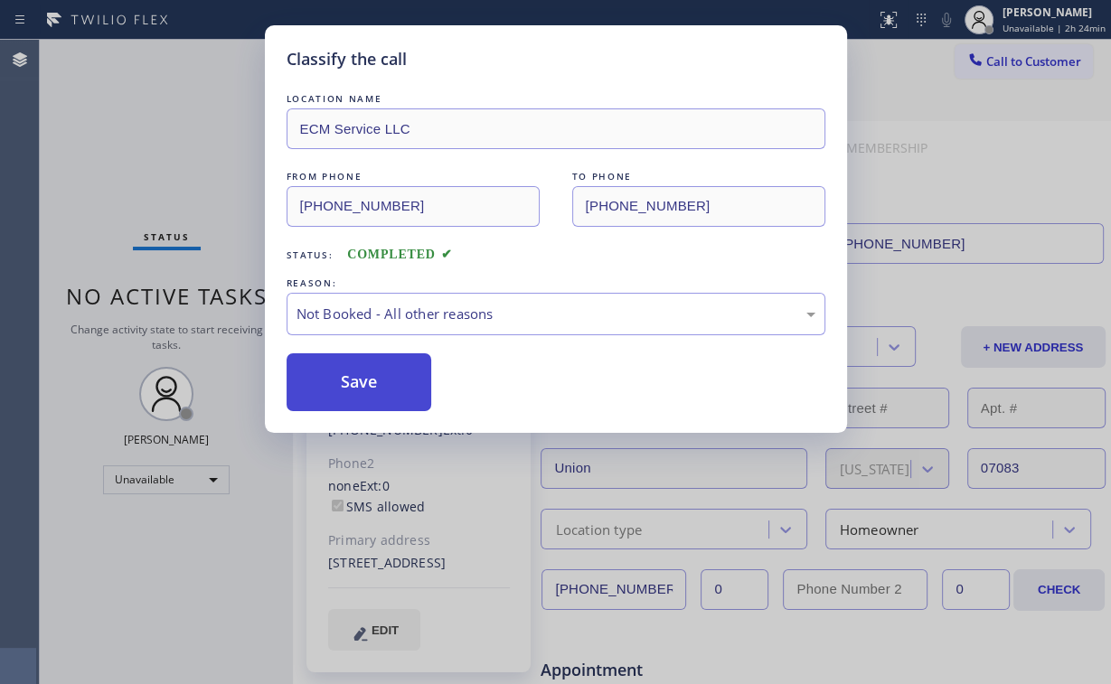
click at [378, 381] on button "Save" at bounding box center [360, 383] width 146 height 58
click at [192, 165] on div "Classify the call LOCATION NAME ECM Service LLC FROM PHONE [PHONE_NUMBER] TO PH…" at bounding box center [555, 342] width 1111 height 684
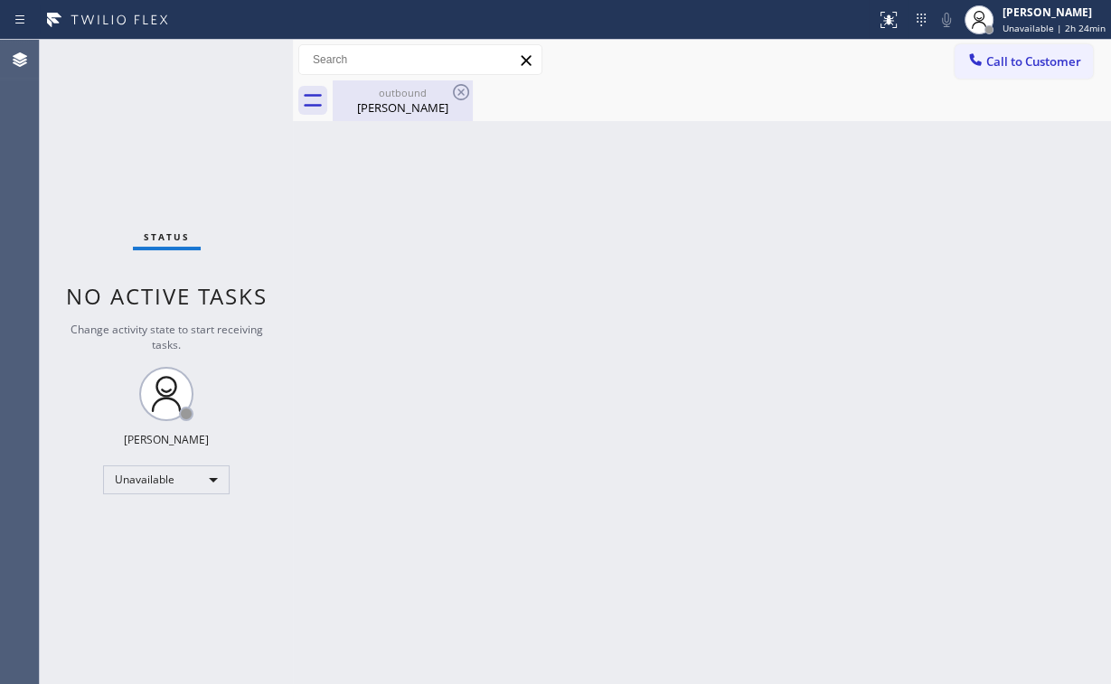
drag, startPoint x: 413, startPoint y: 109, endPoint x: 445, endPoint y: 104, distance: 32.1
click at [413, 108] on div "[PERSON_NAME]" at bounding box center [403, 107] width 137 height 16
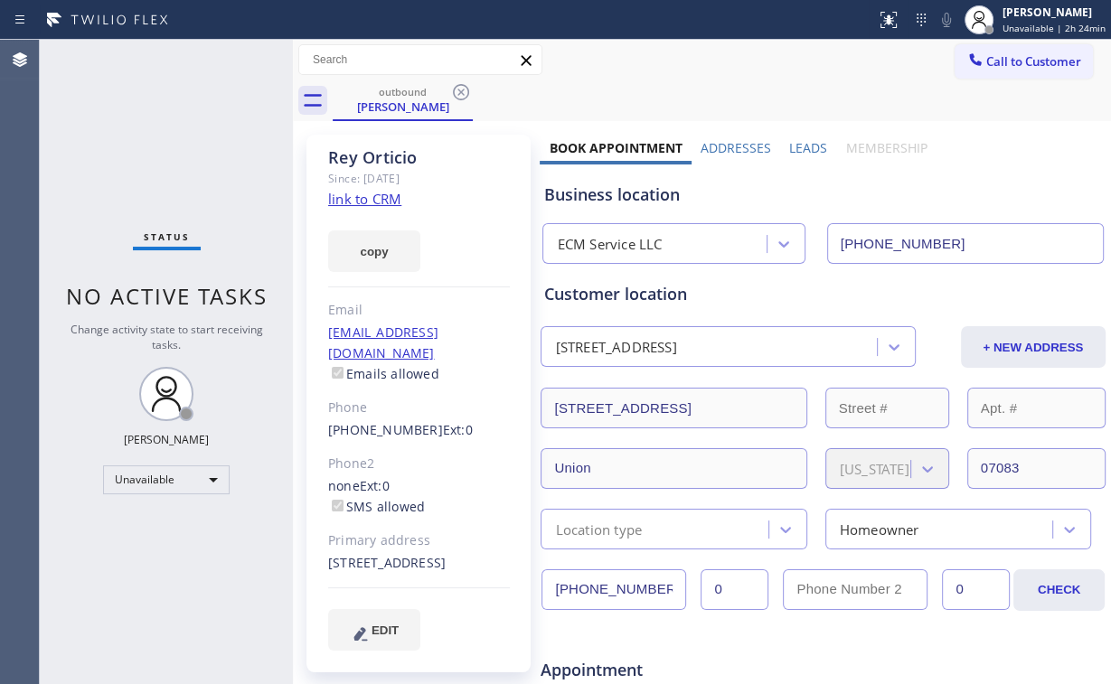
click at [461, 94] on icon at bounding box center [461, 92] width 22 height 22
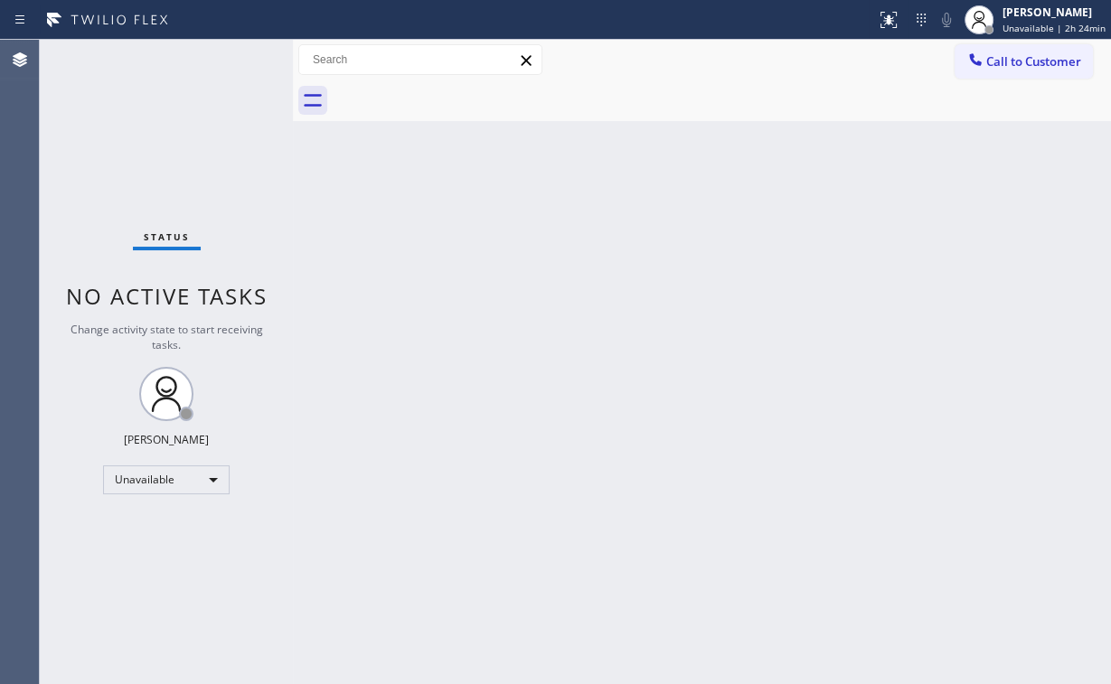
click at [114, 170] on div "Status No active tasks Change activity state to start receiving tasks. [PERSON_…" at bounding box center [166, 362] width 253 height 645
click at [148, 108] on div "Status No active tasks Change activity state to start receiving tasks. [PERSON_…" at bounding box center [166, 362] width 253 height 645
click at [1001, 57] on span "Call to Customer" at bounding box center [1033, 61] width 95 height 16
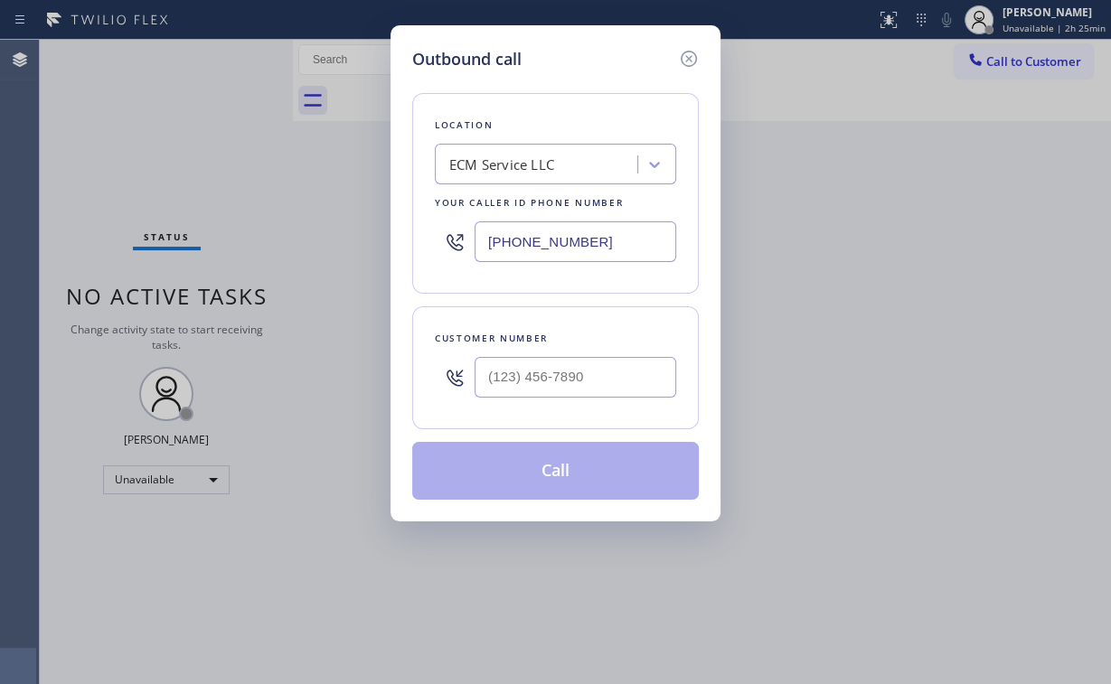
drag, startPoint x: 625, startPoint y: 236, endPoint x: 312, endPoint y: 246, distance: 313.0
click at [347, 246] on div "Outbound call Location ECM Service LLC Your caller id phone number [PHONE_NUMBE…" at bounding box center [555, 342] width 1111 height 684
paste input "17) 920-9568"
type input "[PHONE_NUMBER]"
click at [589, 380] on input "(___) ___-____" at bounding box center [576, 377] width 202 height 41
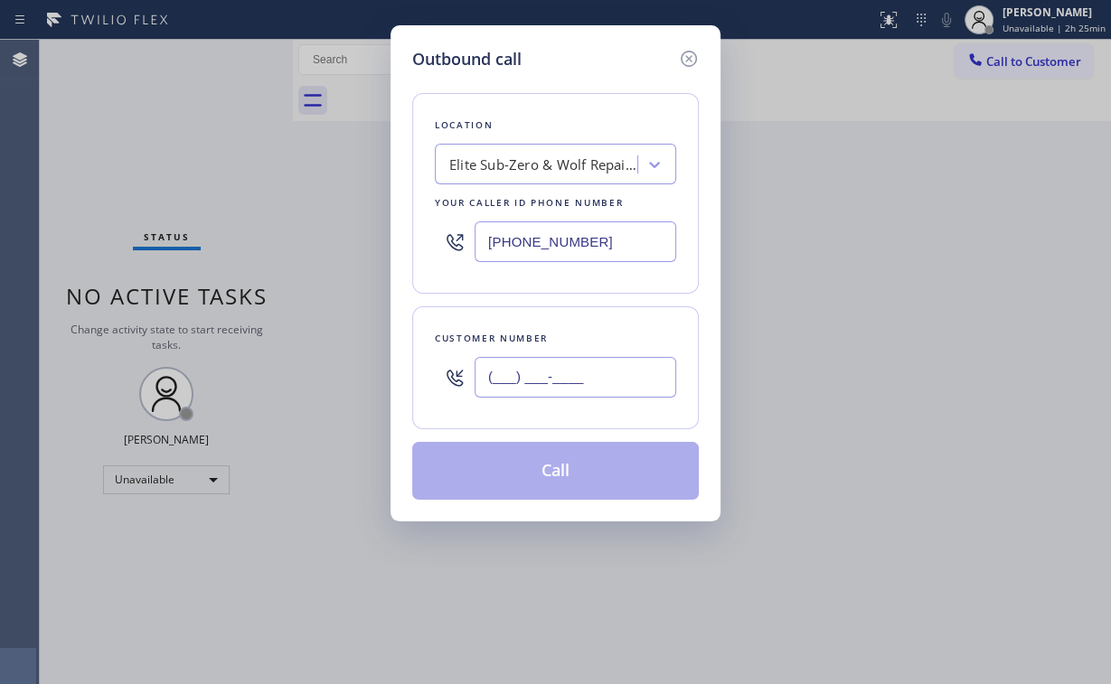
paste input "917) 805-3907"
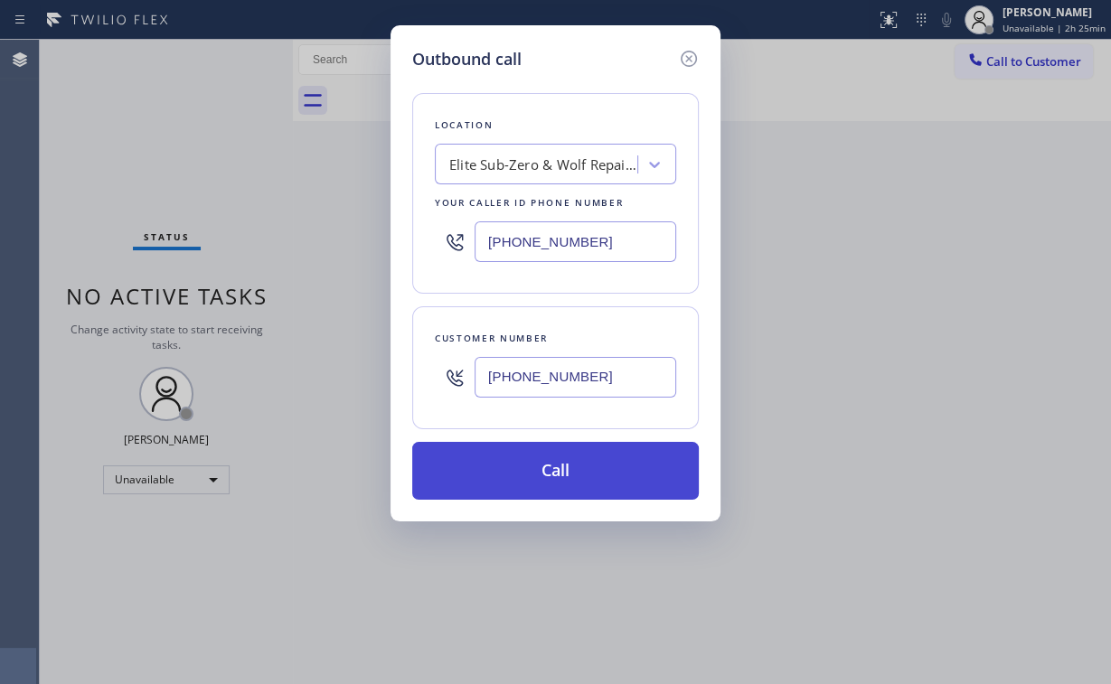
type input "[PHONE_NUMBER]"
click at [552, 480] on button "Call" at bounding box center [555, 471] width 287 height 58
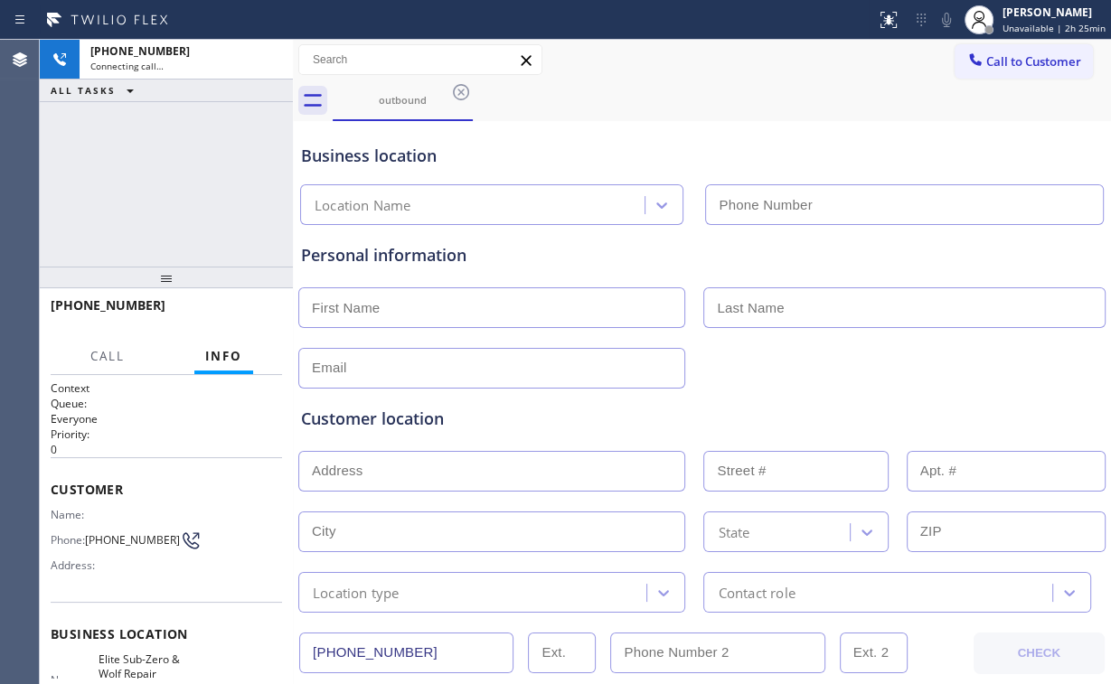
type input "[PHONE_NUMBER]"
click at [69, 184] on div "[PHONE_NUMBER] Connecting call… ALL TASKS ALL TASKS ACTIVE TASKS TASKS IN WRAP …" at bounding box center [166, 153] width 253 height 227
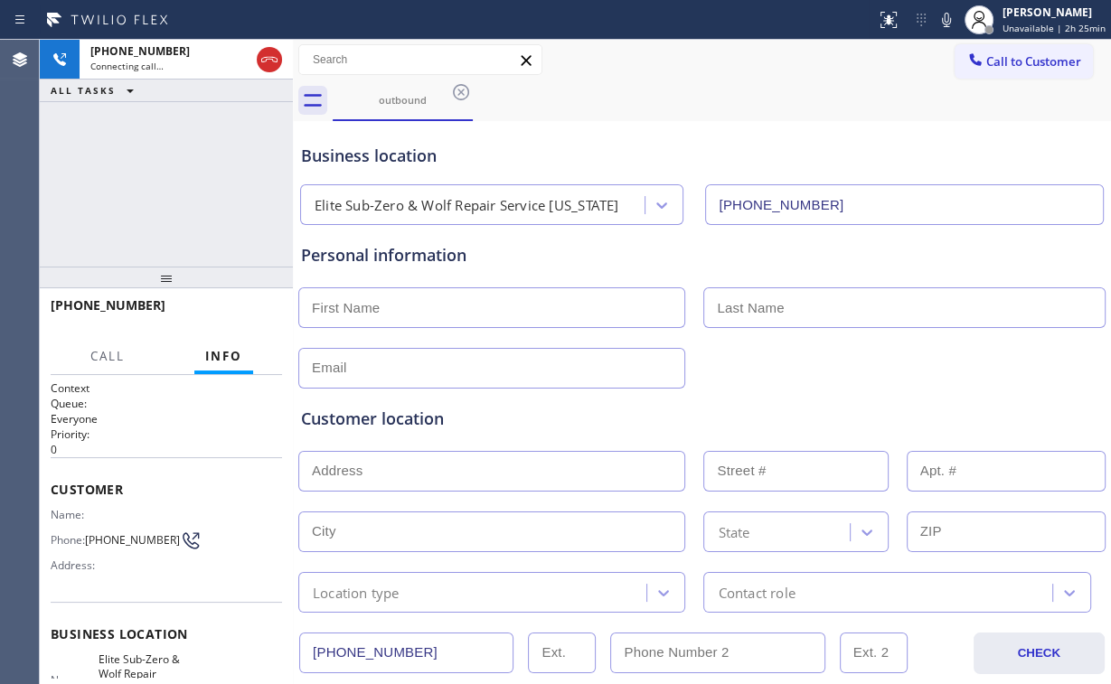
click at [174, 188] on div "[PHONE_NUMBER] Connecting call… ALL TASKS ALL TASKS ACTIVE TASKS TASKS IN WRAP …" at bounding box center [166, 153] width 253 height 227
click at [164, 159] on div "[PHONE_NUMBER] Live | 00:02 ALL TASKS ALL TASKS ACTIVE TASKS TASKS IN WRAP UP" at bounding box center [166, 153] width 253 height 227
click at [181, 189] on div "[PHONE_NUMBER] Live | 00:11 ALL TASKS ALL TASKS ACTIVE TASKS TASKS IN WRAP UP" at bounding box center [166, 153] width 253 height 227
click at [181, 189] on div "[PHONE_NUMBER] Live | 00:12 ALL TASKS ALL TASKS ACTIVE TASKS TASKS IN WRAP UP" at bounding box center [166, 153] width 253 height 227
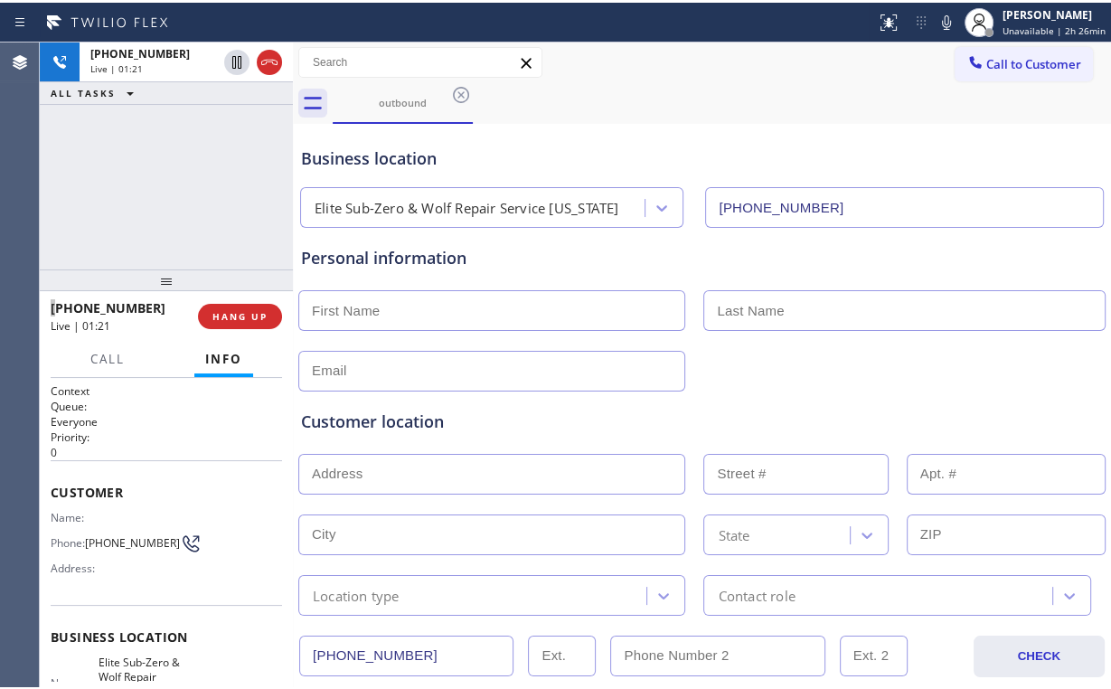
scroll to position [72, 0]
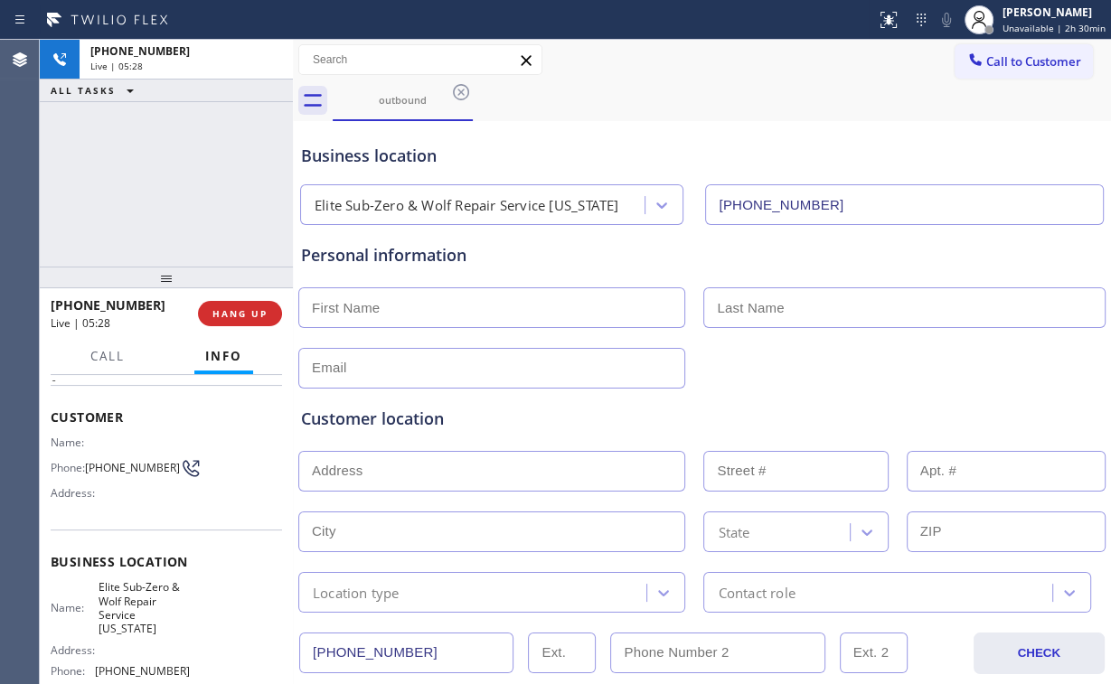
click at [434, 299] on input "text" at bounding box center [491, 308] width 387 height 41
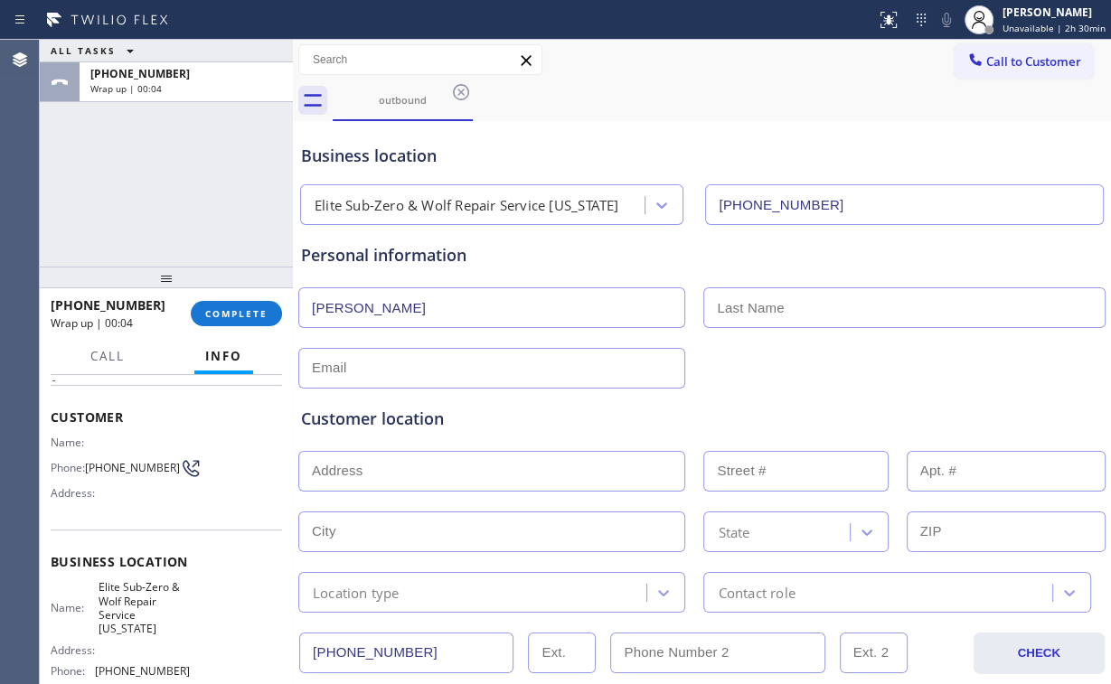
type input "[PERSON_NAME]"
click at [391, 376] on input "text" at bounding box center [491, 368] width 387 height 41
paste input "[EMAIL_ADDRESS][DOMAIN_NAME]"
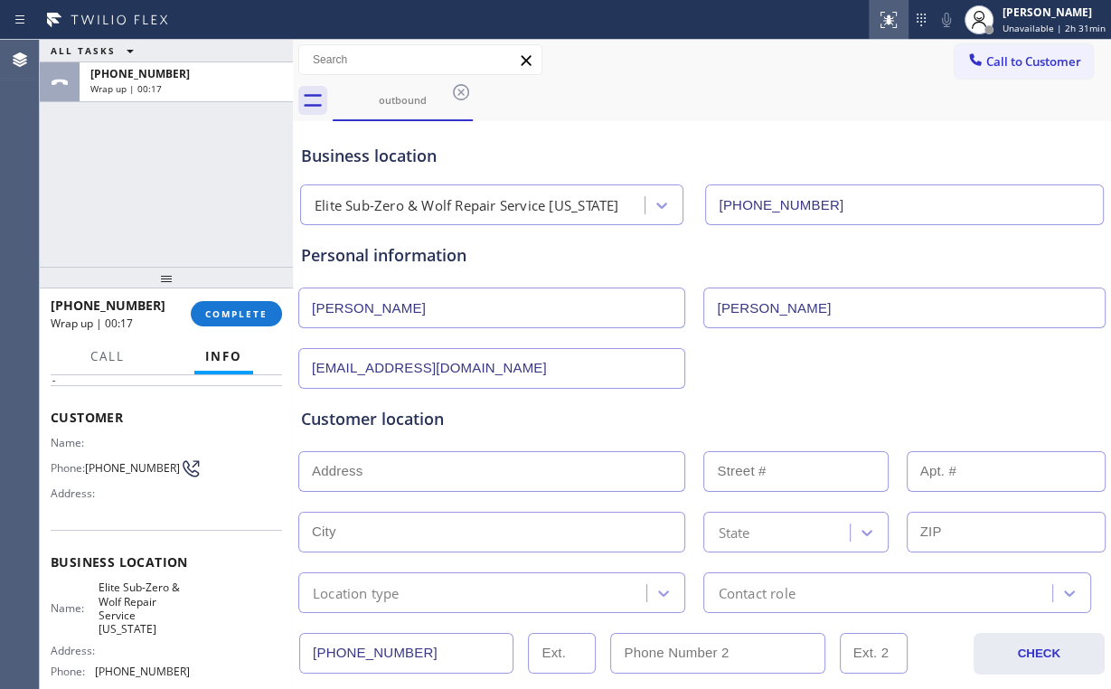
type input "[EMAIL_ADDRESS][DOMAIN_NAME]"
click at [434, 467] on input "text" at bounding box center [491, 471] width 387 height 41
paste input "[STREET_ADDRESS]"
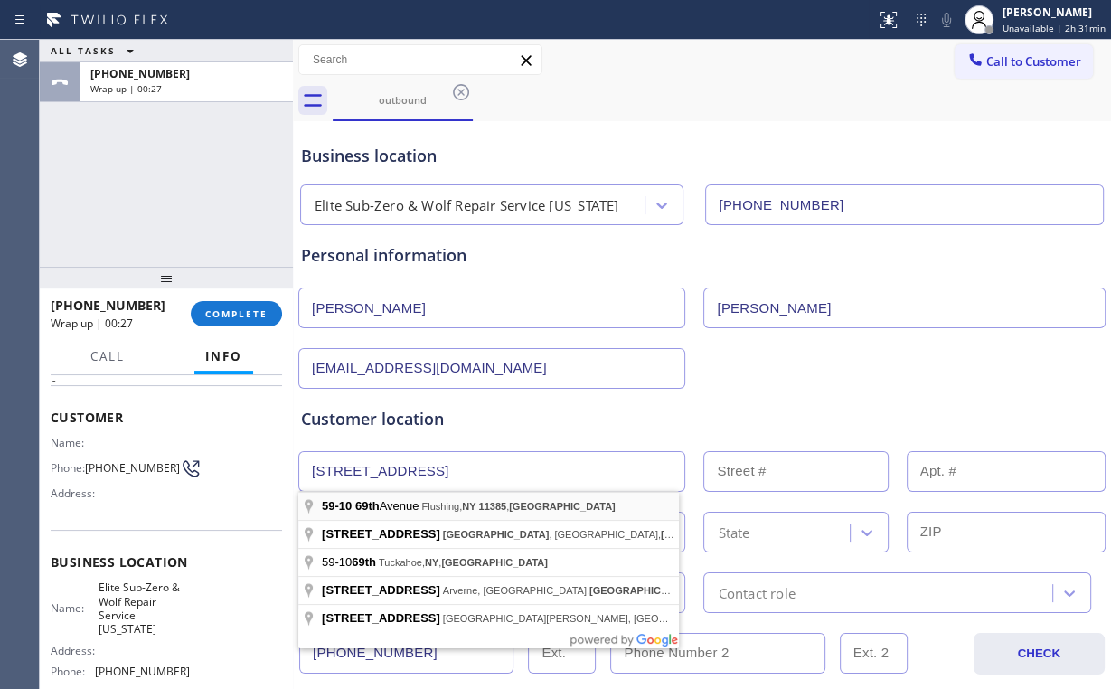
type input "[STREET_ADDRESS]"
type input "59-10"
type input "Queens"
type input "11385"
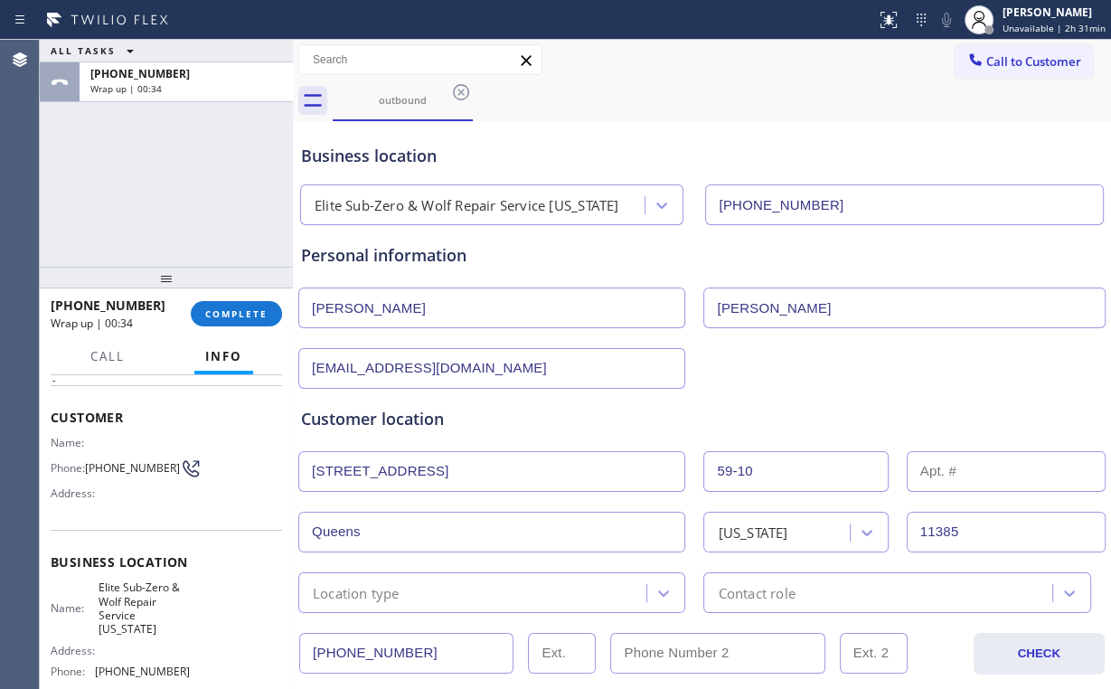
click at [458, 407] on div "Customer location" at bounding box center [702, 419] width 802 height 24
click at [457, 418] on div "Customer location" at bounding box center [702, 419] width 802 height 24
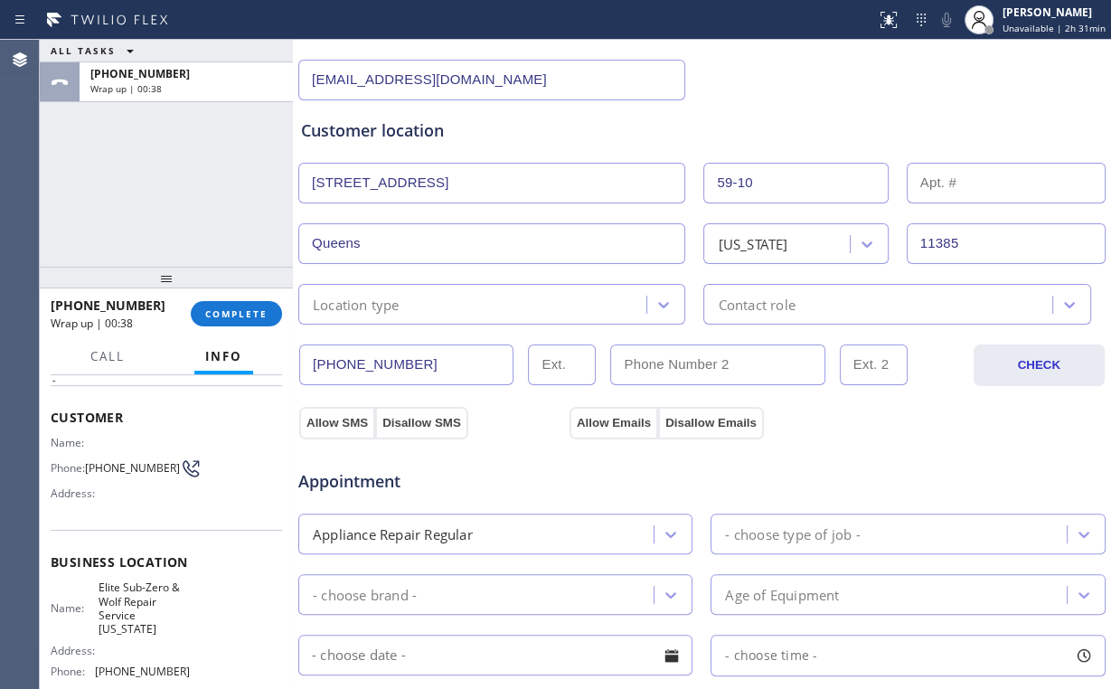
scroll to position [289, 0]
click at [221, 210] on div "ALL TASKS ALL TASKS ACTIVE TASKS TASKS IN WRAP UP [PHONE_NUMBER] Wrap up | 00:45" at bounding box center [166, 153] width 253 height 227
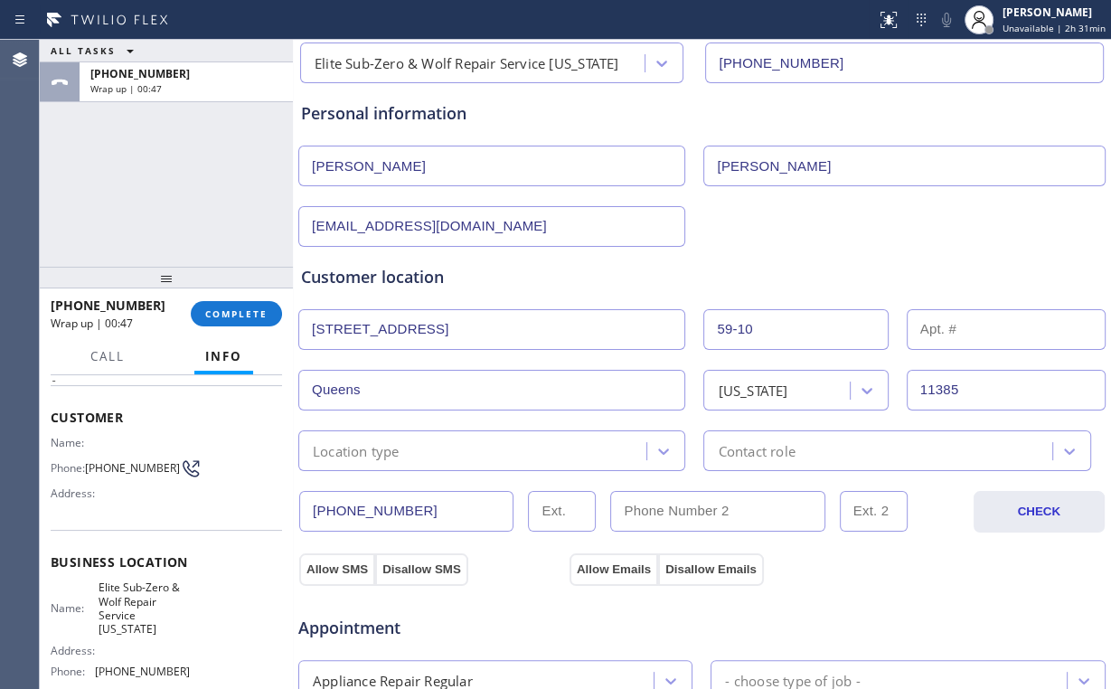
scroll to position [145, 0]
click at [423, 448] on div "Location type" at bounding box center [475, 448] width 343 height 32
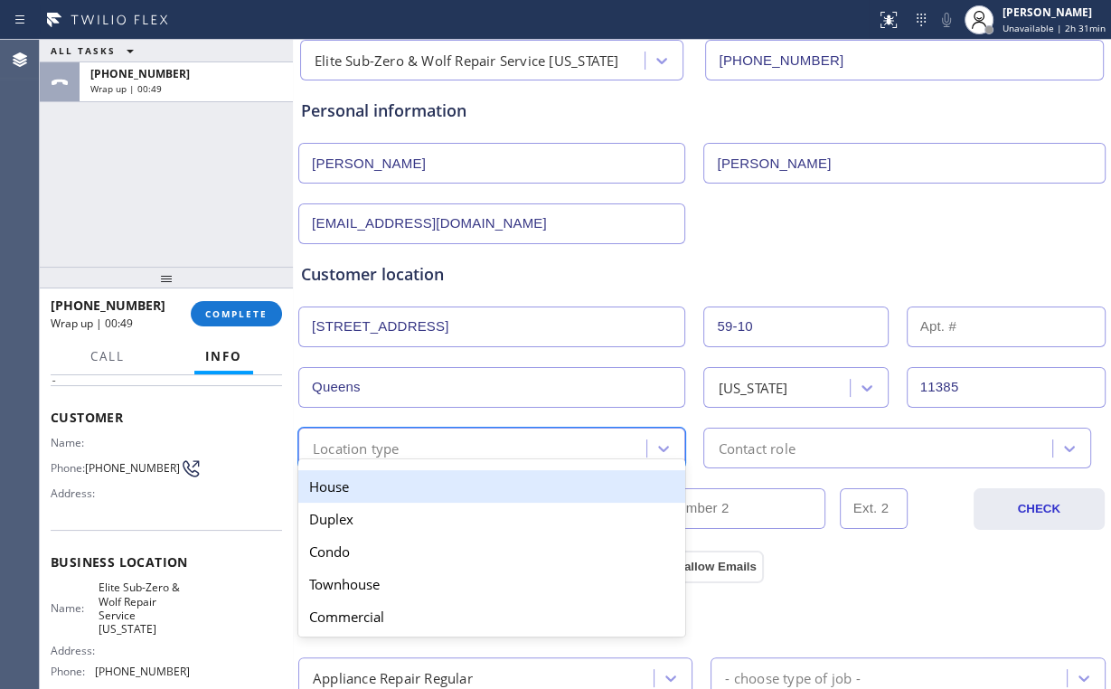
type input "h"
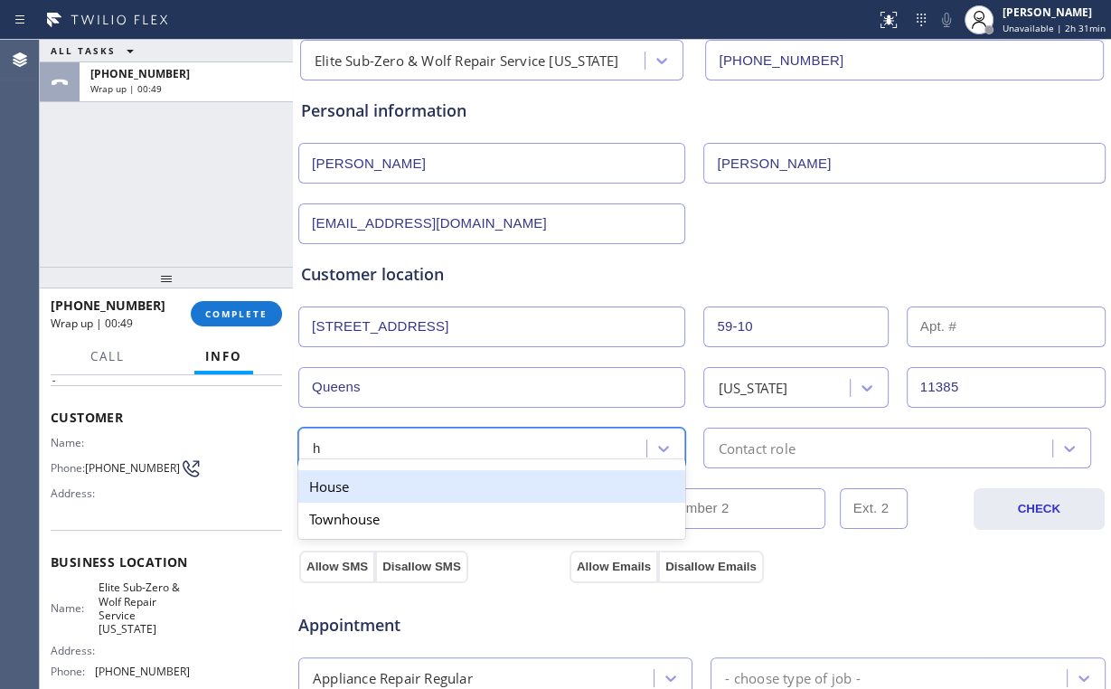
drag, startPoint x: 338, startPoint y: 489, endPoint x: 353, endPoint y: 492, distance: 14.7
click at [341, 490] on div "House" at bounding box center [491, 486] width 387 height 33
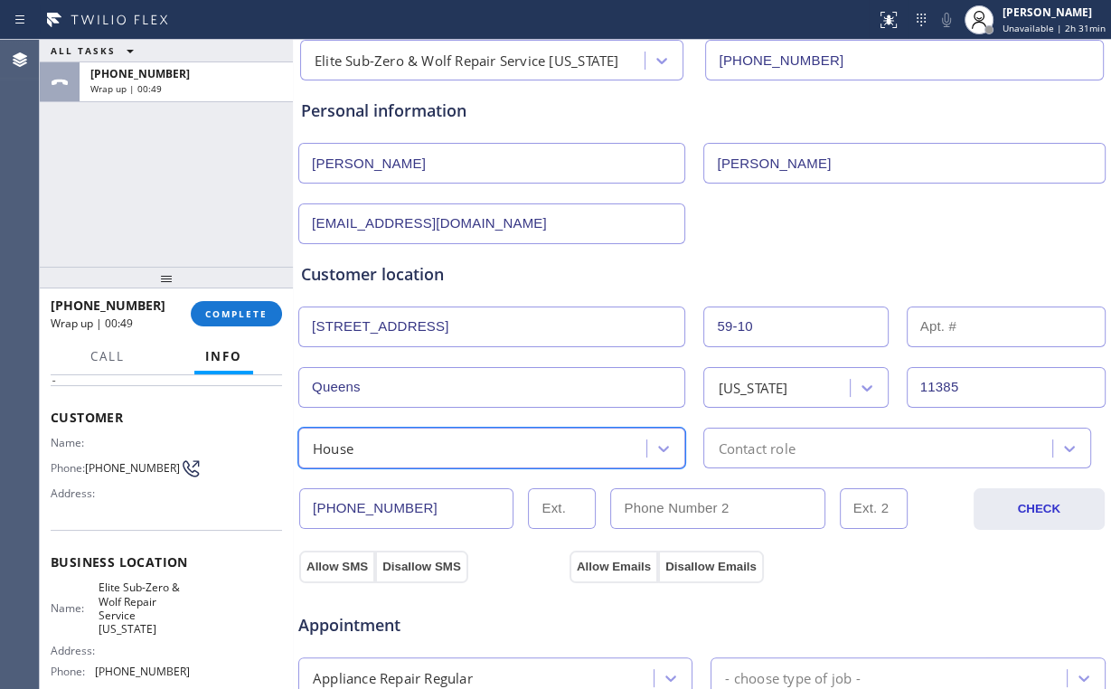
click at [759, 439] on div "Contact role" at bounding box center [756, 448] width 77 height 21
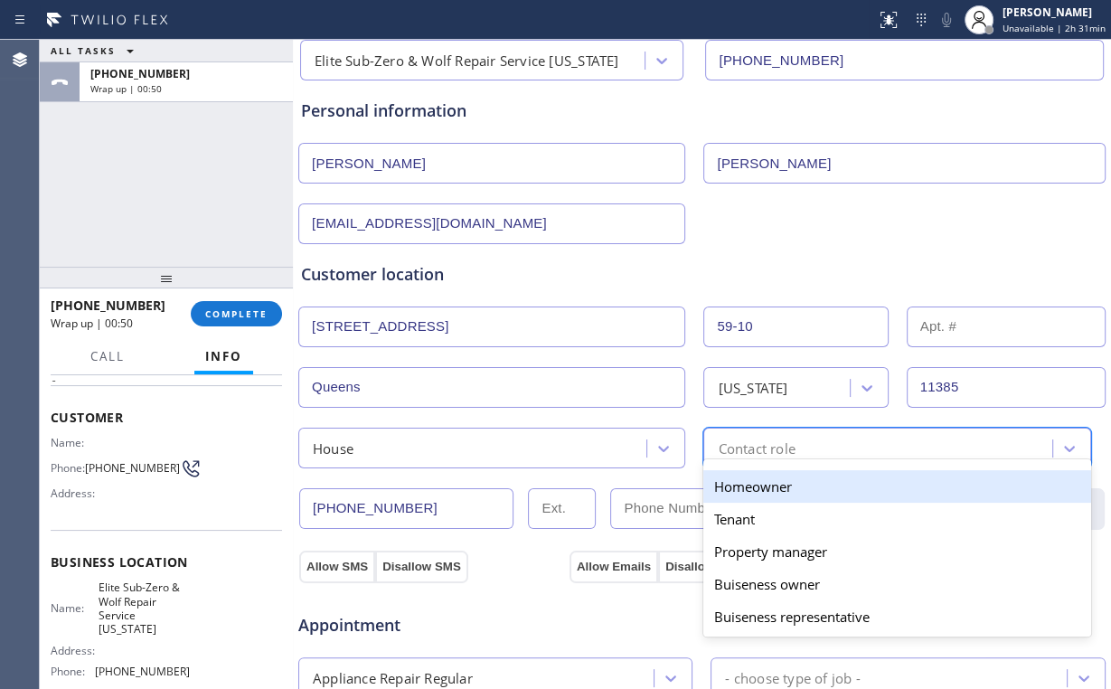
type input "h"
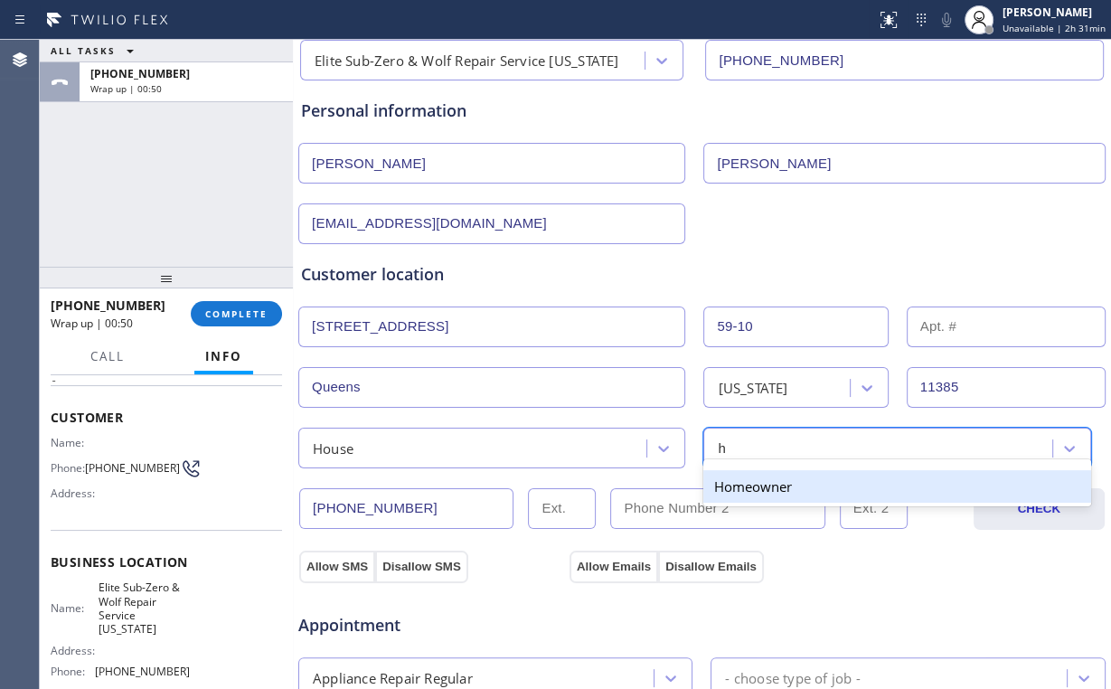
click at [756, 485] on div "Homeowner" at bounding box center [896, 486] width 387 height 33
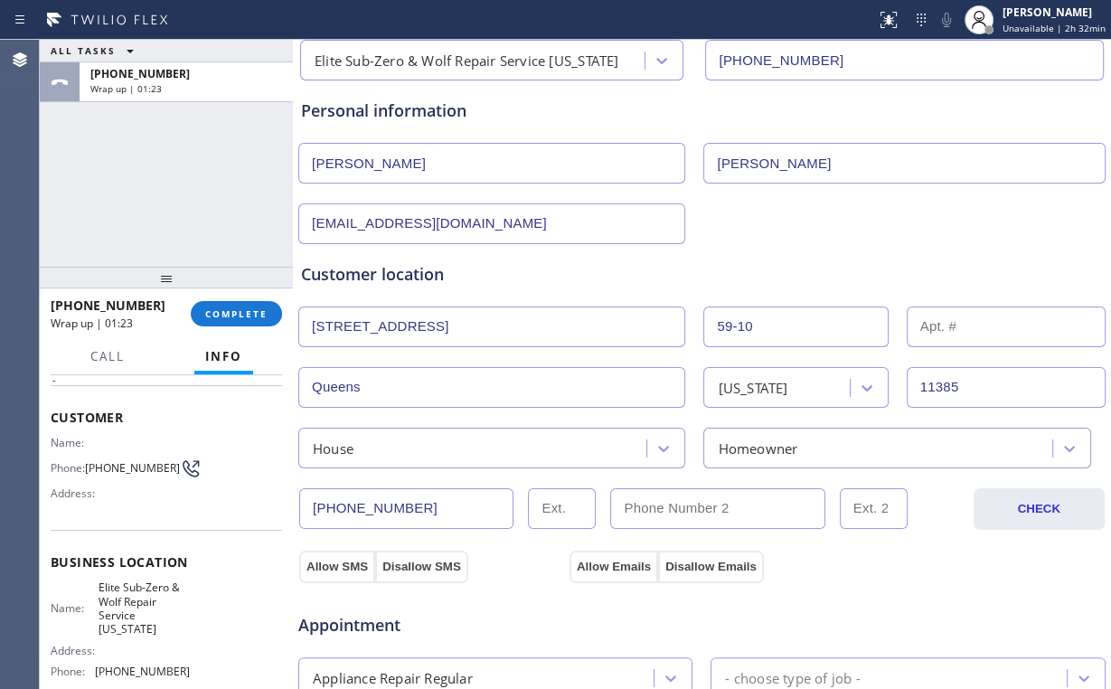
click at [180, 196] on div "ALL TASKS ALL TASKS ACTIVE TASKS TASKS IN WRAP UP [PHONE_NUMBER] Wrap up | 01:23" at bounding box center [166, 153] width 253 height 227
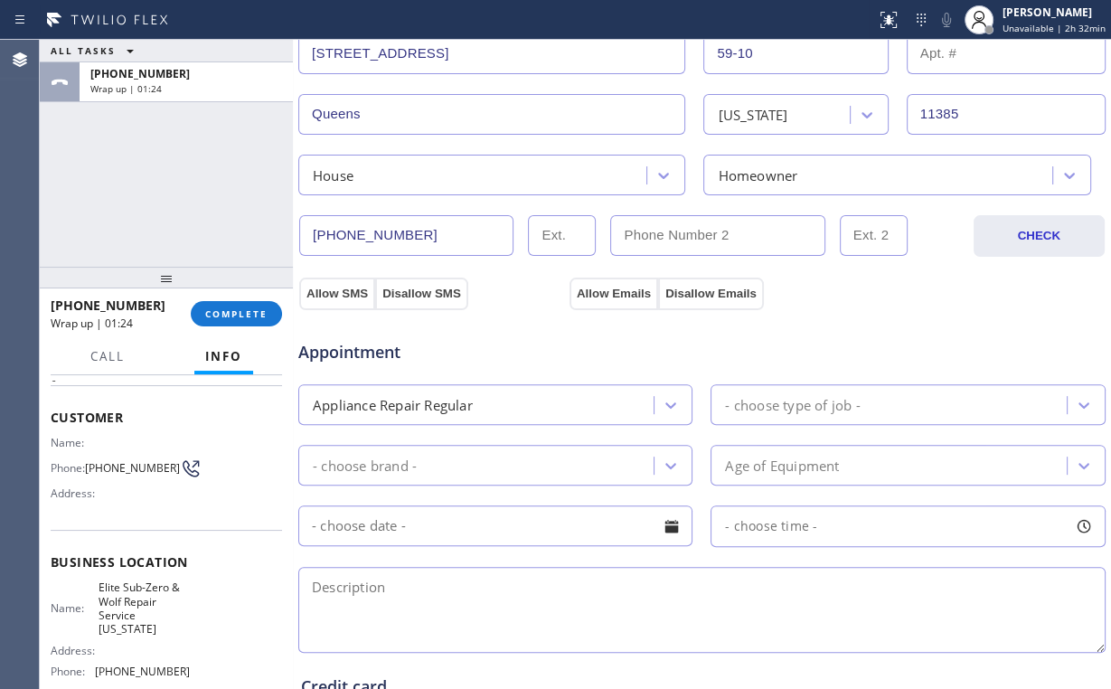
scroll to position [434, 0]
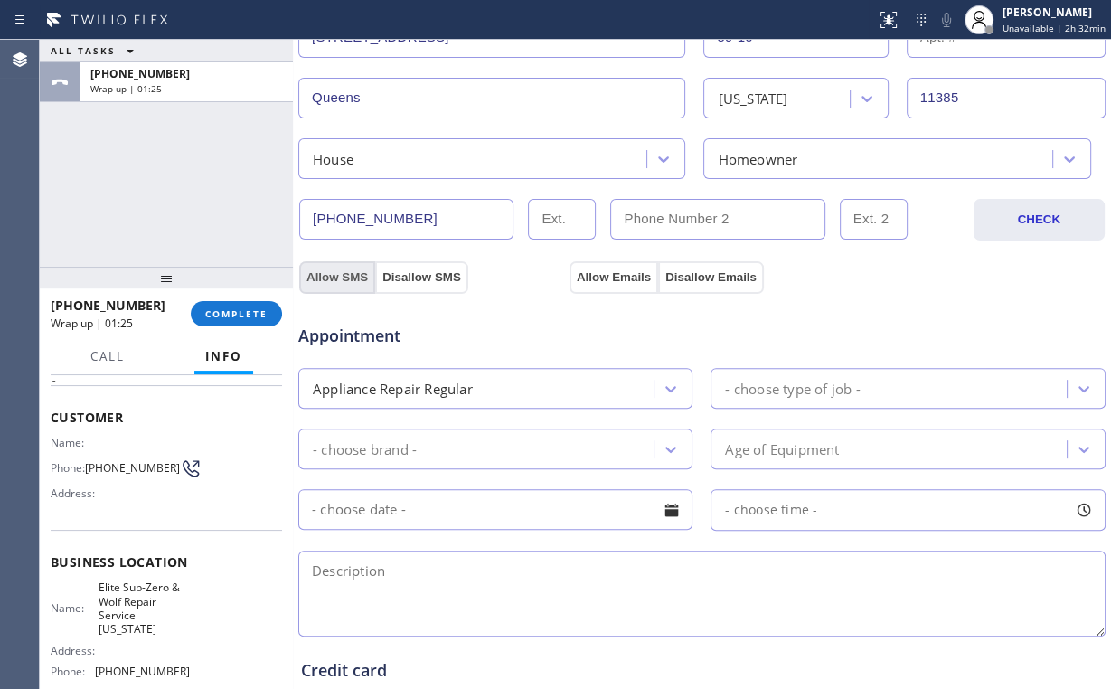
click at [336, 273] on button "Allow SMS" at bounding box center [337, 277] width 76 height 33
click at [594, 281] on button "Allow Emails" at bounding box center [614, 277] width 89 height 33
click at [420, 449] on div "- choose brand -" at bounding box center [479, 449] width 350 height 32
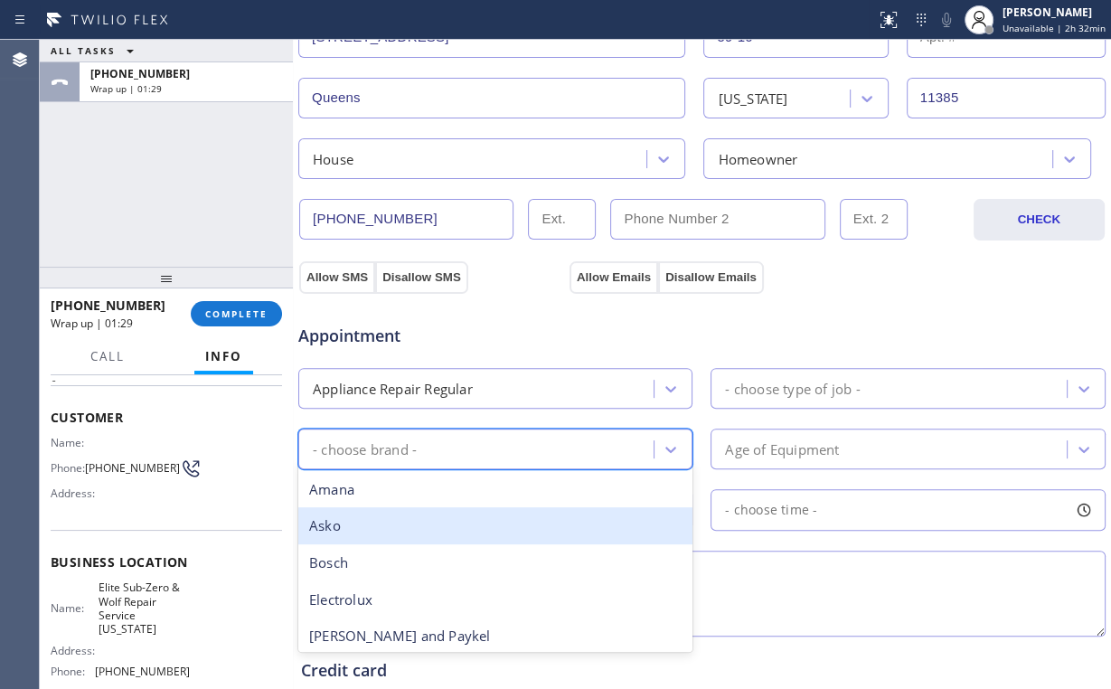
scroll to position [72, 0]
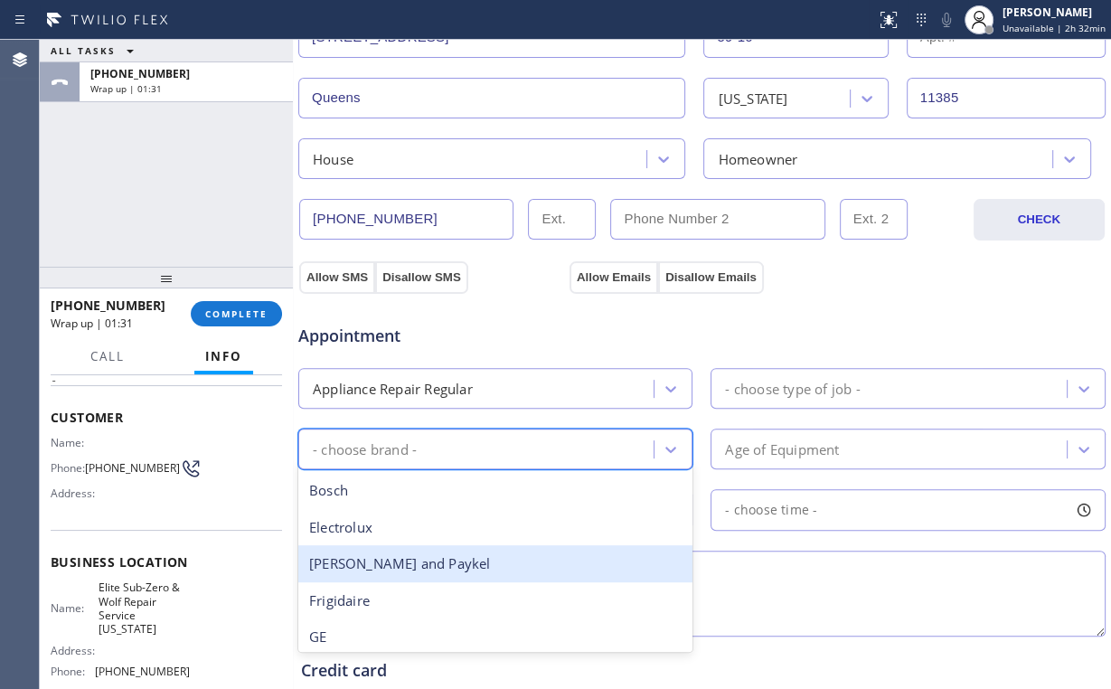
type input "k"
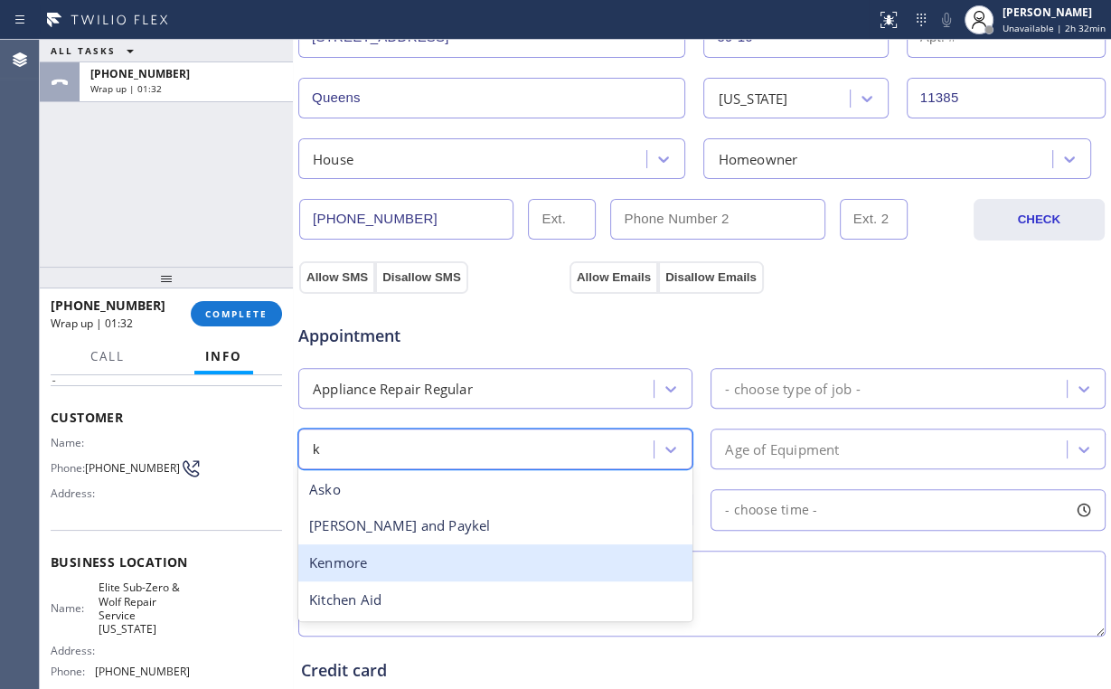
drag, startPoint x: 383, startPoint y: 565, endPoint x: 401, endPoint y: 548, distance: 24.9
click at [383, 564] on div "Kenmore" at bounding box center [495, 562] width 394 height 37
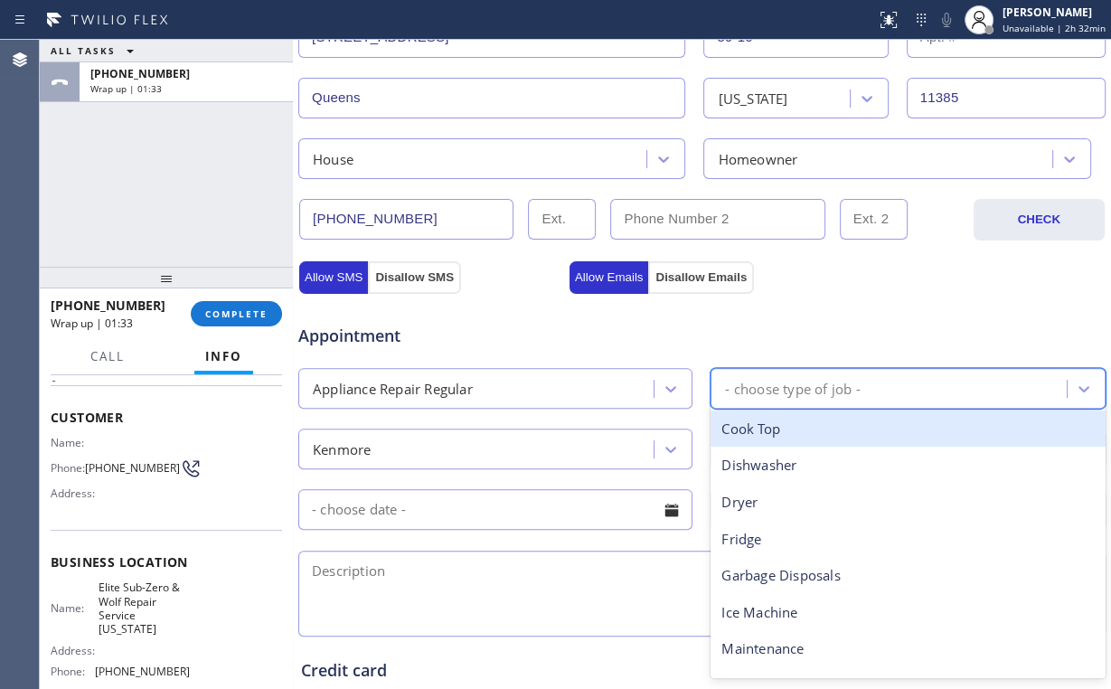
click at [821, 382] on div "- choose type of job -" at bounding box center [792, 388] width 135 height 21
type input "f"
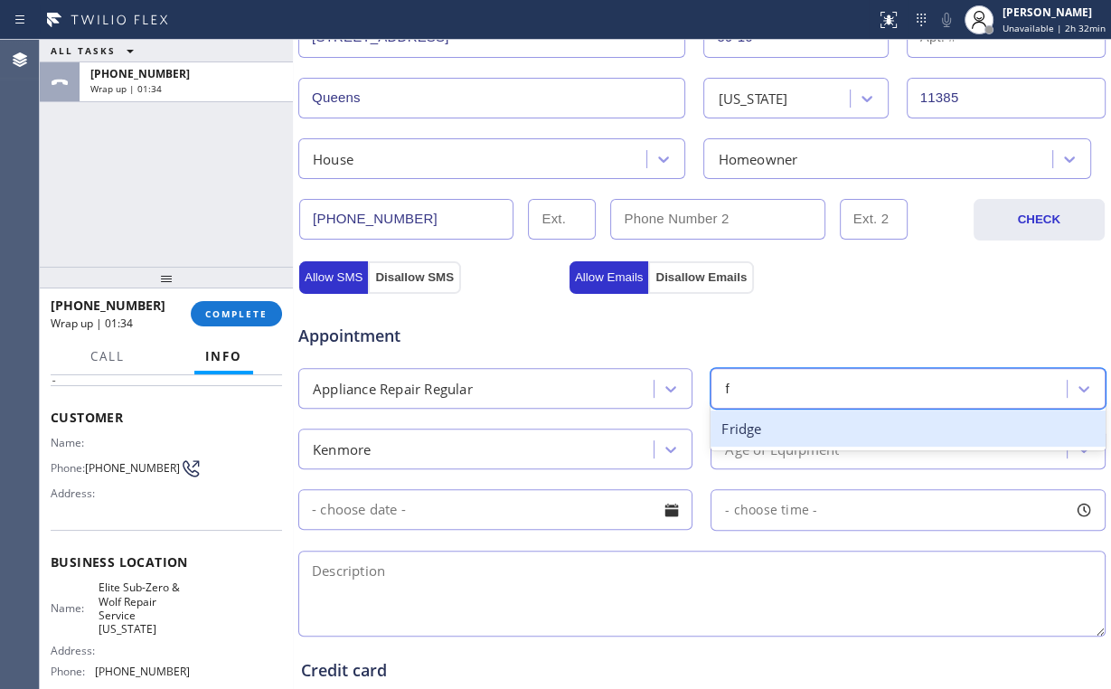
click at [754, 430] on div "Fridge" at bounding box center [908, 428] width 394 height 37
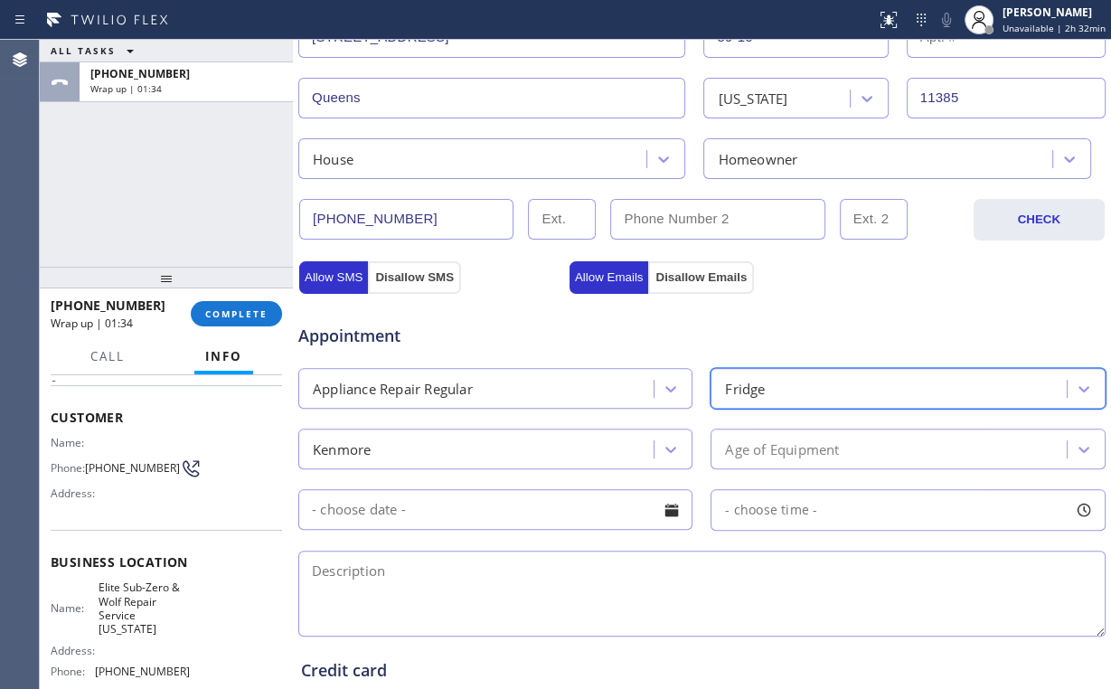
click at [759, 448] on div "Age of Equipment" at bounding box center [782, 448] width 114 height 21
click at [478, 347] on div "Appointment Appliance Repair Regular Fridge Kenmore Age of Equipment - choose t…" at bounding box center [702, 471] width 802 height 338
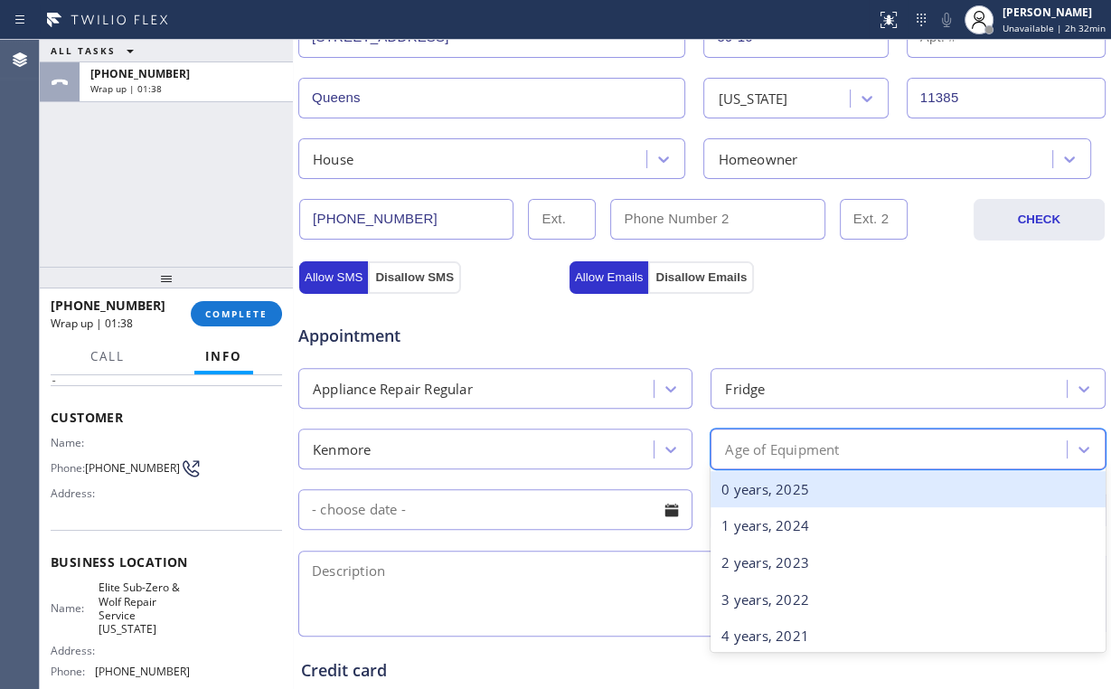
click at [768, 433] on div "Age of Equipment" at bounding box center [891, 449] width 350 height 32
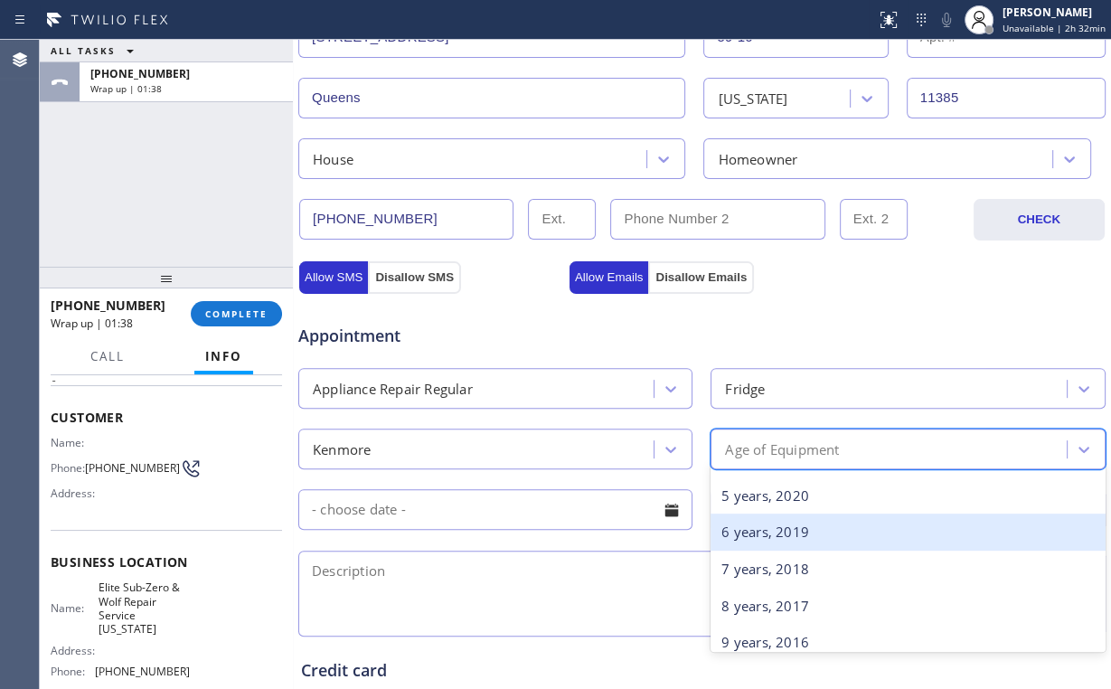
scroll to position [217, 0]
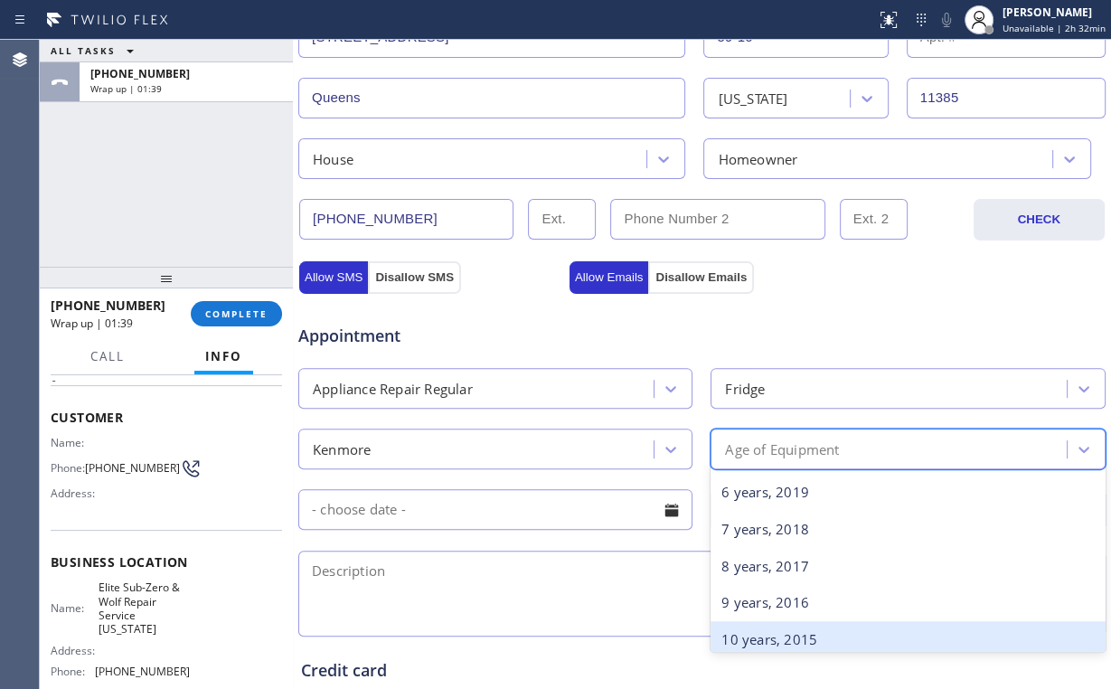
click at [740, 636] on div "10 years, 2015" at bounding box center [908, 639] width 394 height 37
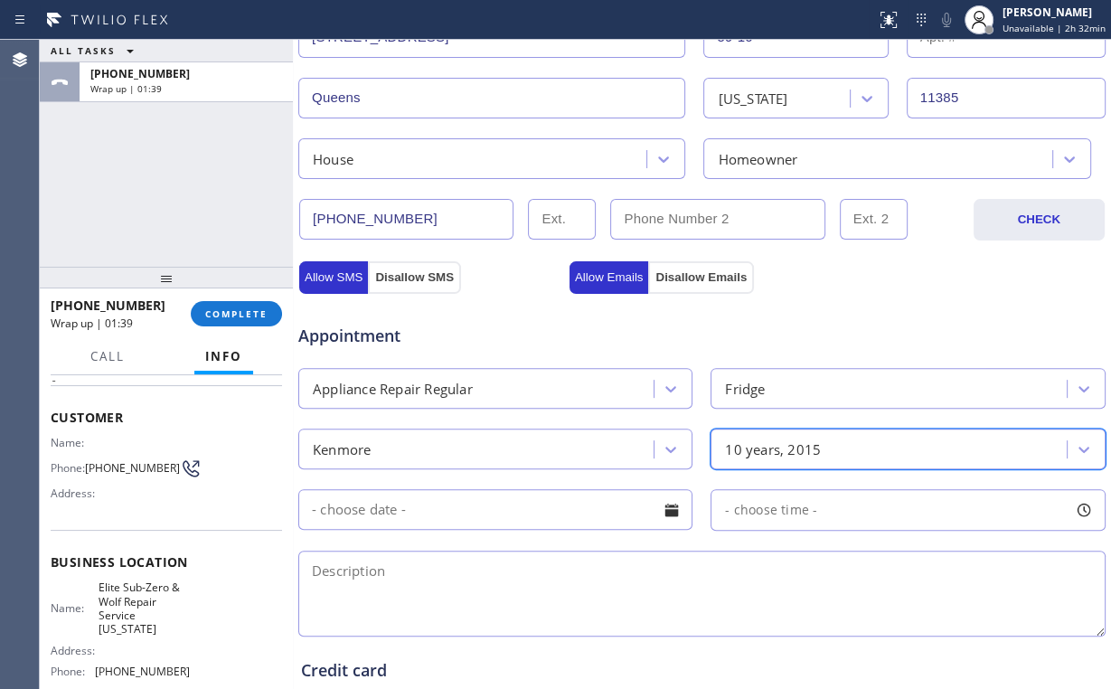
click at [799, 319] on div "Appointment" at bounding box center [702, 325] width 811 height 46
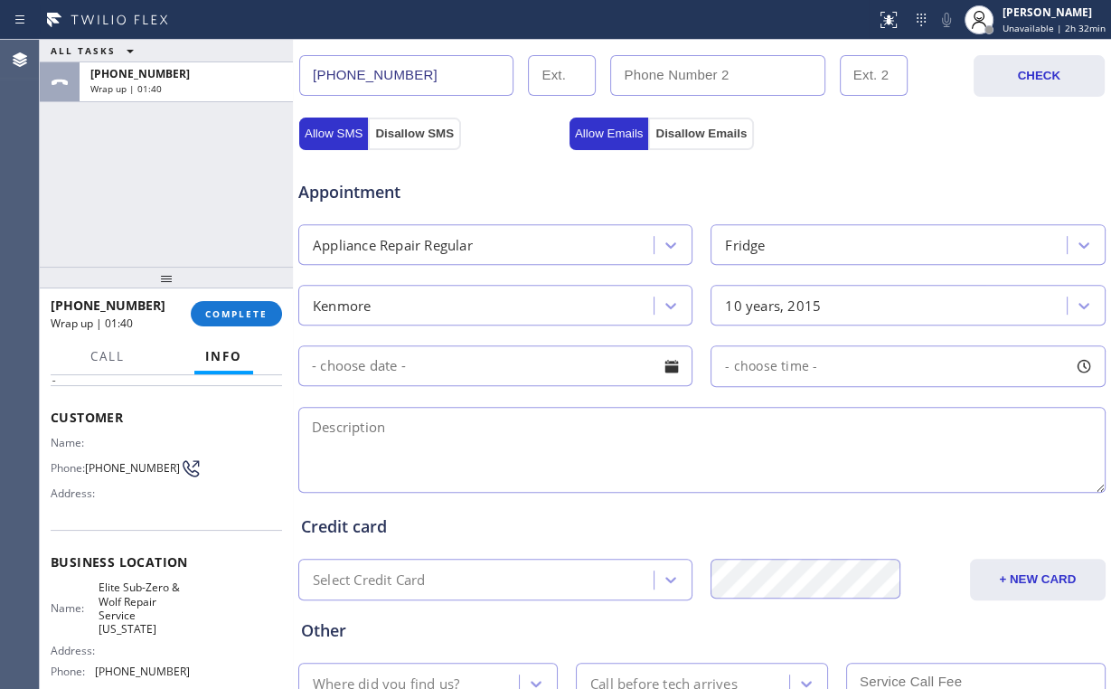
scroll to position [579, 0]
click at [448, 366] on input "text" at bounding box center [495, 364] width 394 height 41
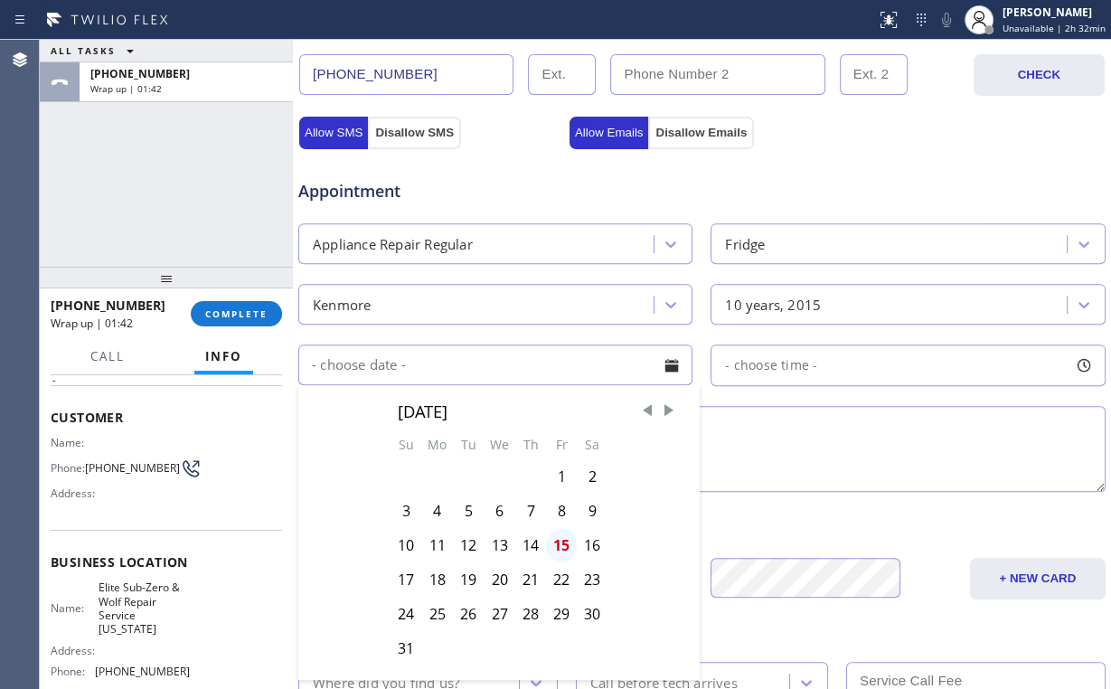
click at [557, 542] on div "15" at bounding box center [561, 545] width 31 height 34
type input "[DATE]"
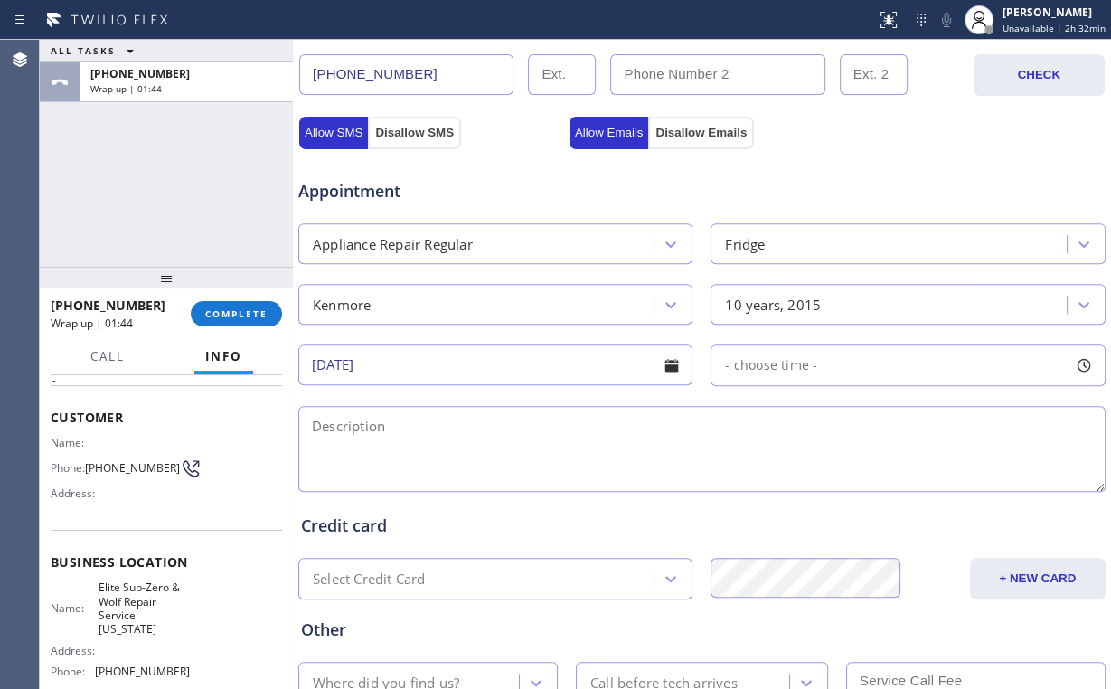
click at [779, 365] on span "- choose time -" at bounding box center [771, 364] width 92 height 17
drag, startPoint x: 731, startPoint y: 472, endPoint x: 995, endPoint y: 476, distance: 264.0
click at [995, 476] on div at bounding box center [1002, 476] width 22 height 38
drag, startPoint x: 879, startPoint y: 474, endPoint x: 915, endPoint y: 472, distance: 36.2
click at [915, 473] on div at bounding box center [920, 476] width 22 height 38
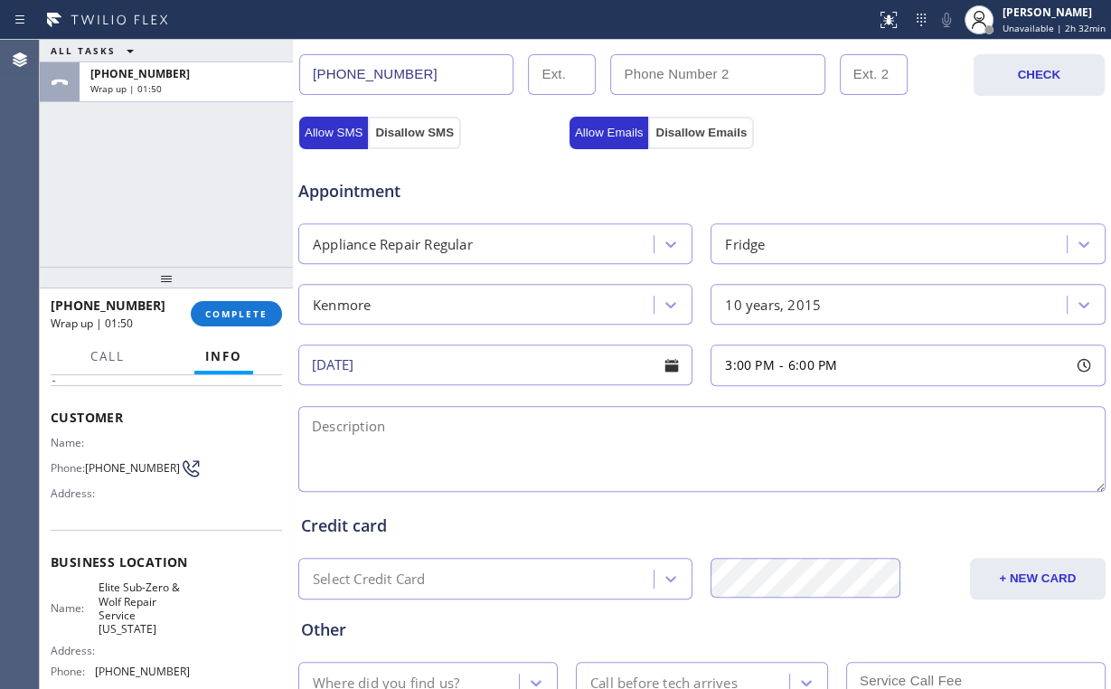
click at [664, 387] on div "Appointment Appliance Repair Regular Fridge Kenmore 10 years, 2015 [DATE] 3:00 …" at bounding box center [702, 326] width 802 height 338
click at [400, 428] on textarea at bounding box center [701, 449] width 807 height 86
paste textarea "Kenmore | Fridge FS | [DEMOGRAPHIC_DATA] | not maintaining temp | [STREET_ADDRE…"
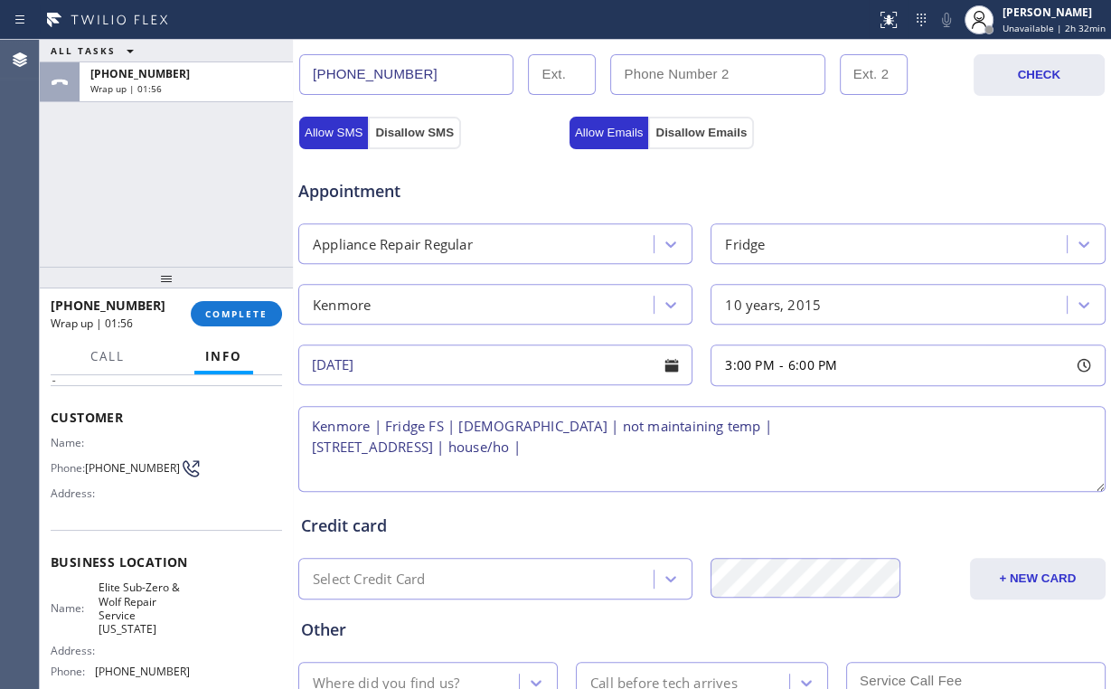
click at [406, 443] on textarea "Kenmore | Fridge FS | [DEMOGRAPHIC_DATA] | not maintaining temp | [STREET_ADDRE…" at bounding box center [701, 449] width 807 height 86
click at [311, 421] on textarea "Kenmore | Fridge FS | [DEMOGRAPHIC_DATA] | not maintaining temp | [STREET_ADDRE…" at bounding box center [701, 449] width 807 height 86
click at [310, 423] on textarea "Kenmore | Fridge FS | [DEMOGRAPHIC_DATA] | not maintaining temp | [STREET_ADDRE…" at bounding box center [701, 449] width 807 height 86
click at [435, 392] on div "Appointment Appliance Repair Regular Fridge Kenmore 10 years, 2015 [DATE] 3:00 …" at bounding box center [702, 326] width 802 height 338
click at [343, 423] on textarea "3-6 | Kenmore | Fridge FS | [DEMOGRAPHIC_DATA] | not maintaining temp | [STREET…" at bounding box center [701, 449] width 807 height 86
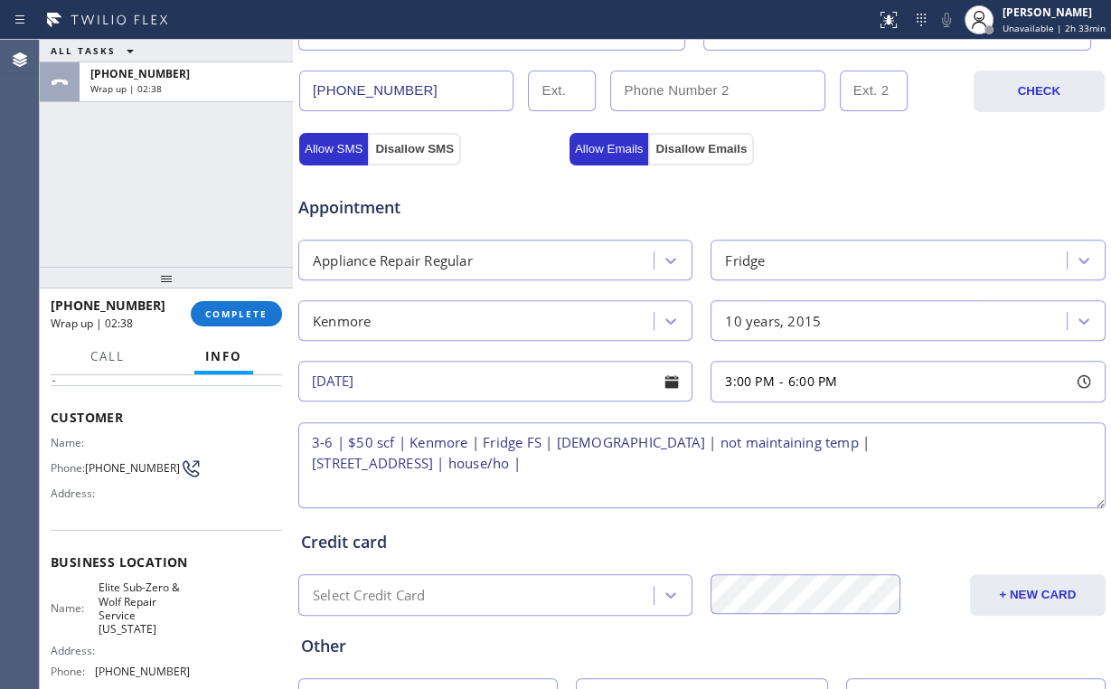
scroll to position [709, 0]
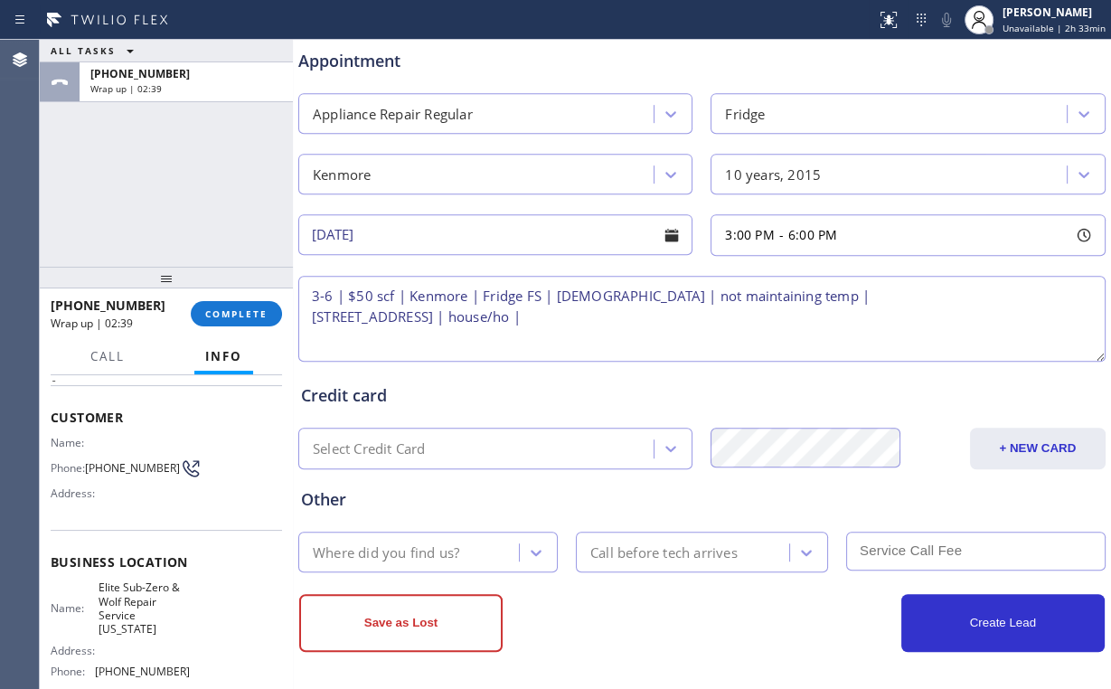
drag, startPoint x: 690, startPoint y: 317, endPoint x: 736, endPoint y: 315, distance: 46.2
click at [691, 316] on textarea "3-6 | $50 scf | Kenmore | Fridge FS | [DEMOGRAPHIC_DATA] | not maintaining temp…" at bounding box center [701, 319] width 807 height 86
paste textarea "Elite Sub-Zero and Wolf Repair Service [US_STATE]"
type textarea "3-6 | $50 scf | Kenmore | Fridge FS | [DEMOGRAPHIC_DATA] | not maintaining temp…"
click at [726, 401] on div "Credit card" at bounding box center [702, 395] width 802 height 24
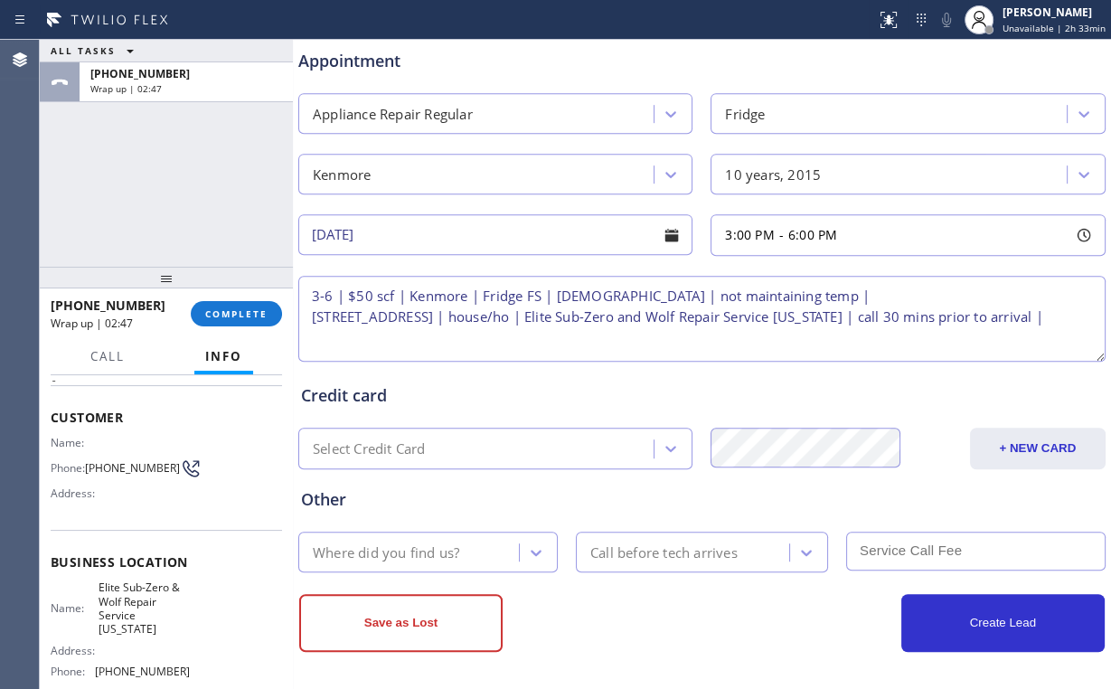
click at [584, 347] on textarea "3-6 | $50 scf | Kenmore | Fridge FS | [DEMOGRAPHIC_DATA] | not maintaining temp…" at bounding box center [701, 319] width 807 height 86
click at [444, 564] on div "Where did you find us?" at bounding box center [427, 552] width 259 height 41
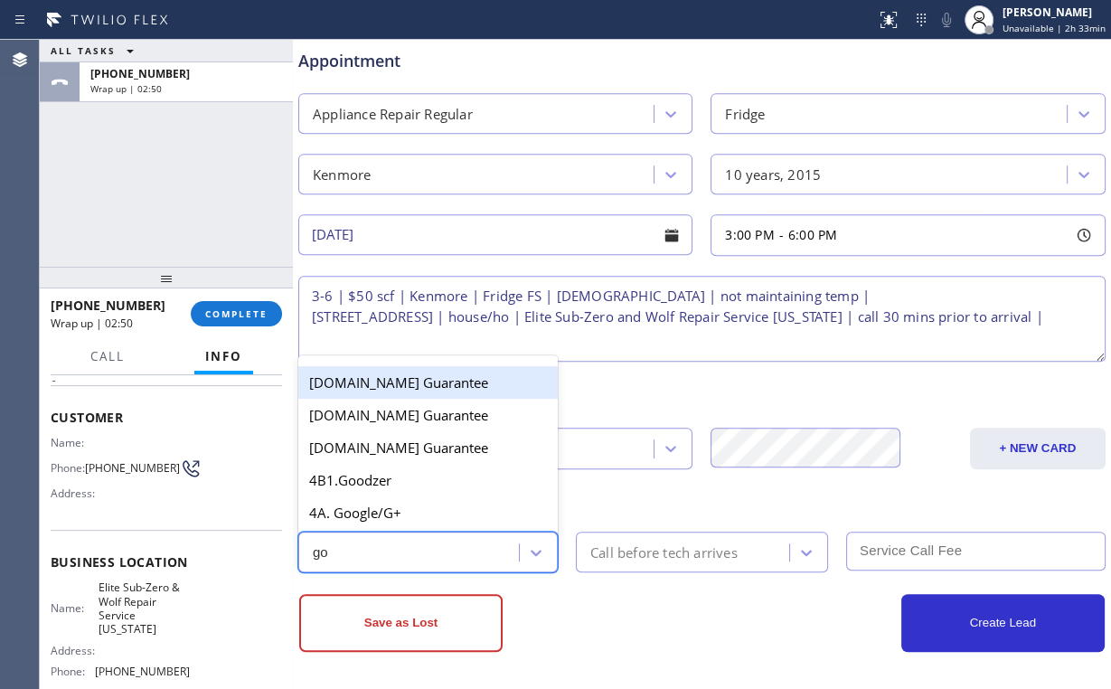
type input "goo"
click at [373, 514] on div "4A. Google/G+" at bounding box center [427, 512] width 259 height 33
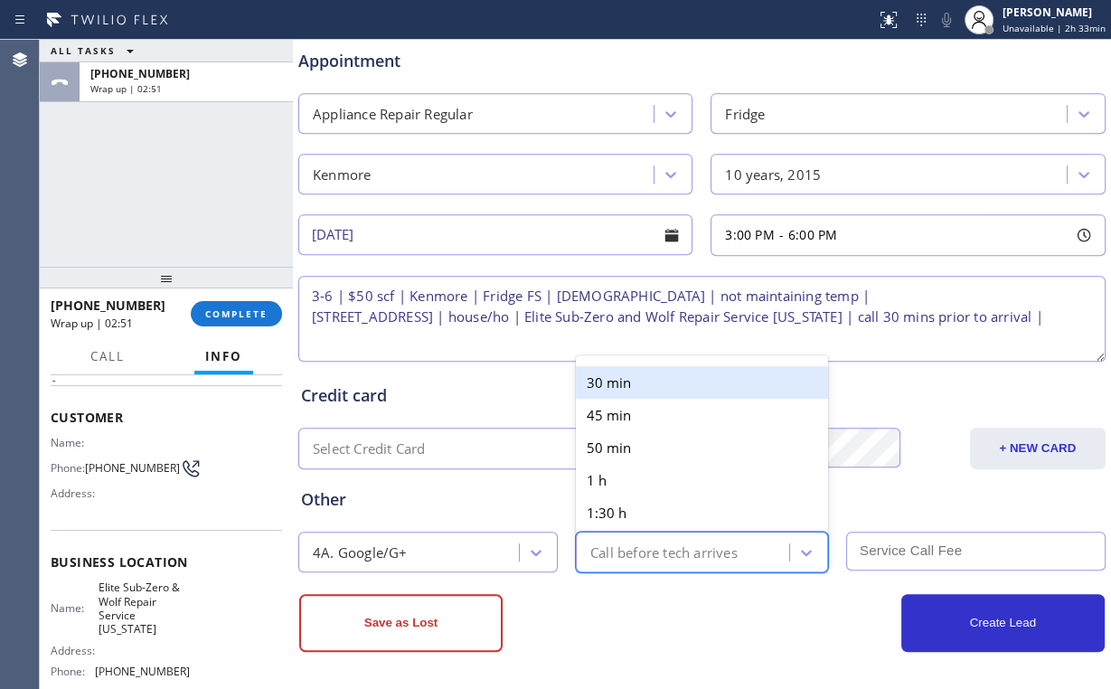
click at [627, 554] on div "Call before tech arrives" at bounding box center [663, 552] width 147 height 21
type input "3"
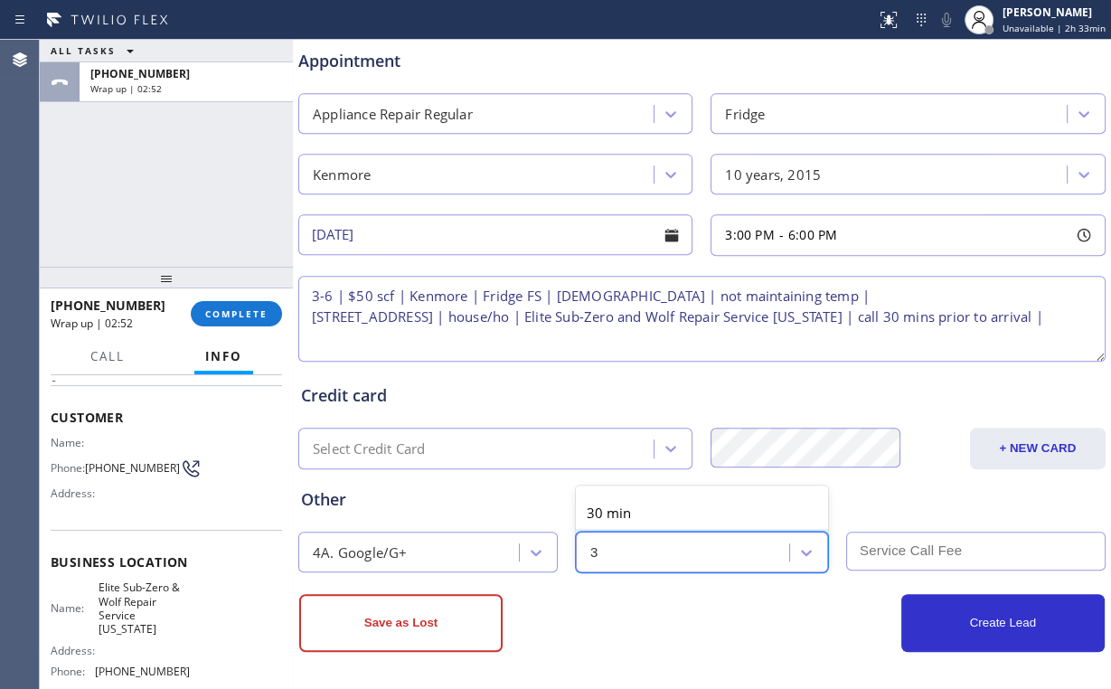
drag, startPoint x: 615, startPoint y: 509, endPoint x: 681, endPoint y: 517, distance: 66.5
click at [632, 512] on div "30 min" at bounding box center [702, 512] width 252 height 33
click at [896, 546] on input "text" at bounding box center [975, 551] width 259 height 39
type input "50"
click at [618, 369] on div "Credit card Select Credit Card + NEW CARD CANCEL SAVE" at bounding box center [701, 417] width 809 height 104
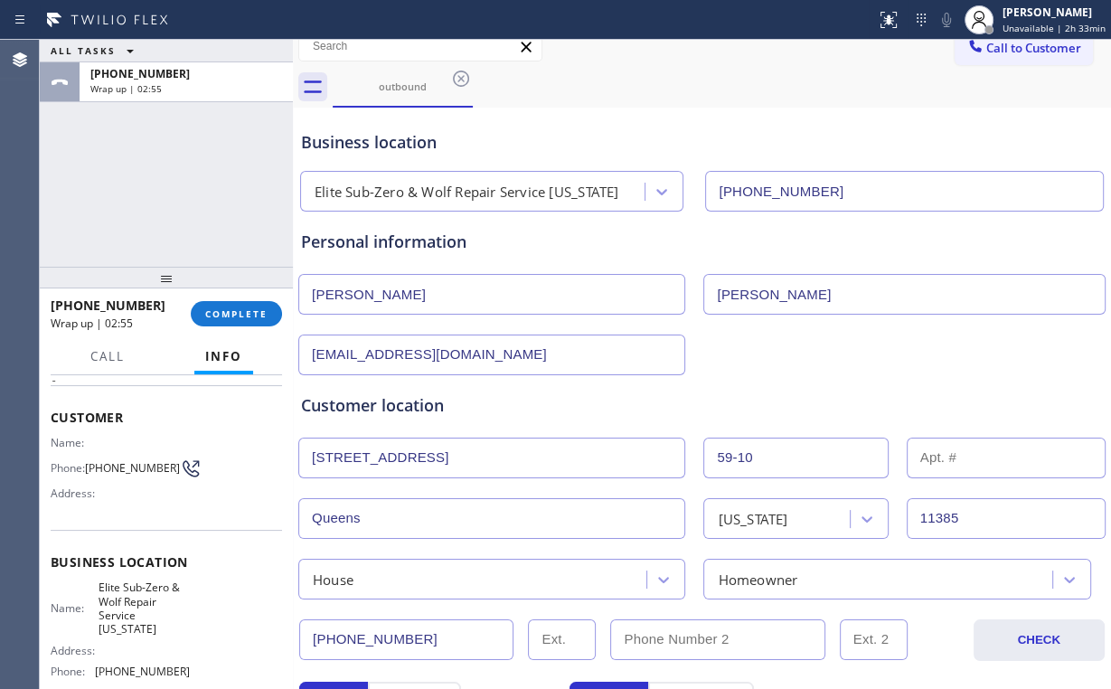
scroll to position [0, 0]
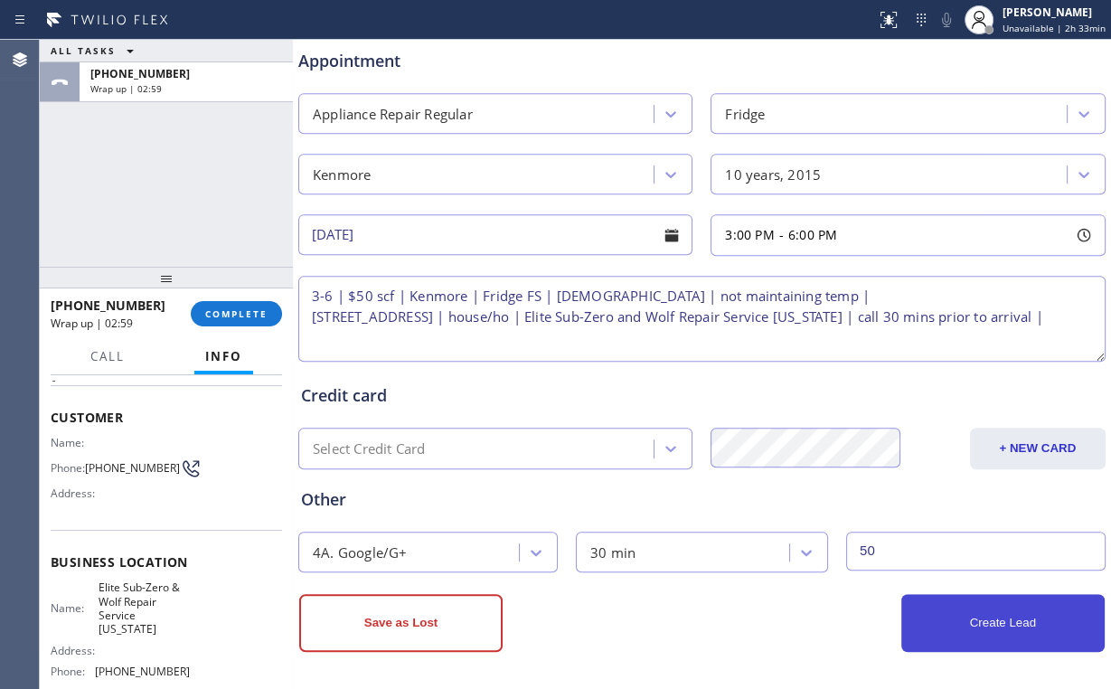
click at [1020, 636] on button "Create Lead" at bounding box center [1002, 623] width 203 height 58
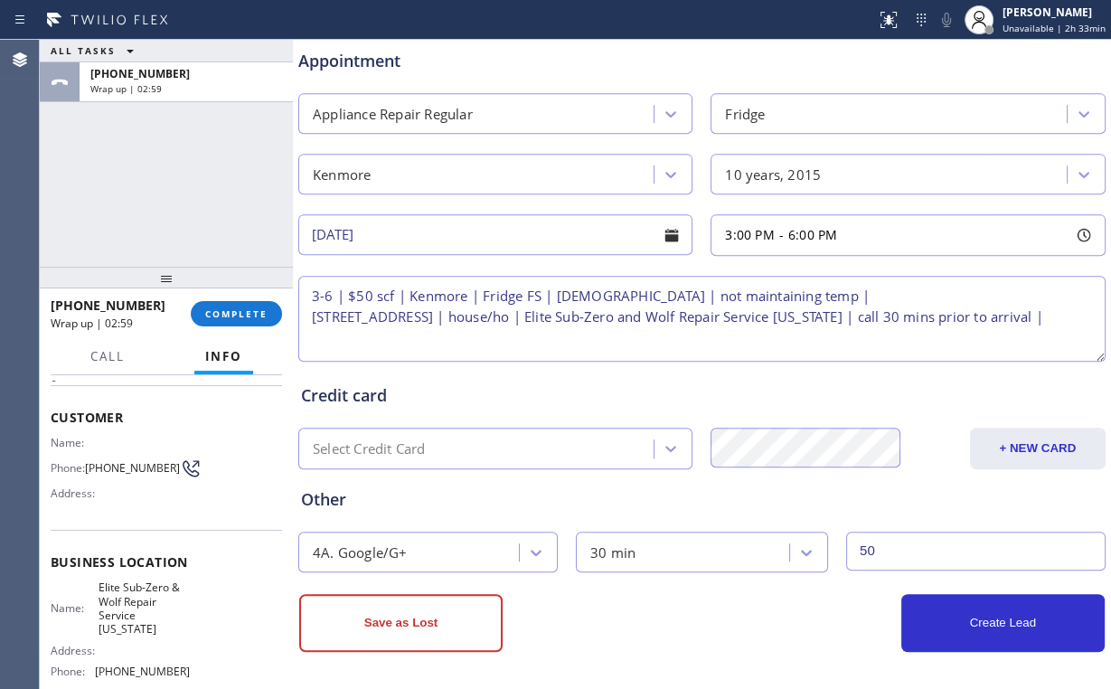
scroll to position [770, 0]
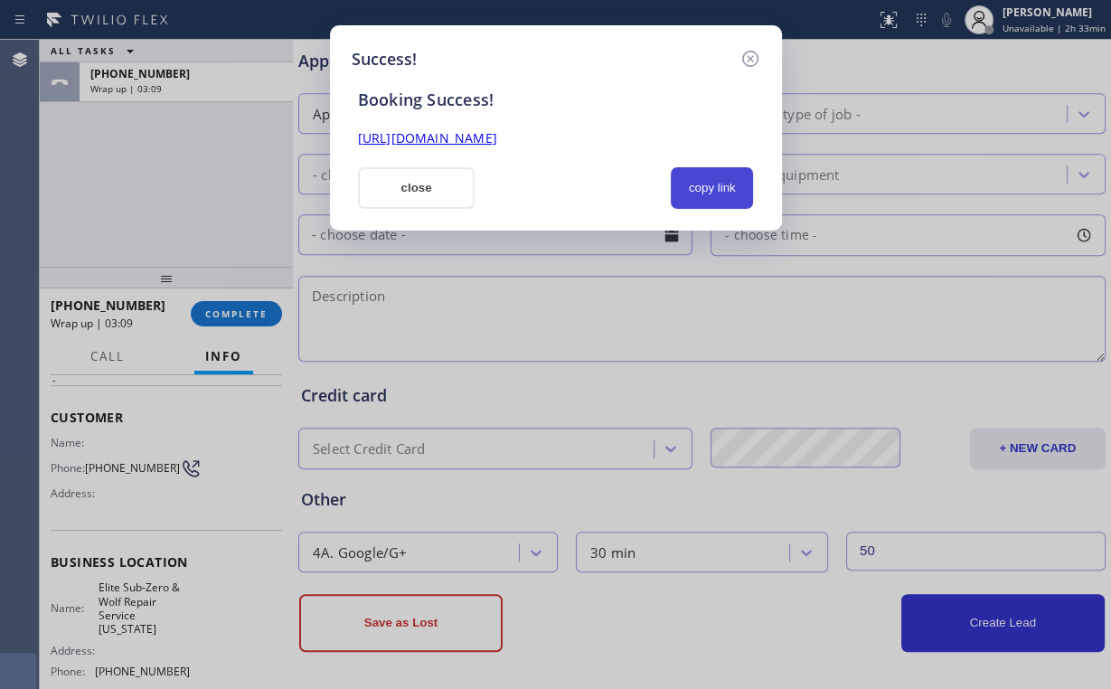
click at [697, 193] on button "copy link" at bounding box center [712, 188] width 83 height 42
click at [383, 198] on button "close" at bounding box center [417, 188] width 118 height 42
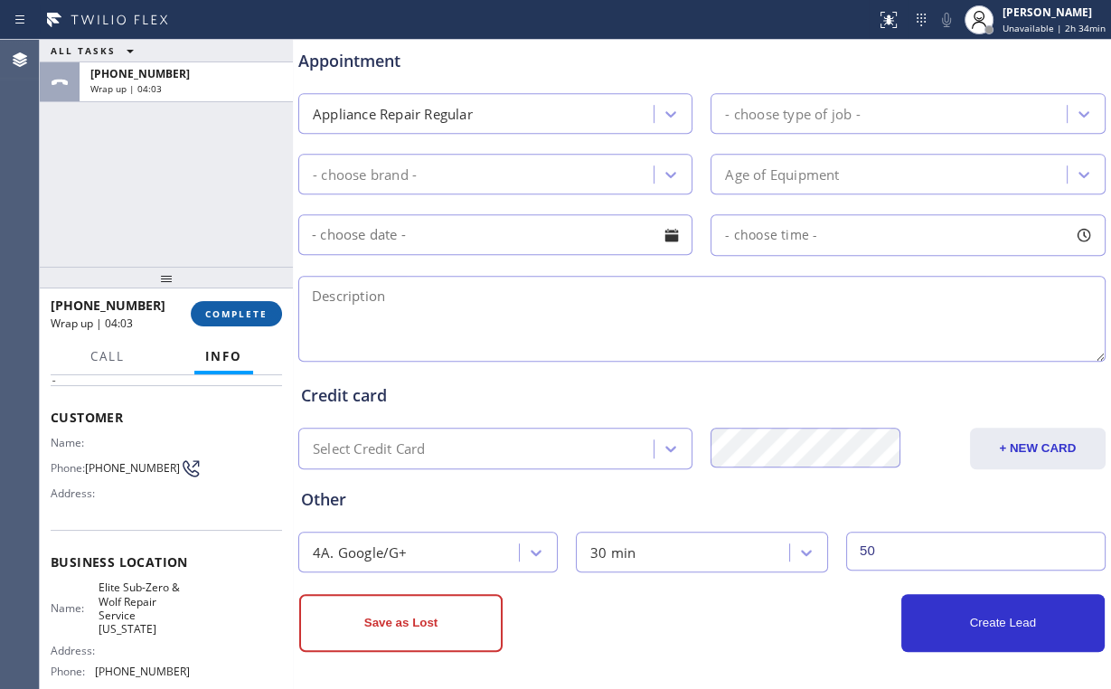
click at [226, 327] on div "[PHONE_NUMBER] Wrap up | 04:03 COMPLETE" at bounding box center [166, 313] width 231 height 47
click at [231, 318] on span "COMPLETE" at bounding box center [236, 313] width 62 height 13
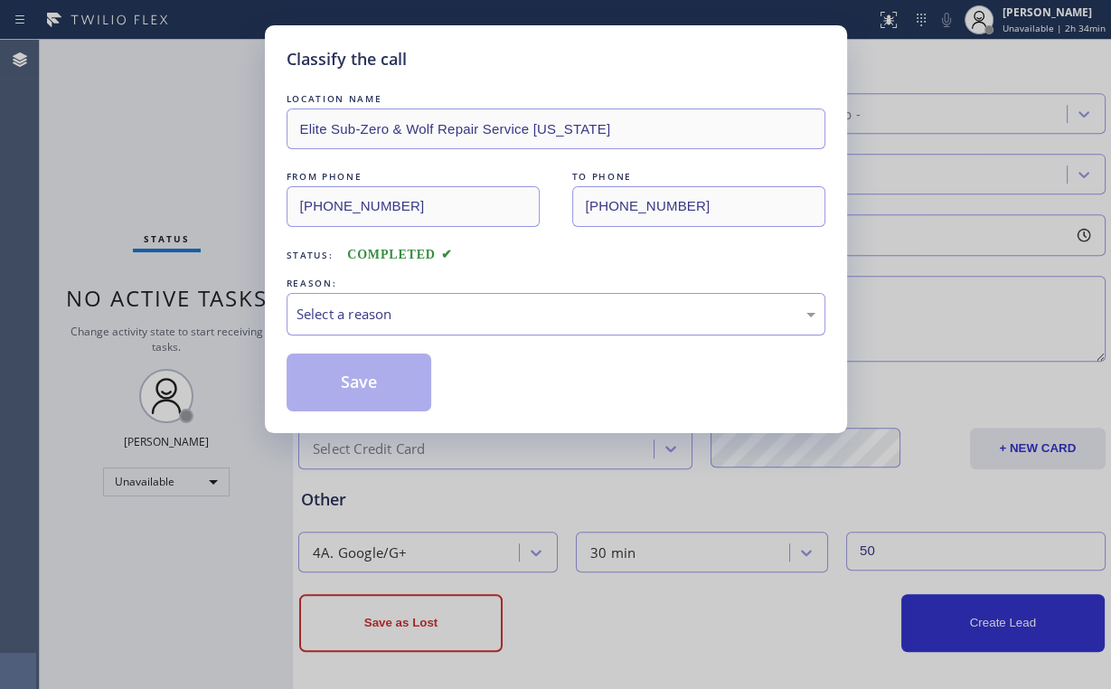
click at [326, 310] on div "Select a reason" at bounding box center [556, 314] width 519 height 21
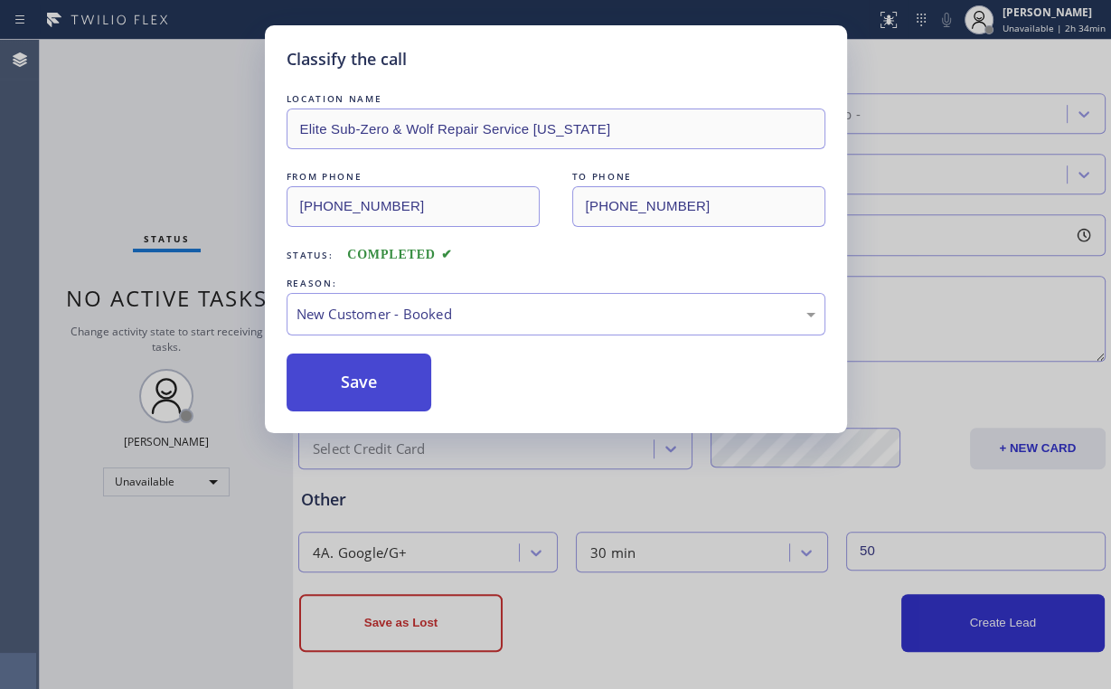
click at [375, 359] on button "Save" at bounding box center [360, 383] width 146 height 58
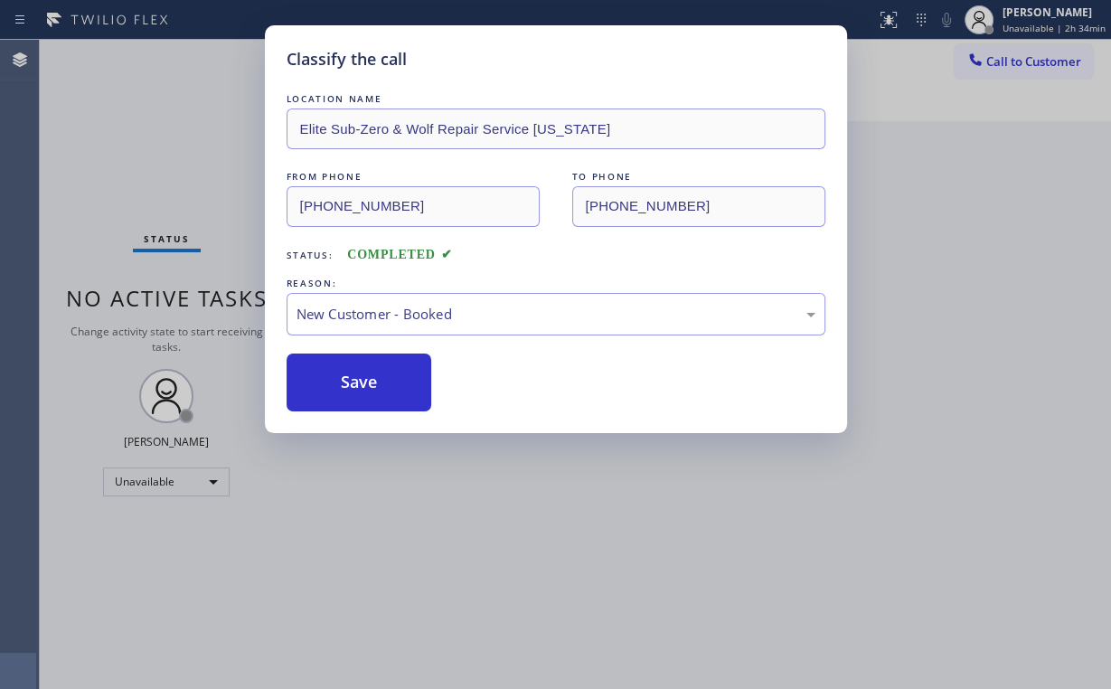
click at [131, 185] on div "Classify the call LOCATION NAME Elite Sub-Zero & Wolf Repair Service [US_STATE]…" at bounding box center [555, 344] width 1111 height 689
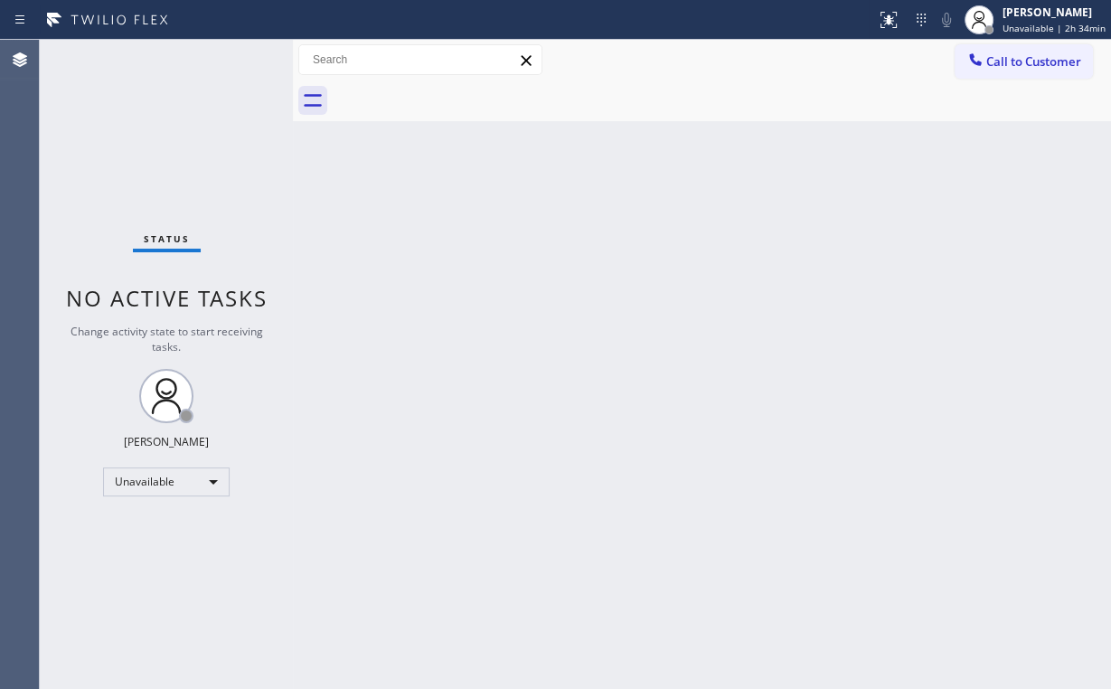
click at [897, 213] on div "Back to Dashboard Change Sender ID Customers Technicians Select a contact Outbo…" at bounding box center [702, 364] width 818 height 649
drag, startPoint x: 1027, startPoint y: 56, endPoint x: 776, endPoint y: 181, distance: 280.6
click at [1026, 57] on span "Call to Customer" at bounding box center [1033, 61] width 95 height 16
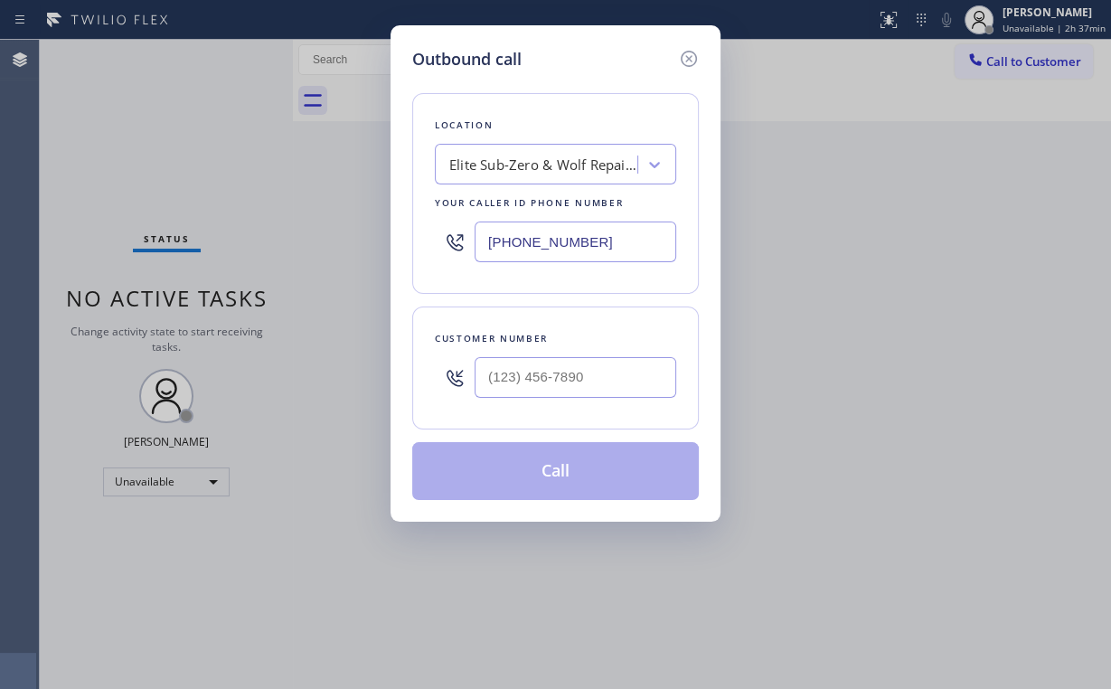
drag, startPoint x: 630, startPoint y: 246, endPoint x: 347, endPoint y: 230, distance: 283.5
click at [420, 239] on div "Location Elite Sub-Zero & Wolf Repair Service [US_STATE] Your caller id phone n…" at bounding box center [555, 193] width 287 height 201
paste input "49) 202-5983"
type input "[PHONE_NUMBER]"
click at [605, 372] on input "(___) ___-____" at bounding box center [576, 377] width 202 height 41
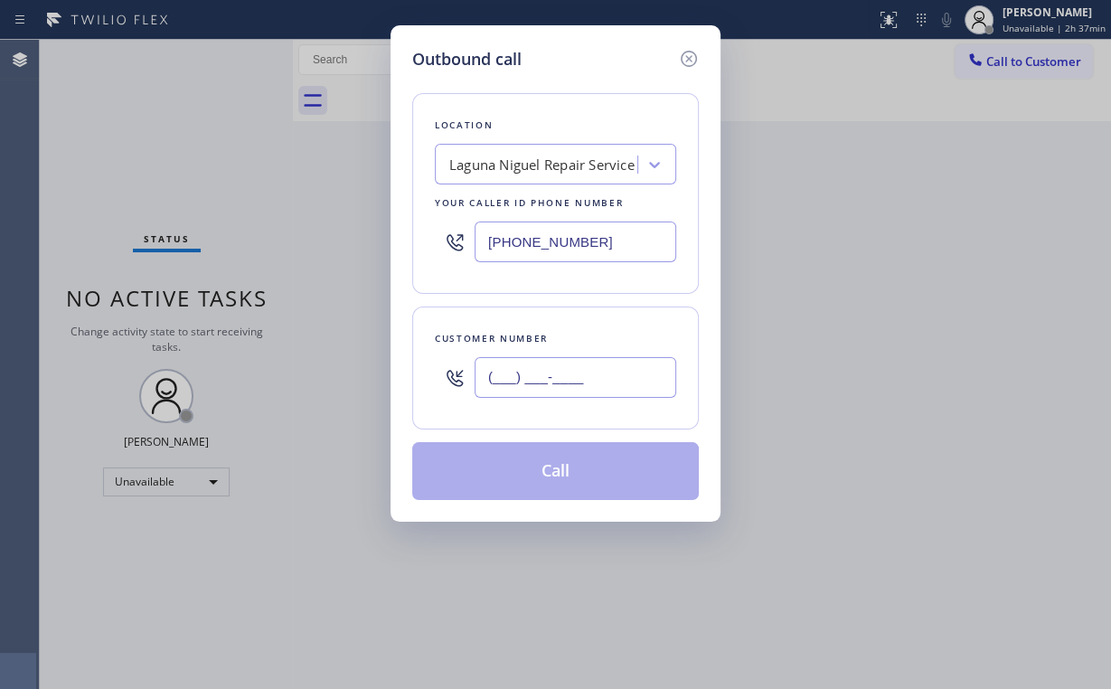
paste input "949) 637-9749"
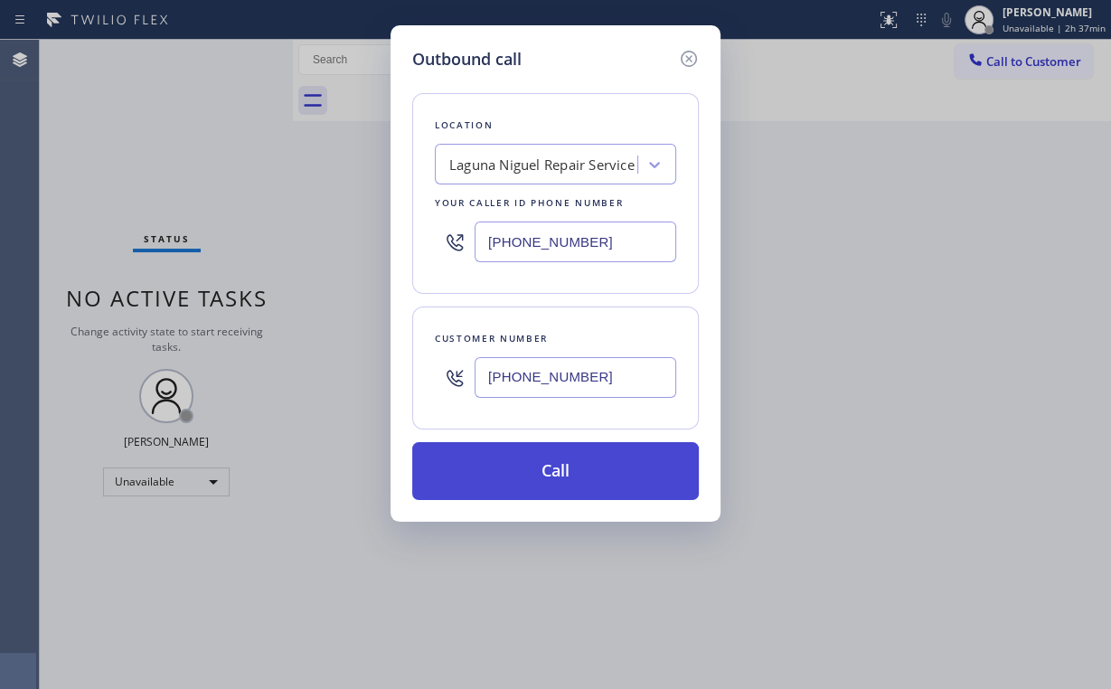
type input "[PHONE_NUMBER]"
click at [510, 479] on button "Call" at bounding box center [555, 471] width 287 height 58
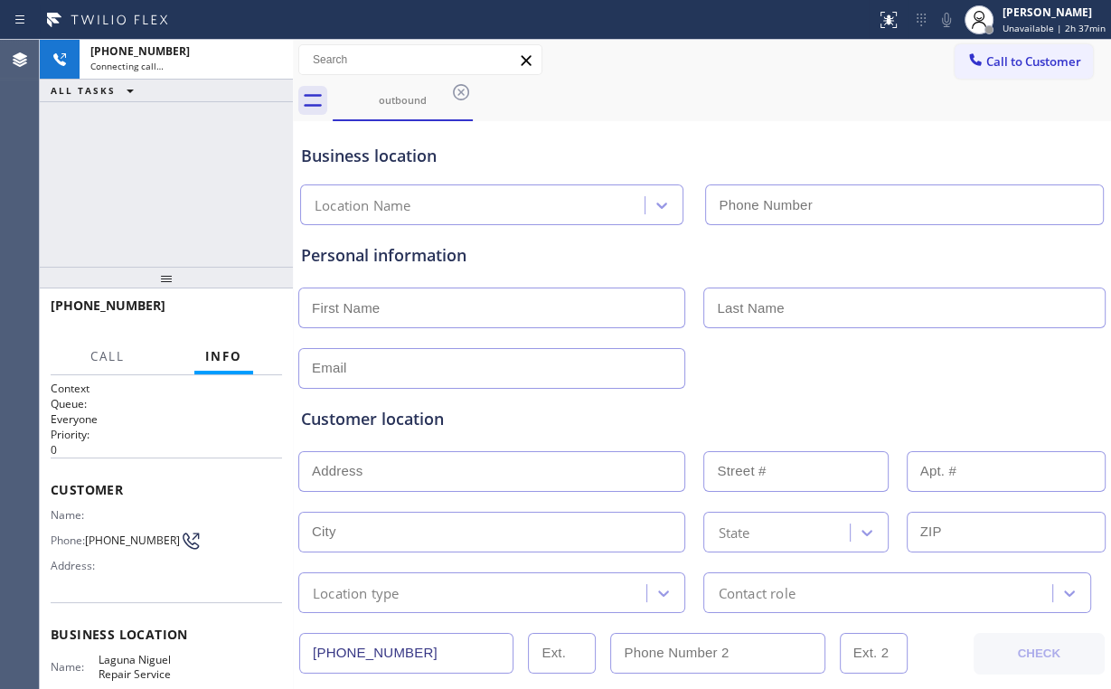
type input "[PHONE_NUMBER]"
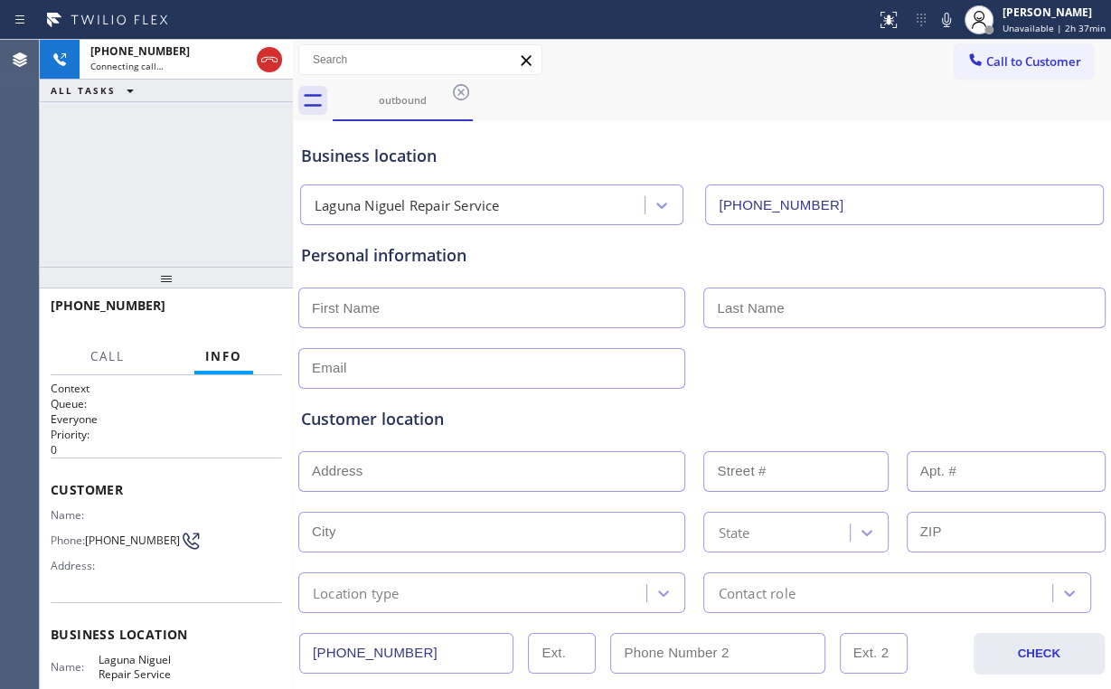
click at [191, 143] on div "[PHONE_NUMBER] Connecting call… ALL TASKS ALL TASKS ACTIVE TASKS TASKS IN WRAP …" at bounding box center [166, 153] width 253 height 227
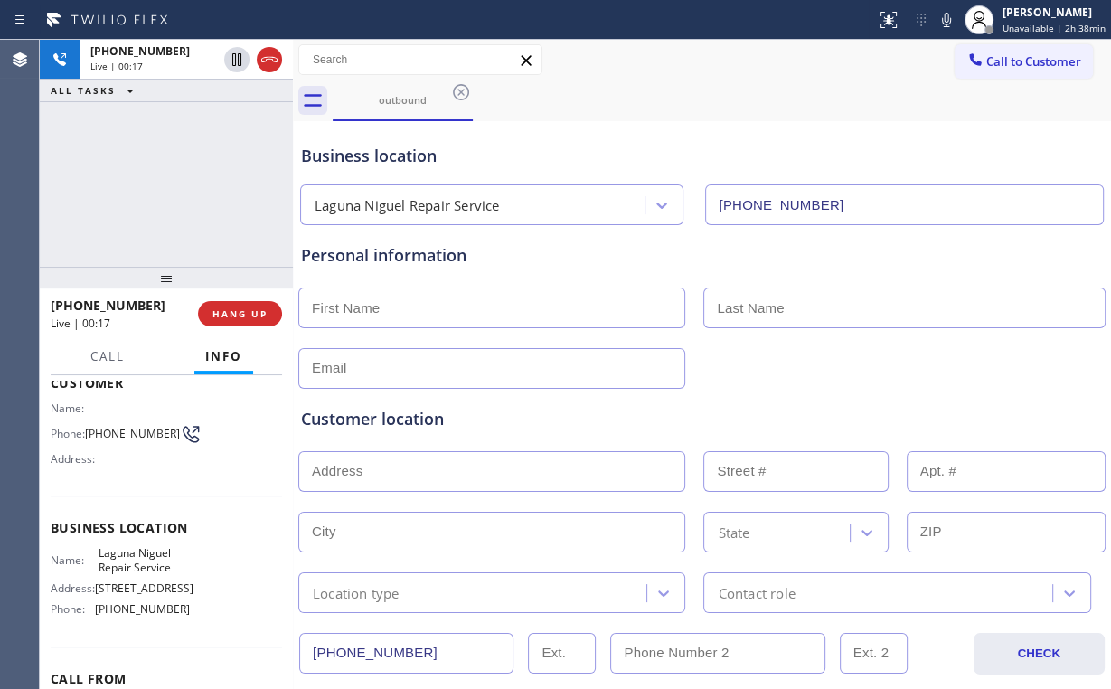
scroll to position [145, 0]
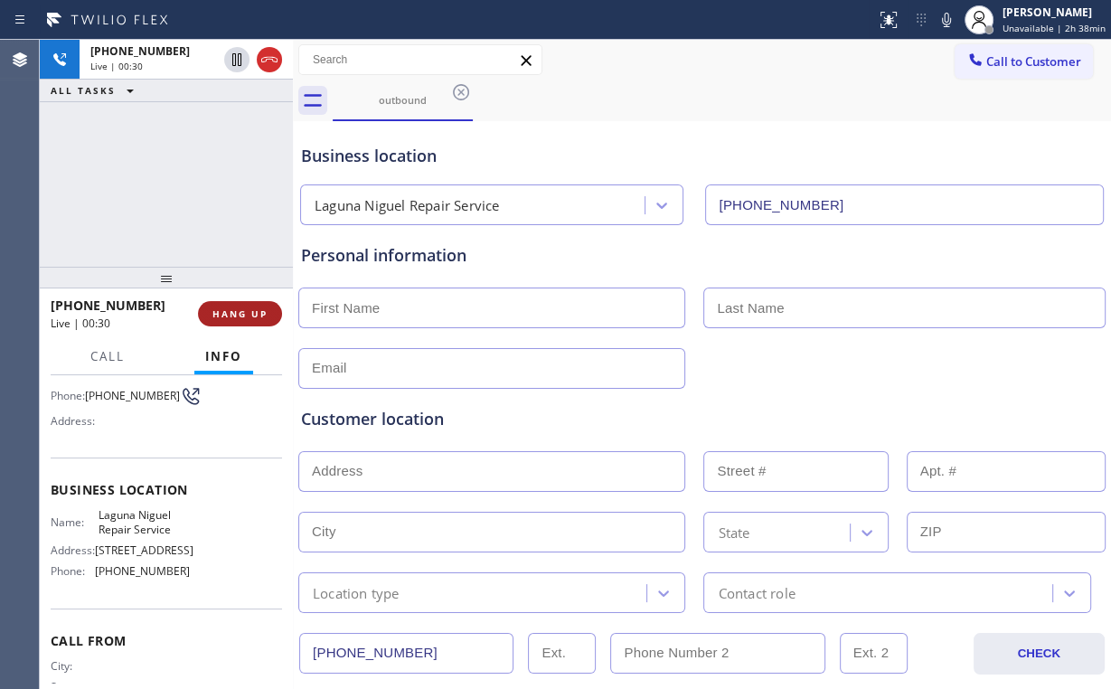
drag, startPoint x: 288, startPoint y: 318, endPoint x: 259, endPoint y: 315, distance: 29.2
click at [286, 318] on div "[PHONE_NUMBER] Live | 00:30 ALL TASKS ALL TASKS ACTIVE TASKS TASKS IN WRAP UP […" at bounding box center [575, 364] width 1071 height 649
click at [259, 314] on span "HANG UP" at bounding box center [238, 313] width 55 height 13
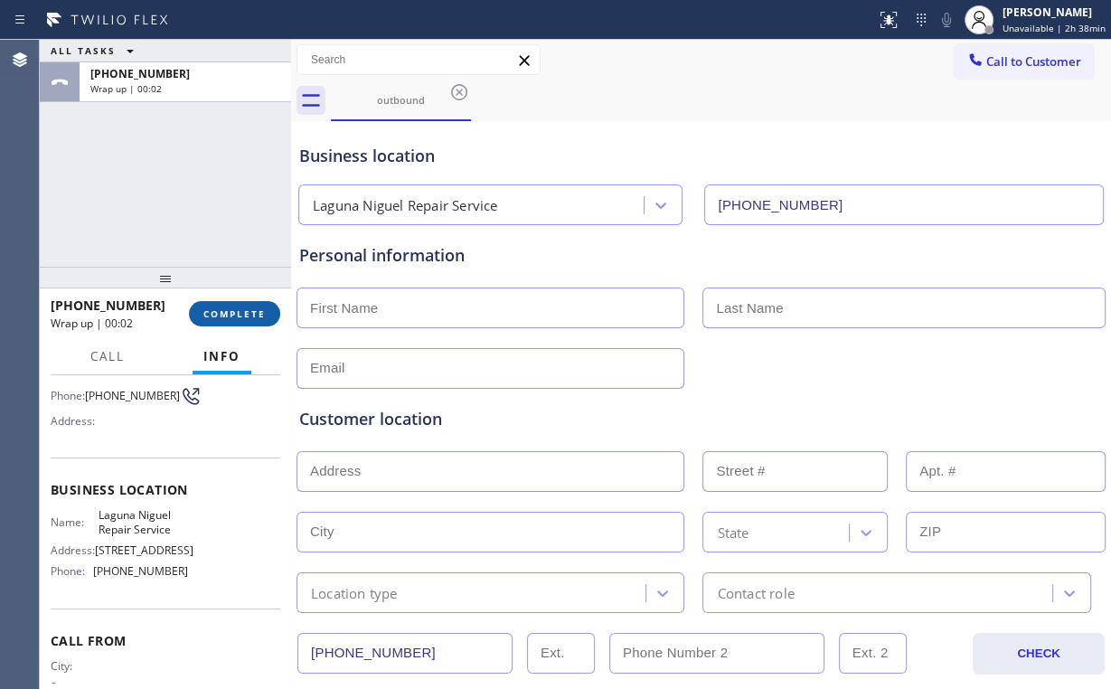
click at [260, 313] on span "COMPLETE" at bounding box center [234, 313] width 62 height 13
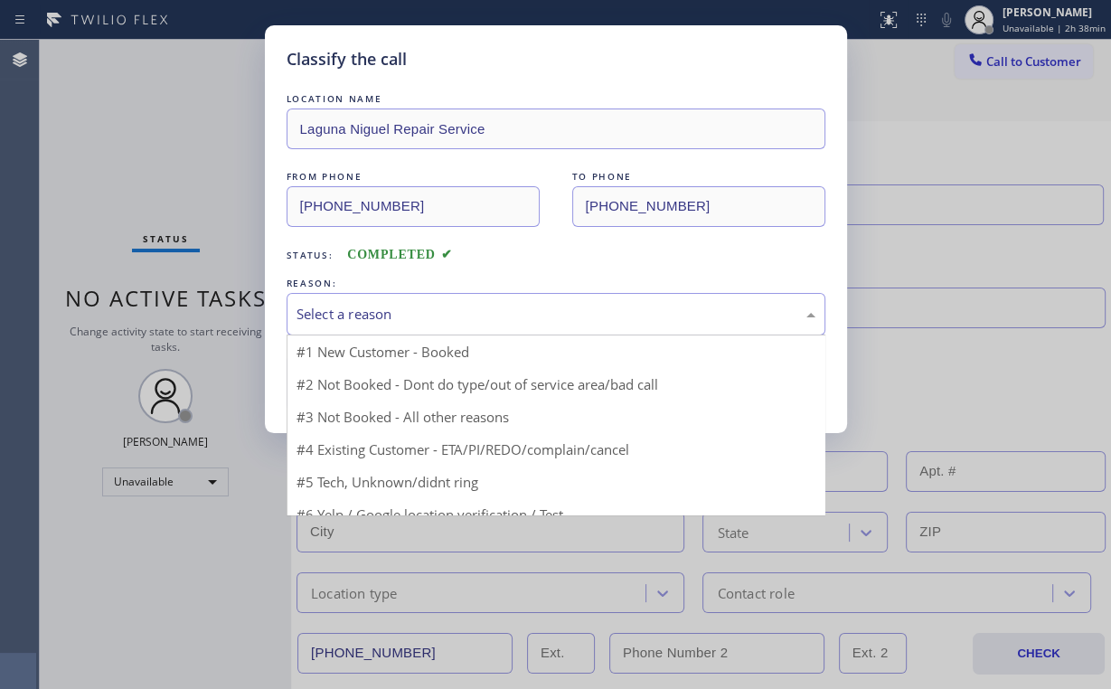
click at [333, 315] on div "Select a reason" at bounding box center [556, 314] width 519 height 21
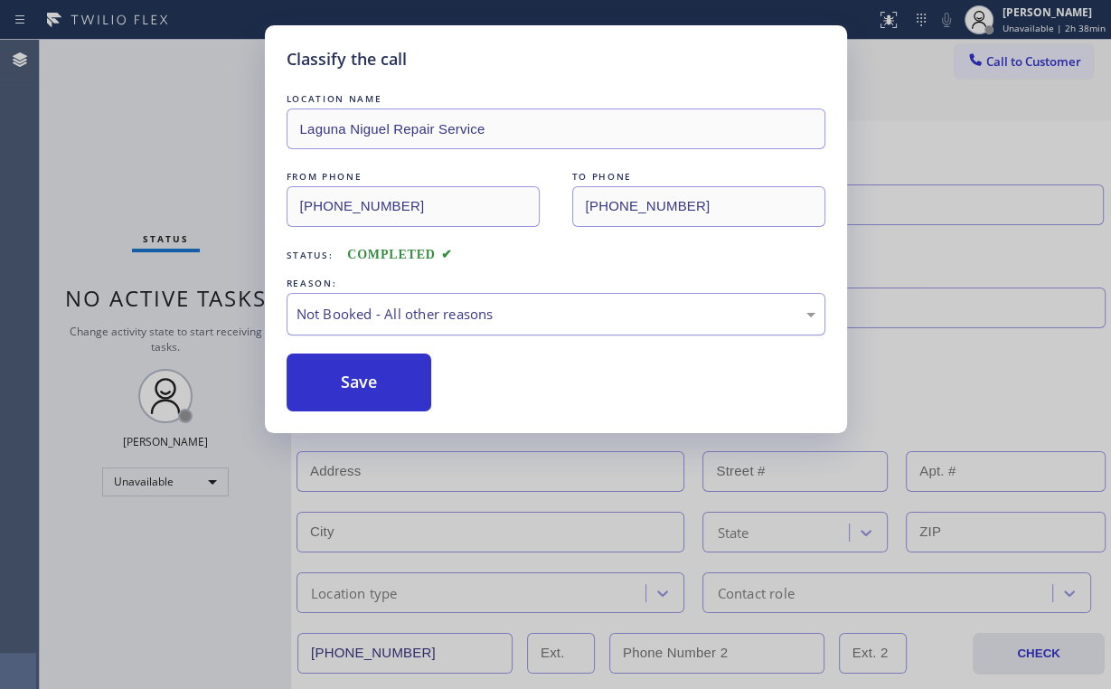
drag, startPoint x: 367, startPoint y: 382, endPoint x: 317, endPoint y: 333, distance: 70.3
click at [362, 373] on button "Save" at bounding box center [360, 383] width 146 height 58
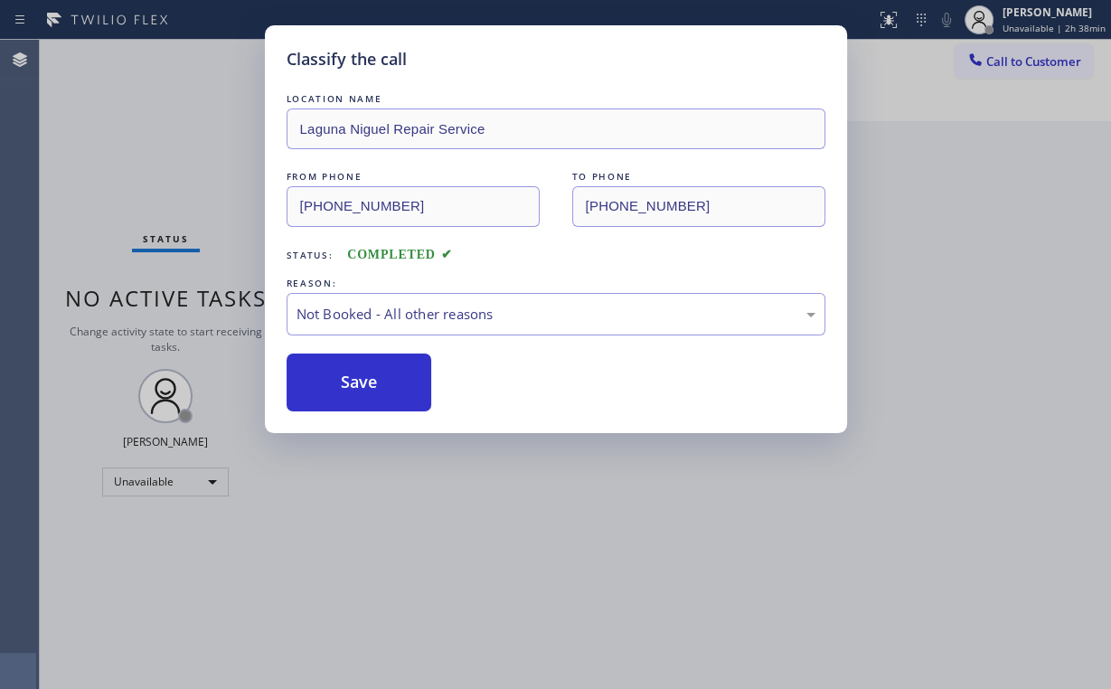
click at [146, 140] on div "Classify the call LOCATION NAME [GEOGRAPHIC_DATA] Repair Service FROM PHONE [PH…" at bounding box center [555, 344] width 1111 height 689
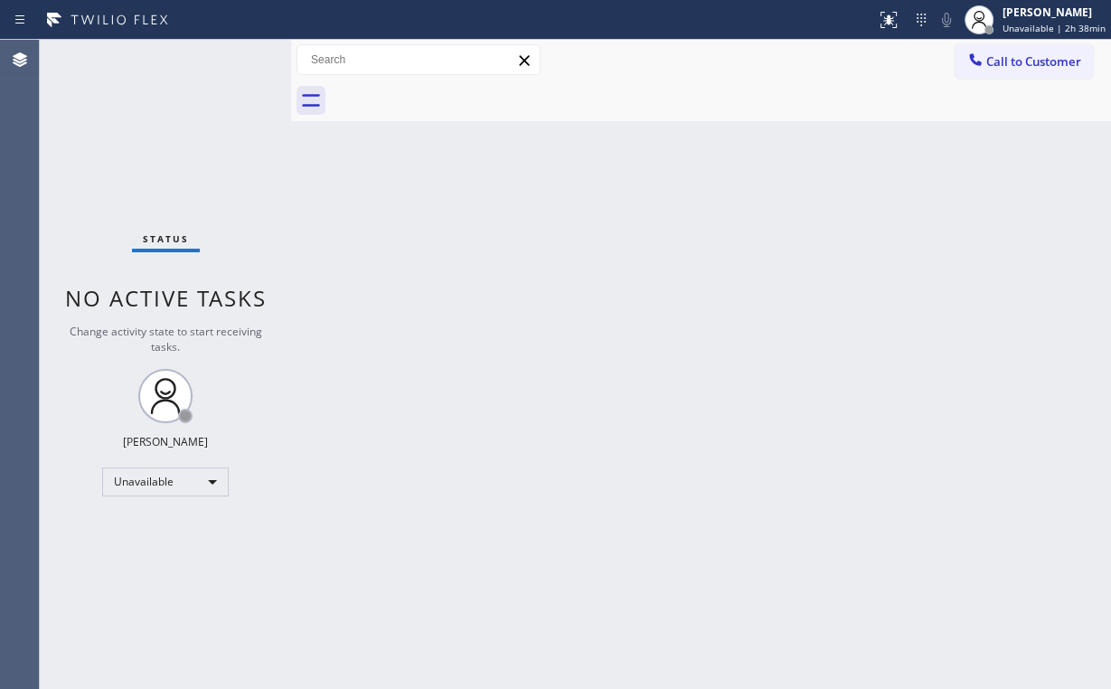
click at [957, 143] on div "Back to Dashboard Change Sender ID Customers Technicians Select a contact Outbo…" at bounding box center [701, 364] width 820 height 649
click at [1038, 58] on span "Call to Customer" at bounding box center [1033, 61] width 95 height 16
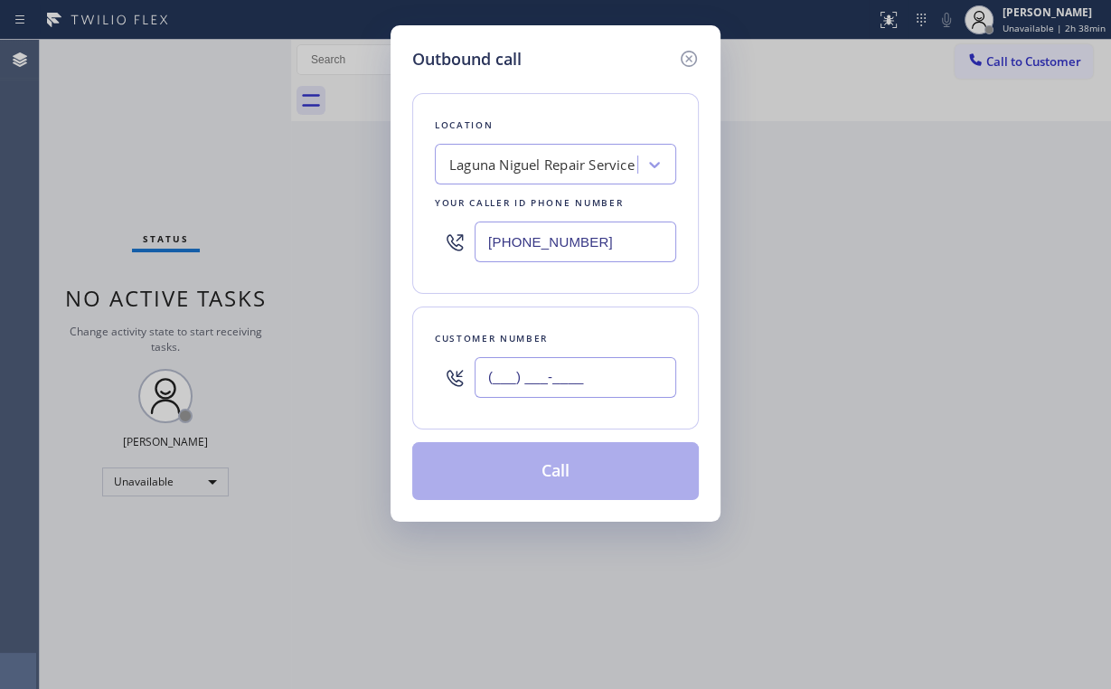
click at [608, 358] on input "(___) ___-____" at bounding box center [576, 377] width 202 height 41
paste input "949) 637-9749"
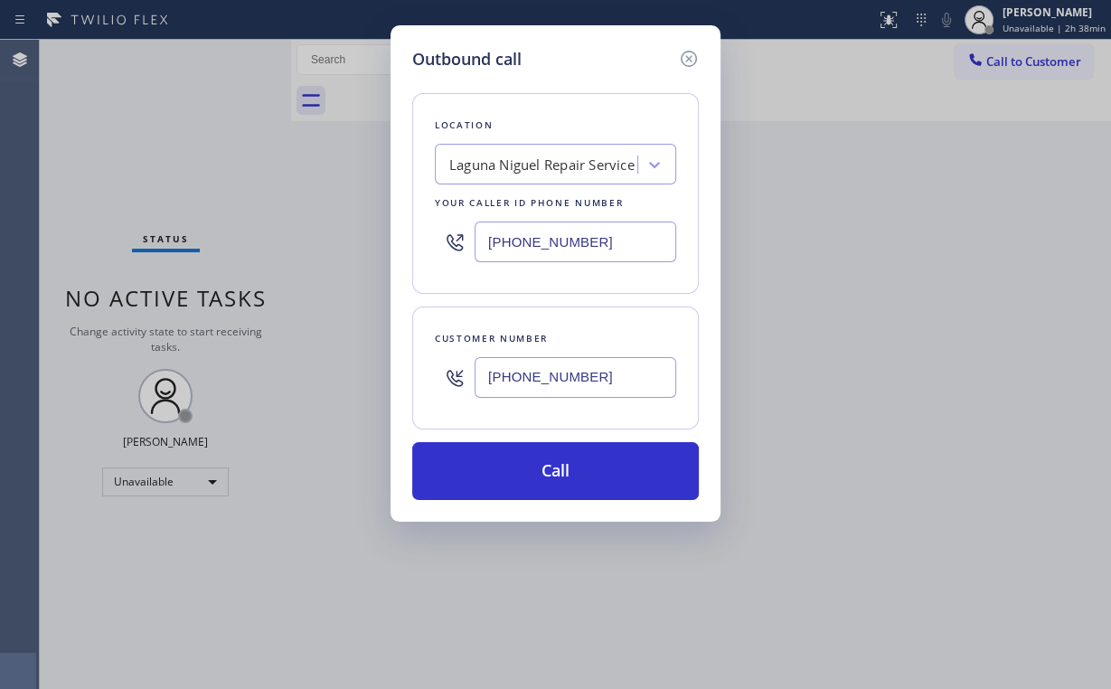
type input "[PHONE_NUMBER]"
click at [576, 469] on button "Call" at bounding box center [555, 471] width 287 height 58
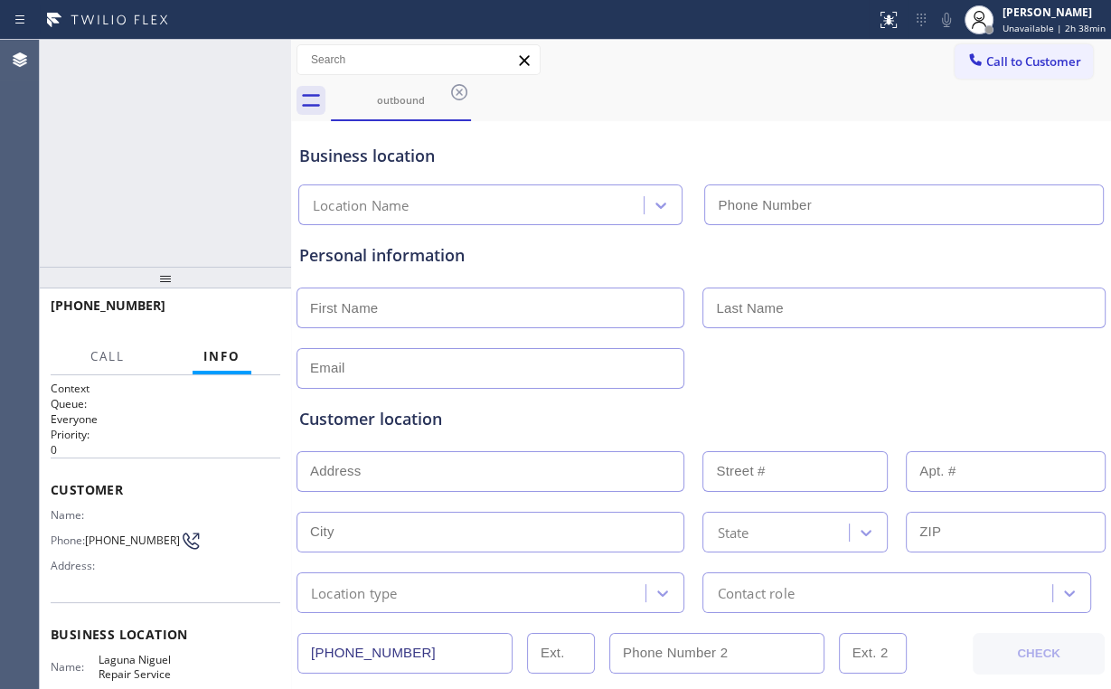
type input "[PHONE_NUMBER]"
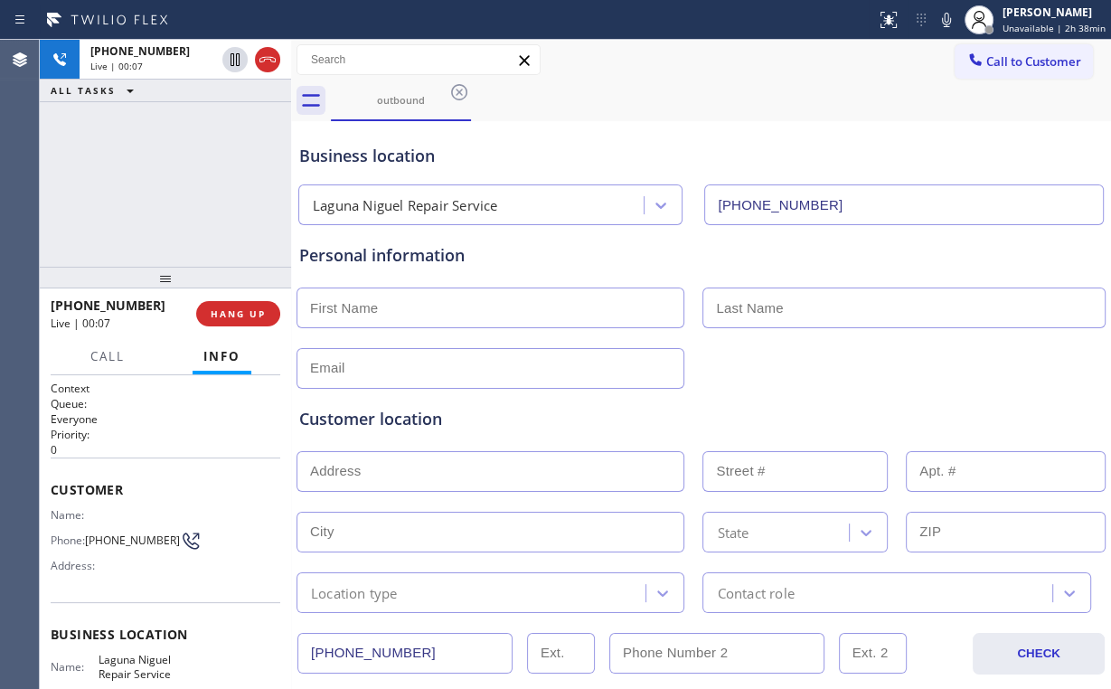
click at [174, 188] on div "[PHONE_NUMBER] Live | 00:07 ALL TASKS ALL TASKS ACTIVE TASKS TASKS IN WRAP UP" at bounding box center [165, 153] width 251 height 227
click at [177, 184] on div "[PHONE_NUMBER] Live | 00:10 ALL TASKS ALL TASKS ACTIVE TASKS TASKS IN WRAP UP" at bounding box center [165, 153] width 251 height 227
click at [380, 314] on input "text" at bounding box center [491, 308] width 388 height 41
type input "[PERSON_NAME]"
click at [166, 178] on div "[PHONE_NUMBER] Live | 08:56 ALL TASKS ALL TASKS ACTIVE TASKS TASKS IN WRAP UP" at bounding box center [165, 153] width 251 height 227
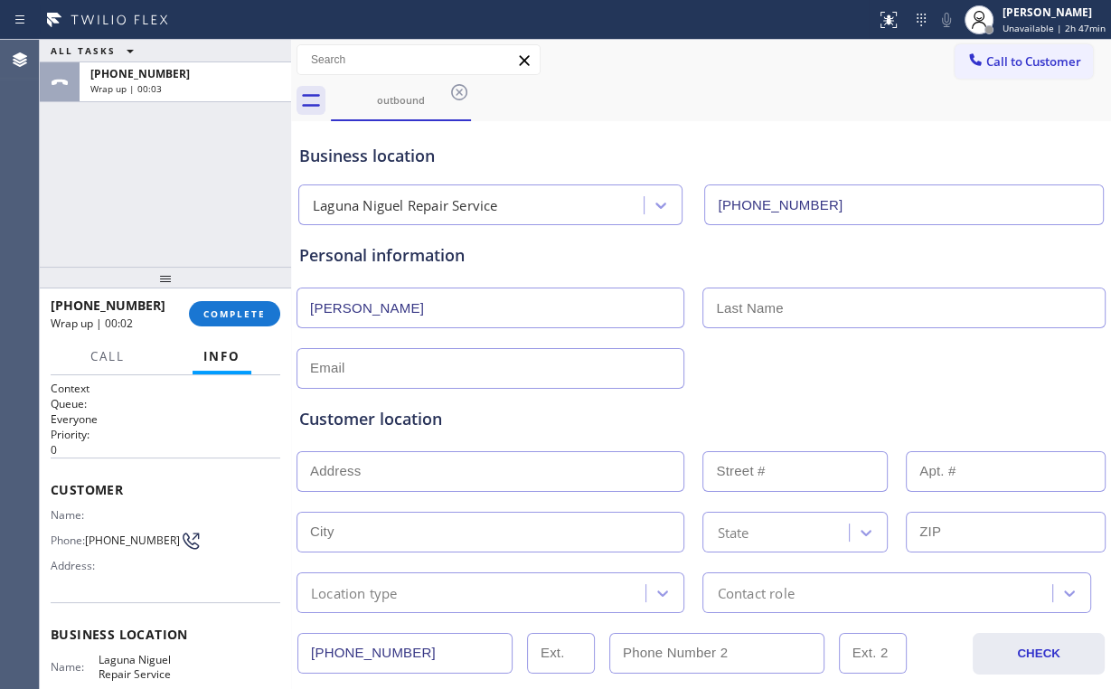
click at [816, 307] on input "text" at bounding box center [903, 308] width 402 height 41
type input "[PERSON_NAME]"
click at [453, 358] on input "text" at bounding box center [491, 368] width 388 height 41
type input "[EMAIL_ADDRESS][DOMAIN_NAME]"
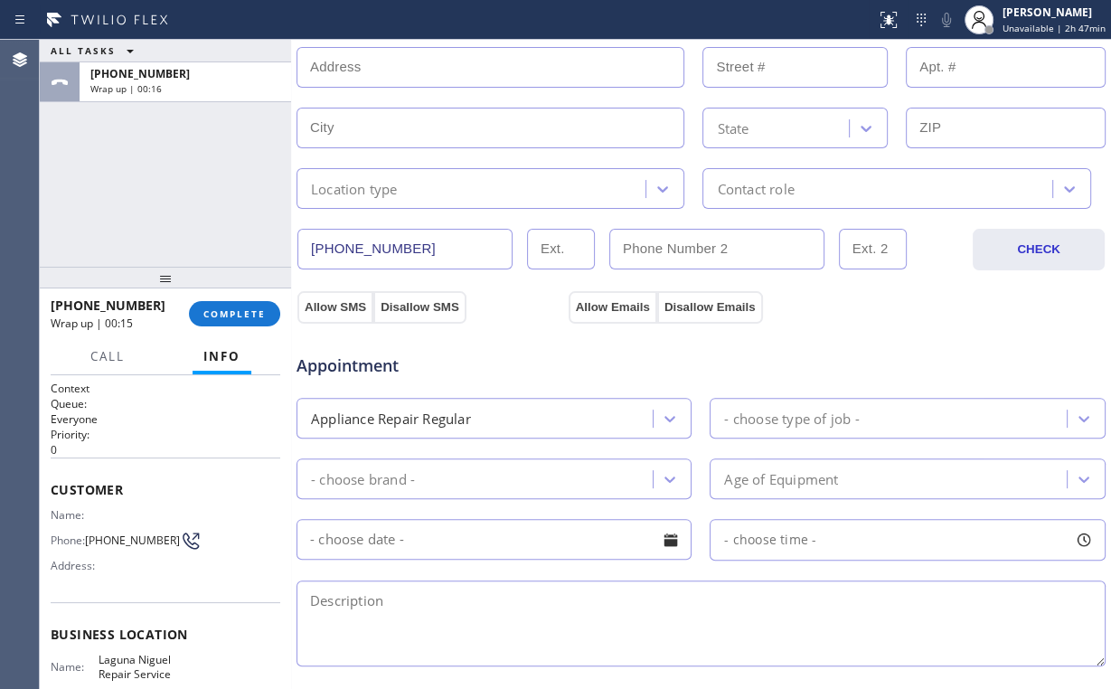
scroll to position [434, 0]
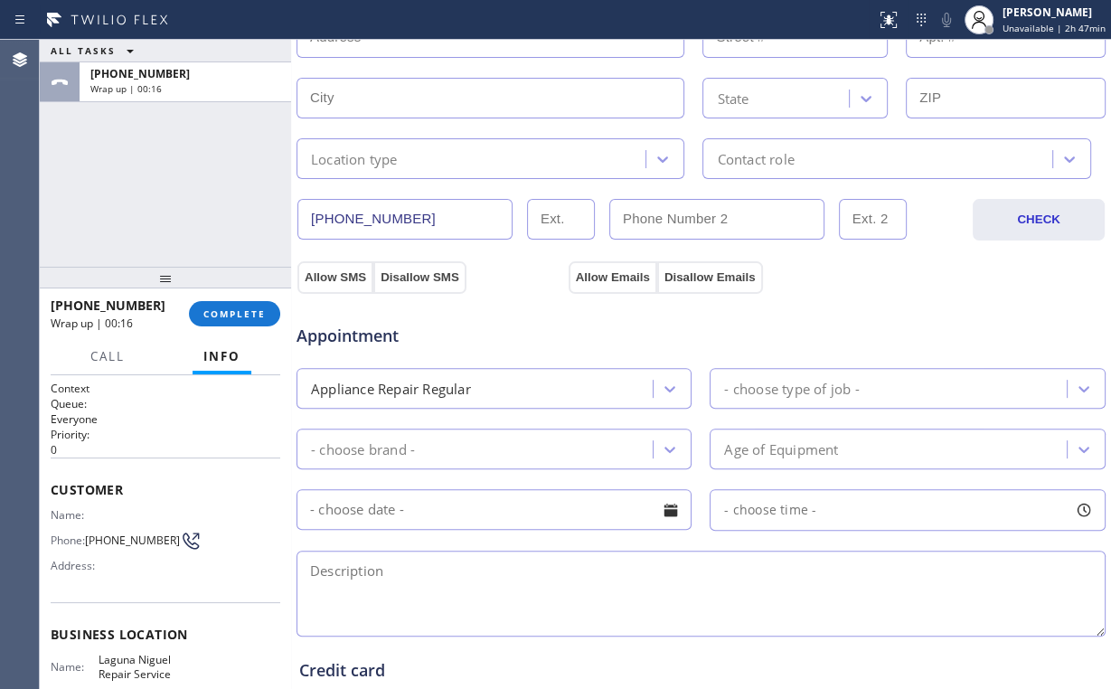
click at [373, 578] on textarea at bounding box center [701, 594] width 809 height 86
paste textarea "Kenmore | Dryer SBS 110.76862501 | [DEMOGRAPHIC_DATA] | seems to have power, th…"
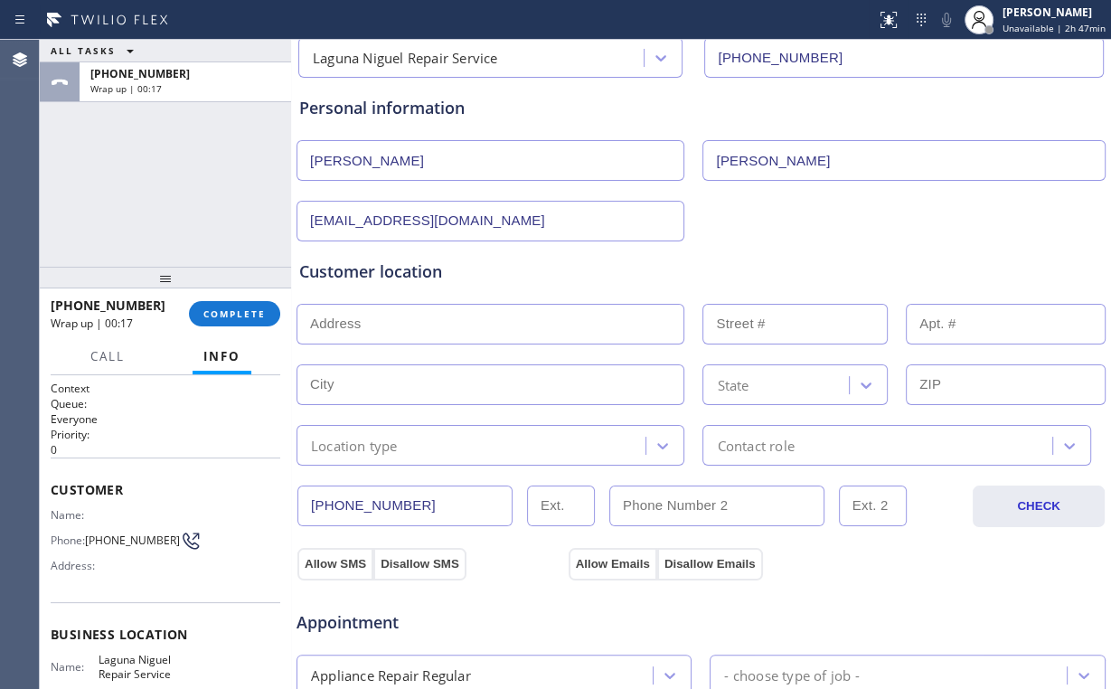
scroll to position [145, 0]
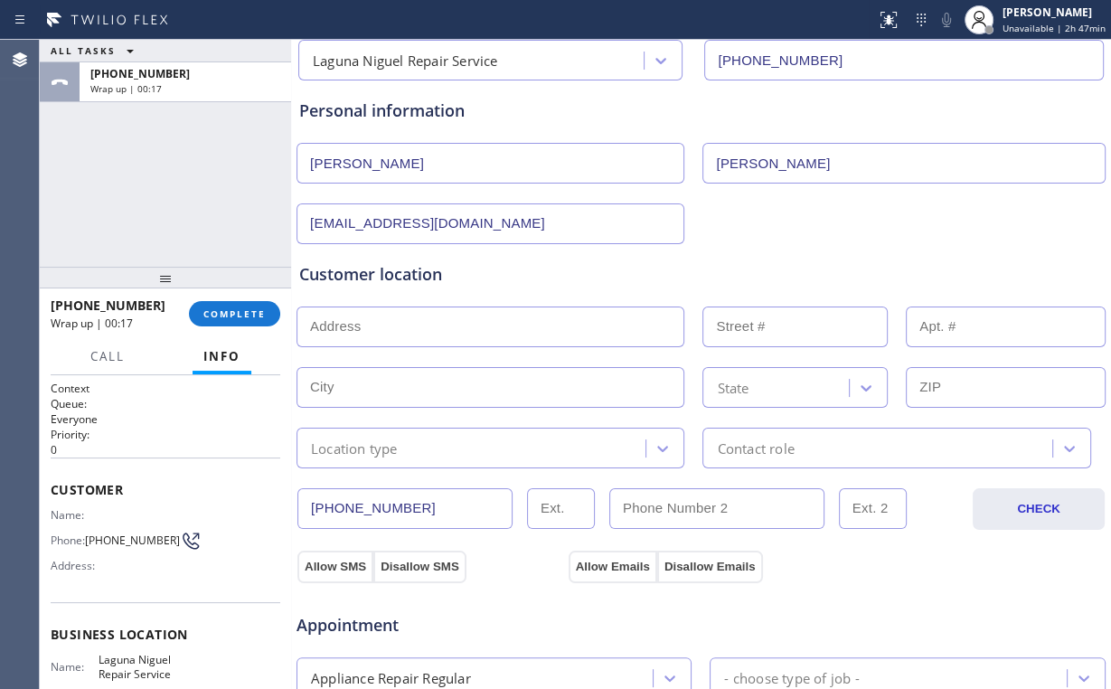
type textarea "Kenmore | Dryer SBS 110.76862501 | [DEMOGRAPHIC_DATA] | seems to have power, th…"
click at [414, 331] on input "text" at bounding box center [491, 326] width 388 height 41
click at [378, 325] on input "text" at bounding box center [491, 326] width 388 height 41
paste input "[STREET_ADDRESS]"
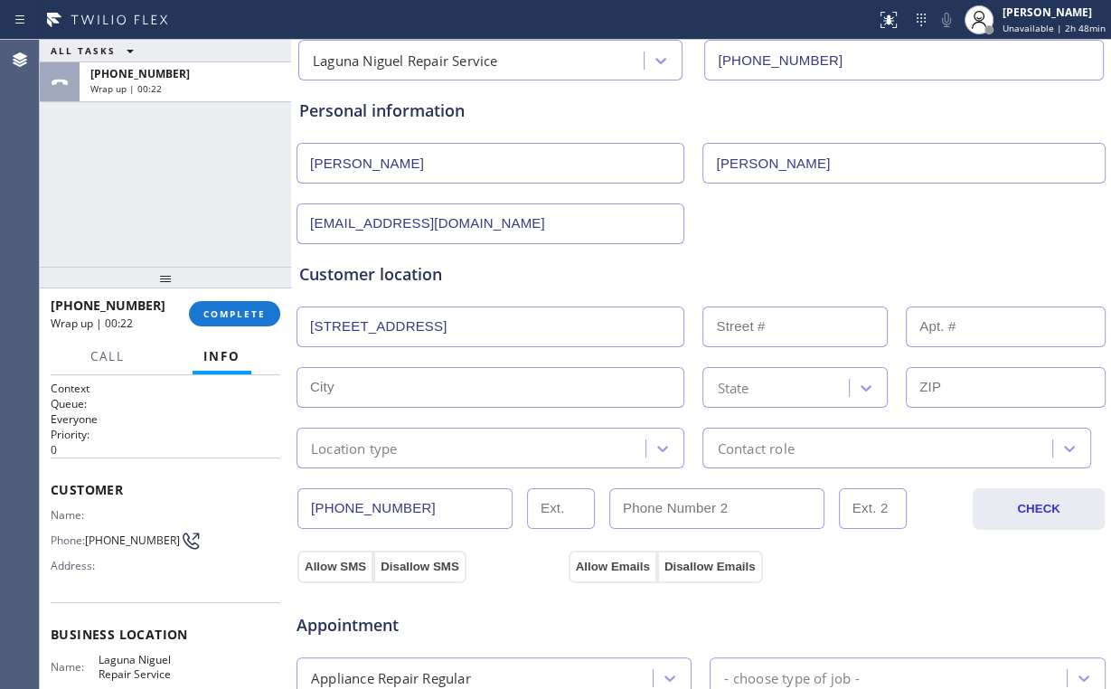
type input "[STREET_ADDRESS]"
type input "30902"
type input "Laguna Niguel"
type input "92677"
click at [968, 322] on input "text" at bounding box center [1006, 326] width 200 height 41
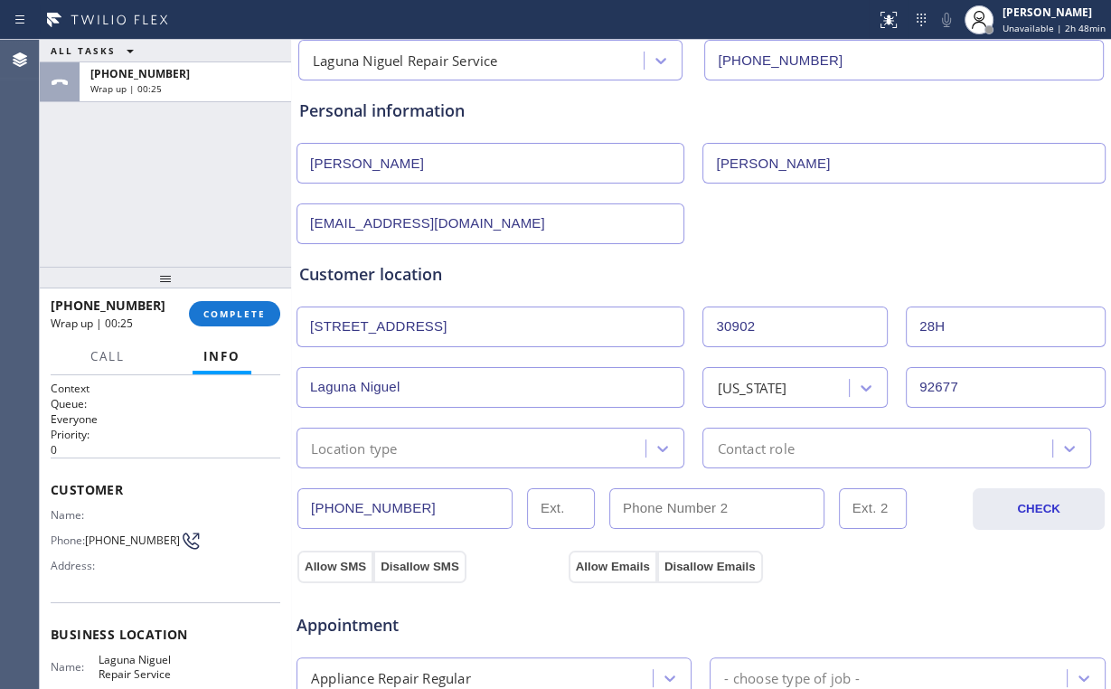
type input "28H"
click at [630, 250] on div "Customer location >> ADD NEW ADDRESS << + NEW ADDRESS [STREET_ADDRESS][US_STATE…" at bounding box center [701, 356] width 811 height 224
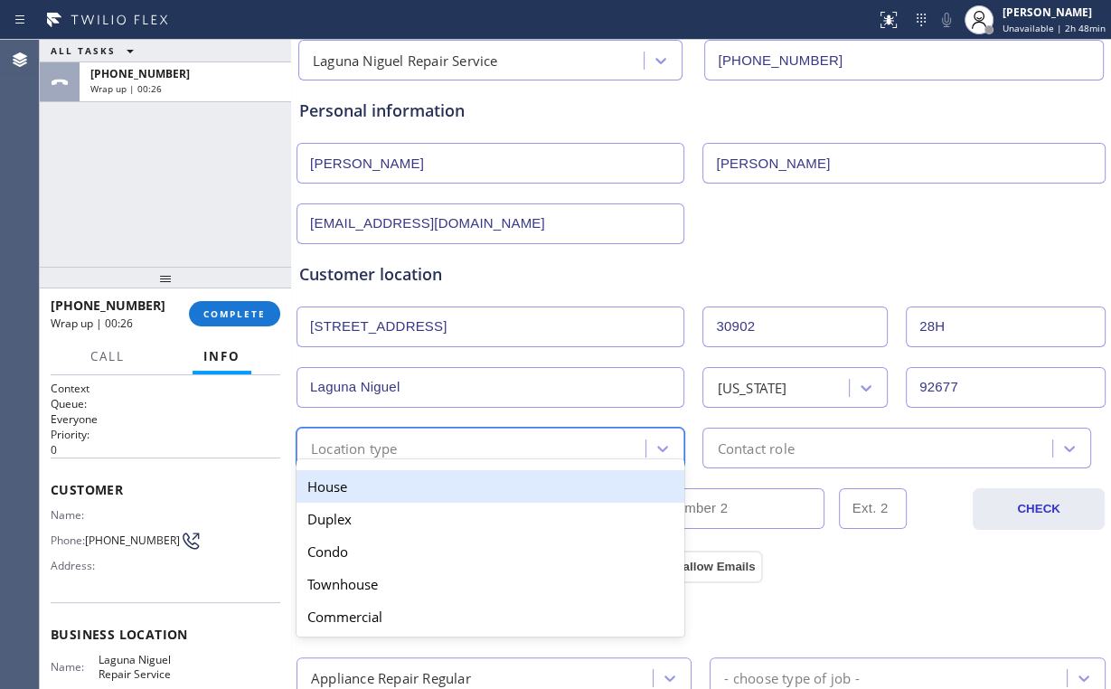
click at [465, 456] on div "option House focused, 1 of 5. 5 results available. Use Up and Down to choose op…" at bounding box center [491, 448] width 388 height 41
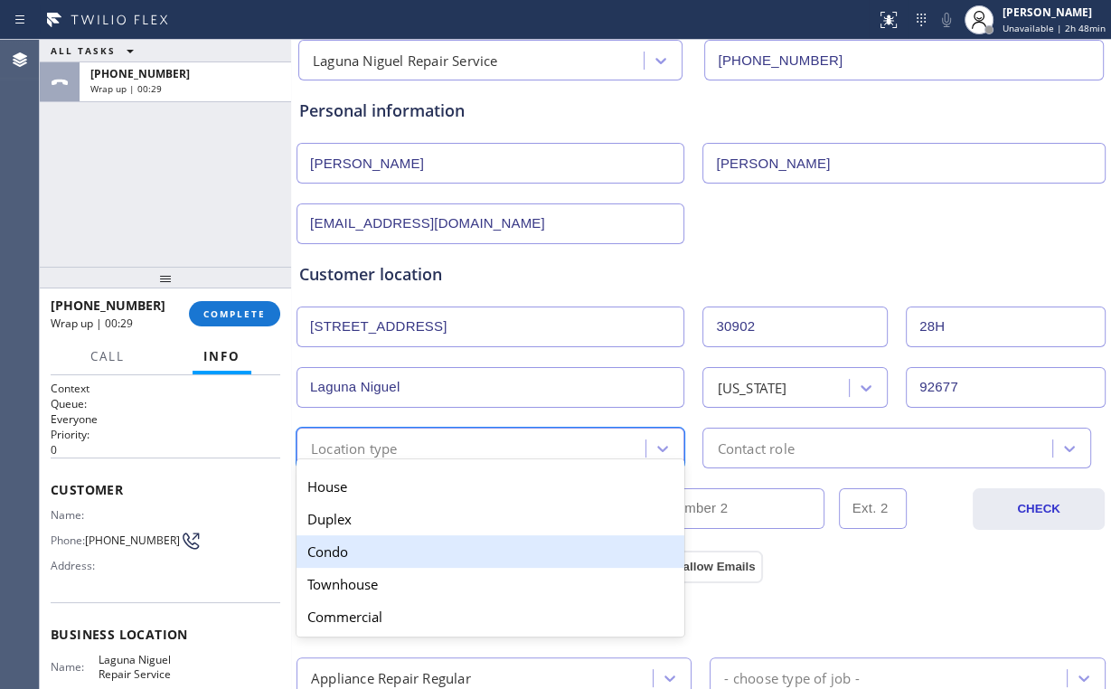
click at [335, 543] on div "Condo" at bounding box center [491, 551] width 388 height 33
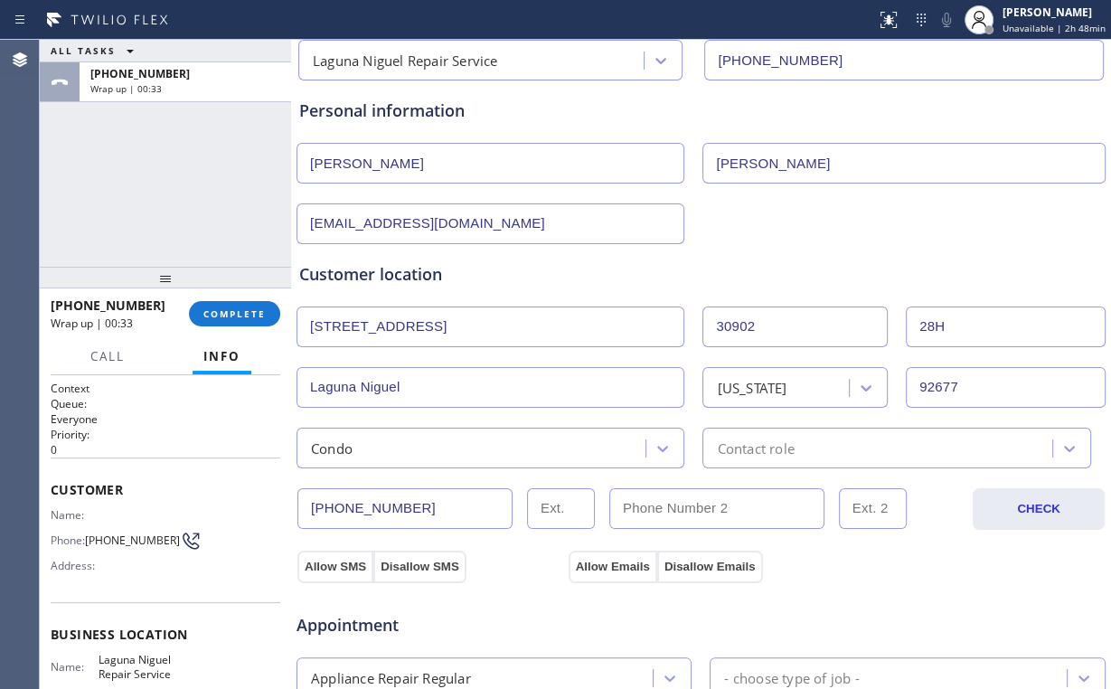
click at [466, 364] on div "[GEOGRAPHIC_DATA][US_STATE]" at bounding box center [701, 385] width 813 height 44
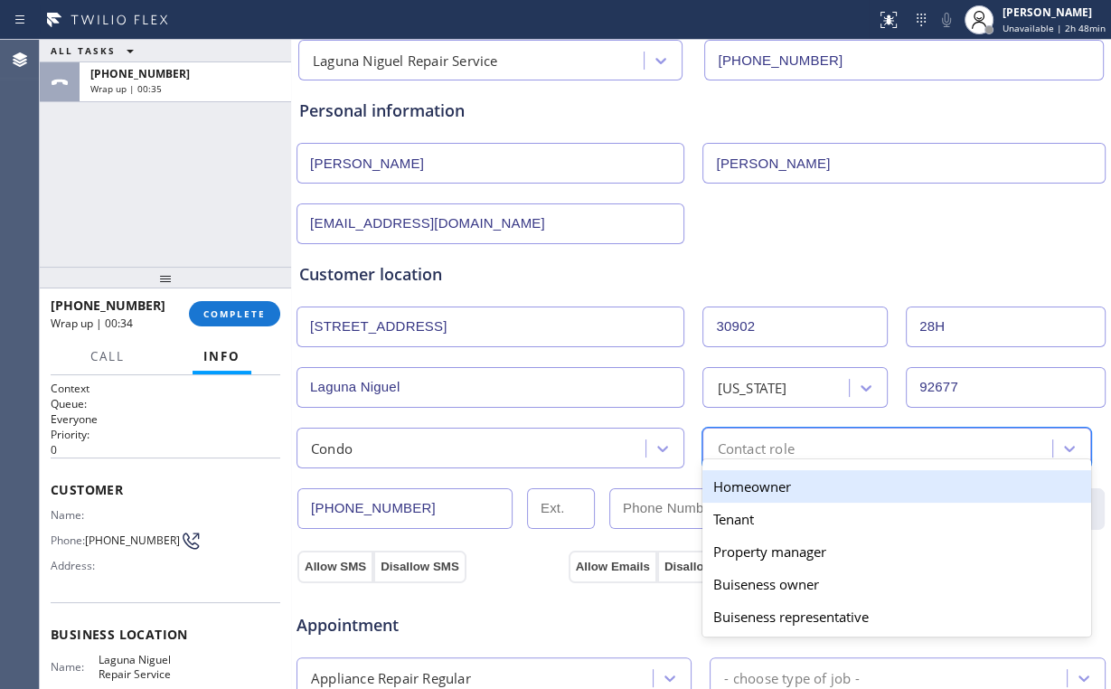
click at [783, 452] on div "Contact role" at bounding box center [755, 448] width 77 height 21
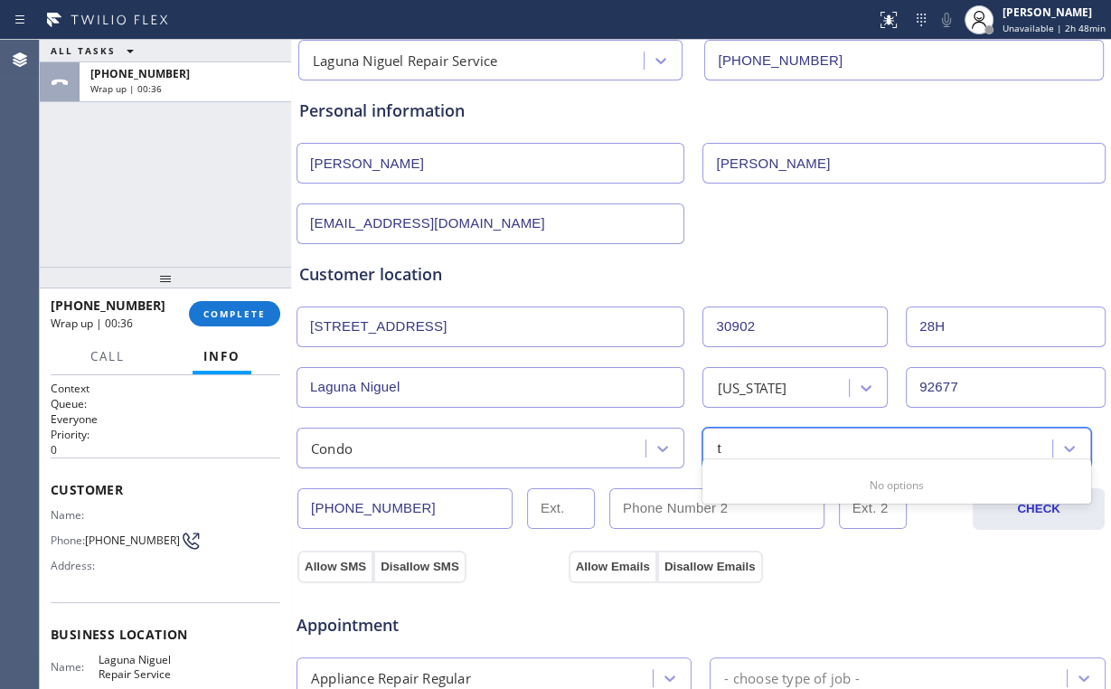
type input "te"
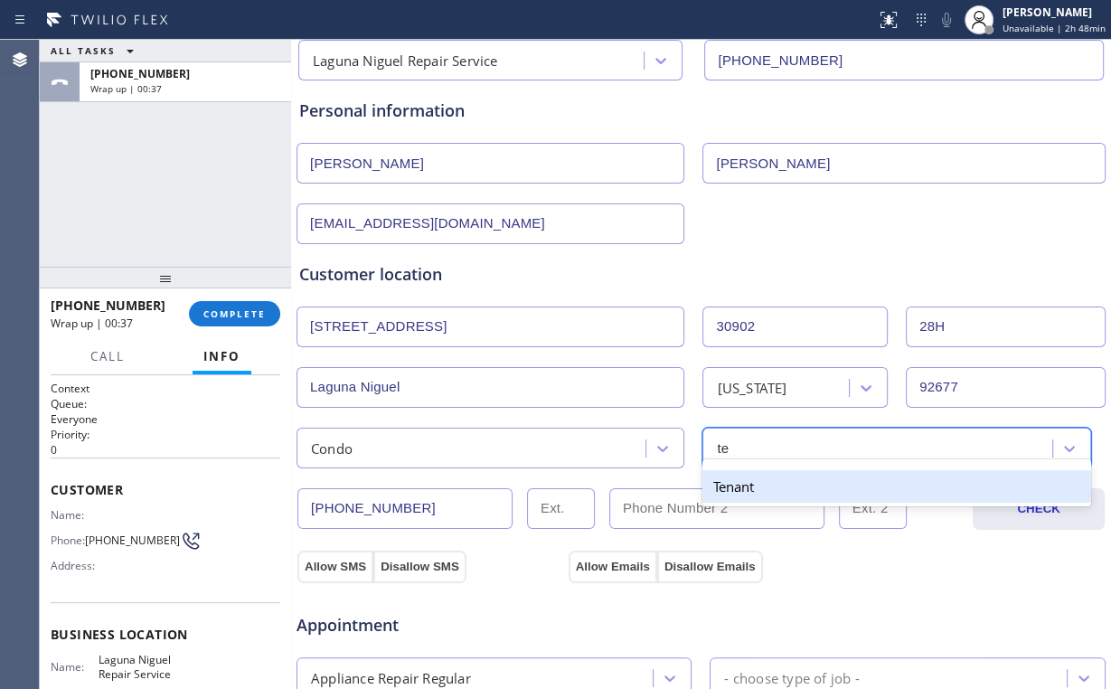
click at [751, 487] on div "Tenant" at bounding box center [896, 486] width 388 height 33
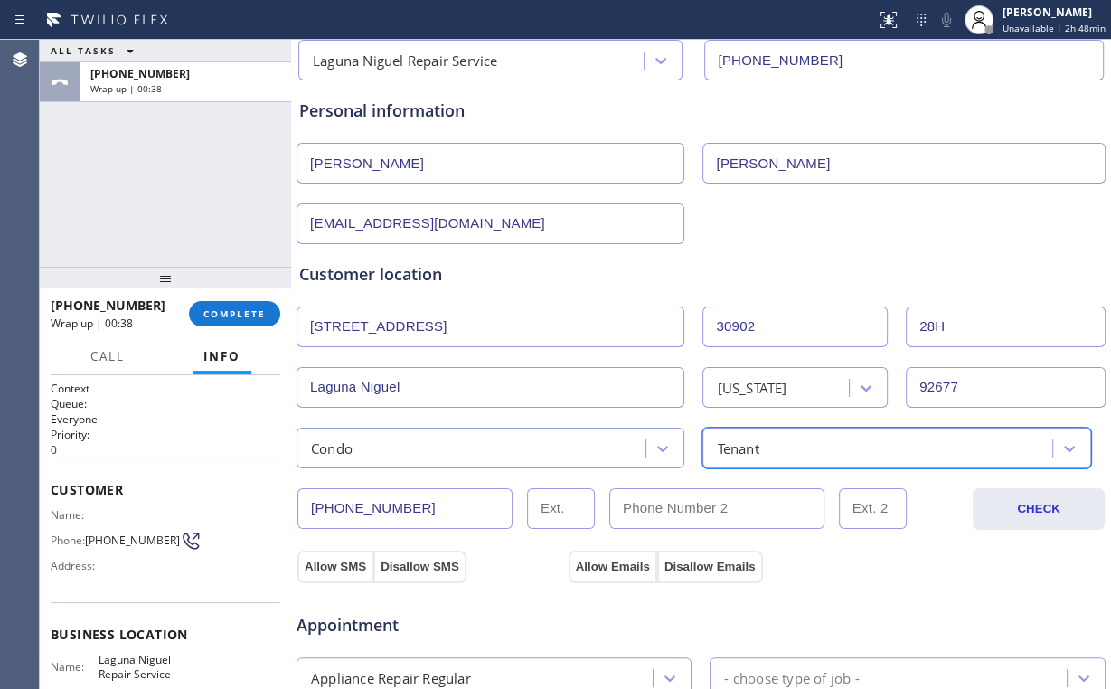
click at [689, 271] on div "Customer location" at bounding box center [701, 274] width 804 height 24
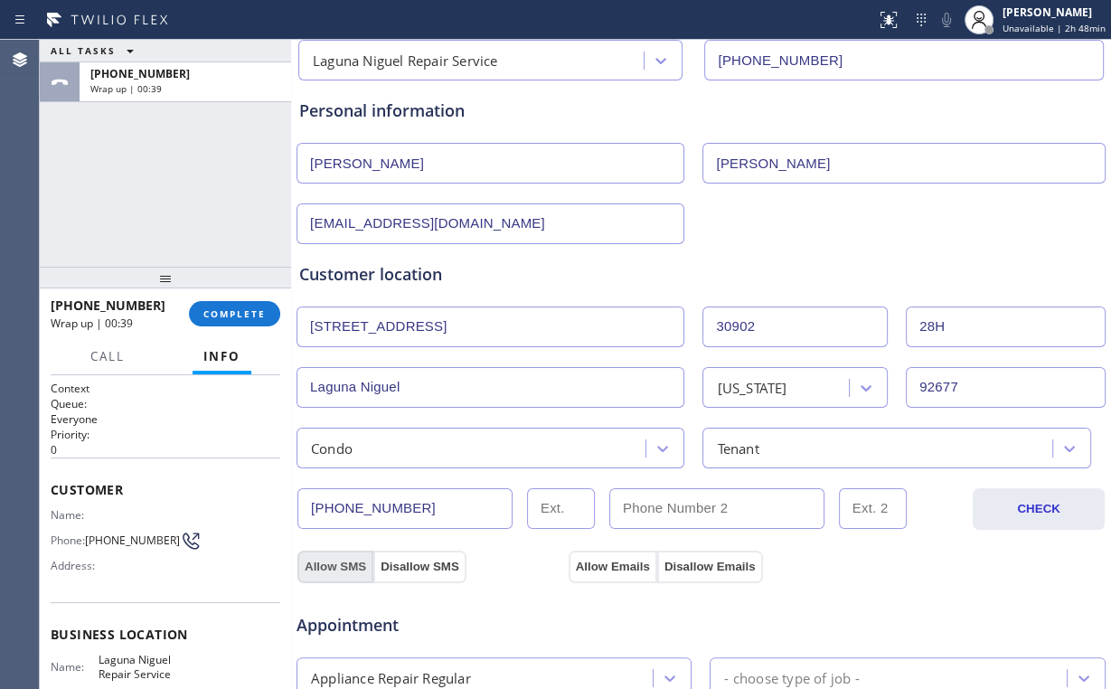
click at [329, 557] on button "Allow SMS" at bounding box center [335, 567] width 76 height 33
click at [605, 564] on button "Allow Emails" at bounding box center [613, 567] width 89 height 33
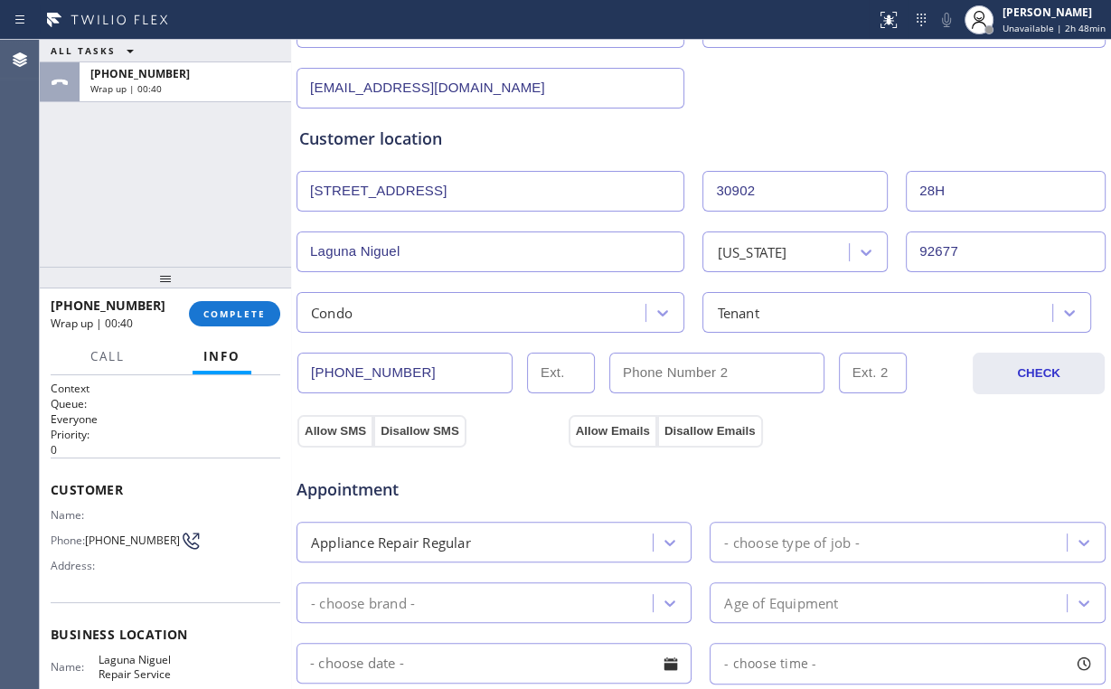
scroll to position [434, 0]
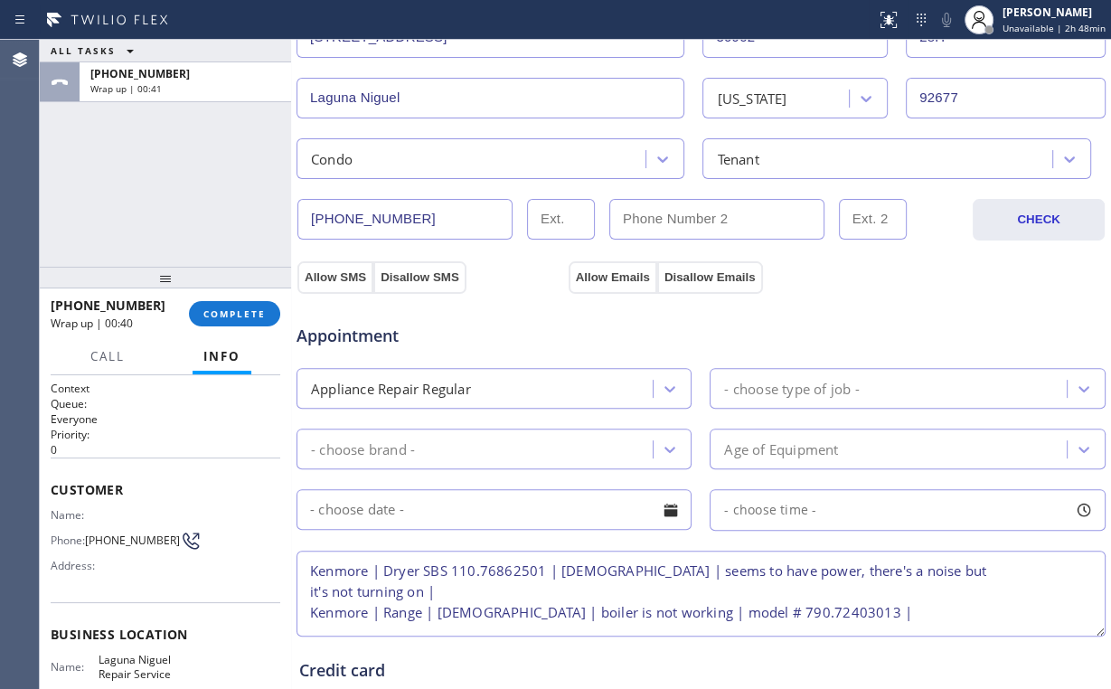
click at [492, 390] on div "Appliance Repair Regular" at bounding box center [477, 388] width 351 height 32
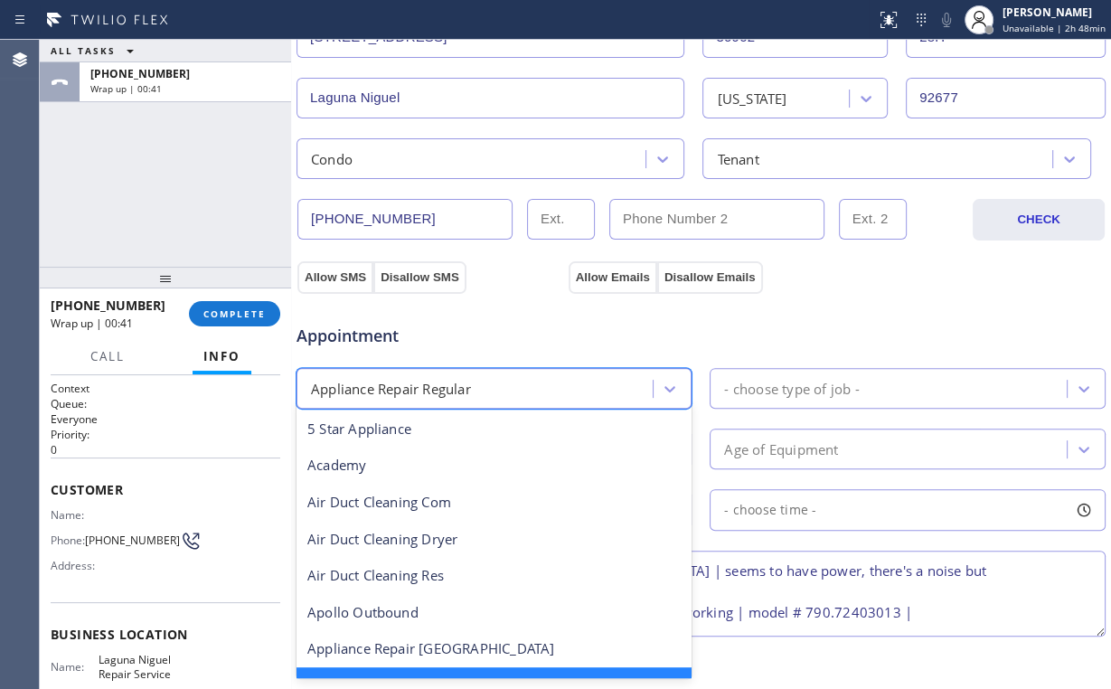
scroll to position [38, 0]
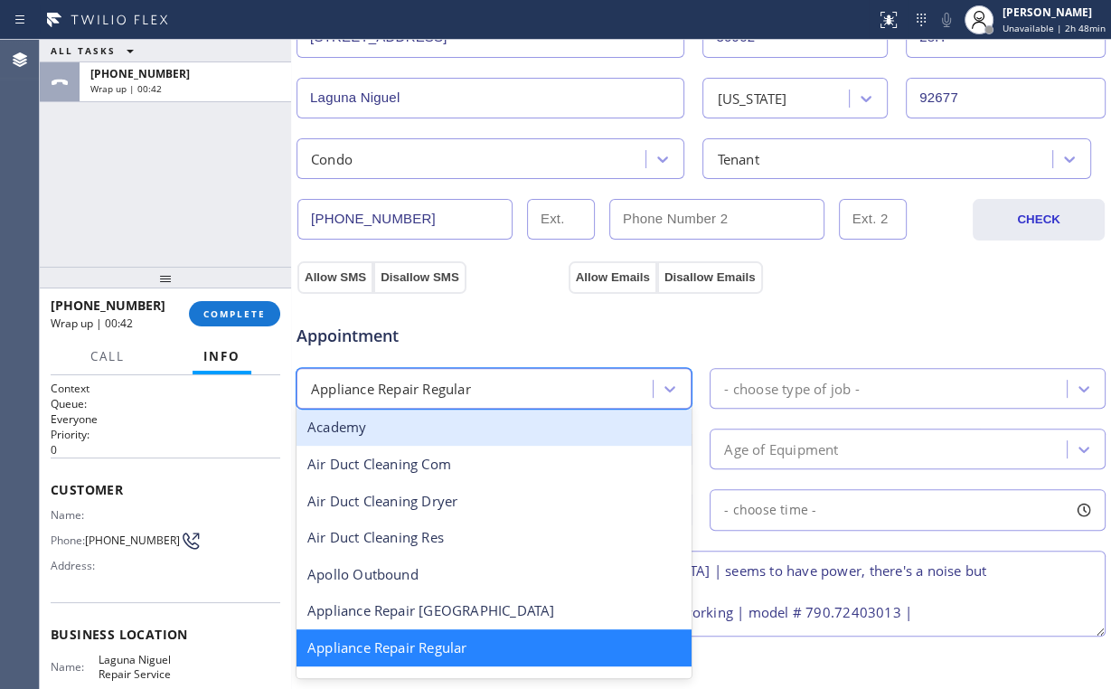
click at [722, 311] on div "Appointment" at bounding box center [701, 325] width 813 height 46
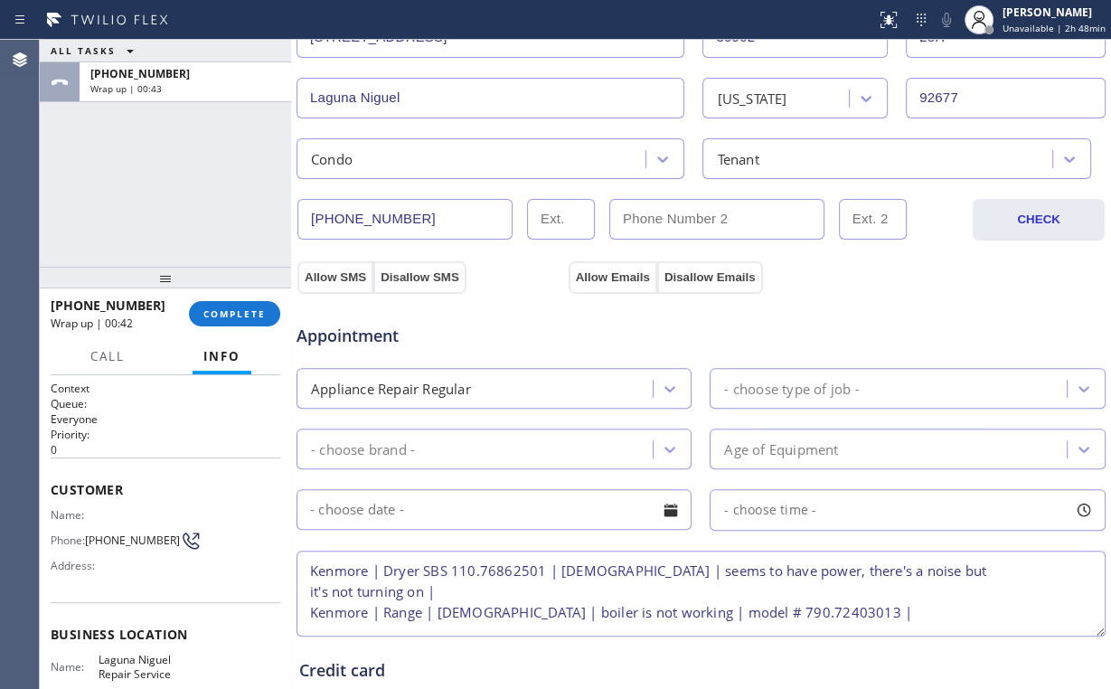
click at [481, 458] on div "- choose brand -" at bounding box center [477, 449] width 351 height 32
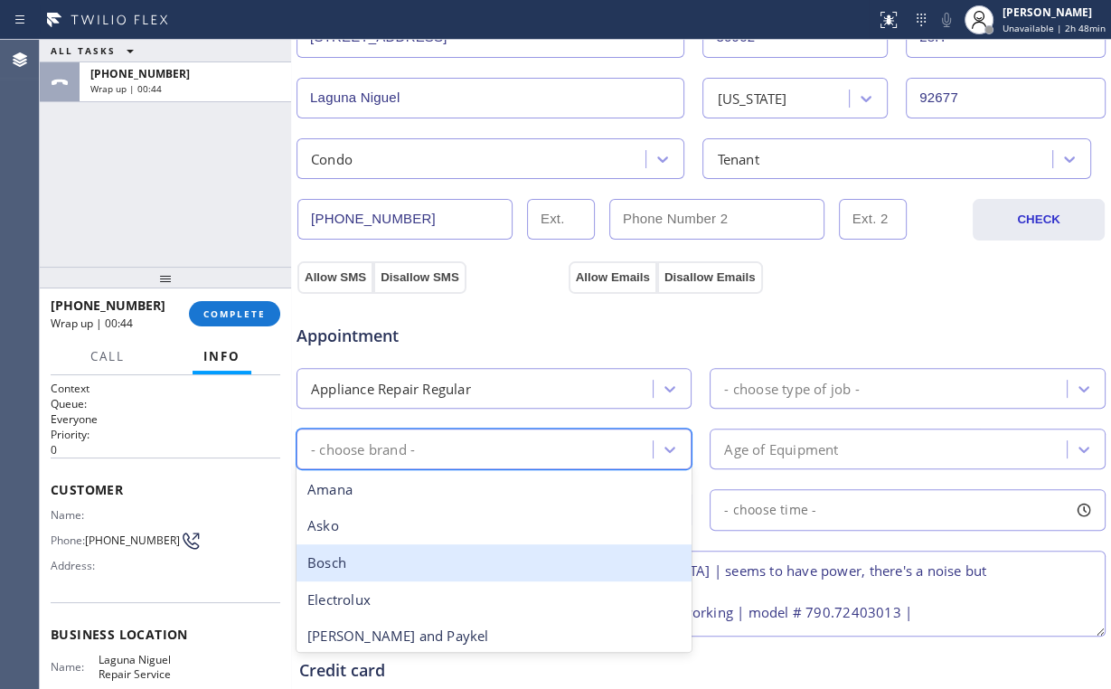
type input "k"
click at [369, 557] on div "Kenmore" at bounding box center [494, 562] width 395 height 37
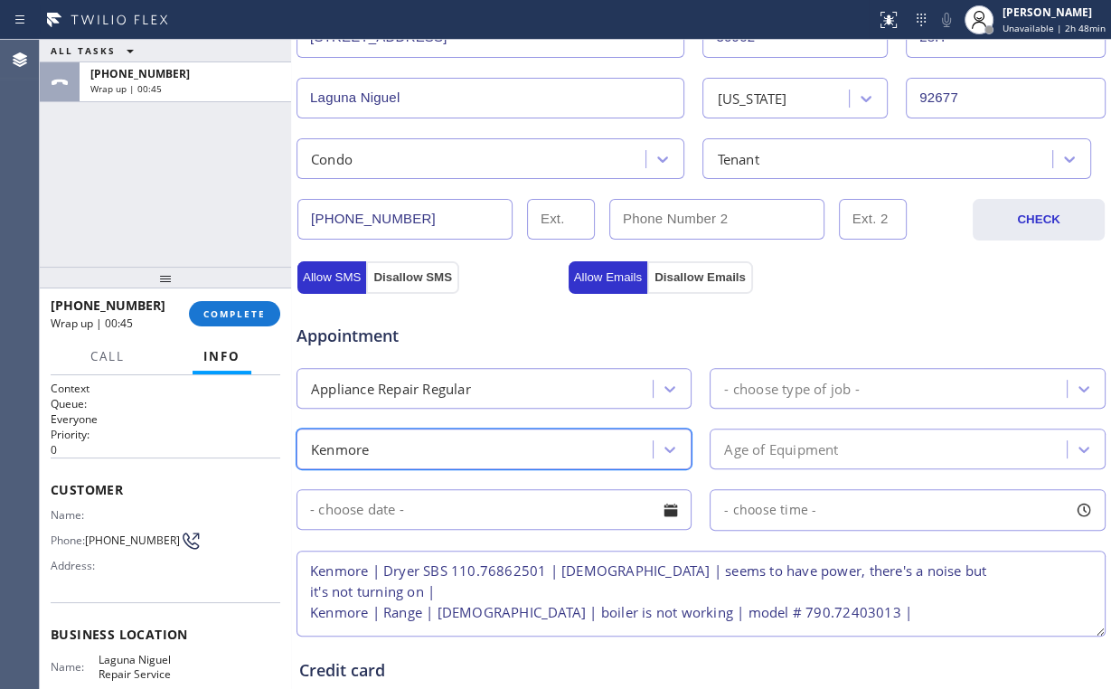
click at [803, 391] on div "- choose type of job -" at bounding box center [791, 388] width 135 height 21
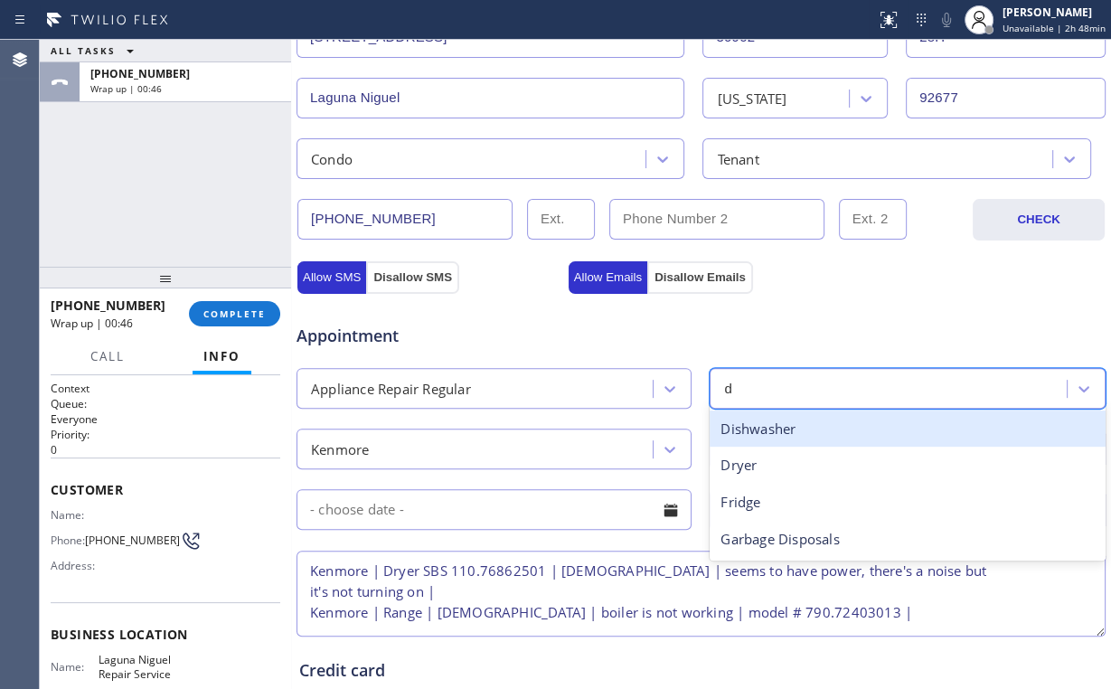
type input "dr"
click at [757, 438] on div "Dryer" at bounding box center [907, 428] width 395 height 37
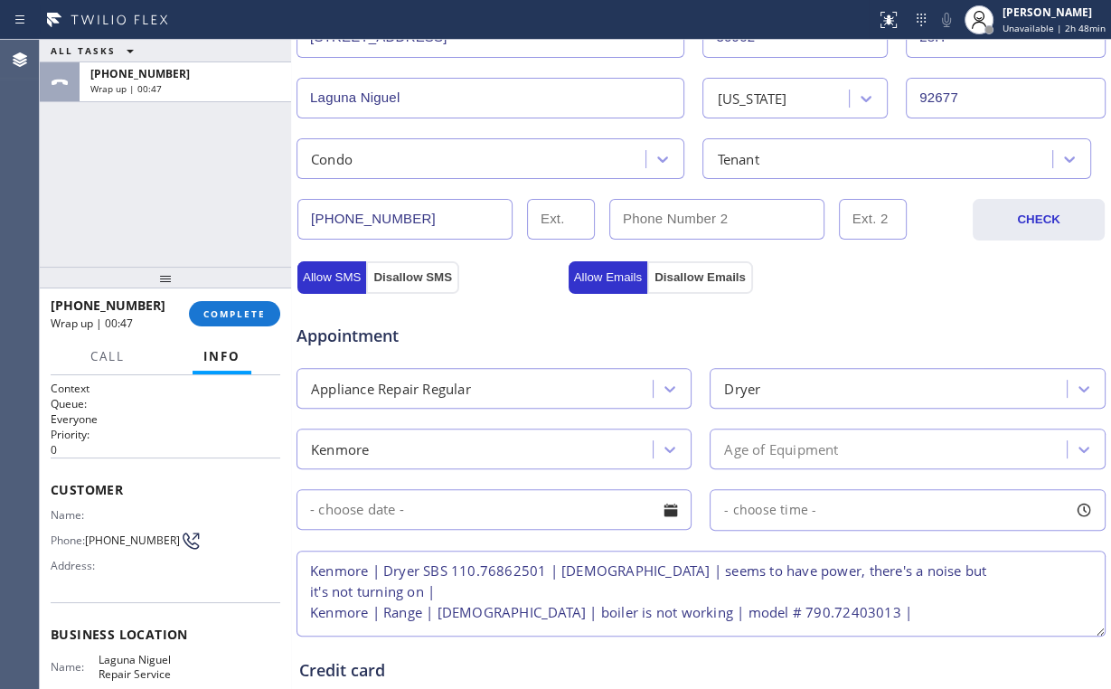
drag, startPoint x: 838, startPoint y: 321, endPoint x: 776, endPoint y: 448, distance: 141.9
click at [838, 327] on div "Appointment" at bounding box center [701, 325] width 813 height 46
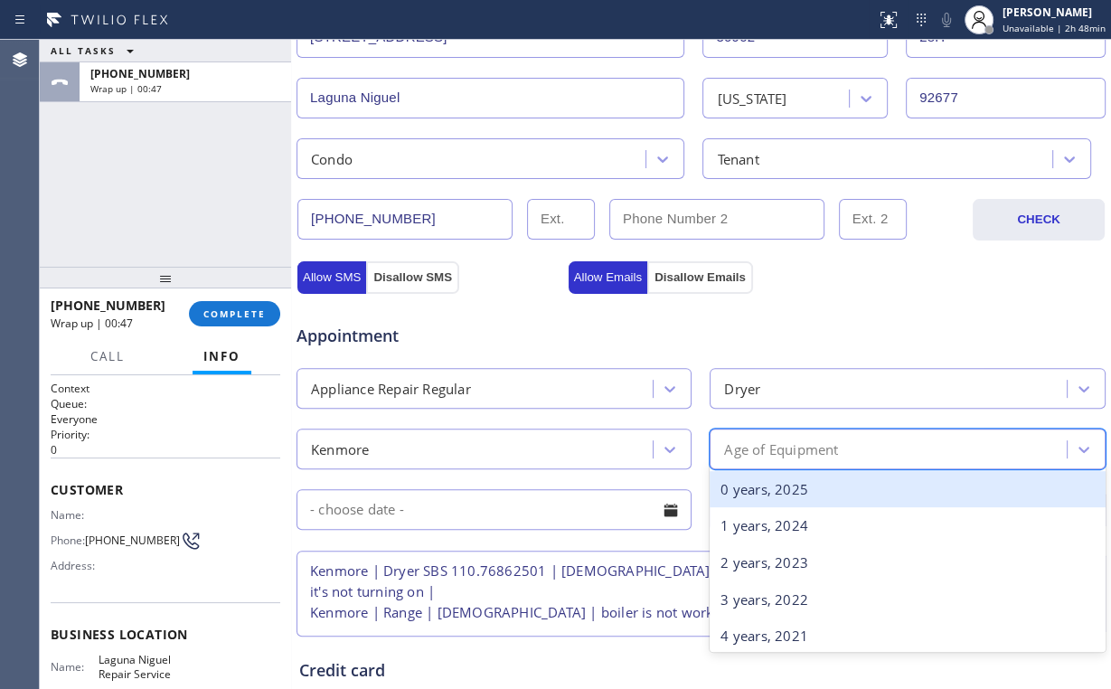
click at [776, 448] on div "Age of Equipment" at bounding box center [781, 448] width 114 height 21
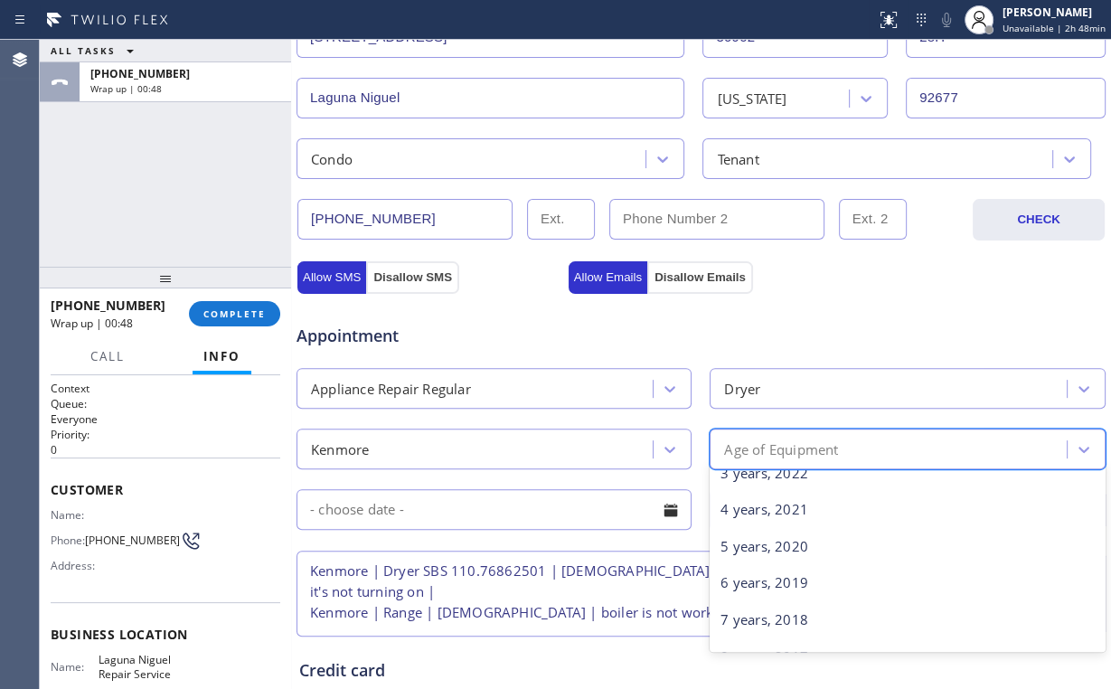
scroll to position [289, 0]
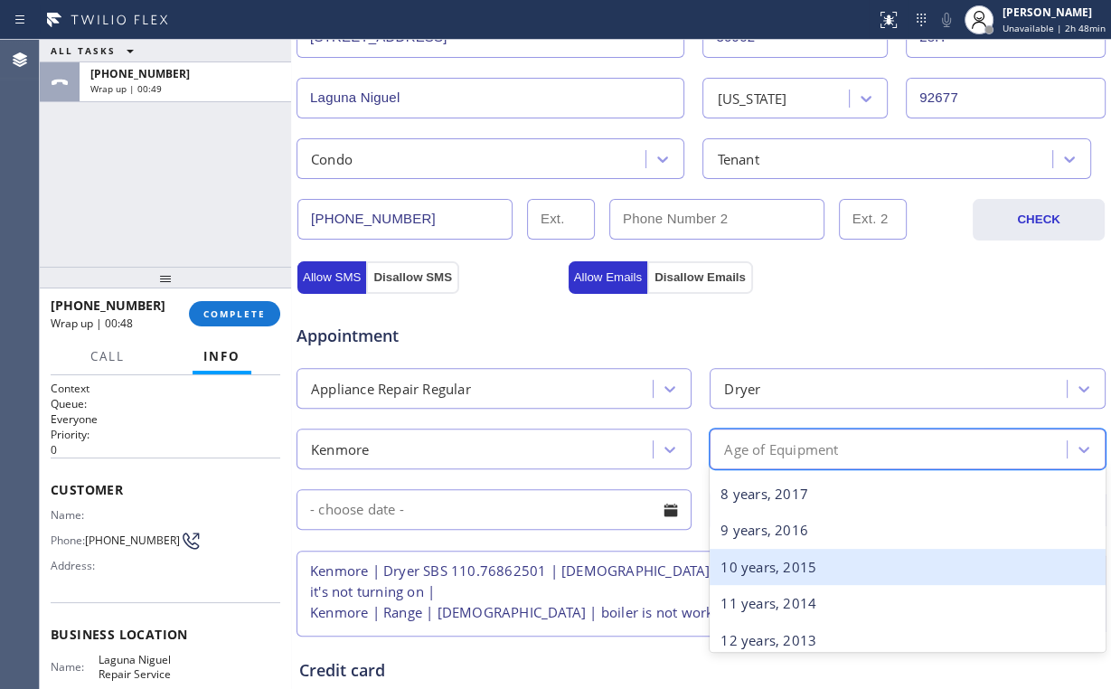
click at [797, 558] on div "10 years, 2015" at bounding box center [907, 567] width 395 height 37
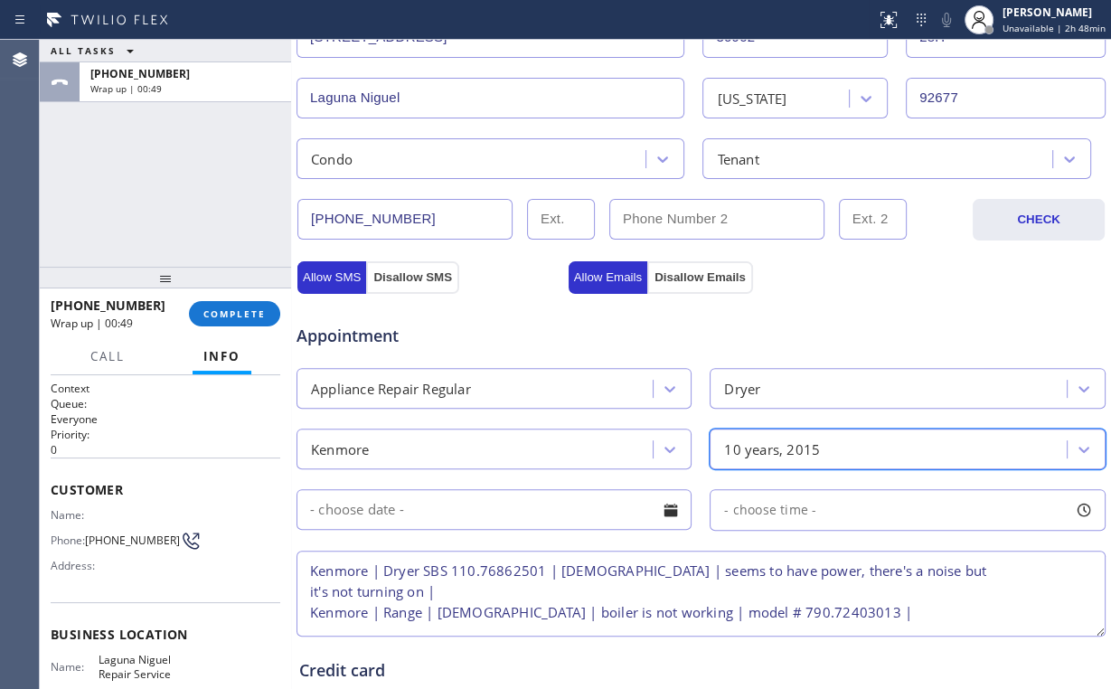
click at [519, 514] on input "text" at bounding box center [494, 509] width 395 height 41
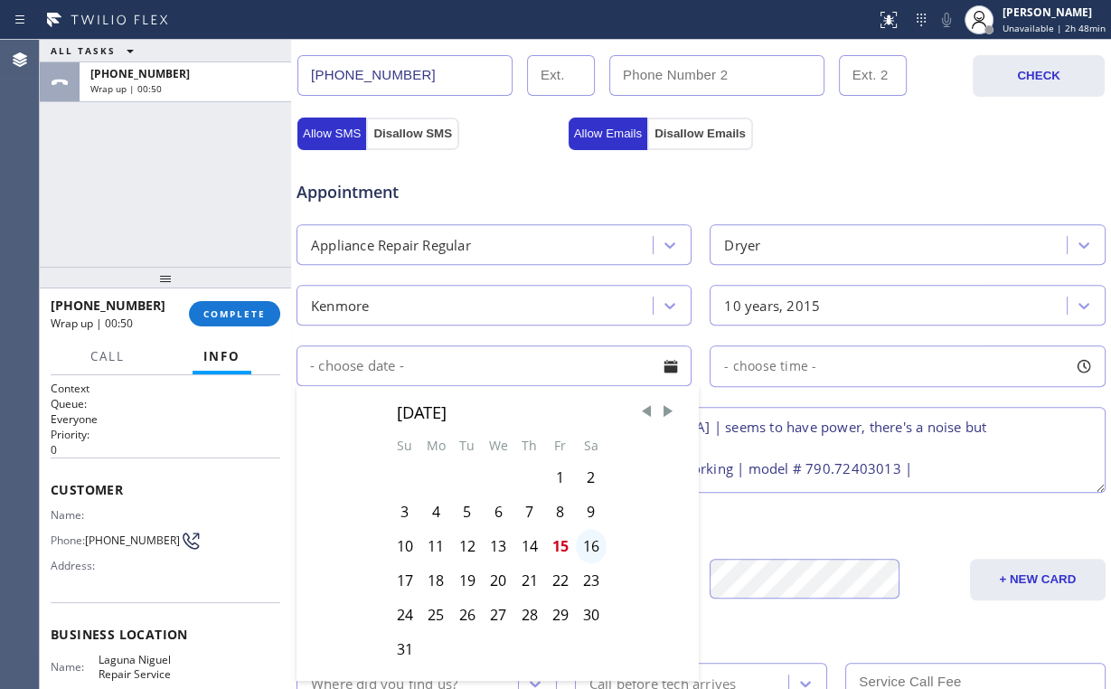
scroll to position [579, 0]
click at [565, 542] on div "15" at bounding box center [560, 545] width 31 height 34
type input "[DATE]"
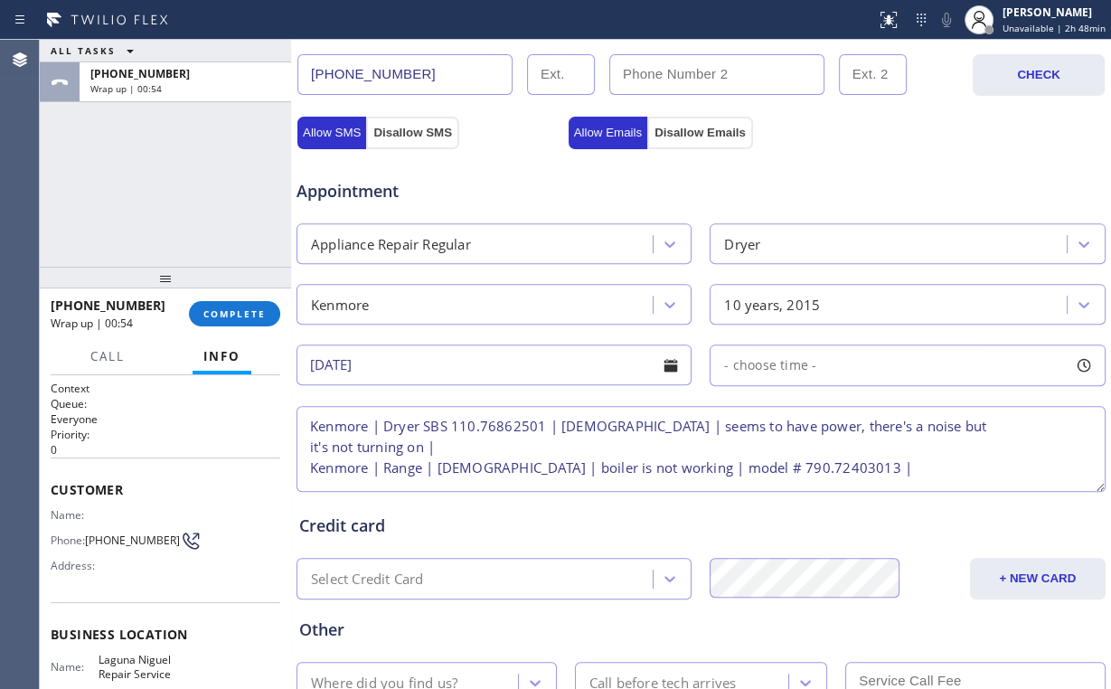
click at [463, 434] on textarea "Kenmore | Dryer SBS 110.76862501 | [DEMOGRAPHIC_DATA] | seems to have power, th…" at bounding box center [701, 449] width 809 height 86
click at [767, 372] on div "- choose time -" at bounding box center [907, 365] width 395 height 42
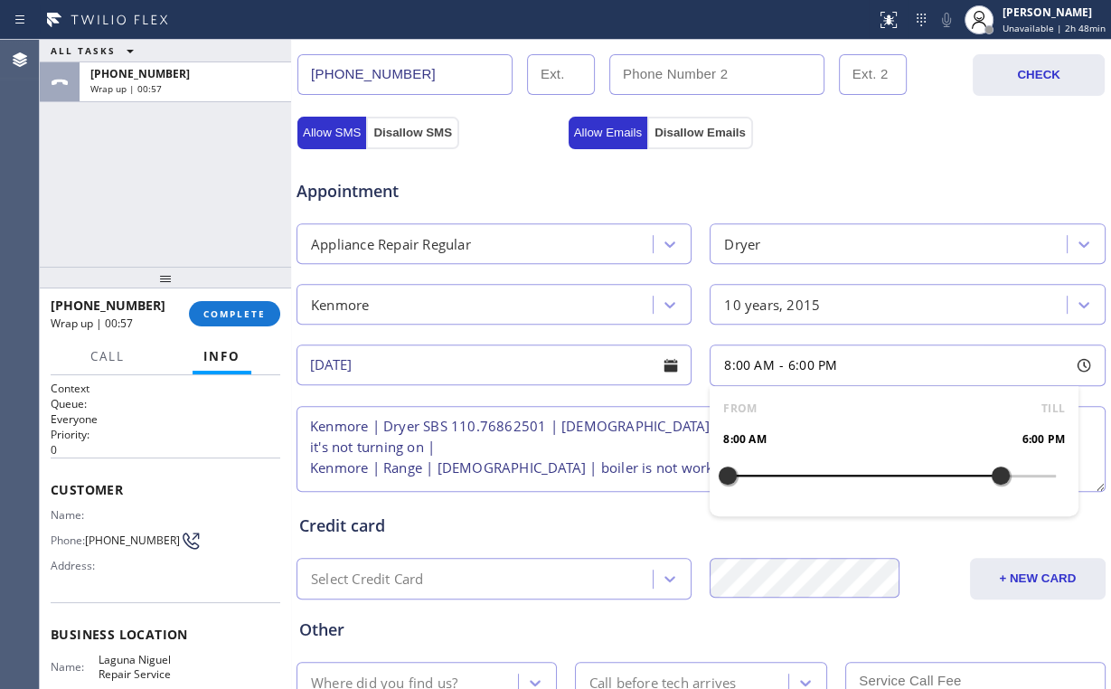
drag, startPoint x: 727, startPoint y: 471, endPoint x: 986, endPoint y: 468, distance: 259.5
click at [990, 468] on div at bounding box center [1001, 476] width 22 height 38
drag, startPoint x: 731, startPoint y: 476, endPoint x: 904, endPoint y: 470, distance: 173.7
click at [909, 470] on div at bounding box center [920, 476] width 22 height 38
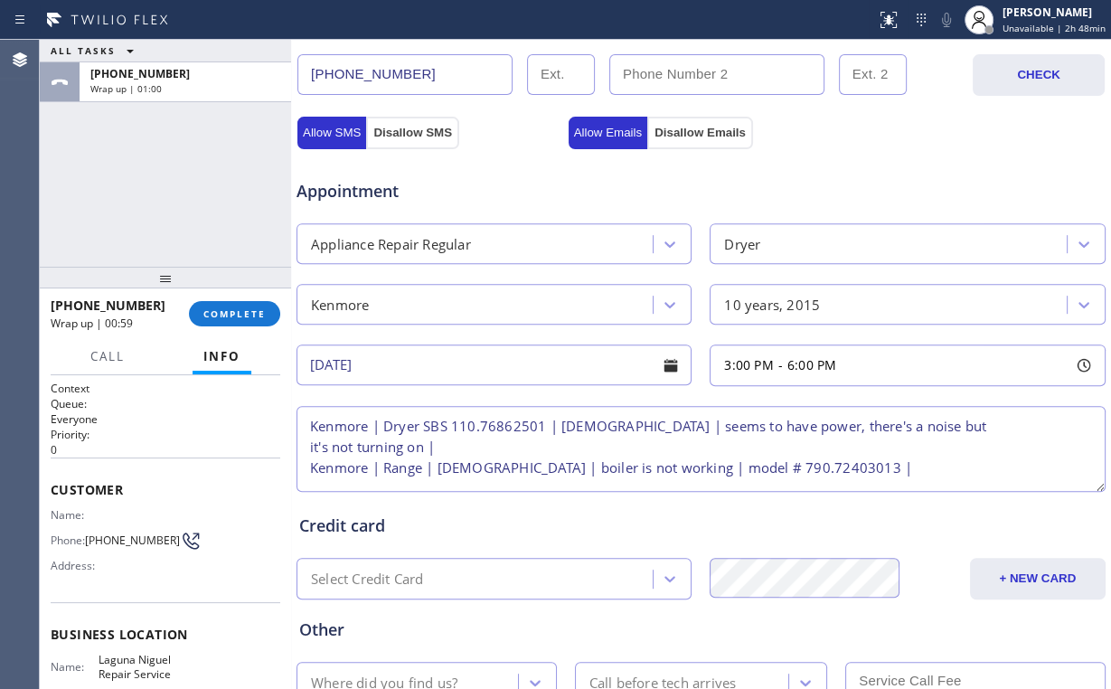
click at [626, 393] on div "Appointment Appliance Repair Regular Dryer Kenmore 10 years, 2015 [DATE] 3:00 P…" at bounding box center [701, 326] width 804 height 338
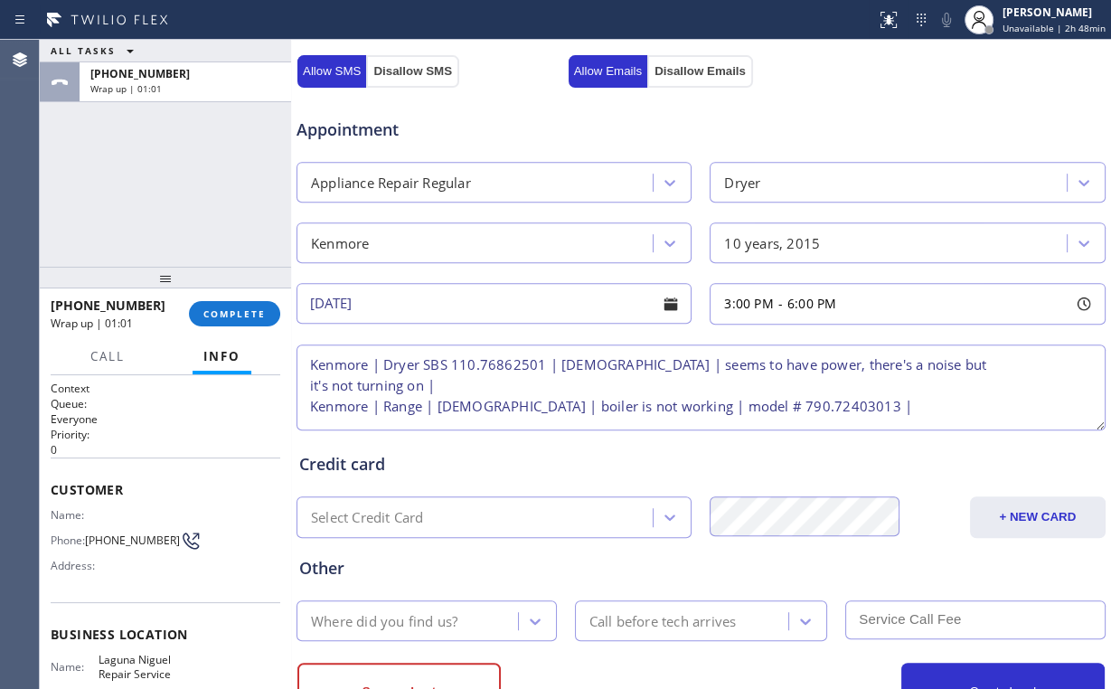
scroll to position [709, 0]
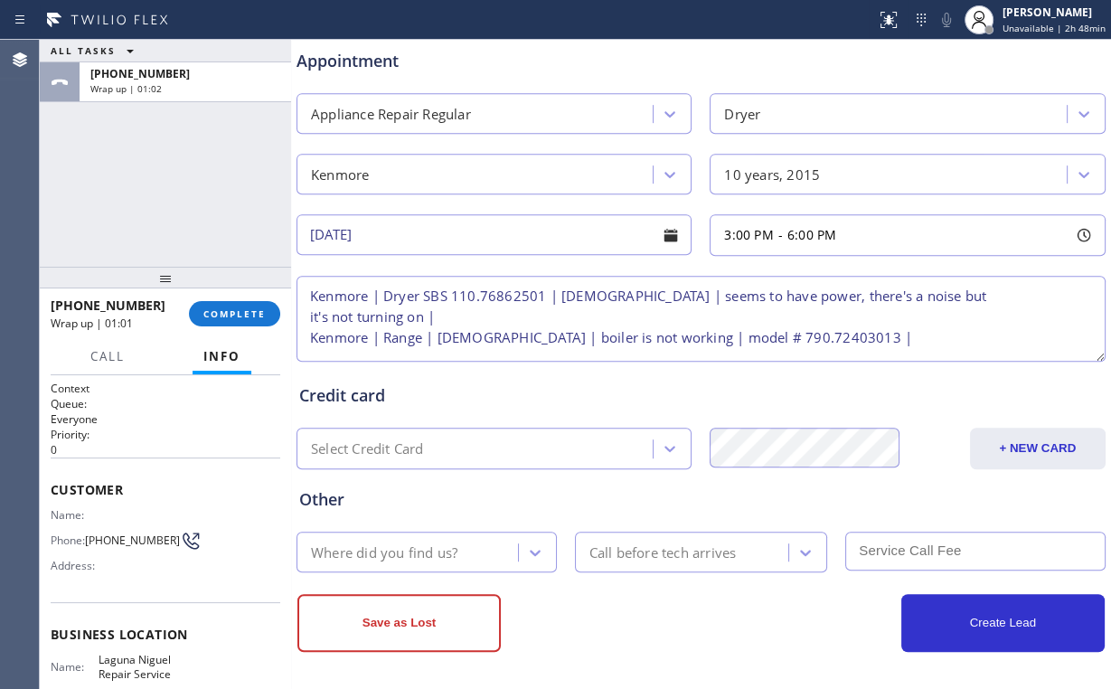
click at [518, 488] on div "Other" at bounding box center [701, 499] width 804 height 24
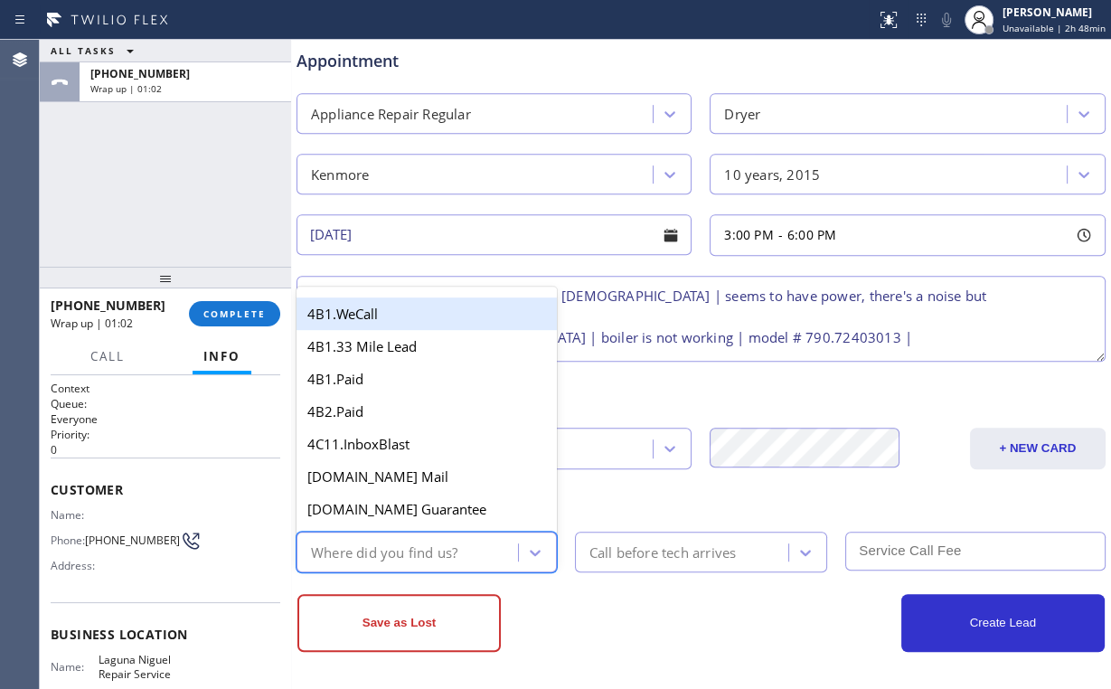
click at [429, 543] on div "Where did you find us?" at bounding box center [384, 552] width 146 height 21
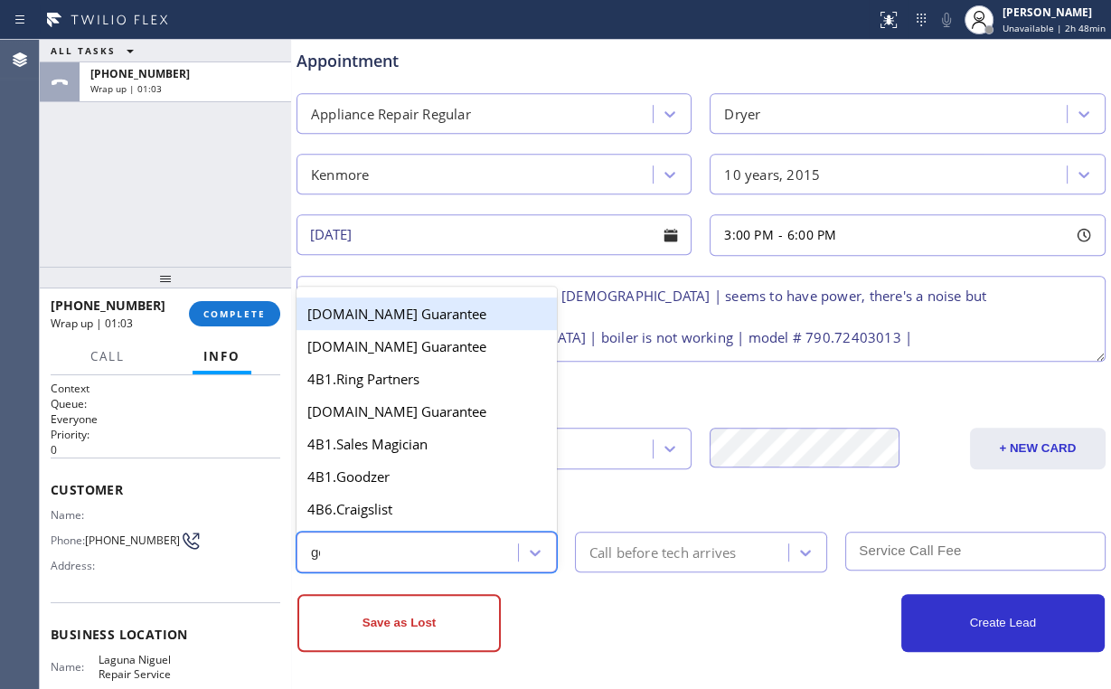
type input "goo"
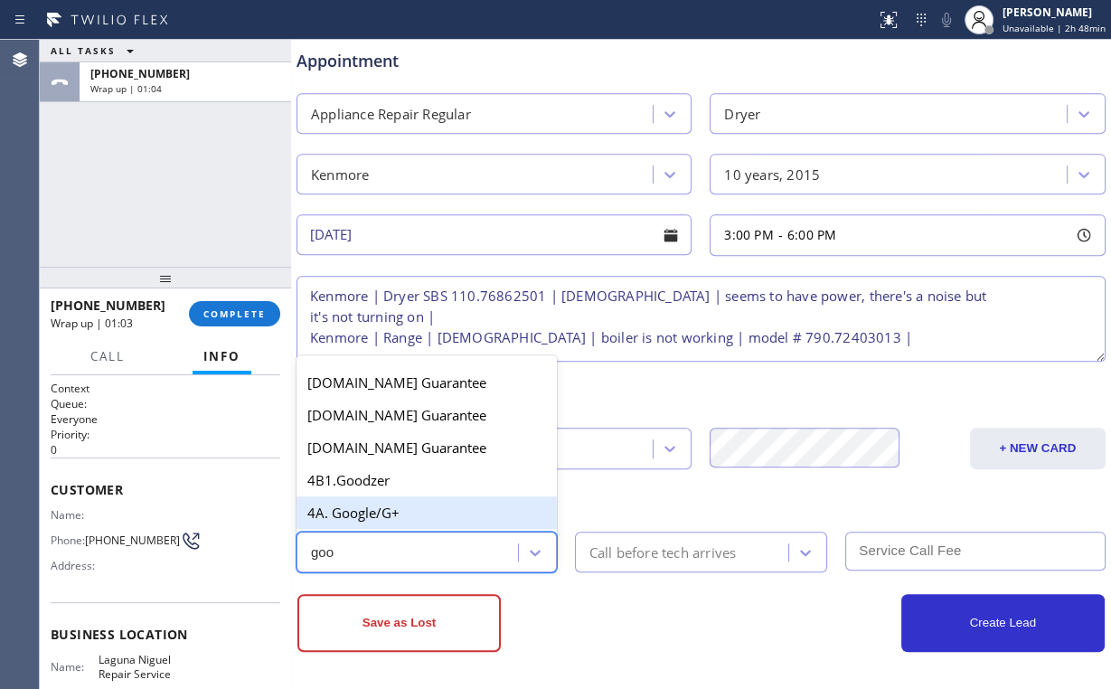
click at [395, 506] on div "4A. Google/G+" at bounding box center [427, 512] width 260 height 33
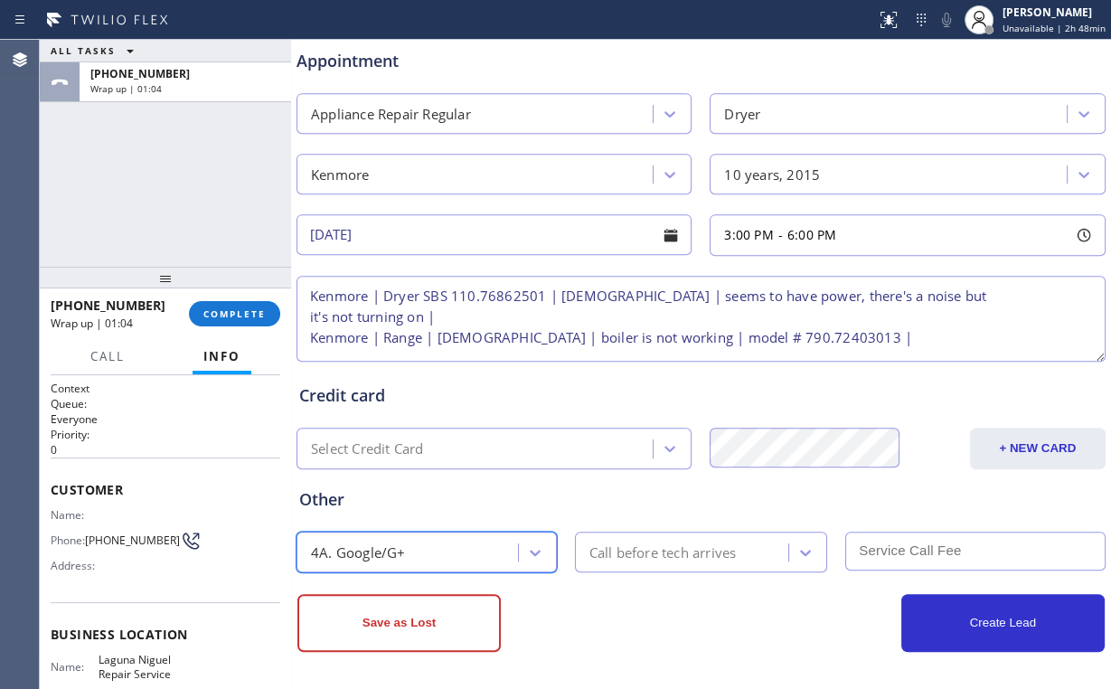
click at [653, 542] on div "Call before tech arrives" at bounding box center [662, 552] width 147 height 21
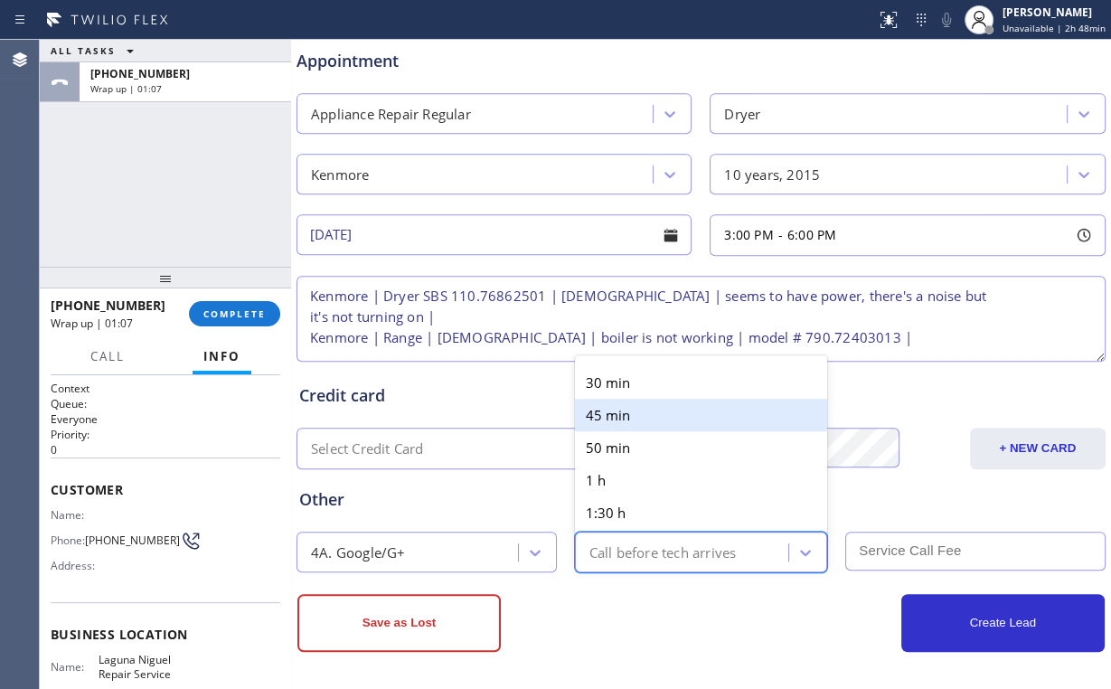
click at [629, 382] on div "30 min" at bounding box center [701, 382] width 253 height 33
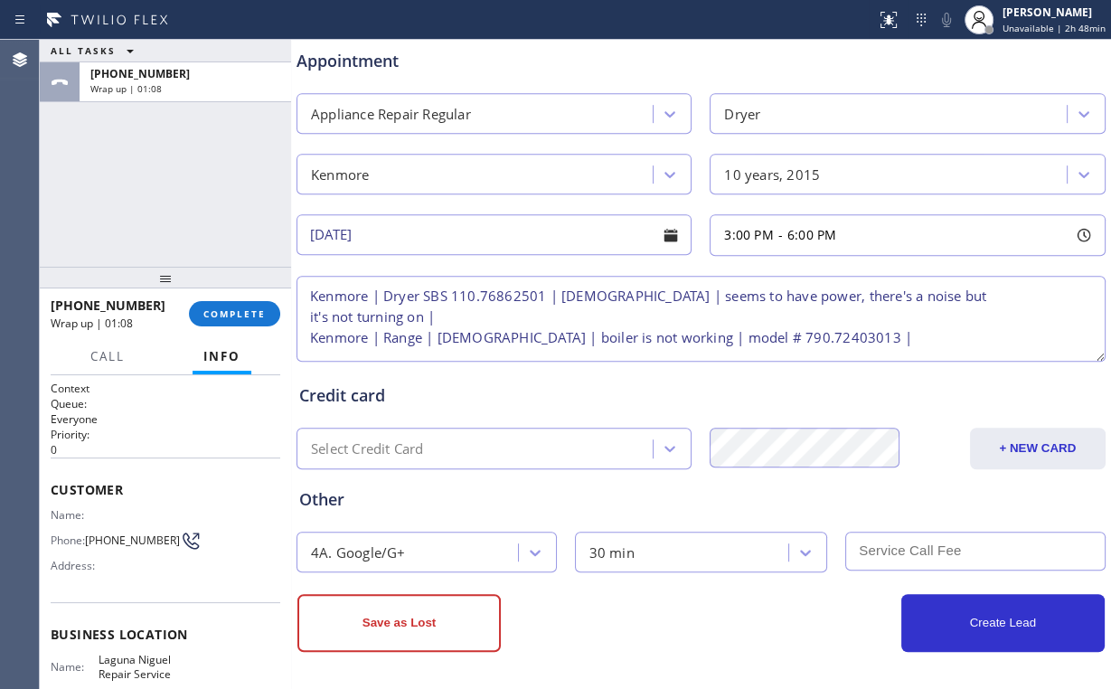
click at [938, 551] on input "text" at bounding box center [975, 551] width 260 height 39
type input "40"
click at [608, 383] on div "Credit card" at bounding box center [701, 395] width 804 height 24
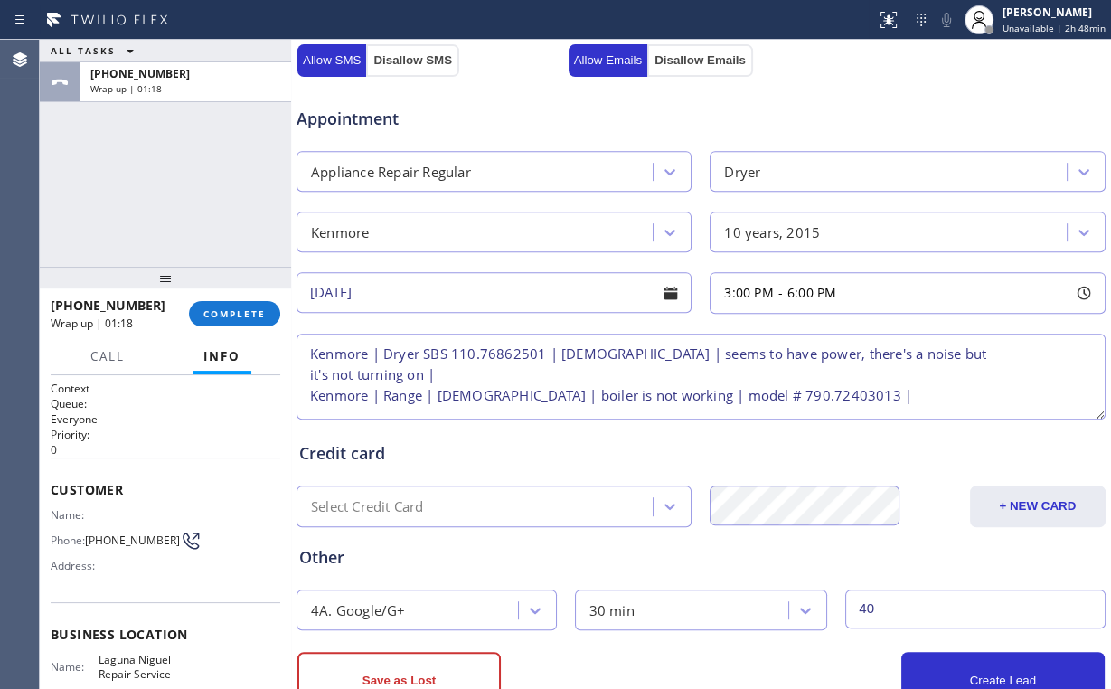
scroll to position [0, 0]
click at [303, 354] on textarea "Kenmore | Dryer SBS 110.76862501 | [DEMOGRAPHIC_DATA] | seems to have power, th…" at bounding box center [701, 377] width 809 height 86
click at [817, 401] on textarea "3-6 | $40 scf | Kenmore | Dryer SBS 110.76862501 | [DEMOGRAPHIC_DATA] | seems t…" at bounding box center [701, 377] width 809 height 86
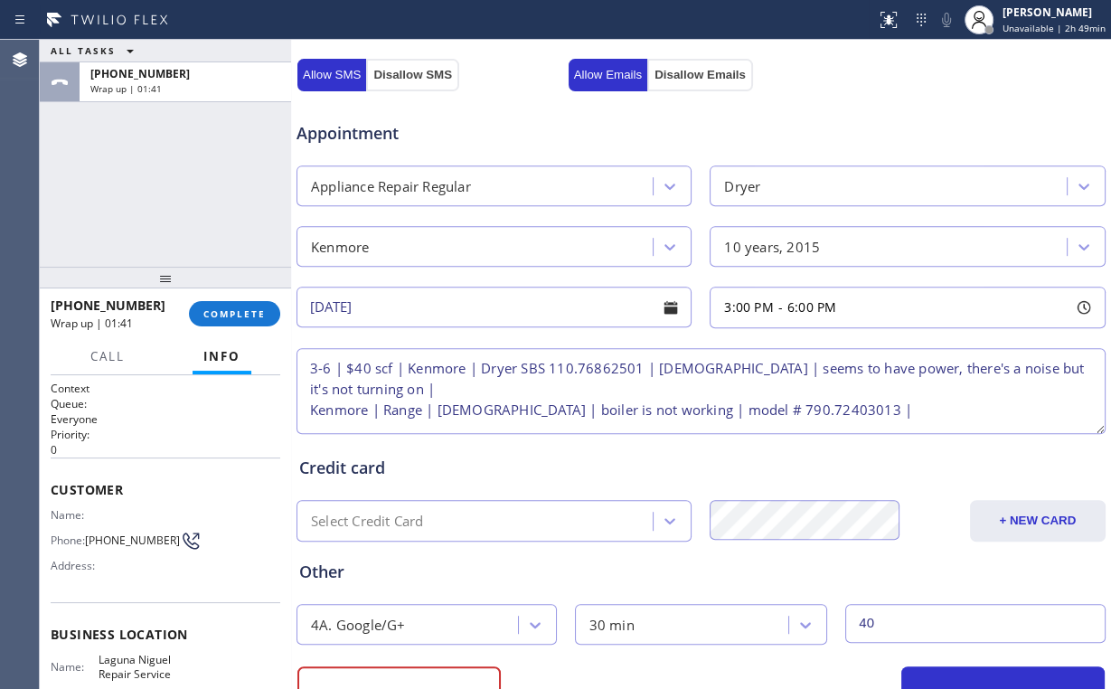
scroll to position [709, 0]
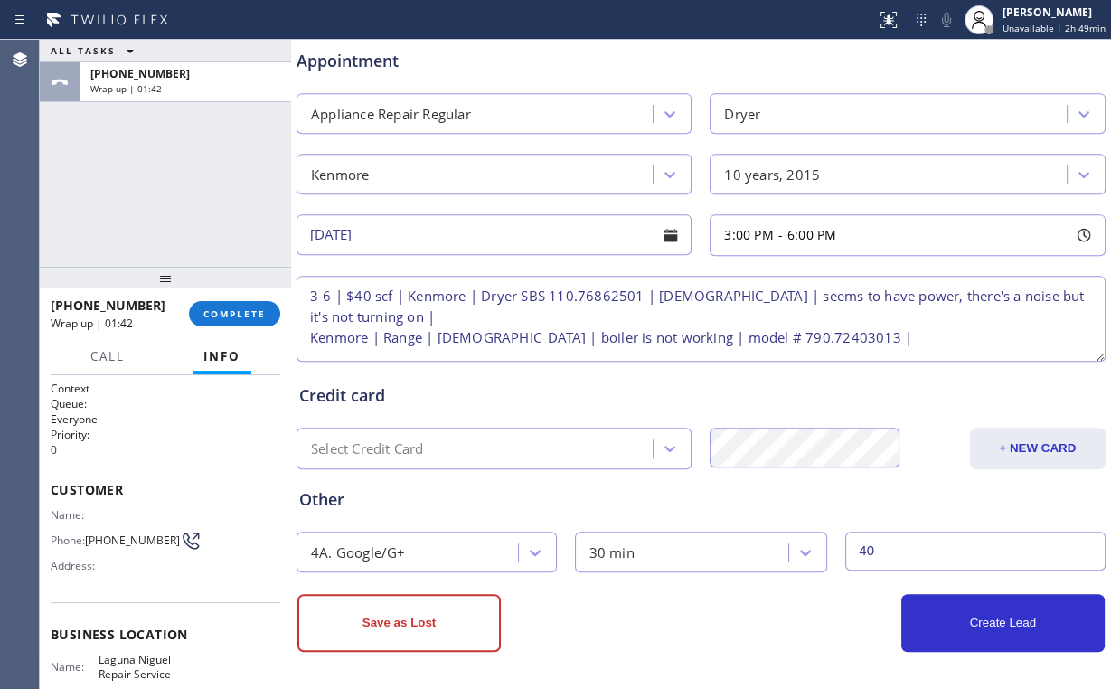
click at [827, 329] on textarea "3-6 | $40 scf | Kenmore | Dryer SBS 110.76862501 | [DEMOGRAPHIC_DATA] | seems t…" at bounding box center [701, 319] width 809 height 86
paste textarea "Laguna Niguel Repair Service"
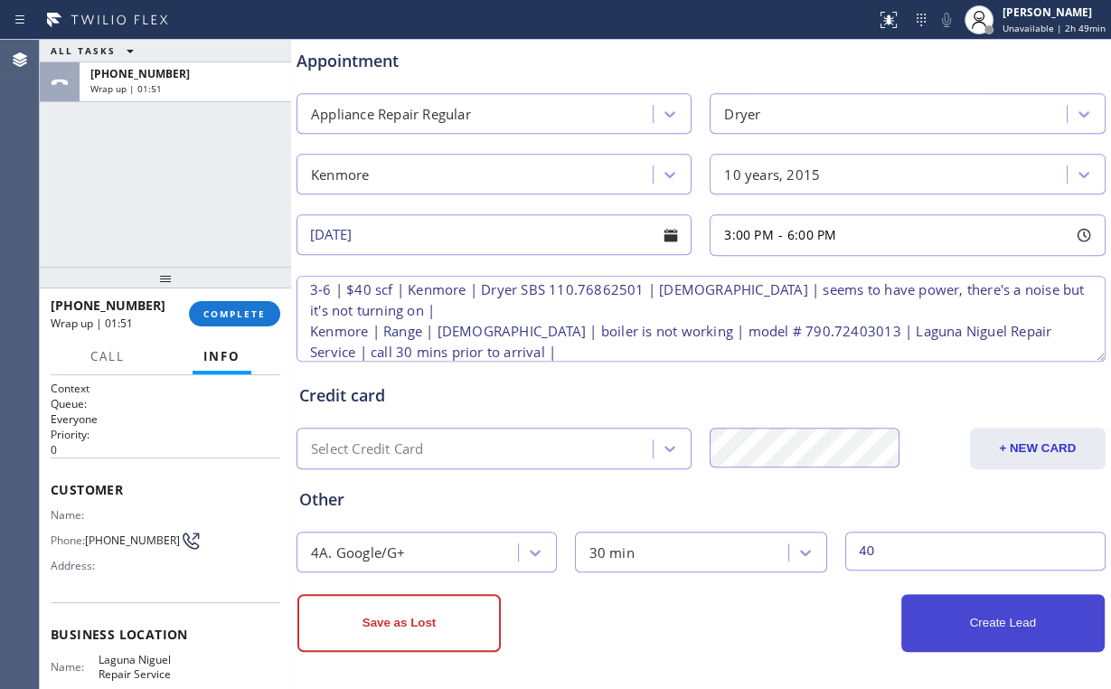
type textarea "3-6 | $40 scf | Kenmore | Dryer SBS 110.76862501 | [DEMOGRAPHIC_DATA] | seems t…"
click at [998, 594] on button "Create Lead" at bounding box center [1002, 623] width 203 height 58
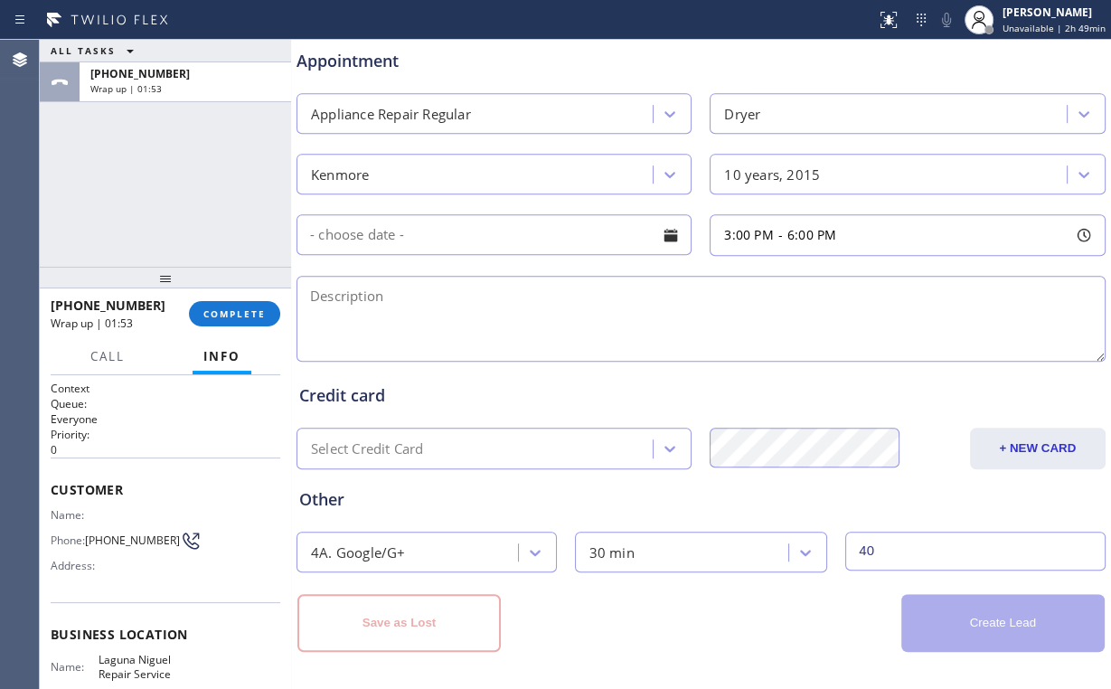
scroll to position [0, 0]
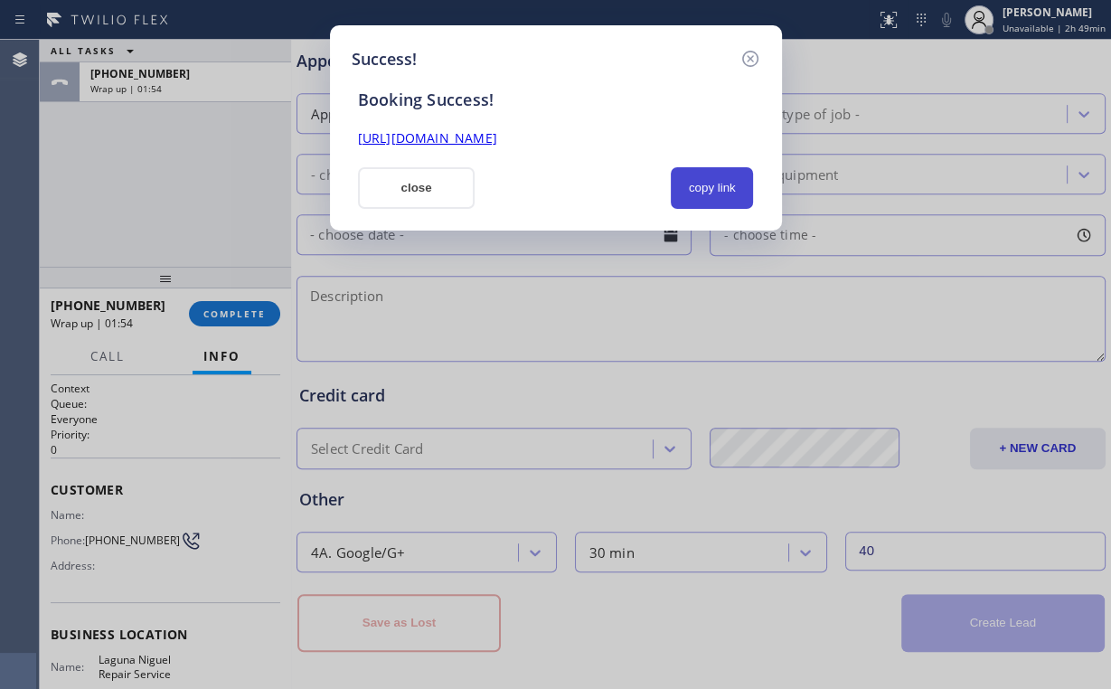
click at [685, 191] on button "copy link" at bounding box center [712, 188] width 83 height 42
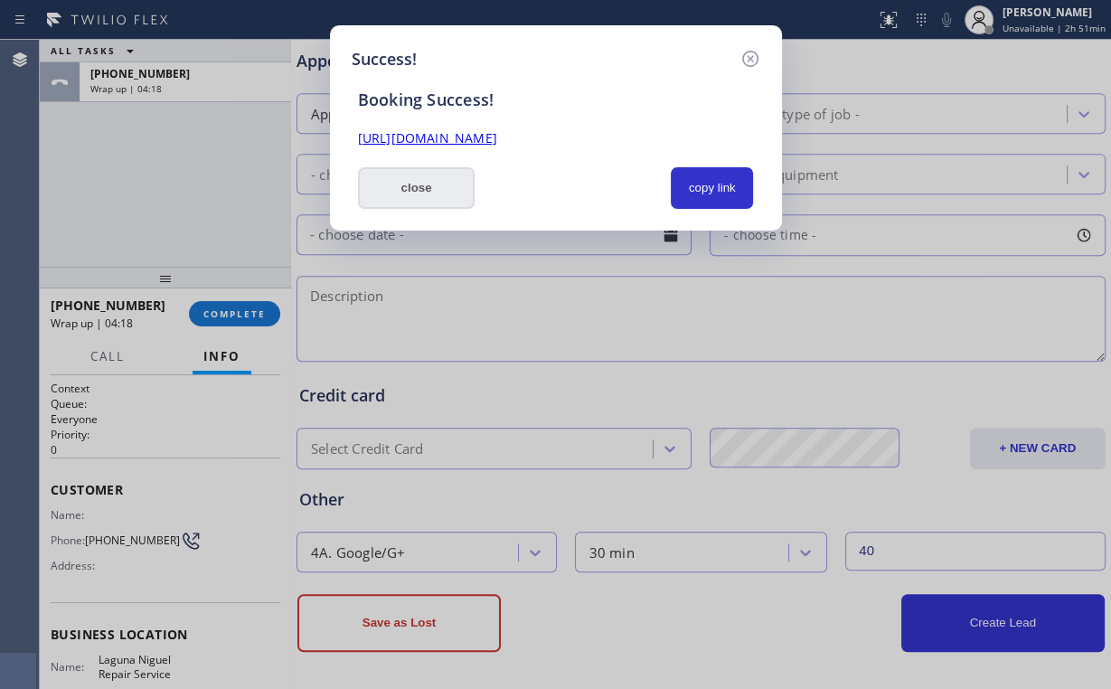
click at [417, 173] on button "close" at bounding box center [417, 188] width 118 height 42
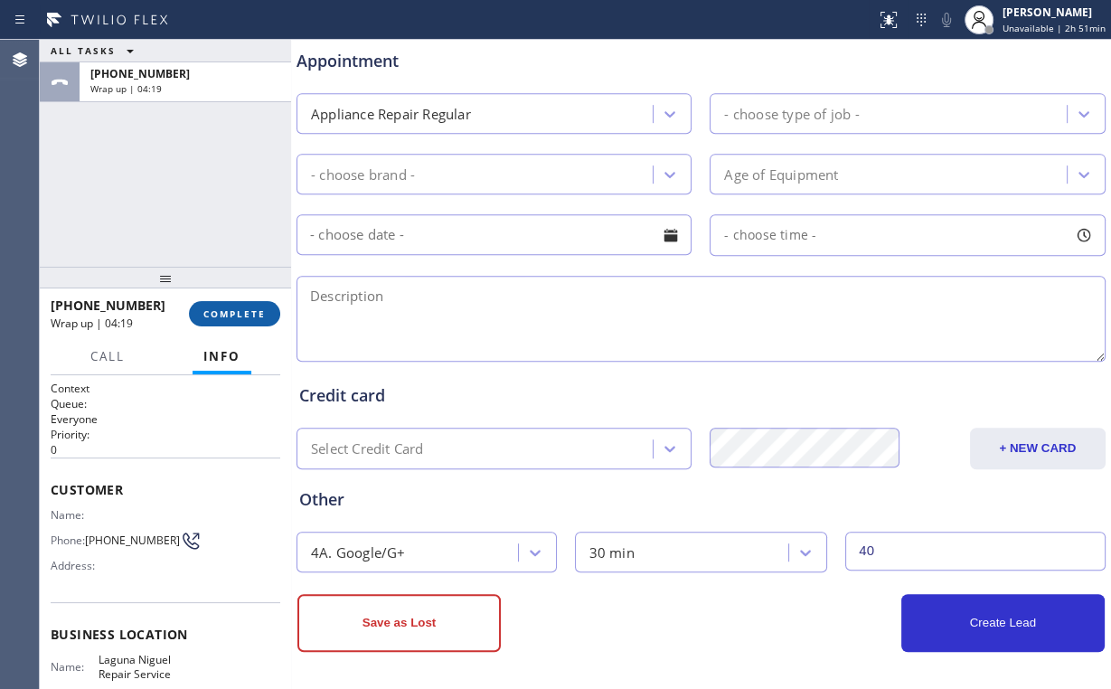
click at [240, 319] on span "COMPLETE" at bounding box center [234, 313] width 62 height 13
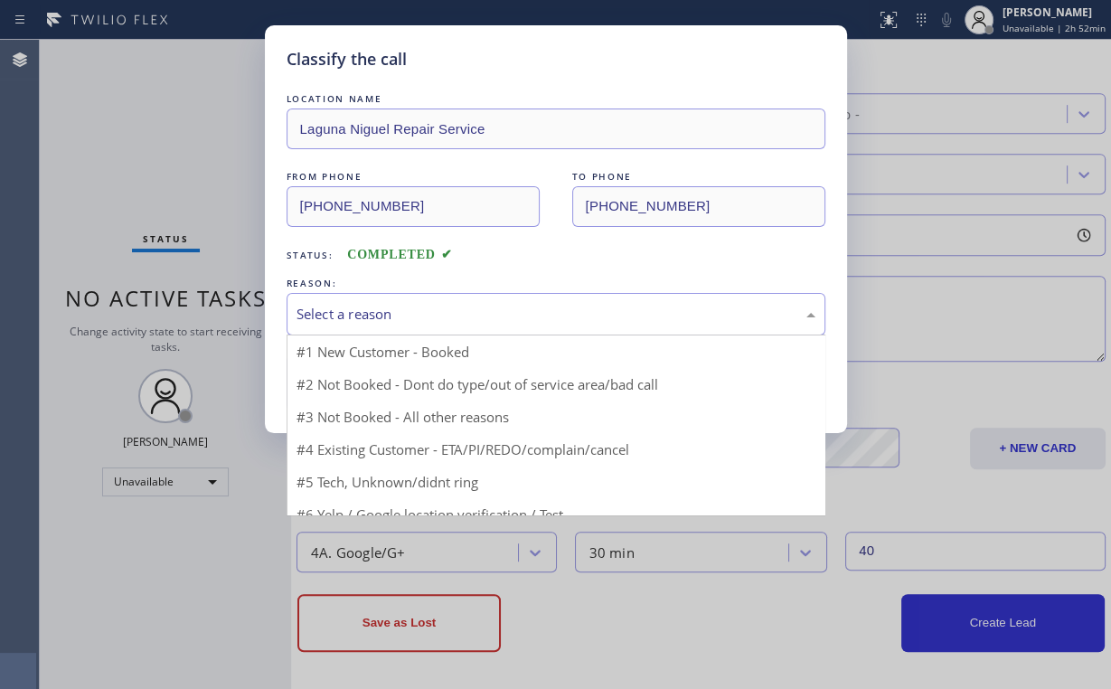
click at [383, 314] on div "Select a reason" at bounding box center [556, 314] width 519 height 21
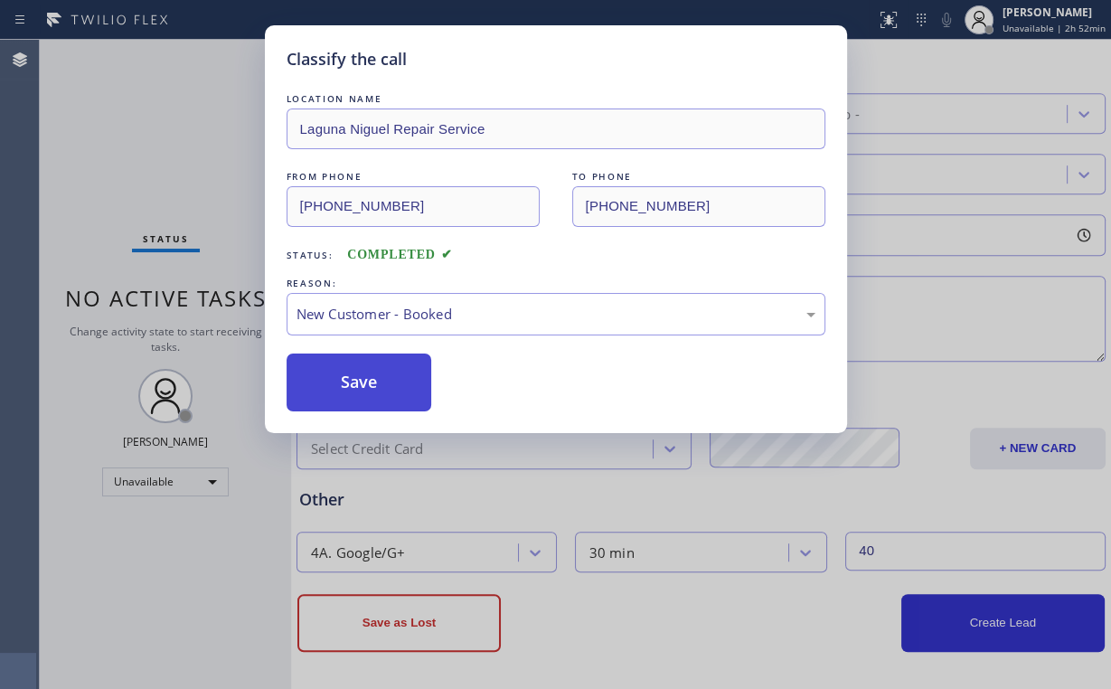
click at [379, 384] on button "Save" at bounding box center [360, 383] width 146 height 58
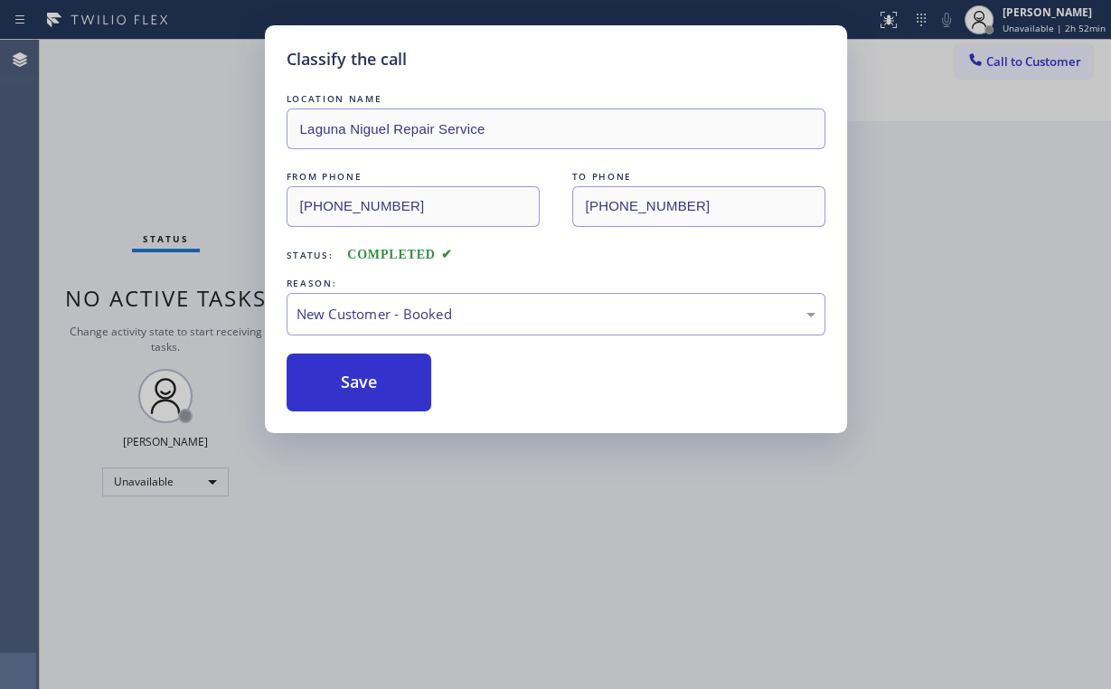
click at [170, 192] on div "Classify the call LOCATION NAME [GEOGRAPHIC_DATA] Repair Service FROM PHONE [PH…" at bounding box center [555, 344] width 1111 height 689
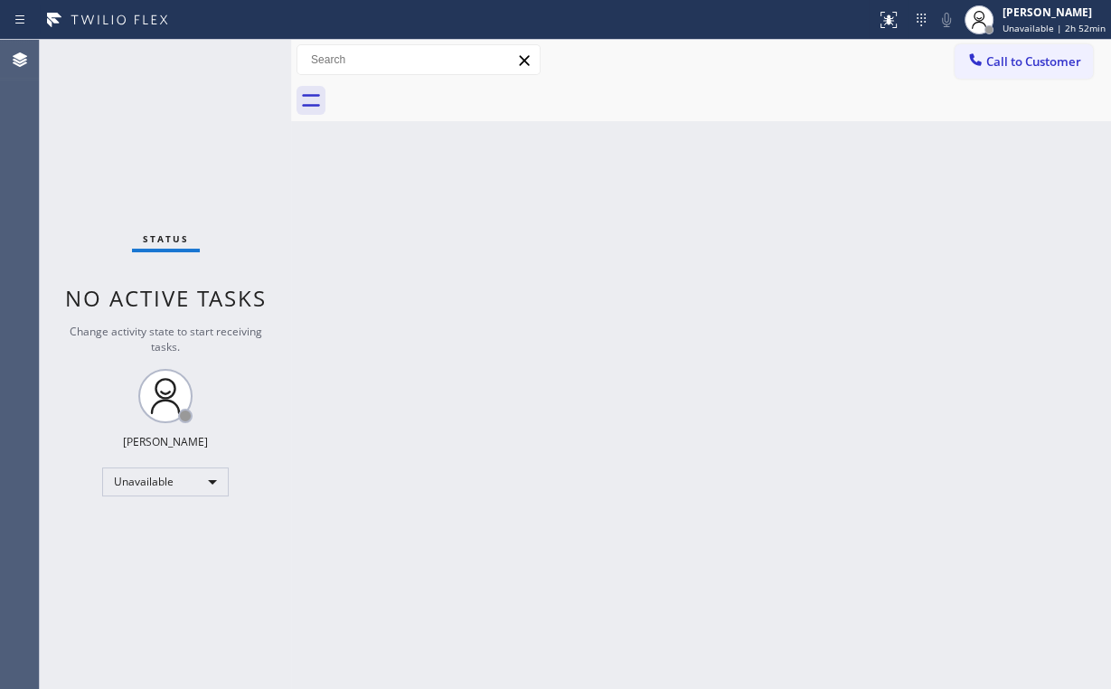
click at [973, 325] on div "Back to Dashboard Change Sender ID Customers Technicians Select a contact Outbo…" at bounding box center [701, 364] width 820 height 649
click at [333, 290] on div "Back to Dashboard Change Sender ID Customers Technicians Select a contact Outbo…" at bounding box center [701, 364] width 820 height 649
drag, startPoint x: 1014, startPoint y: 59, endPoint x: 1002, endPoint y: 74, distance: 19.3
click at [1007, 69] on span "Call to Customer" at bounding box center [1033, 61] width 95 height 16
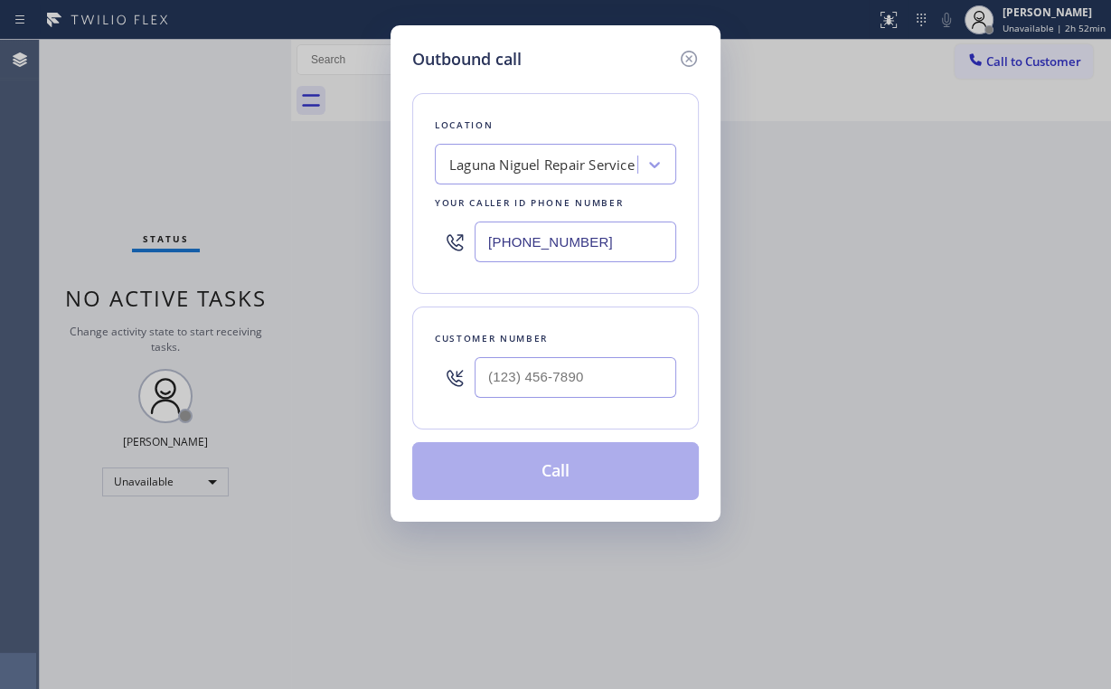
drag, startPoint x: 574, startPoint y: 242, endPoint x: 286, endPoint y: 250, distance: 288.5
click at [315, 243] on div "Outbound call Location [GEOGRAPHIC_DATA] Repair Service Your caller id phone nu…" at bounding box center [555, 344] width 1111 height 689
paste input "650) 243-0322"
type input "[PHONE_NUMBER]"
click at [564, 383] on input "(___) ___-____" at bounding box center [576, 377] width 202 height 41
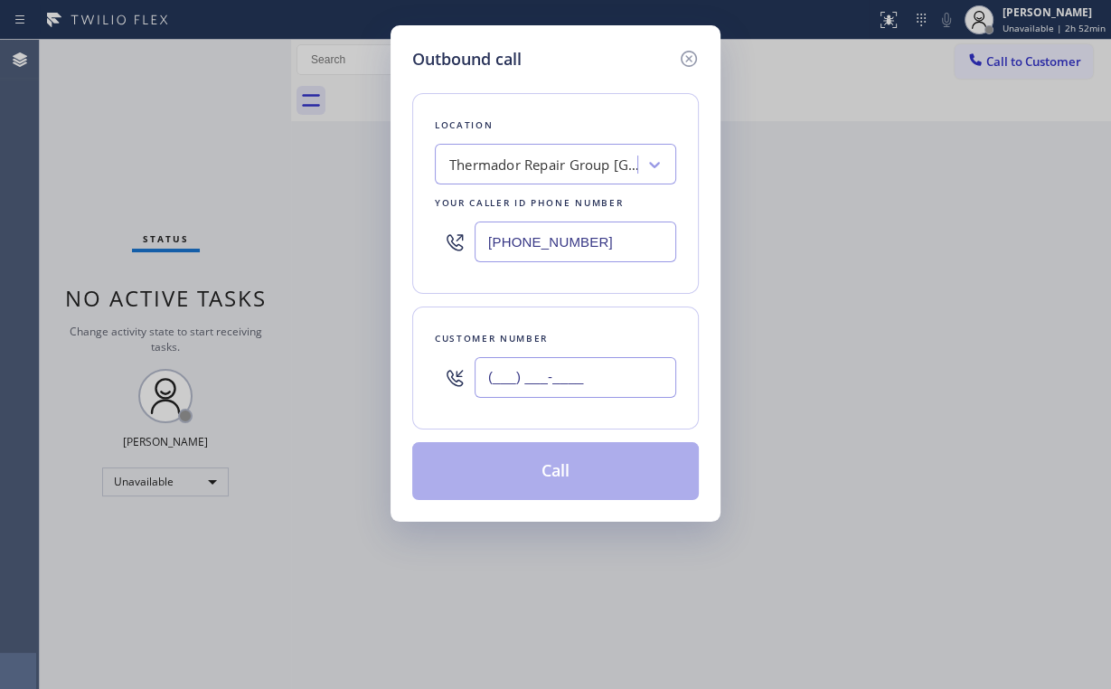
paste input "916) 712-8718"
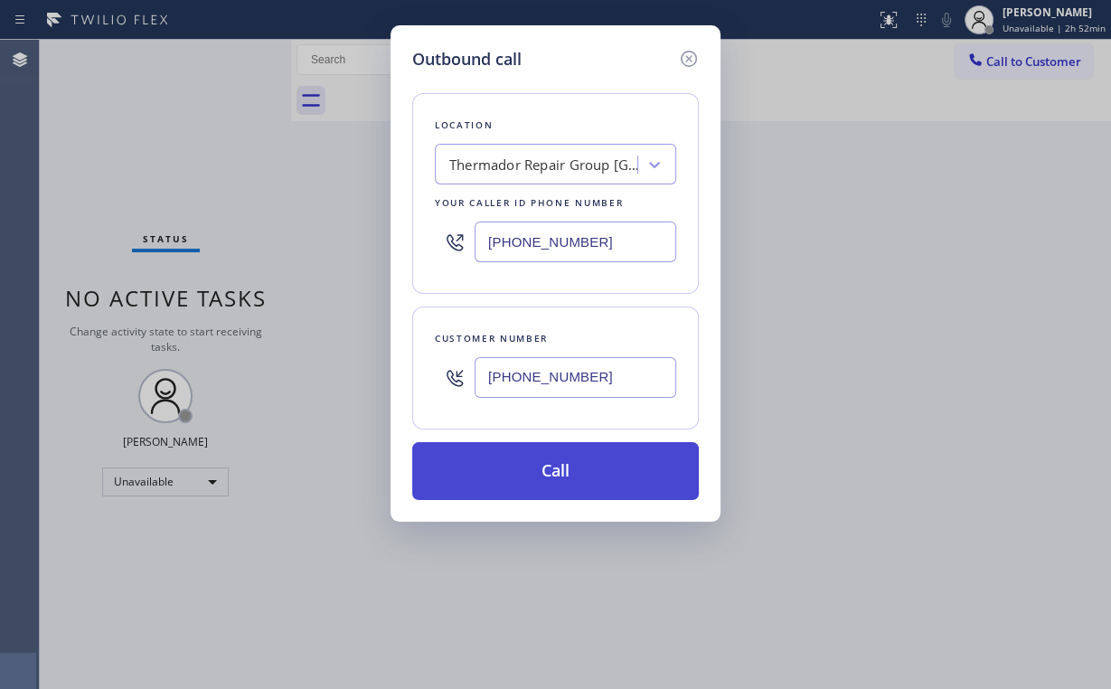
type input "[PHONE_NUMBER]"
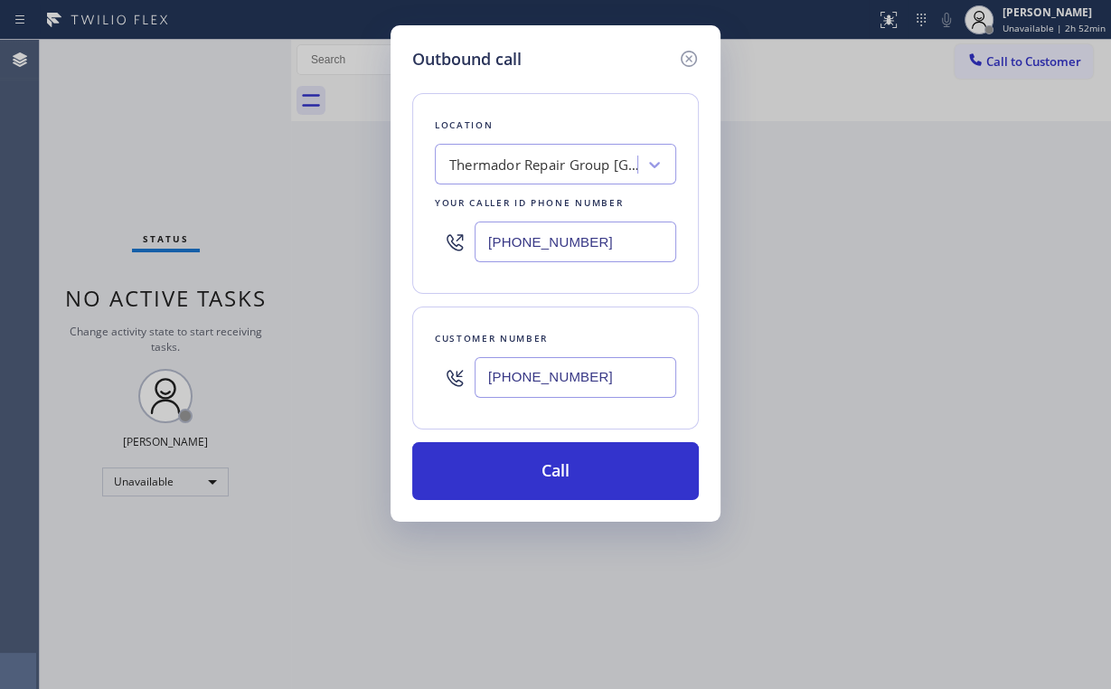
drag, startPoint x: 536, startPoint y: 472, endPoint x: 469, endPoint y: 686, distance: 224.5
click at [534, 474] on button "Call" at bounding box center [555, 471] width 287 height 58
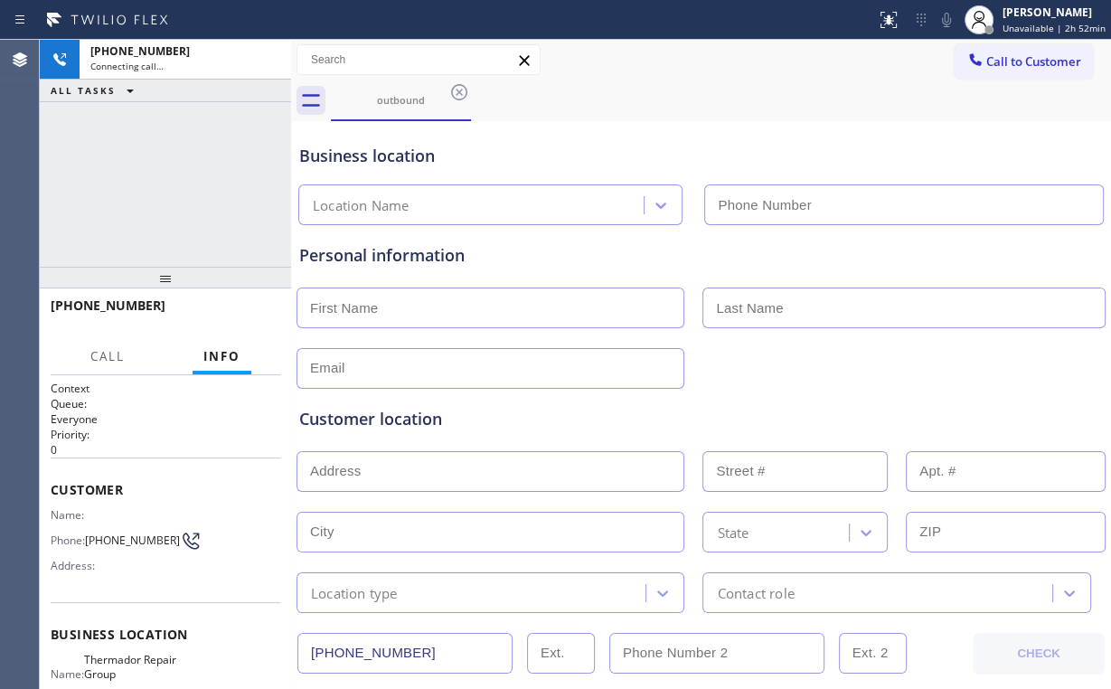
drag, startPoint x: 107, startPoint y: 199, endPoint x: 187, endPoint y: 196, distance: 80.5
click at [109, 199] on div "[PHONE_NUMBER] Connecting call… ALL TASKS ALL TASKS ACTIVE TASKS TASKS IN WRAP …" at bounding box center [165, 153] width 251 height 227
type input "[PHONE_NUMBER]"
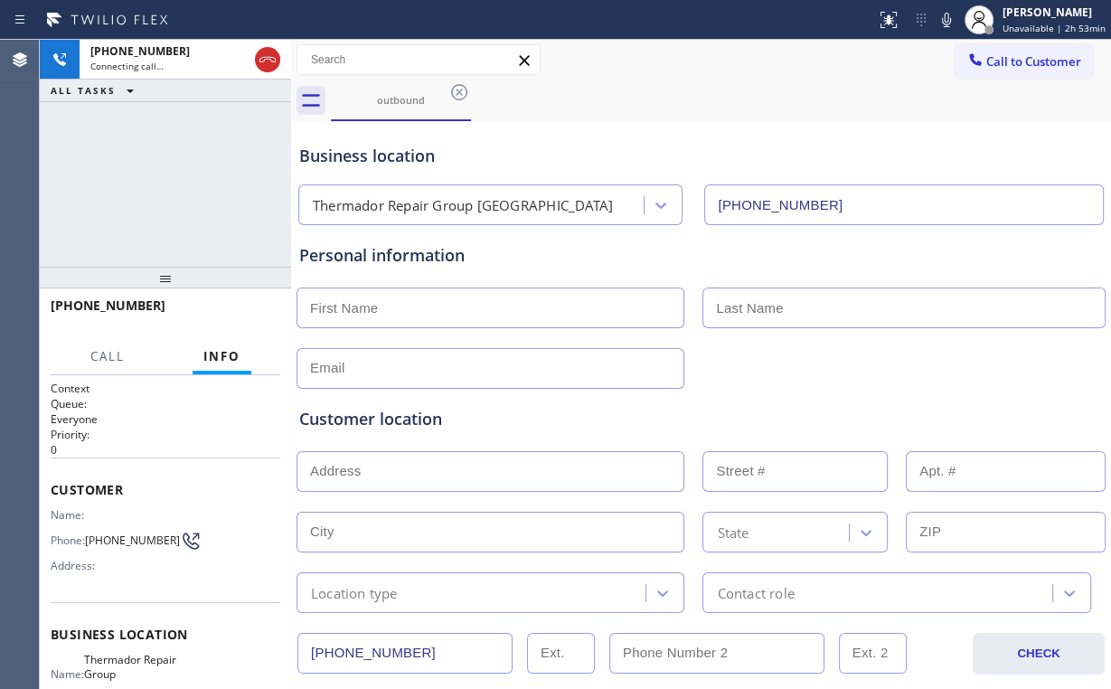
click at [186, 188] on div "[PHONE_NUMBER] Connecting call… ALL TASKS ALL TASKS ACTIVE TASKS TASKS IN WRAP …" at bounding box center [165, 153] width 251 height 227
click at [651, 138] on div "Business location Thermador Repair Group [GEOGRAPHIC_DATA] [PHONE_NUMBER]" at bounding box center [701, 175] width 811 height 99
click at [180, 183] on div "[PHONE_NUMBER] Live | 00:16 ALL TASKS ALL TASKS ACTIVE TASKS TASKS IN WRAP UP" at bounding box center [165, 153] width 251 height 227
click at [180, 183] on div "[PHONE_NUMBER] Live | 00:17 ALL TASKS ALL TASKS ACTIVE TASKS TASKS IN WRAP UP" at bounding box center [165, 153] width 251 height 227
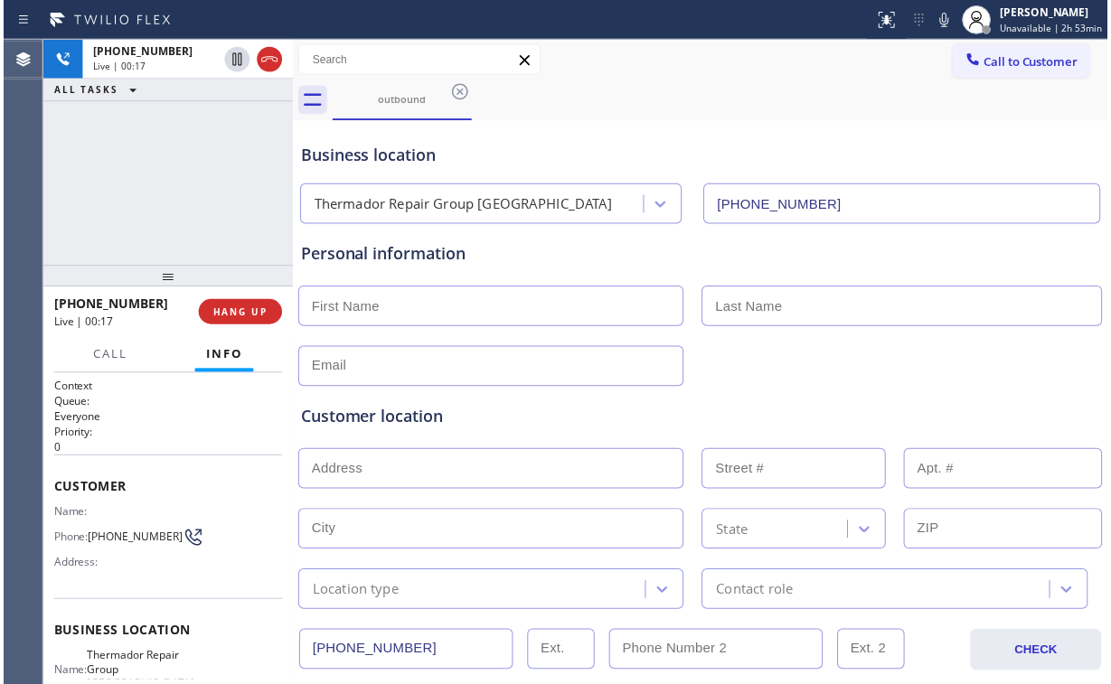
scroll to position [72, 0]
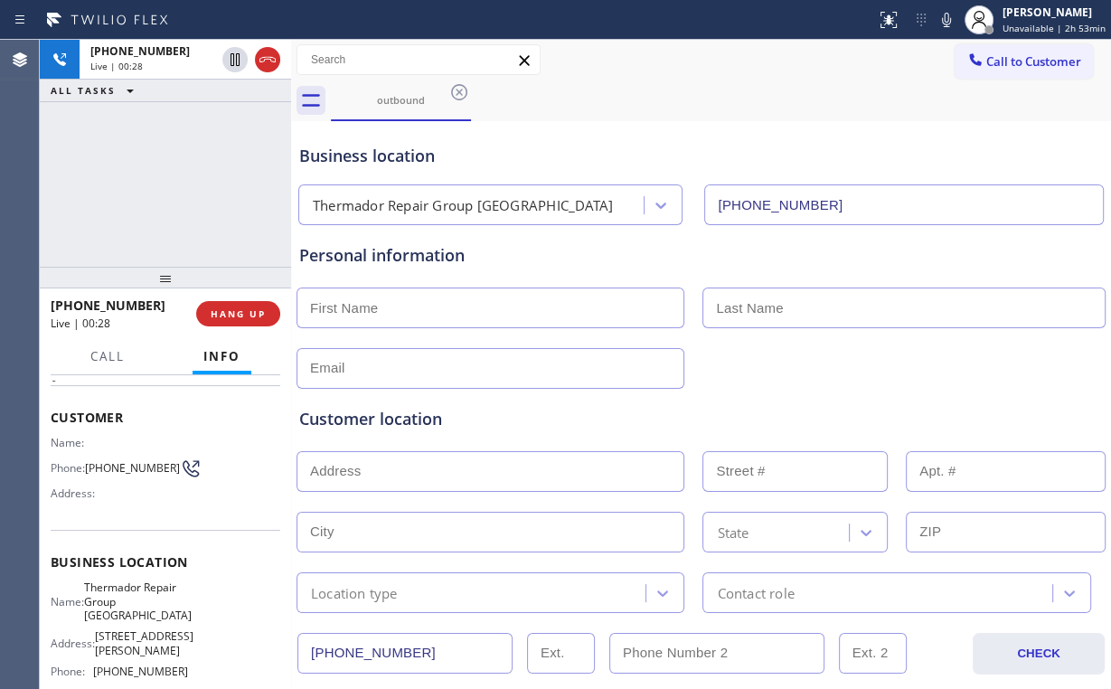
drag, startPoint x: 270, startPoint y: 306, endPoint x: 297, endPoint y: 314, distance: 27.2
click at [269, 306] on button "HANG UP" at bounding box center [238, 313] width 84 height 25
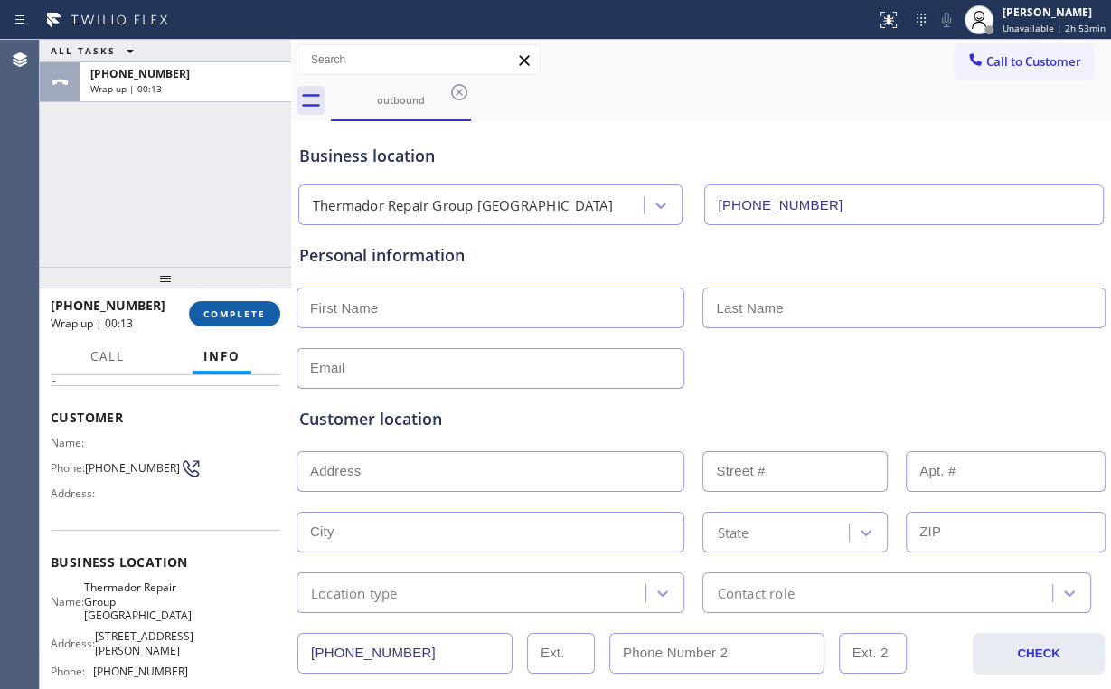
click at [230, 313] on span "COMPLETE" at bounding box center [234, 313] width 62 height 13
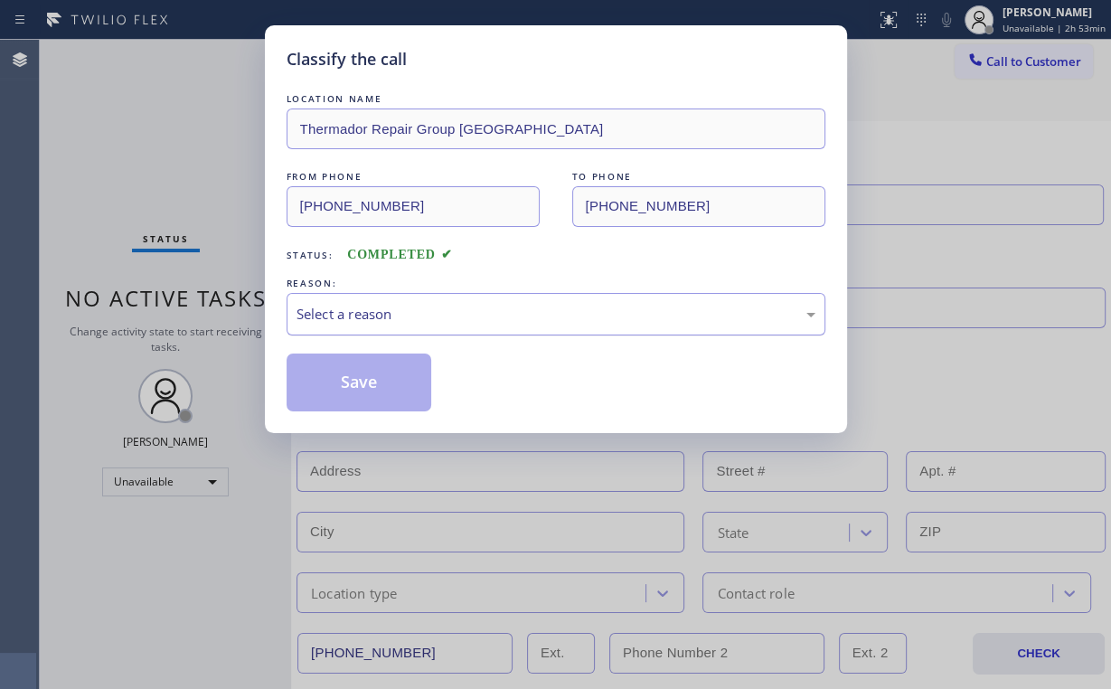
click at [354, 318] on div "Select a reason" at bounding box center [556, 314] width 519 height 21
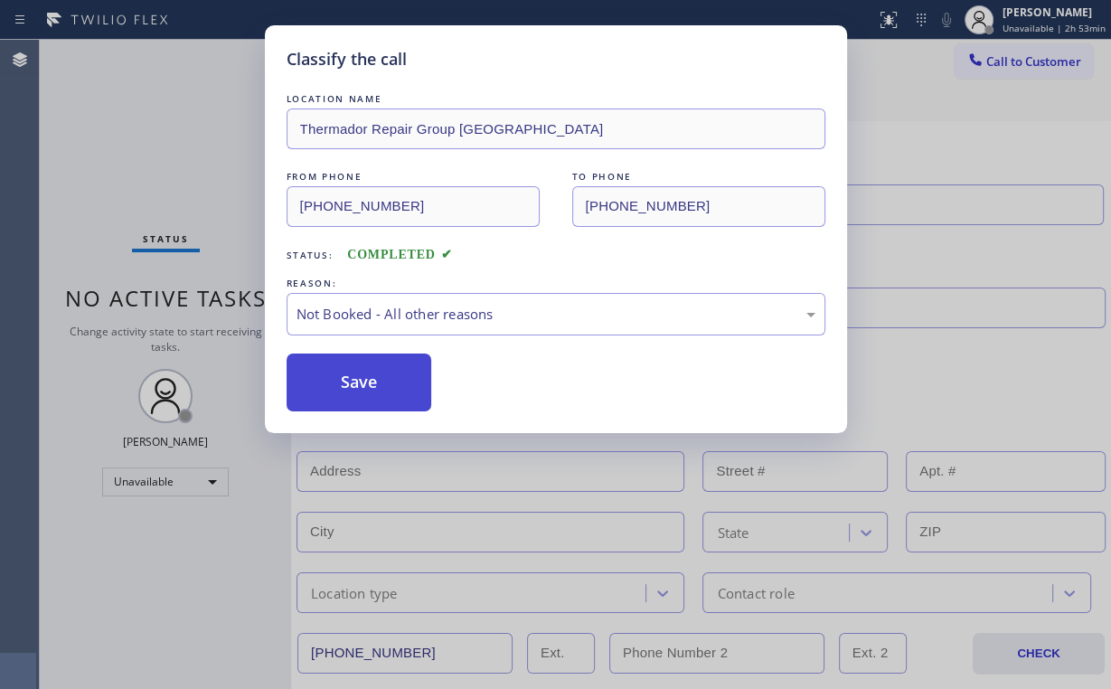
drag, startPoint x: 362, startPoint y: 383, endPoint x: 337, endPoint y: 353, distance: 39.3
click at [363, 381] on button "Save" at bounding box center [360, 383] width 146 height 58
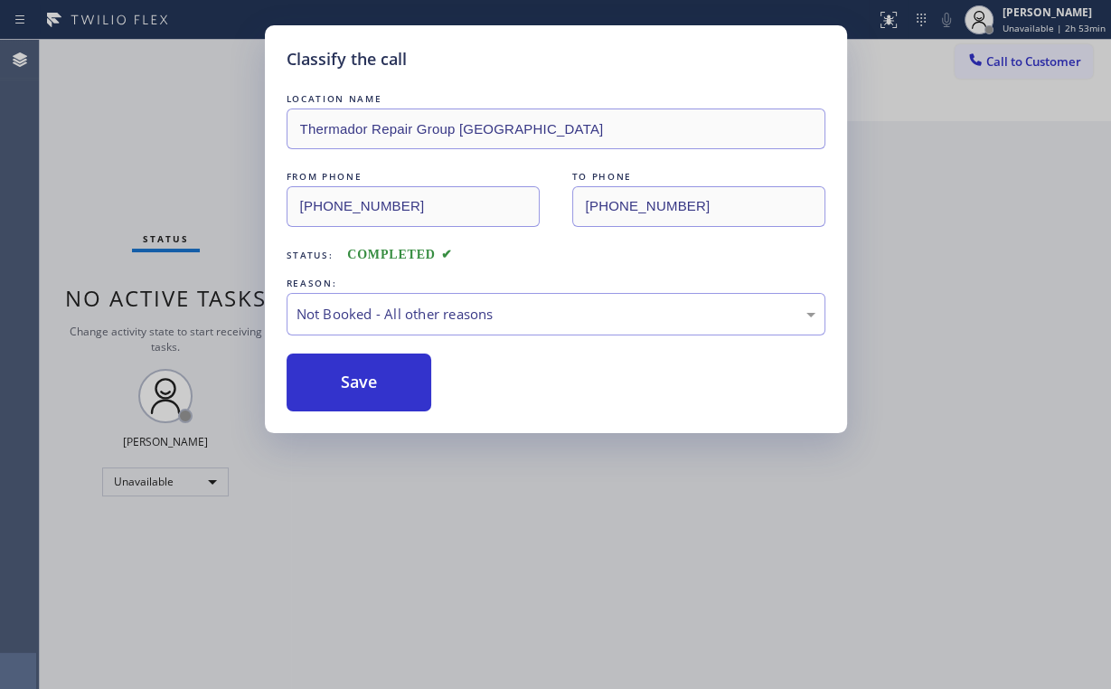
click at [61, 119] on div "Classify the call LOCATION NAME Thermador Repair Group Menlo Park FROM PHONE [P…" at bounding box center [555, 344] width 1111 height 689
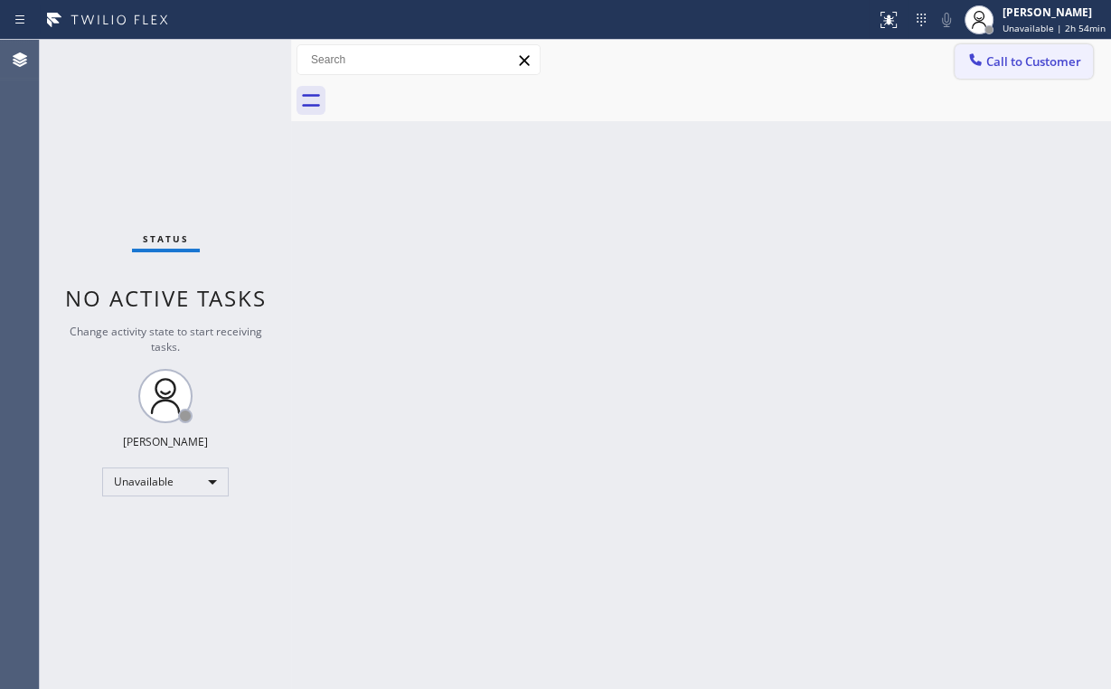
click at [1011, 78] on div "Call to Customer Outbound call Location Thermador Repair Group [GEOGRAPHIC_DATA…" at bounding box center [701, 60] width 820 height 41
click at [1032, 48] on button "Call to Customer" at bounding box center [1024, 61] width 138 height 34
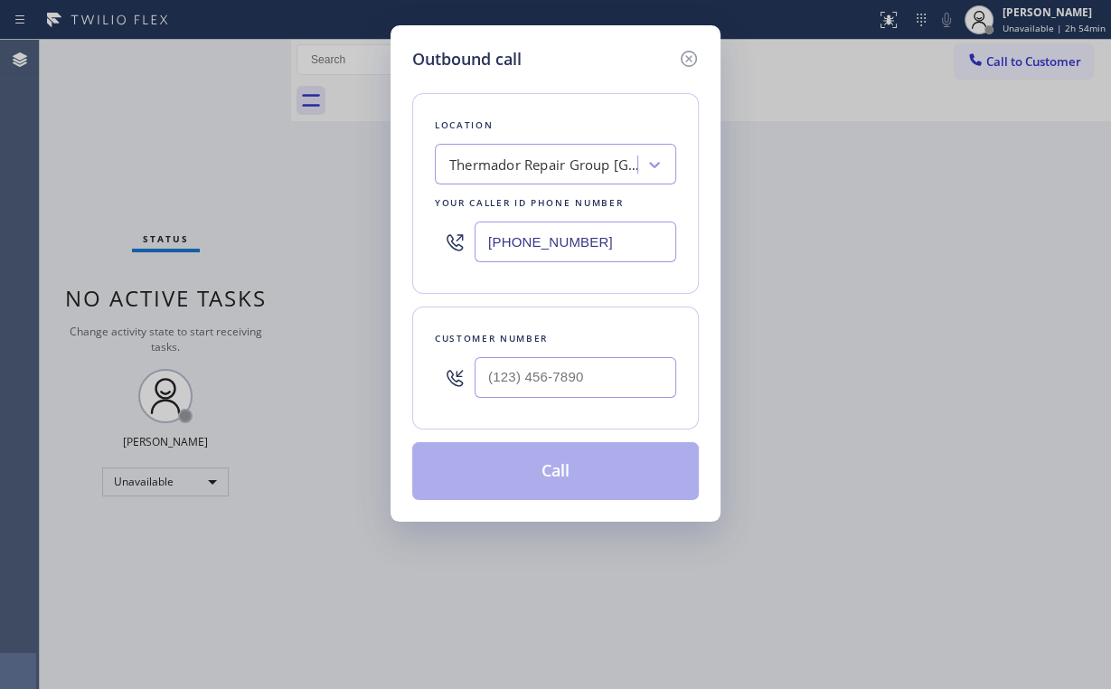
drag, startPoint x: 354, startPoint y: 246, endPoint x: 339, endPoint y: 248, distance: 14.6
click at [339, 248] on div "Outbound call Location Thermador Repair Group [GEOGRAPHIC_DATA] Your caller id …" at bounding box center [555, 344] width 1111 height 689
paste input "480) 545-267"
type input "[PHONE_NUMBER]"
click at [561, 362] on input "(___) ___-____" at bounding box center [576, 377] width 202 height 41
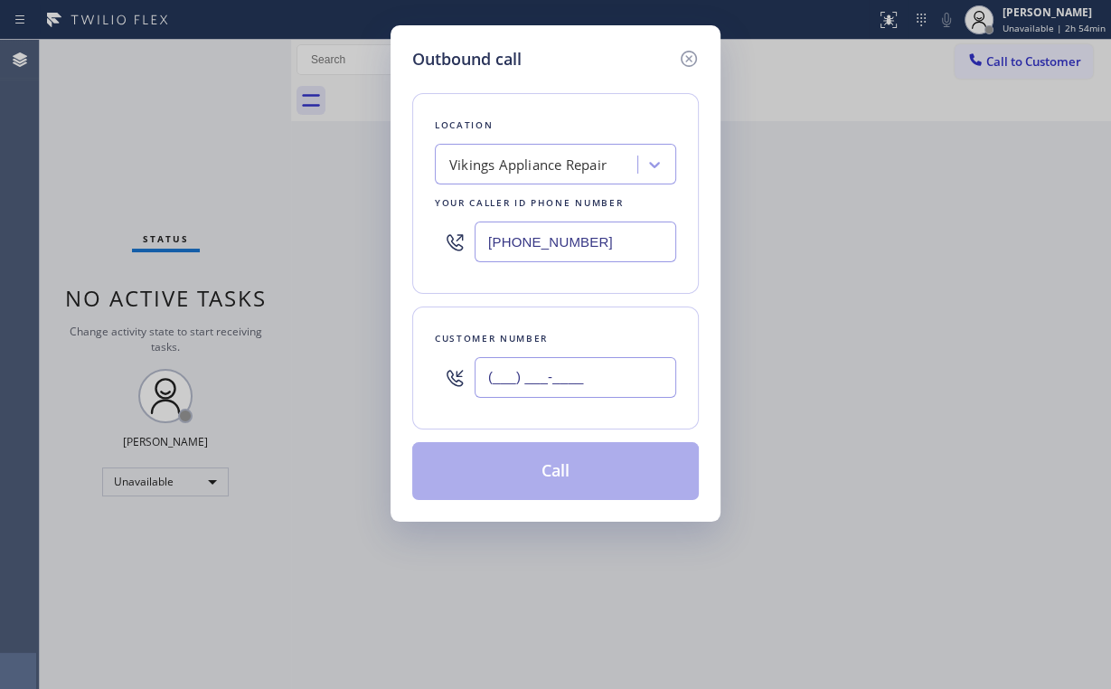
paste input "480) 274-4243"
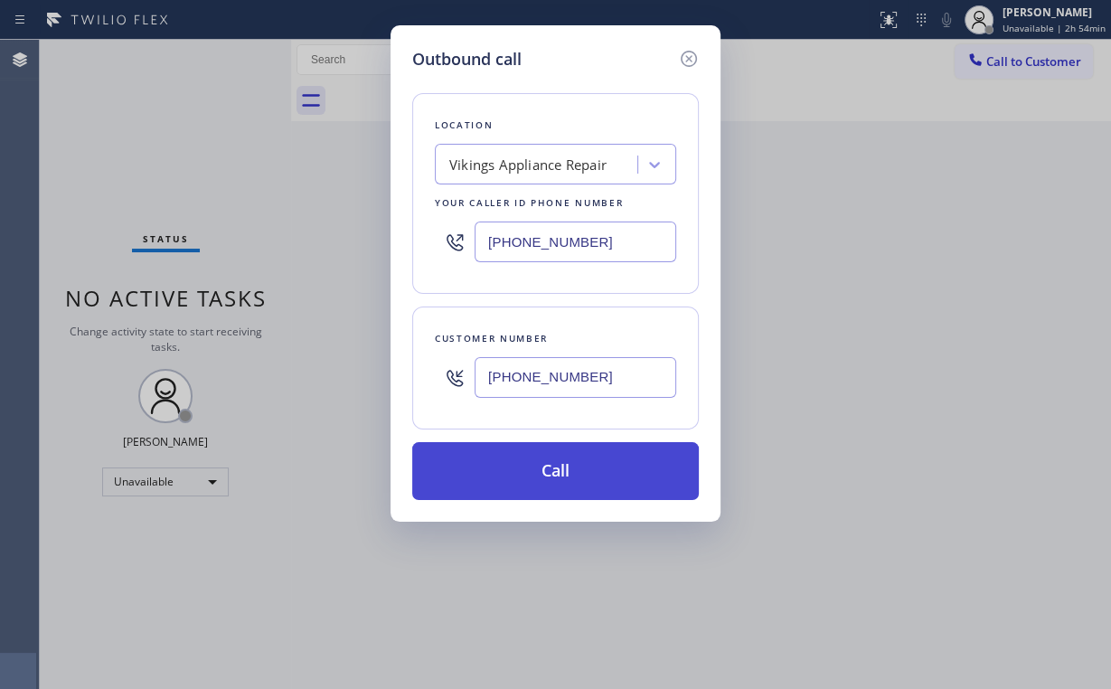
type input "[PHONE_NUMBER]"
click at [536, 464] on button "Call" at bounding box center [555, 471] width 287 height 58
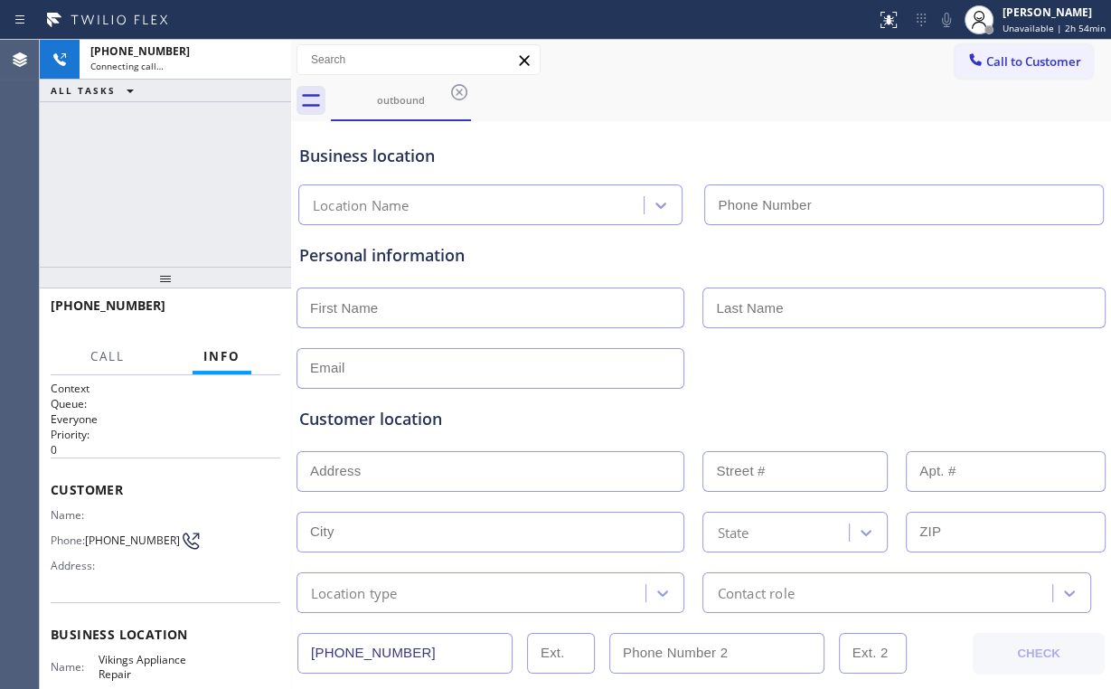
type input "[PHONE_NUMBER]"
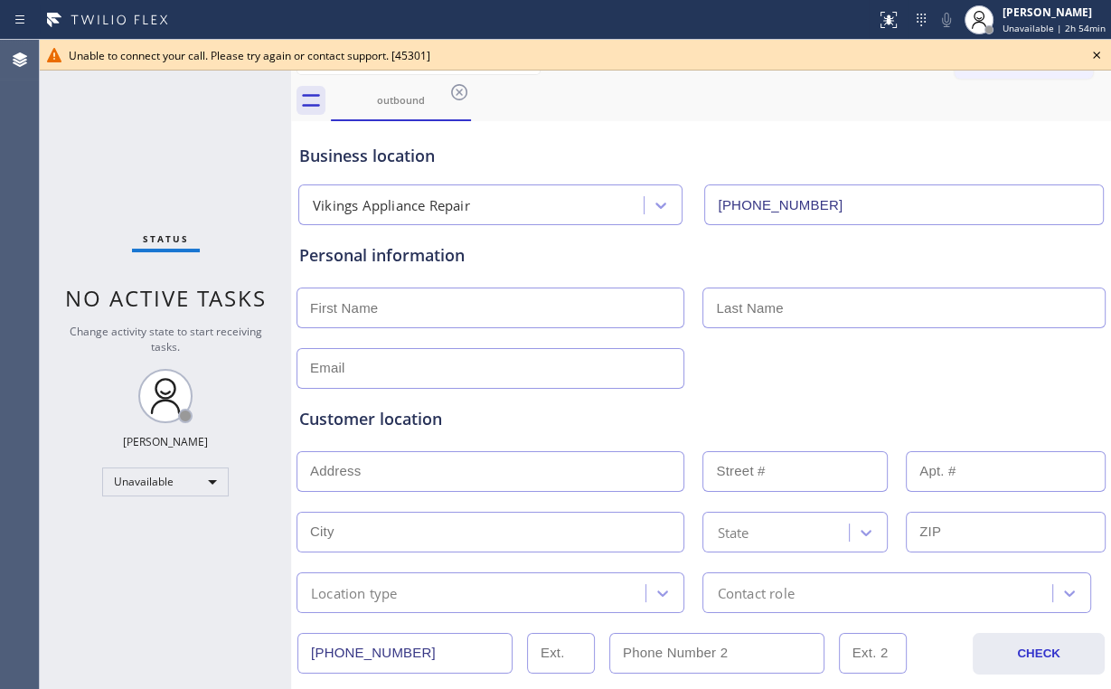
click at [995, 147] on div "Business location" at bounding box center [701, 156] width 804 height 24
click at [1096, 52] on icon at bounding box center [1097, 55] width 22 height 22
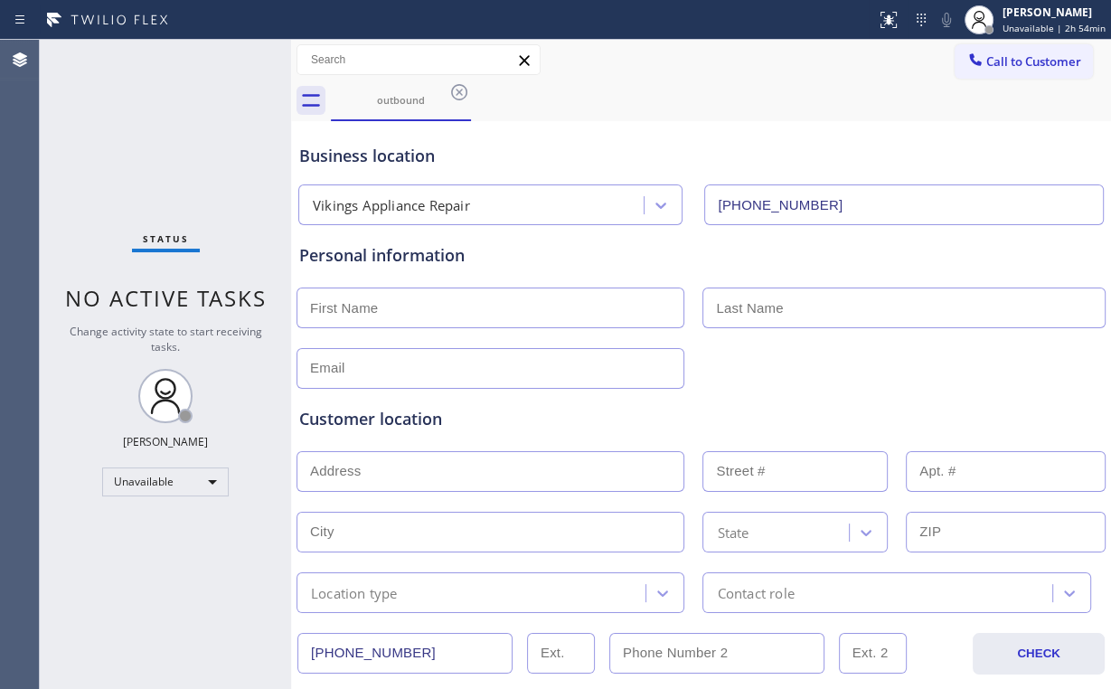
drag, startPoint x: 957, startPoint y: 141, endPoint x: 1104, endPoint y: 191, distance: 154.7
click at [961, 145] on div "Business location Vikings Appliance Repair [PHONE_NUMBER]" at bounding box center [701, 175] width 811 height 99
click at [986, 57] on span "Call to Customer" at bounding box center [1033, 61] width 95 height 16
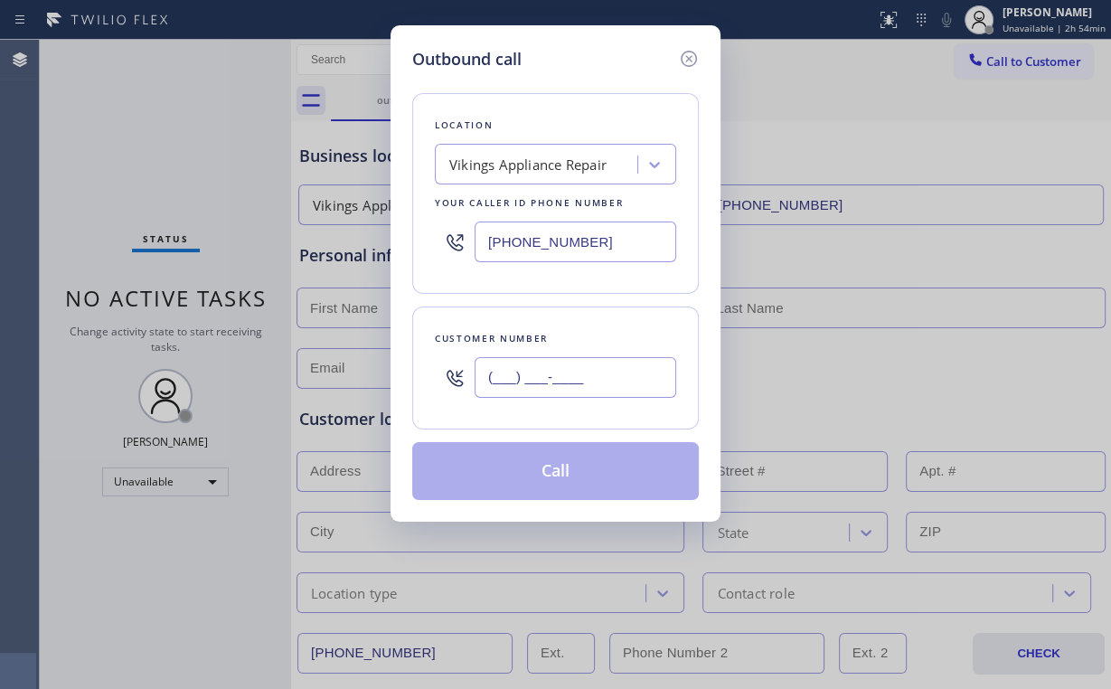
click at [598, 374] on input "(___) ___-____" at bounding box center [576, 377] width 202 height 41
paste input "480) 274-4243"
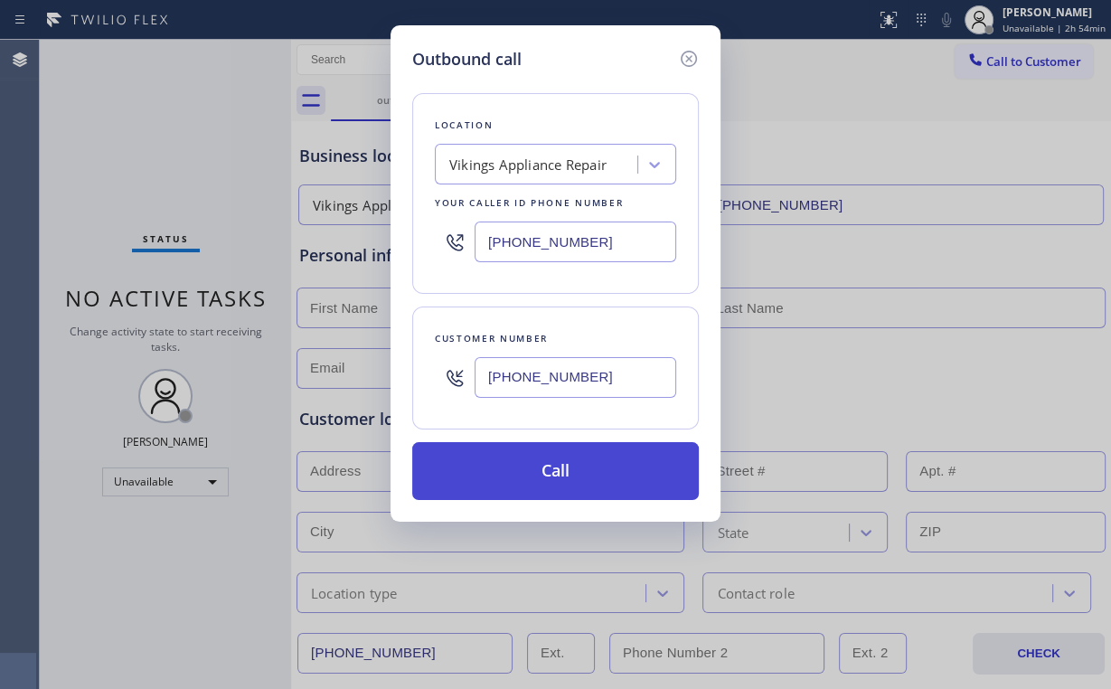
type input "[PHONE_NUMBER]"
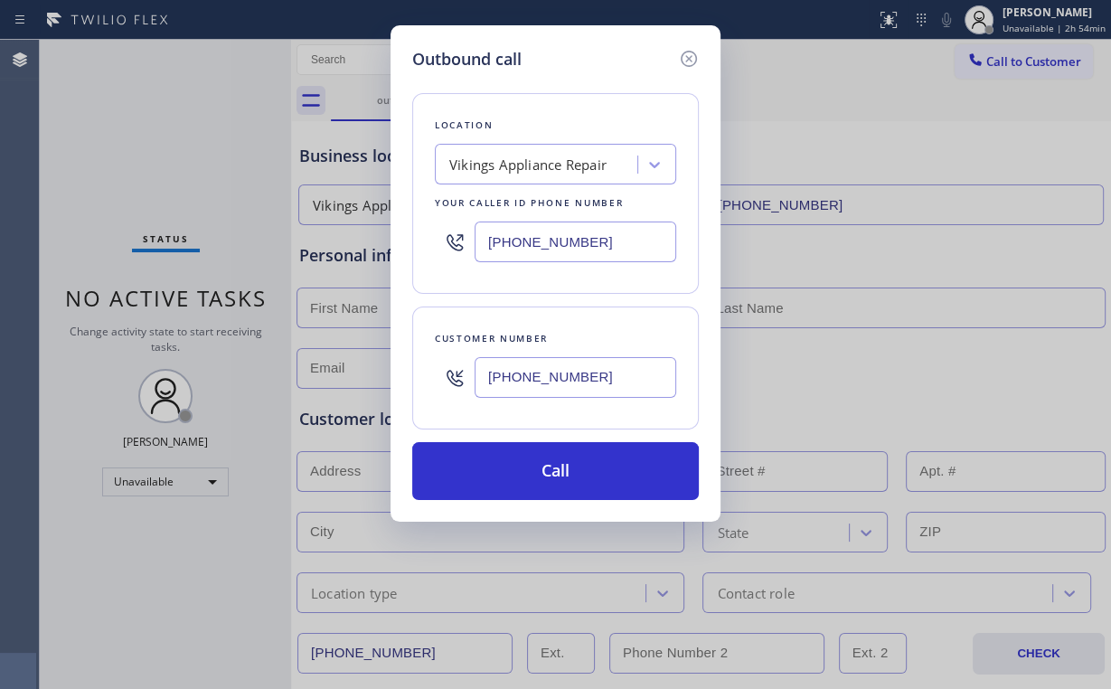
drag, startPoint x: 568, startPoint y: 477, endPoint x: 426, endPoint y: 629, distance: 207.9
click at [568, 477] on button "Call" at bounding box center [555, 471] width 287 height 58
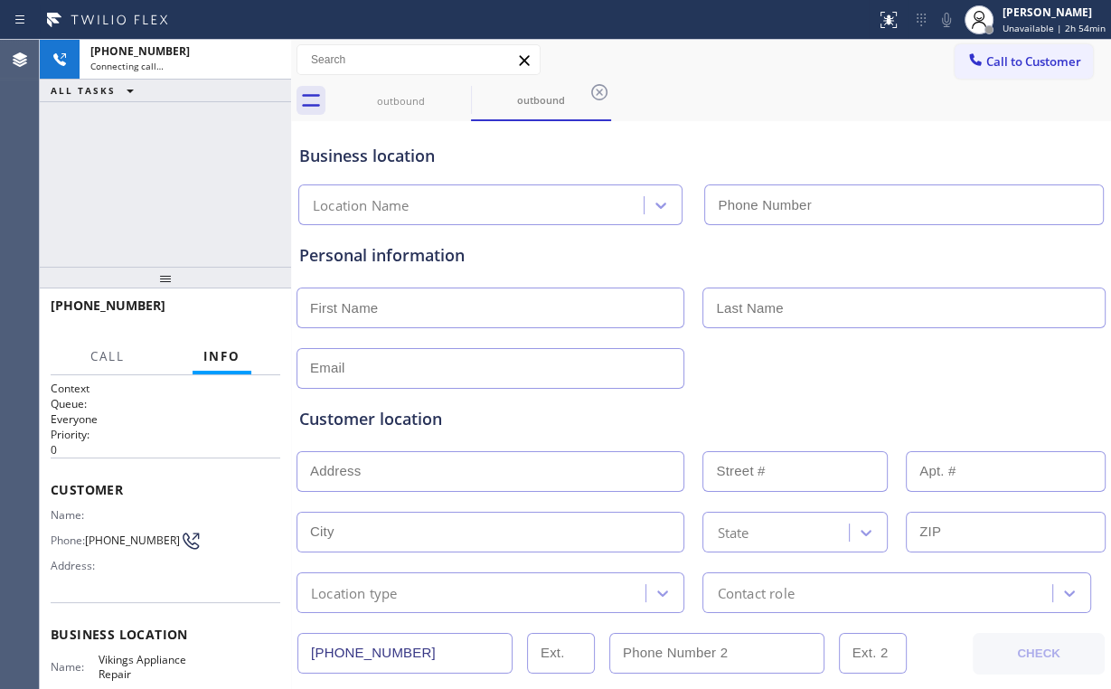
type input "[PHONE_NUMBER]"
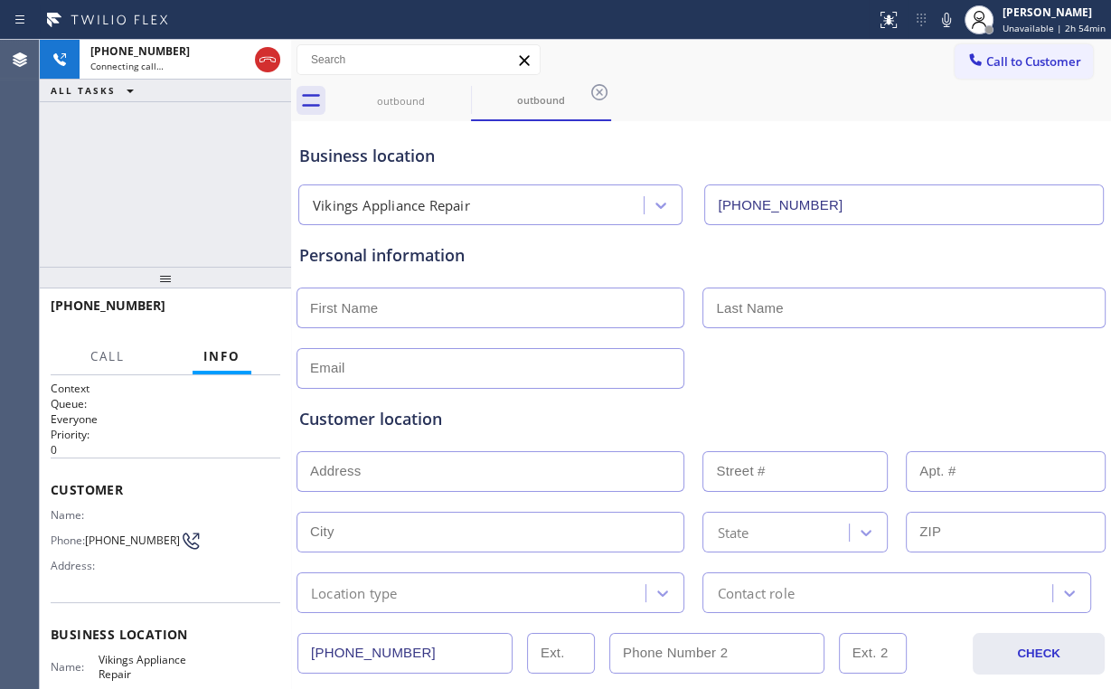
click at [103, 182] on div "[PHONE_NUMBER] Connecting call… ALL TASKS ALL TASKS ACTIVE TASKS TASKS IN WRAP …" at bounding box center [165, 153] width 251 height 227
click at [395, 99] on div "outbound" at bounding box center [401, 101] width 137 height 14
click at [457, 94] on icon at bounding box center [459, 92] width 16 height 16
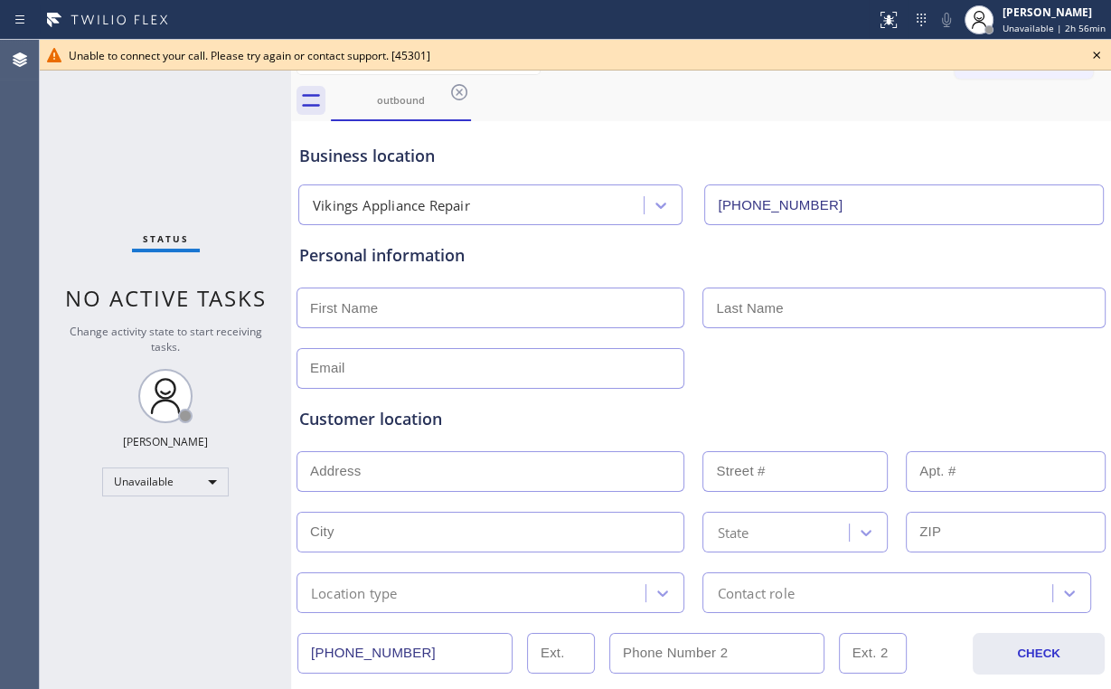
click at [1088, 54] on icon at bounding box center [1097, 55] width 22 height 22
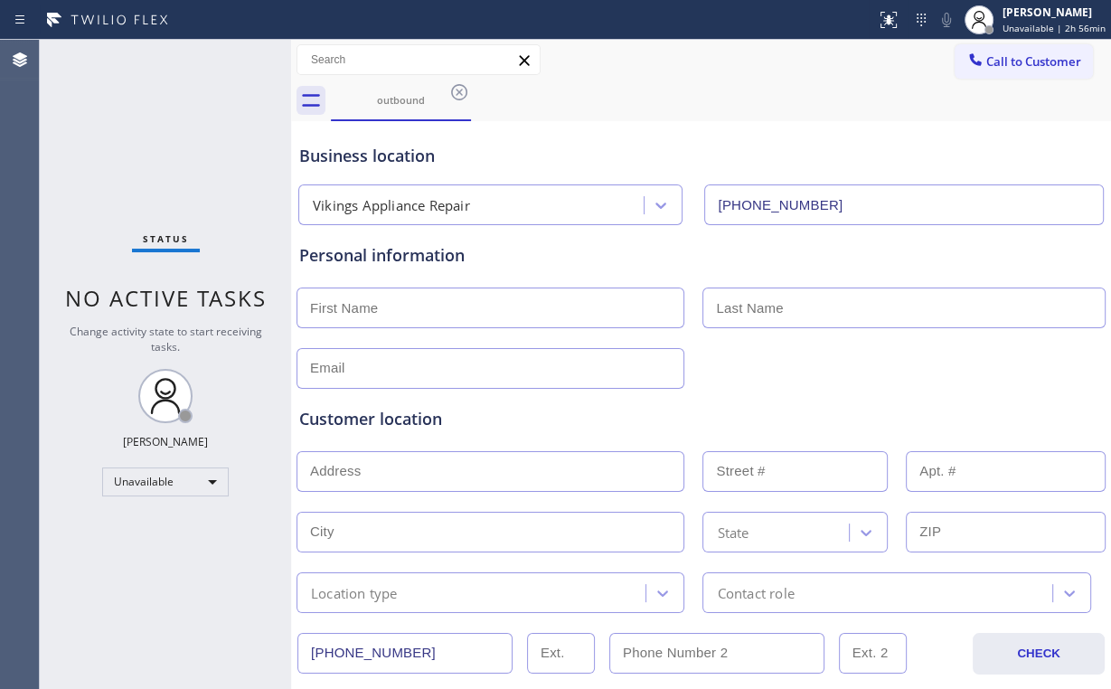
click at [986, 61] on span "Call to Customer" at bounding box center [1033, 61] width 95 height 16
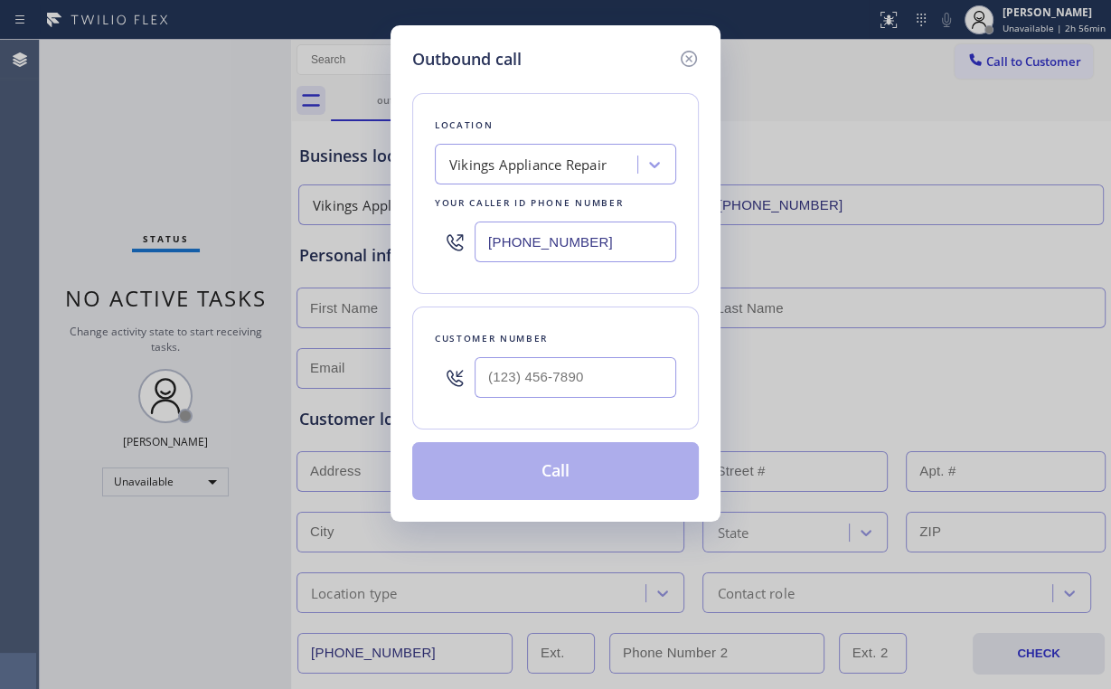
drag, startPoint x: 405, startPoint y: 253, endPoint x: 315, endPoint y: 259, distance: 90.6
click at [359, 257] on div "Outbound call Location Vikings Appliance Repair Your caller id phone number [PH…" at bounding box center [555, 344] width 1111 height 689
paste input "855) 731-495"
type input "[PHONE_NUMBER]"
click at [595, 364] on input "(___) ___-____" at bounding box center [576, 377] width 202 height 41
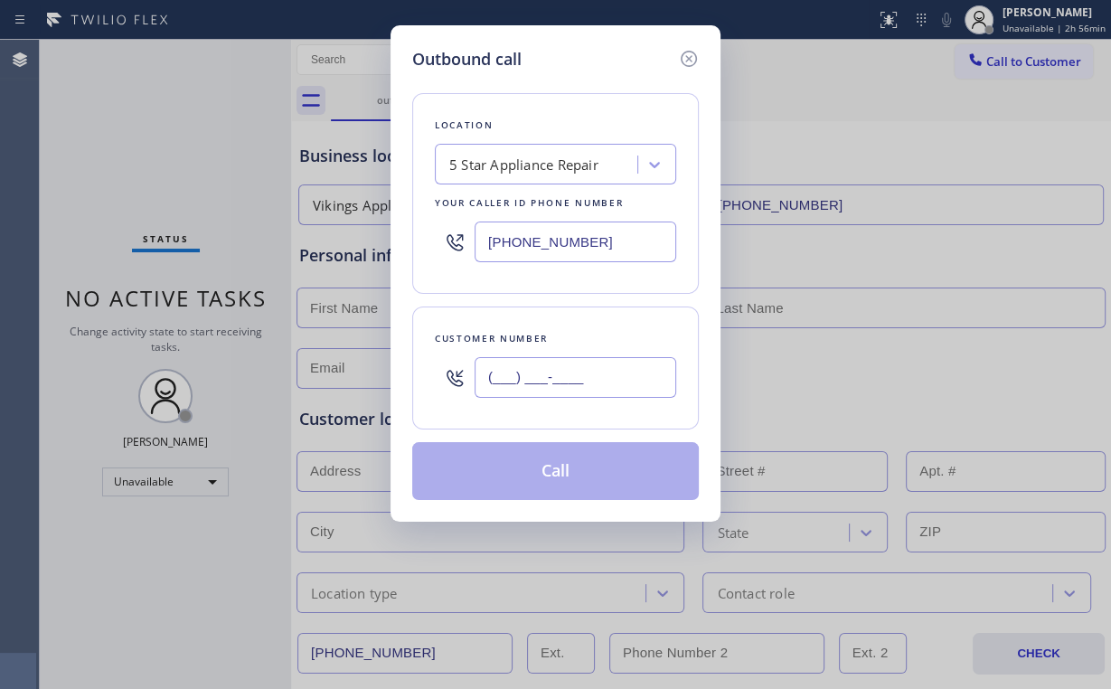
paste input "917) 566-2268"
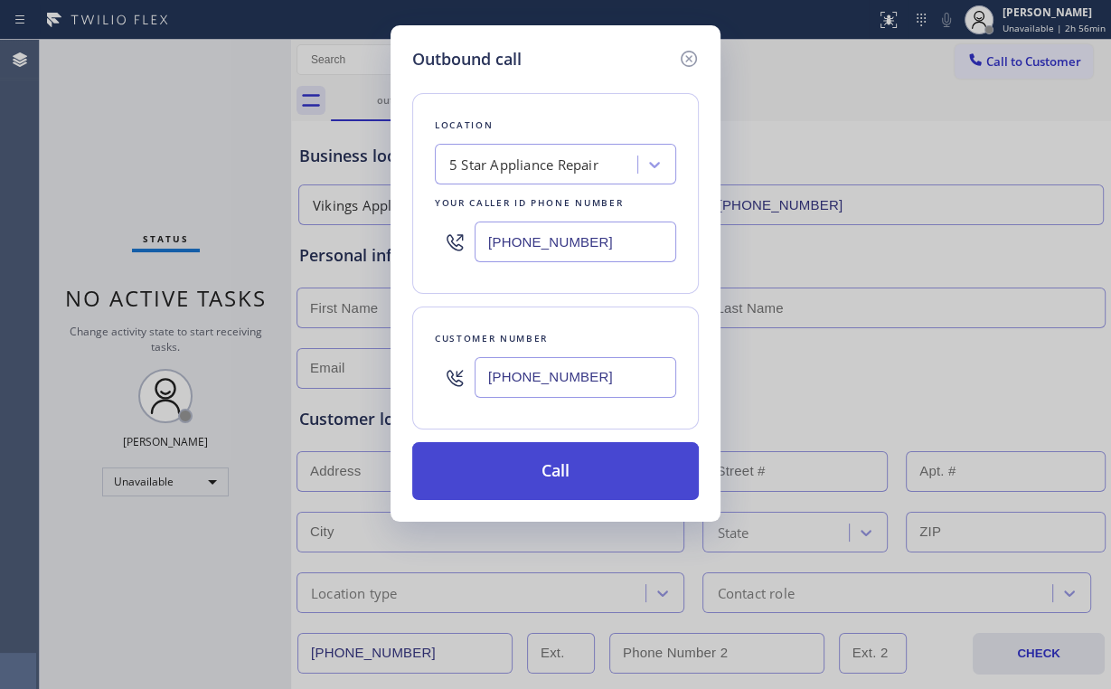
type input "[PHONE_NUMBER]"
click at [543, 464] on button "Call" at bounding box center [555, 471] width 287 height 58
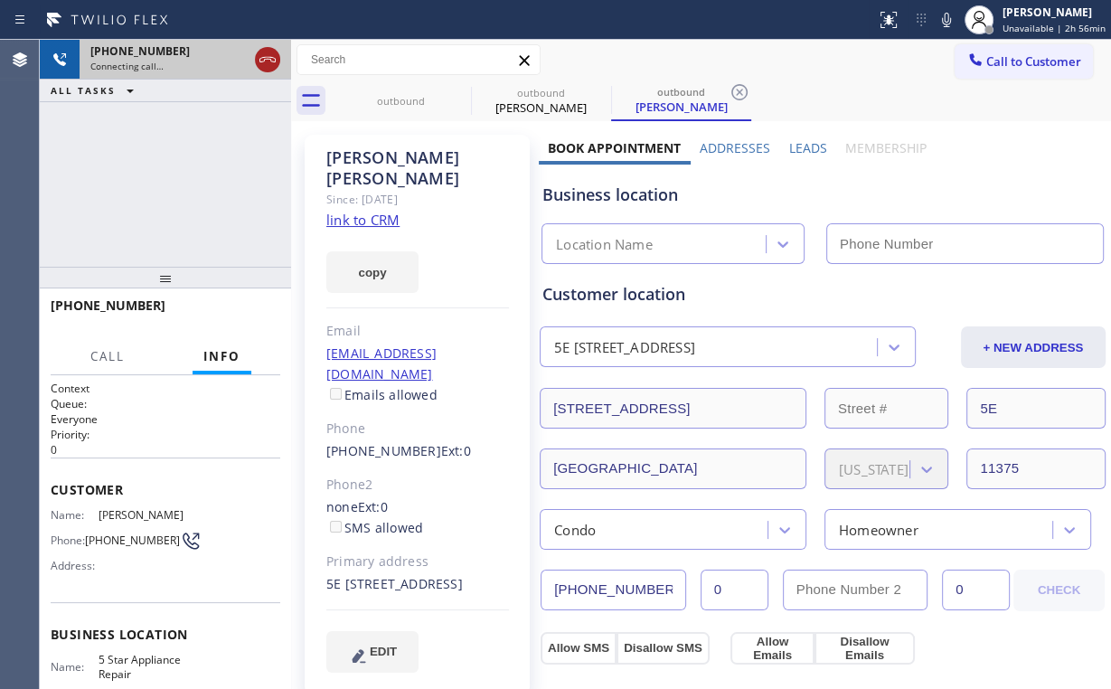
click at [272, 55] on icon at bounding box center [268, 60] width 22 height 22
click at [365, 211] on link "link to CRM" at bounding box center [362, 220] width 73 height 18
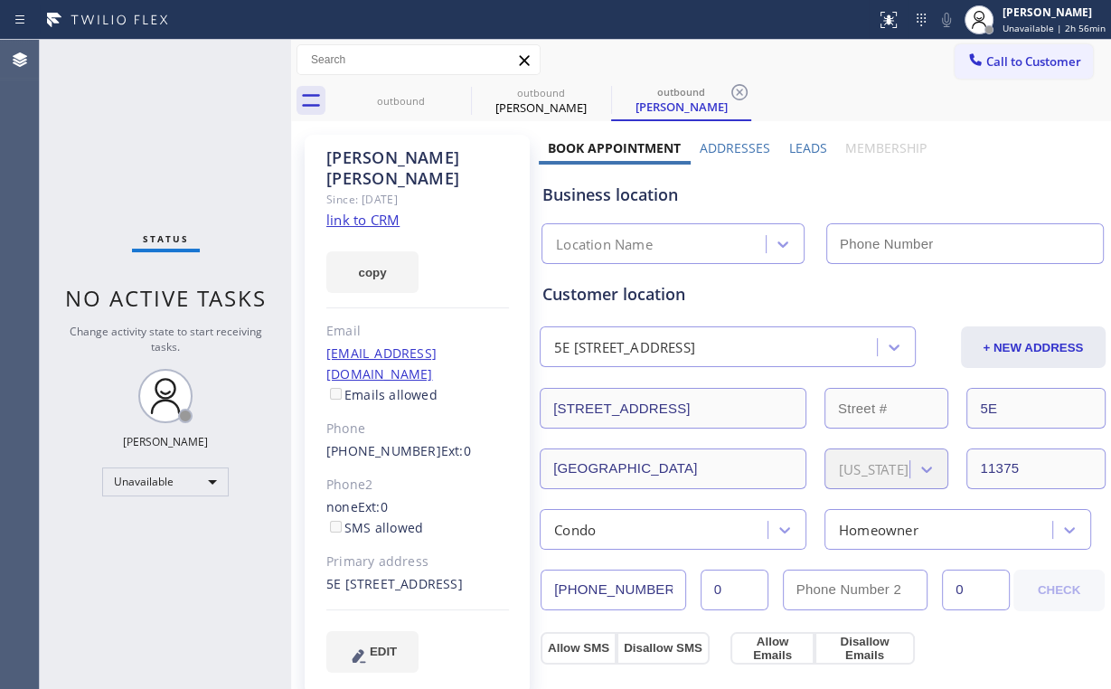
type input "[PHONE_NUMBER]"
click at [379, 211] on link "link to CRM" at bounding box center [362, 220] width 73 height 18
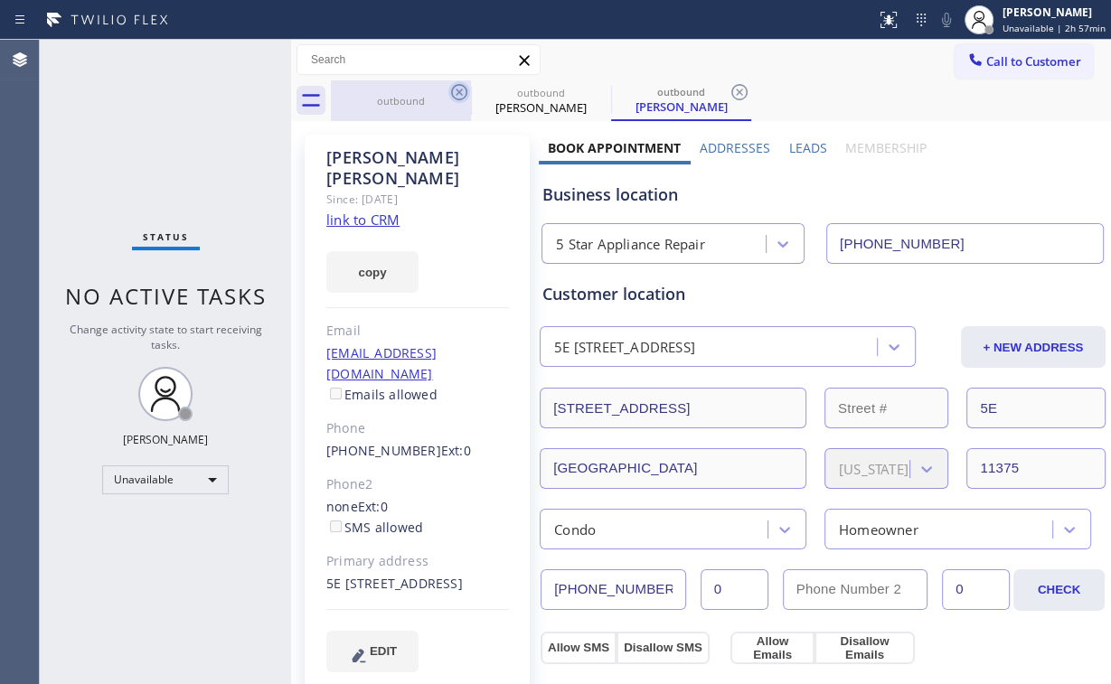
click at [422, 101] on div "outbound" at bounding box center [401, 101] width 137 height 14
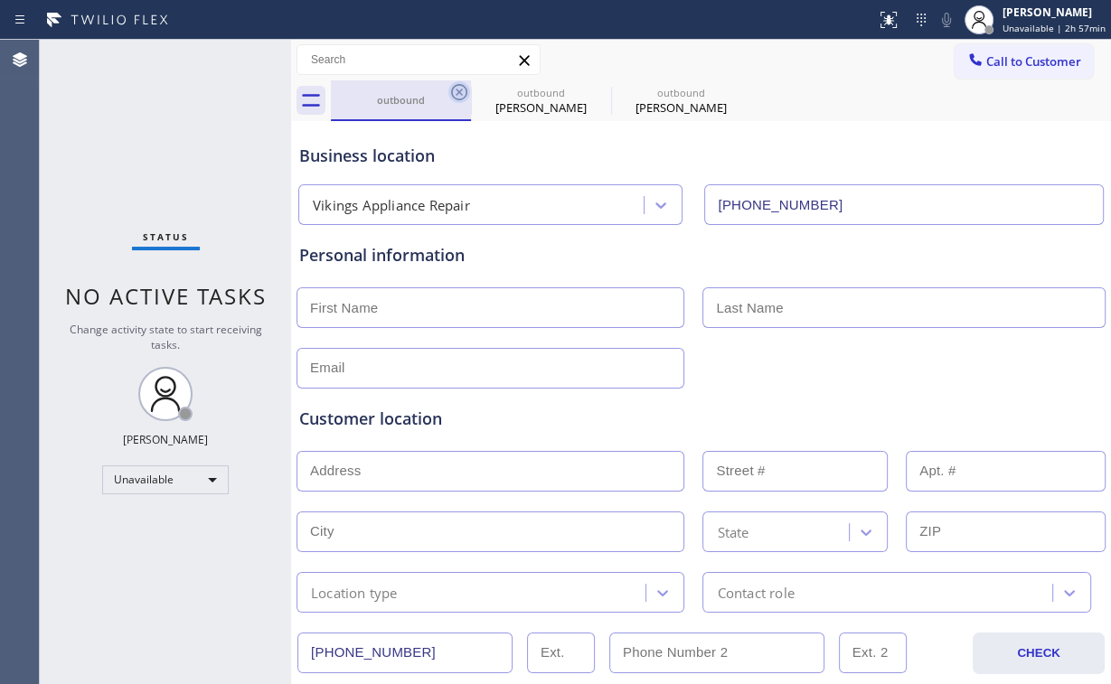
click at [455, 93] on icon at bounding box center [459, 92] width 22 height 22
type input "[PHONE_NUMBER]"
click at [0, 0] on icon at bounding box center [0, 0] width 0 height 0
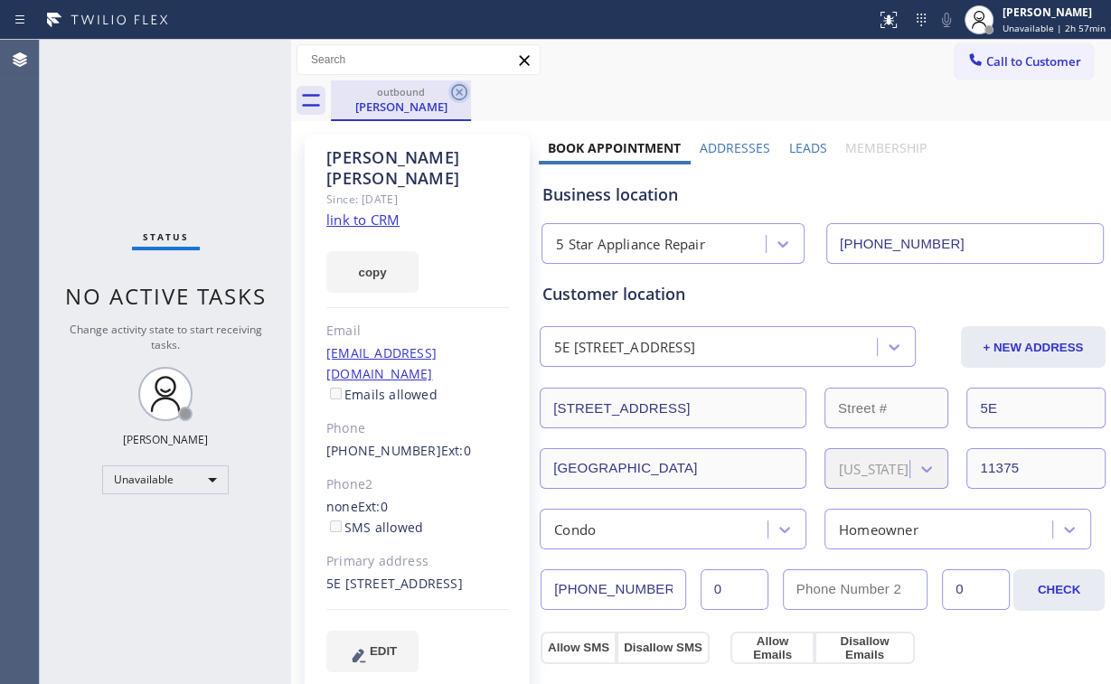
click at [458, 95] on icon at bounding box center [459, 92] width 22 height 22
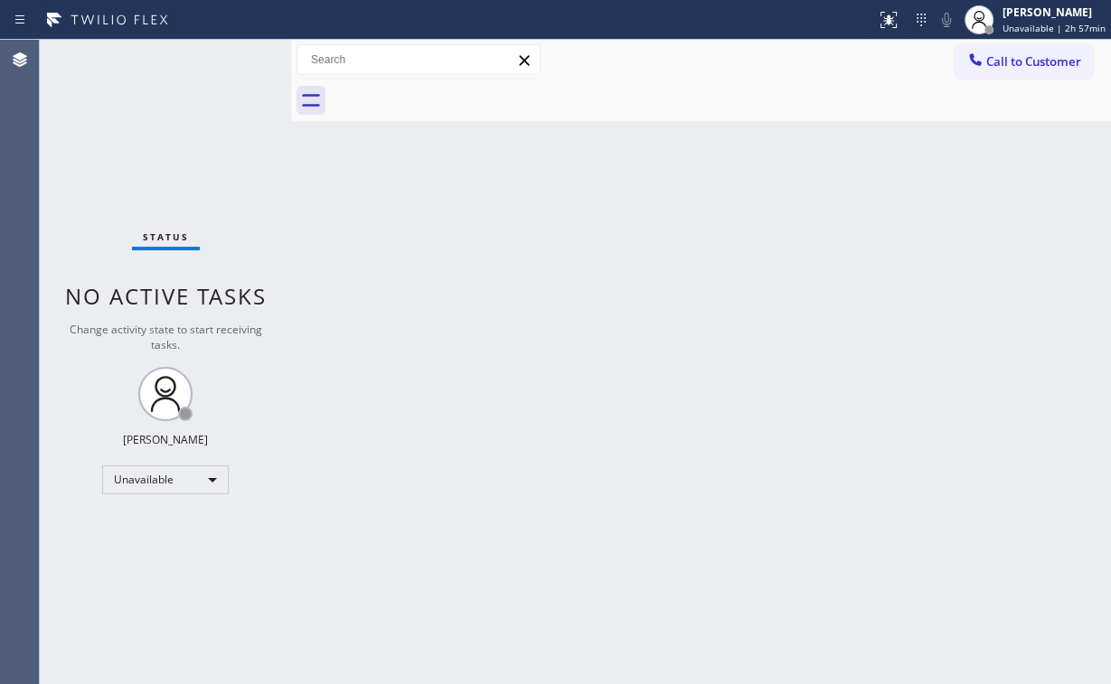
click at [381, 268] on div "Back to Dashboard Change Sender ID Customers Technicians Select a contact Outbo…" at bounding box center [701, 362] width 820 height 645
click at [210, 488] on div "Unavailable" at bounding box center [165, 480] width 127 height 29
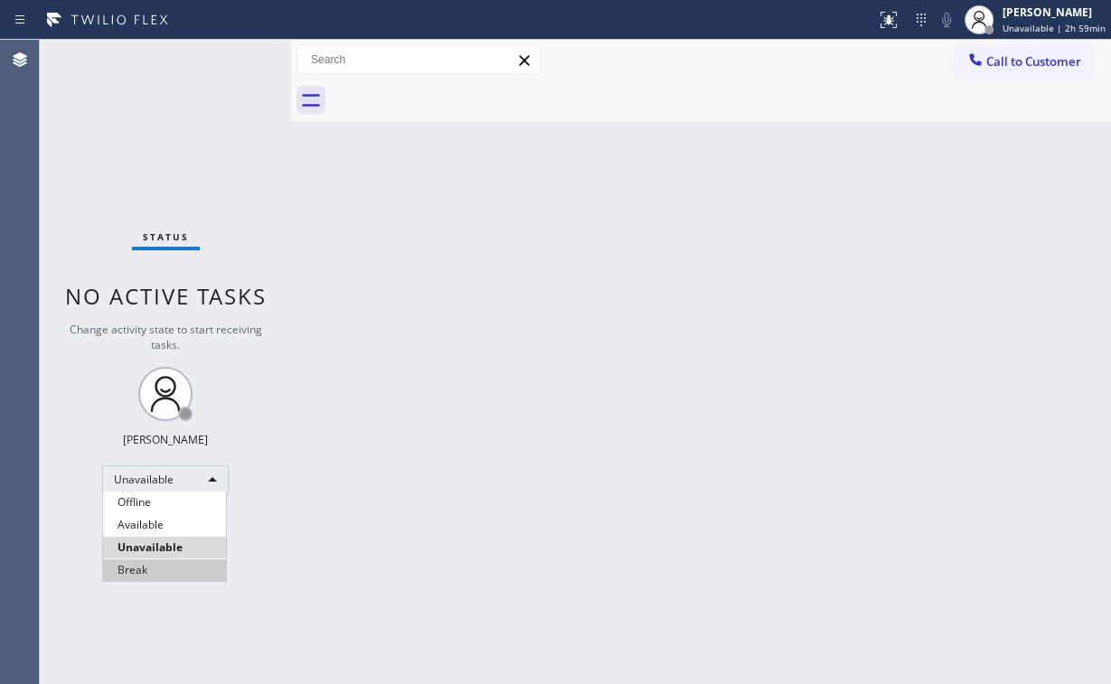
click at [165, 572] on li "Break" at bounding box center [164, 571] width 123 height 22
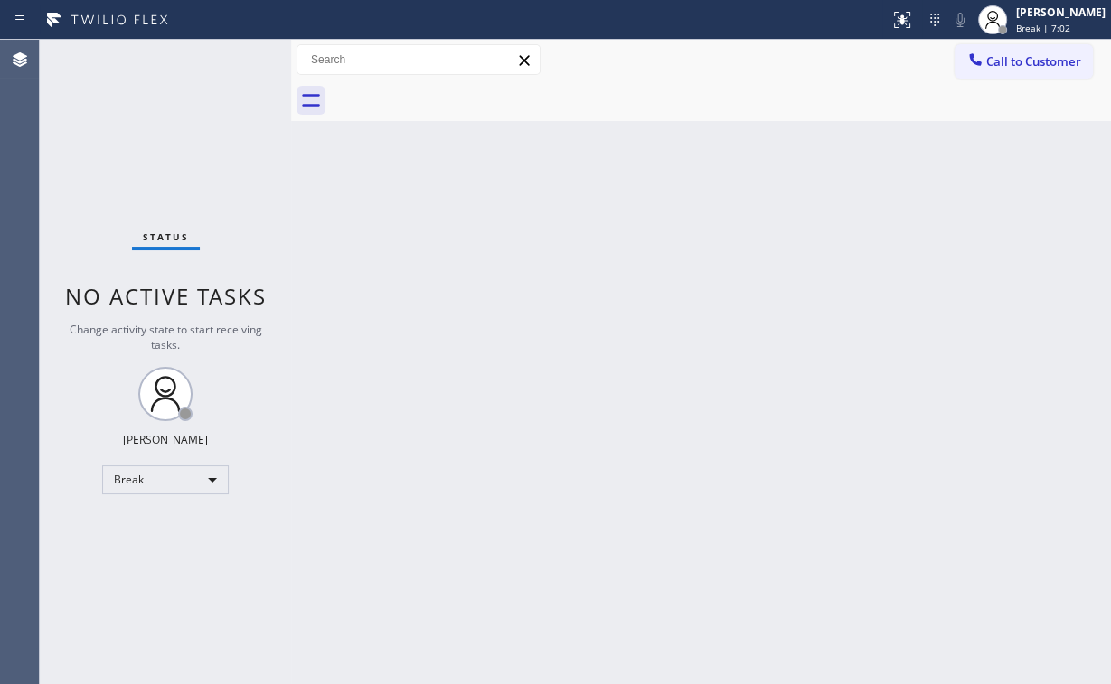
click at [125, 166] on div "Status No active tasks Change activity state to start receiving tasks. [PERSON_…" at bounding box center [165, 362] width 251 height 645
click at [153, 474] on div "Break" at bounding box center [165, 480] width 127 height 29
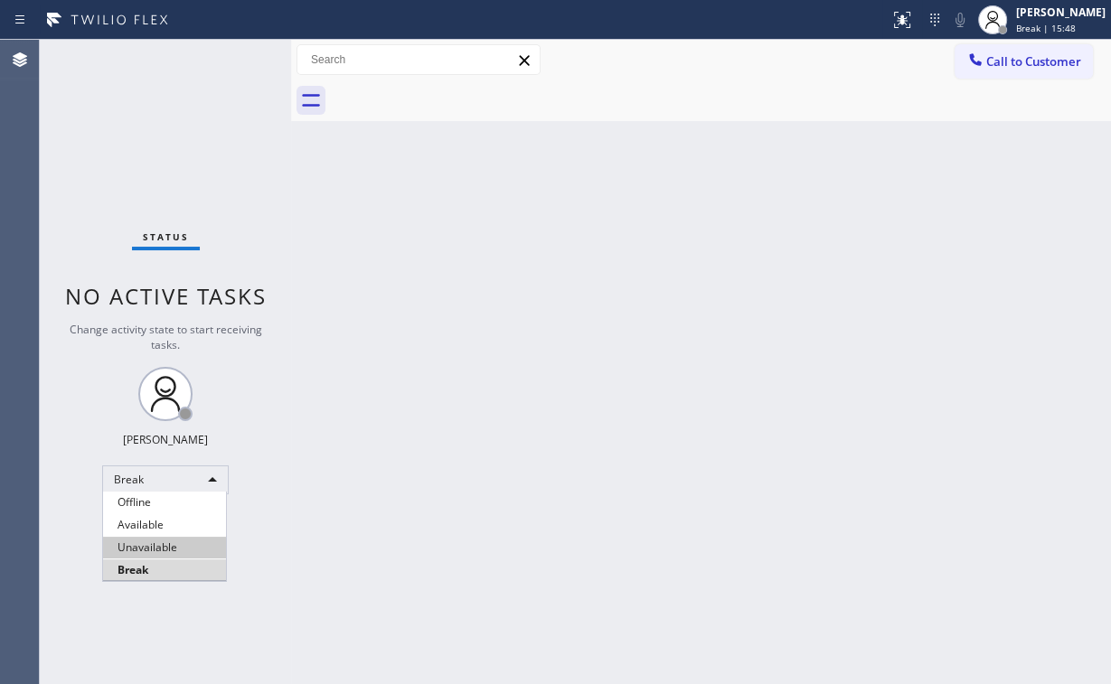
click at [157, 545] on li "Unavailable" at bounding box center [164, 548] width 123 height 22
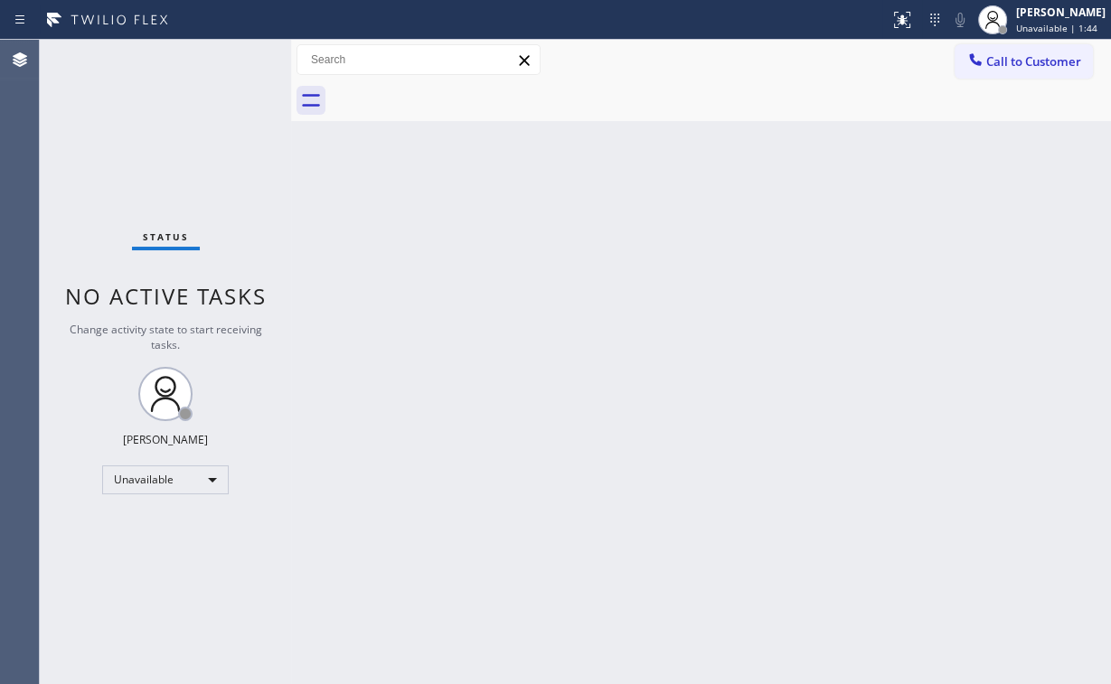
drag, startPoint x: 1071, startPoint y: 69, endPoint x: 720, endPoint y: 184, distance: 370.2
click at [1067, 69] on span "Call to Customer" at bounding box center [1033, 61] width 95 height 16
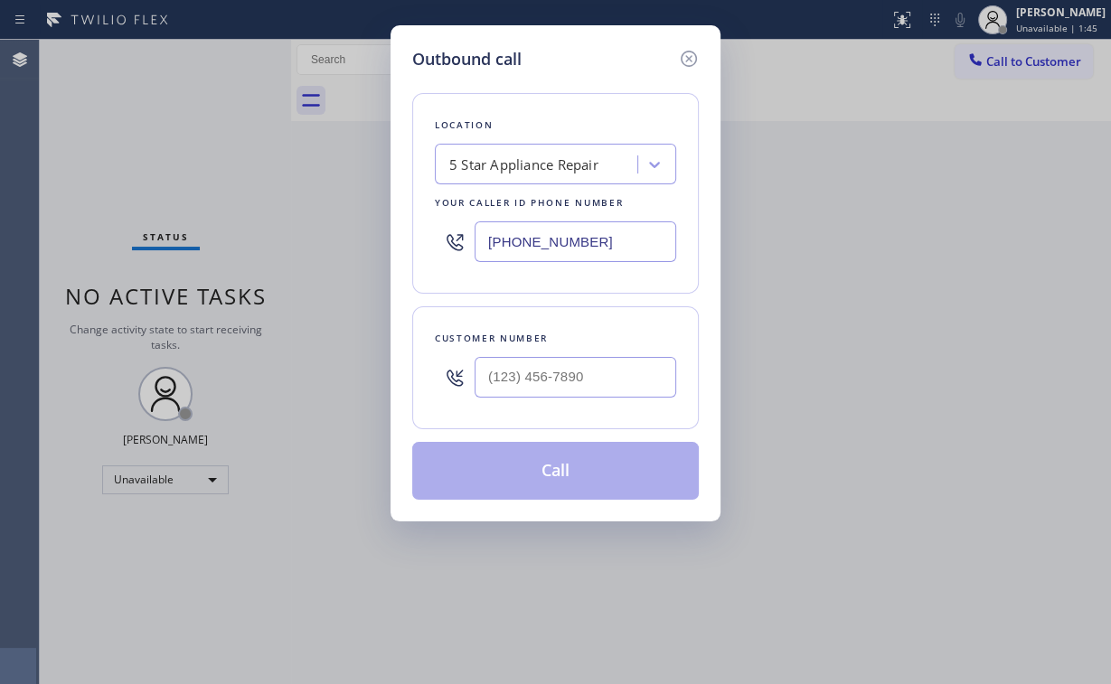
drag, startPoint x: 593, startPoint y: 244, endPoint x: 275, endPoint y: 232, distance: 318.5
click at [406, 246] on div "Outbound call Location 5 Star Appliance Repair Your caller id phone number [PHO…" at bounding box center [556, 273] width 330 height 496
paste input "44) 735-4685"
type input "[PHONE_NUMBER]"
click at [561, 374] on input "(___) ___-____" at bounding box center [576, 377] width 202 height 41
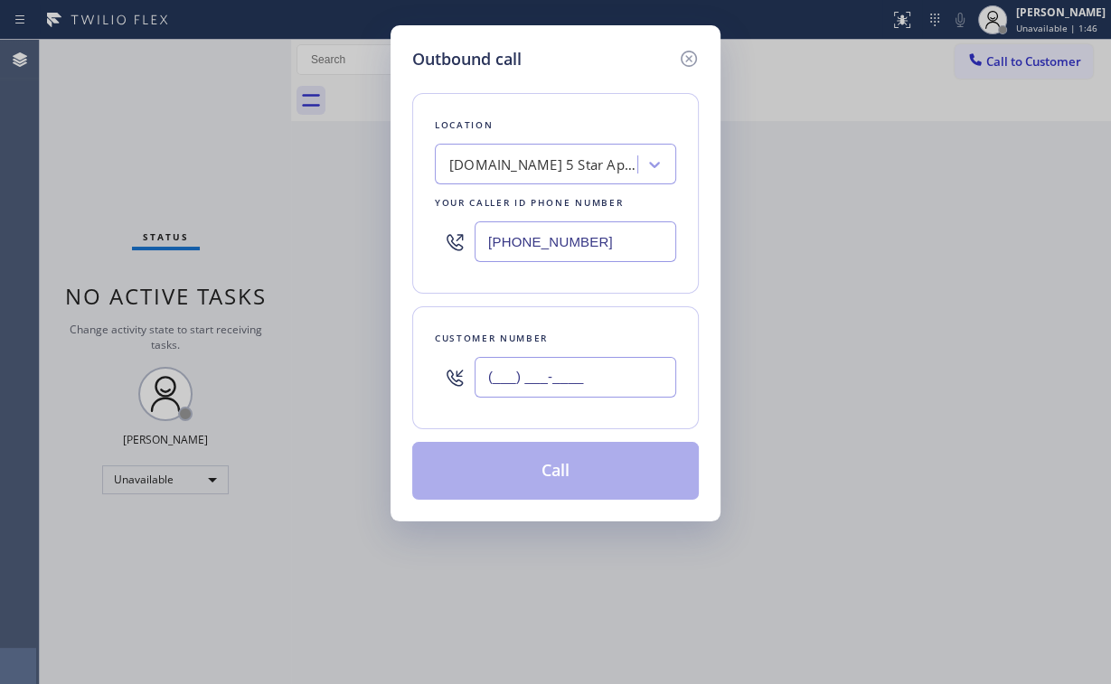
paste input "951) 595-3070"
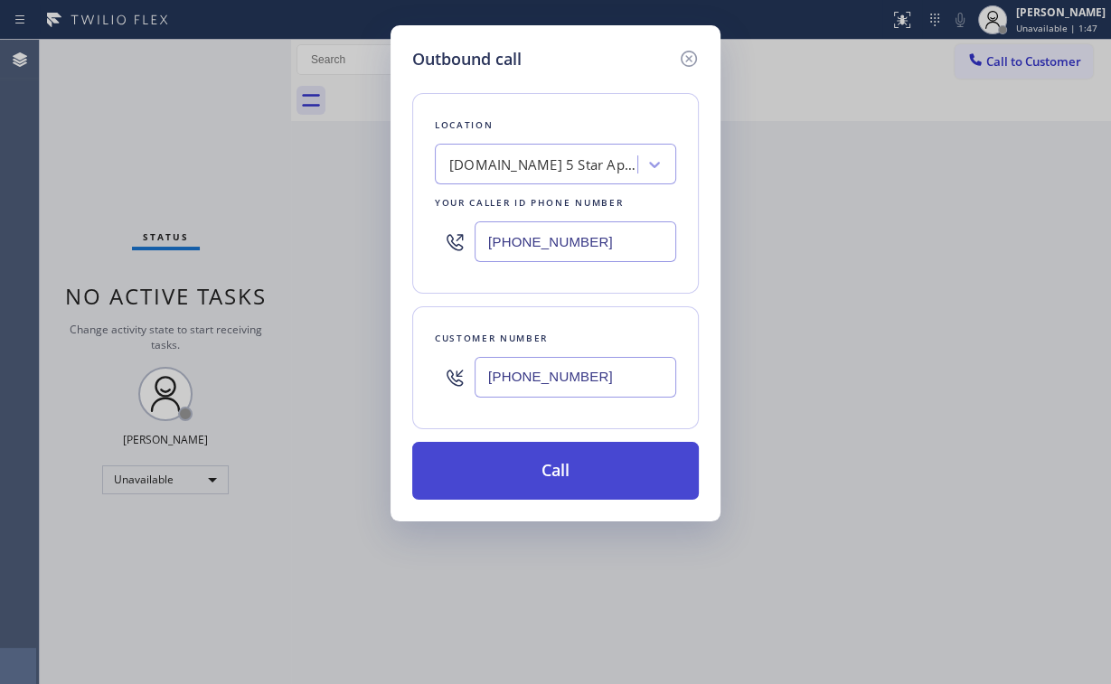
type input "[PHONE_NUMBER]"
click at [542, 470] on button "Call" at bounding box center [555, 471] width 287 height 58
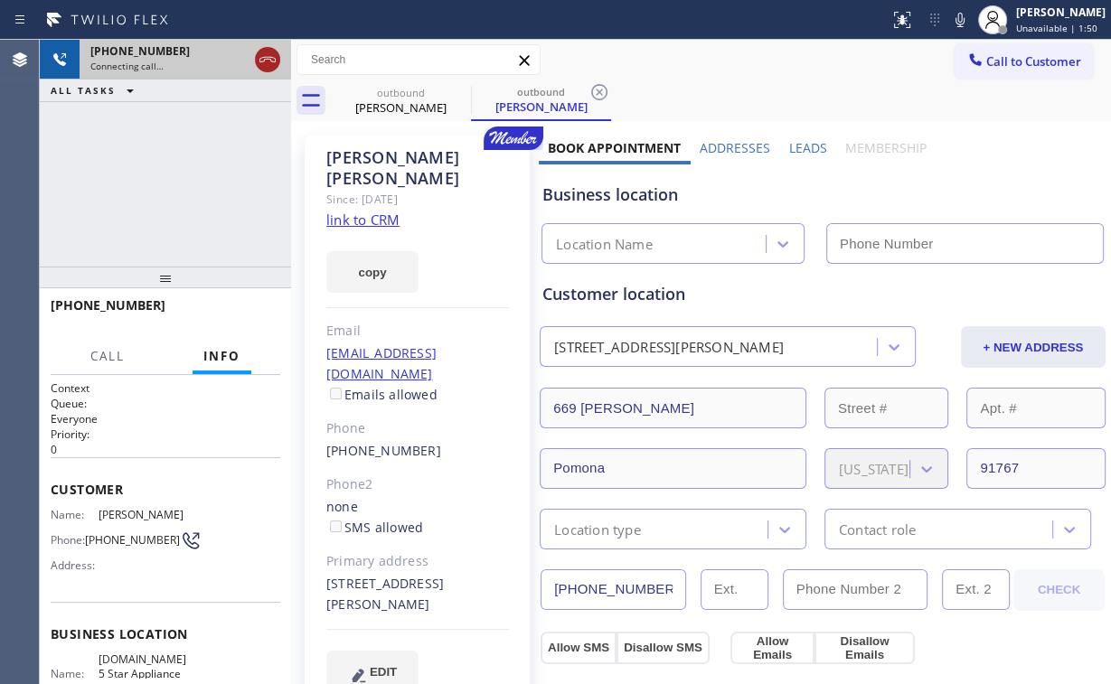
click at [265, 59] on icon at bounding box center [267, 59] width 16 height 5
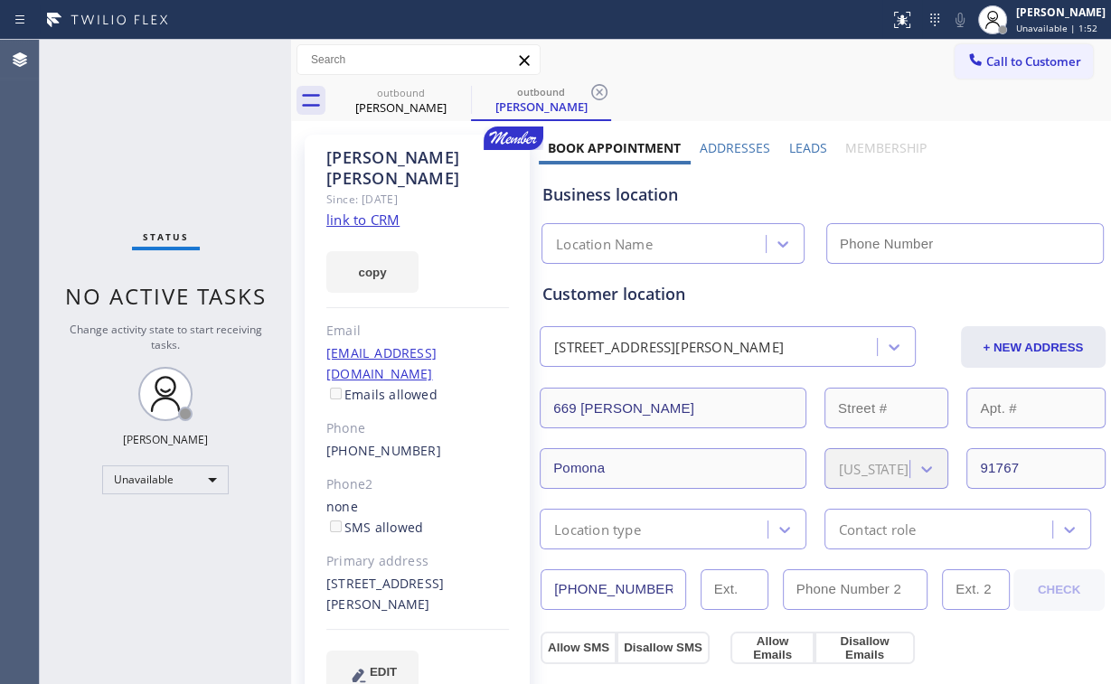
type input "[PHONE_NUMBER]"
click at [387, 107] on div "[PERSON_NAME]" at bounding box center [401, 107] width 137 height 16
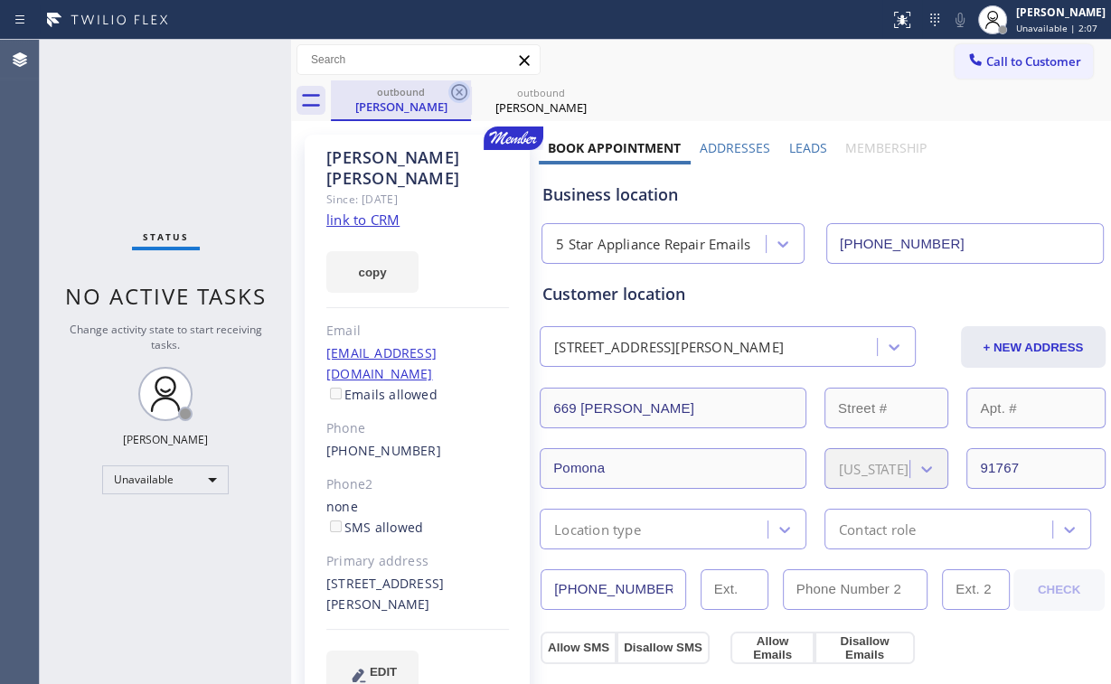
click at [457, 88] on icon at bounding box center [459, 92] width 22 height 22
click at [0, 0] on icon at bounding box center [0, 0] width 0 height 0
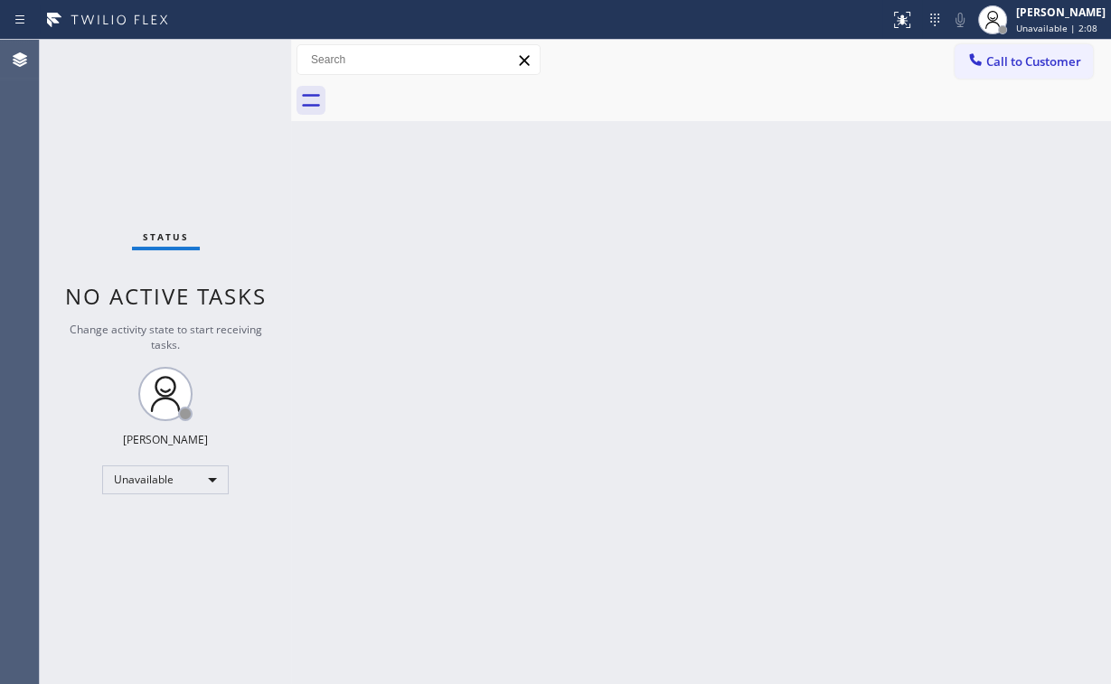
drag, startPoint x: 203, startPoint y: 137, endPoint x: 217, endPoint y: 137, distance: 14.5
click at [205, 137] on div "Status No active tasks Change activity state to start receiving tasks. [PERSON_…" at bounding box center [165, 362] width 251 height 645
click at [188, 189] on div "Status No active tasks Change activity state to start receiving tasks. [PERSON_…" at bounding box center [165, 362] width 251 height 645
drag, startPoint x: 1027, startPoint y: 58, endPoint x: 809, endPoint y: 157, distance: 239.5
click at [1025, 58] on span "Call to Customer" at bounding box center [1033, 61] width 95 height 16
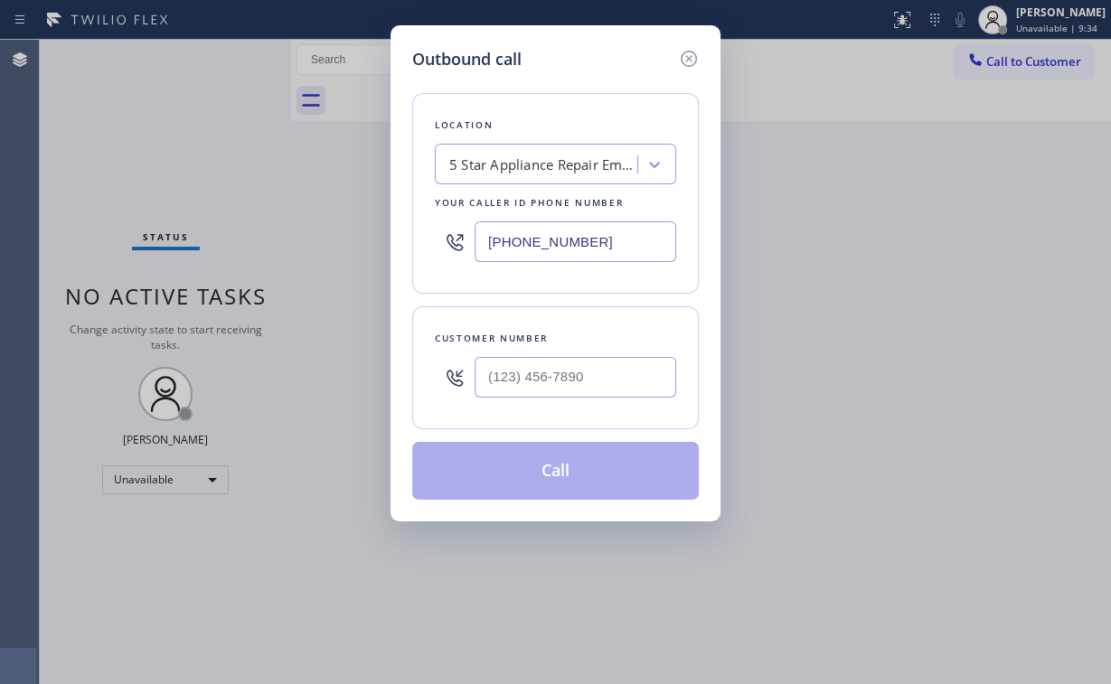
click at [318, 239] on div "Outbound call Location 5 Star Appliance Repair Emails Your caller id phone numb…" at bounding box center [555, 342] width 1111 height 684
paste input "18) 574-5588"
type input "[PHONE_NUMBER]"
click at [199, 142] on div "Outbound call Location Air Duct Cleaning of [PERSON_NAME][GEOGRAPHIC_DATA] Your…" at bounding box center [555, 342] width 1111 height 684
click at [568, 388] on input "(___) ___-____" at bounding box center [576, 377] width 202 height 41
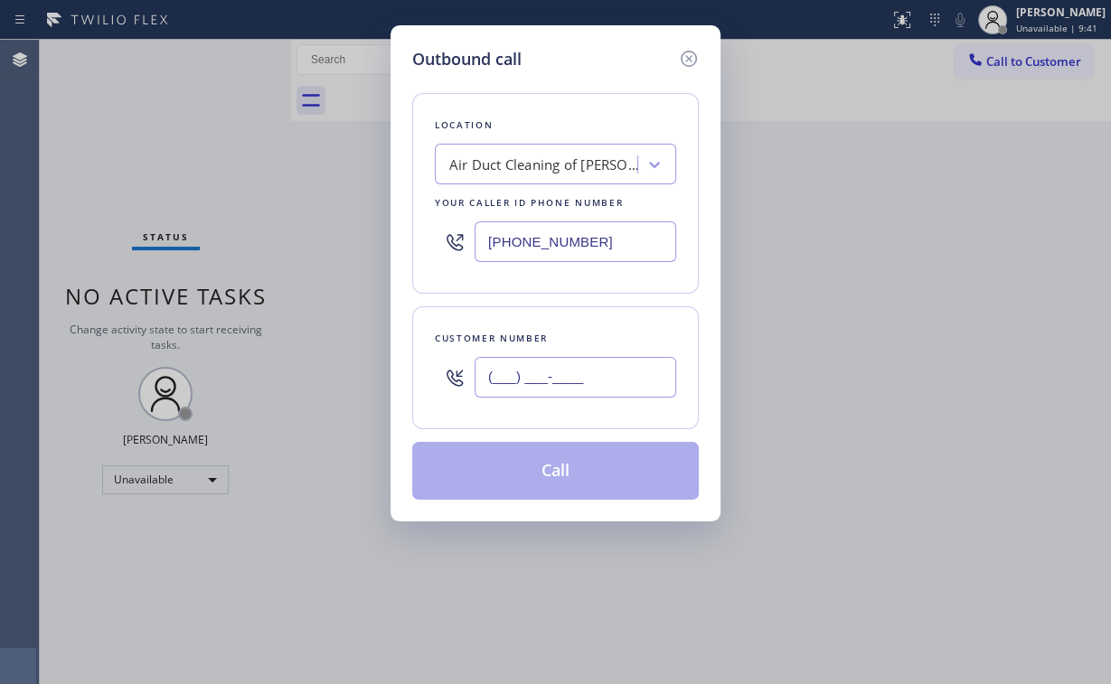
paste input "408) 599-0296"
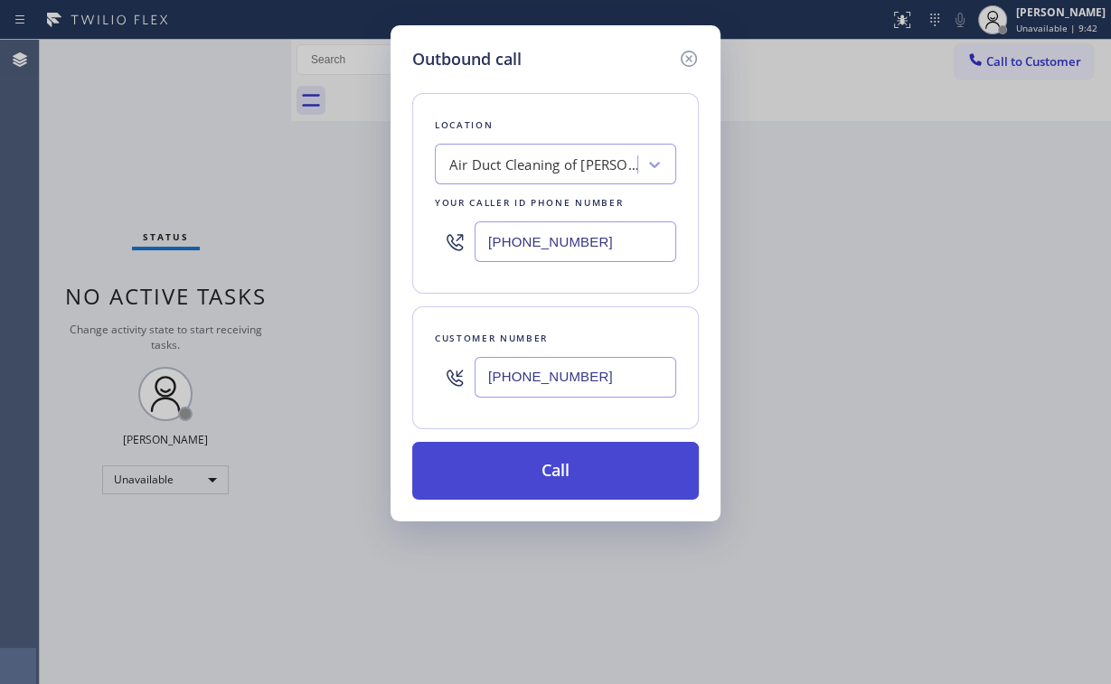
type input "[PHONE_NUMBER]"
click at [534, 482] on button "Call" at bounding box center [555, 471] width 287 height 58
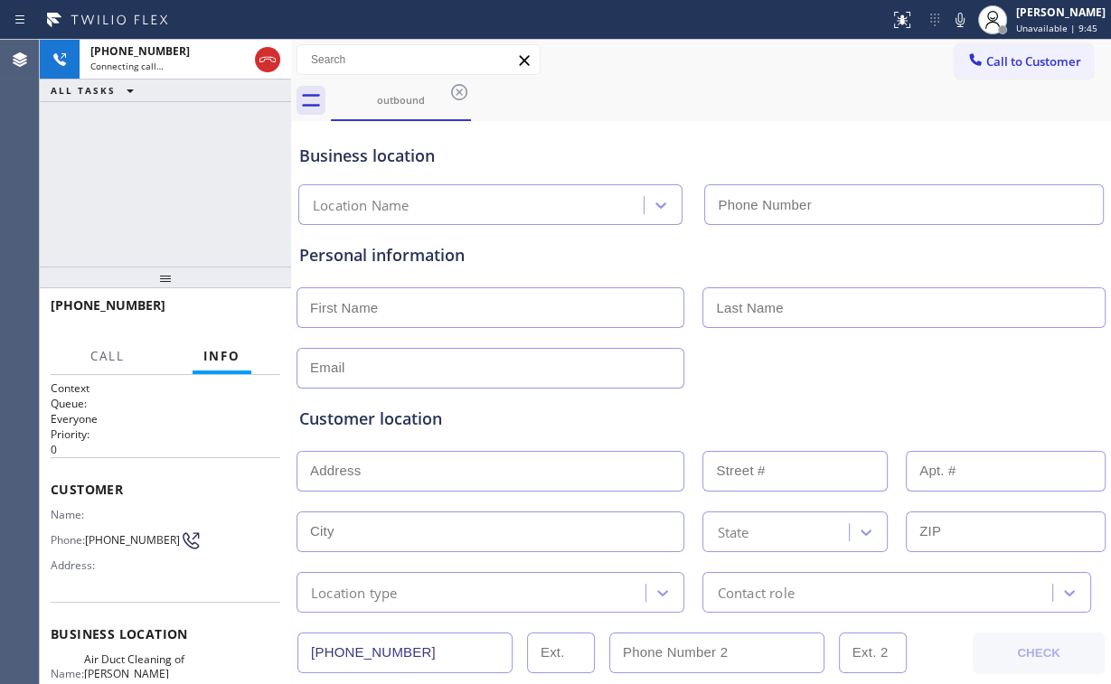
type input "[PHONE_NUMBER]"
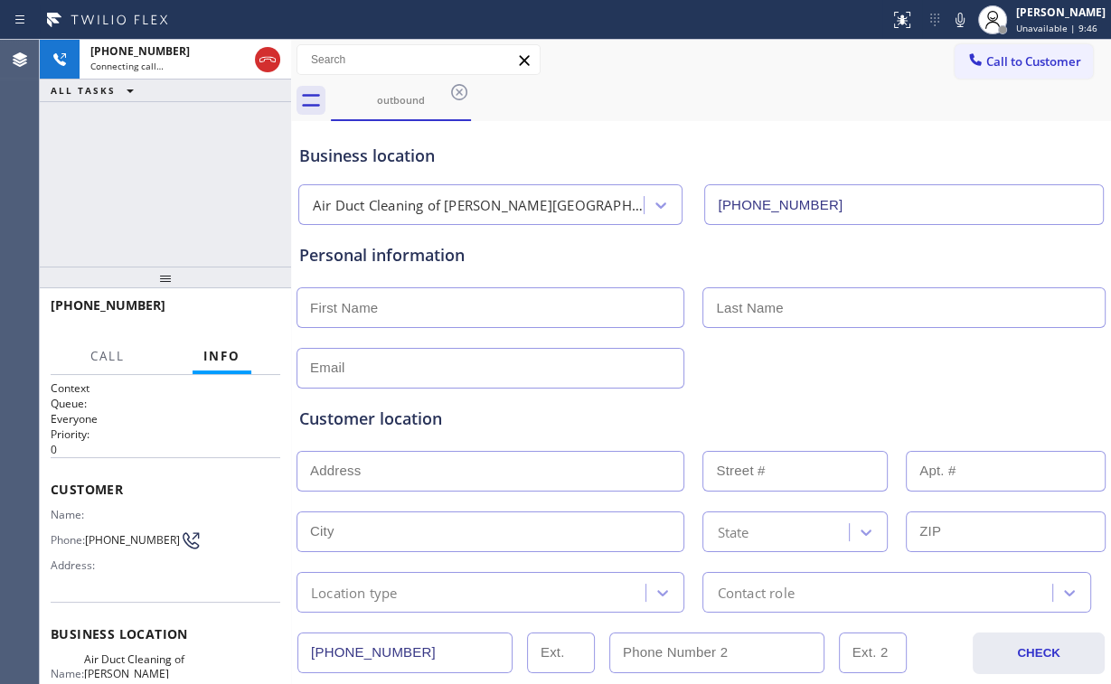
drag, startPoint x: 102, startPoint y: 173, endPoint x: 231, endPoint y: 242, distance: 146.8
click at [102, 172] on div "[PHONE_NUMBER] Connecting call… ALL TASKS ALL TASKS ACTIVE TASKS TASKS IN WRAP …" at bounding box center [165, 153] width 251 height 227
click at [154, 198] on div "[PHONE_NUMBER] Live | 00:07 ALL TASKS ALL TASKS ACTIVE TASKS TASKS IN WRAP UP" at bounding box center [165, 153] width 251 height 227
drag, startPoint x: 131, startPoint y: 174, endPoint x: 358, endPoint y: 519, distance: 413.3
click at [136, 187] on div "[PHONE_NUMBER] Live | 00:17 ALL TASKS ALL TASKS ACTIVE TASKS TASKS IN WRAP UP" at bounding box center [165, 153] width 251 height 227
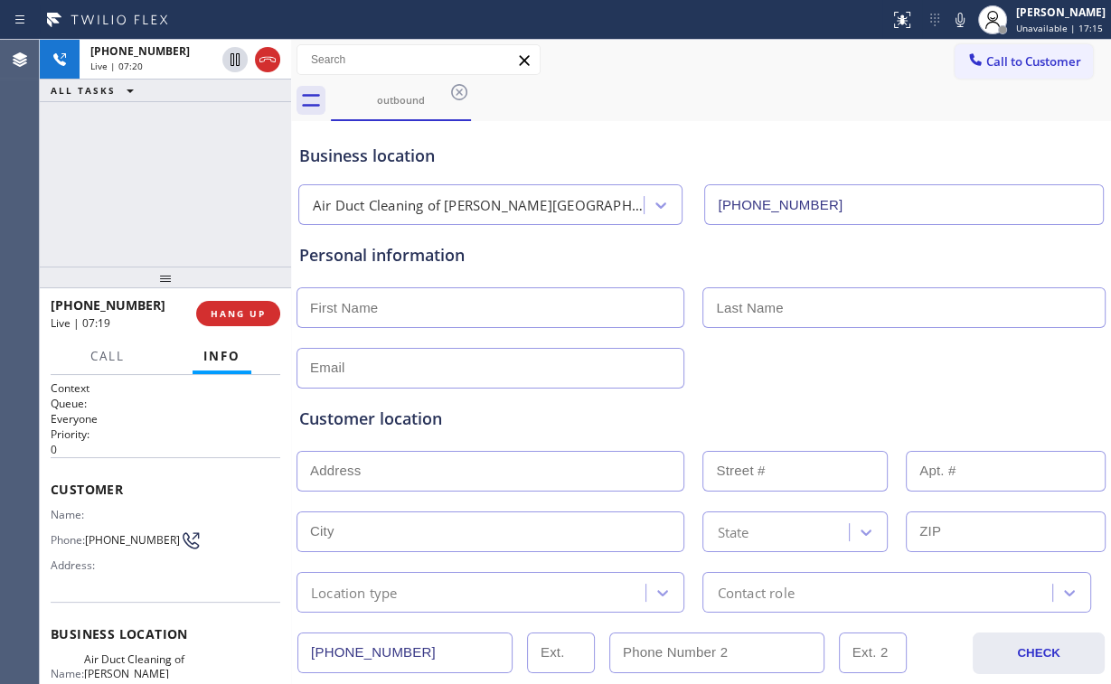
drag, startPoint x: 420, startPoint y: 315, endPoint x: 430, endPoint y: 315, distance: 10.8
click at [420, 315] on input "text" at bounding box center [491, 308] width 388 height 41
click at [145, 189] on div "[PHONE_NUMBER] Live | 14:53 ALL TASKS ALL TASKS ACTIVE TASKS TASKS IN WRAP UP" at bounding box center [165, 153] width 251 height 227
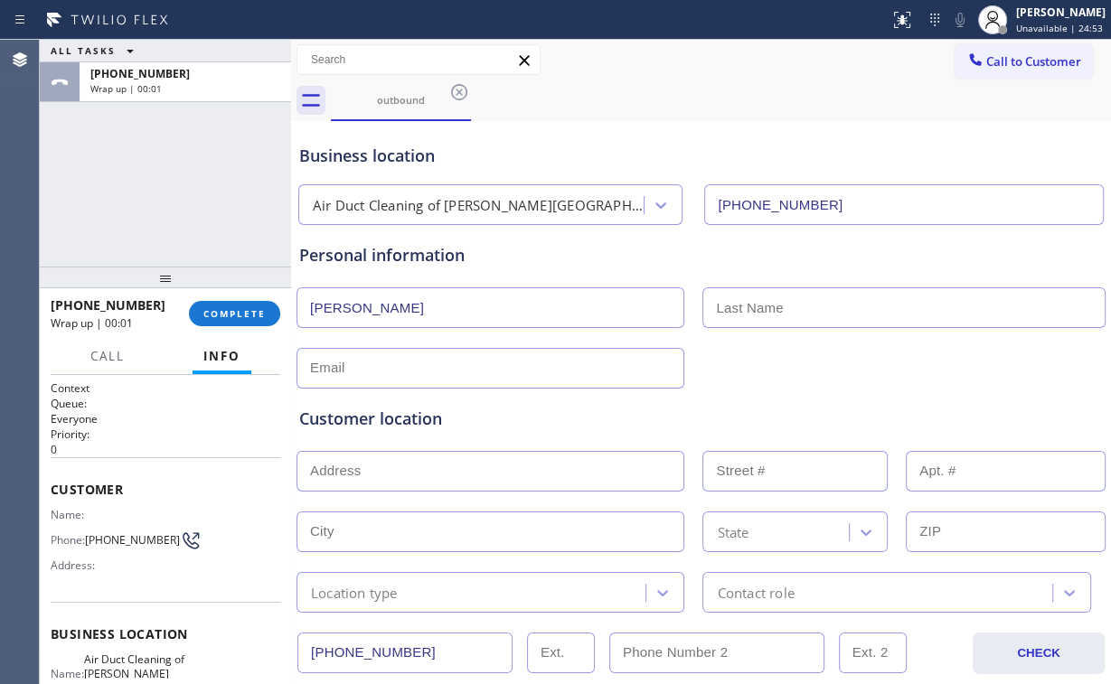
click at [410, 315] on input "[PERSON_NAME]" at bounding box center [491, 308] width 388 height 41
type input "[PERSON_NAME]"
click at [791, 318] on input "text" at bounding box center [903, 308] width 402 height 41
type input "[PERSON_NAME]"
click at [514, 372] on input "text" at bounding box center [491, 368] width 388 height 41
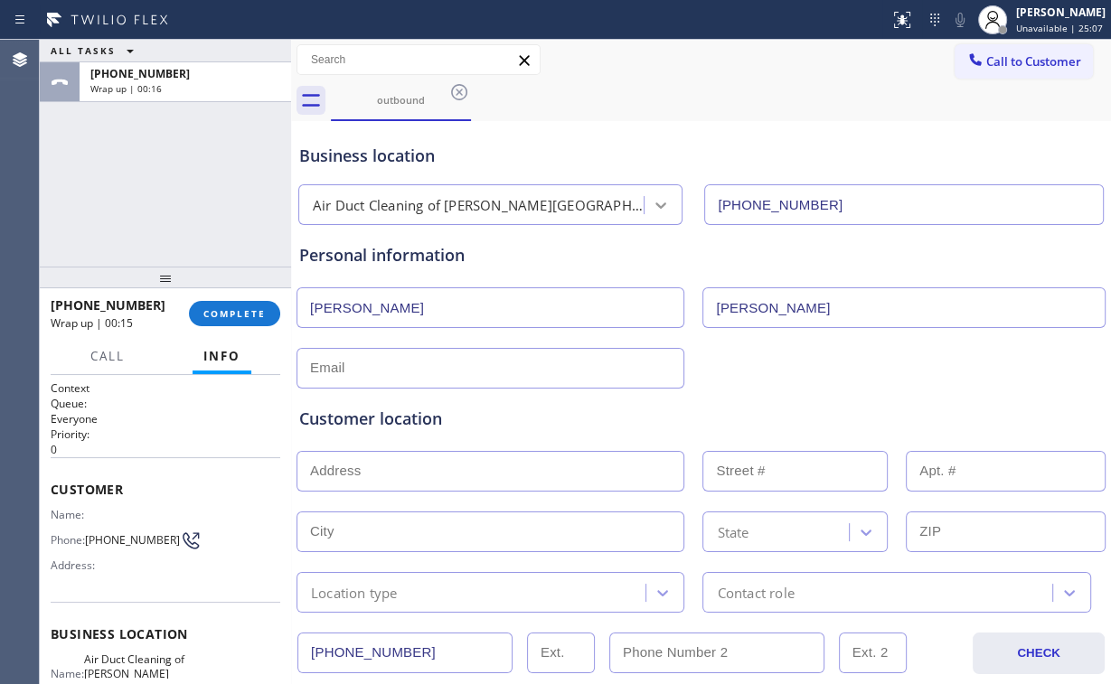
drag, startPoint x: 863, startPoint y: 212, endPoint x: 640, endPoint y: 212, distance: 222.4
click at [622, 209] on div "Air Duct Cleaning of [PERSON_NAME][GEOGRAPHIC_DATA] [PHONE_NUMBER]" at bounding box center [701, 201] width 813 height 48
click at [848, 127] on div "Business location Air Duct Cleaning of [PERSON_NAME][GEOGRAPHIC_DATA] [PHONE_NU…" at bounding box center [701, 175] width 811 height 99
drag, startPoint x: 976, startPoint y: 65, endPoint x: 933, endPoint y: 83, distance: 47.0
click at [986, 65] on span "Call to Customer" at bounding box center [1033, 61] width 95 height 16
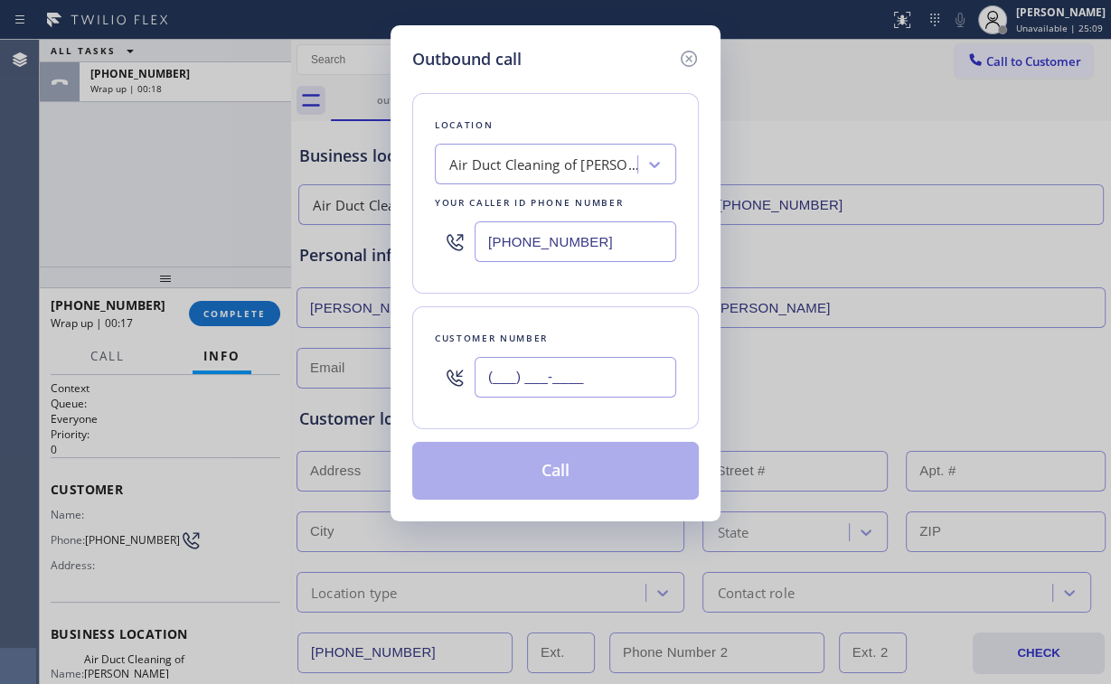
click at [563, 385] on input "(___) ___-____" at bounding box center [576, 377] width 202 height 41
paste input "818) 574-5588"
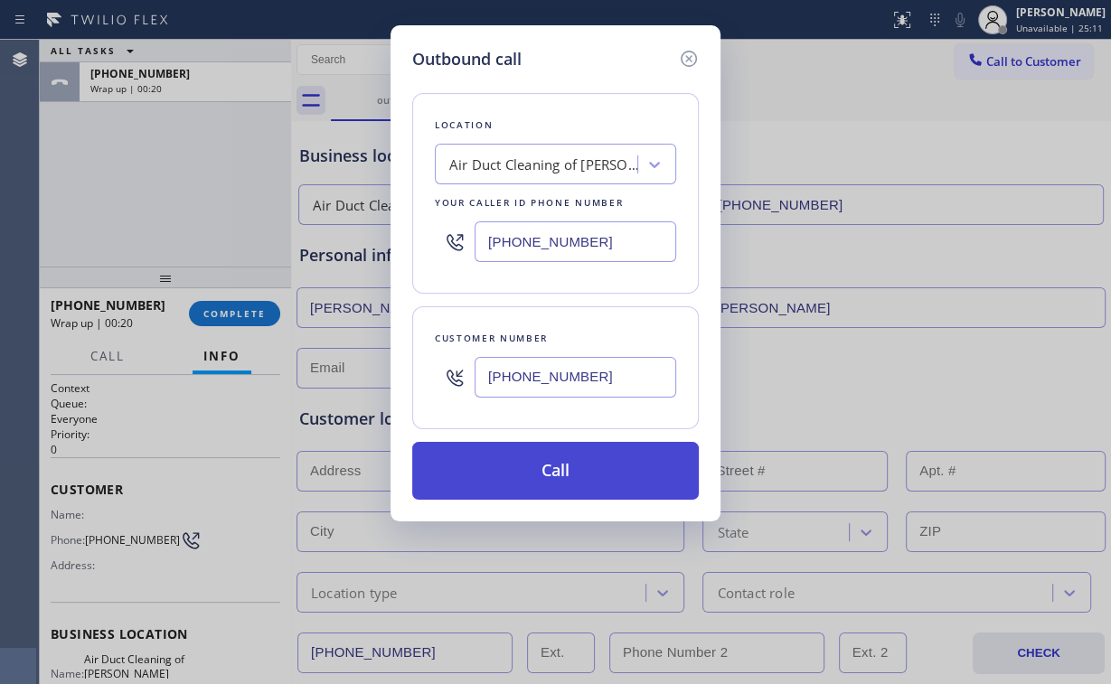
type input "[PHONE_NUMBER]"
click at [543, 483] on button "Call" at bounding box center [555, 471] width 287 height 58
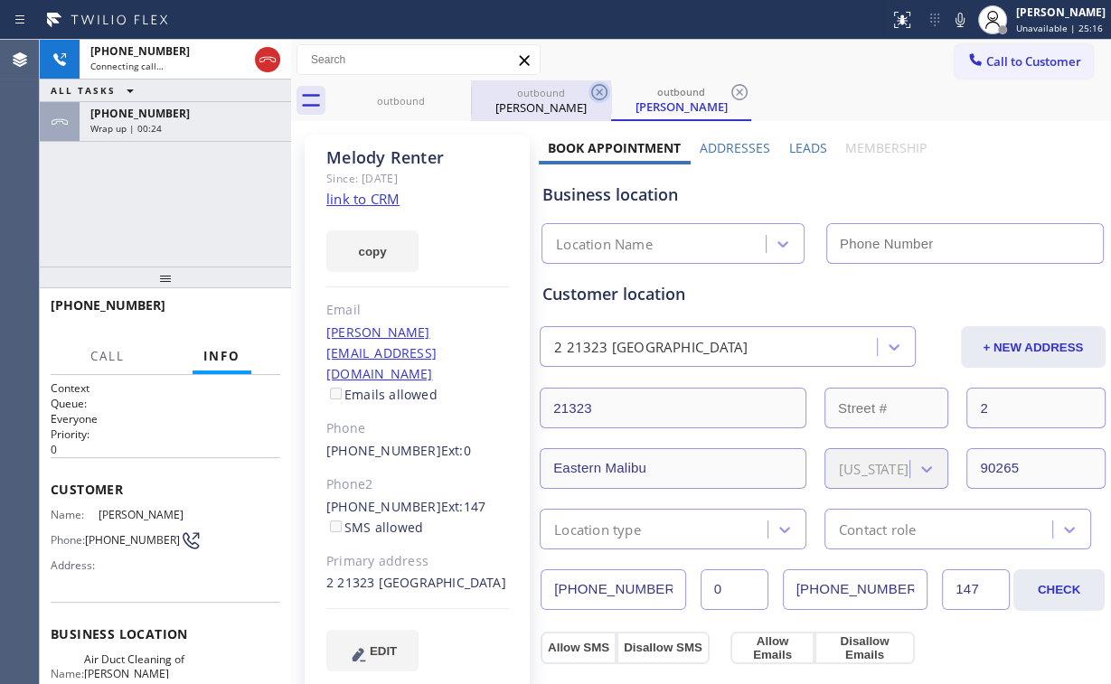
type input "[PHONE_NUMBER]"
click at [601, 90] on icon at bounding box center [599, 92] width 16 height 16
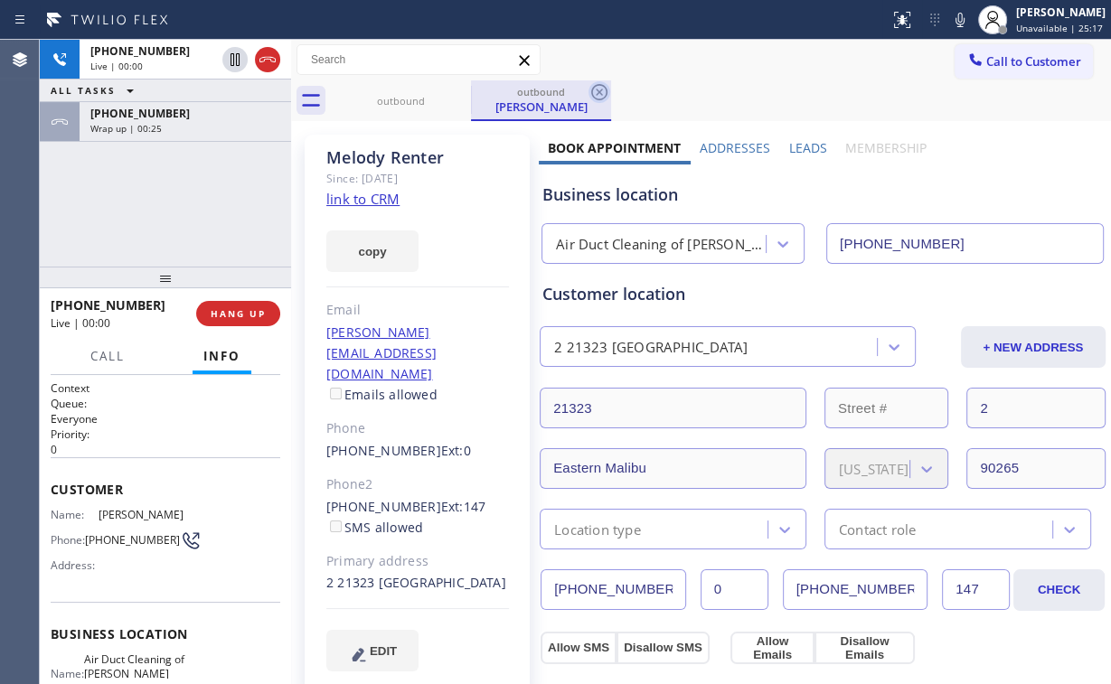
click at [602, 90] on icon at bounding box center [600, 92] width 22 height 22
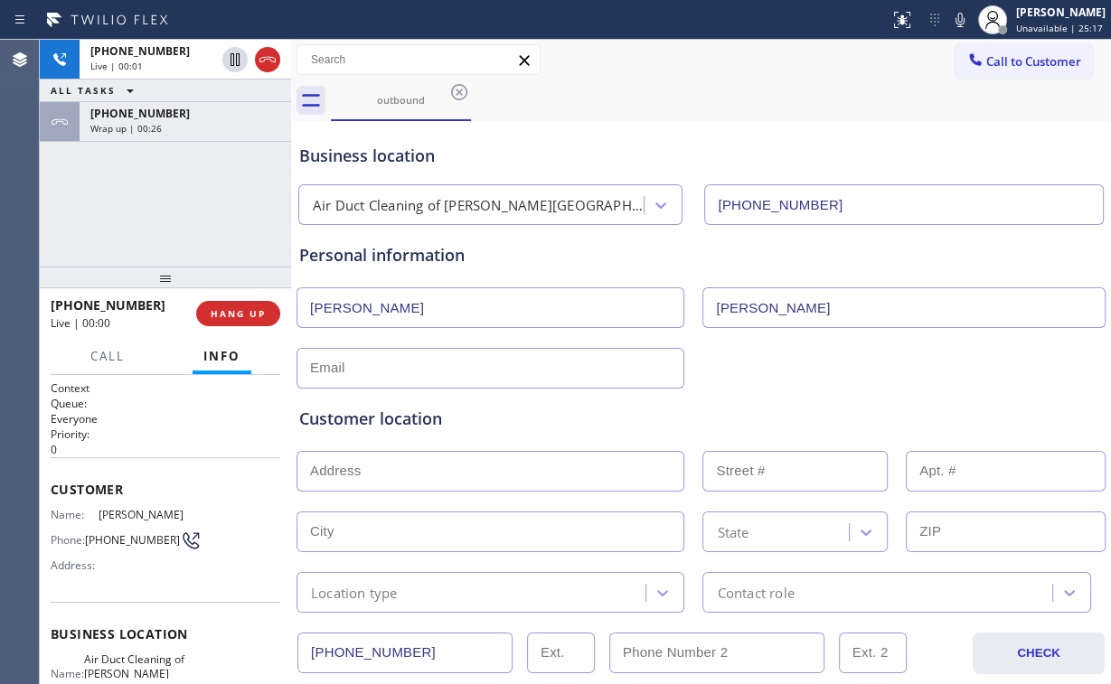
click at [173, 210] on div "[PHONE_NUMBER] Live | 00:01 ALL TASKS ALL TASKS ACTIVE TASKS TASKS IN WRAP UP […" at bounding box center [165, 153] width 251 height 227
click at [240, 307] on span "HANG UP" at bounding box center [238, 313] width 55 height 13
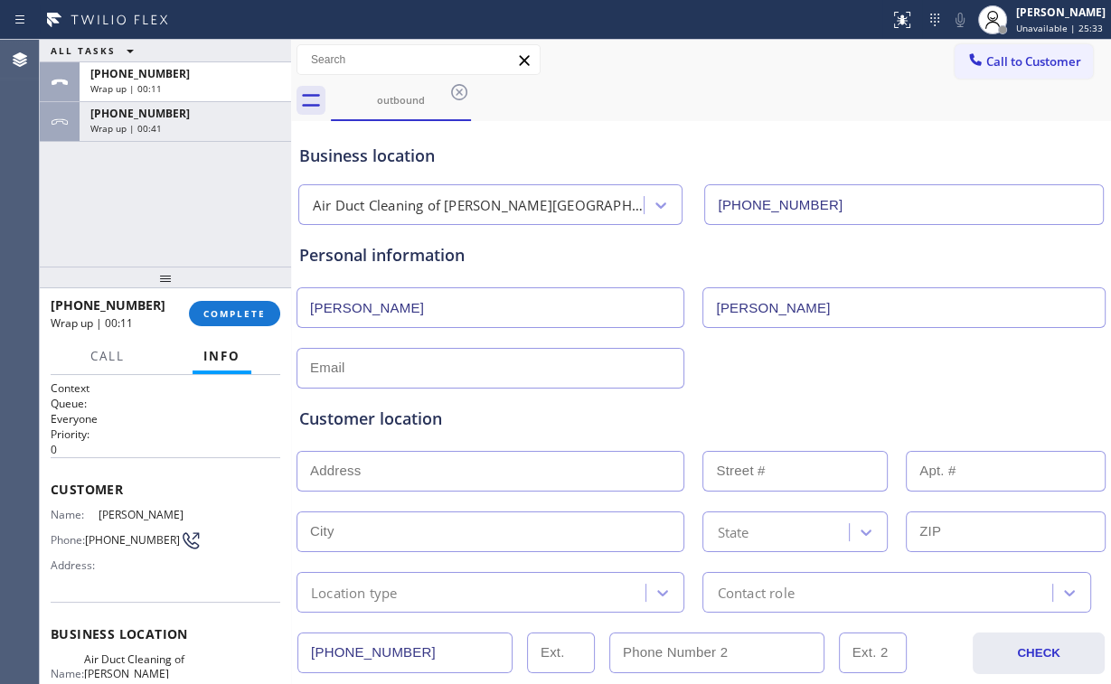
click at [151, 211] on div "ALL TASKS ALL TASKS ACTIVE TASKS TASKS IN WRAP UP [PHONE_NUMBER] Wrap up | 00:1…" at bounding box center [165, 153] width 251 height 227
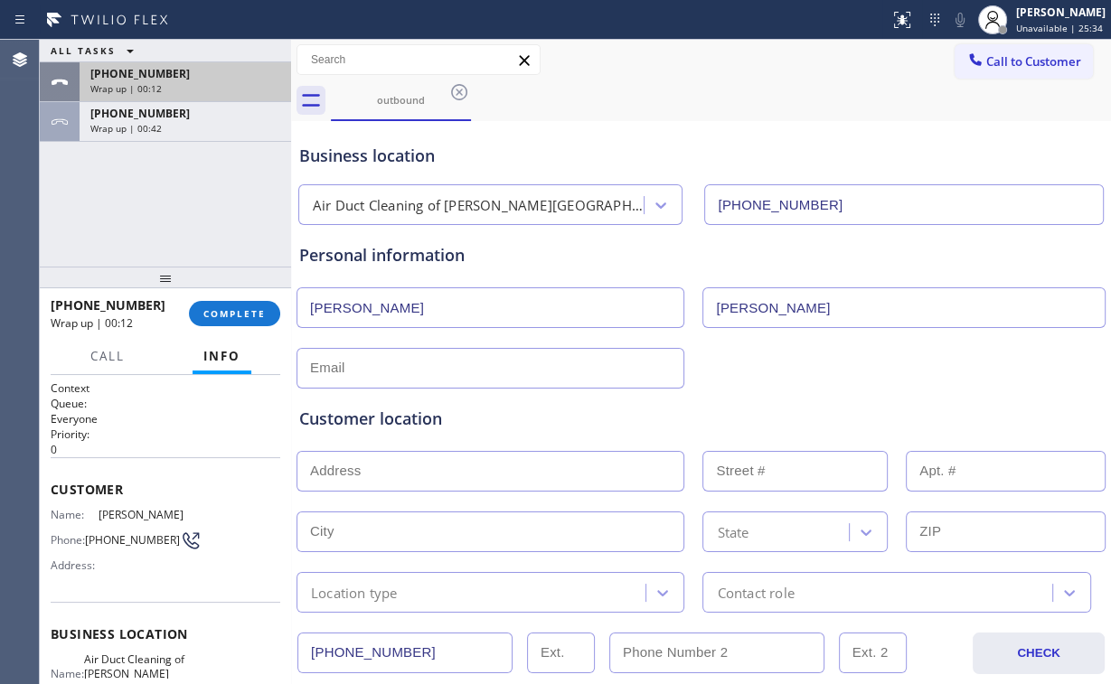
click at [203, 77] on div "[PHONE_NUMBER]" at bounding box center [185, 73] width 190 height 15
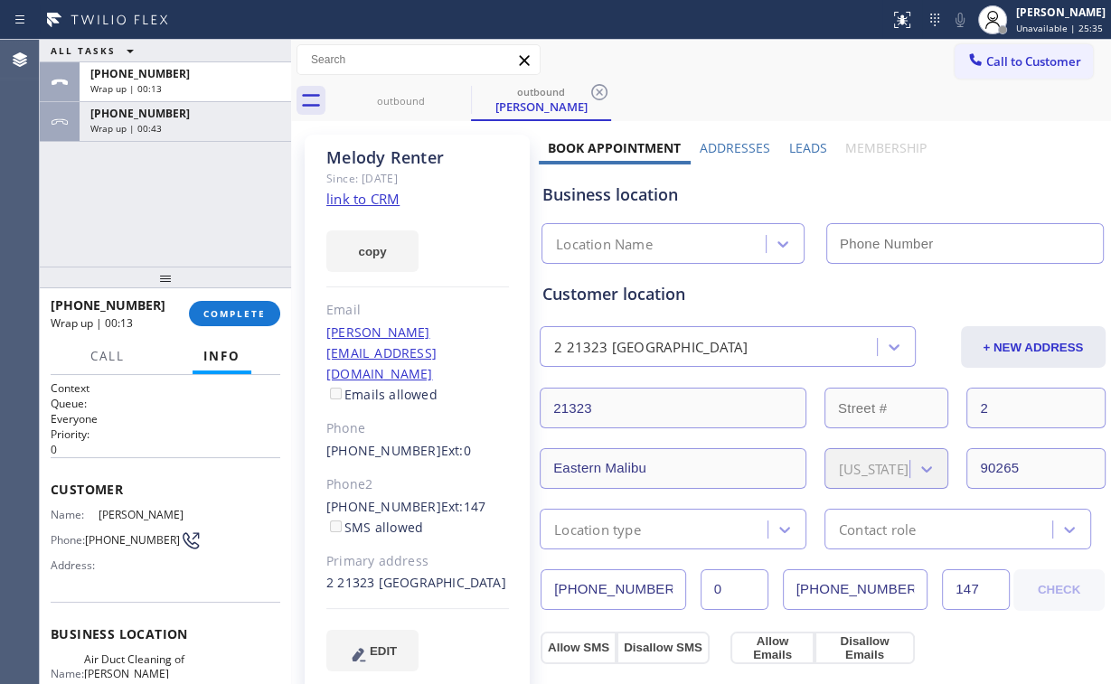
type input "[PHONE_NUMBER]"
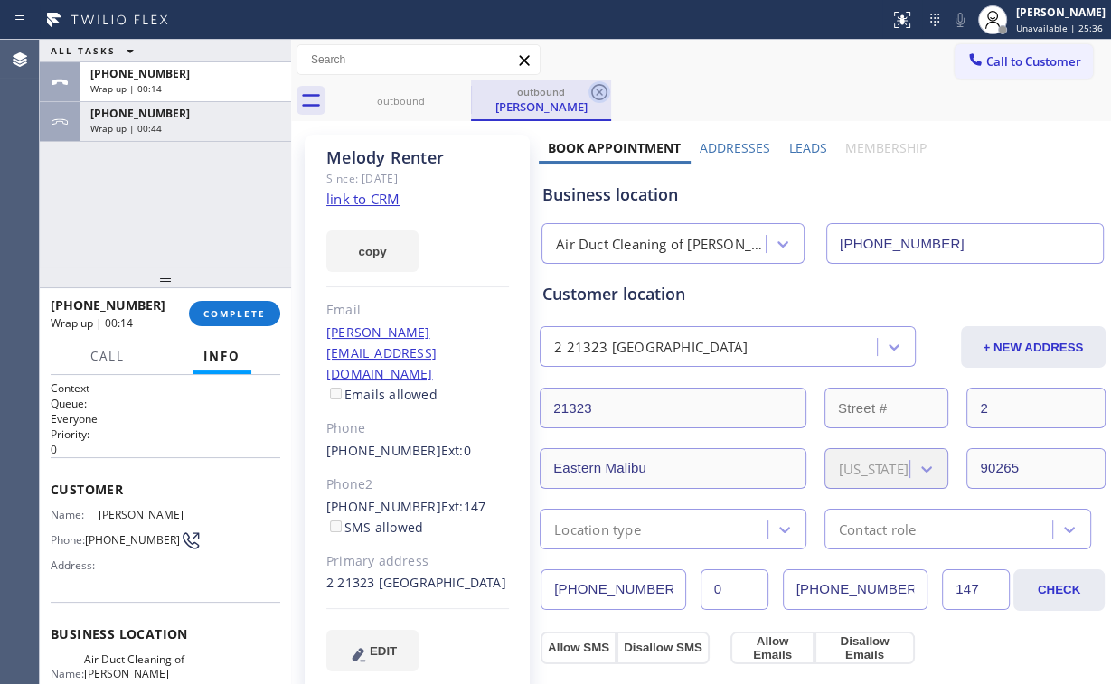
click at [604, 90] on icon at bounding box center [600, 92] width 22 height 22
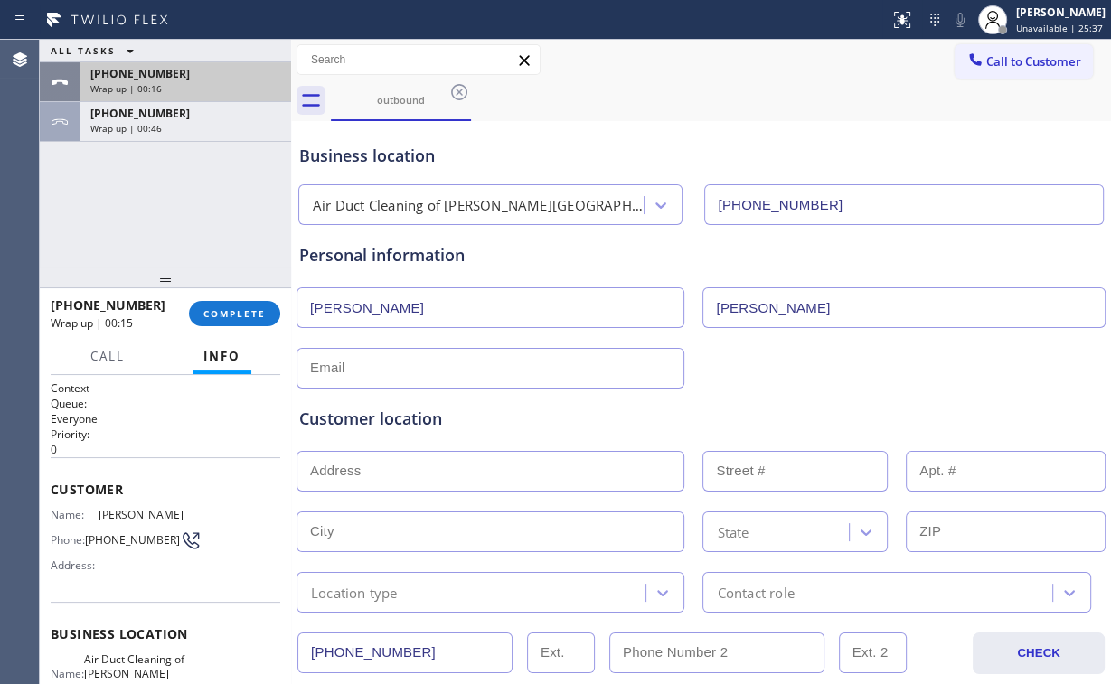
click at [202, 90] on div "Wrap up | 00:16" at bounding box center [185, 88] width 190 height 13
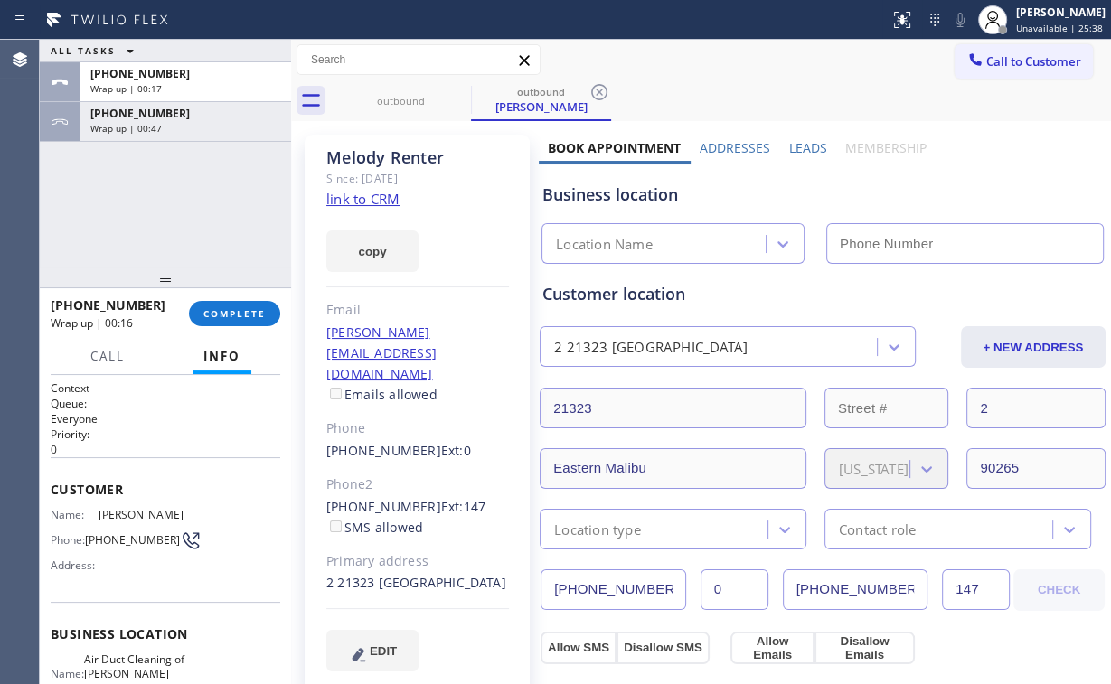
type input "[PHONE_NUMBER]"
click at [246, 319] on span "COMPLETE" at bounding box center [234, 313] width 62 height 13
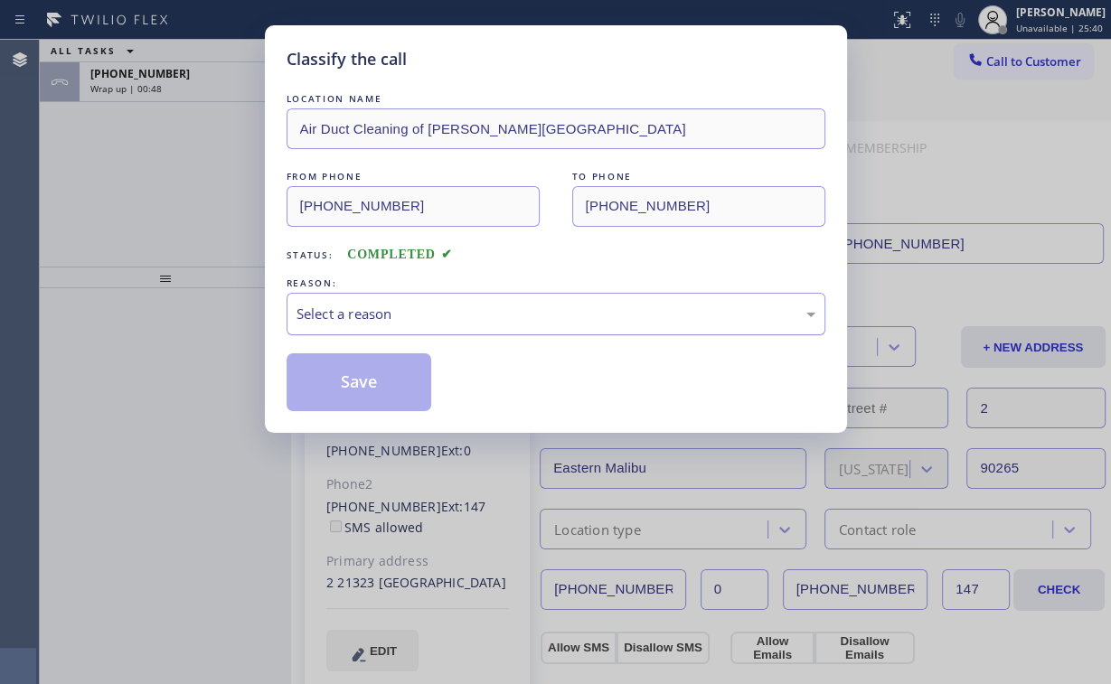
click at [388, 327] on div "Select a reason" at bounding box center [556, 314] width 539 height 42
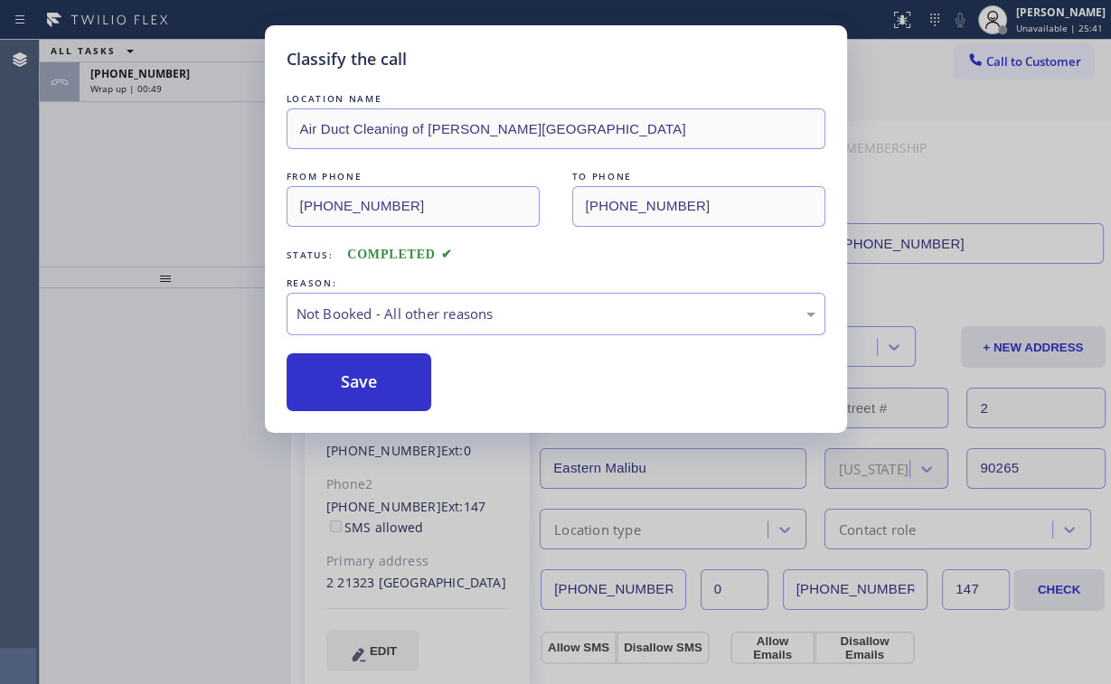
drag, startPoint x: 374, startPoint y: 383, endPoint x: 239, endPoint y: 271, distance: 176.0
click at [372, 378] on button "Save" at bounding box center [360, 383] width 146 height 58
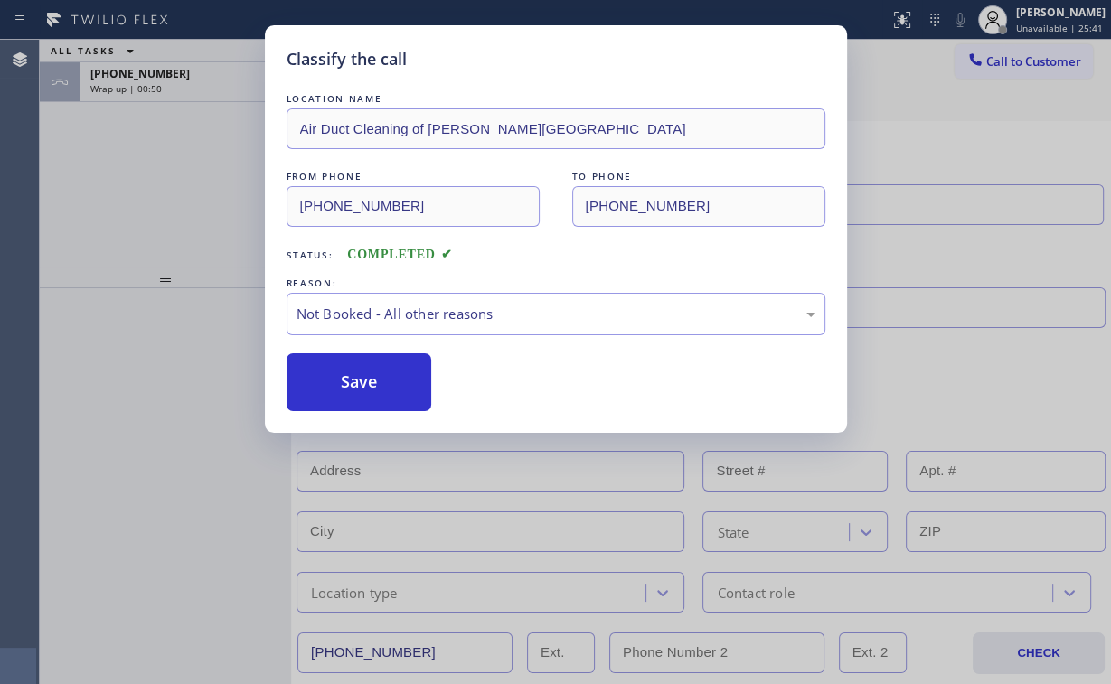
click at [170, 198] on div "Classify the call LOCATION NAME Air Duct Cleaning of [PERSON_NAME][GEOGRAPHIC_D…" at bounding box center [555, 342] width 1111 height 684
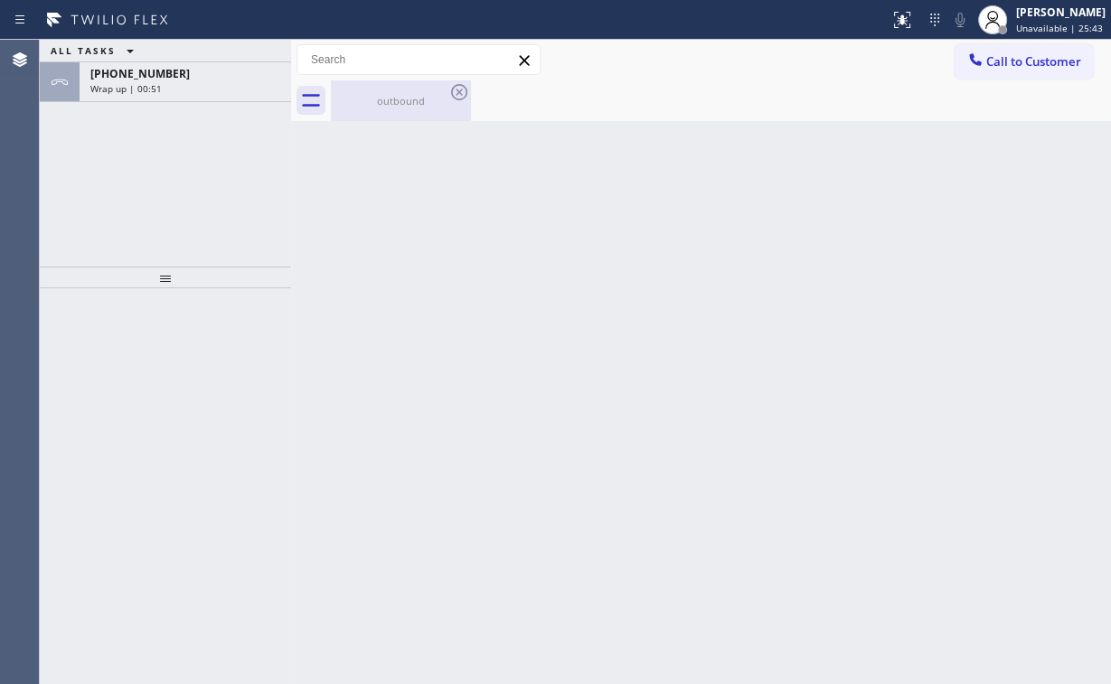
click at [403, 91] on div "outbound" at bounding box center [401, 100] width 137 height 41
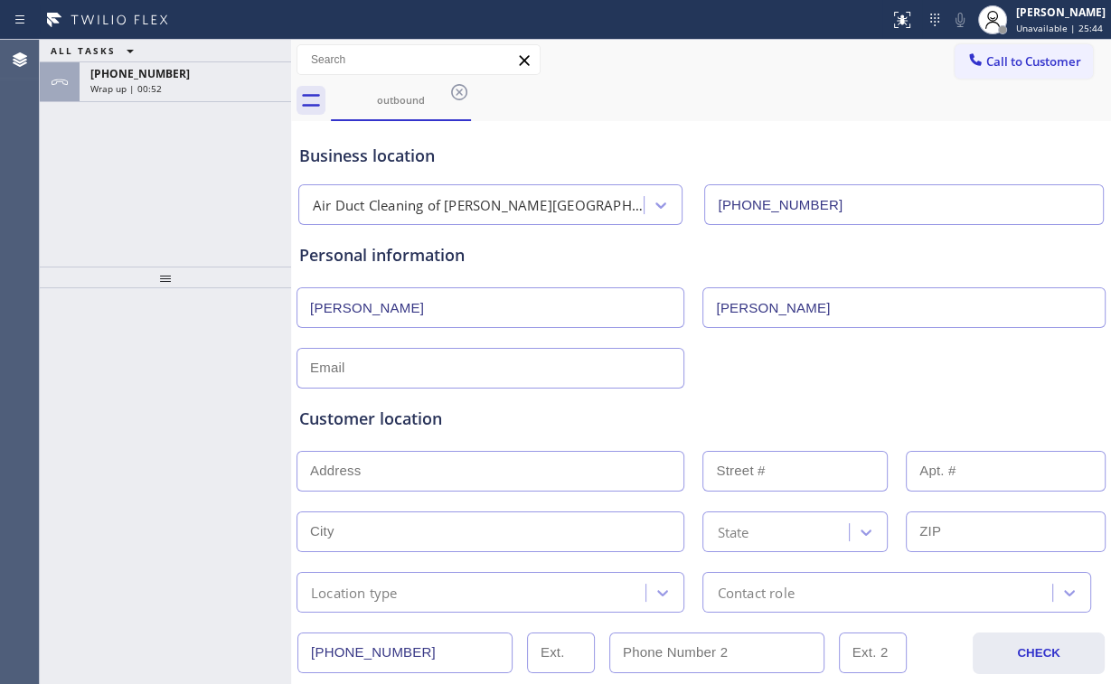
click at [412, 304] on input "[PERSON_NAME]" at bounding box center [491, 308] width 388 height 41
click at [443, 377] on input "text" at bounding box center [491, 368] width 388 height 41
click at [655, 421] on div "Customer location" at bounding box center [701, 419] width 804 height 24
click at [161, 199] on div "ALL TASKS ALL TASKS ACTIVE TASKS TASKS IN WRAP UP [PHONE_NUMBER] Wrap up | 01:05" at bounding box center [165, 153] width 251 height 227
drag, startPoint x: 1006, startPoint y: 47, endPoint x: 948, endPoint y: 107, distance: 83.8
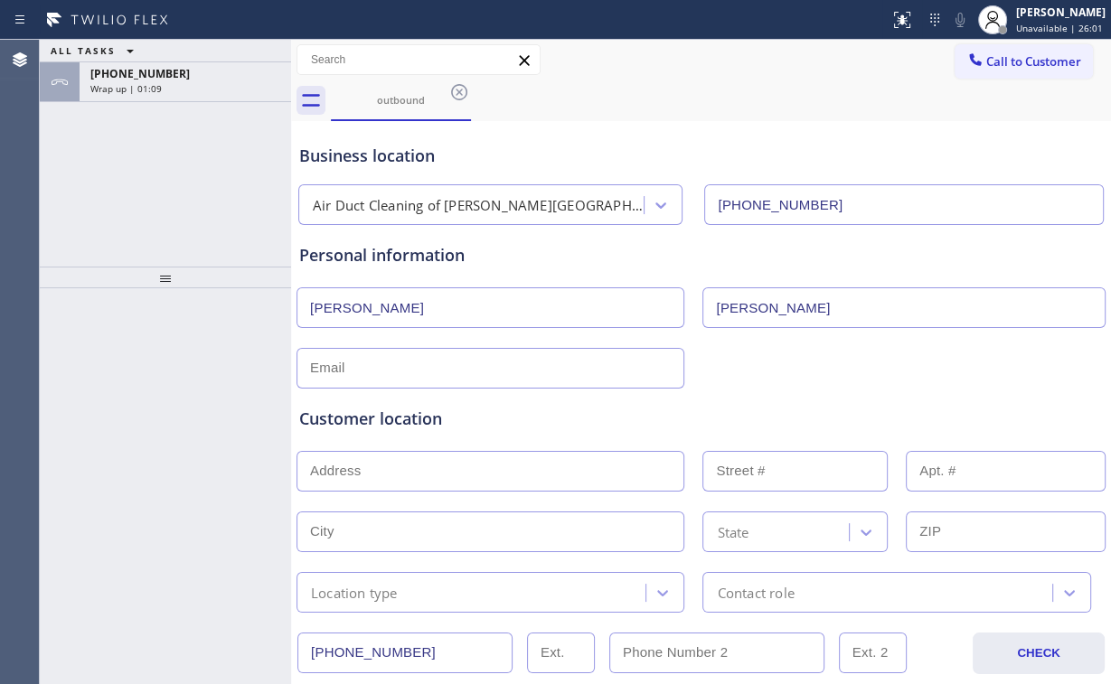
click at [1007, 47] on button "Call to Customer" at bounding box center [1024, 61] width 138 height 34
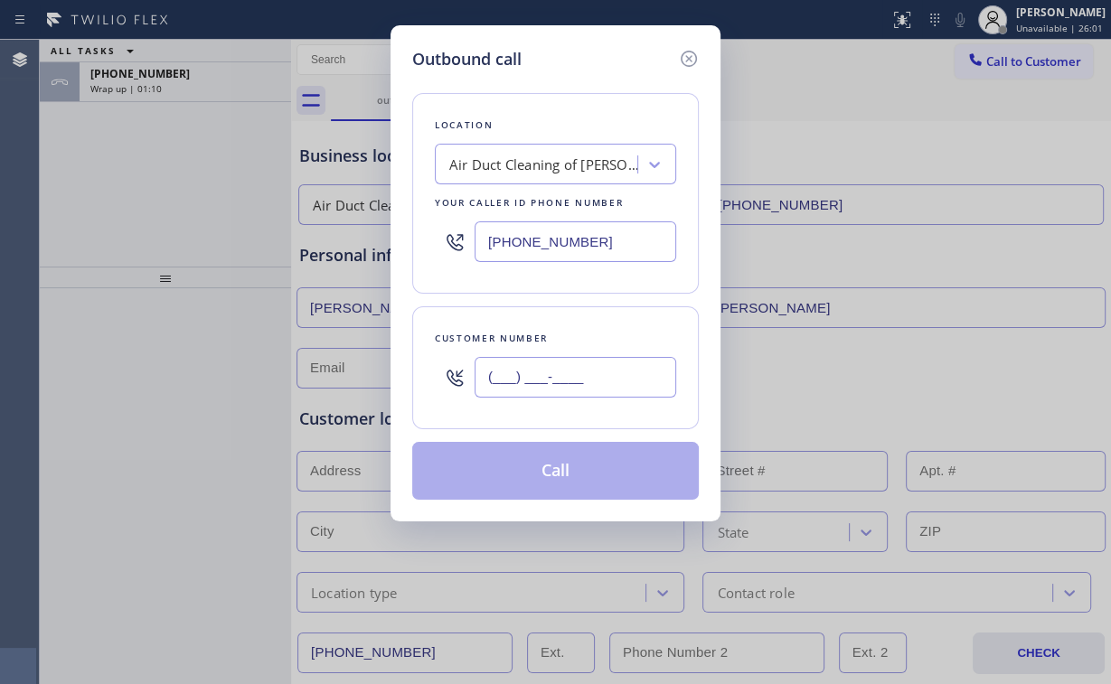
click at [597, 363] on input "(___) ___-____" at bounding box center [576, 377] width 202 height 41
paste input "408) 599-0296"
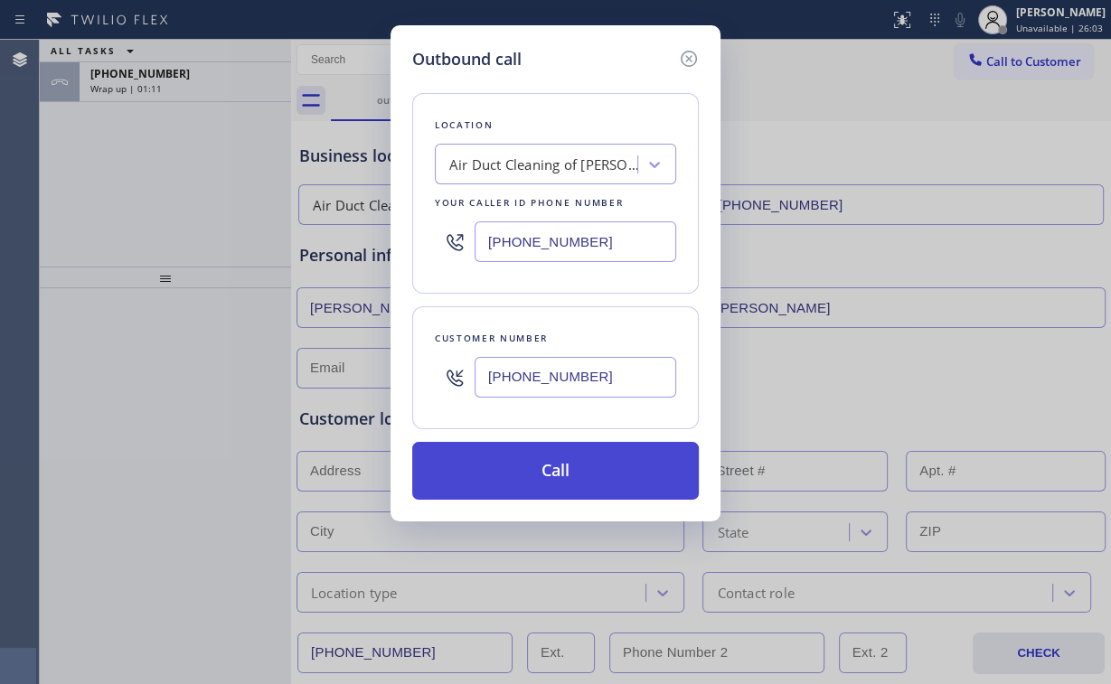
type input "[PHONE_NUMBER]"
click at [561, 482] on button "Call" at bounding box center [555, 471] width 287 height 58
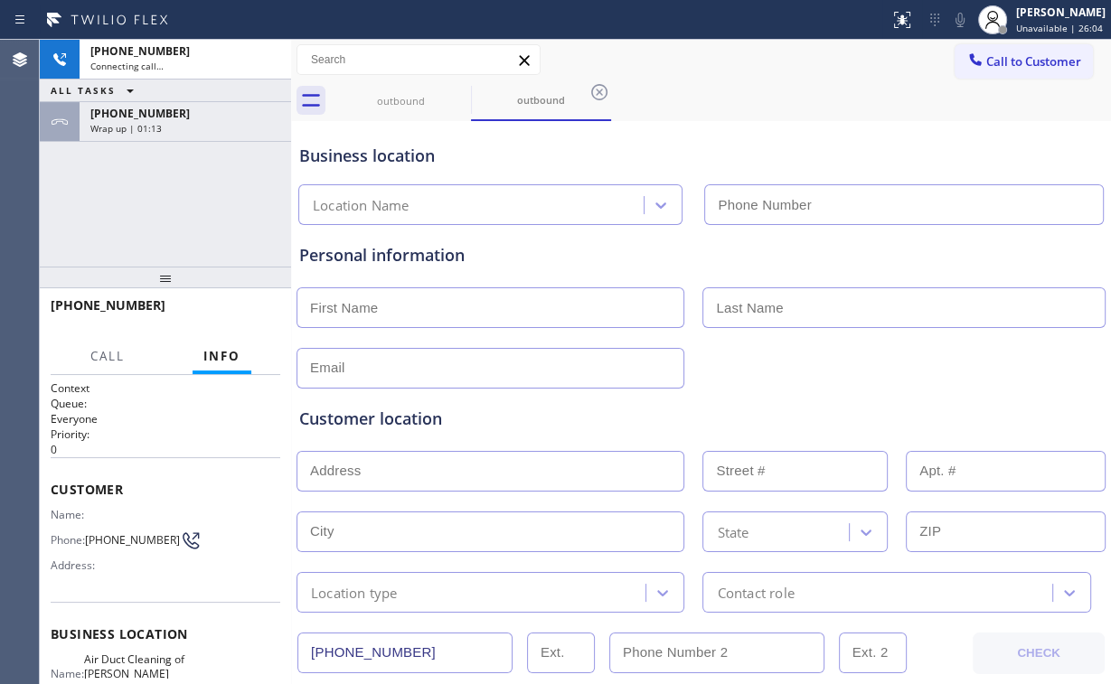
type input "[PHONE_NUMBER]"
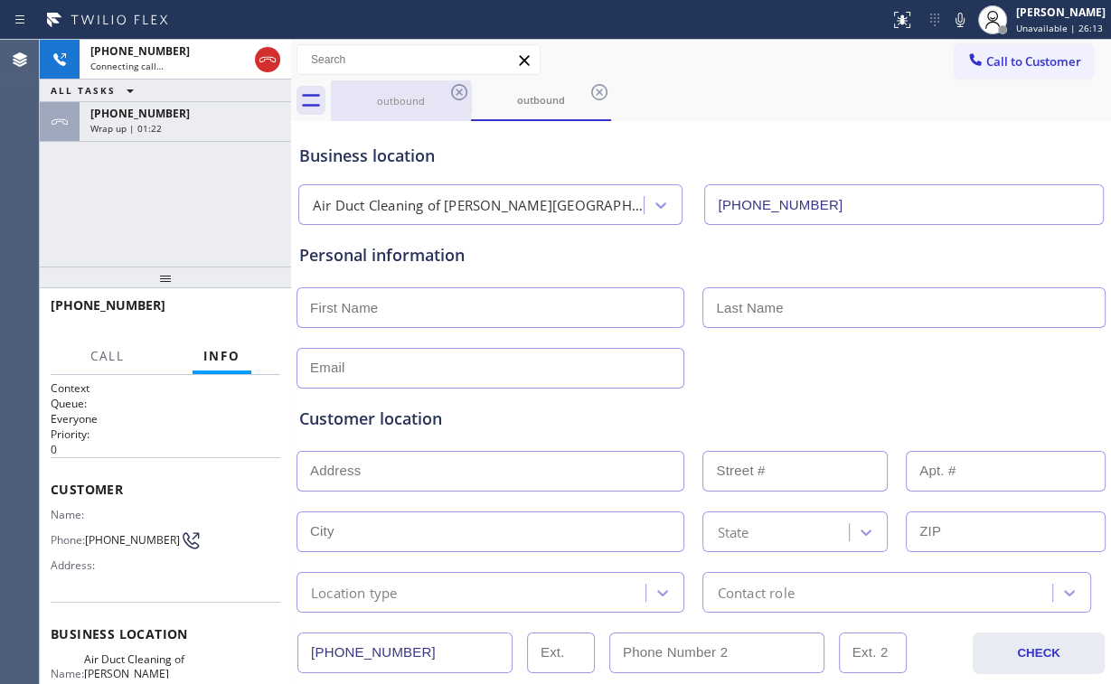
click at [391, 107] on div "outbound" at bounding box center [401, 101] width 137 height 14
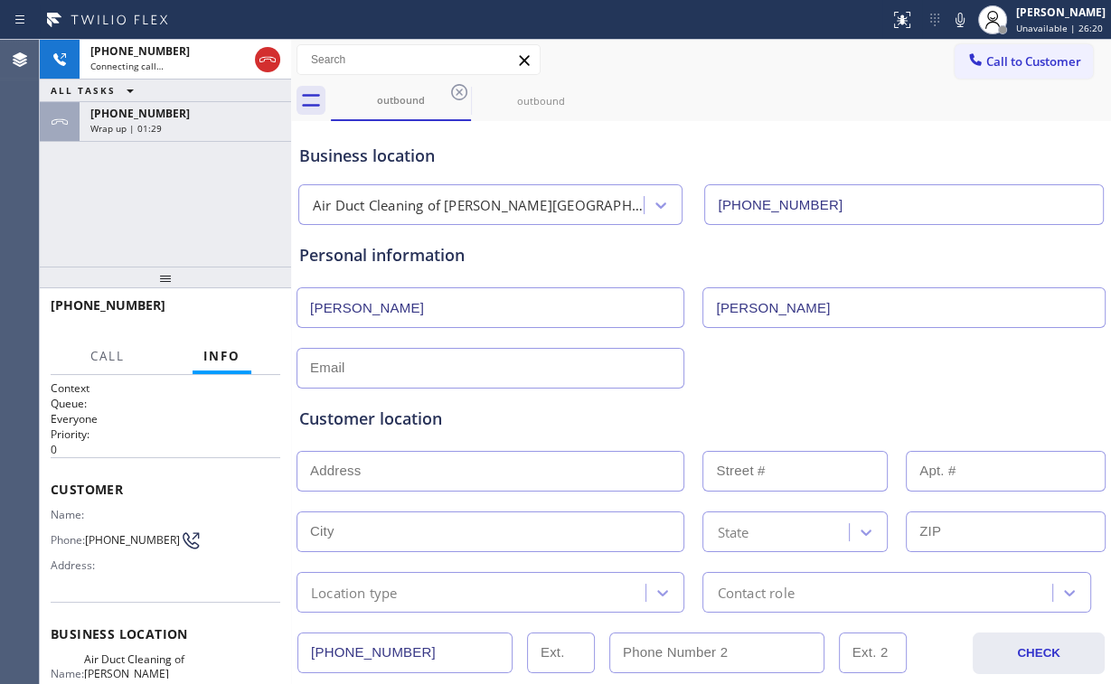
click at [391, 361] on input "text" at bounding box center [491, 368] width 388 height 41
click at [342, 466] on input "text" at bounding box center [491, 471] width 388 height 41
paste input "[STREET_ADDRESS]"
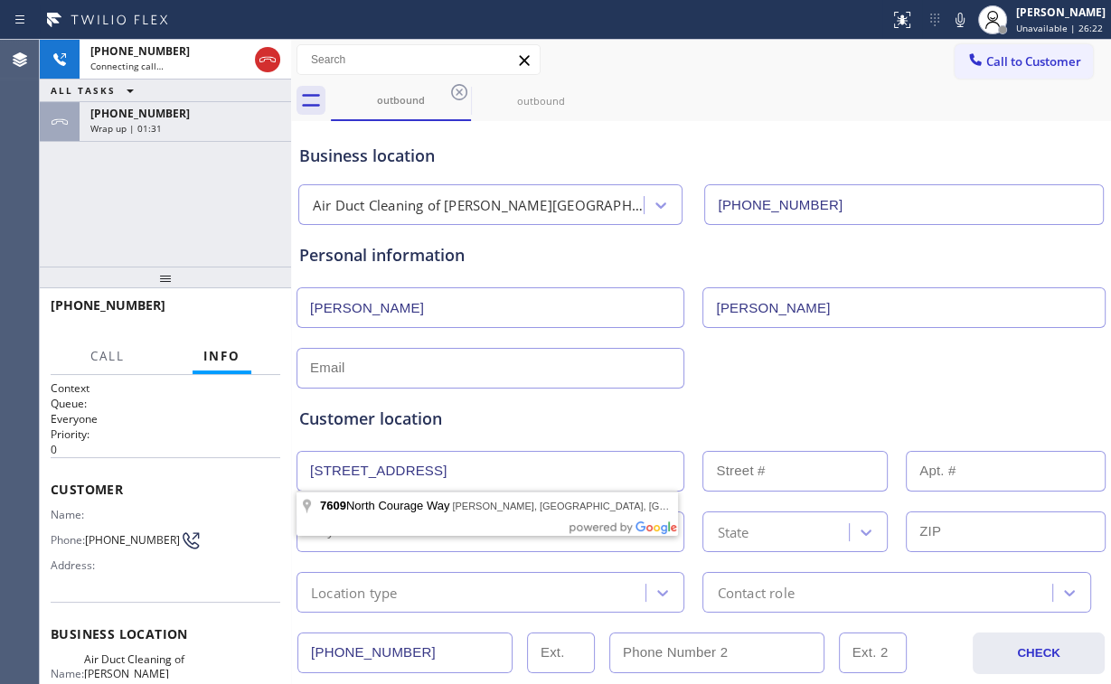
type input "[STREET_ADDRESS]"
type input "7609"
type input "[GEOGRAPHIC_DATA]"
type input "91405"
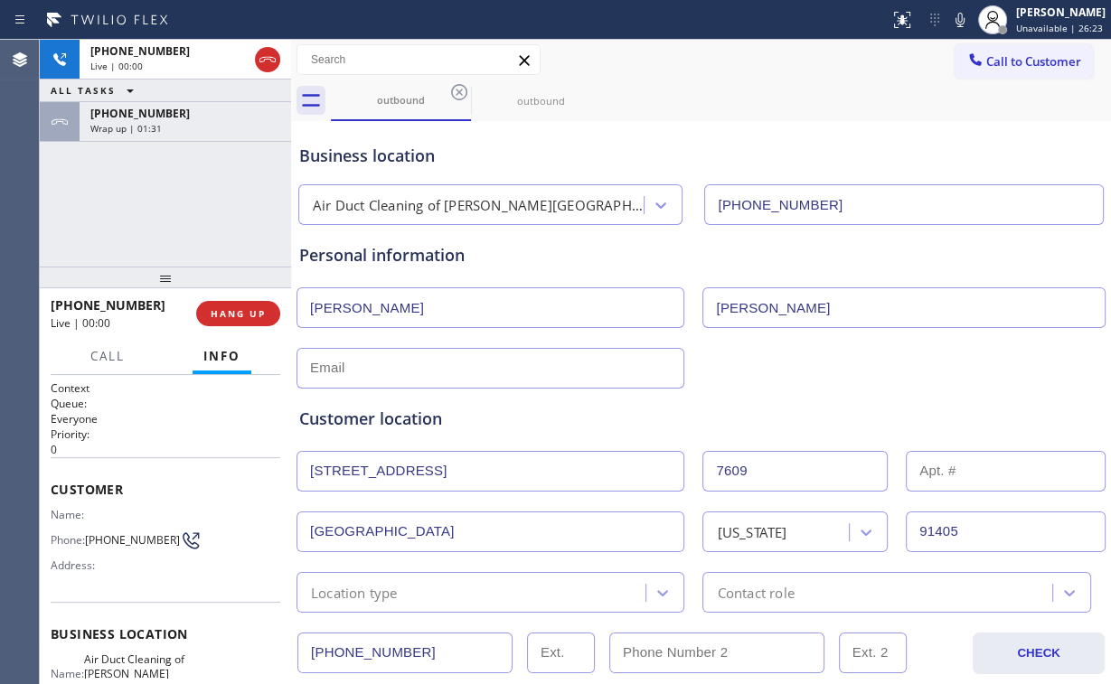
click at [542, 423] on div "Customer location" at bounding box center [701, 419] width 804 height 24
click at [362, 360] on input "text" at bounding box center [491, 368] width 388 height 41
paste input "[EMAIL_ADDRESS][DOMAIN_NAME]"
type input "[EMAIL_ADDRESS][DOMAIN_NAME]"
click at [653, 139] on div "Business location Air Duct Cleaning of [PERSON_NAME][GEOGRAPHIC_DATA] [PHONE_NU…" at bounding box center [701, 175] width 811 height 99
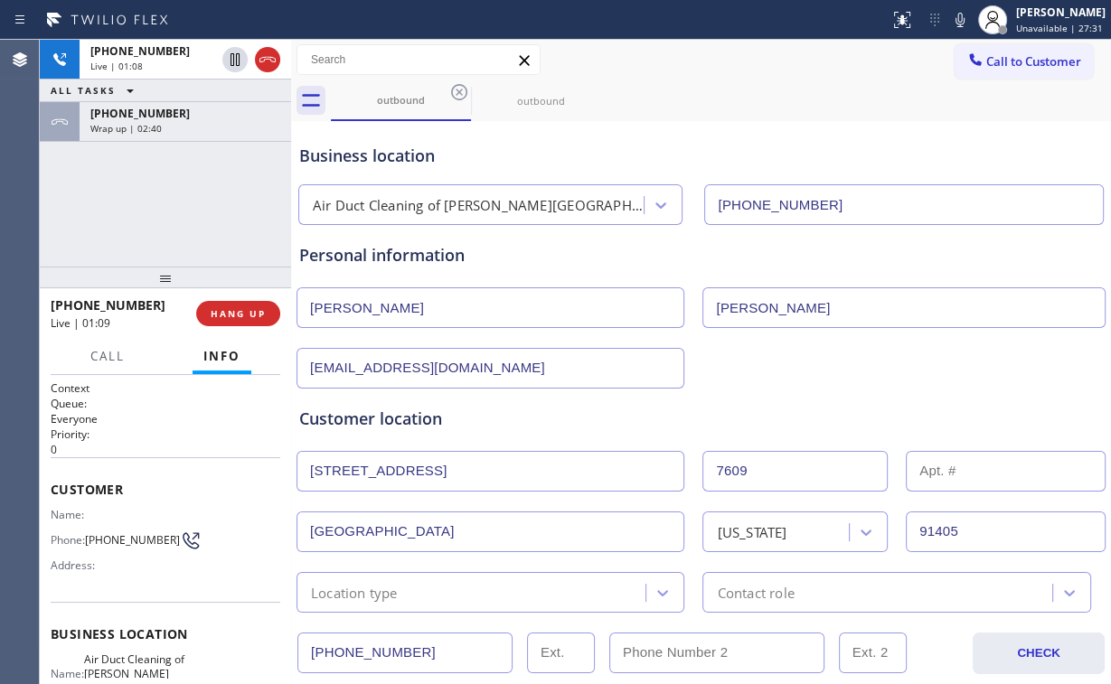
click at [579, 249] on div "Personal information" at bounding box center [701, 255] width 804 height 24
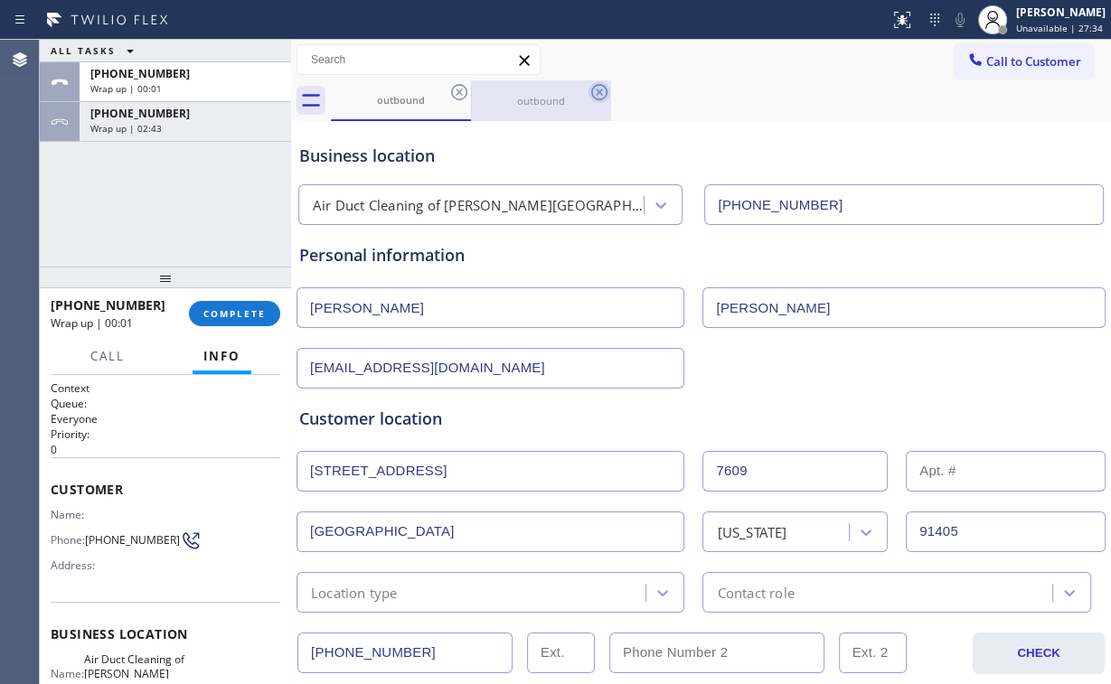
drag, startPoint x: 553, startPoint y: 95, endPoint x: 593, endPoint y: 94, distance: 39.8
click at [553, 94] on div "outbound" at bounding box center [541, 101] width 137 height 14
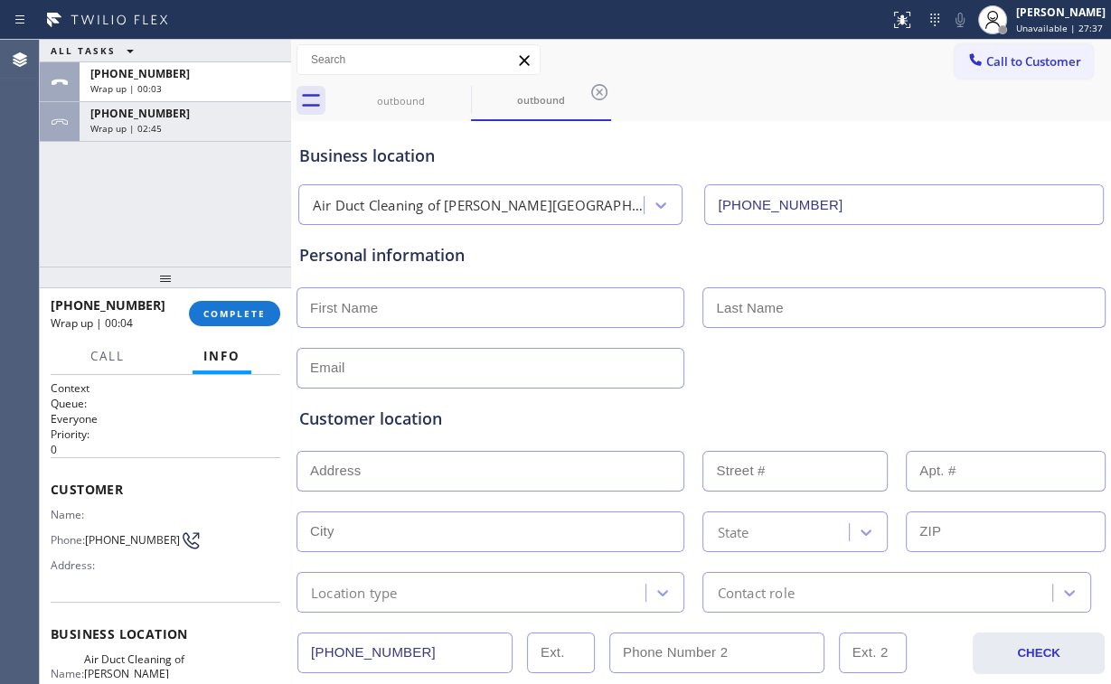
click at [225, 239] on div "ALL TASKS ALL TASKS ACTIVE TASKS TASKS IN WRAP UP [PHONE_NUMBER] Wrap up | 00:0…" at bounding box center [165, 153] width 251 height 227
click at [526, 96] on div "outbound" at bounding box center [541, 100] width 137 height 14
click at [237, 307] on span "COMPLETE" at bounding box center [234, 313] width 62 height 13
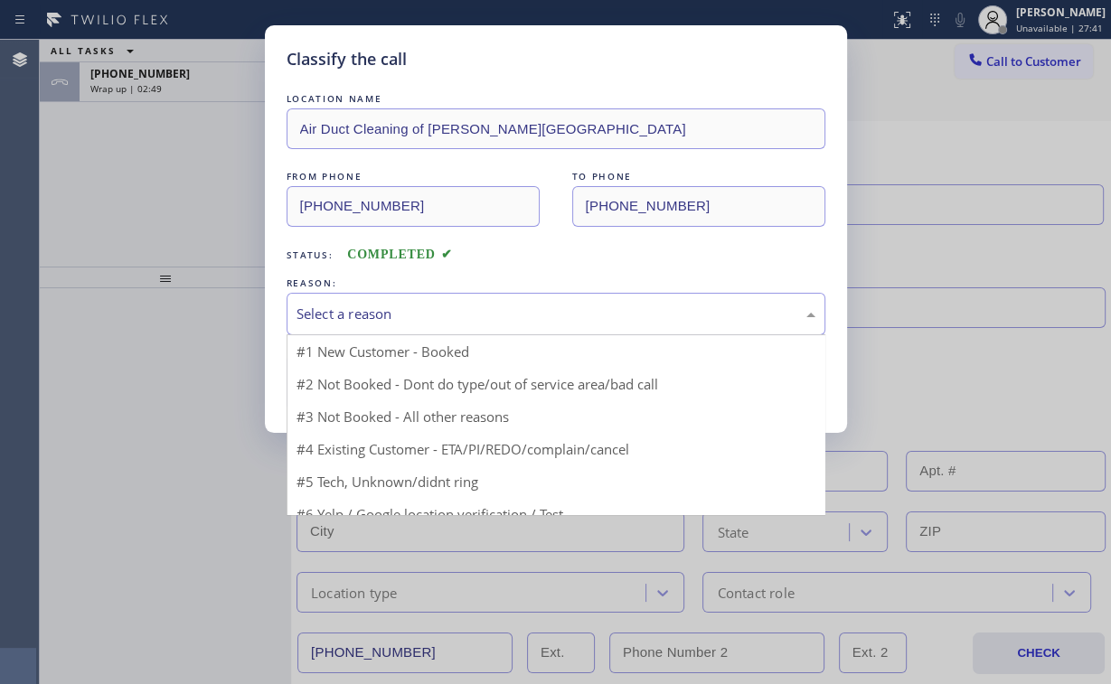
drag, startPoint x: 363, startPoint y: 307, endPoint x: 373, endPoint y: 337, distance: 31.7
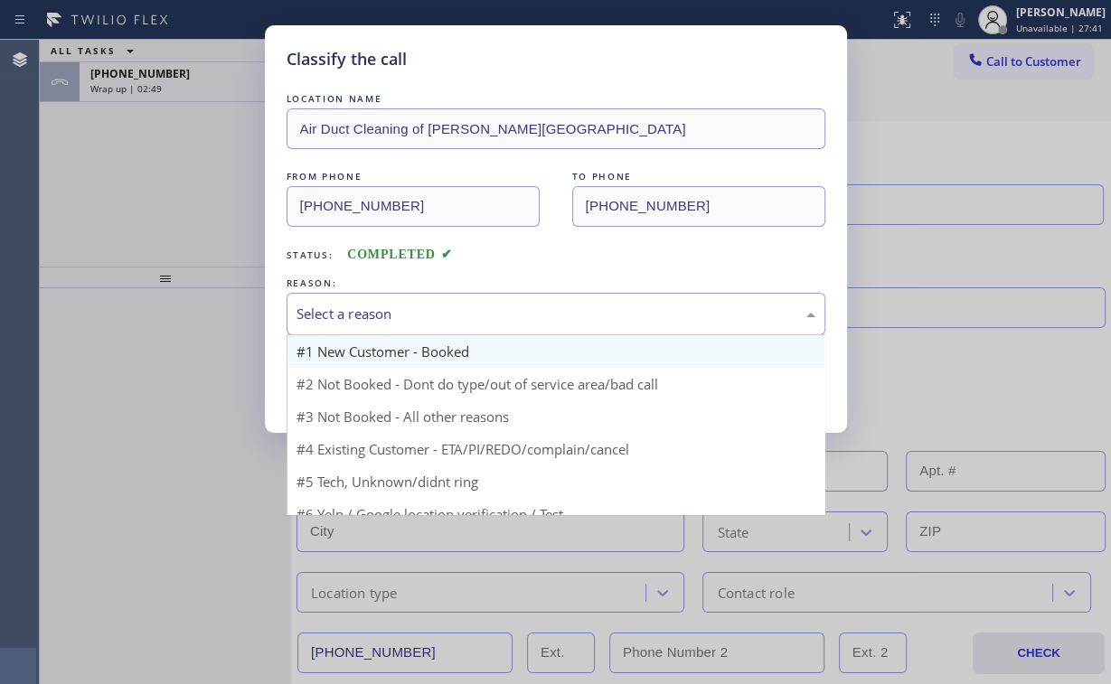
click at [362, 307] on div "Select a reason" at bounding box center [556, 314] width 519 height 21
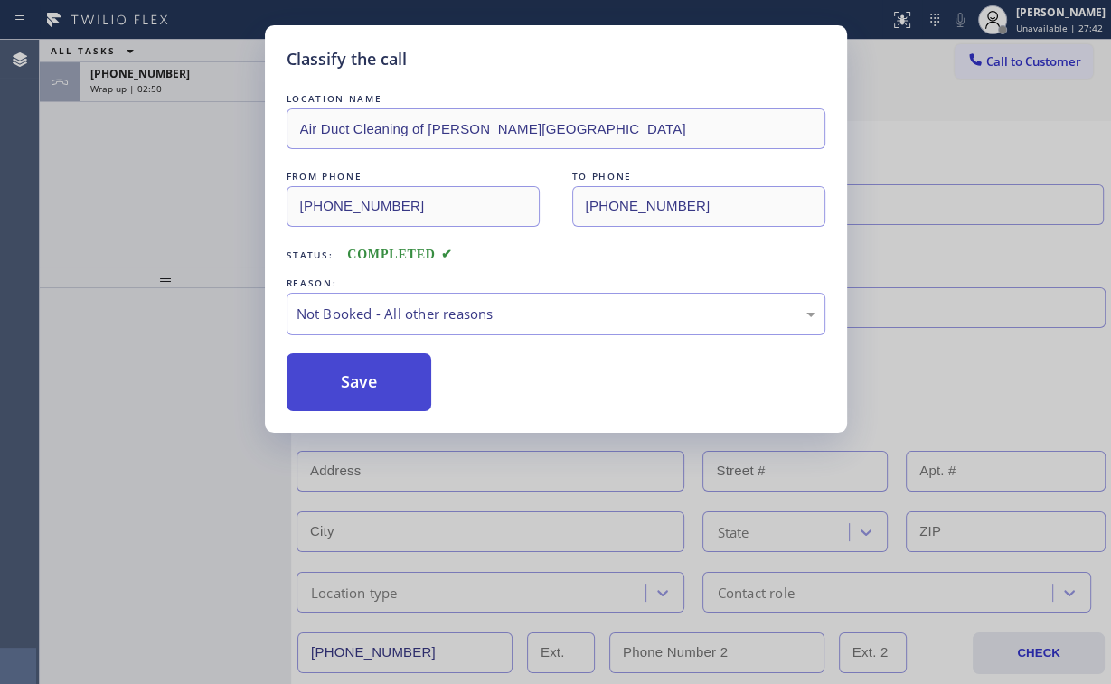
drag, startPoint x: 353, startPoint y: 378, endPoint x: 186, endPoint y: 203, distance: 241.7
click at [352, 372] on button "Save" at bounding box center [360, 383] width 146 height 58
click at [185, 202] on div "Classify the call LOCATION NAME Air Duct Cleaning of [PERSON_NAME][GEOGRAPHIC_D…" at bounding box center [555, 342] width 1111 height 684
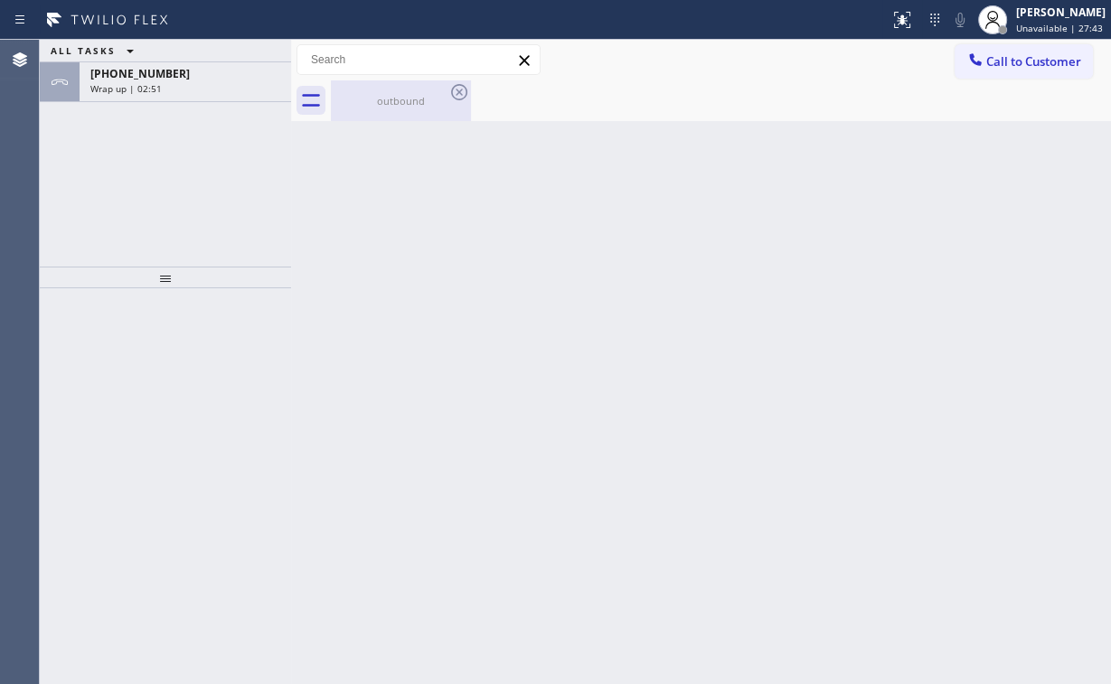
click at [391, 102] on div "outbound" at bounding box center [401, 101] width 137 height 14
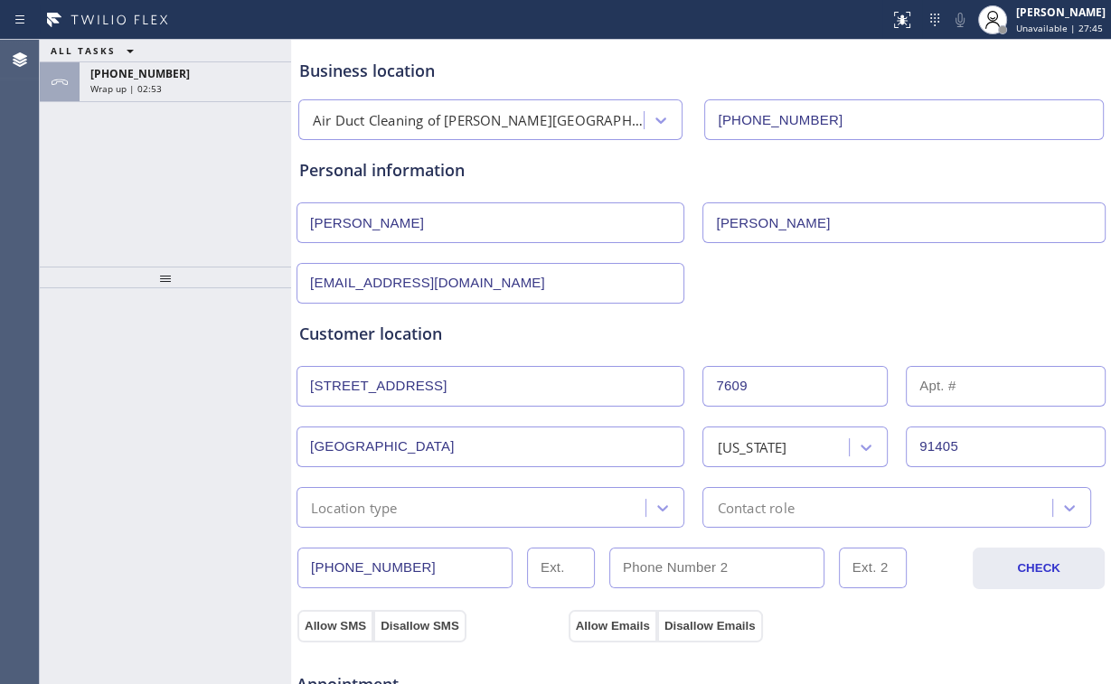
scroll to position [145, 0]
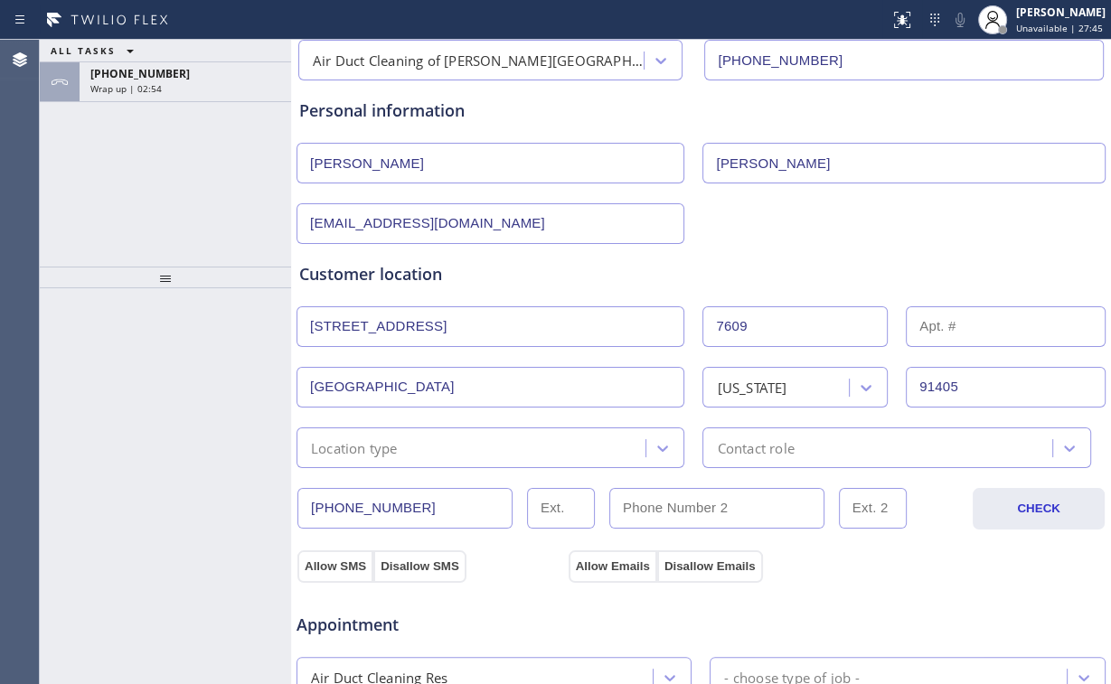
click at [437, 452] on div "Location type" at bounding box center [474, 448] width 344 height 32
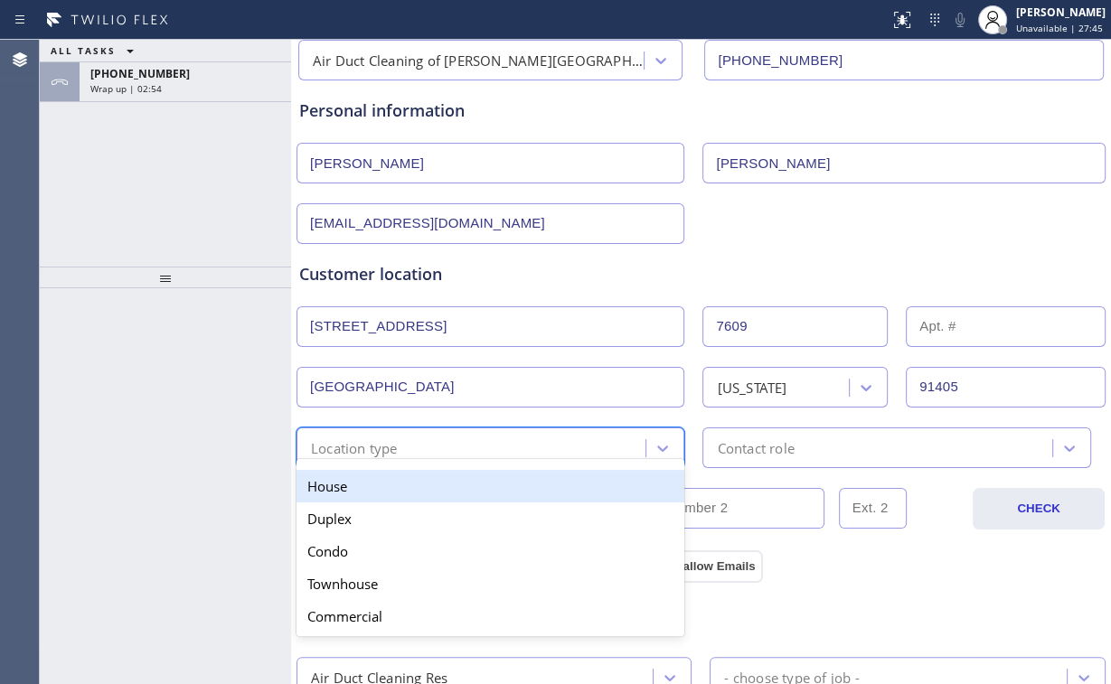
type input "h"
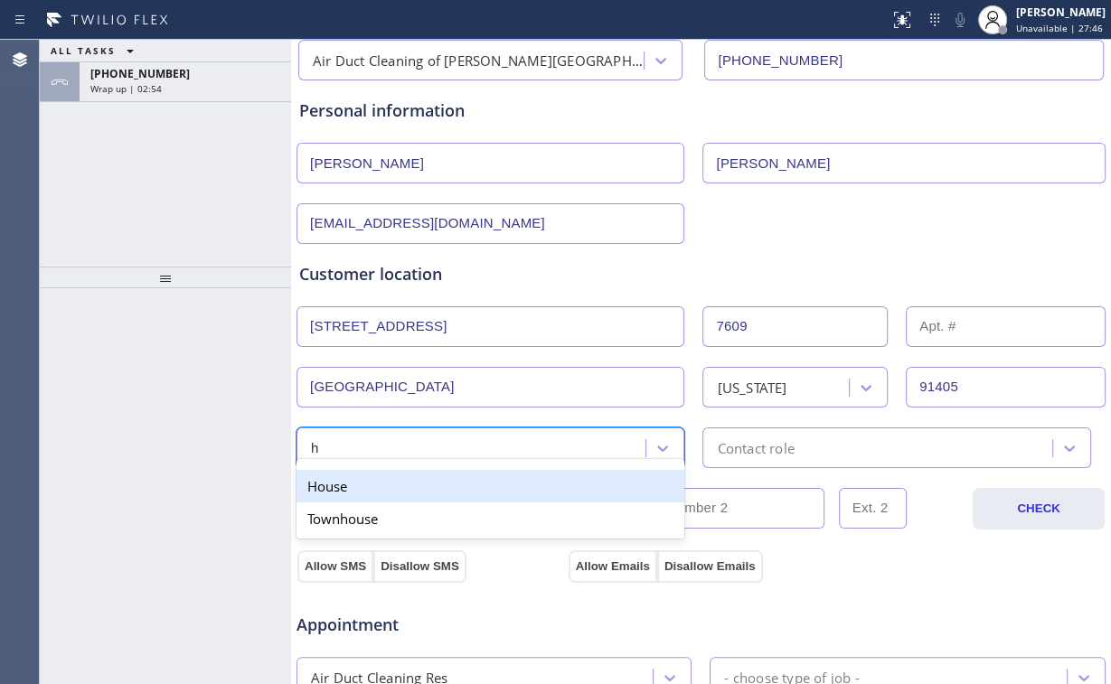
click at [363, 491] on div "House" at bounding box center [491, 486] width 388 height 33
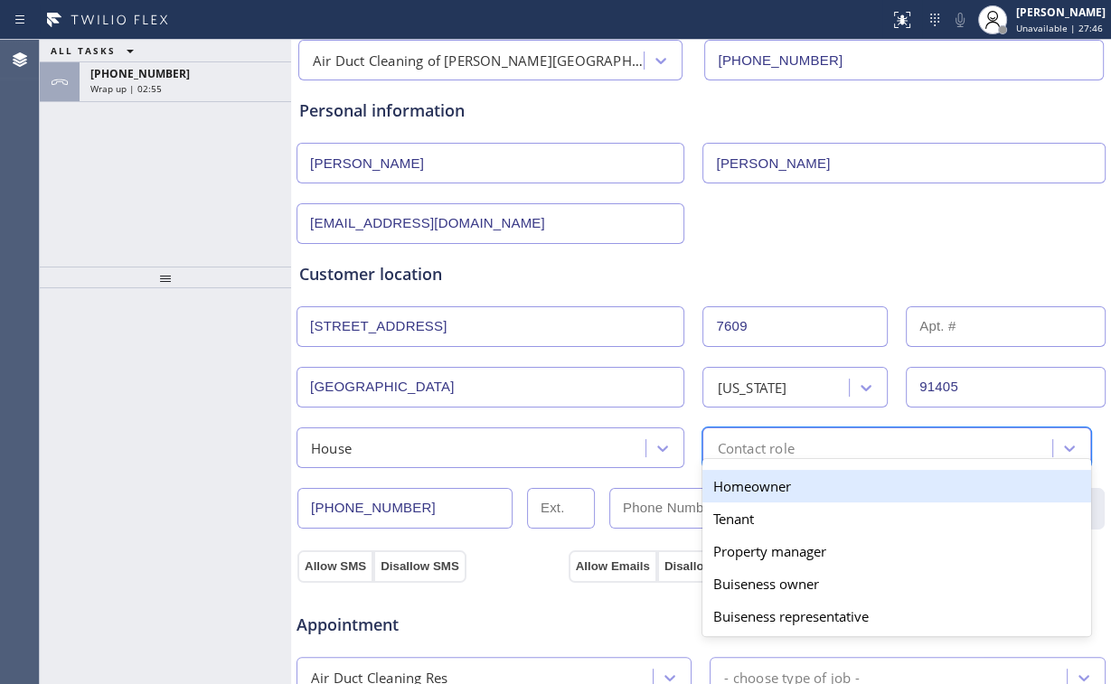
click at [771, 443] on div "Contact role" at bounding box center [755, 448] width 77 height 21
type input "h"
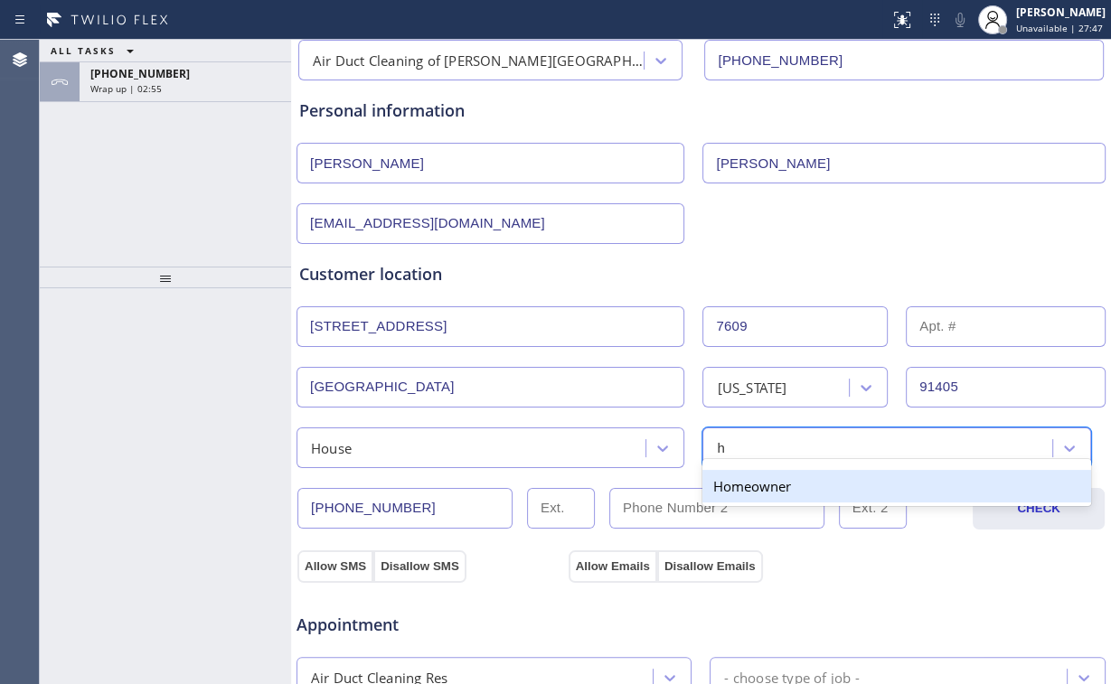
click at [739, 486] on div "Homeowner" at bounding box center [896, 486] width 388 height 33
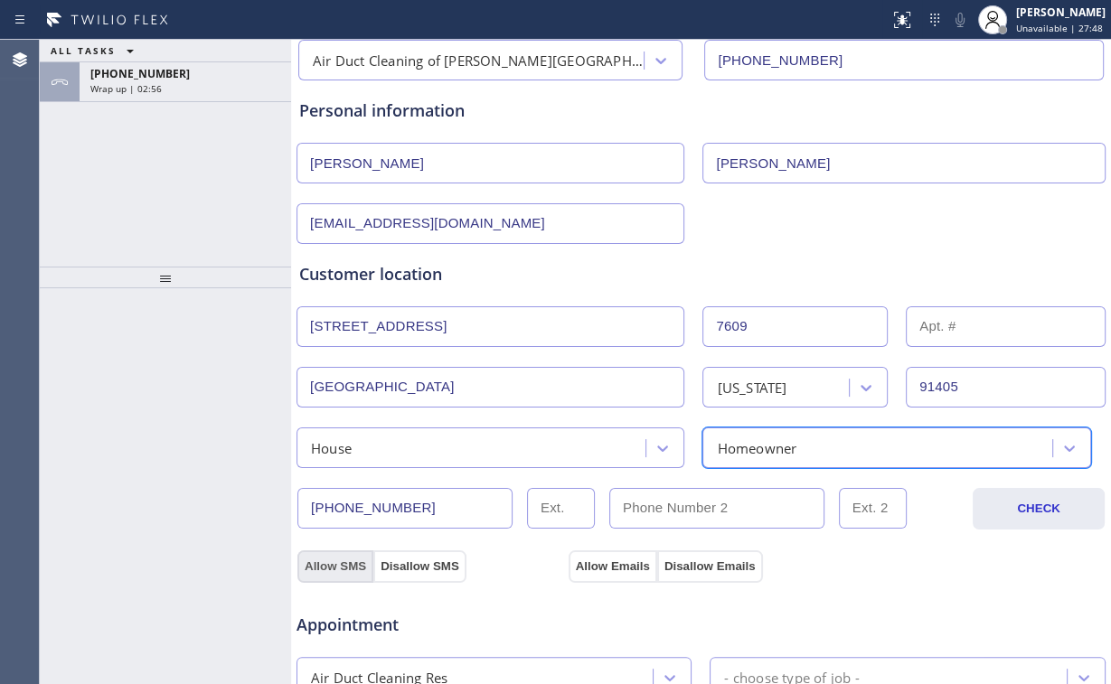
click at [330, 561] on button "Allow SMS" at bounding box center [335, 567] width 76 height 33
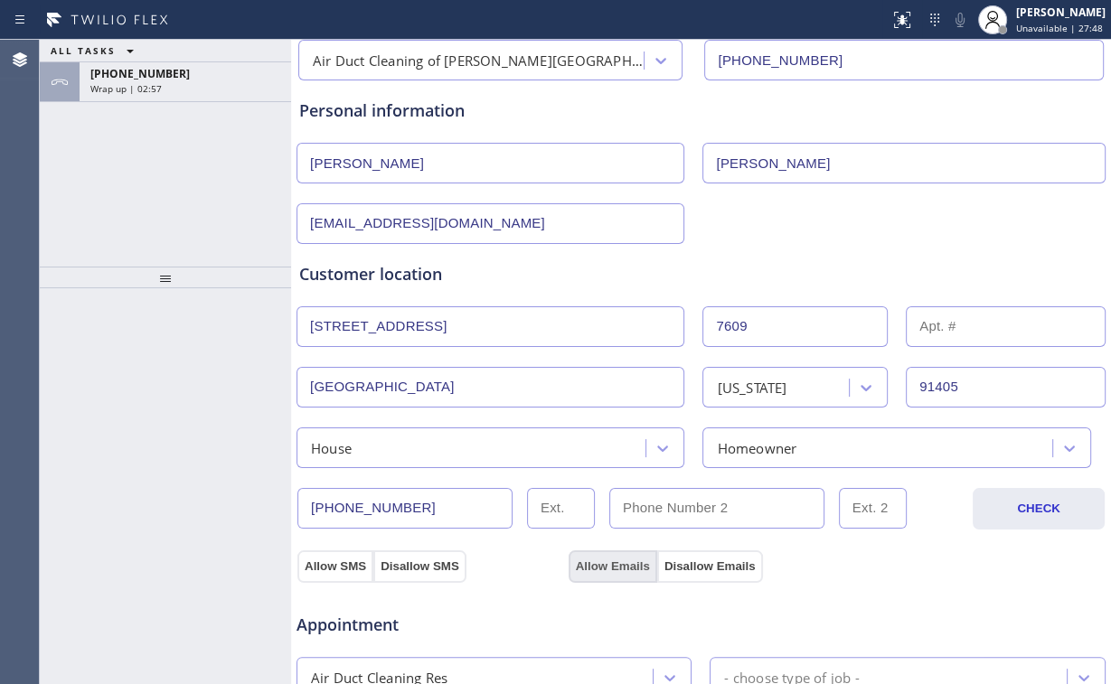
click at [604, 564] on button "Allow Emails" at bounding box center [613, 567] width 89 height 33
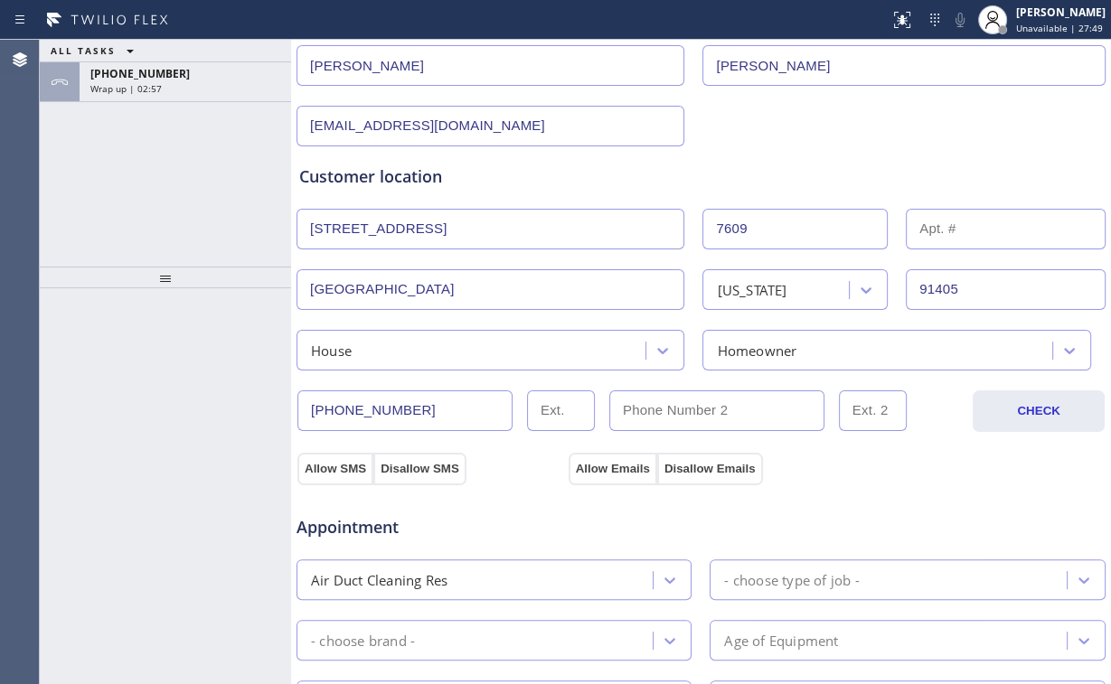
scroll to position [434, 0]
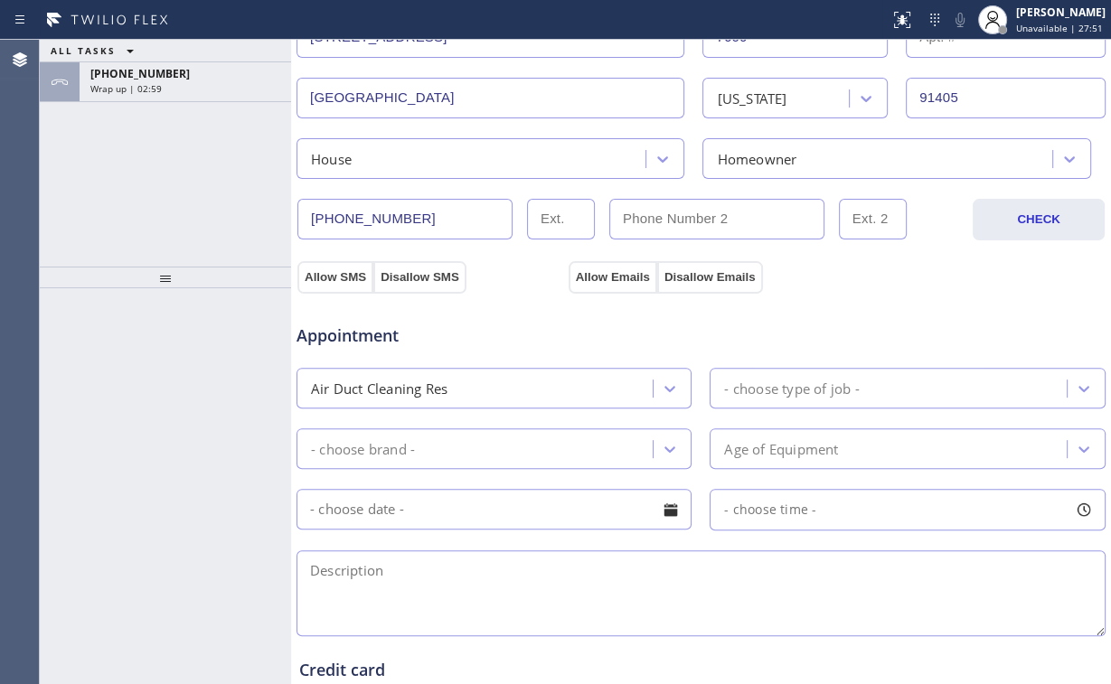
click at [452, 384] on div "Air Duct Cleaning Res" at bounding box center [477, 388] width 351 height 32
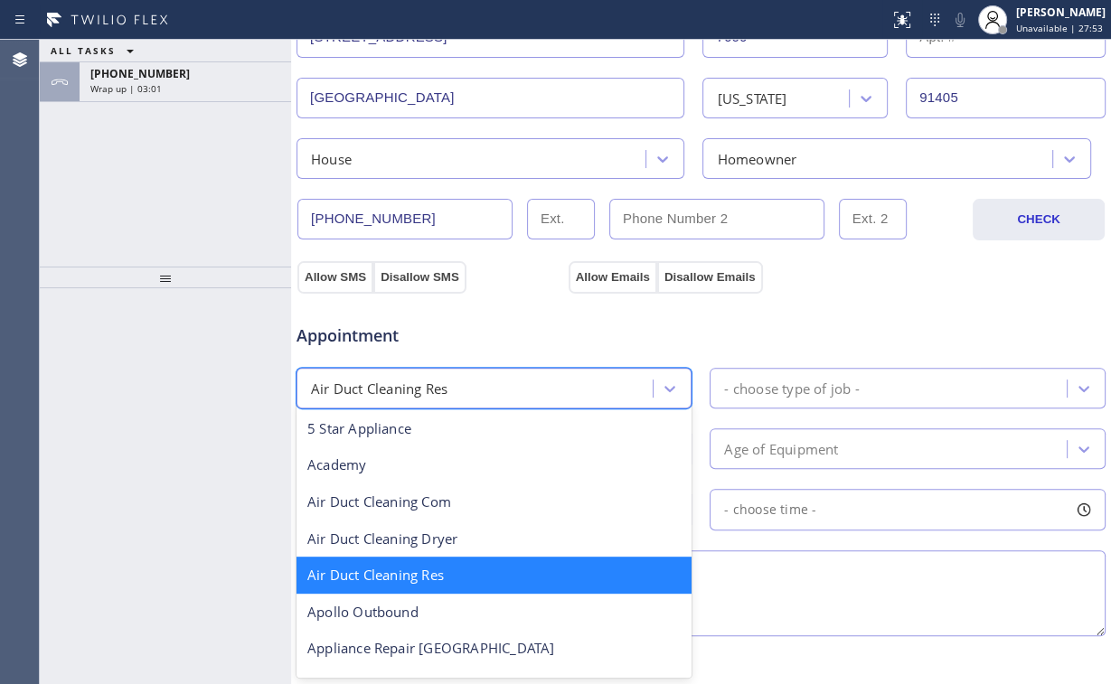
click at [455, 572] on div "Air Duct Cleaning Res" at bounding box center [494, 575] width 395 height 37
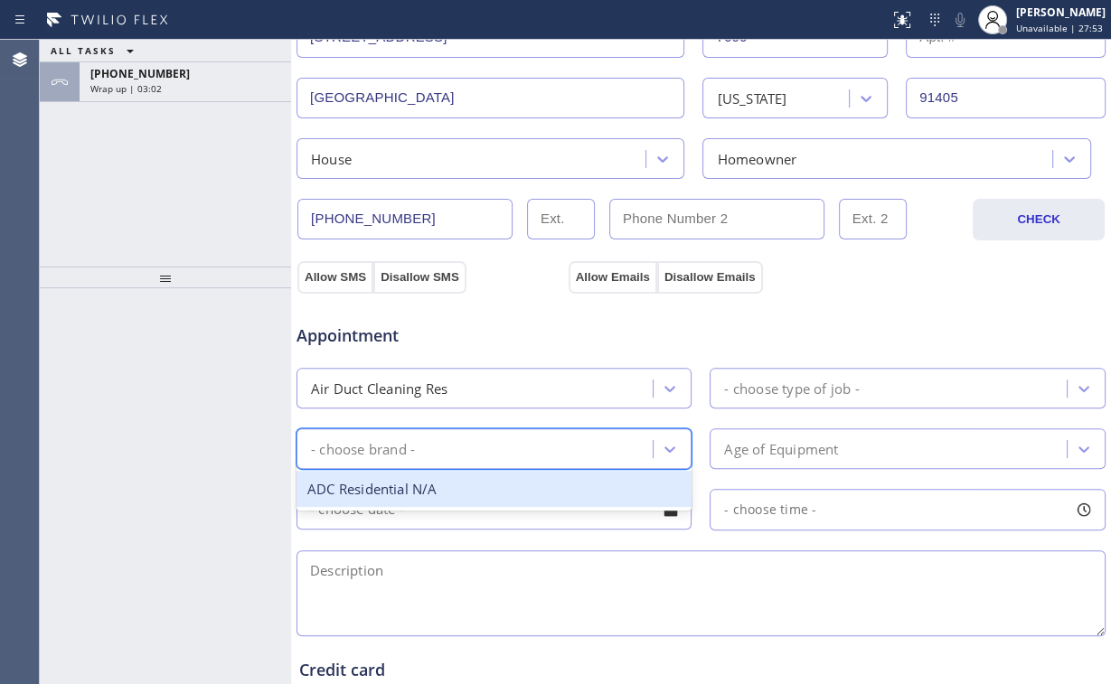
click at [456, 451] on div "- choose brand -" at bounding box center [477, 449] width 351 height 32
click at [448, 494] on div "ADC Residential N/A" at bounding box center [494, 489] width 395 height 37
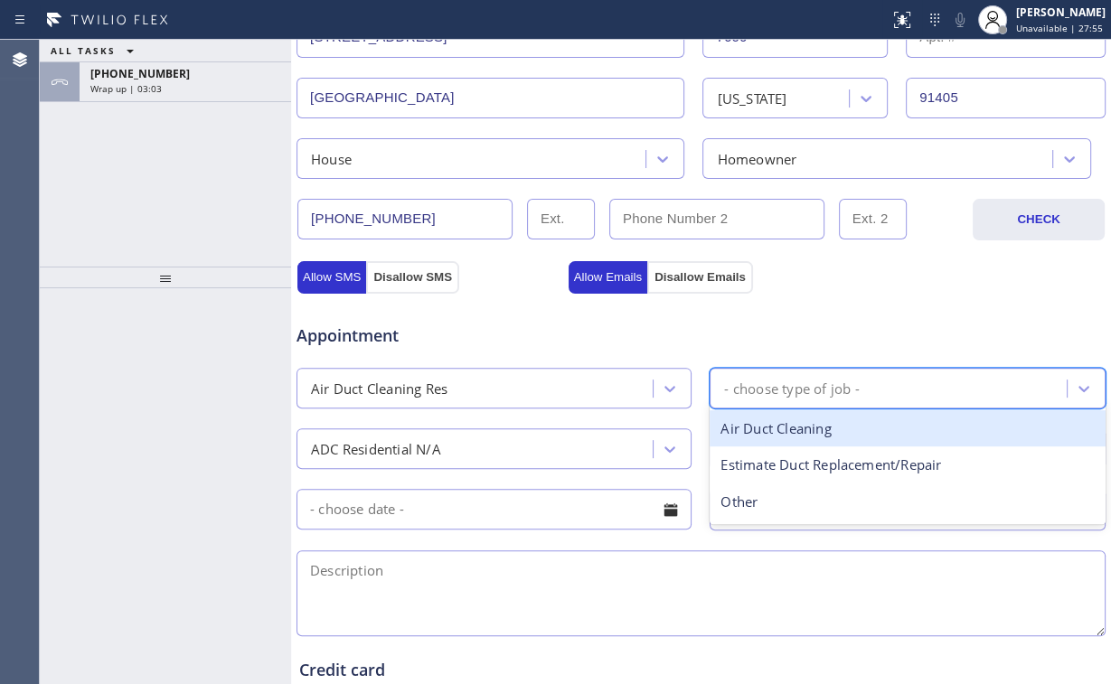
click at [850, 368] on div "- choose type of job -" at bounding box center [907, 388] width 395 height 41
click at [857, 434] on div "Air Duct Cleaning" at bounding box center [907, 428] width 395 height 37
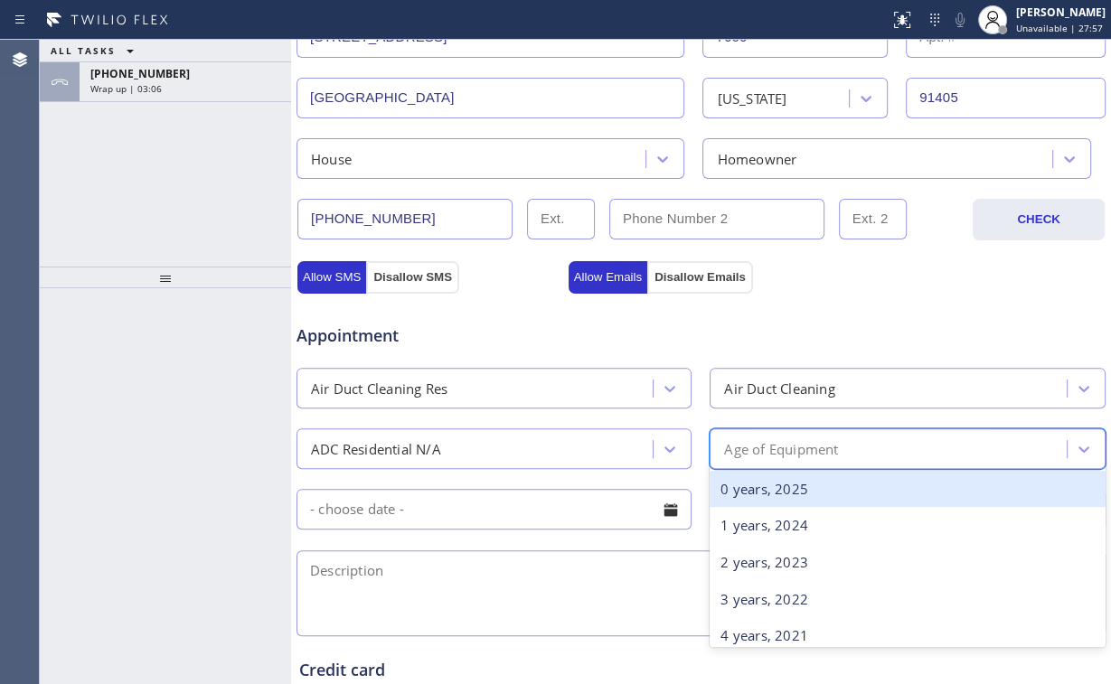
click at [816, 442] on div "Age of Equipment" at bounding box center [781, 448] width 114 height 21
click at [759, 492] on div "0 years, 2025" at bounding box center [907, 489] width 395 height 37
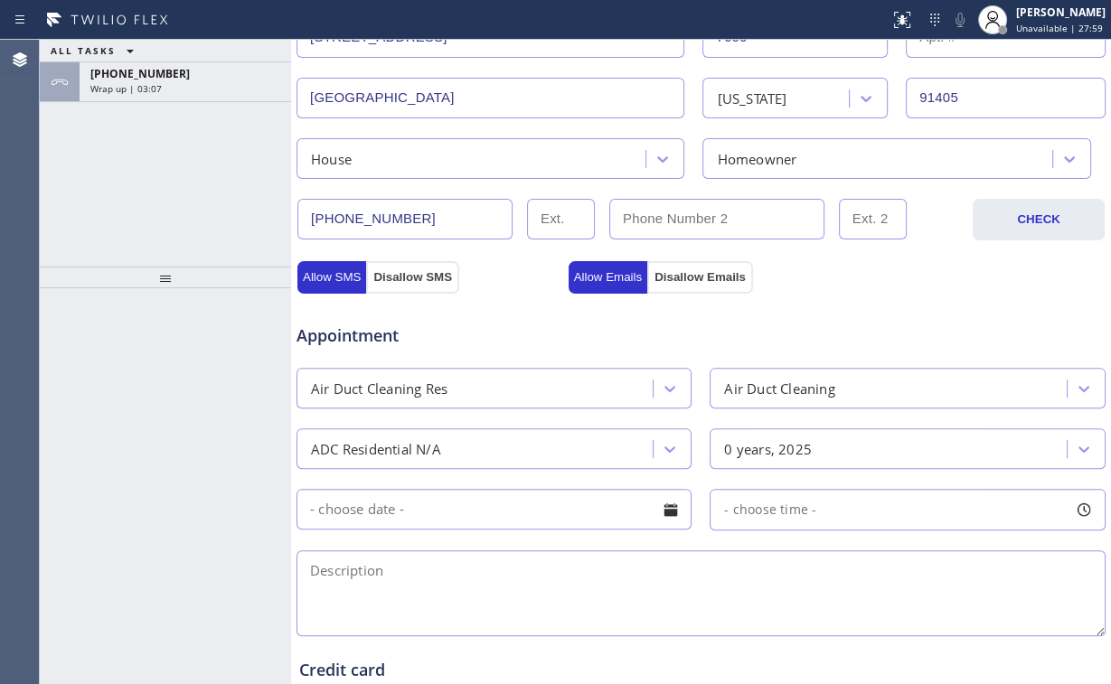
click at [804, 275] on div "Allow Emails Disallow Emails" at bounding box center [701, 276] width 271 height 33
click at [594, 244] on div "Allow SMS Disallow SMS Allow Emails Disallow Emails" at bounding box center [701, 266] width 811 height 52
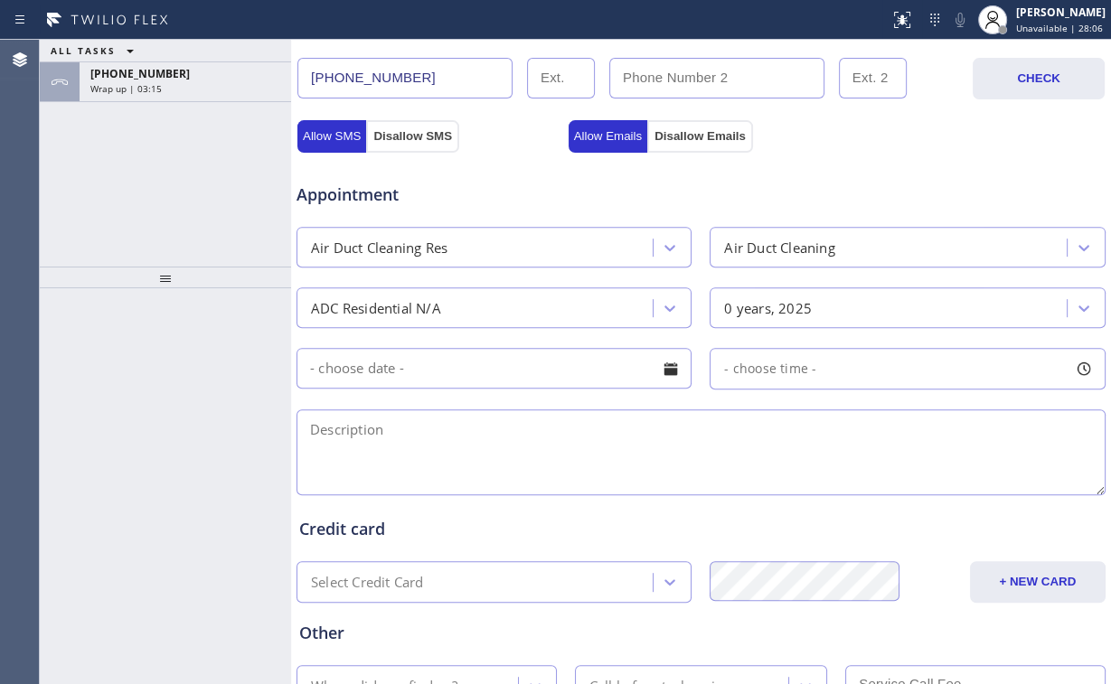
scroll to position [579, 0]
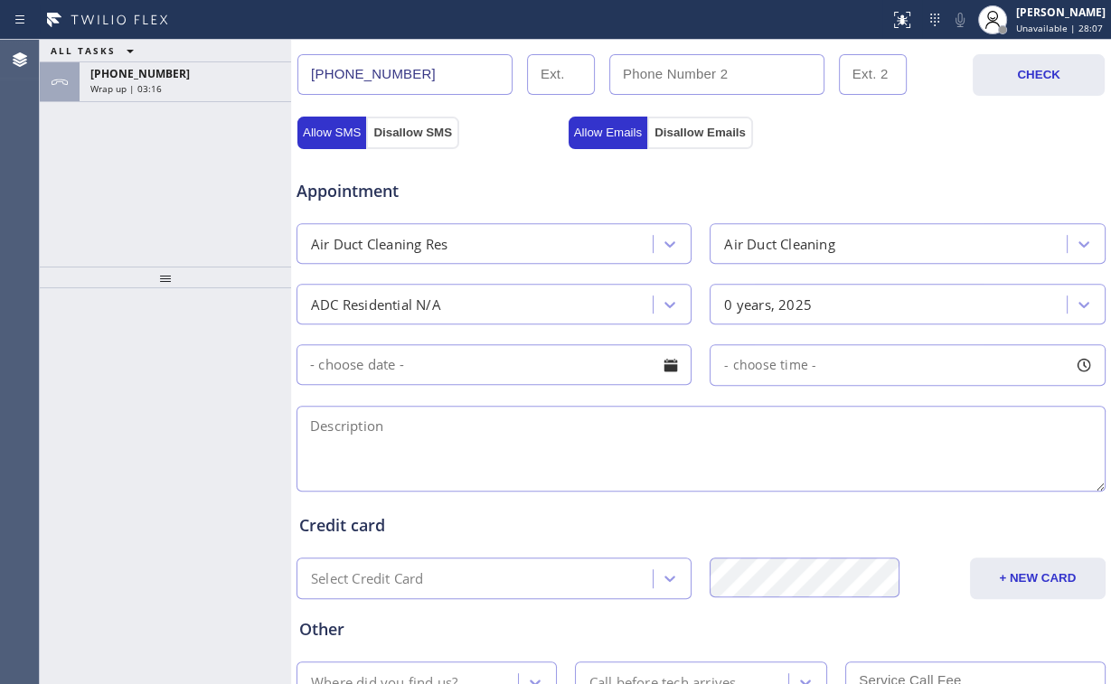
click at [636, 365] on input "text" at bounding box center [494, 364] width 395 height 41
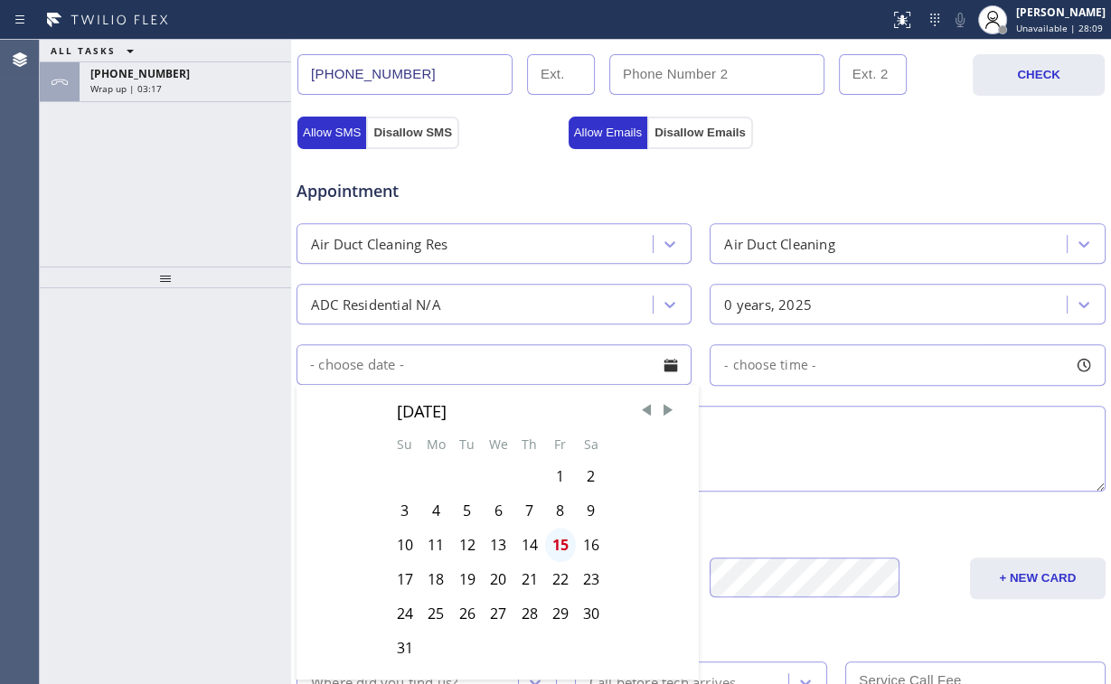
click at [563, 541] on div "15" at bounding box center [560, 545] width 31 height 34
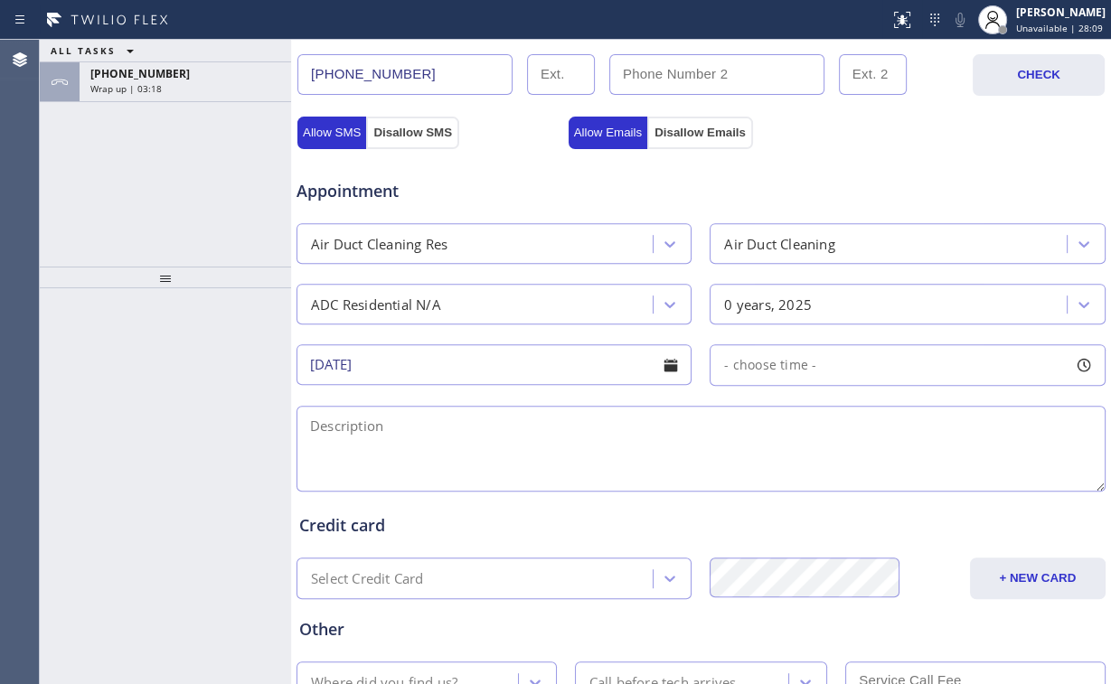
click at [767, 369] on span "- choose time -" at bounding box center [770, 364] width 92 height 17
drag, startPoint x: 723, startPoint y: 470, endPoint x: 911, endPoint y: 459, distance: 188.4
click at [911, 459] on div at bounding box center [920, 476] width 22 height 38
drag, startPoint x: 713, startPoint y: 474, endPoint x: 817, endPoint y: 474, distance: 104.0
click at [817, 474] on div "FROM TILL 8:00 AM 3:00 PM" at bounding box center [894, 451] width 368 height 130
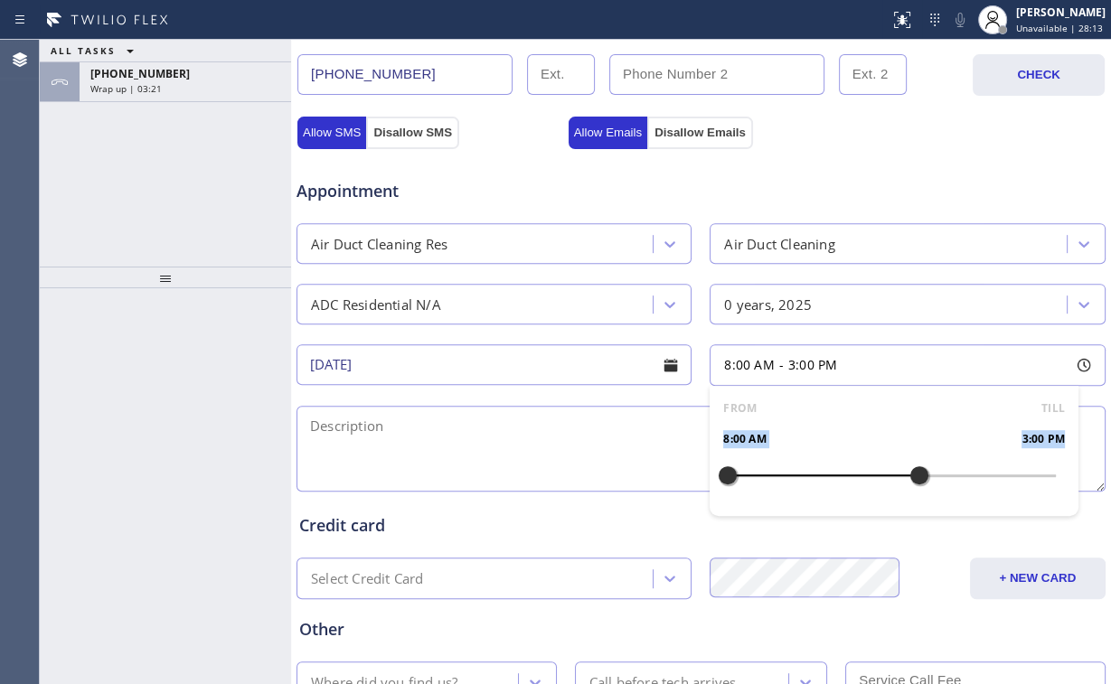
click at [781, 454] on div "FROM TILL 8:00 AM 3:00 PM" at bounding box center [894, 451] width 368 height 130
drag, startPoint x: 723, startPoint y: 470, endPoint x: 832, endPoint y: 470, distance: 108.5
click at [832, 470] on div at bounding box center [837, 476] width 22 height 38
click at [826, 430] on div "12:00 PM 3:00 PM" at bounding box center [893, 439] width 341 height 18
click at [503, 443] on textarea at bounding box center [701, 449] width 809 height 86
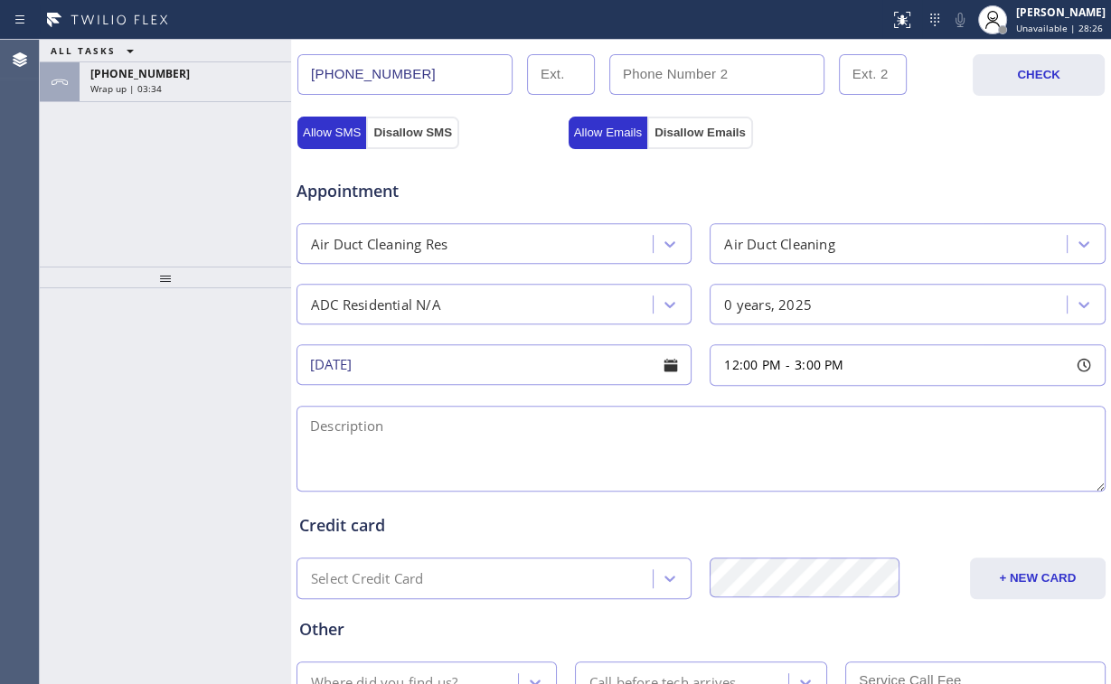
click at [438, 434] on textarea at bounding box center [701, 449] width 809 height 86
paste textarea "ADC | not cleaned | residential | 1450sqft | DVC | house | 9 vents | ladder nee…"
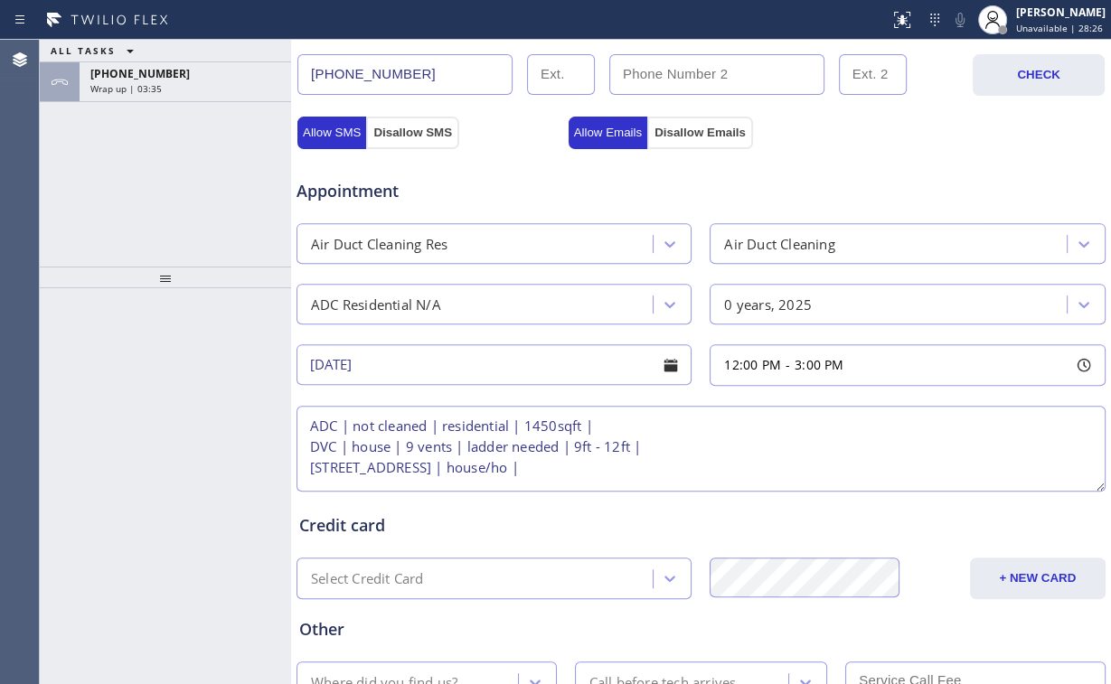
scroll to position [6, 0]
click at [306, 417] on textarea "ADC | not cleaned | residential | 1450sqft | DVC | house | 9 vents | ladder nee…" at bounding box center [701, 449] width 809 height 86
click at [742, 458] on textarea "12-3 | no scf | ADC | not cleaned | residential | 1450sqft | DVC | house | 9 ve…" at bounding box center [701, 449] width 809 height 86
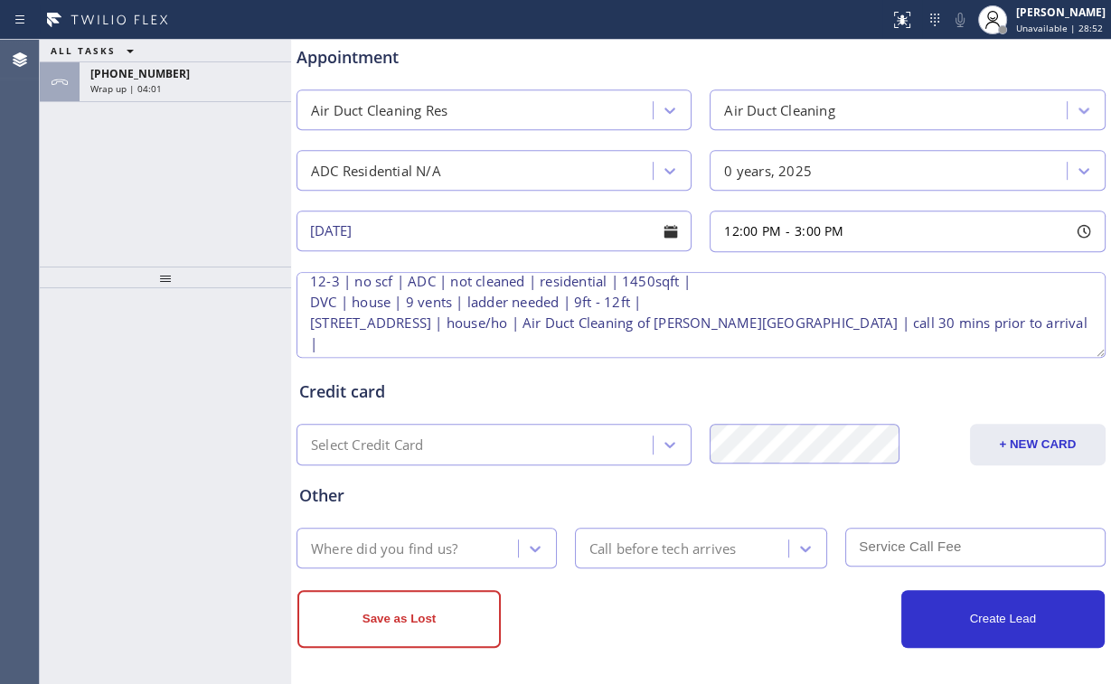
scroll to position [0, 0]
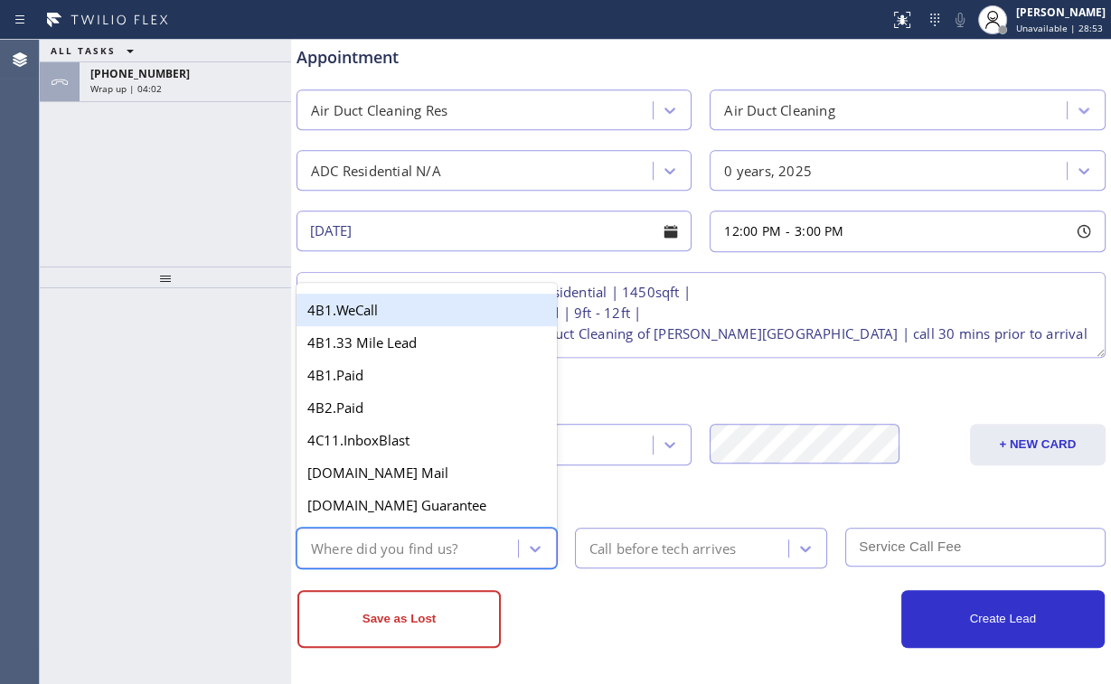
click at [449, 539] on div "Where did you find us?" at bounding box center [384, 548] width 146 height 21
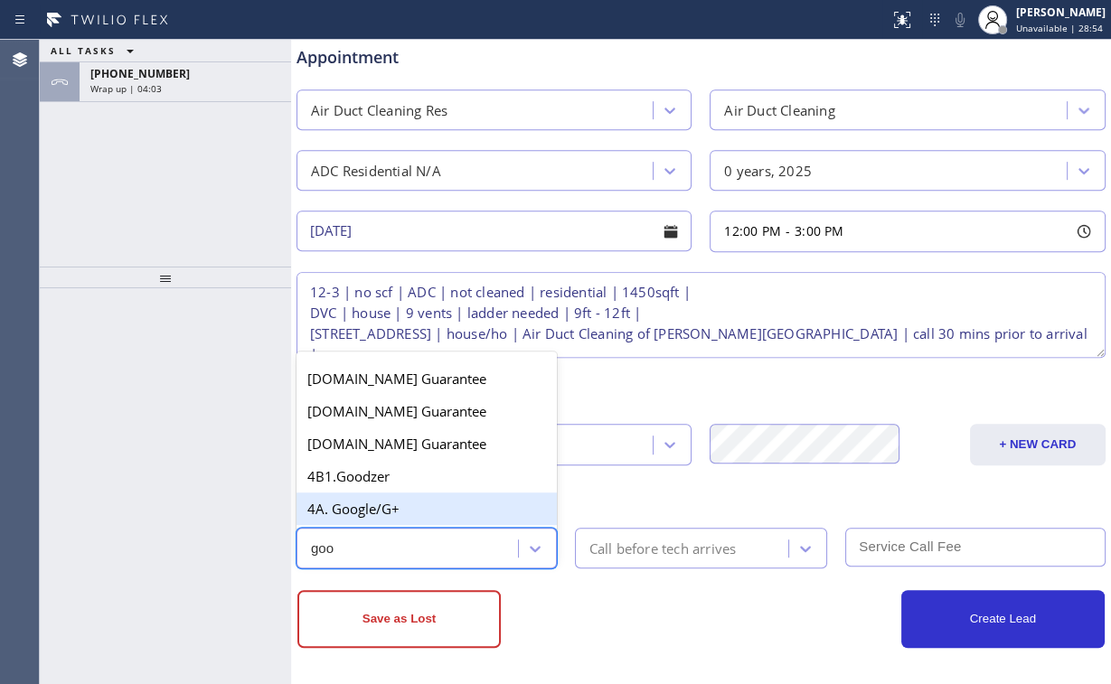
click at [393, 510] on div "4A. Google/G+" at bounding box center [427, 509] width 260 height 33
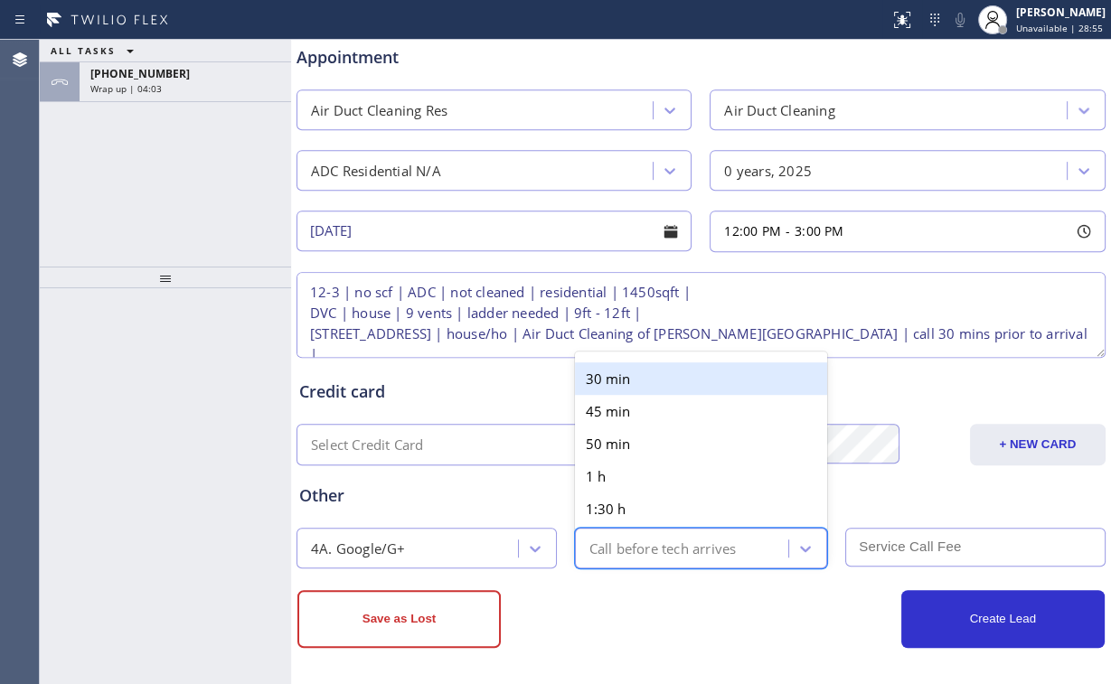
click at [643, 550] on div "Call before tech arrives" at bounding box center [662, 548] width 147 height 21
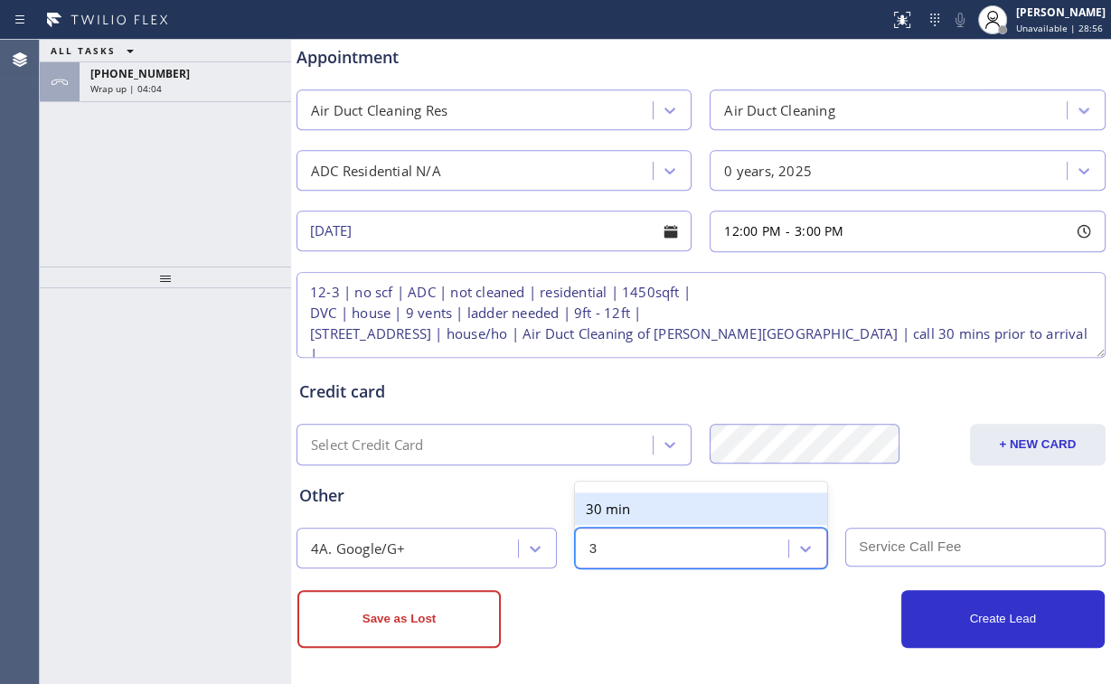
drag, startPoint x: 616, startPoint y: 499, endPoint x: 664, endPoint y: 506, distance: 48.5
click at [618, 500] on div "30 min" at bounding box center [701, 509] width 253 height 33
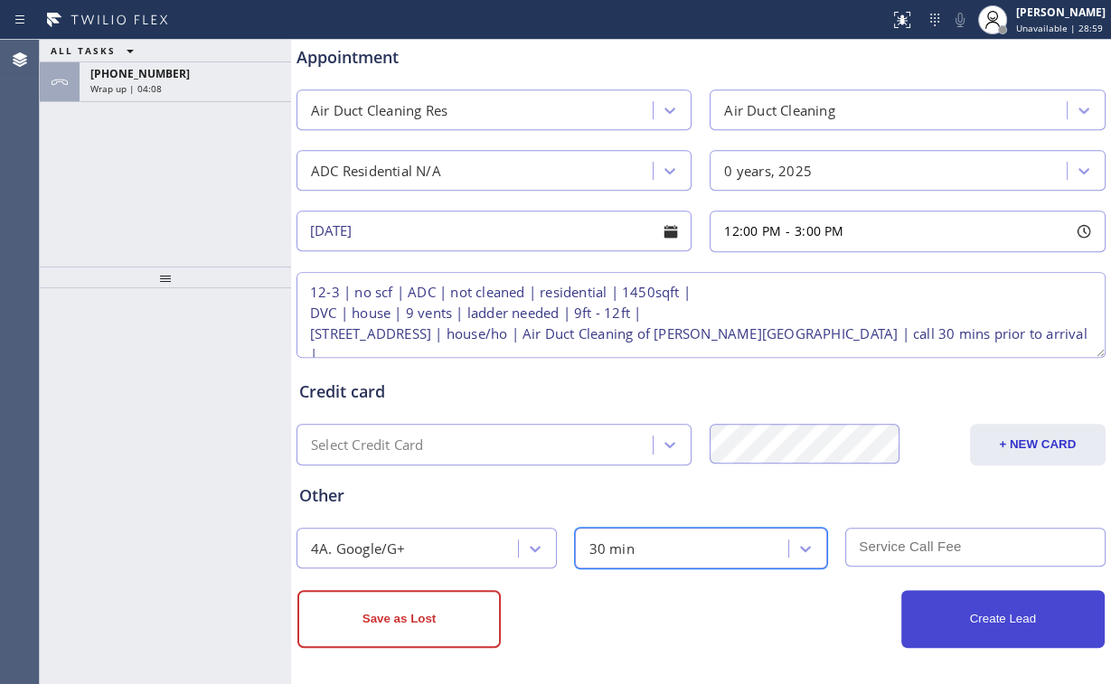
click at [976, 604] on button "Create Lead" at bounding box center [1002, 619] width 203 height 58
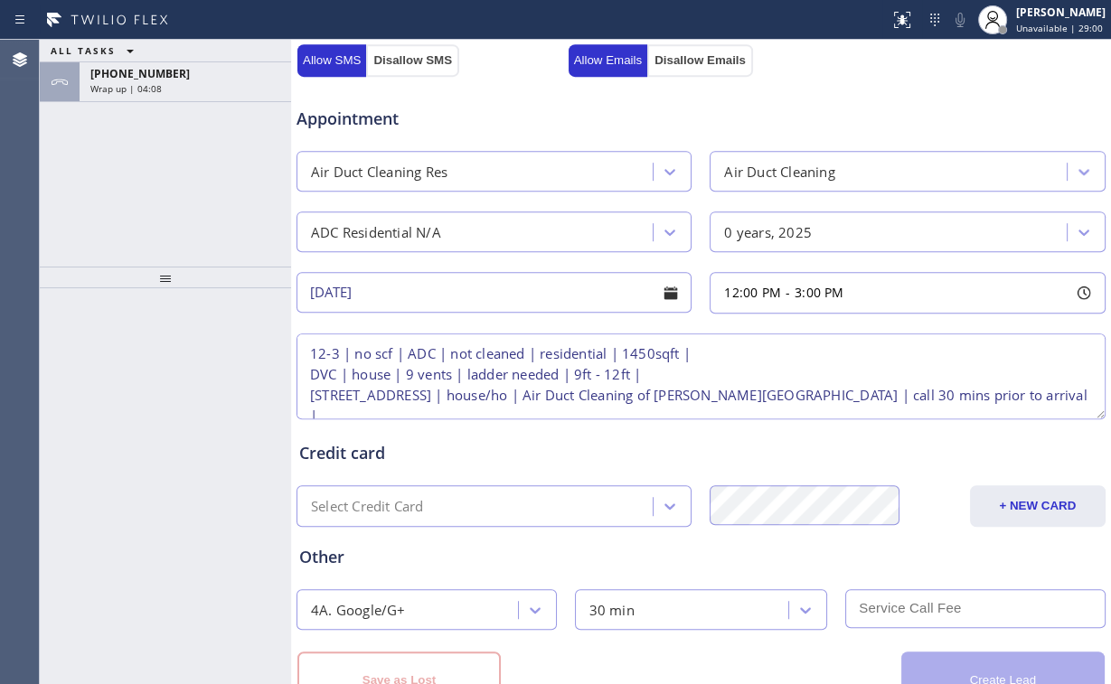
scroll to position [774, 0]
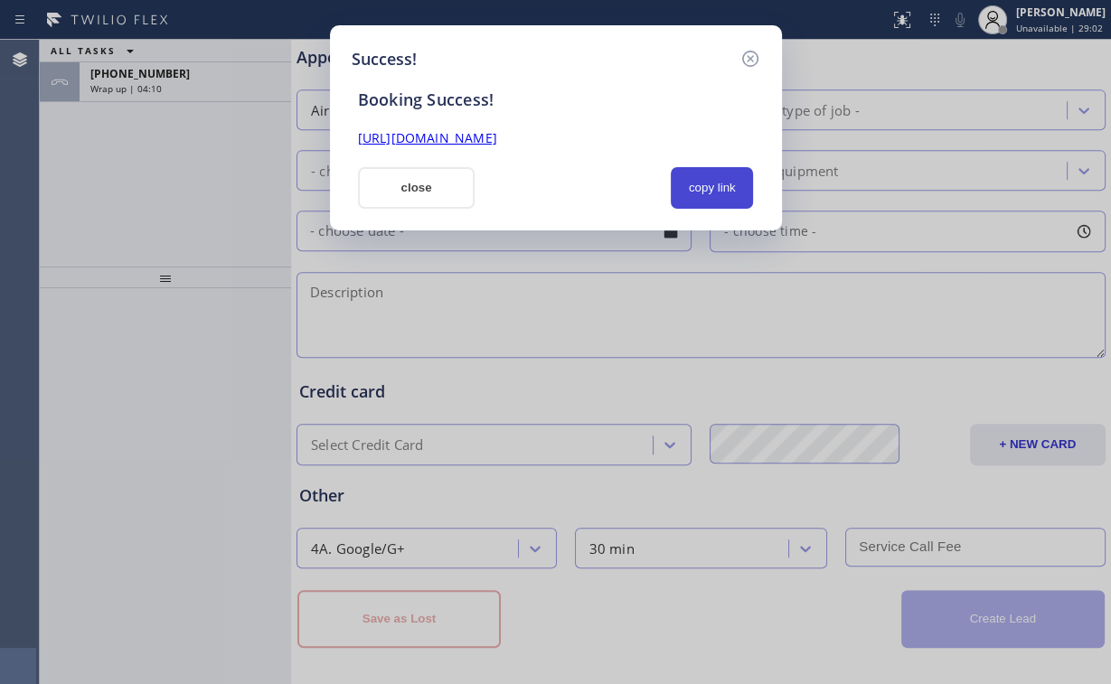
click at [720, 188] on button "copy link" at bounding box center [712, 188] width 83 height 42
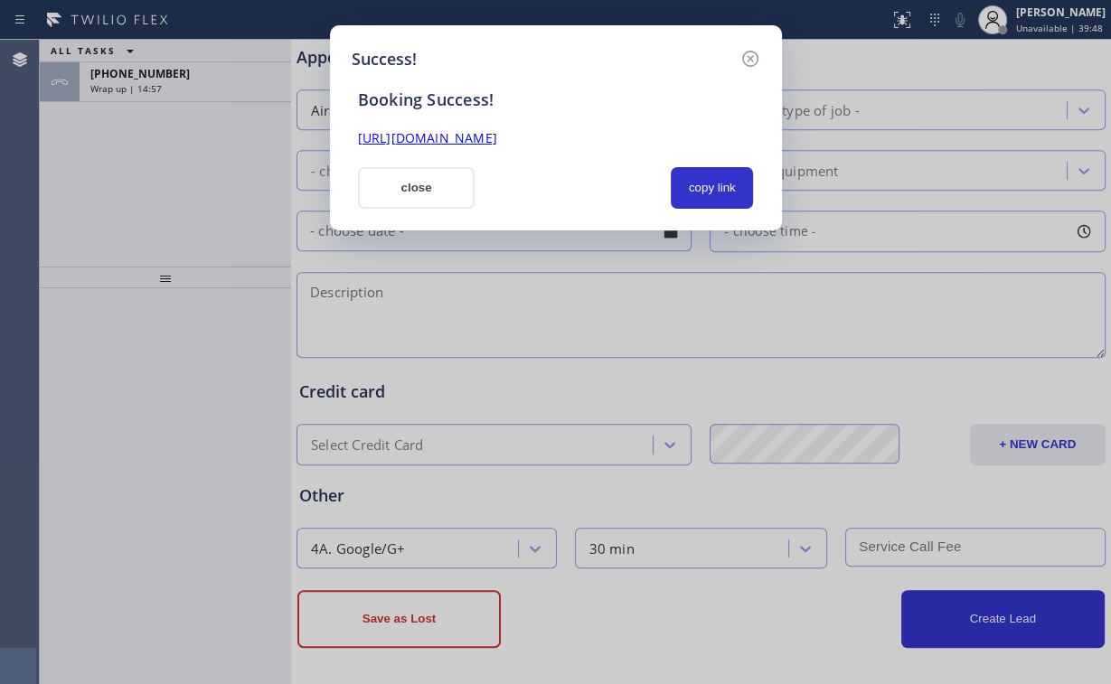
drag, startPoint x: 439, startPoint y: 194, endPoint x: 396, endPoint y: 196, distance: 43.4
click at [438, 192] on button "close" at bounding box center [417, 188] width 118 height 42
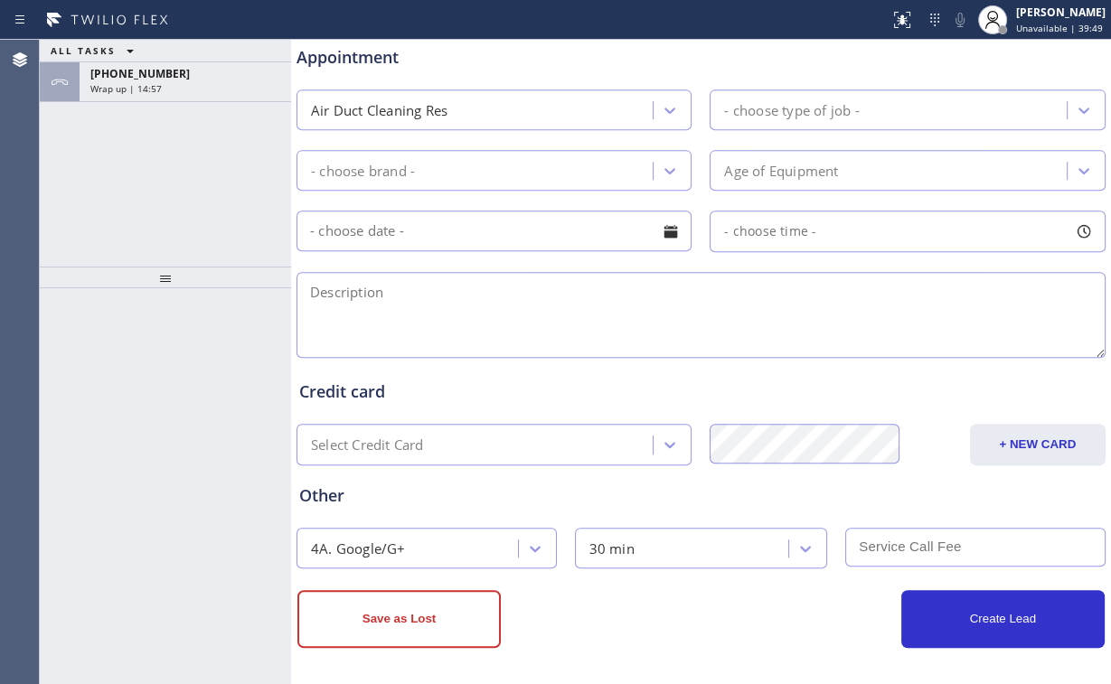
drag, startPoint x: 232, startPoint y: 171, endPoint x: 226, endPoint y: 110, distance: 60.9
click at [232, 167] on div "ALL TASKS ALL TASKS ACTIVE TASKS TASKS IN WRAP UP [PHONE_NUMBER] Wrap up | 14:57" at bounding box center [165, 153] width 251 height 227
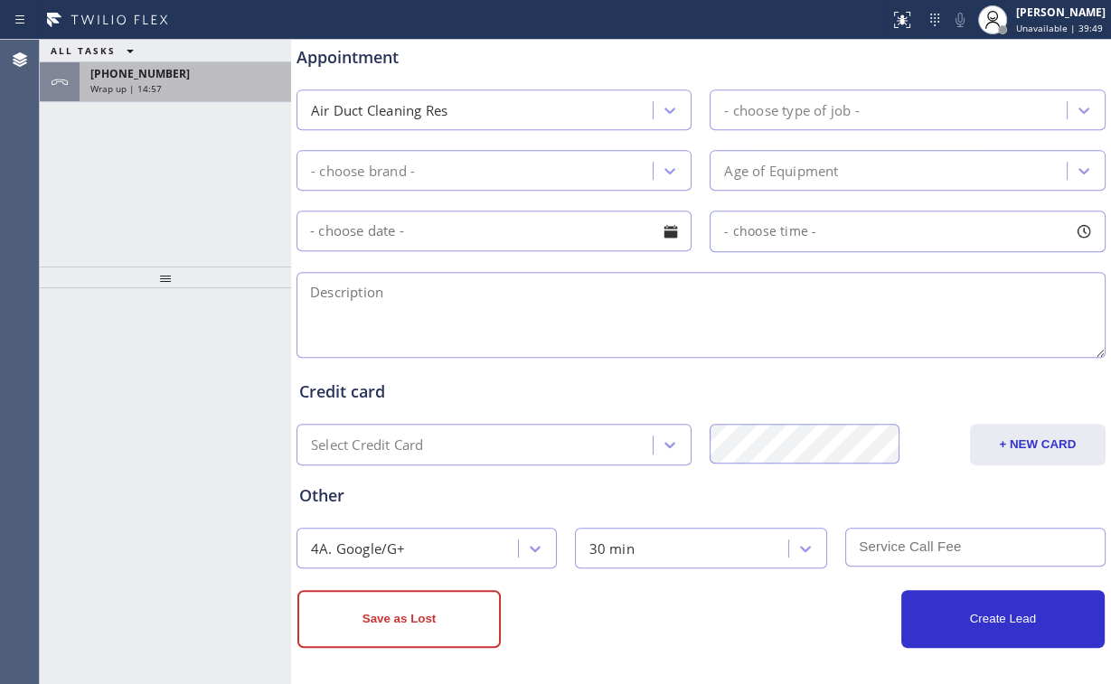
click at [206, 83] on div "Wrap up | 14:57" at bounding box center [185, 88] width 190 height 13
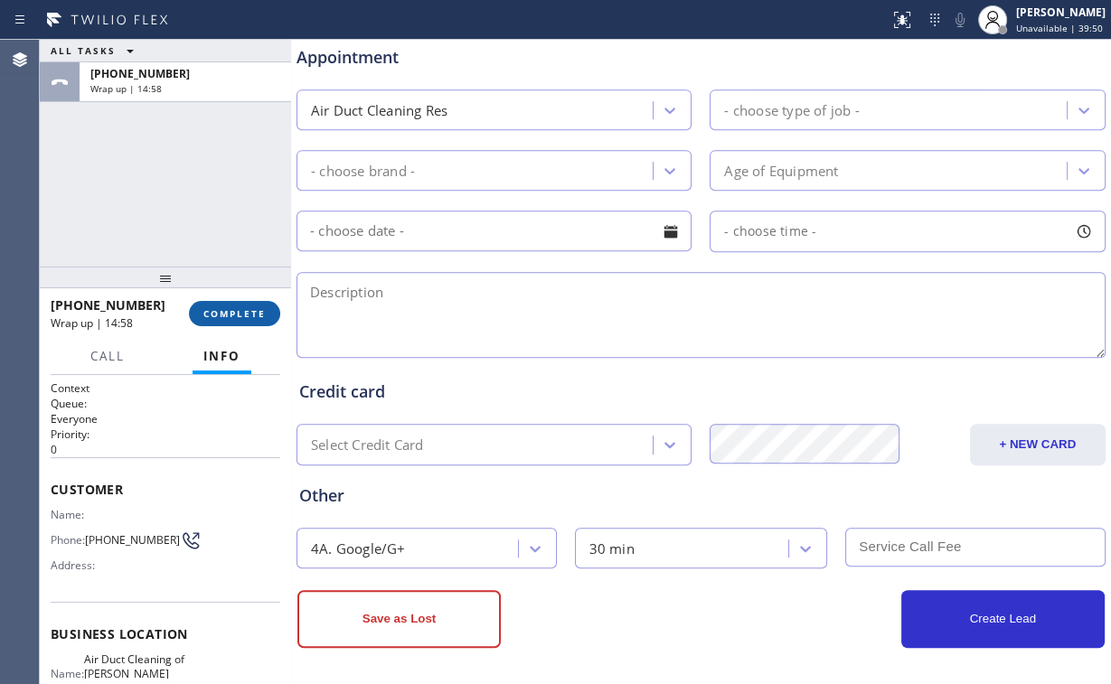
click at [240, 316] on span "COMPLETE" at bounding box center [234, 313] width 62 height 13
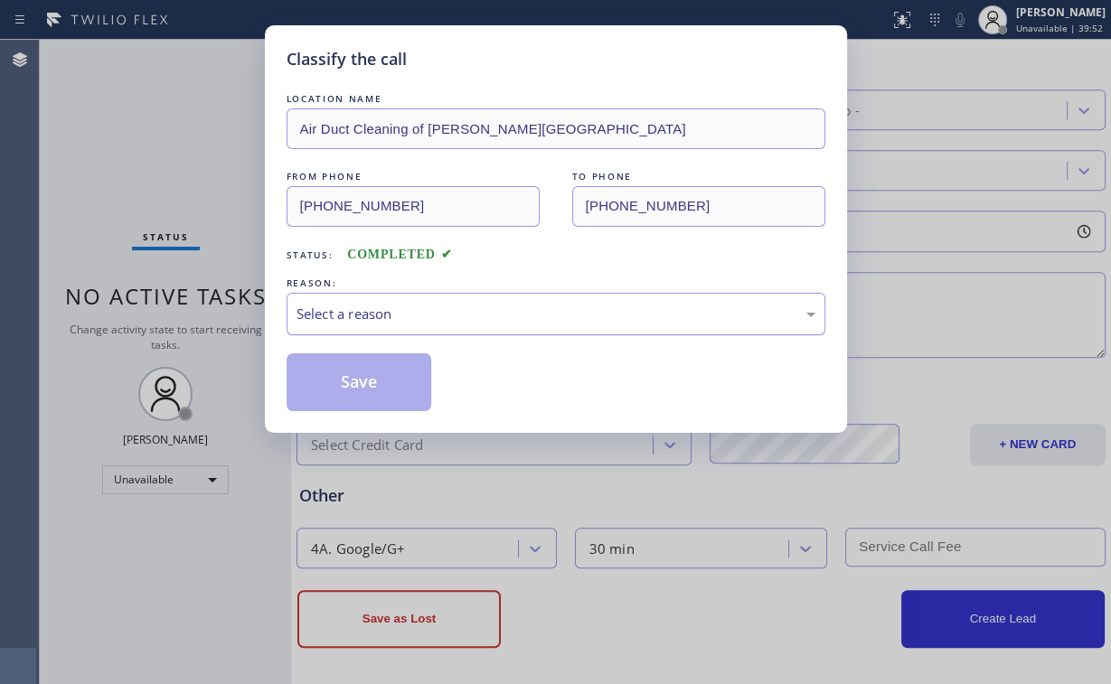
click at [344, 318] on div "Select a reason" at bounding box center [556, 314] width 519 height 21
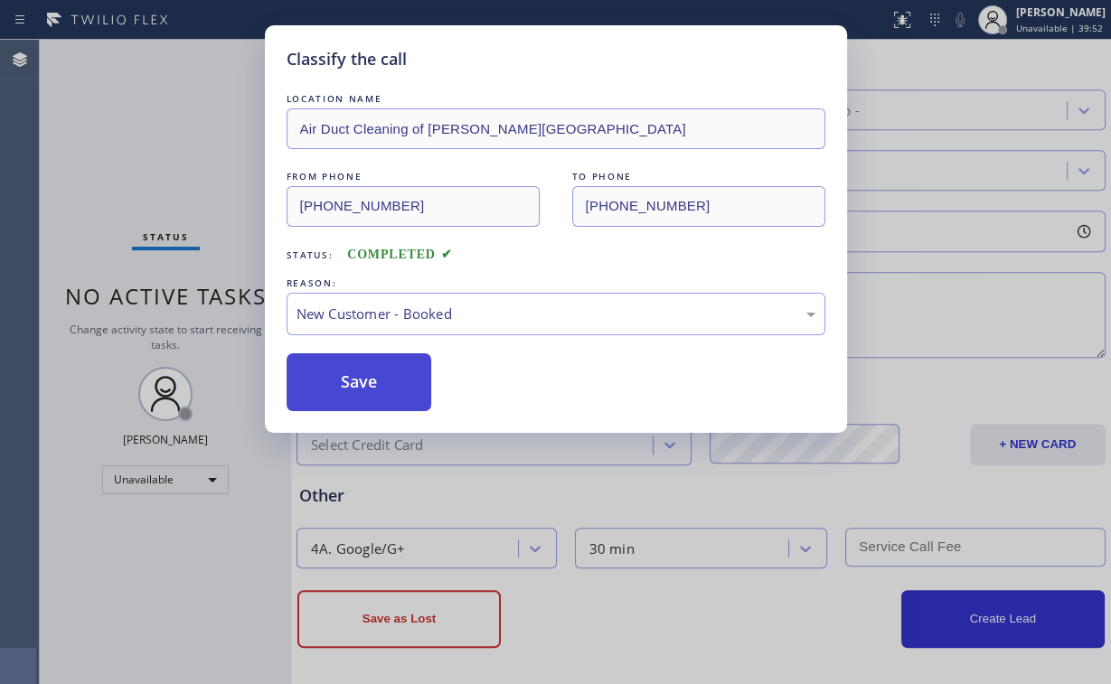
drag, startPoint x: 337, startPoint y: 354, endPoint x: 346, endPoint y: 369, distance: 17.1
click at [347, 382] on button "Save" at bounding box center [360, 383] width 146 height 58
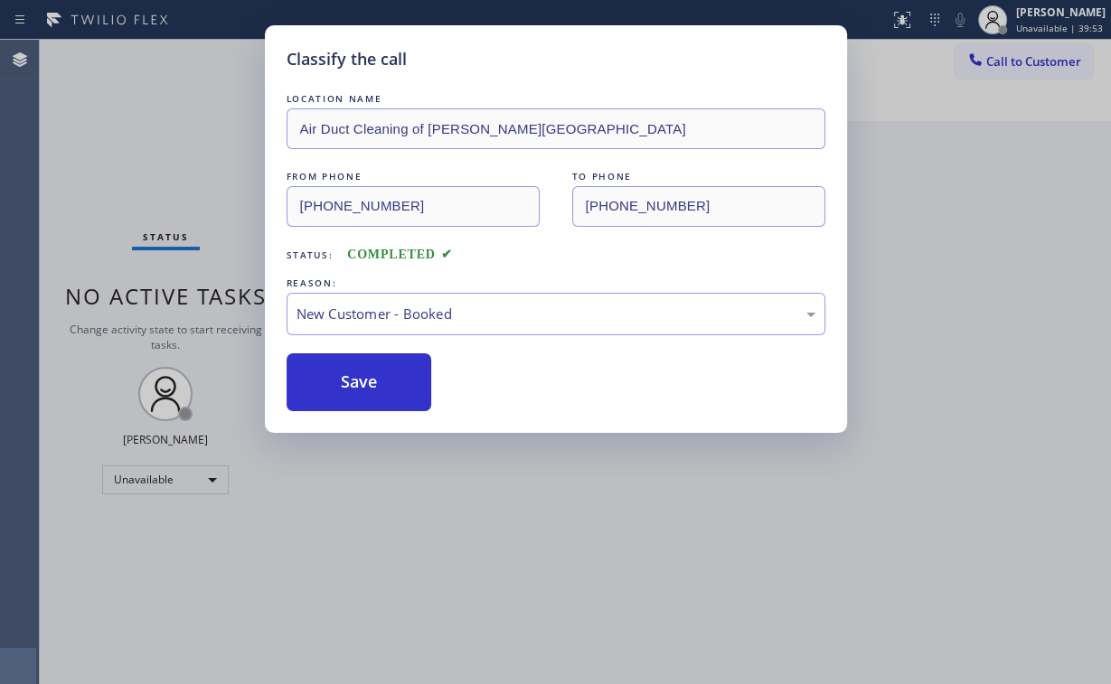
click at [170, 199] on div "Classify the call LOCATION NAME Air Duct Cleaning of [PERSON_NAME][GEOGRAPHIC_D…" at bounding box center [555, 342] width 1111 height 684
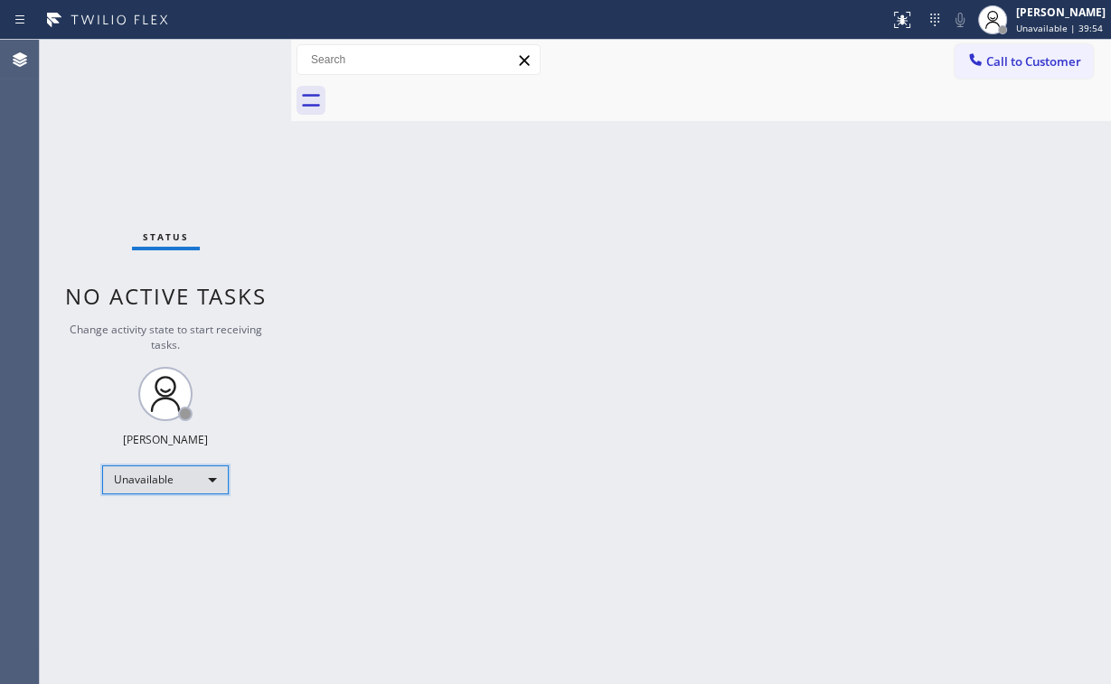
click at [203, 486] on div "Unavailable" at bounding box center [165, 480] width 127 height 29
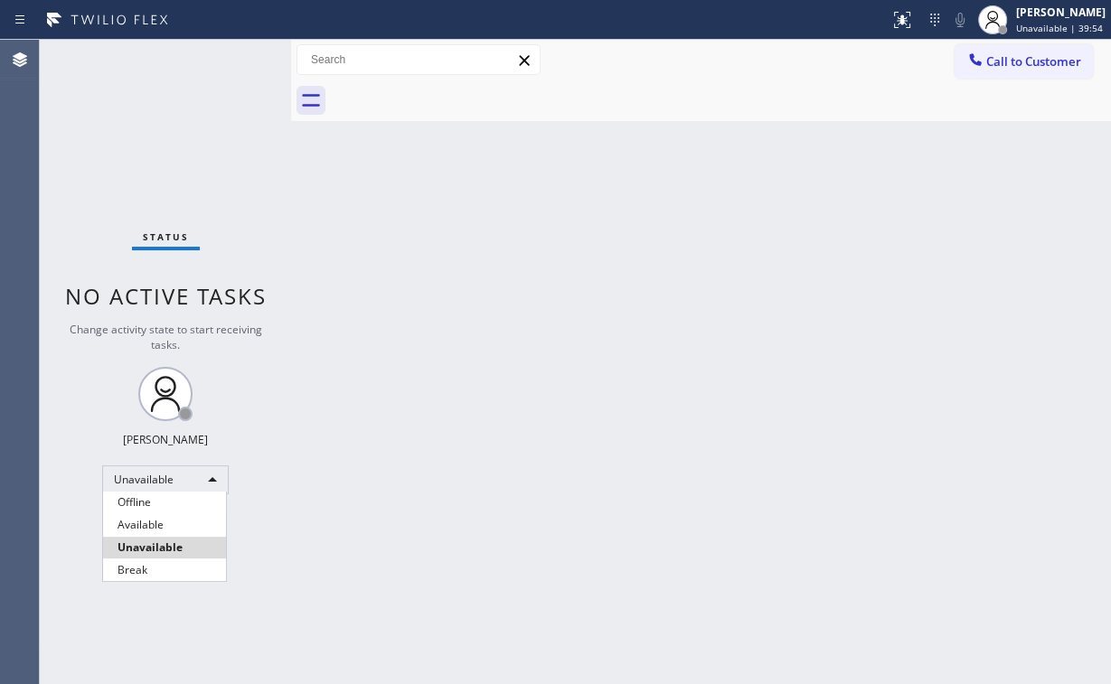
drag, startPoint x: 152, startPoint y: 524, endPoint x: 173, endPoint y: 536, distance: 23.9
click at [152, 525] on li "Available" at bounding box center [164, 525] width 123 height 22
drag, startPoint x: 438, startPoint y: 562, endPoint x: 386, endPoint y: 641, distance: 94.0
click at [436, 572] on div "Back to Dashboard Change Sender ID Customers Technicians Select a contact Outbo…" at bounding box center [701, 362] width 820 height 645
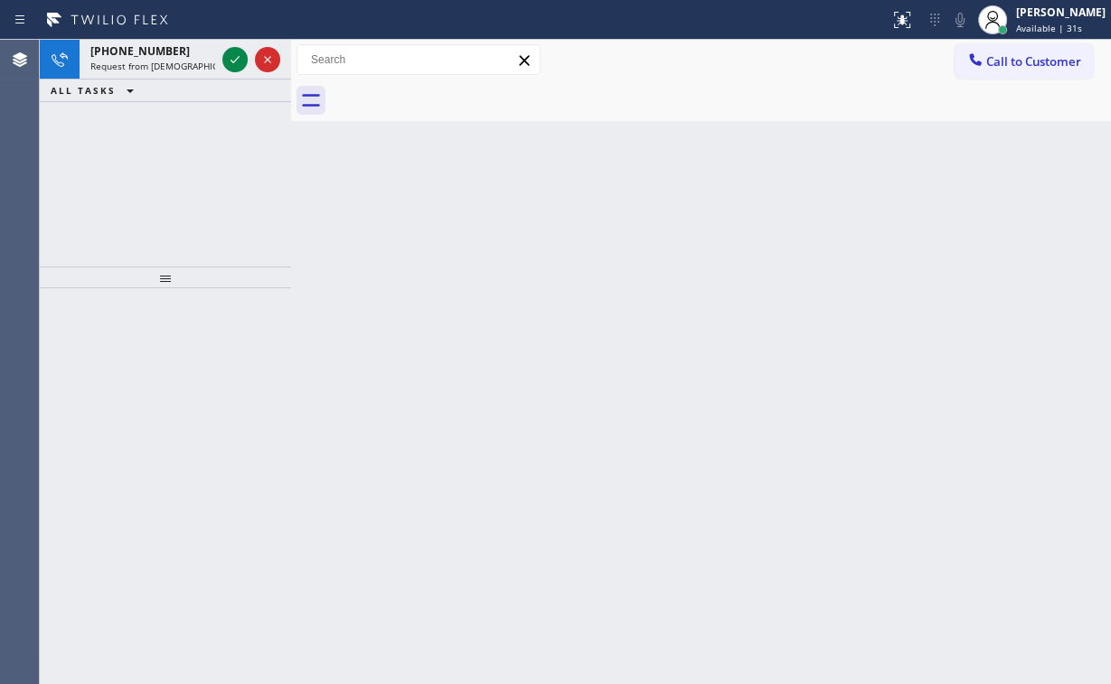
click at [119, 177] on div "[PHONE_NUMBER] Request from Christian Cinco (direct) ALL TASKS ALL TASKS ACTIVE…" at bounding box center [165, 153] width 251 height 227
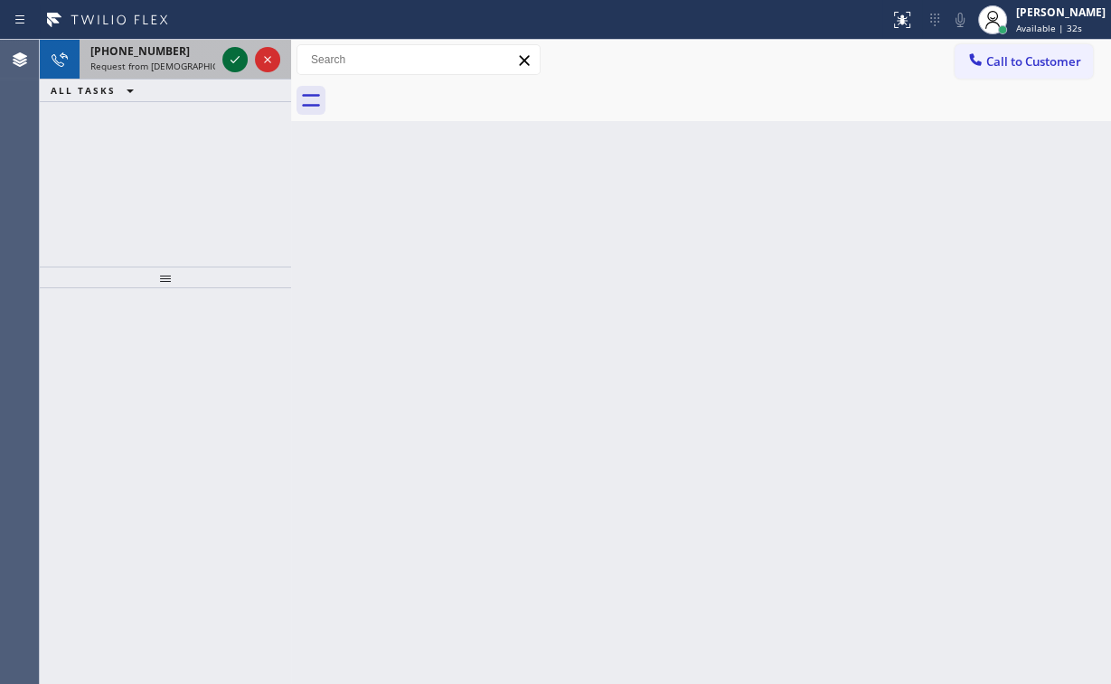
click at [232, 58] on icon at bounding box center [235, 60] width 22 height 22
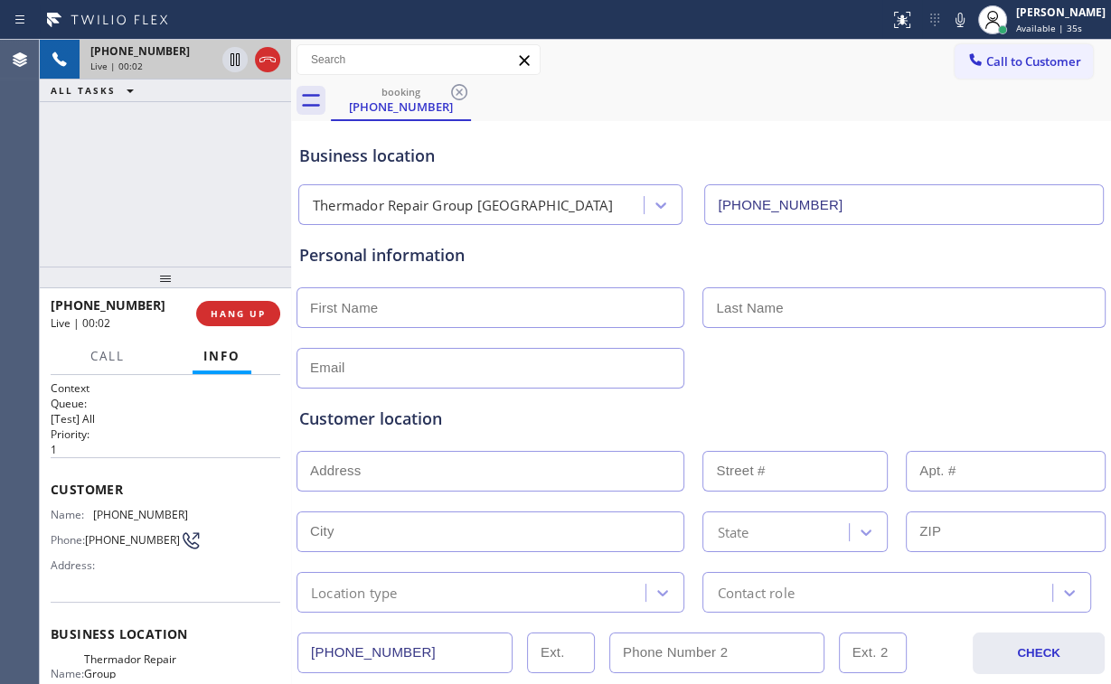
click at [206, 170] on div "[PHONE_NUMBER] Live | 00:02 ALL TASKS ALL TASKS ACTIVE TASKS TASKS IN WRAP UP" at bounding box center [165, 153] width 251 height 227
click at [581, 126] on div "Business location Thermador Repair Group [GEOGRAPHIC_DATA] [PHONE_NUMBER]" at bounding box center [701, 175] width 811 height 99
click at [181, 185] on div "[PHONE_NUMBER] Live | 09:28 ALL TASKS ALL TASKS ACTIVE TASKS TASKS IN WRAP UP […" at bounding box center [165, 153] width 251 height 227
click at [179, 184] on div "[PHONE_NUMBER] Live | 09:29 ALL TASKS ALL TASKS ACTIVE TASKS TASKS IN WRAP UP […" at bounding box center [165, 153] width 251 height 227
click at [179, 184] on div "[PHONE_NUMBER] Live | 09:30 ALL TASKS ALL TASKS ACTIVE TASKS TASKS IN WRAP UP […" at bounding box center [165, 153] width 251 height 227
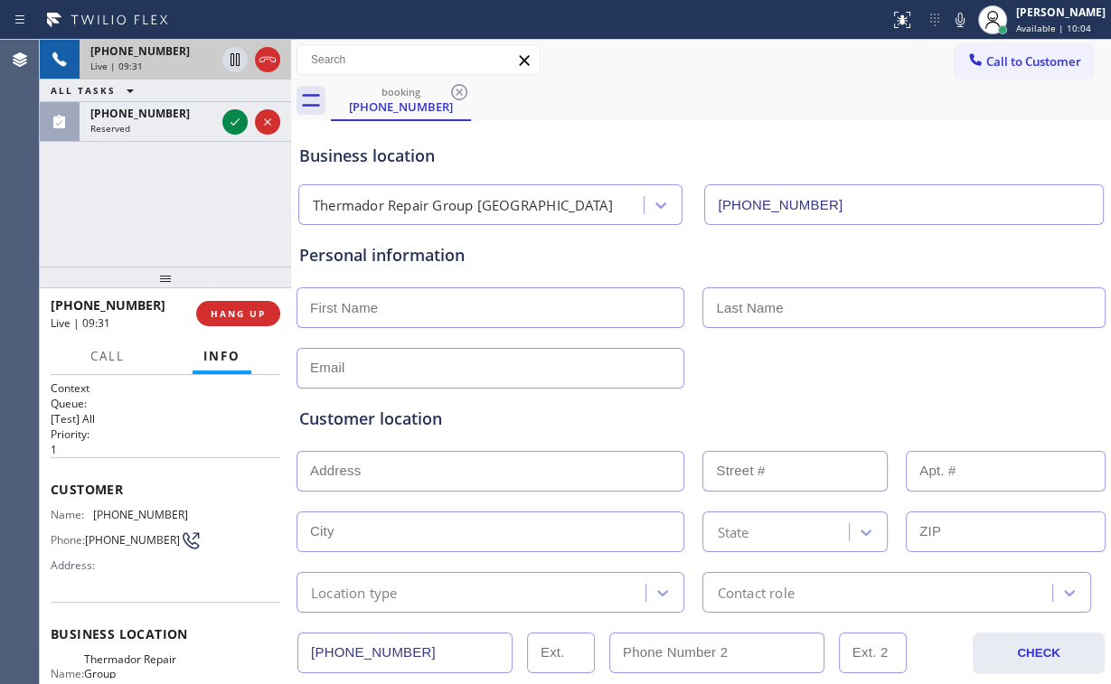
click at [179, 184] on div "[PHONE_NUMBER] Live | 09:31 ALL TASKS ALL TASKS ACTIVE TASKS TASKS IN WRAP UP […" at bounding box center [165, 153] width 251 height 227
drag, startPoint x: 179, startPoint y: 184, endPoint x: 162, endPoint y: 189, distance: 17.8
click at [162, 189] on div "[PHONE_NUMBER] Live | 09:33 ALL TASKS ALL TASKS ACTIVE TASKS TASKS IN WRAP UP […" at bounding box center [165, 153] width 251 height 227
click at [183, 183] on div "[PHONE_NUMBER] Live | 09:35 ALL TASKS ALL TASKS ACTIVE TASKS TASKS IN WRAP UP […" at bounding box center [165, 153] width 251 height 227
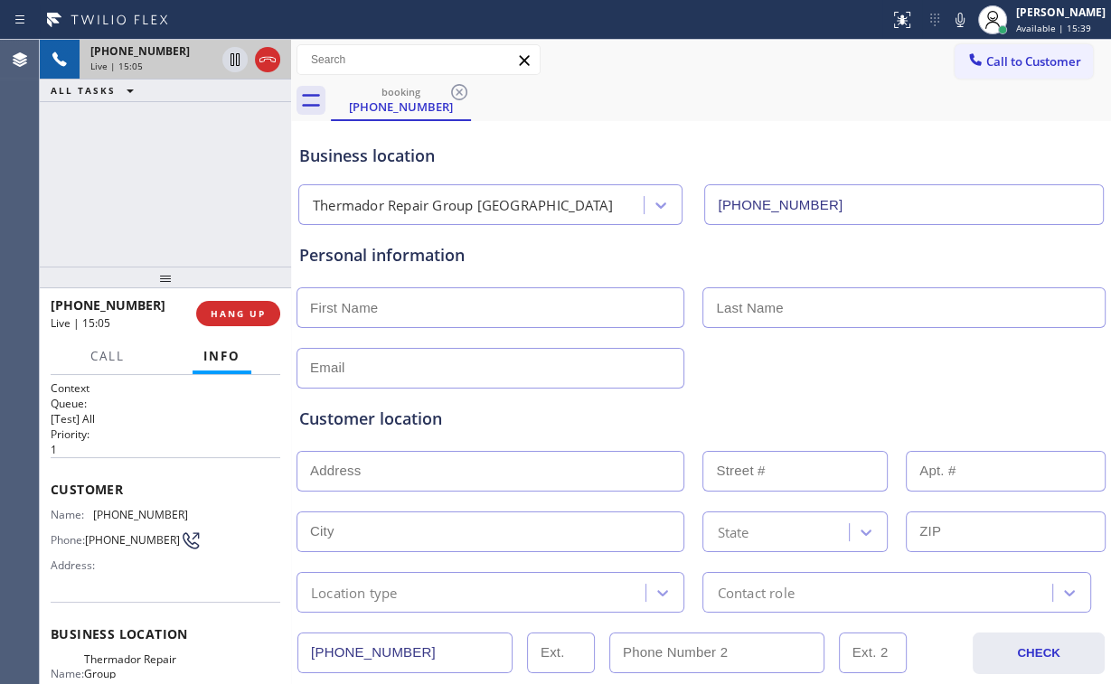
click at [395, 304] on input "text" at bounding box center [491, 308] width 388 height 41
drag, startPoint x: 425, startPoint y: 258, endPoint x: 412, endPoint y: 257, distance: 12.7
click at [412, 257] on div "Personal information" at bounding box center [701, 255] width 804 height 24
click at [418, 256] on div "Personal information" at bounding box center [701, 255] width 804 height 24
click at [413, 256] on div "Personal information" at bounding box center [701, 255] width 804 height 24
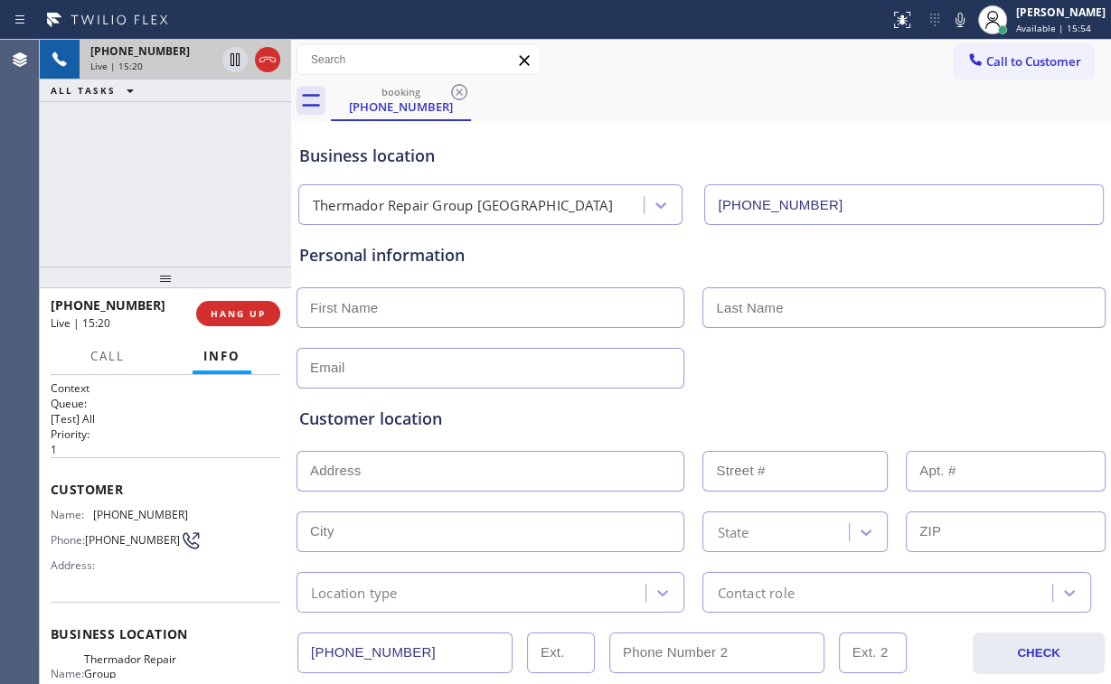
click at [453, 417] on div "Customer location" at bounding box center [701, 419] width 804 height 24
click at [382, 314] on input "text" at bounding box center [491, 308] width 388 height 41
click at [392, 315] on input "Oliv" at bounding box center [491, 308] width 388 height 41
click at [803, 311] on input "text" at bounding box center [903, 308] width 402 height 41
click at [462, 363] on input "text" at bounding box center [491, 368] width 388 height 41
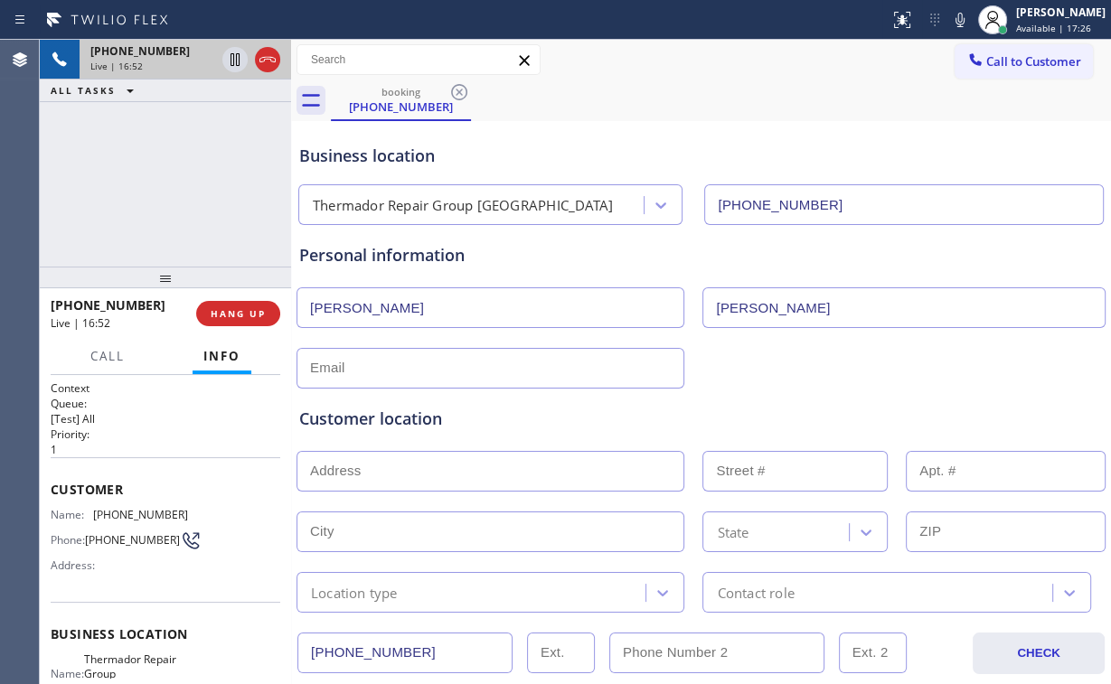
click at [386, 365] on input "text" at bounding box center [491, 368] width 388 height 41
paste input "[EMAIL_ADDRESS][DOMAIN_NAME]"
click at [600, 424] on div "Customer location" at bounding box center [701, 419] width 804 height 24
click at [467, 474] on input "text" at bounding box center [491, 471] width 388 height 41
click at [429, 477] on input "text" at bounding box center [491, 471] width 388 height 41
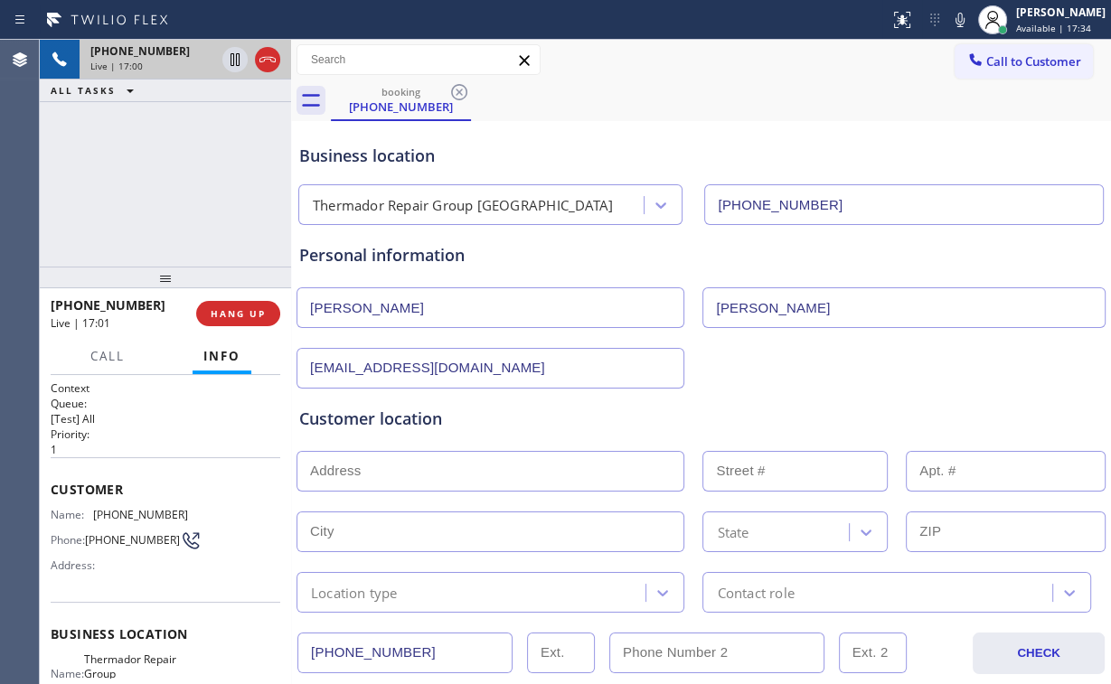
paste input "[STREET_ADDRESS]"
click at [531, 419] on div "Customer location" at bounding box center [701, 419] width 804 height 24
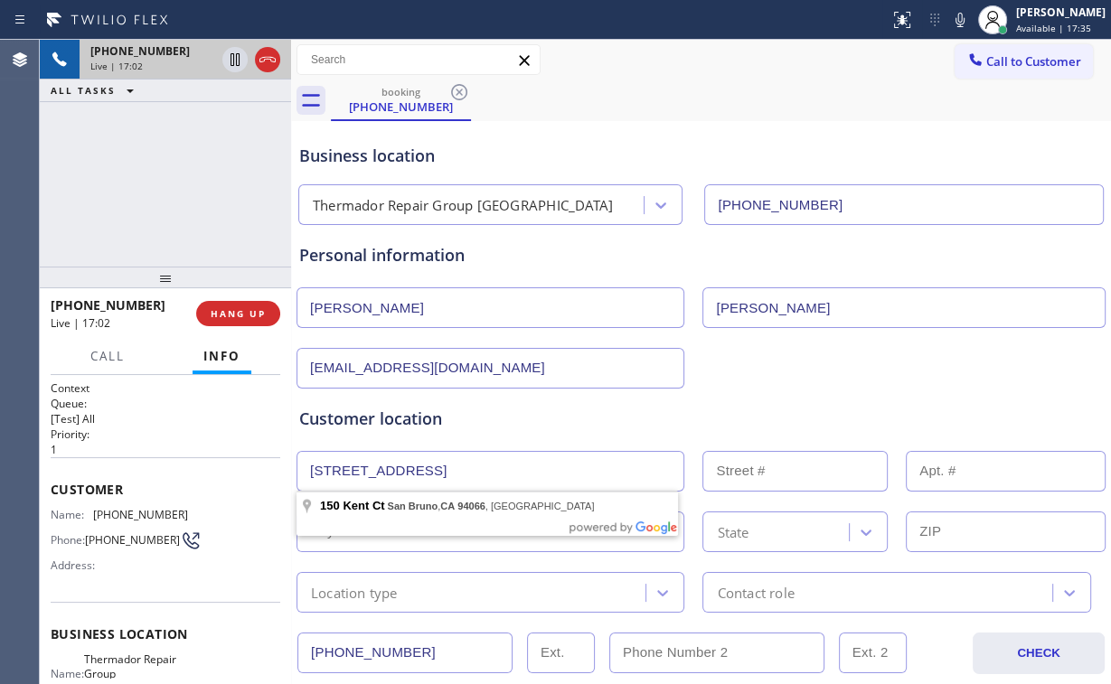
click at [554, 467] on input "[STREET_ADDRESS]" at bounding box center [491, 471] width 388 height 41
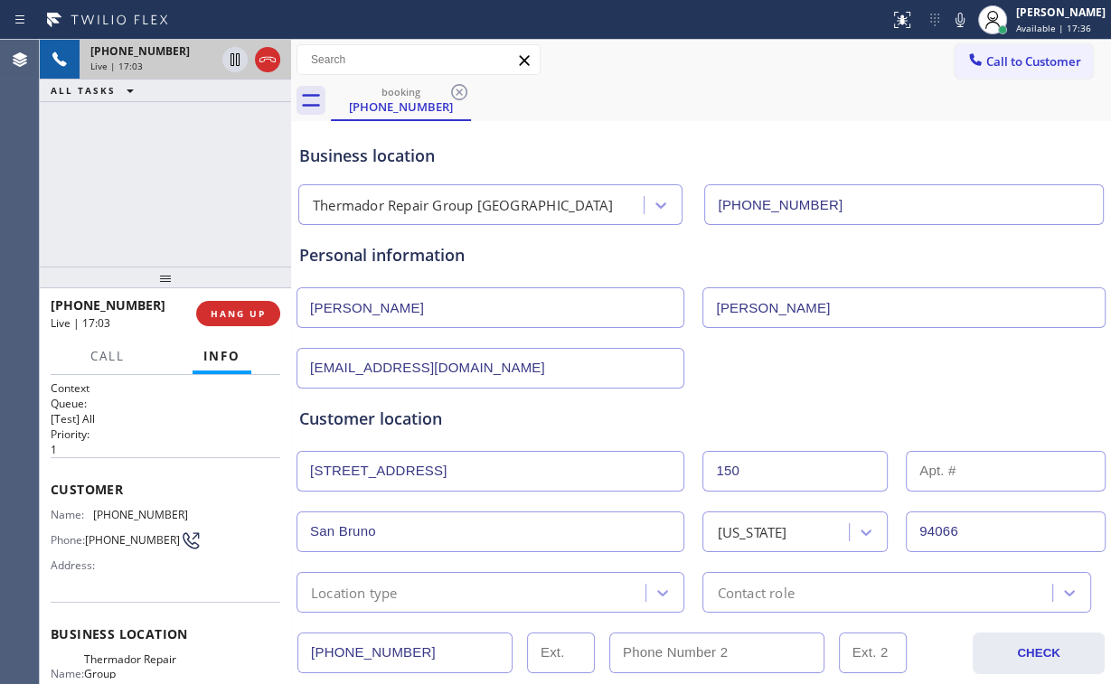
click at [589, 421] on div "Customer location" at bounding box center [701, 419] width 804 height 24
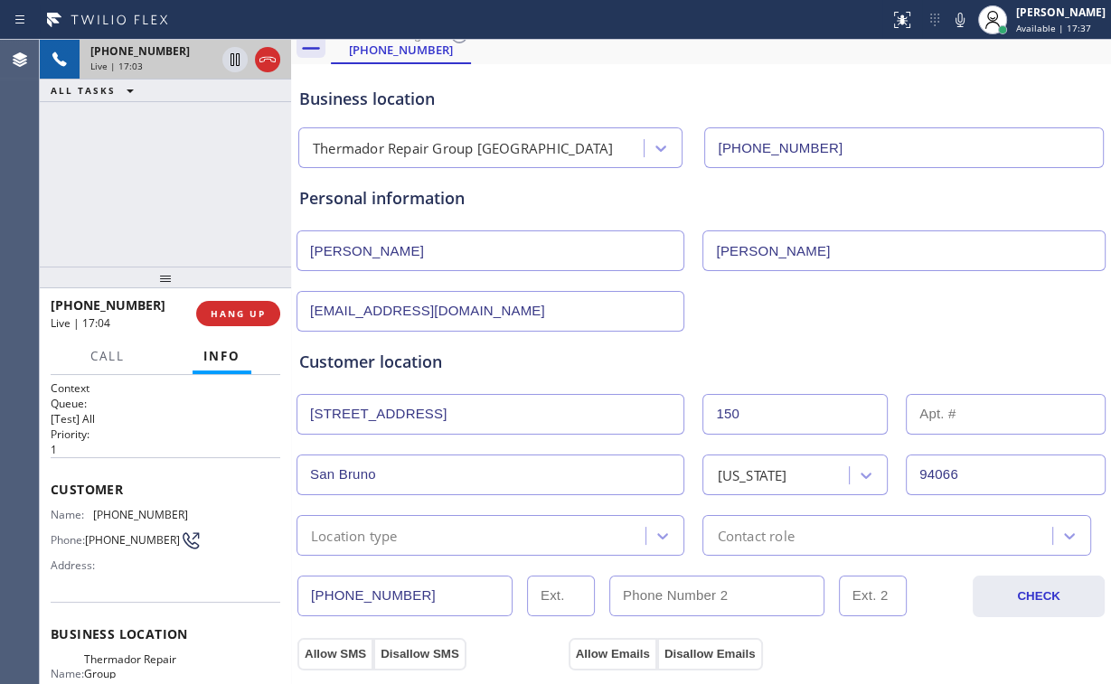
scroll to position [145, 0]
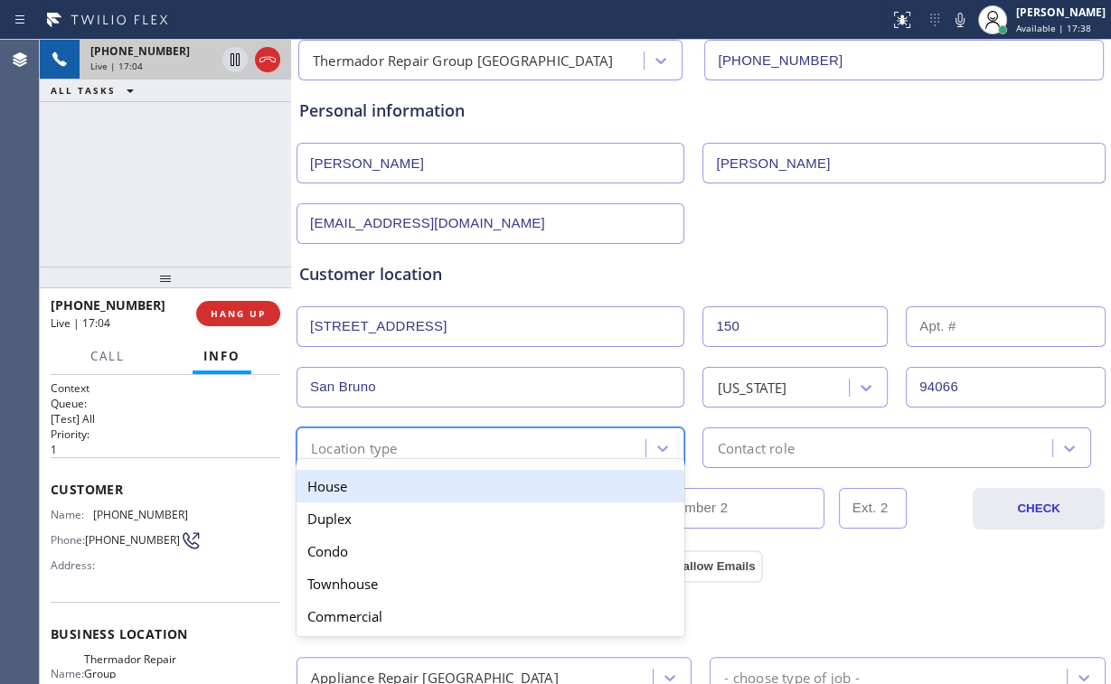
click at [450, 448] on div "Location type" at bounding box center [474, 448] width 344 height 32
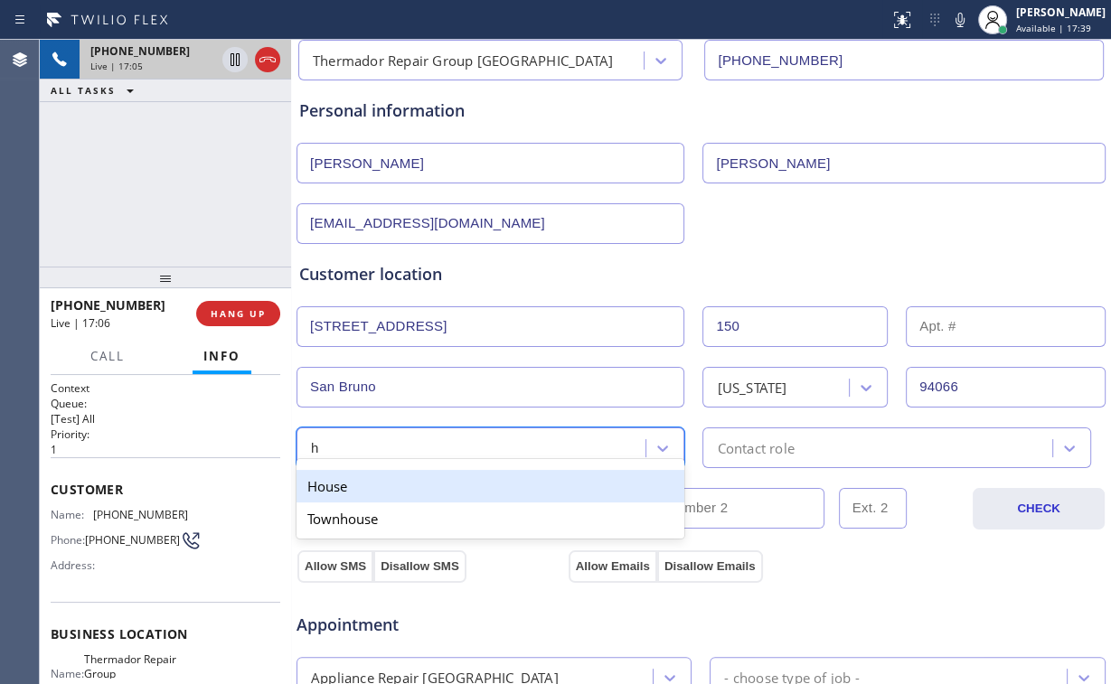
click at [366, 477] on div "House" at bounding box center [491, 486] width 388 height 33
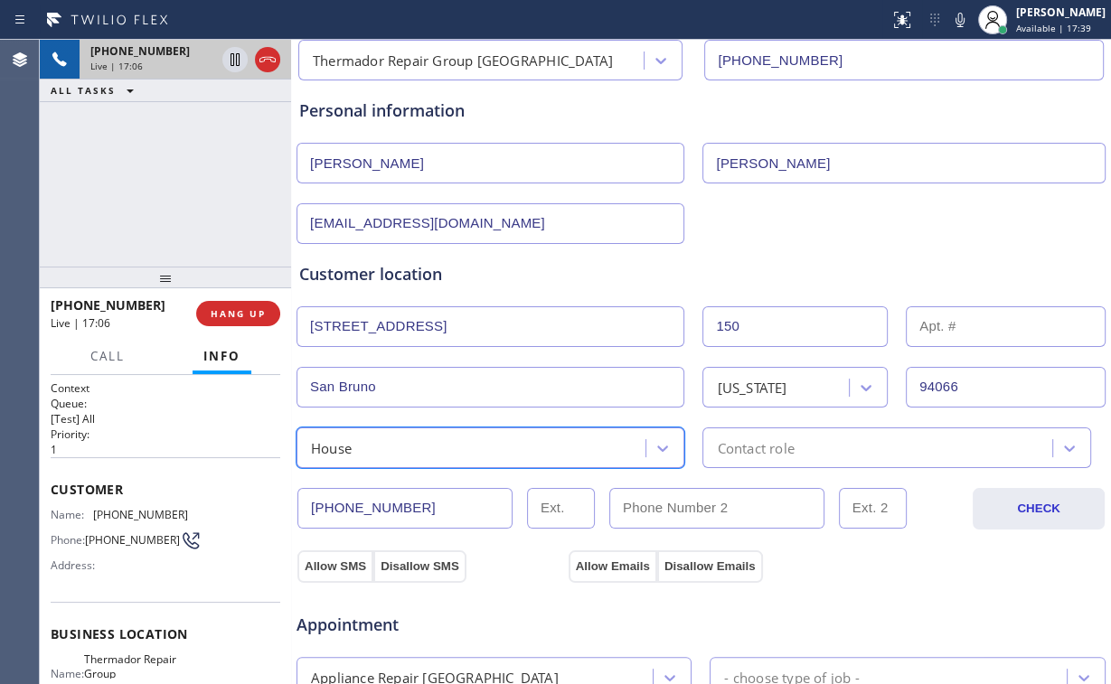
click at [796, 452] on div "Contact role" at bounding box center [880, 448] width 344 height 32
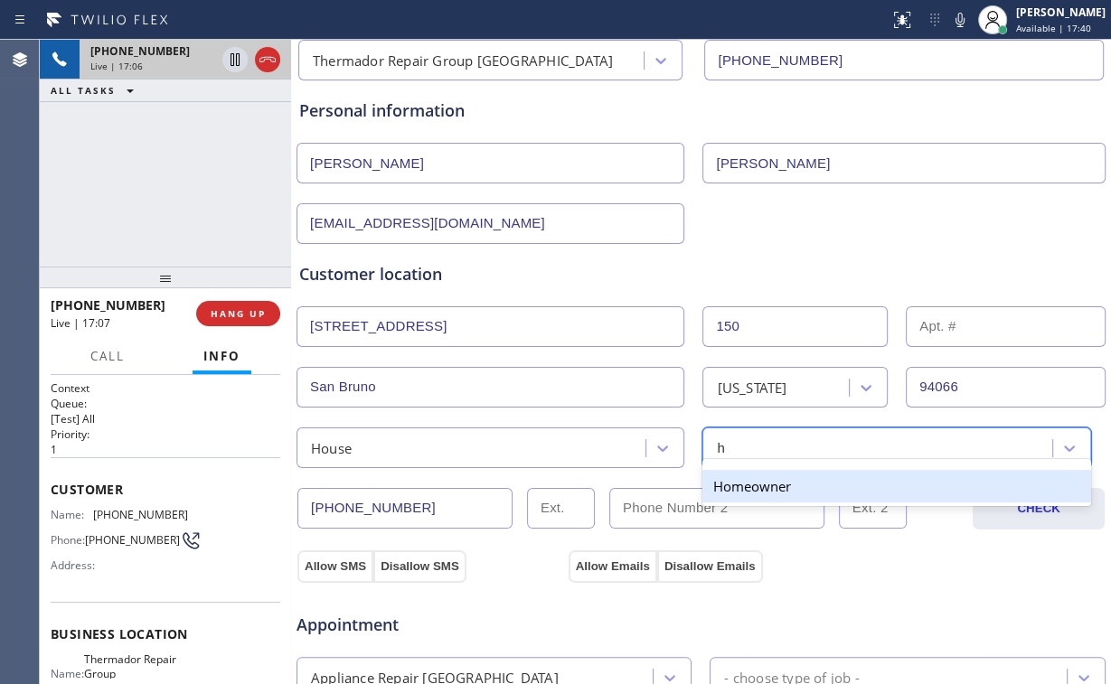
click at [750, 488] on div "Homeowner" at bounding box center [896, 486] width 388 height 33
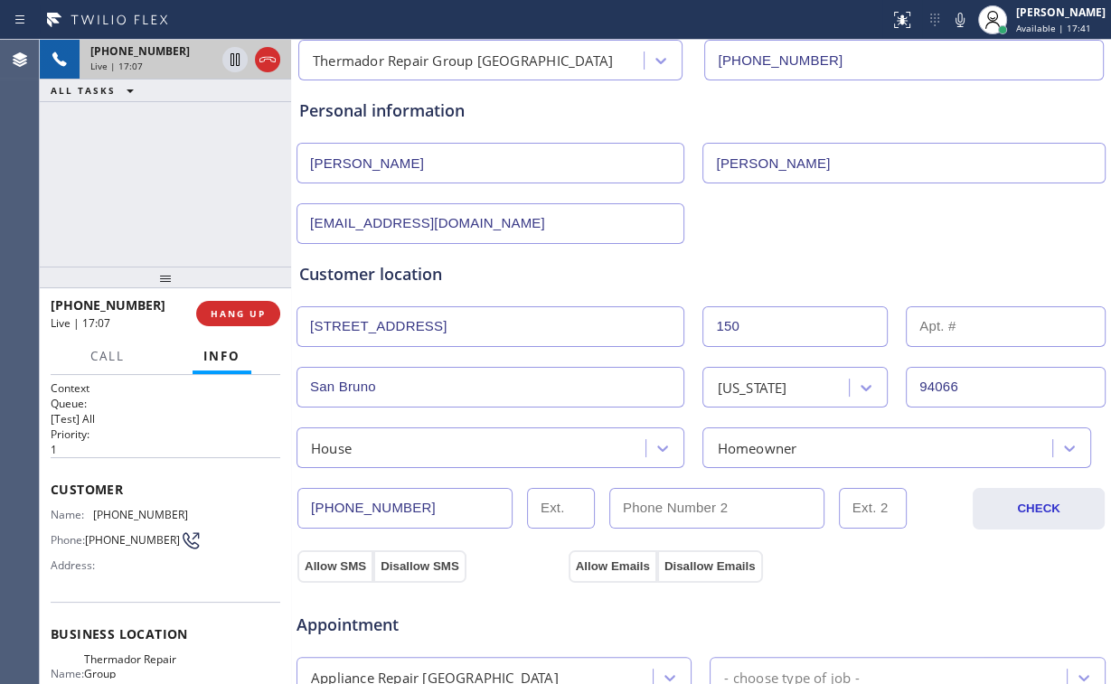
click at [768, 231] on div "[EMAIL_ADDRESS][DOMAIN_NAME]" at bounding box center [701, 222] width 813 height 44
click at [328, 570] on button "Allow SMS" at bounding box center [335, 567] width 76 height 33
click at [613, 565] on button "Allow Emails" at bounding box center [613, 567] width 89 height 33
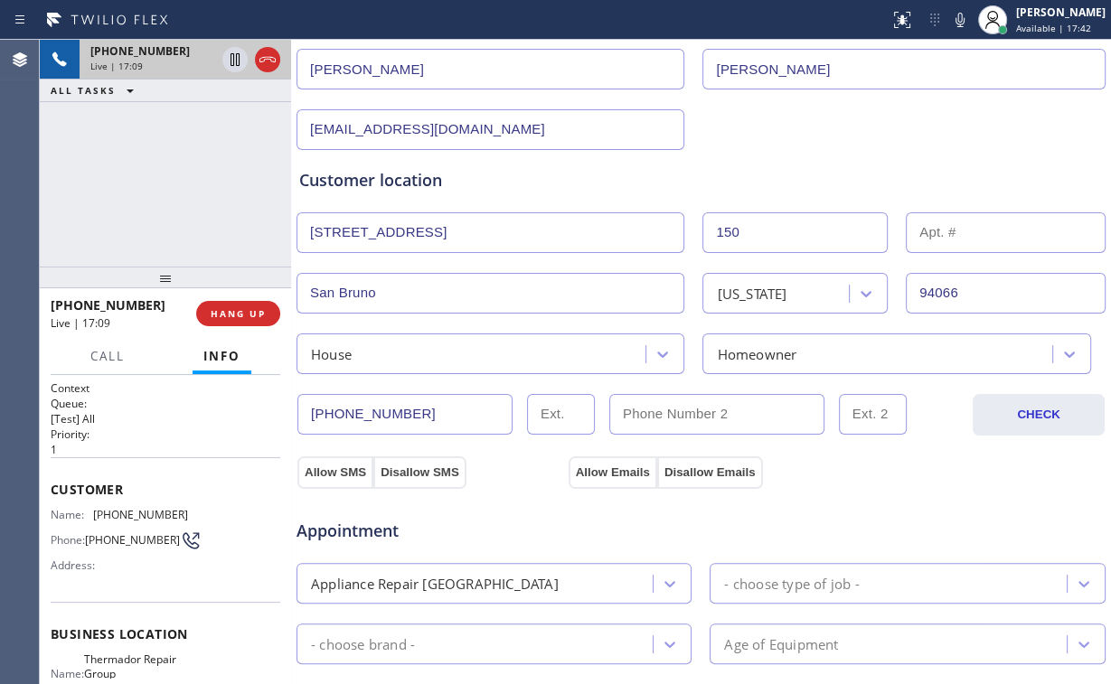
scroll to position [434, 0]
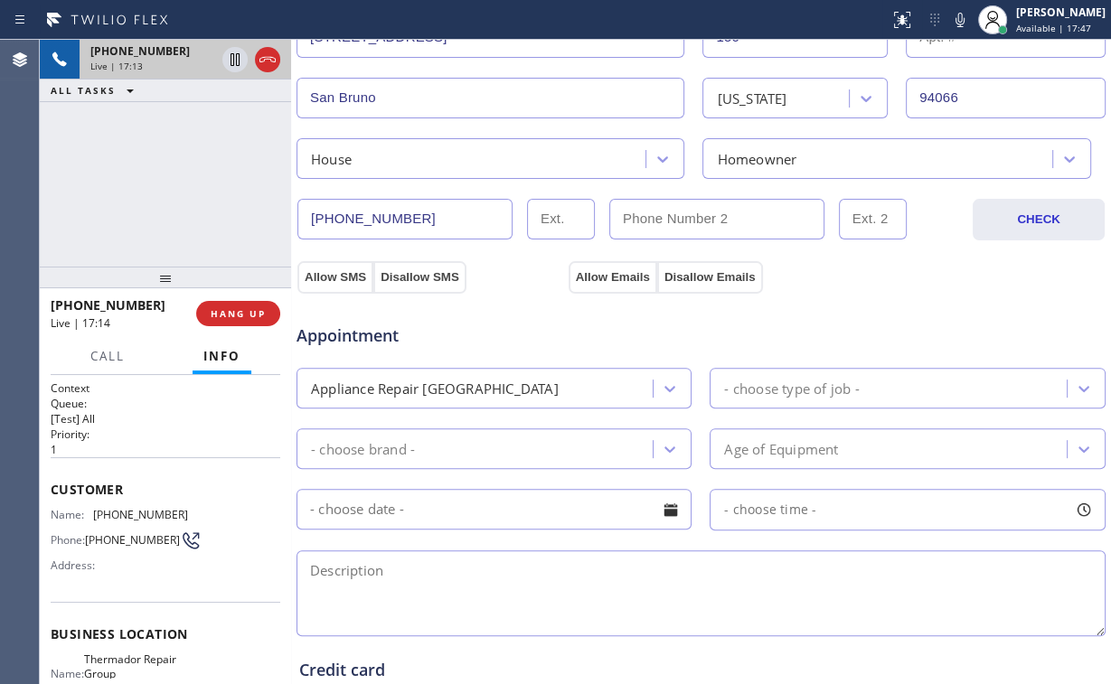
click at [353, 582] on textarea at bounding box center [701, 594] width 809 height 86
paste textarea "Thermador | oven | the glass inside has cracked | the light of the control pann…"
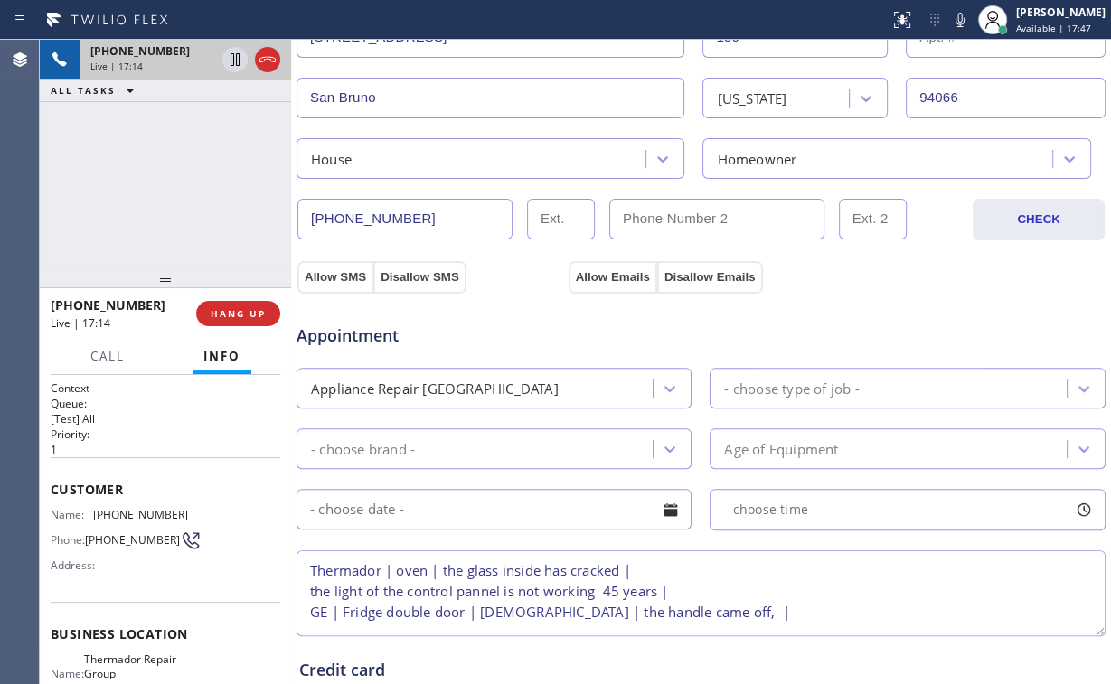
scroll to position [47, 0]
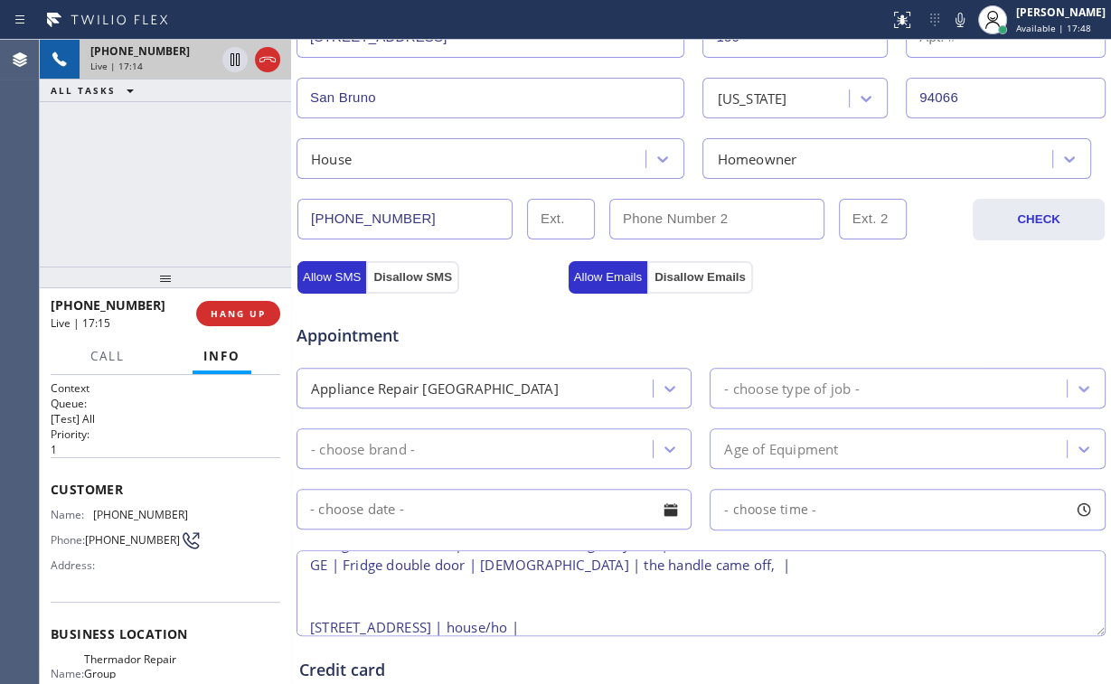
click at [318, 615] on textarea "Thermador | oven | the glass inside has cracked | the light of the control pann…" at bounding box center [701, 594] width 809 height 86
click at [336, 604] on textarea "Thermador | oven | the glass inside has cracked | the light of the control pann…" at bounding box center [701, 594] width 809 height 86
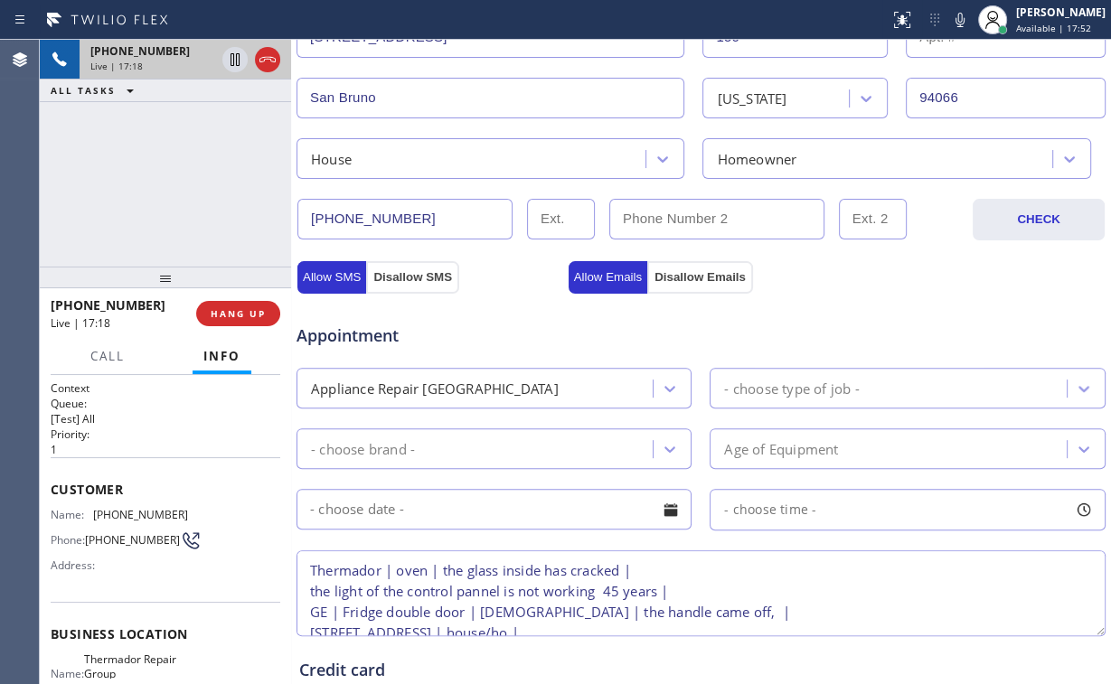
scroll to position [0, 0]
click at [307, 569] on textarea "Thermador | oven | the glass inside has cracked | the light of the control pann…" at bounding box center [701, 594] width 809 height 86
click at [486, 590] on textarea "12-3 | no scf | Thermador | oven | the glass inside has cracked | the light of …" at bounding box center [701, 594] width 809 height 86
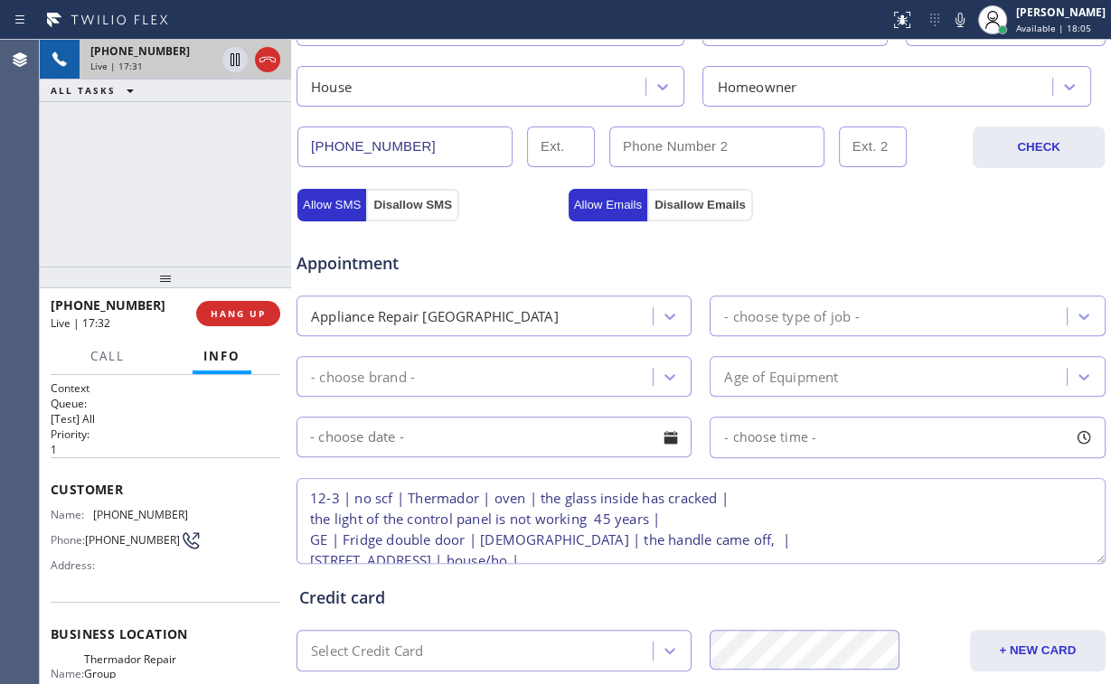
click at [688, 535] on textarea "12-3 | no scf | Thermador | oven | the glass inside has cracked | the light of …" at bounding box center [701, 521] width 809 height 86
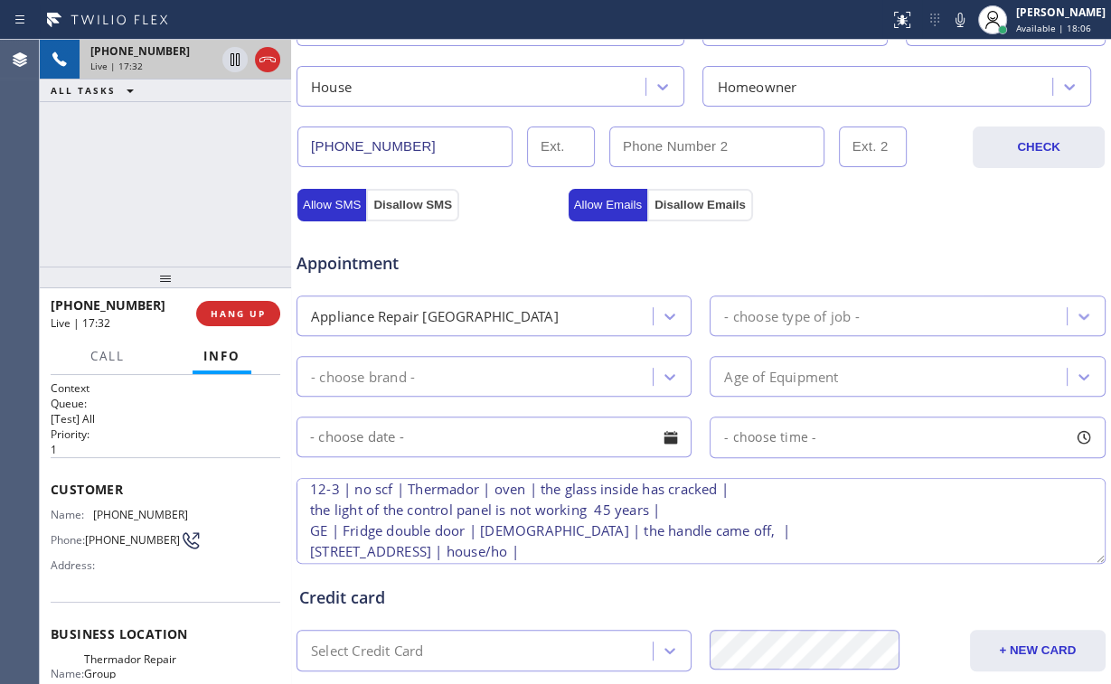
scroll to position [16, 0]
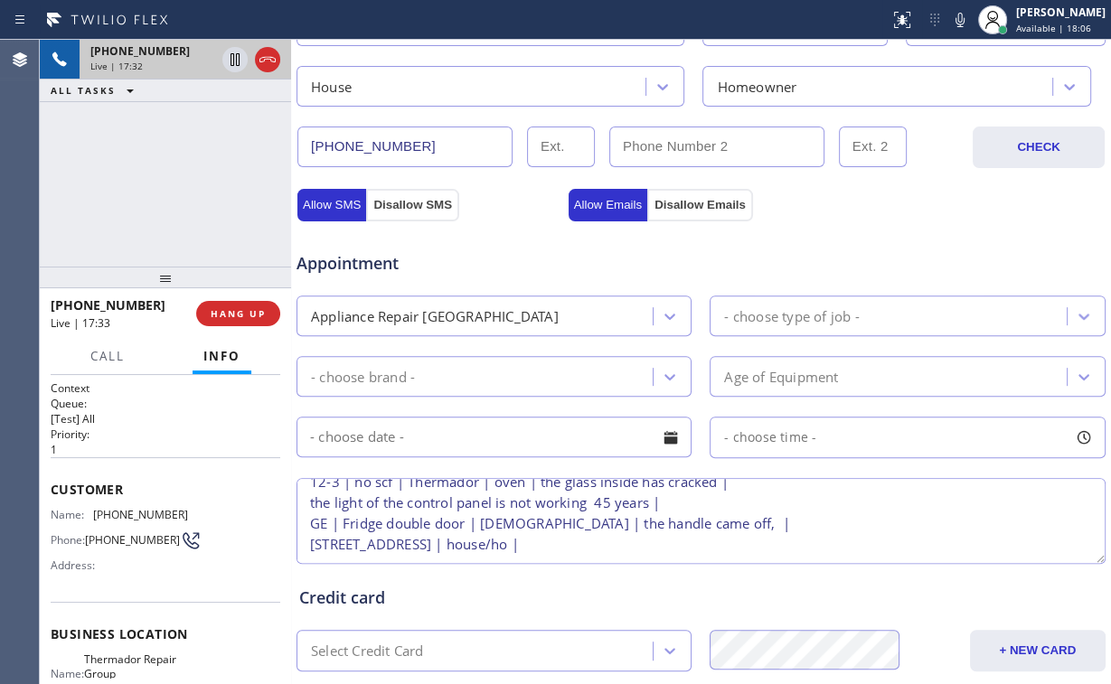
click at [677, 540] on textarea "12-3 | no scf | Thermador | oven | the glass inside has cracked | the light of …" at bounding box center [701, 521] width 809 height 86
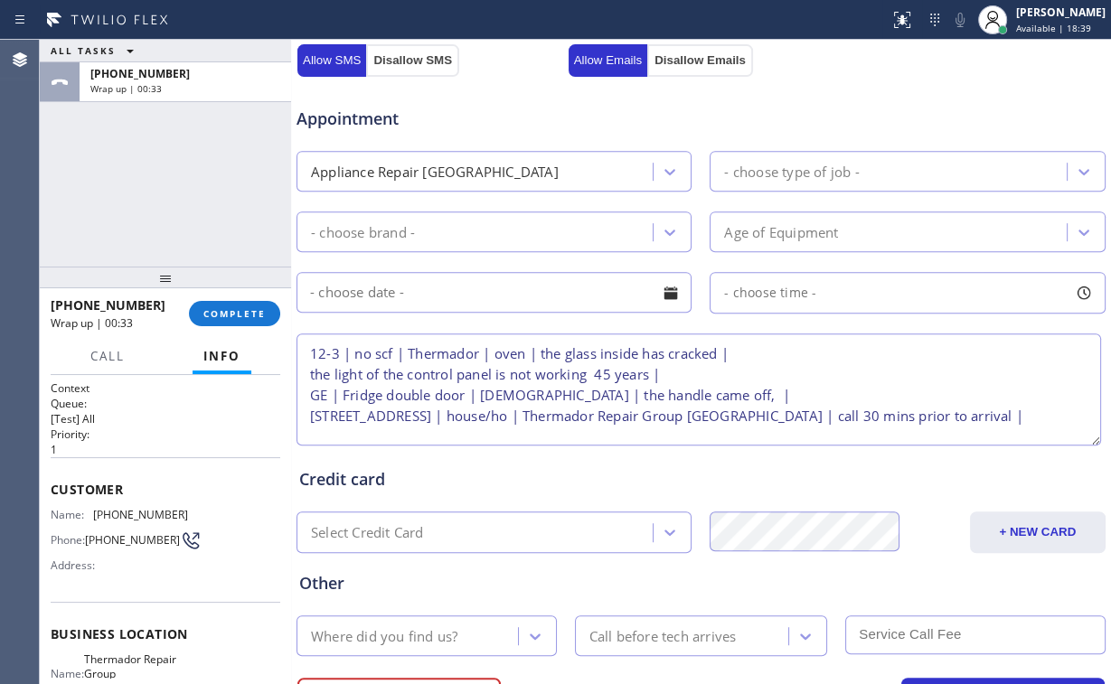
scroll to position [0, 0]
drag, startPoint x: 1089, startPoint y: 408, endPoint x: 1098, endPoint y: 454, distance: 47.2
click at [1098, 446] on textarea "12-3 | no scf | Thermador | oven | the glass inside has cracked | the light of …" at bounding box center [699, 390] width 805 height 112
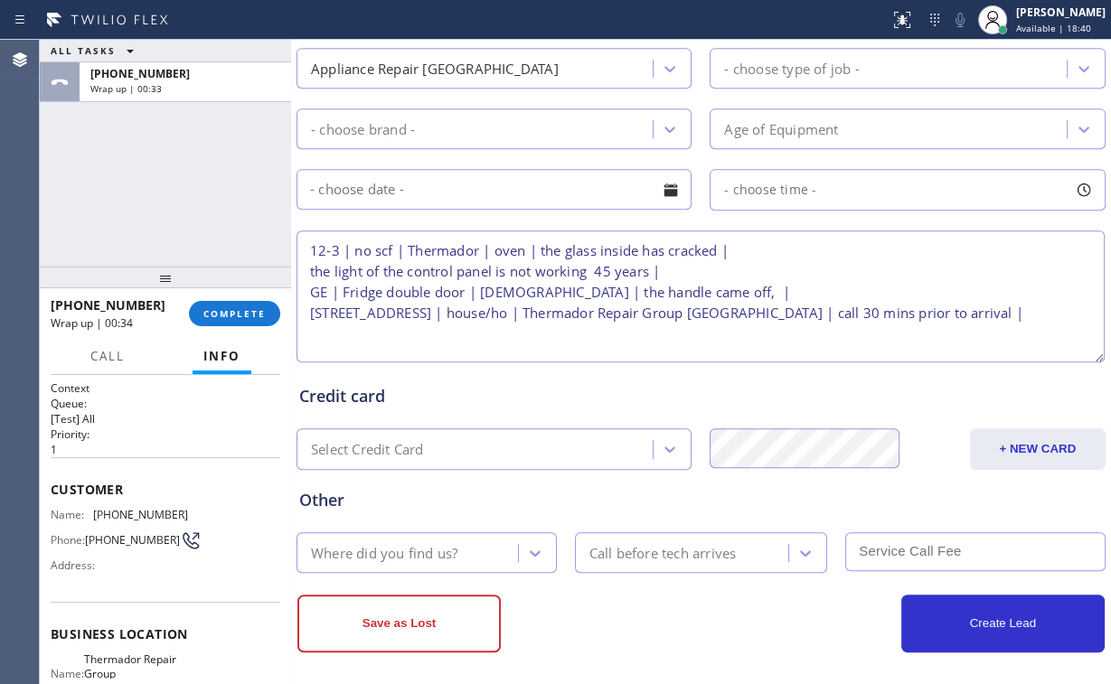
scroll to position [759, 0]
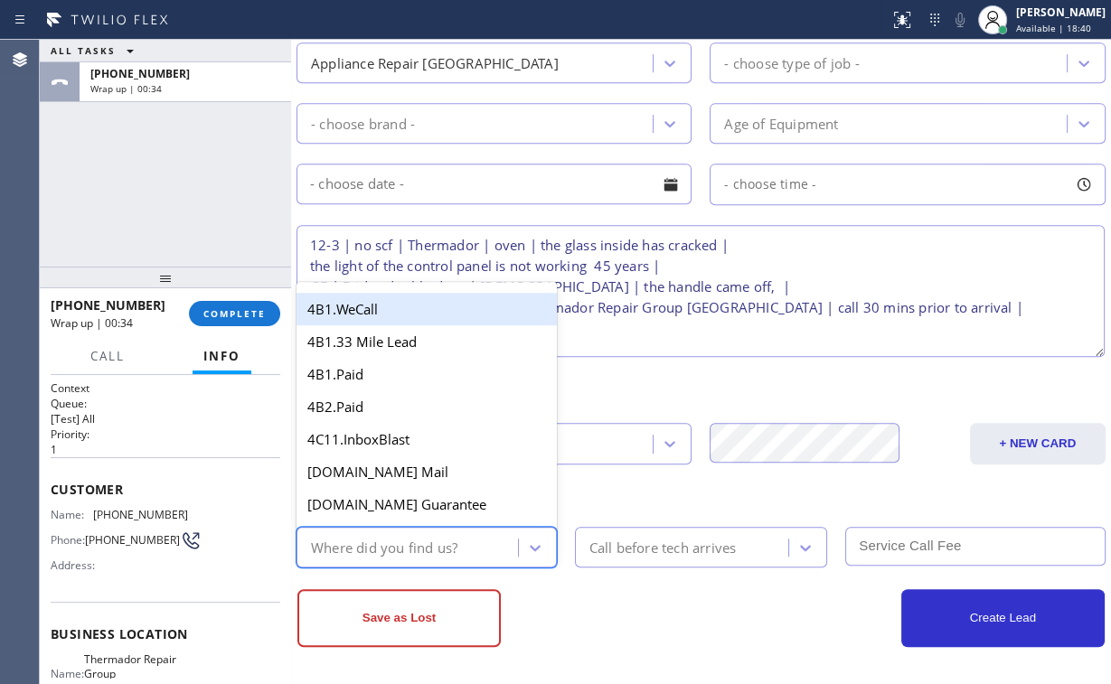
click at [434, 549] on div "Where did you find us?" at bounding box center [384, 547] width 146 height 21
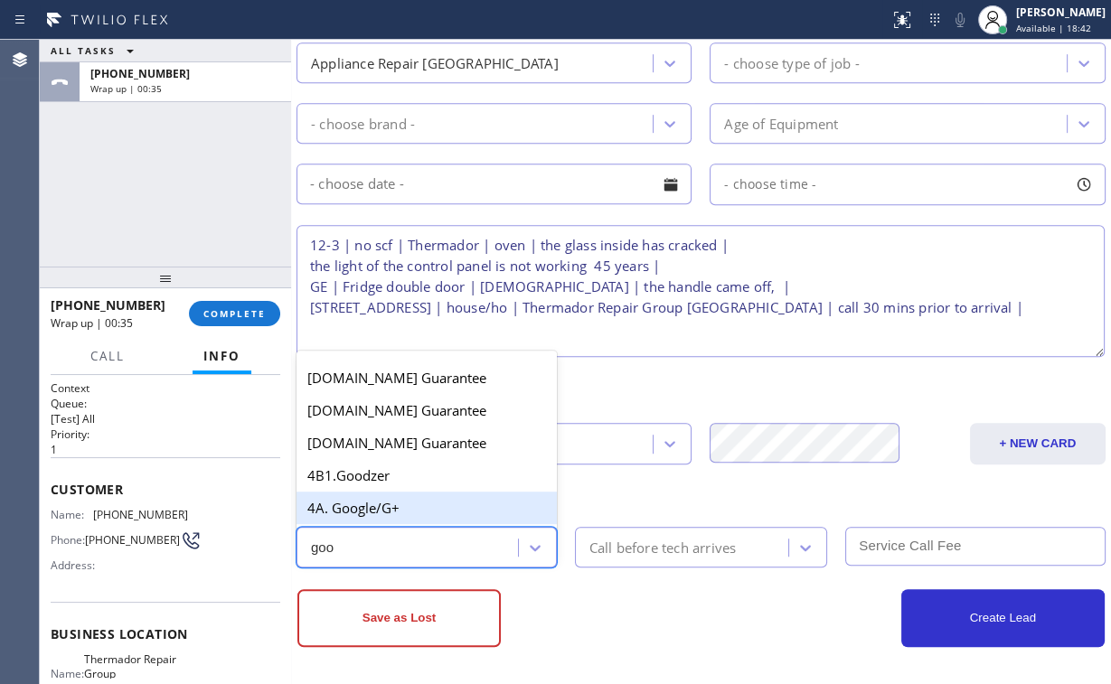
drag, startPoint x: 380, startPoint y: 504, endPoint x: 594, endPoint y: 527, distance: 215.6
click at [383, 506] on div "4A. Google/G+" at bounding box center [427, 508] width 260 height 33
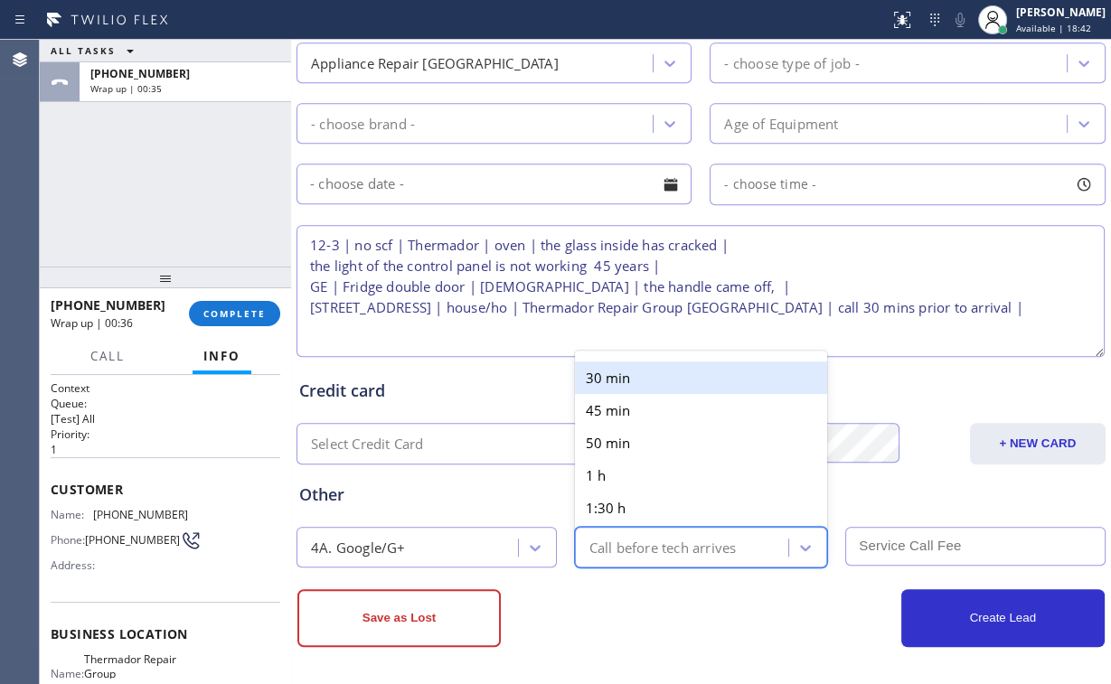
click at [636, 538] on div "Call before tech arrives" at bounding box center [662, 547] width 147 height 21
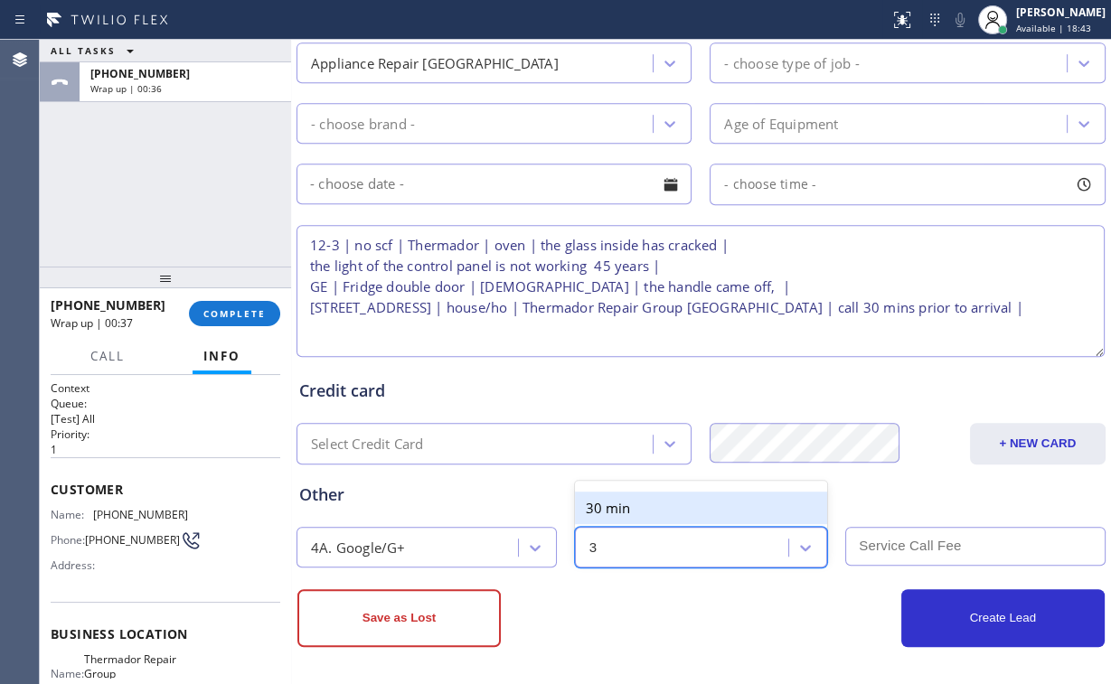
click at [641, 503] on div "30 min" at bounding box center [701, 508] width 253 height 33
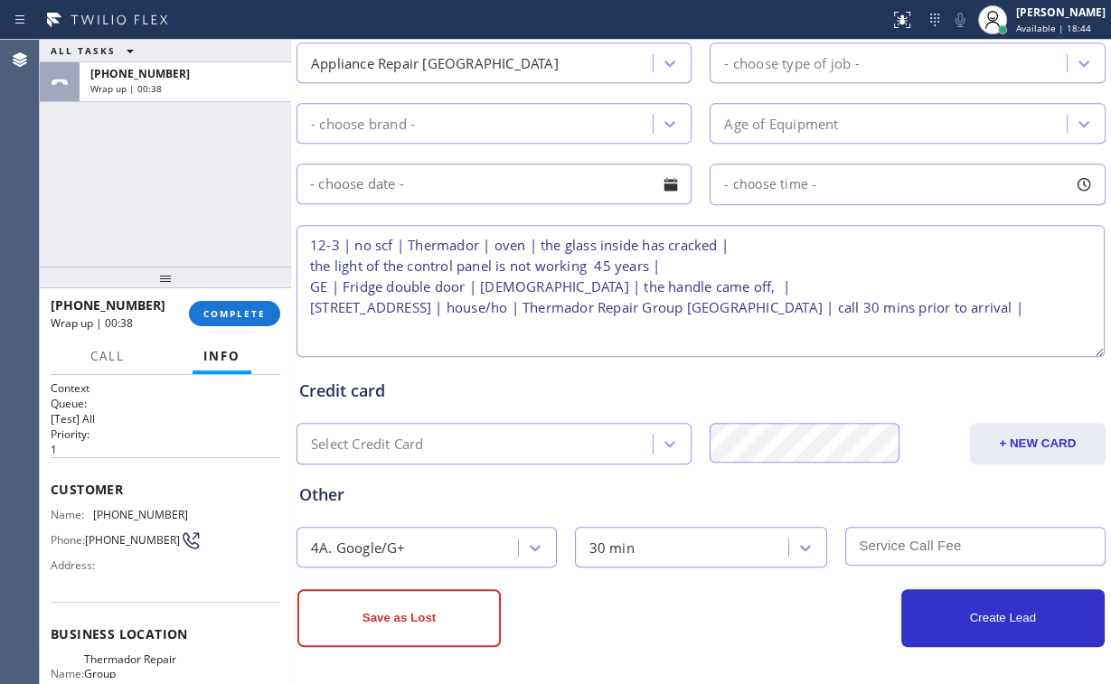
click at [919, 547] on input "text" at bounding box center [975, 546] width 260 height 39
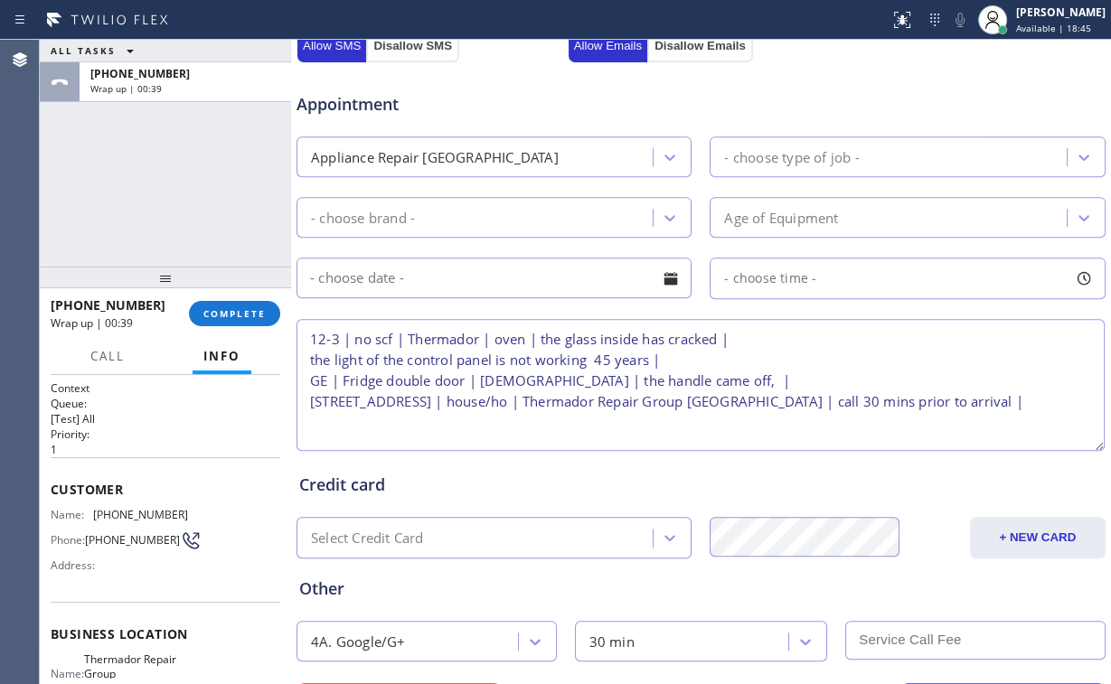
scroll to position [542, 0]
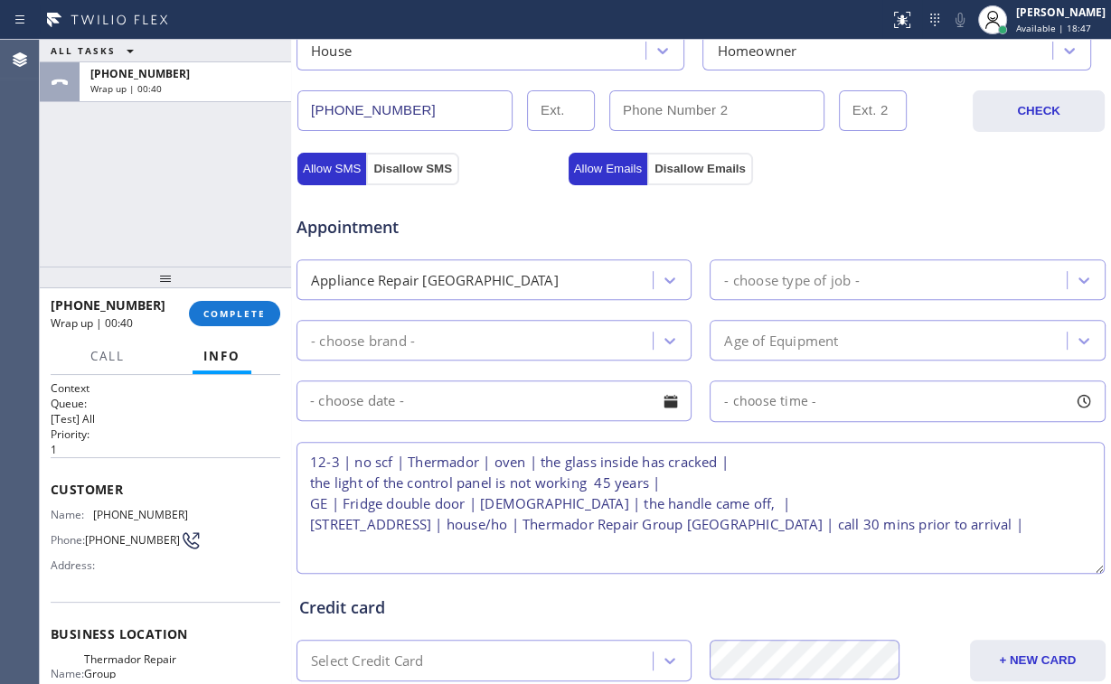
click at [486, 295] on div "Appliance Repair [GEOGRAPHIC_DATA]" at bounding box center [494, 279] width 395 height 41
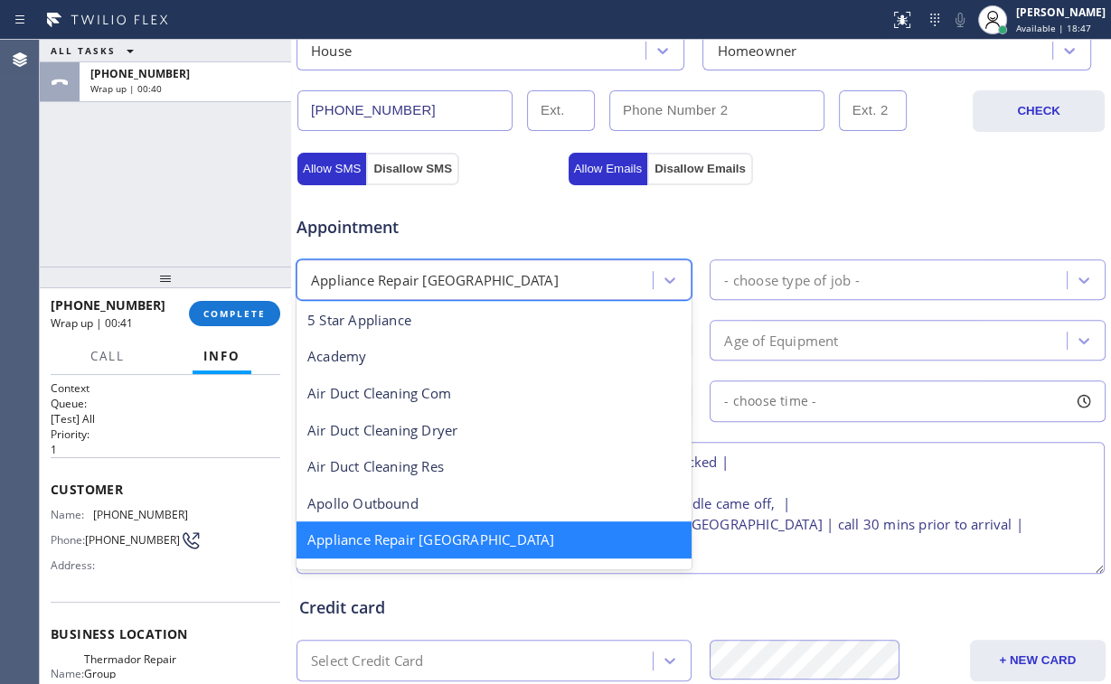
scroll to position [2, 0]
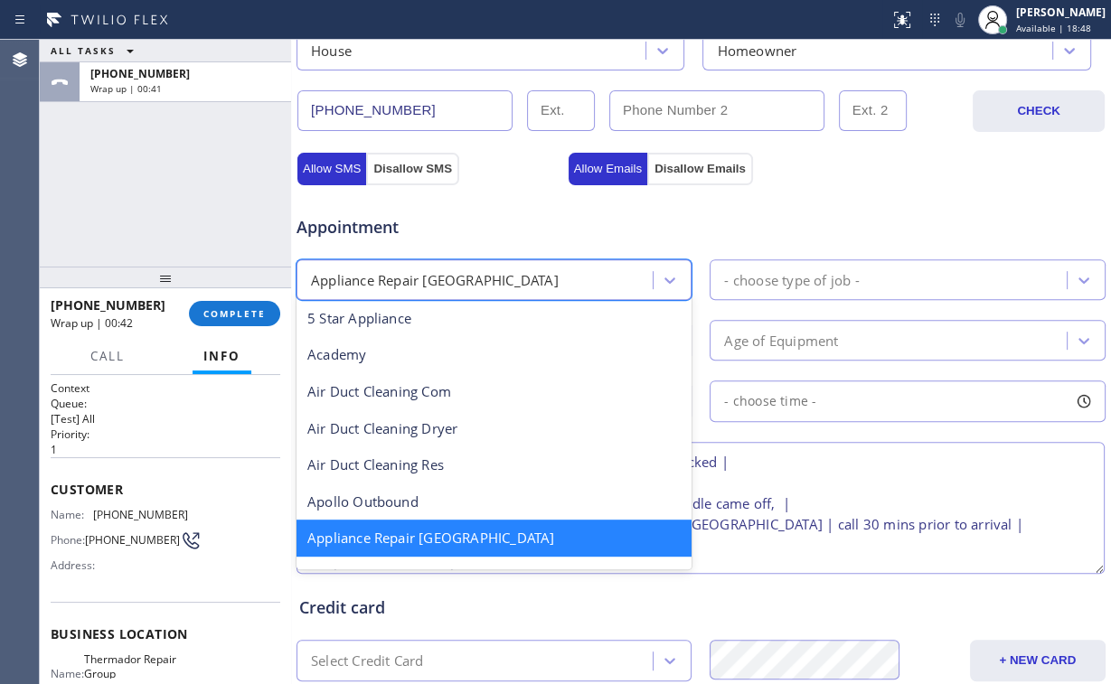
click at [791, 459] on textarea "12-3 | no scf | Thermador | oven | the glass inside has cracked | the light of …" at bounding box center [701, 508] width 808 height 132
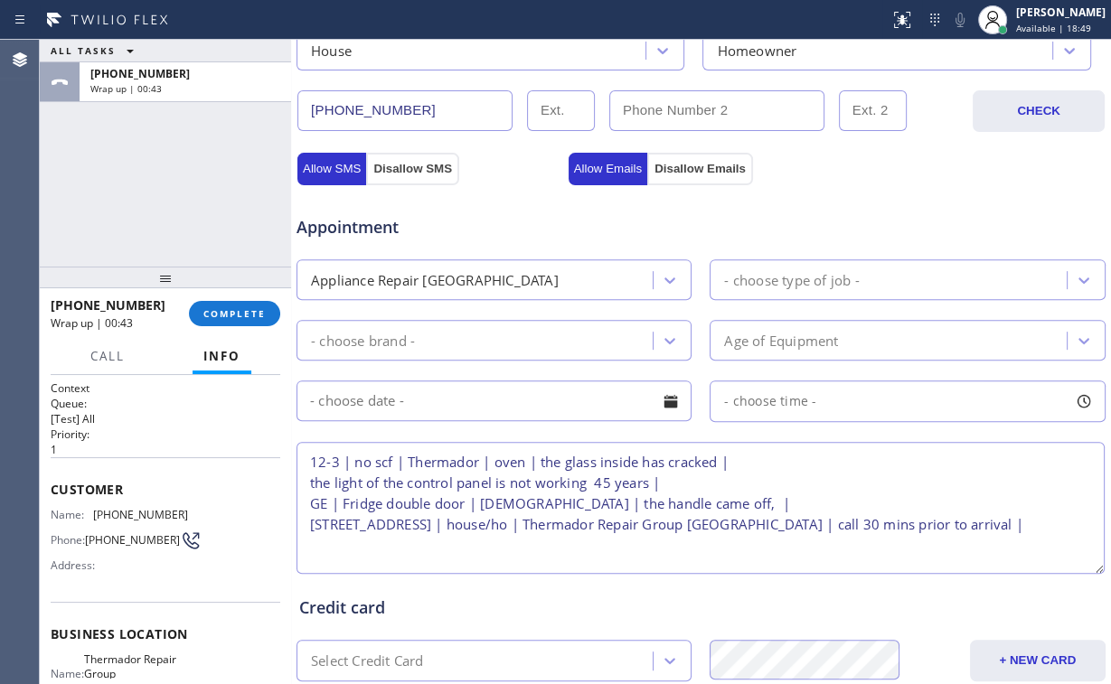
click at [474, 271] on div "Appliance Repair [GEOGRAPHIC_DATA]" at bounding box center [435, 279] width 248 height 21
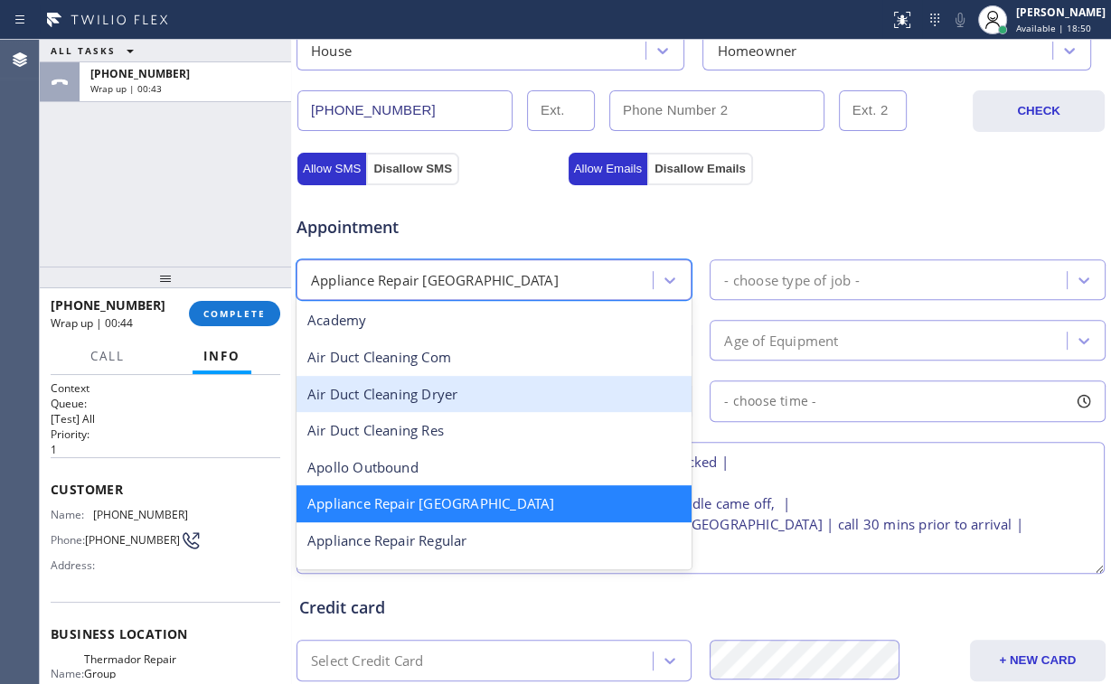
scroll to position [74, 0]
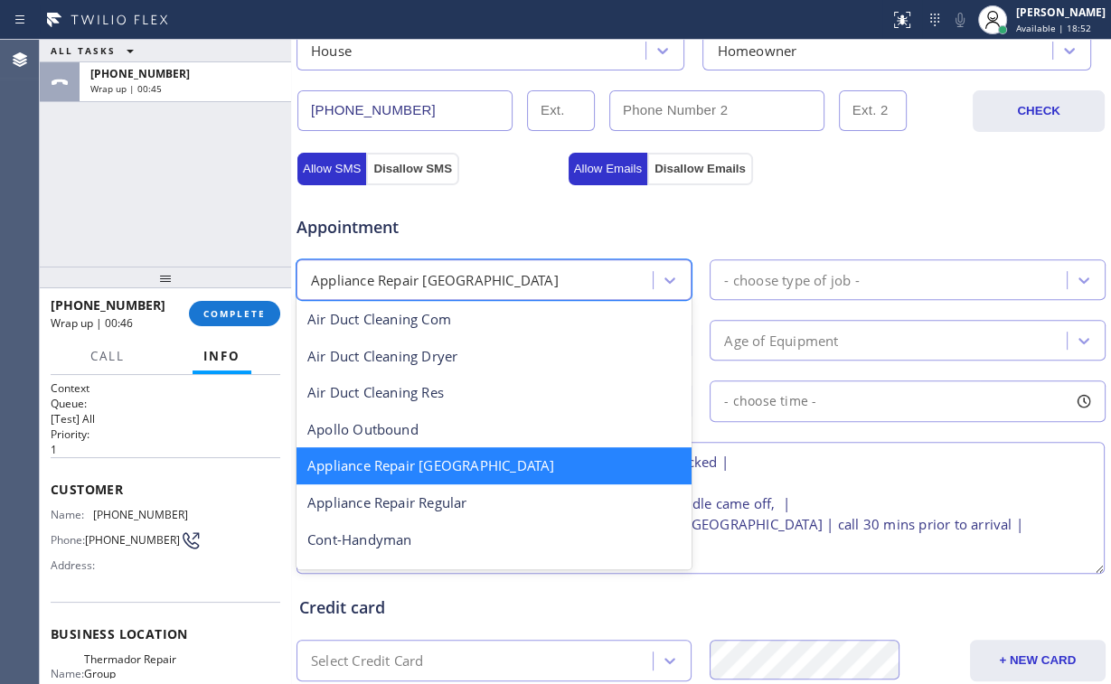
click at [460, 464] on div "Appliance Repair [GEOGRAPHIC_DATA]" at bounding box center [494, 466] width 395 height 37
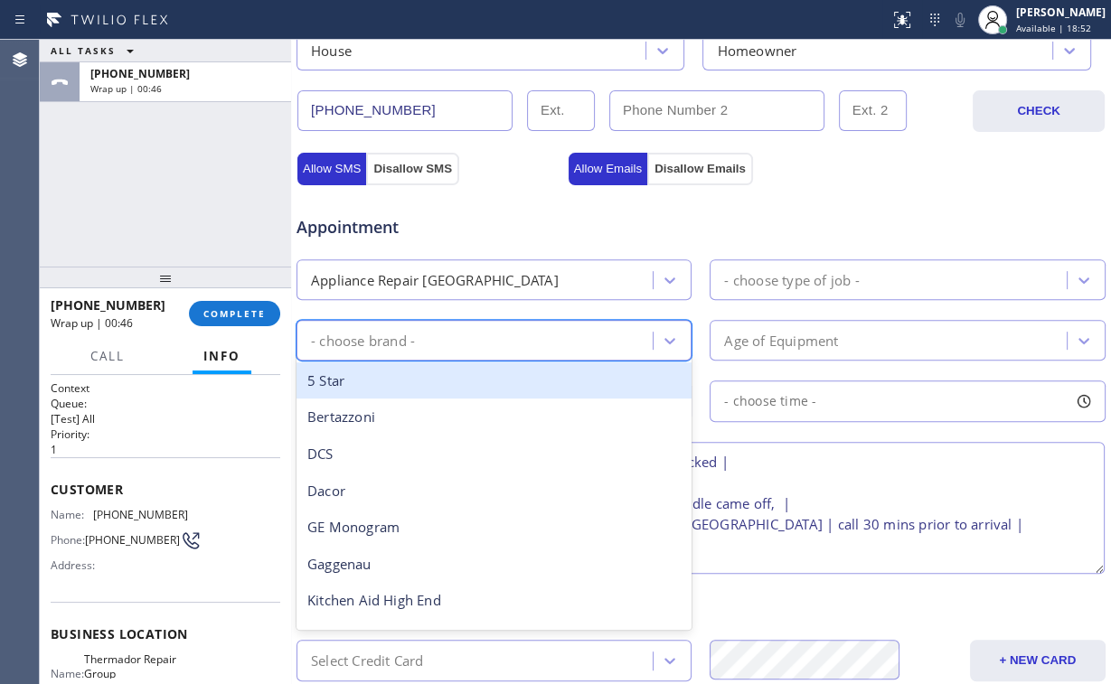
click at [483, 340] on div "- choose brand -" at bounding box center [477, 341] width 351 height 32
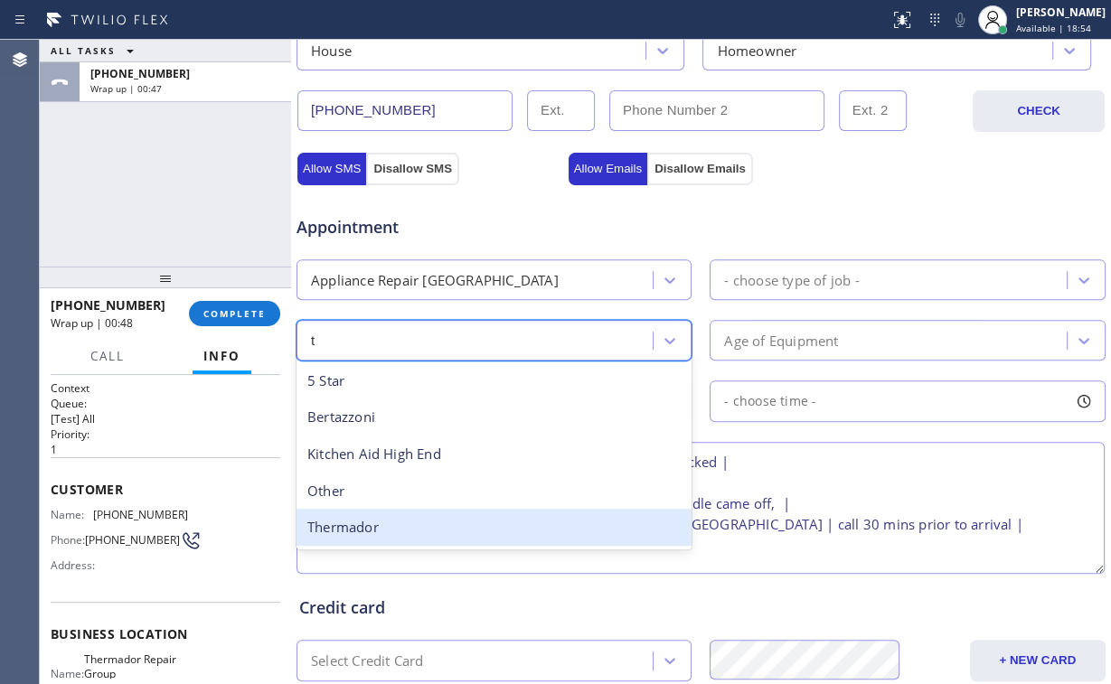
click at [382, 524] on div "Thermador" at bounding box center [494, 527] width 395 height 37
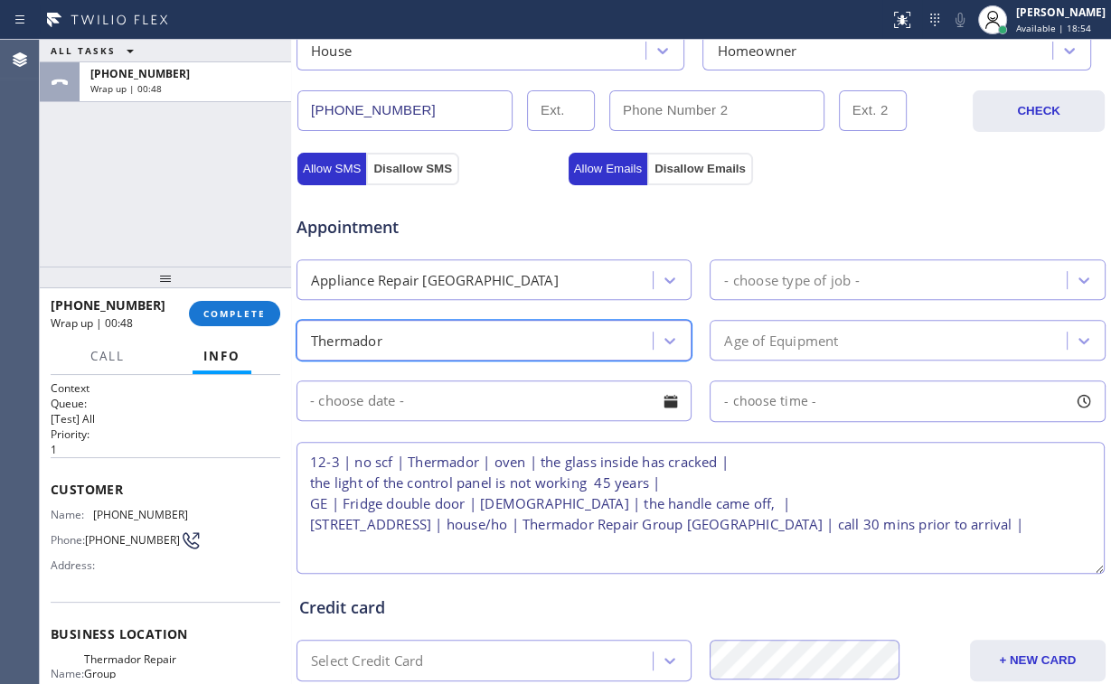
click at [781, 286] on div "- choose type of job -" at bounding box center [791, 279] width 135 height 21
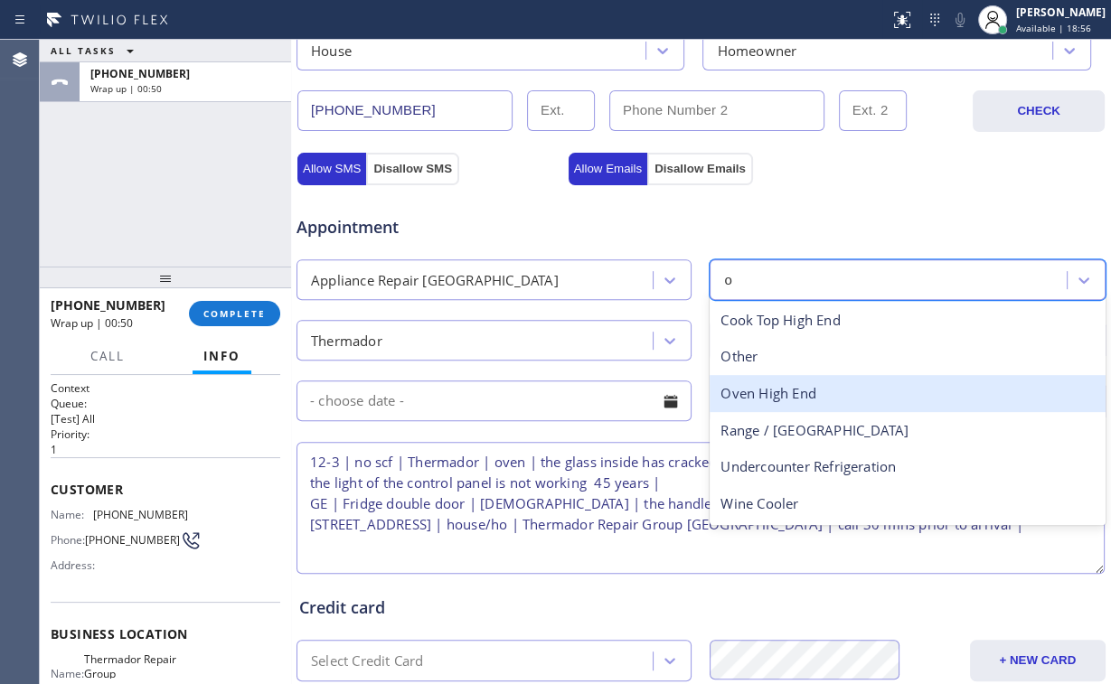
click at [803, 391] on div "Oven High End" at bounding box center [907, 393] width 395 height 37
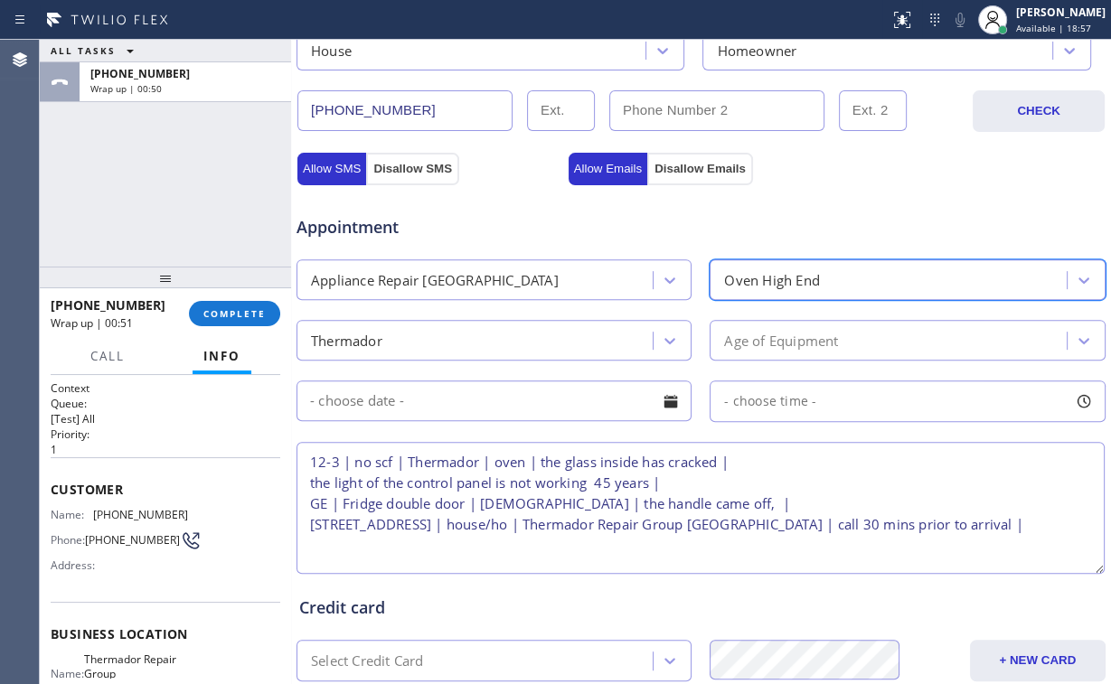
click at [808, 333] on div "Age of Equipment" at bounding box center [781, 340] width 114 height 21
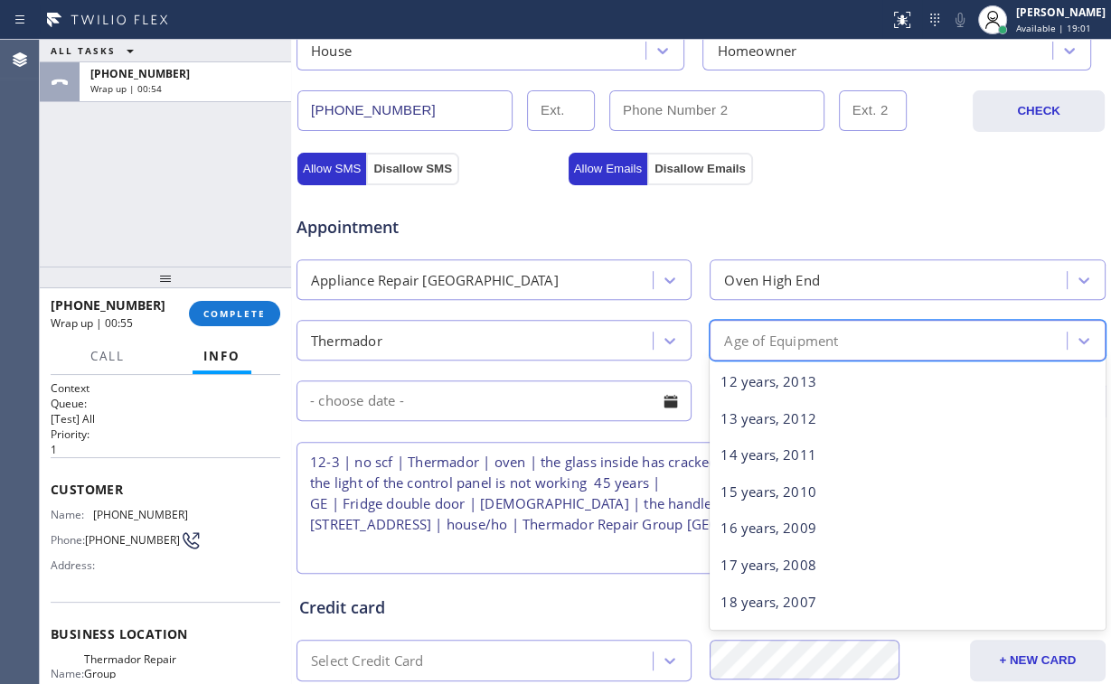
scroll to position [0, 0]
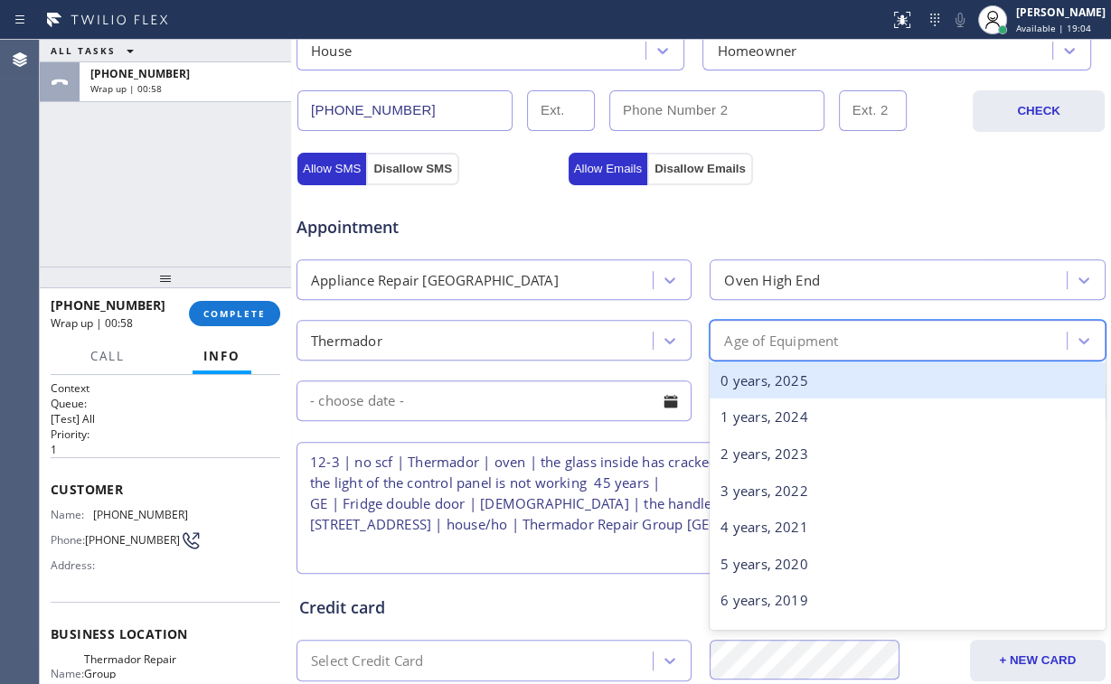
click at [761, 387] on div "0 years, 2025" at bounding box center [907, 381] width 395 height 37
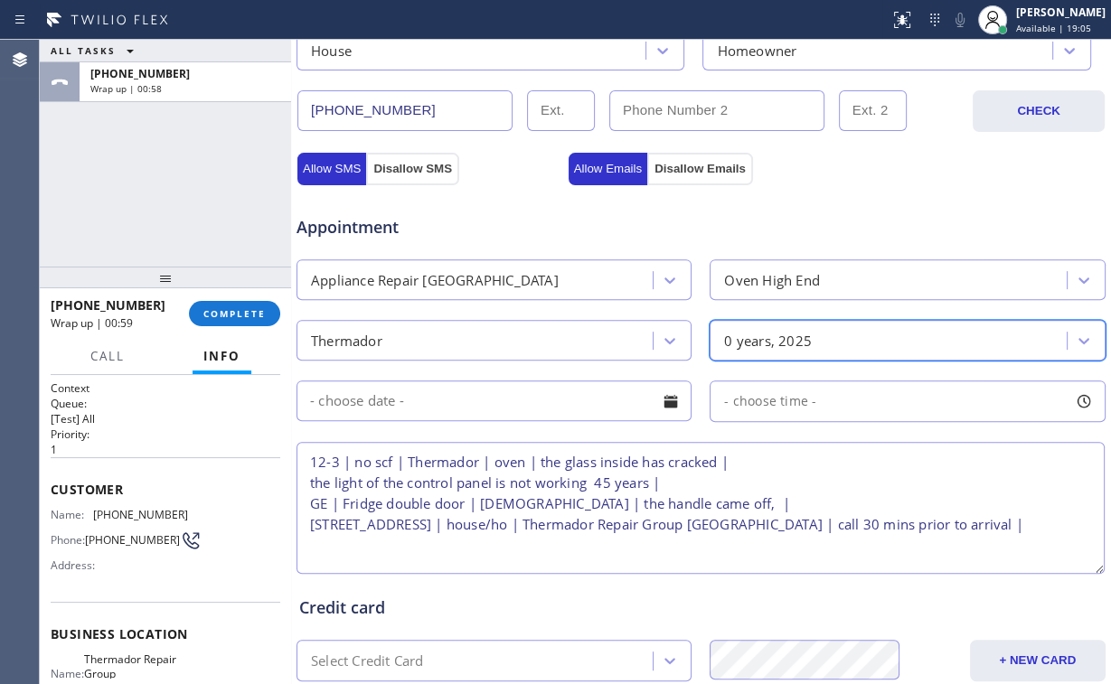
click at [442, 404] on input "text" at bounding box center [494, 401] width 395 height 41
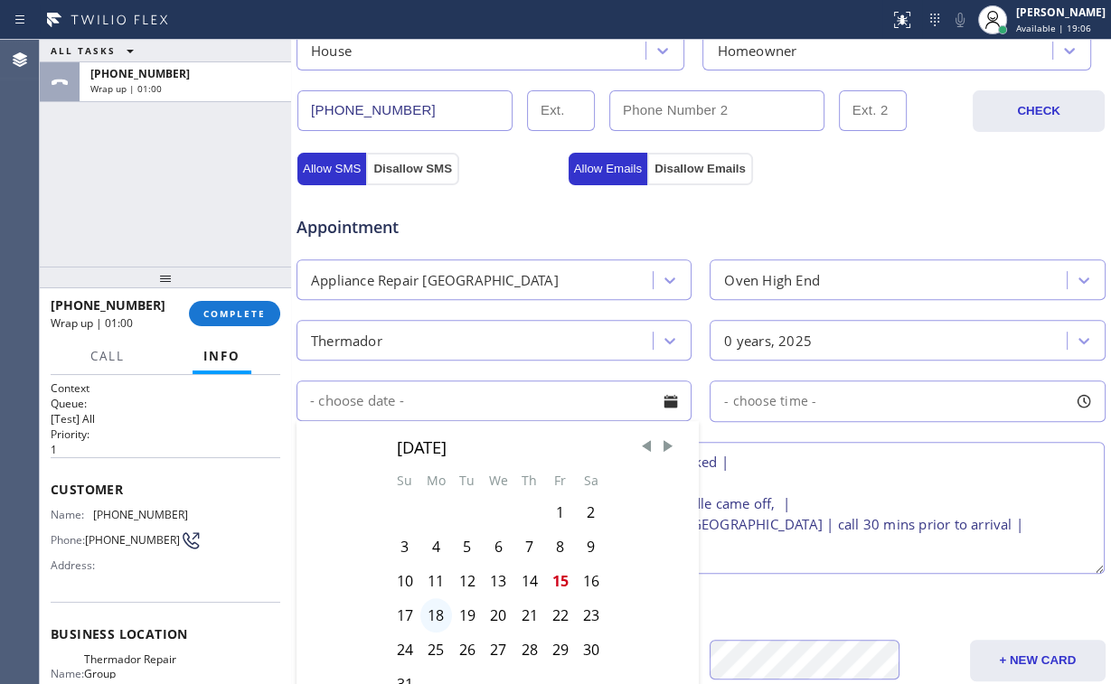
click at [434, 611] on div "18" at bounding box center [436, 616] width 32 height 34
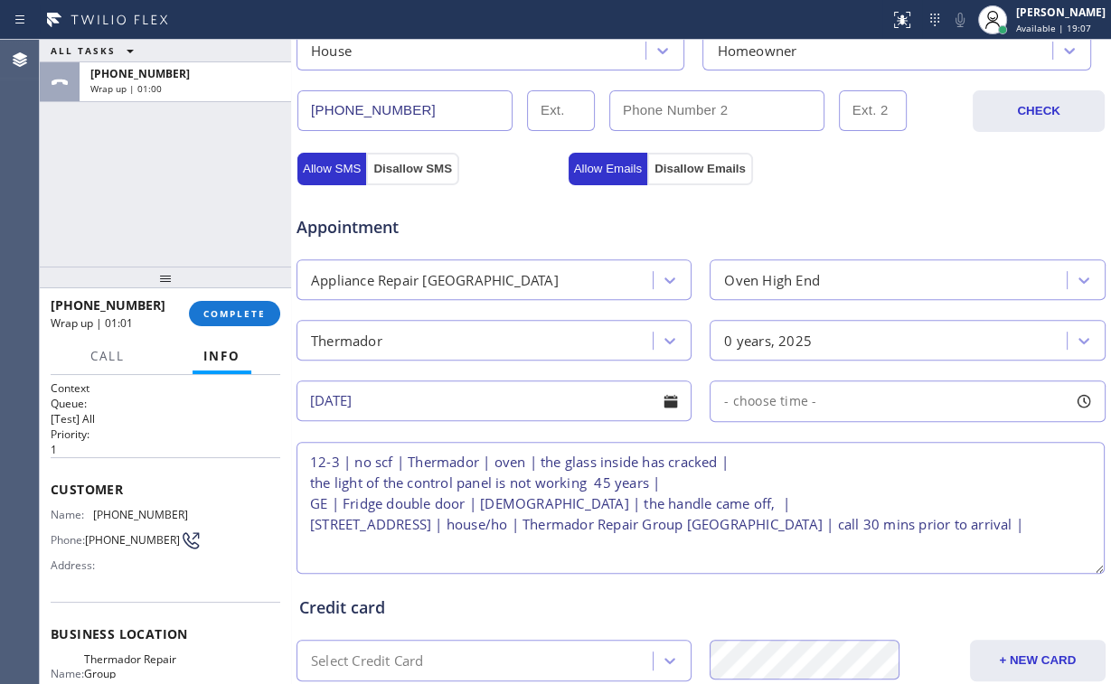
click at [792, 392] on span "- choose time -" at bounding box center [770, 400] width 92 height 17
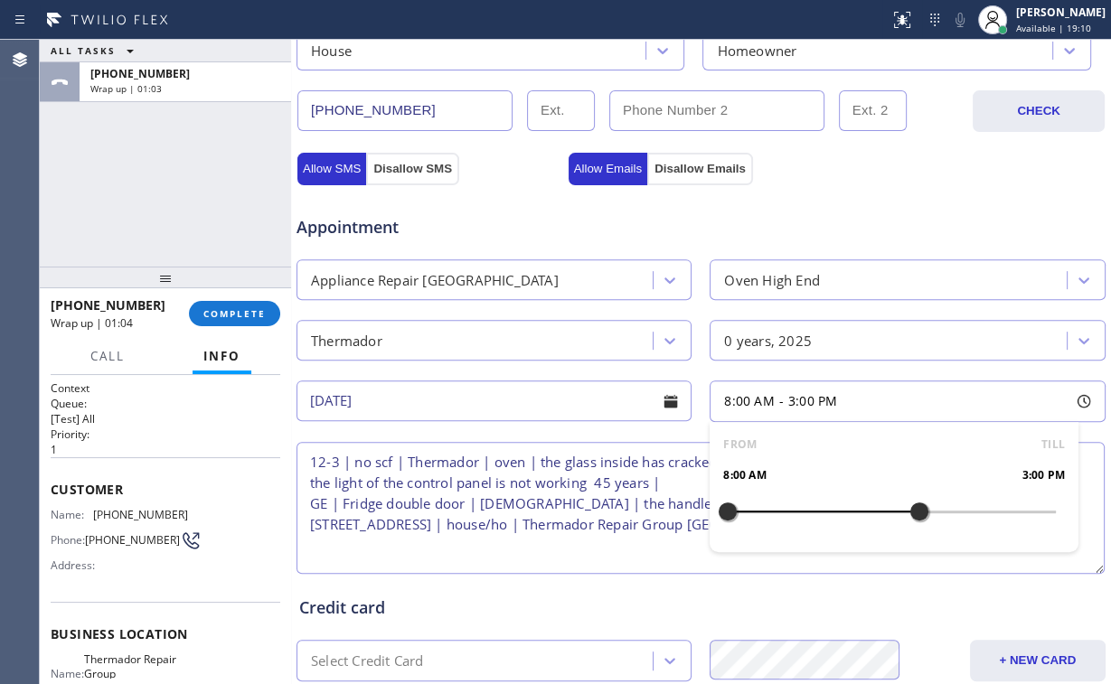
drag, startPoint x: 799, startPoint y: 511, endPoint x: 909, endPoint y: 508, distance: 109.4
click at [909, 508] on div at bounding box center [920, 512] width 22 height 38
drag, startPoint x: 846, startPoint y: 509, endPoint x: 835, endPoint y: 510, distance: 10.9
click at [835, 510] on div at bounding box center [837, 512] width 22 height 38
click at [756, 203] on div "Appointment" at bounding box center [701, 216] width 813 height 46
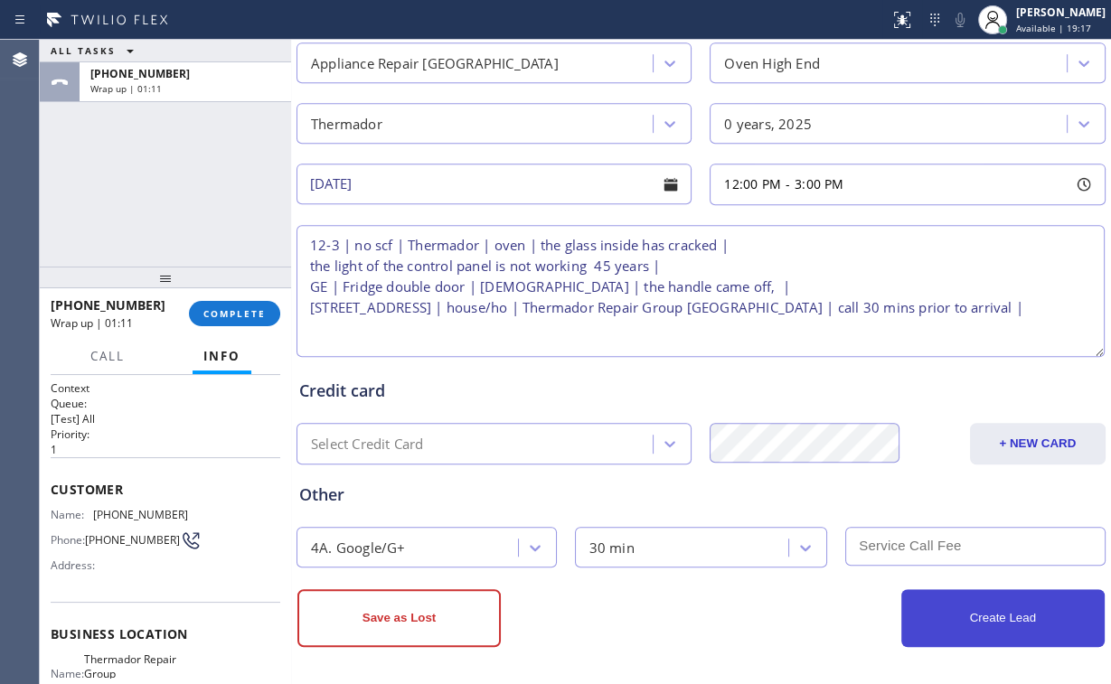
click at [985, 609] on button "Create Lead" at bounding box center [1002, 618] width 203 height 58
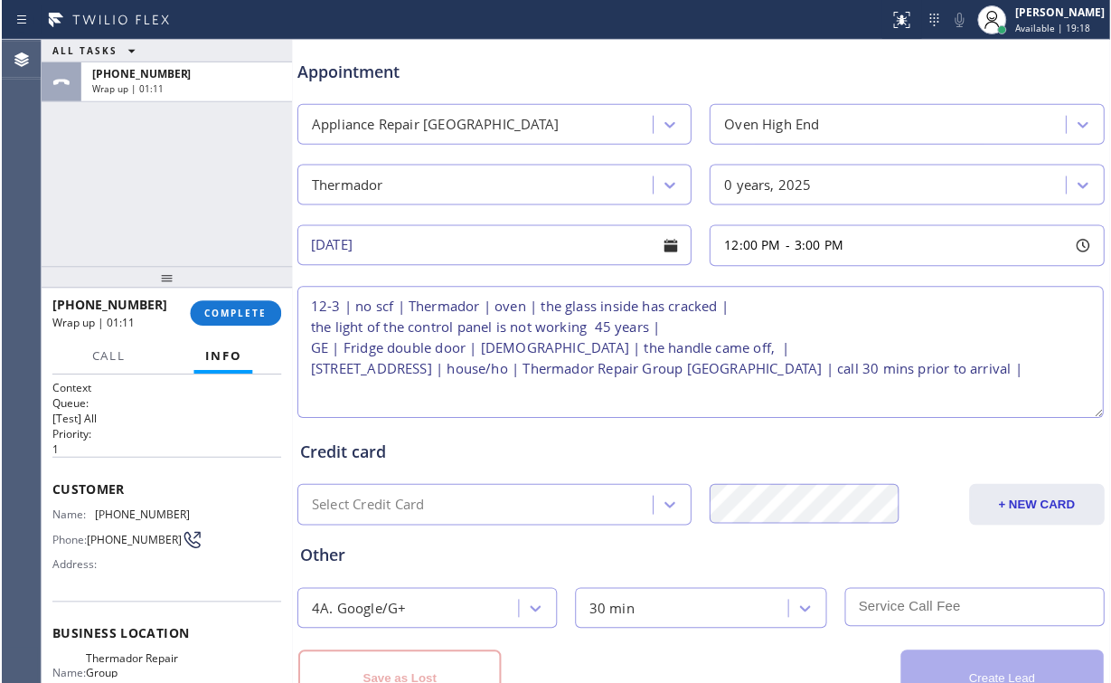
scroll to position [821, 0]
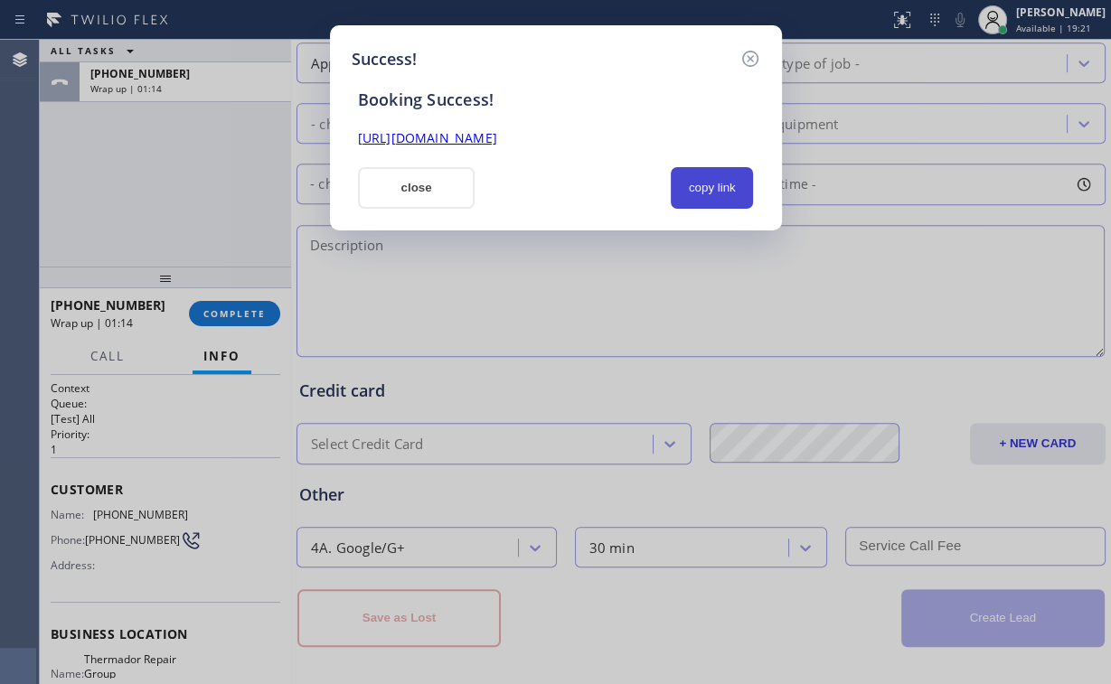
click at [709, 174] on button "copy link" at bounding box center [712, 188] width 83 height 42
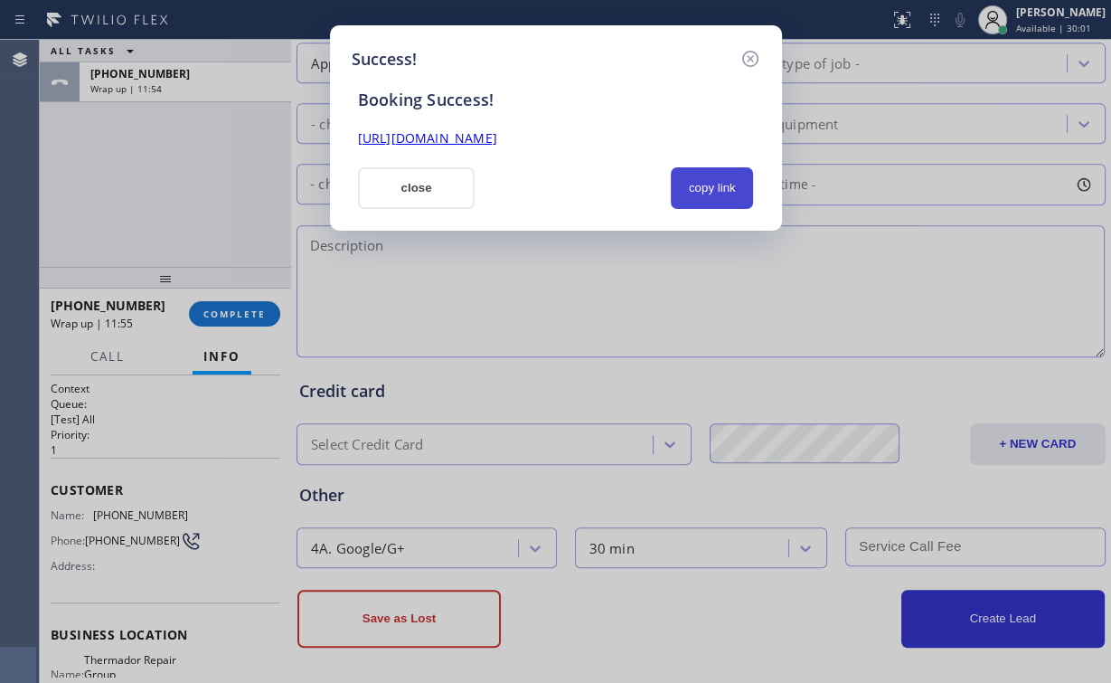
click at [712, 197] on button "copy link" at bounding box center [712, 188] width 83 height 42
click at [403, 195] on button "close" at bounding box center [417, 188] width 118 height 42
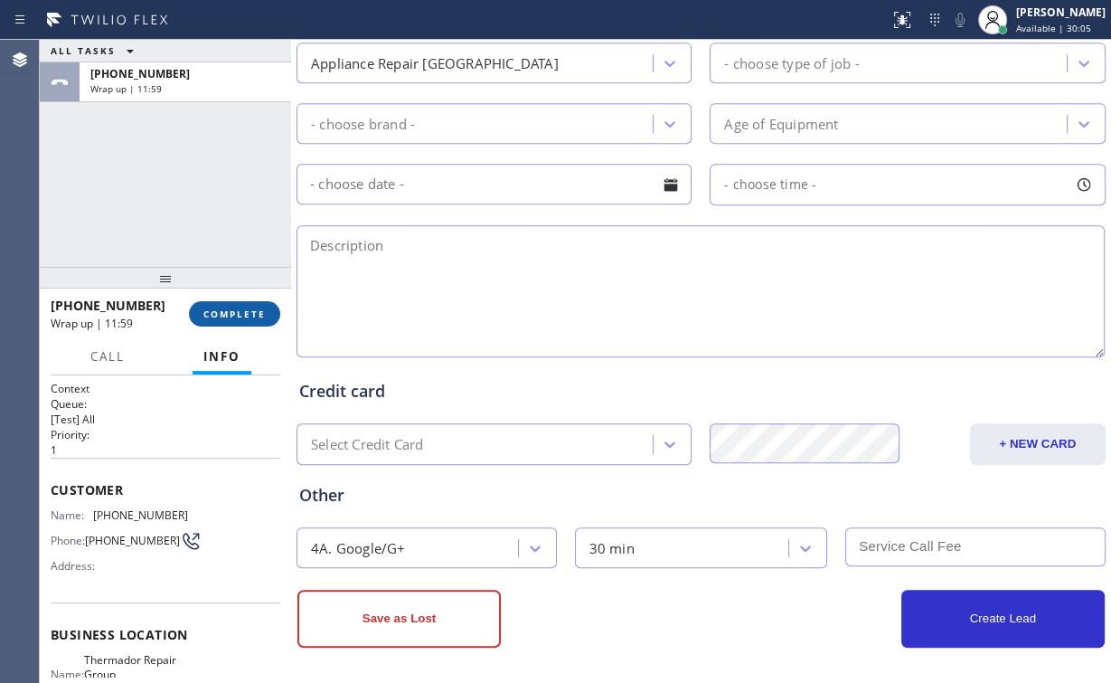
click at [236, 314] on span "COMPLETE" at bounding box center [234, 313] width 62 height 13
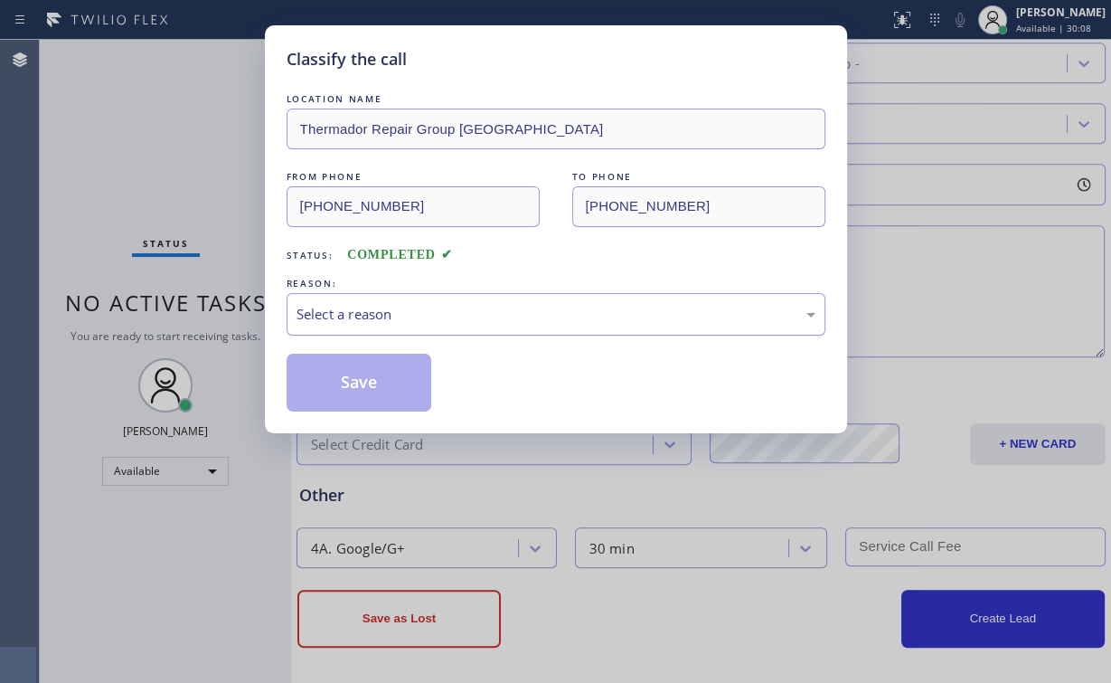
click at [363, 309] on div "Select a reason" at bounding box center [556, 314] width 519 height 21
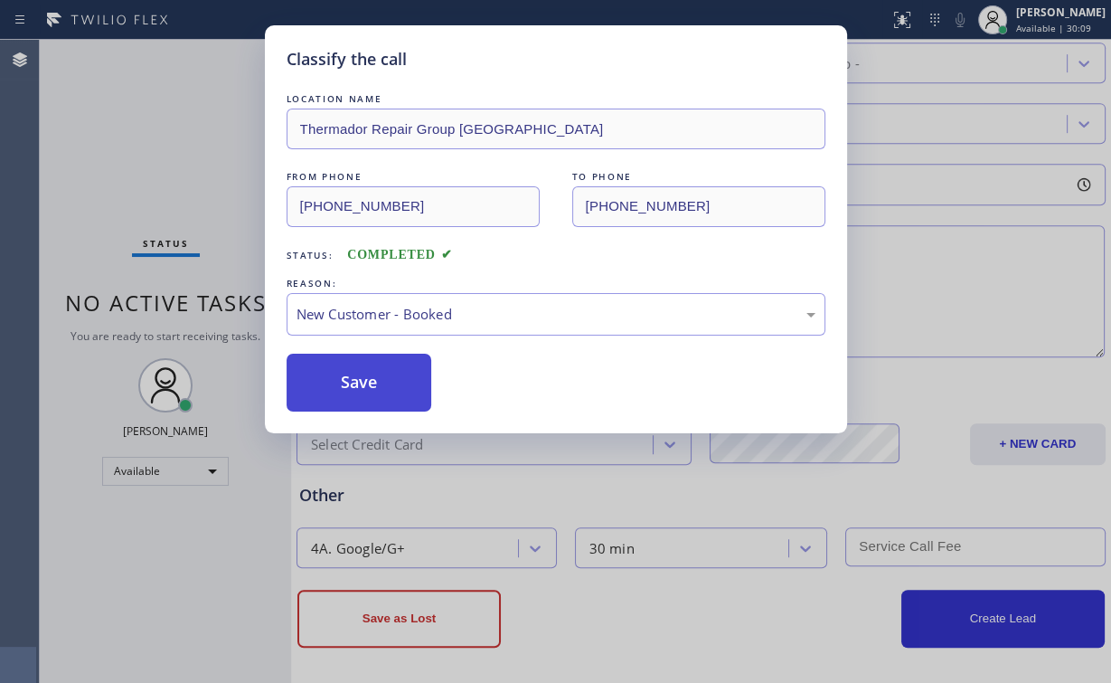
click at [352, 386] on button "Save" at bounding box center [360, 383] width 146 height 58
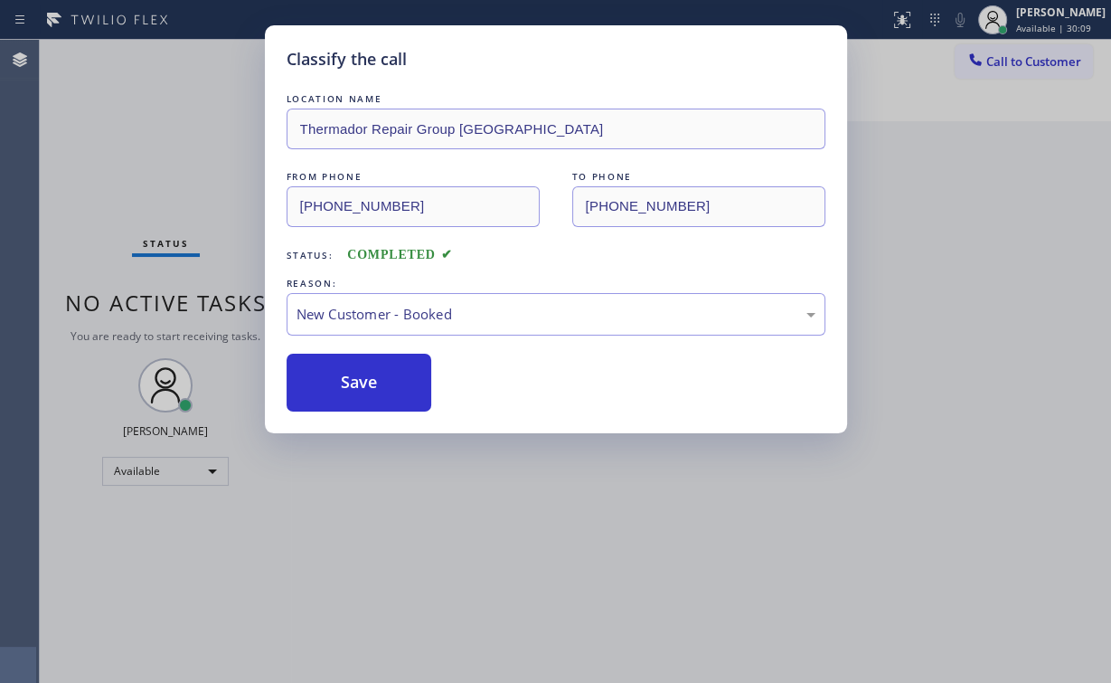
click at [144, 206] on div "Classify the call LOCATION NAME Thermador Repair Group Menlo Park FROM PHONE [P…" at bounding box center [555, 341] width 1111 height 683
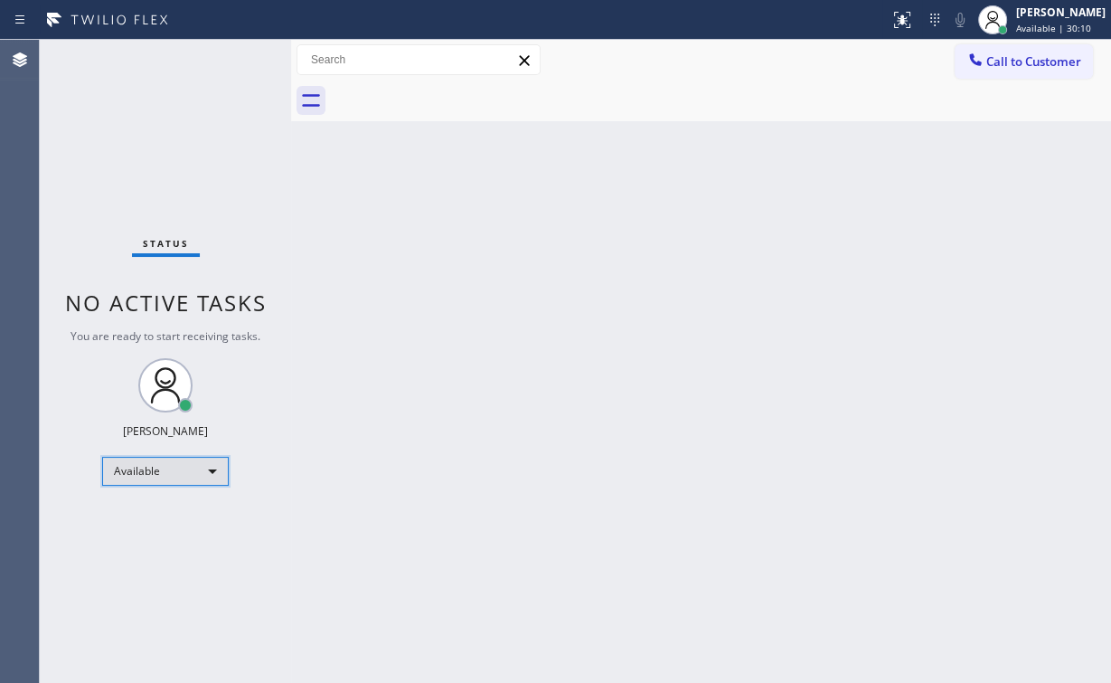
click at [172, 473] on div "Available" at bounding box center [165, 471] width 127 height 29
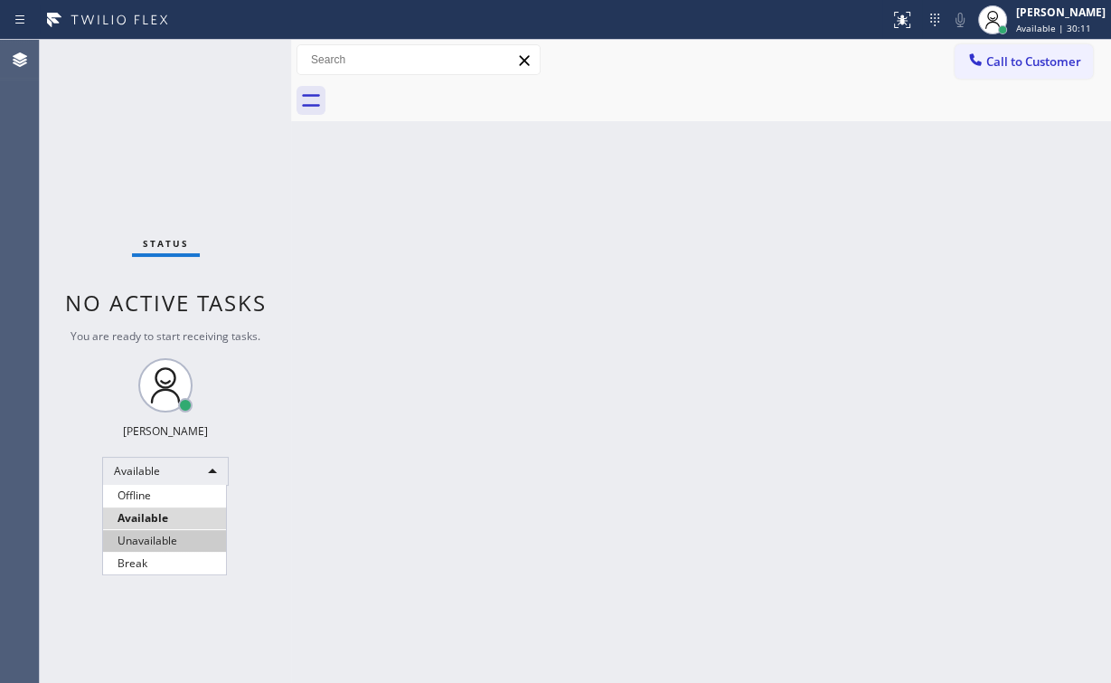
click at [175, 546] on li "Unavailable" at bounding box center [164, 541] width 123 height 22
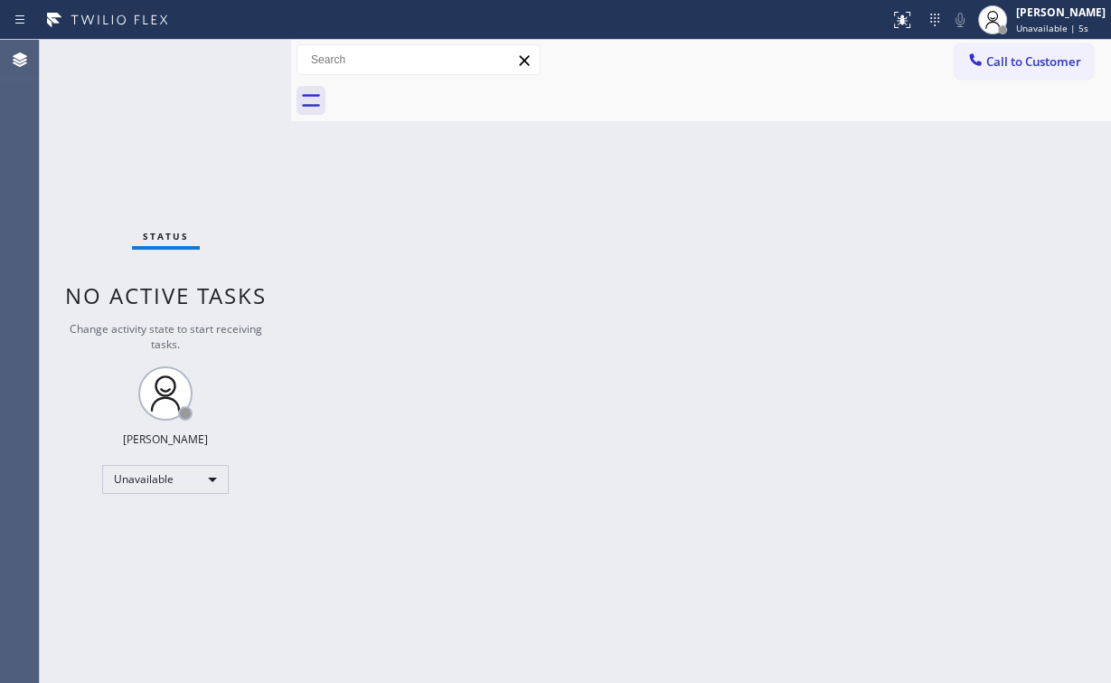
drag, startPoint x: 120, startPoint y: 146, endPoint x: 147, endPoint y: 148, distance: 27.2
click at [120, 146] on div "Status No active tasks Change activity state to start receiving tasks. [PERSON_…" at bounding box center [165, 361] width 251 height 643
click at [205, 476] on div "Unavailable" at bounding box center [165, 479] width 127 height 29
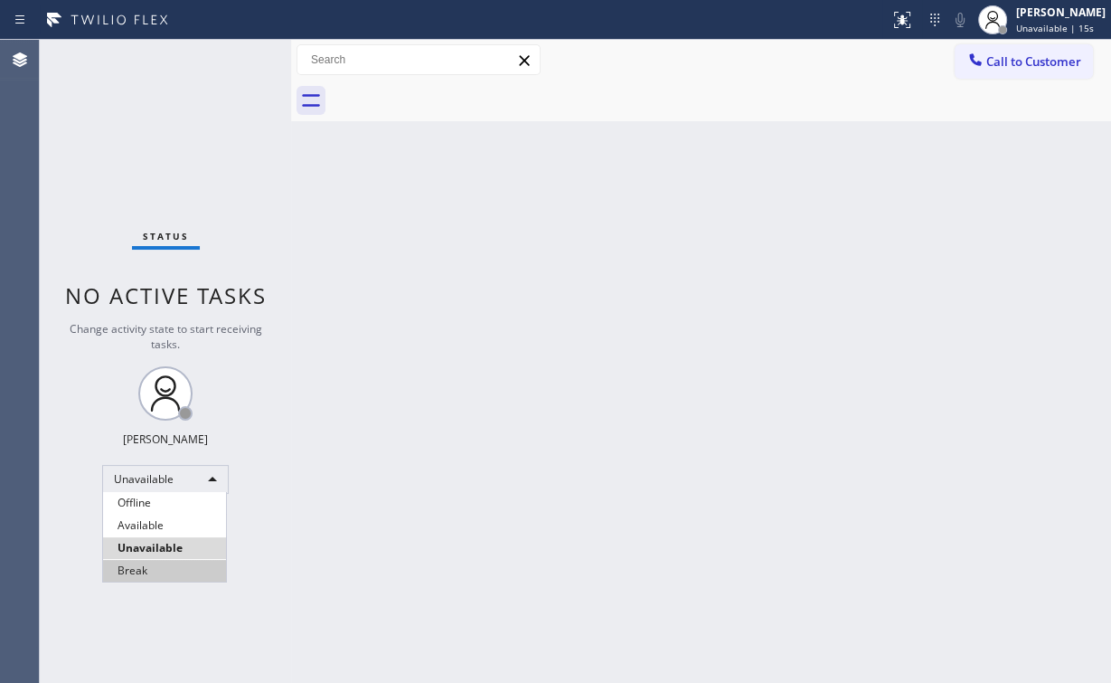
click at [176, 575] on li "Break" at bounding box center [164, 571] width 123 height 22
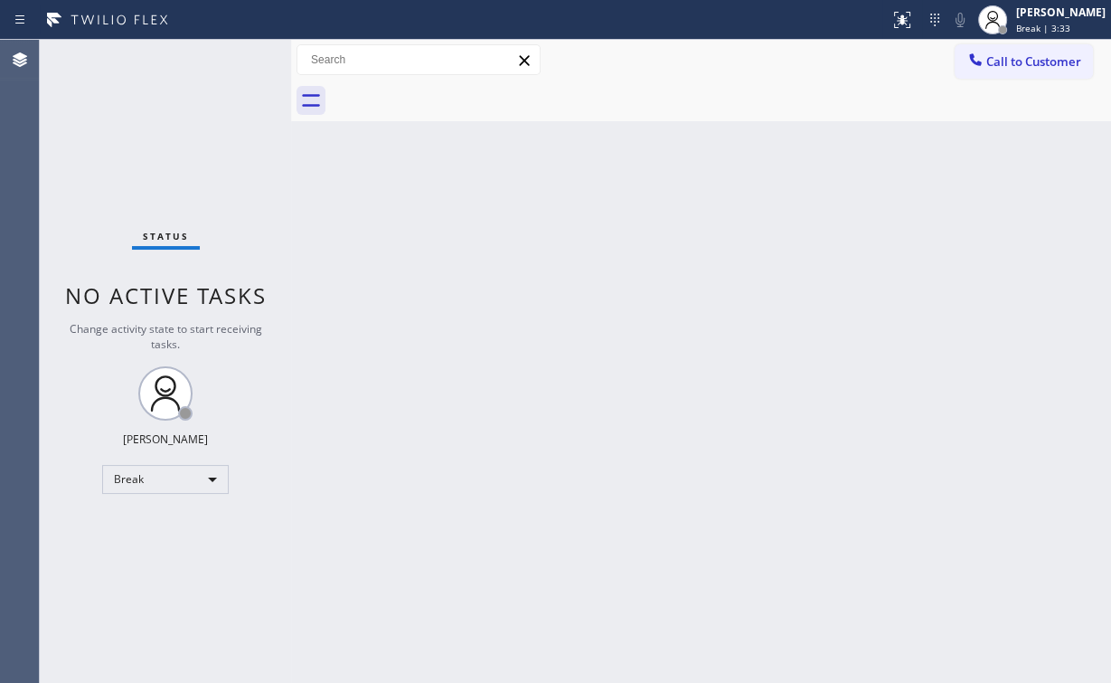
click at [162, 165] on div "Status No active tasks Change activity state to start receiving tasks. [PERSON_…" at bounding box center [165, 361] width 251 height 643
